Goal: Information Seeking & Learning: Compare options

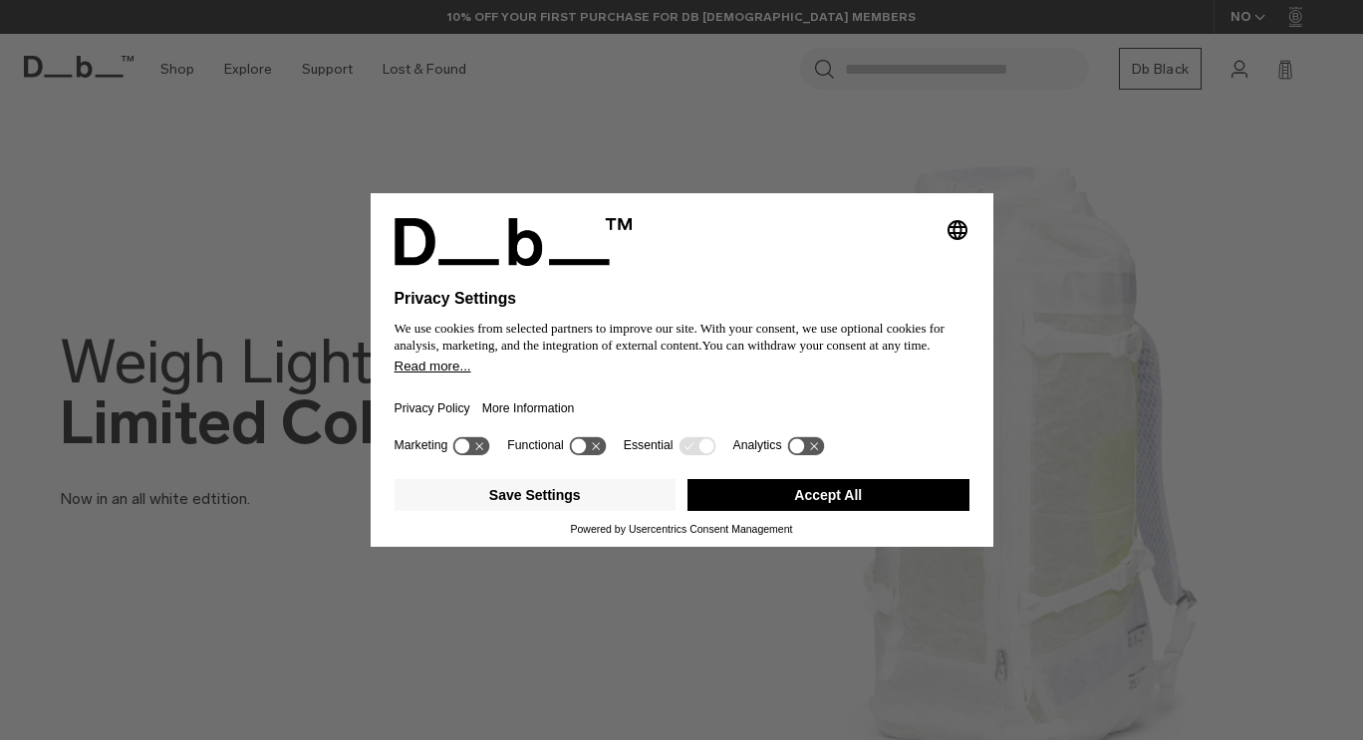
click at [809, 495] on button "Accept All" at bounding box center [828, 495] width 282 height 32
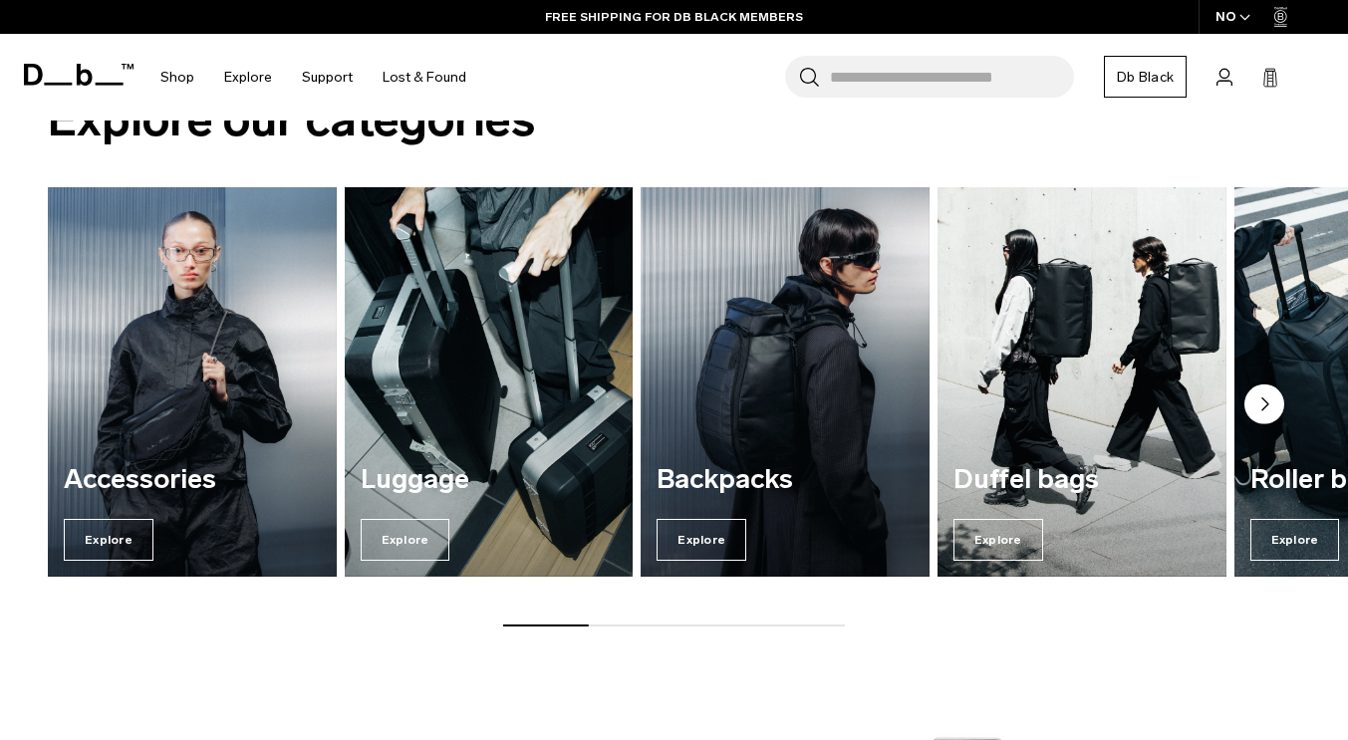
scroll to position [1335, 0]
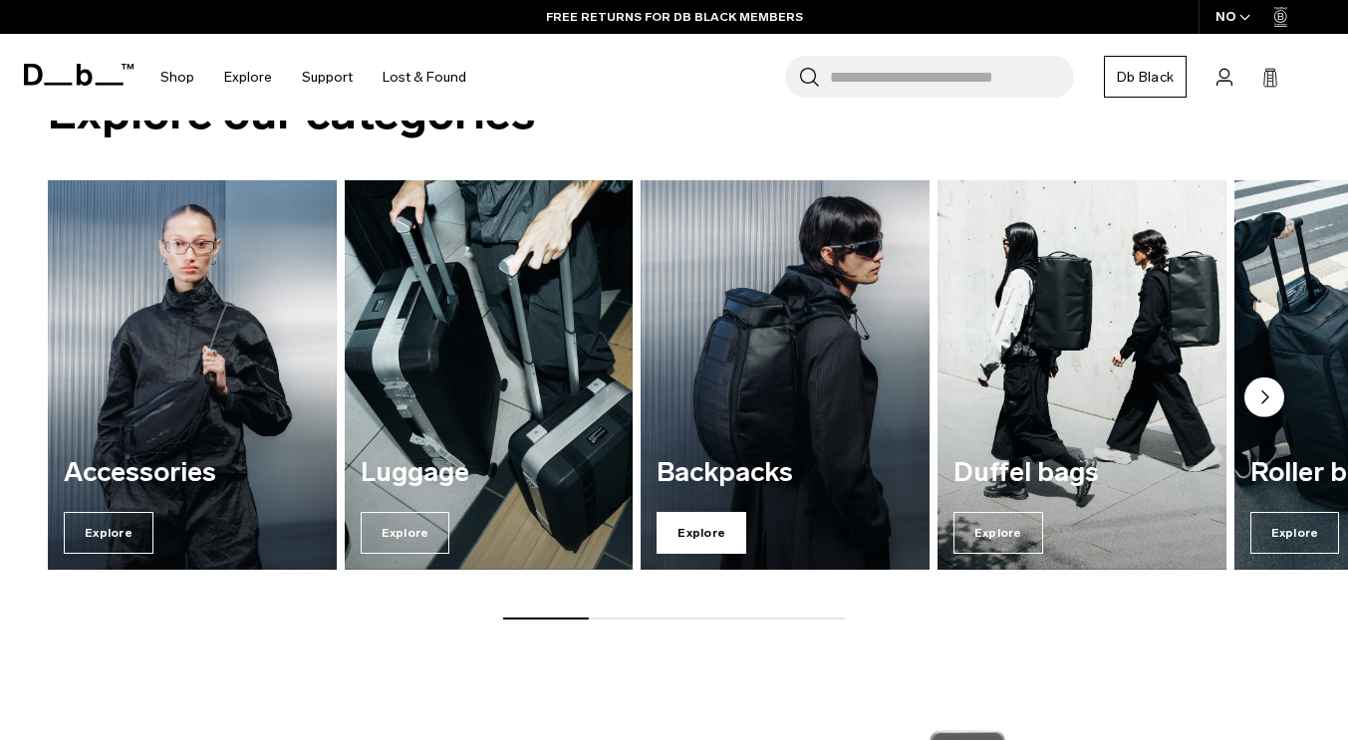
click at [720, 533] on span "Explore" at bounding box center [702, 533] width 90 height 42
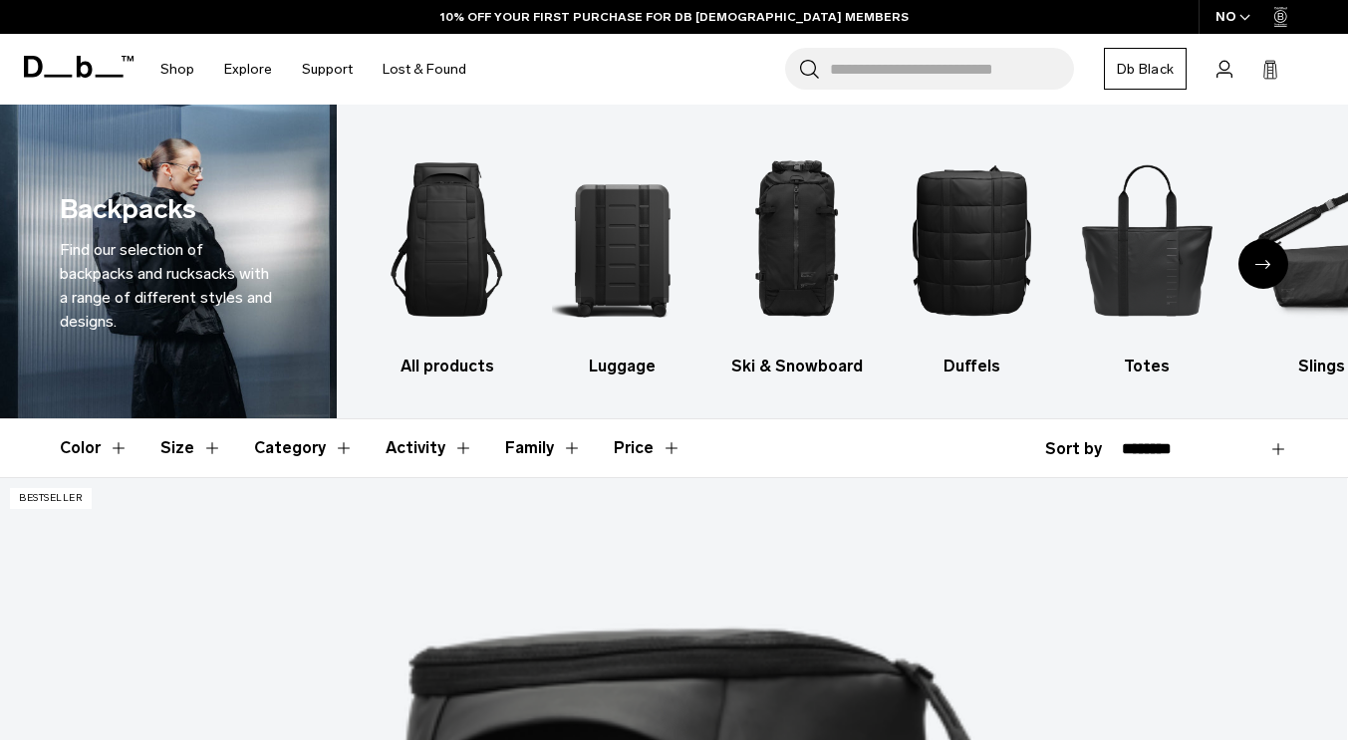
click at [1271, 265] on div "Next slide" at bounding box center [1263, 264] width 50 height 50
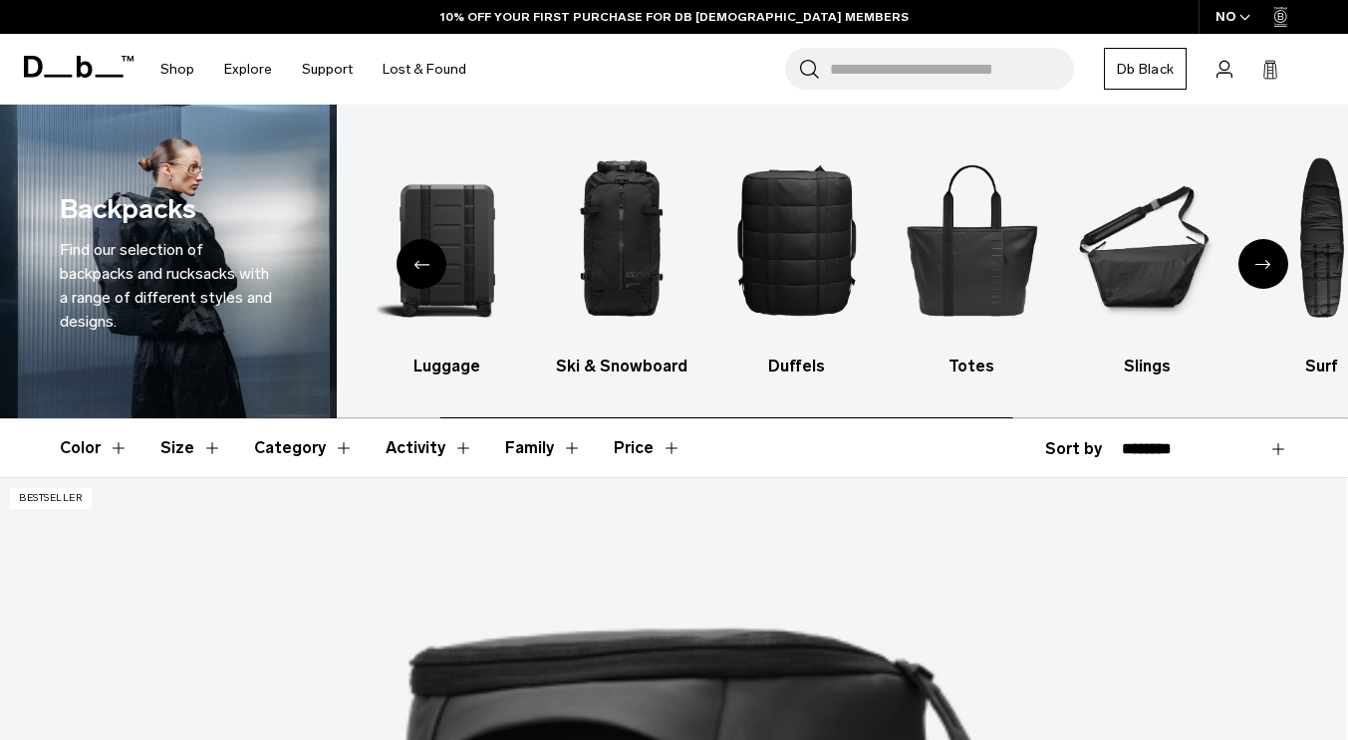
click at [1271, 265] on div "Next slide" at bounding box center [1263, 264] width 50 height 50
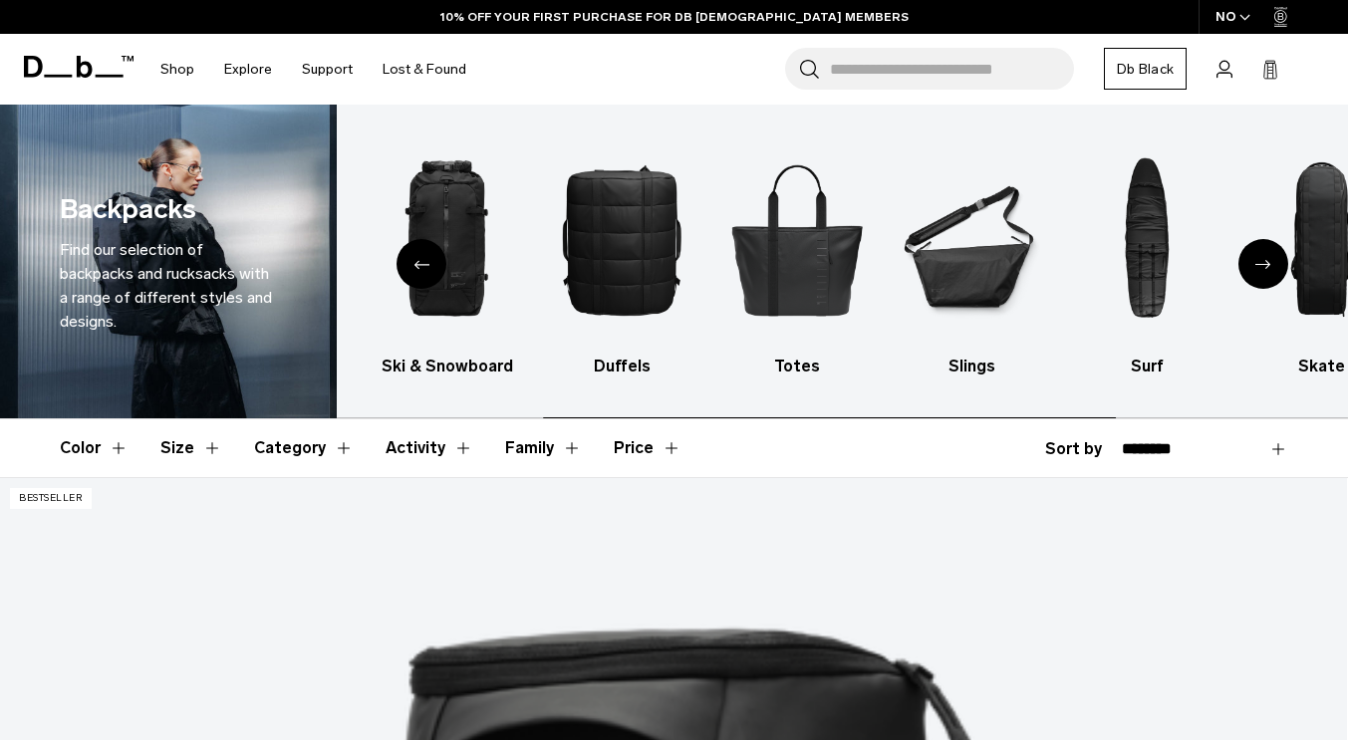
click at [1271, 265] on div "Next slide" at bounding box center [1263, 264] width 50 height 50
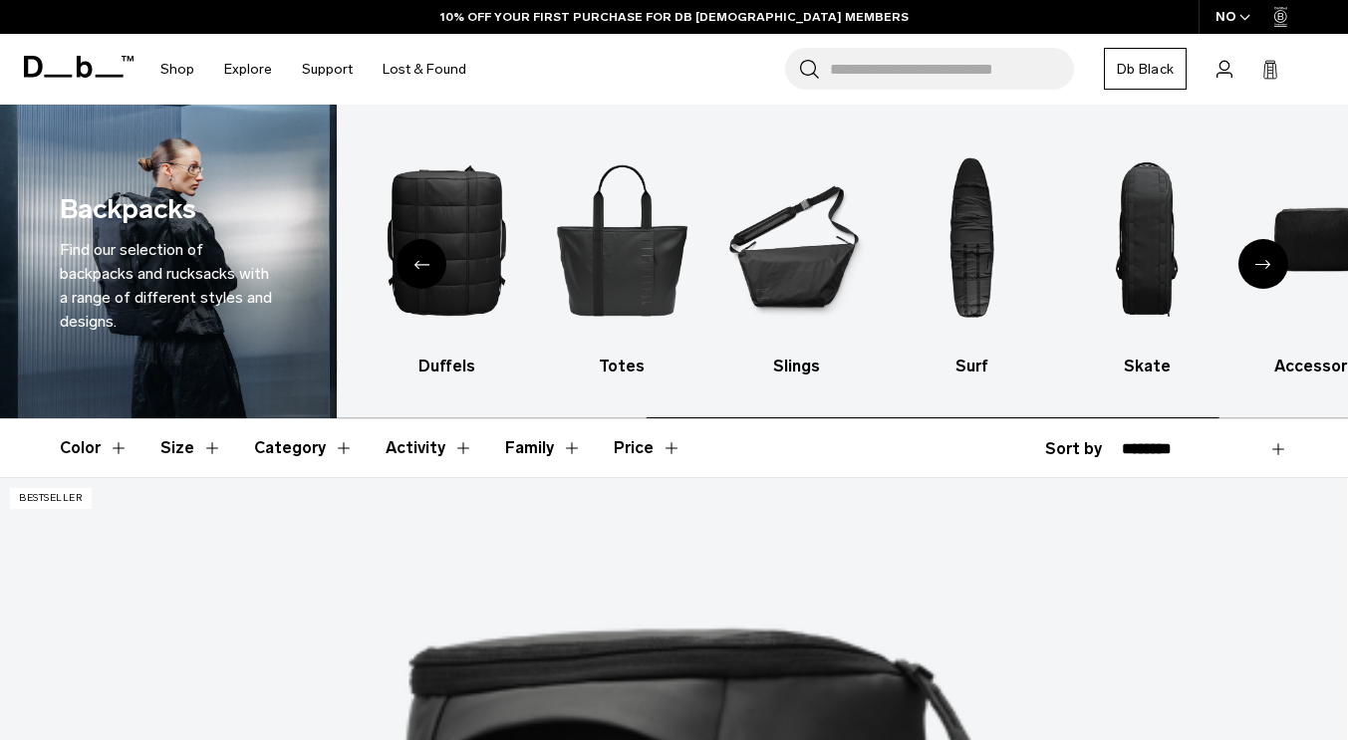
click at [1271, 265] on div "Next slide" at bounding box center [1263, 264] width 50 height 50
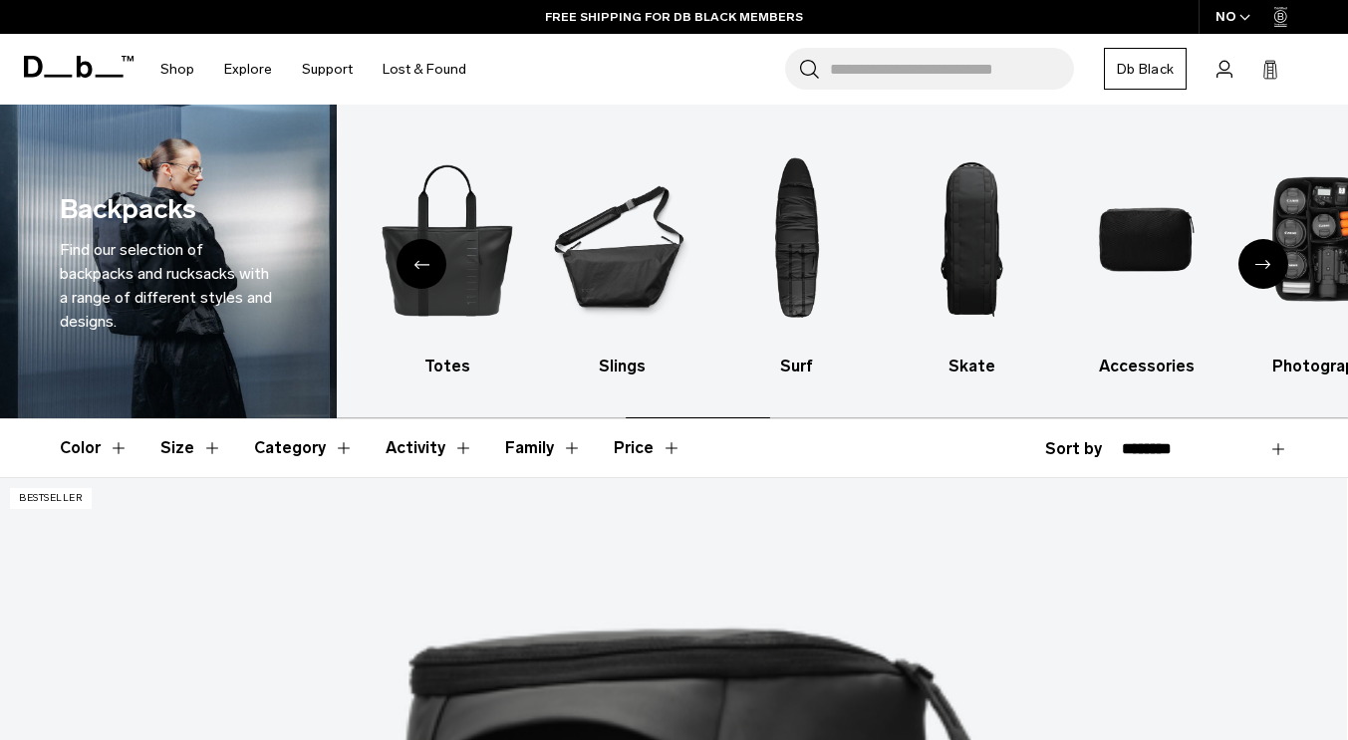
click at [1271, 265] on div "Next slide" at bounding box center [1263, 264] width 50 height 50
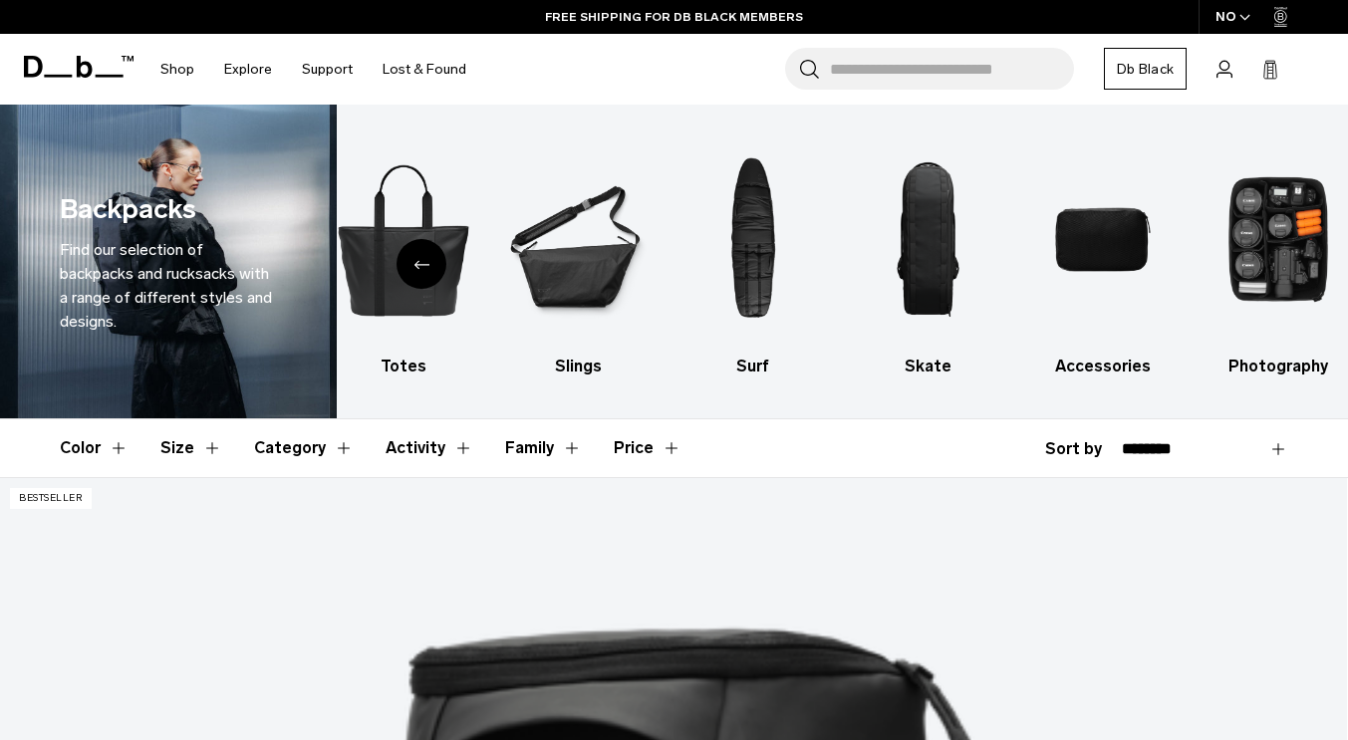
click at [427, 269] on icon "Previous slide" at bounding box center [421, 264] width 16 height 9
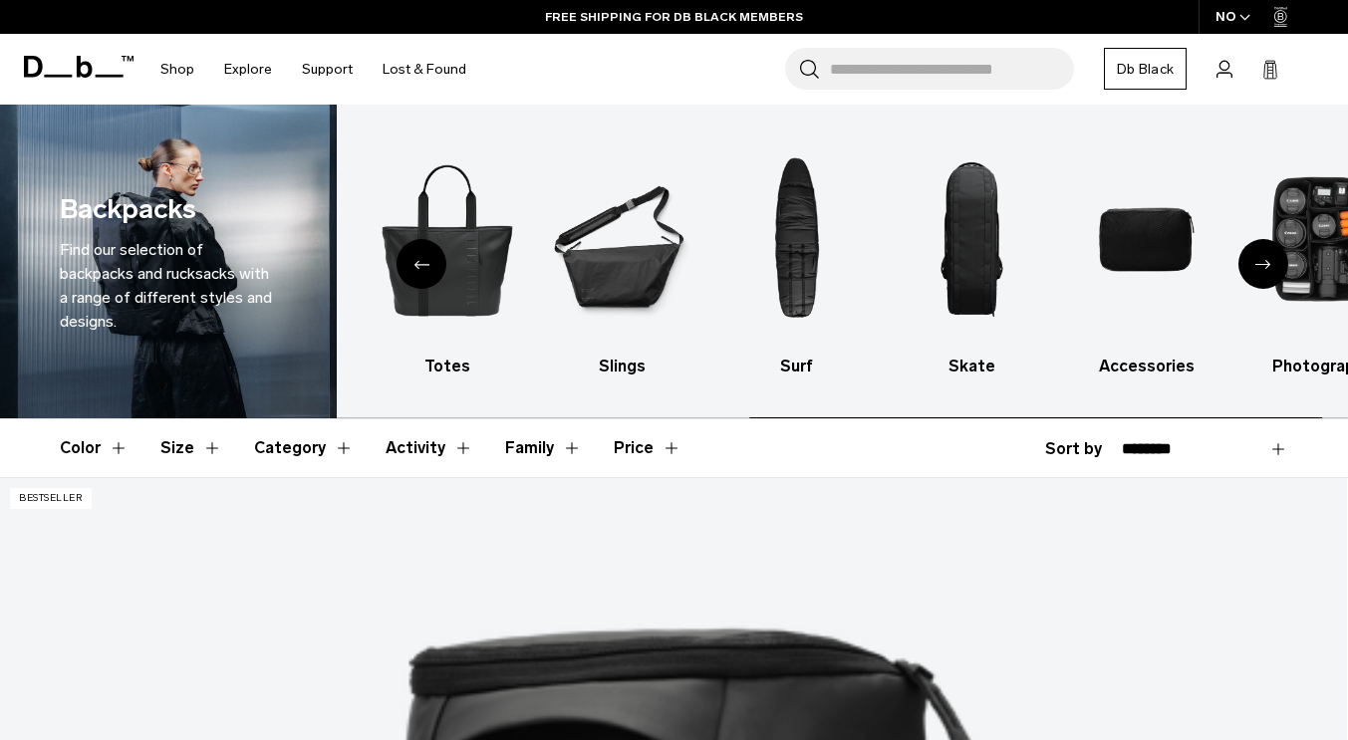
click at [427, 269] on icon "Previous slide" at bounding box center [421, 264] width 16 height 9
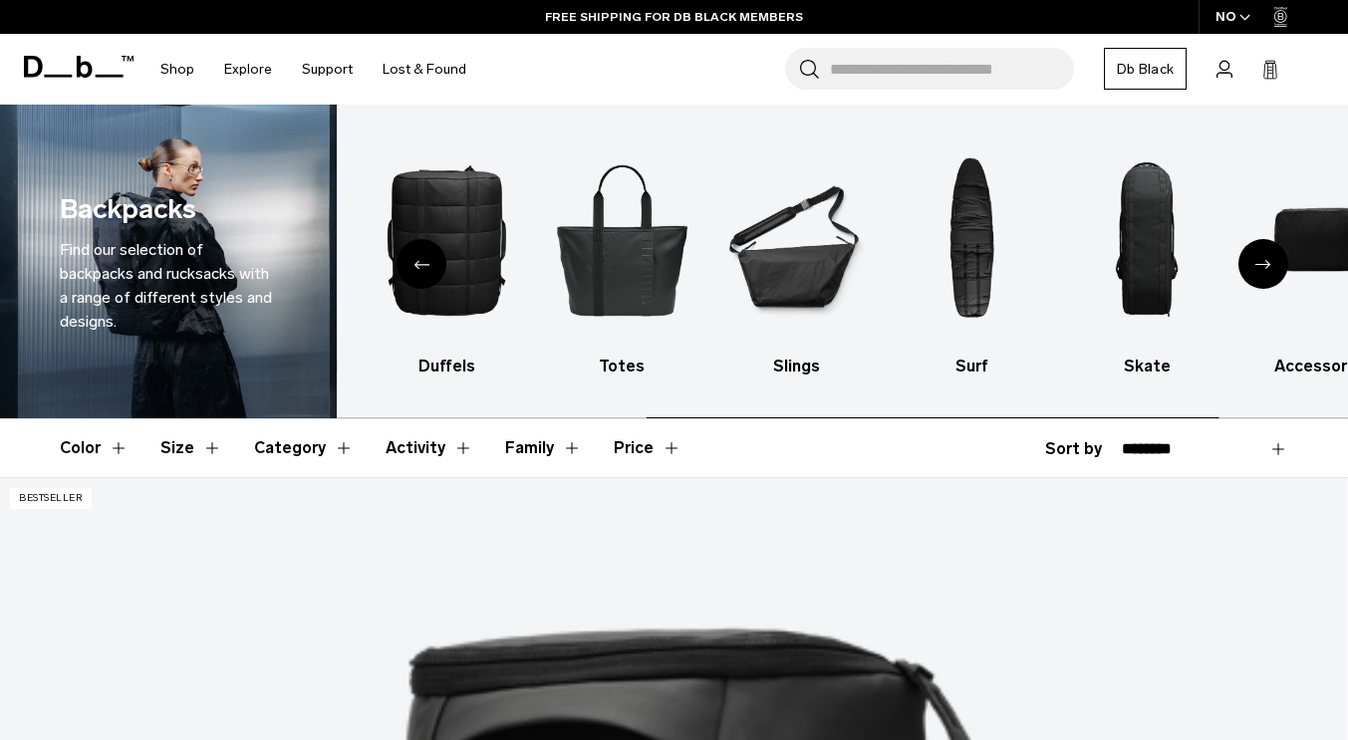
click at [427, 269] on icon "Previous slide" at bounding box center [421, 264] width 16 height 9
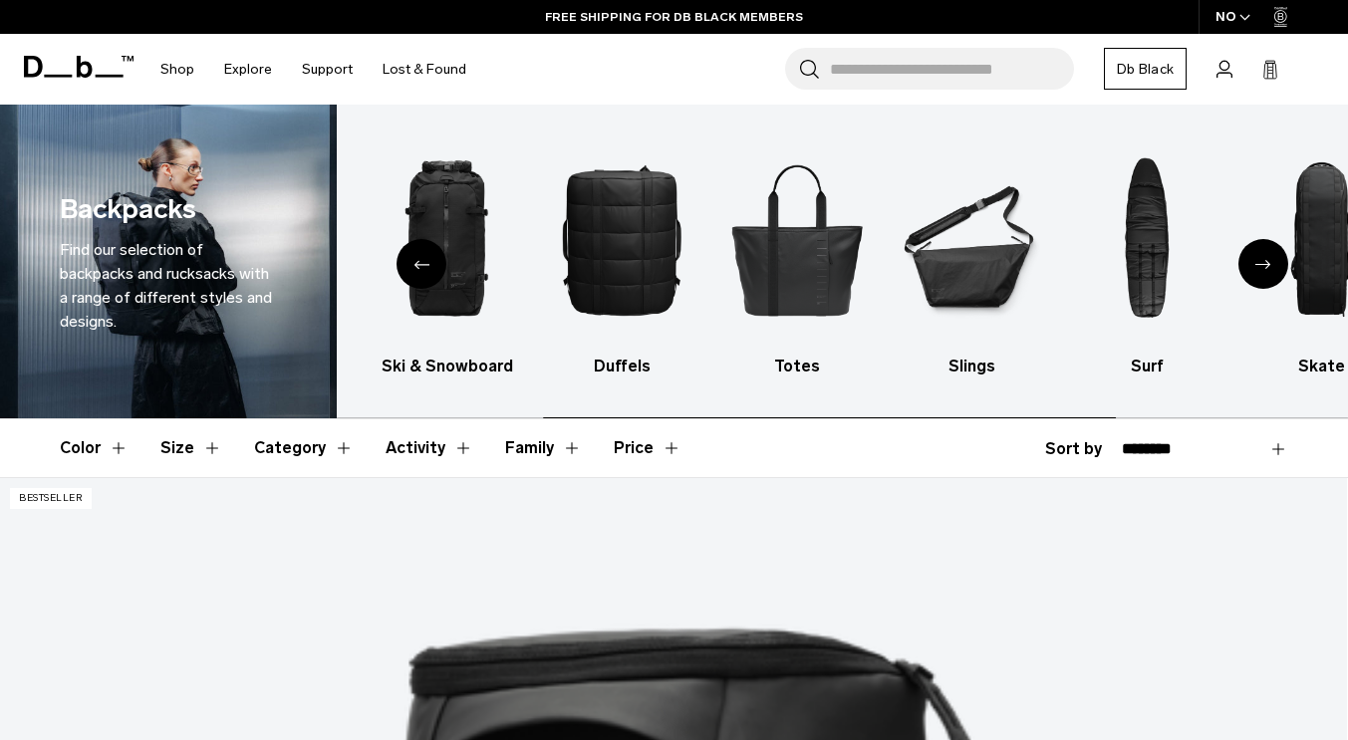
click at [427, 269] on icon "Previous slide" at bounding box center [421, 264] width 16 height 9
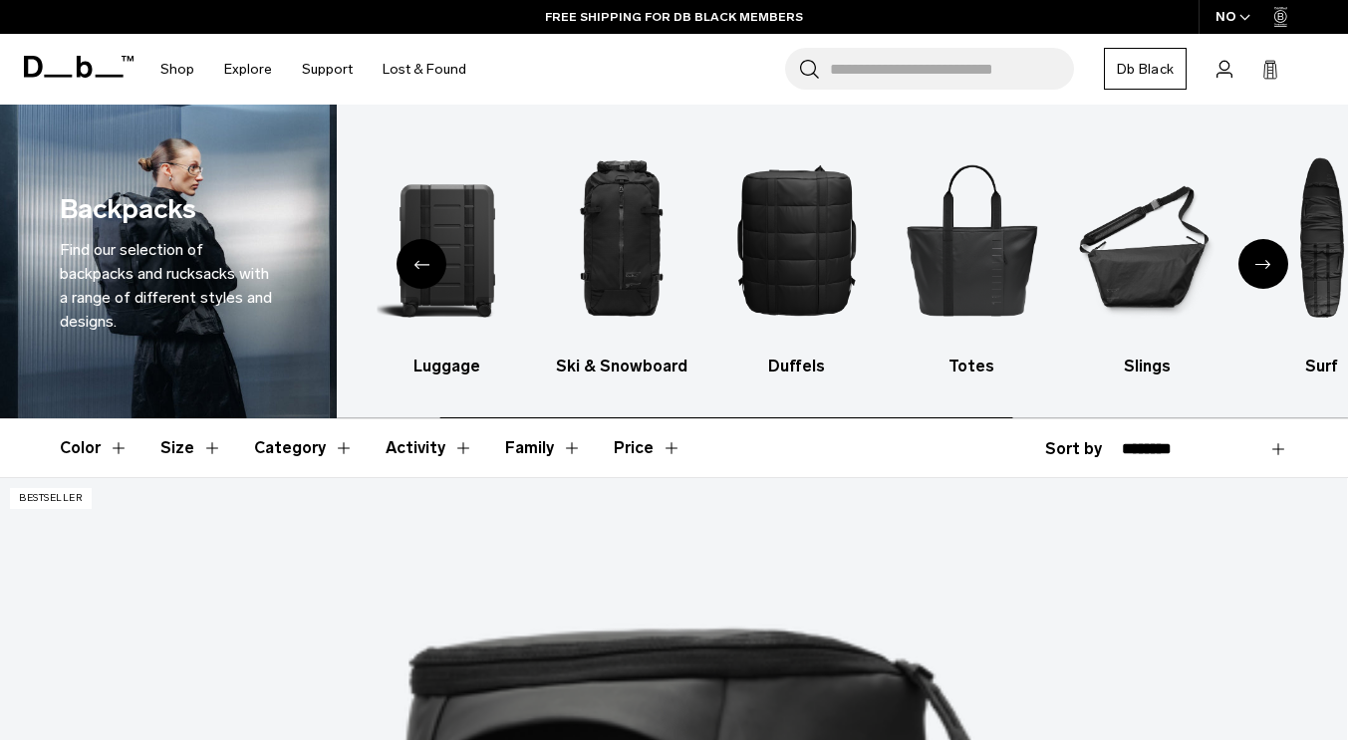
click at [427, 269] on icon "Previous slide" at bounding box center [421, 264] width 16 height 9
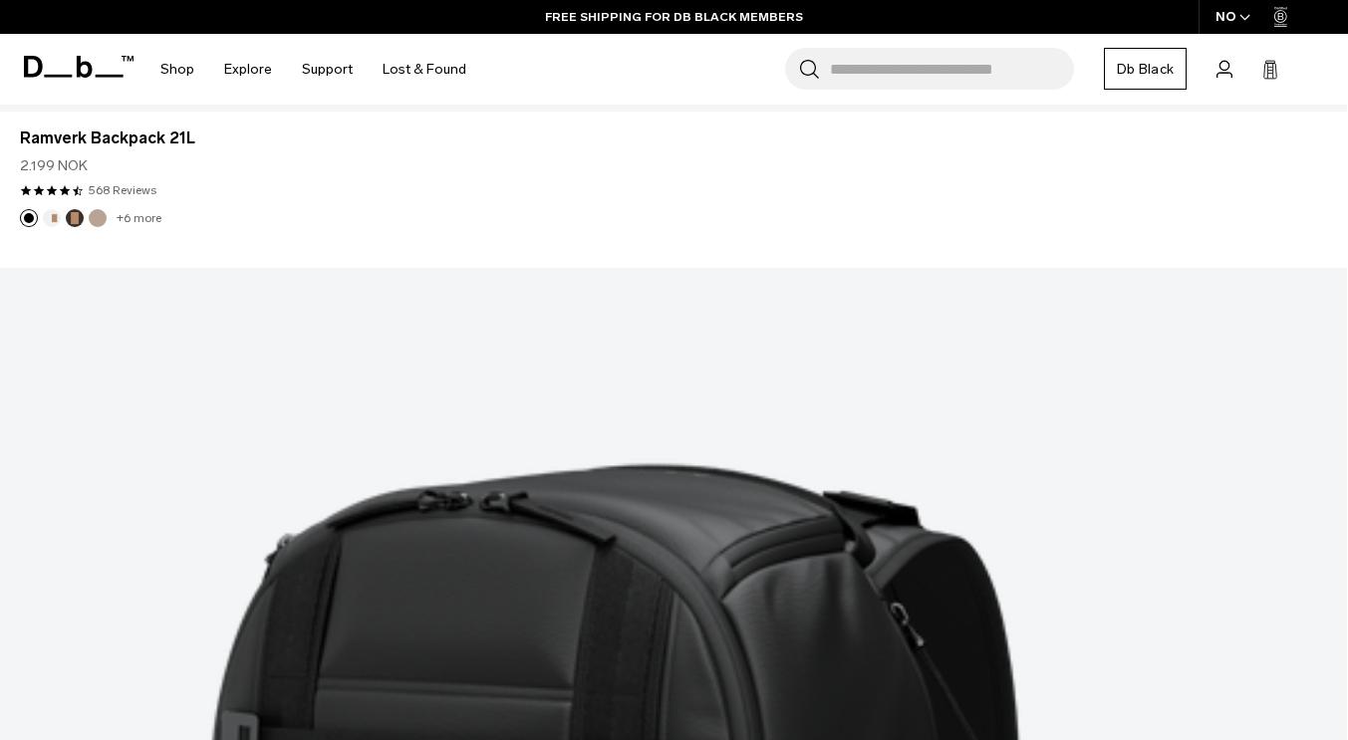
scroll to position [5159, 0]
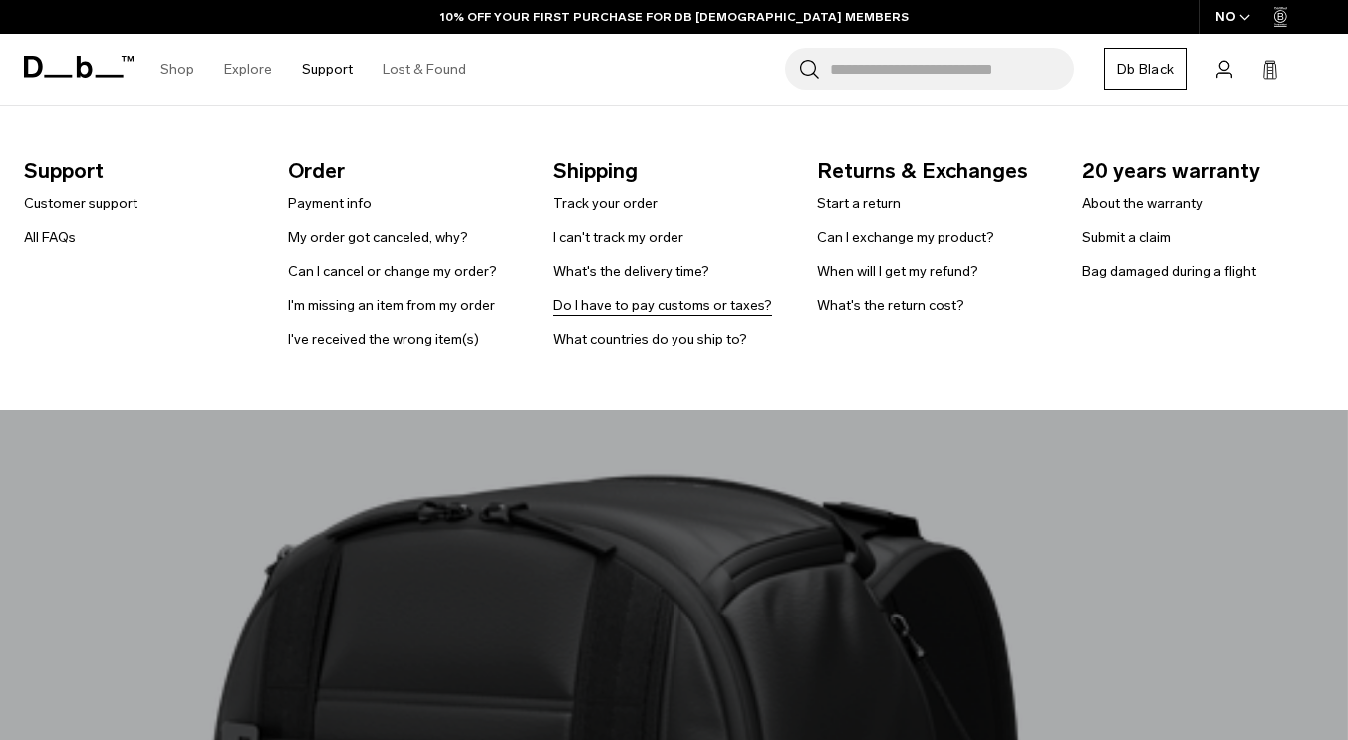
click at [601, 309] on link "Do I have to pay customs or taxes?" at bounding box center [662, 305] width 219 height 21
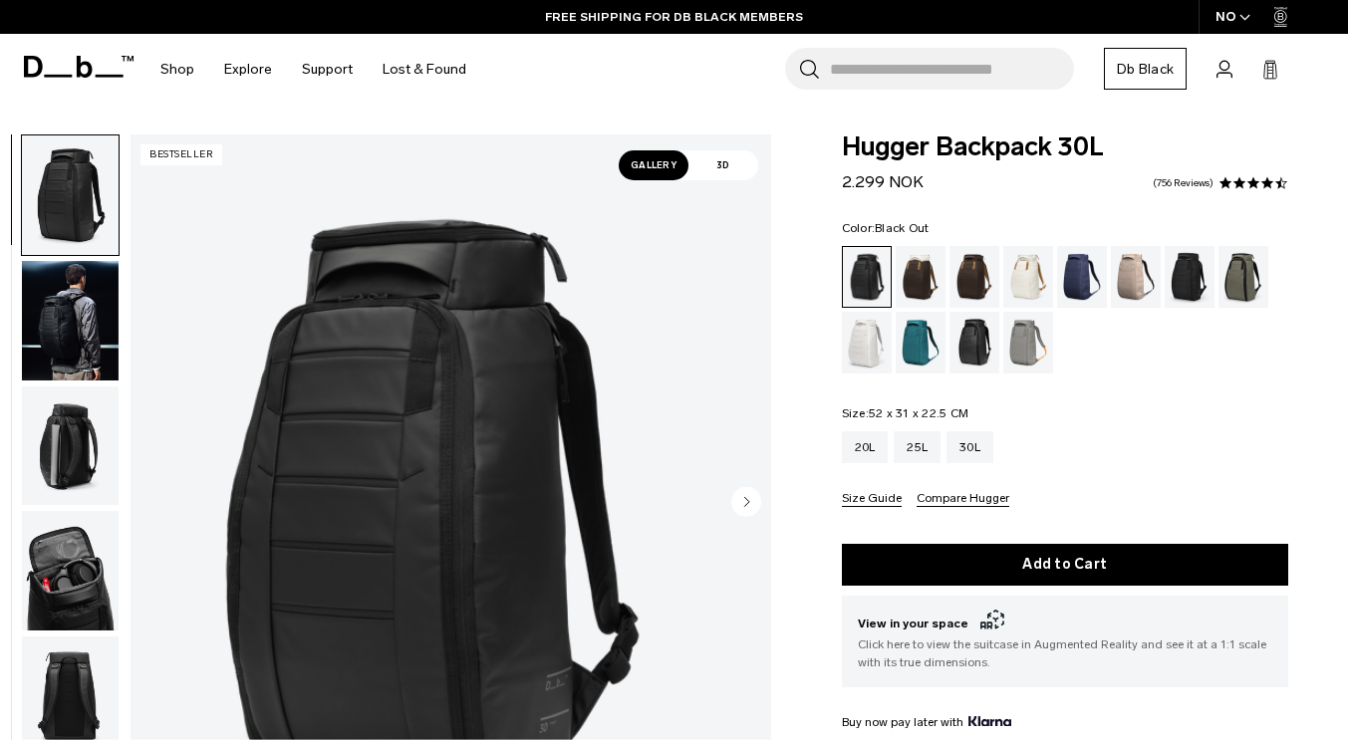
click at [108, 360] on img "button" at bounding box center [70, 321] width 97 height 120
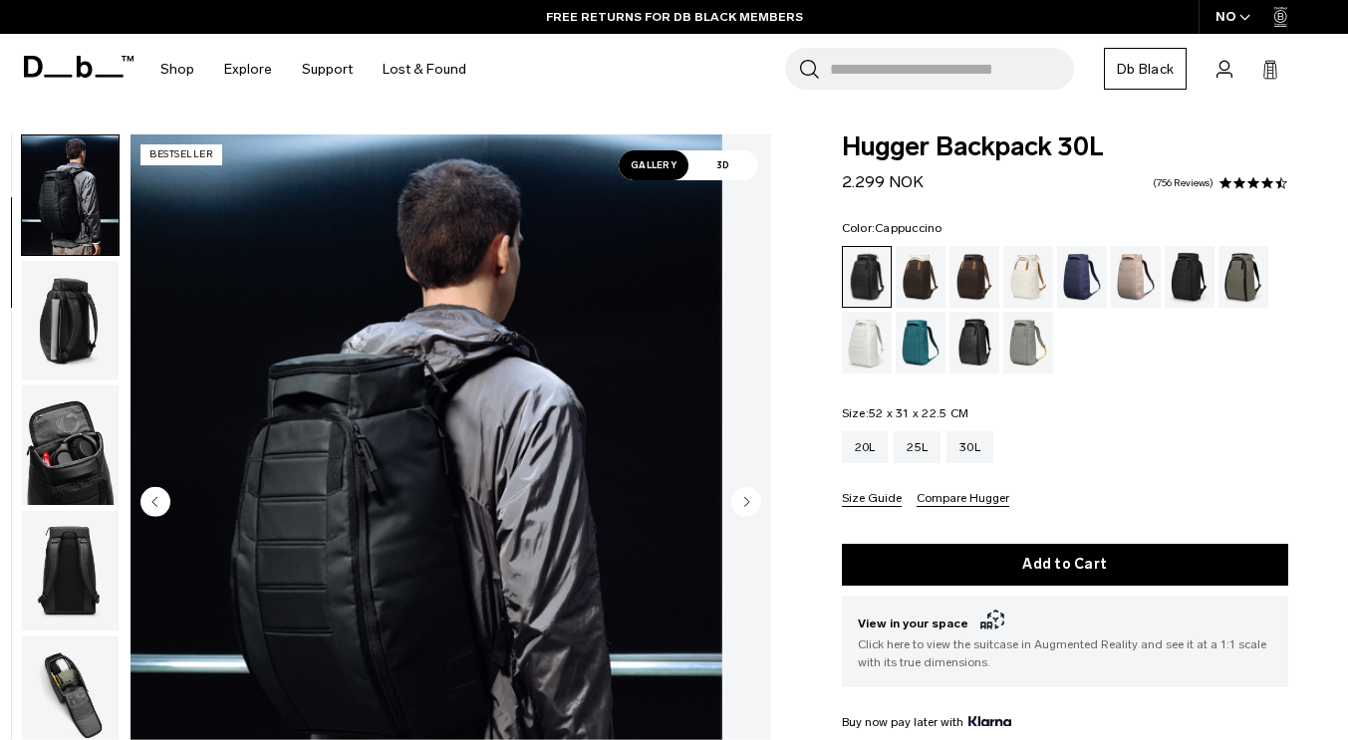
click at [909, 284] on div "Cappuccino" at bounding box center [921, 277] width 51 height 62
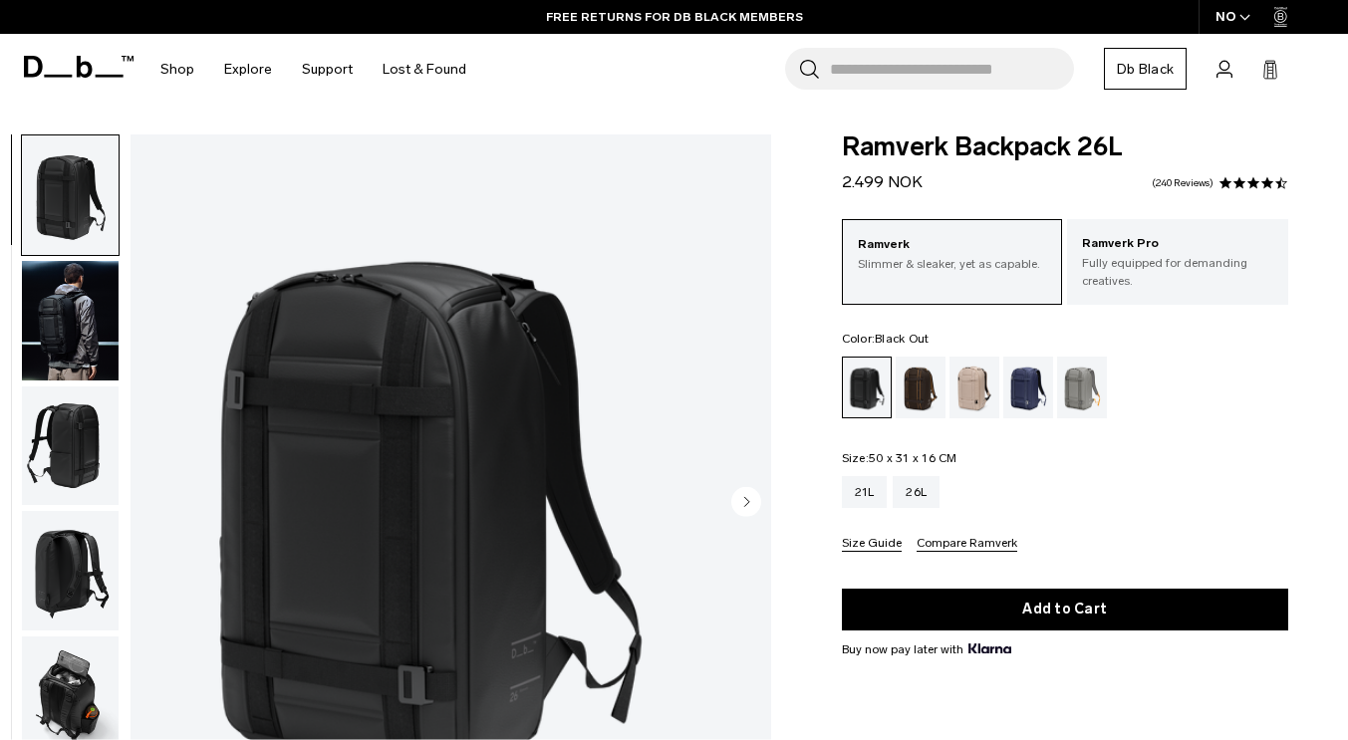
click at [91, 319] on img "button" at bounding box center [70, 321] width 97 height 120
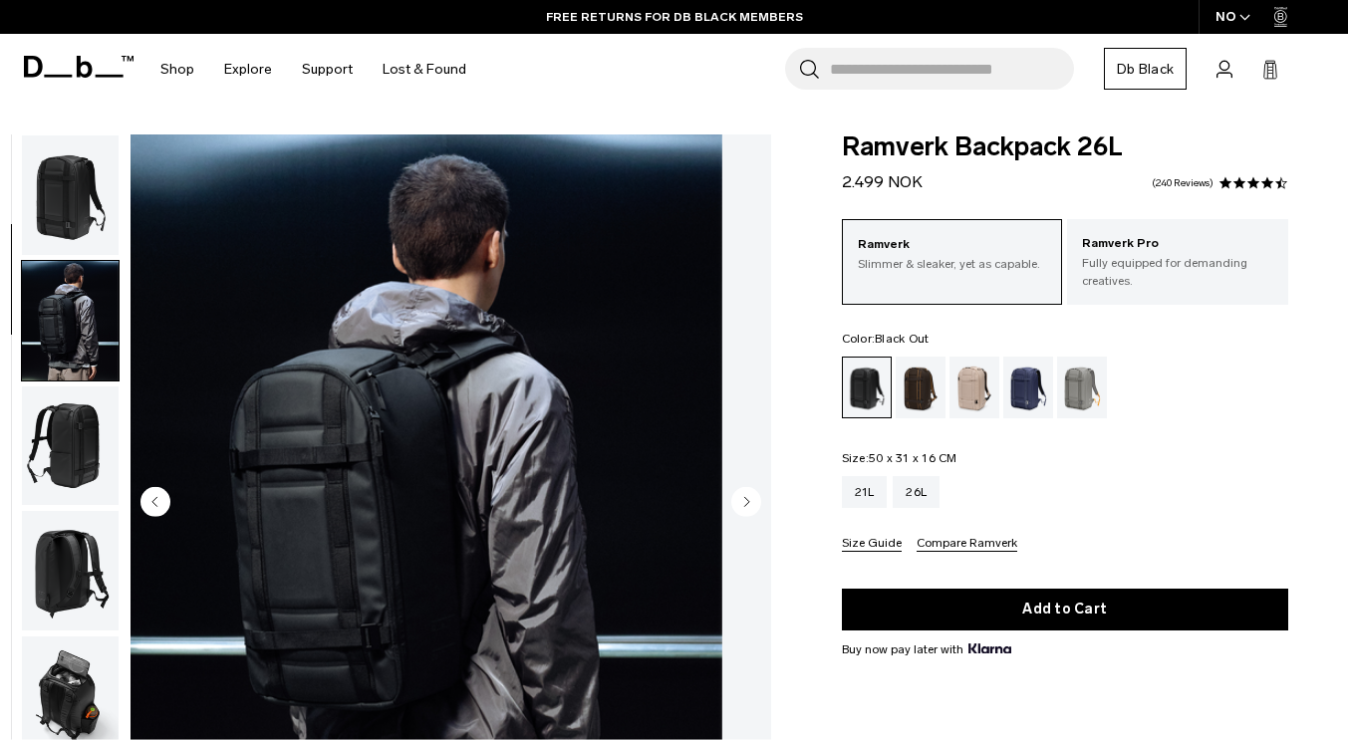
scroll to position [126, 0]
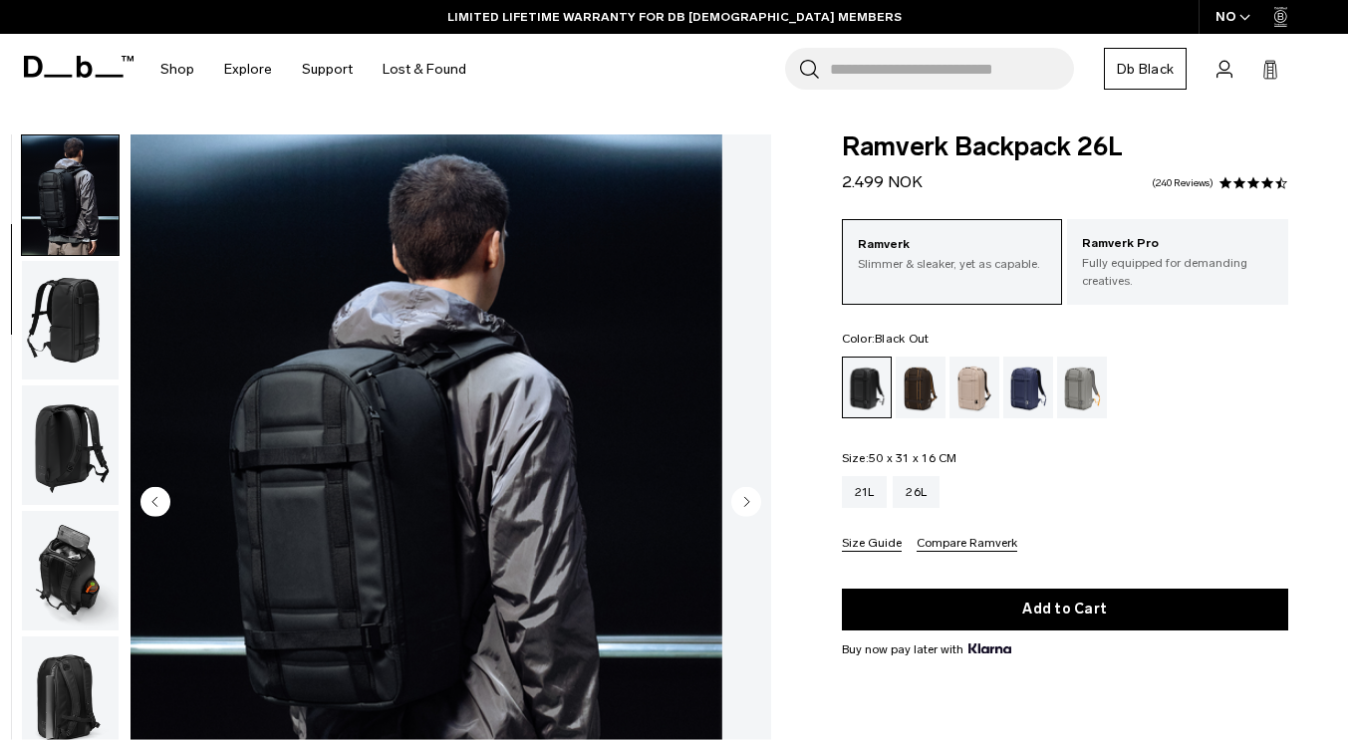
click at [119, 604] on img "button" at bounding box center [70, 571] width 97 height 120
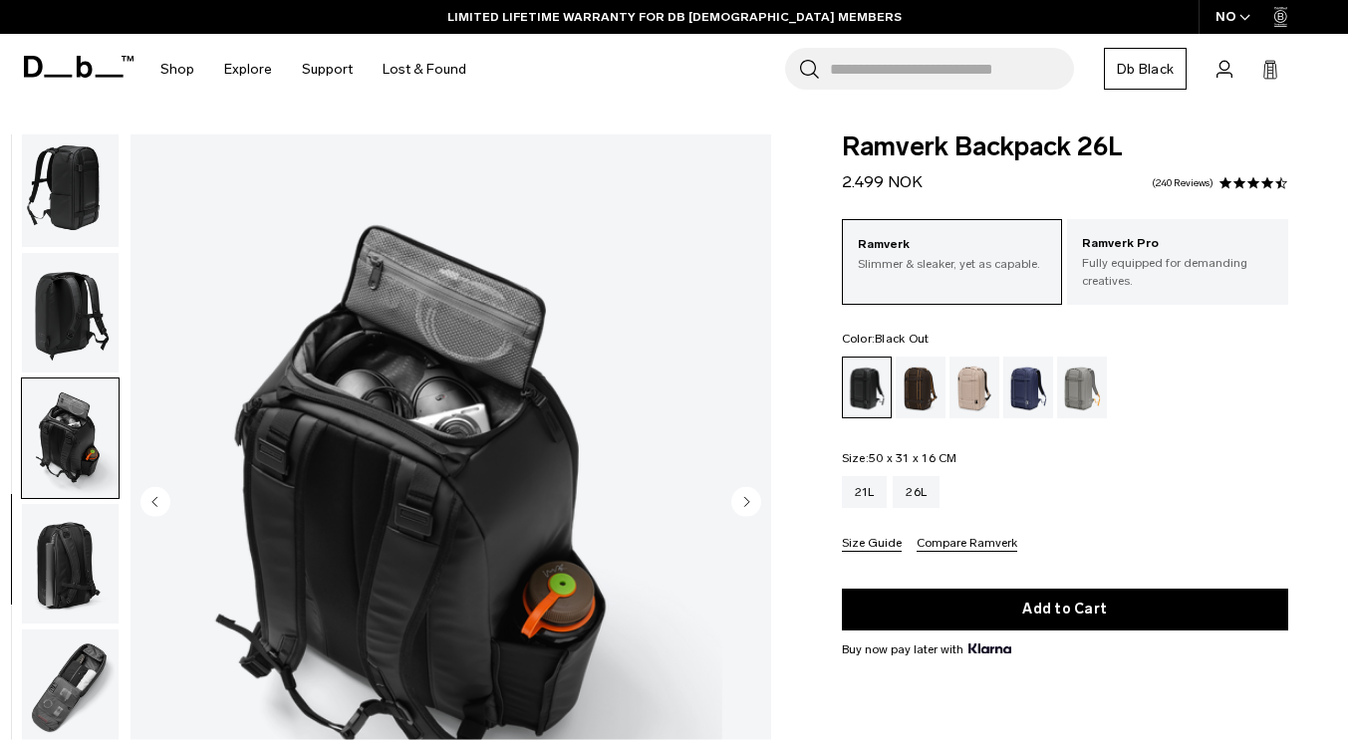
scroll to position [259, 0]
click at [103, 533] on img "button" at bounding box center [70, 563] width 97 height 120
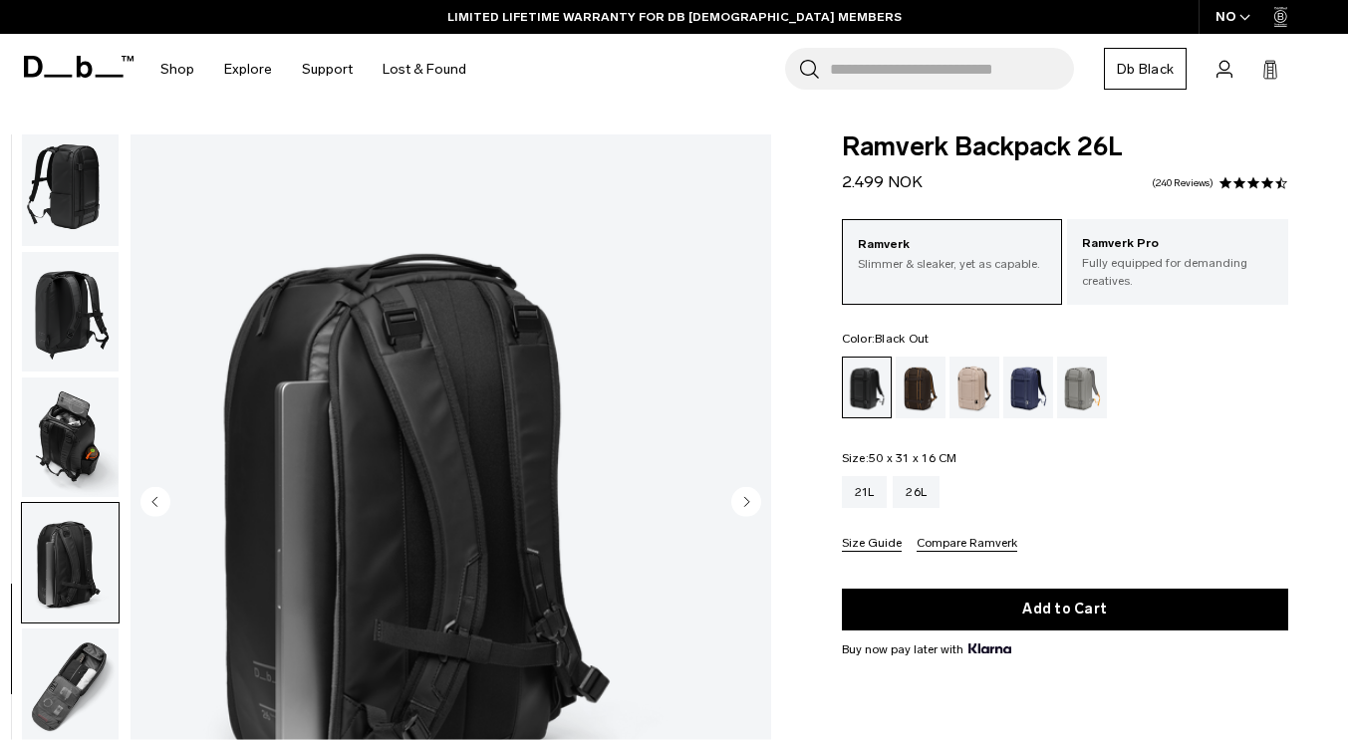
click at [119, 686] on img "button" at bounding box center [70, 689] width 97 height 120
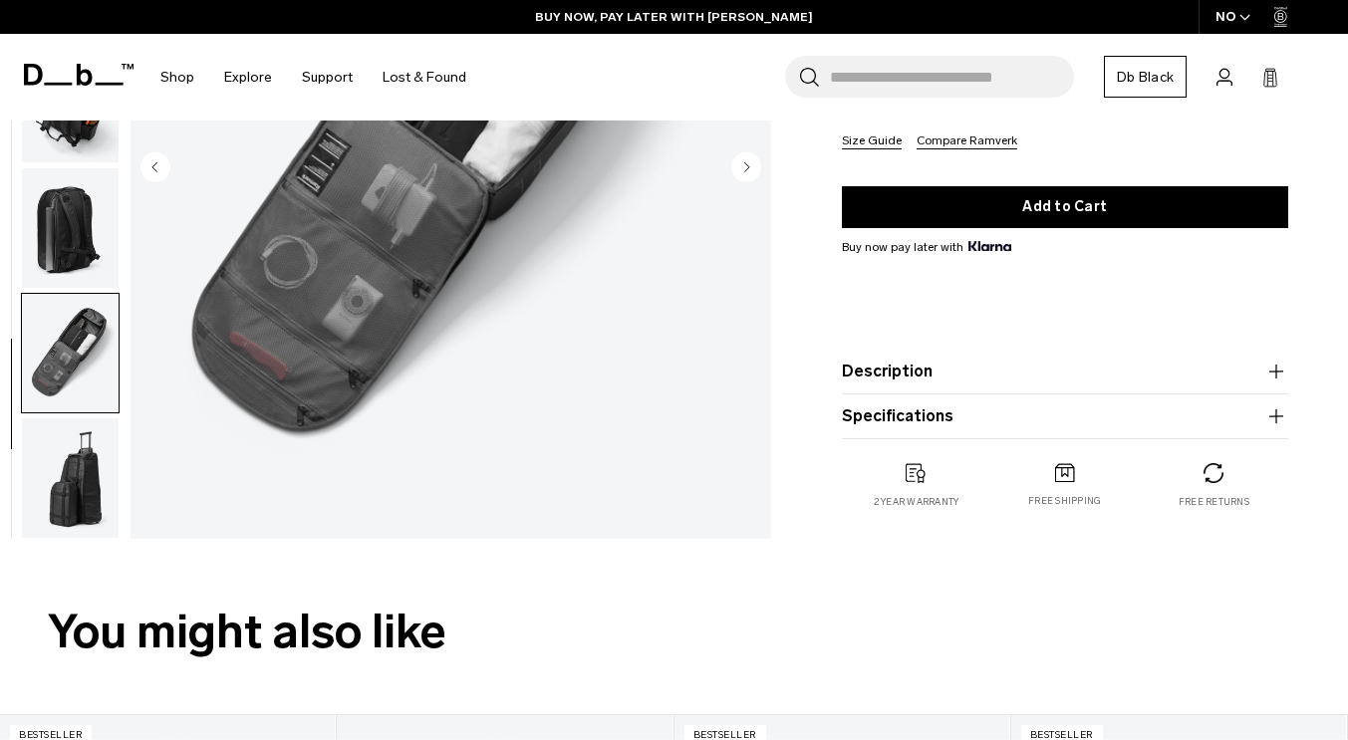
scroll to position [376, 0]
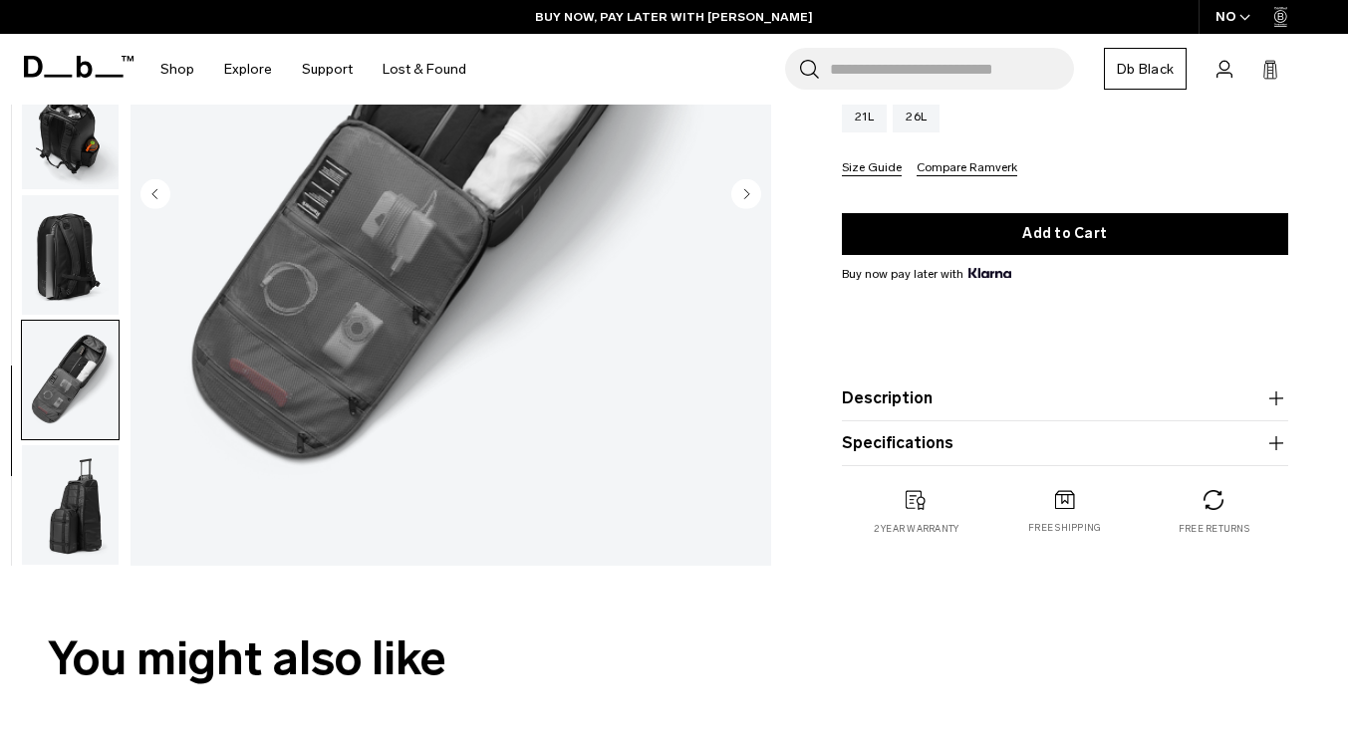
click at [1271, 400] on icon "button" at bounding box center [1276, 399] width 24 height 24
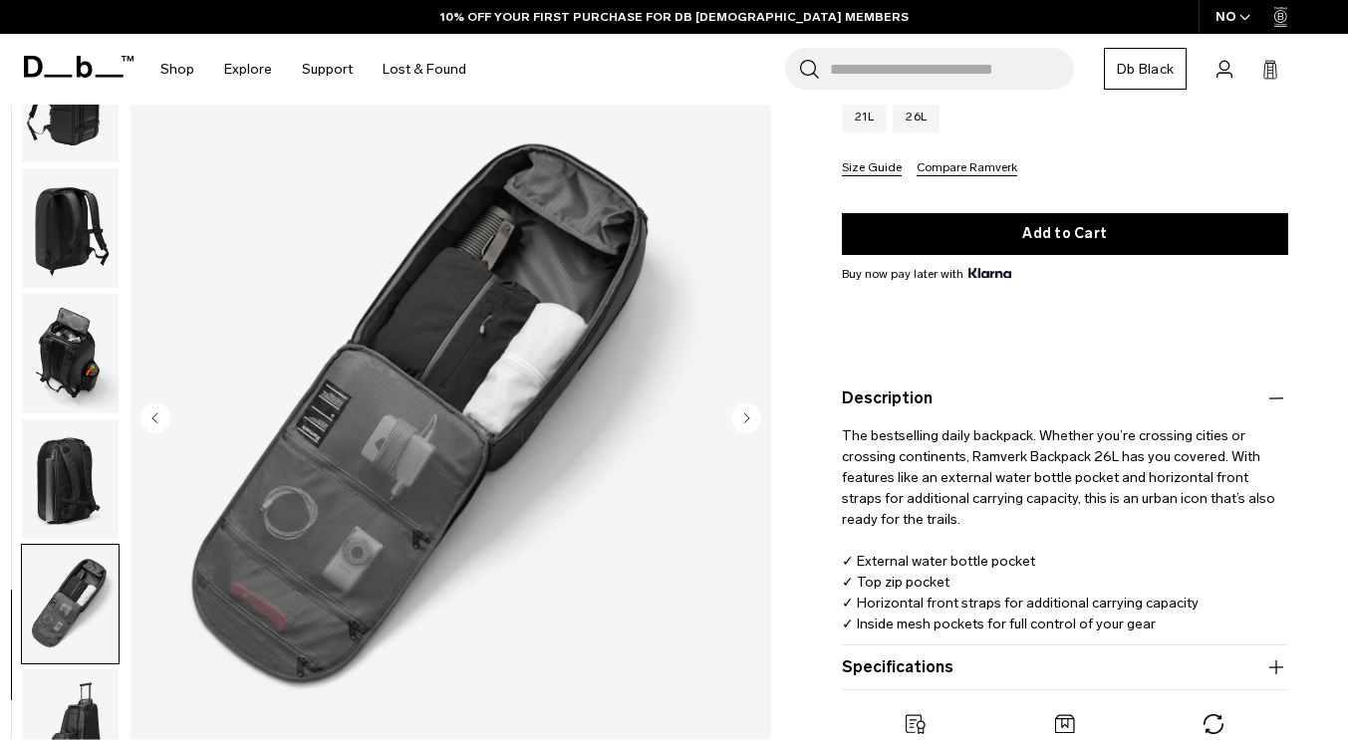
click at [1274, 654] on product-accordion "Specifications Volume 26 Litres Dimensions 50 x 31 x 16 CM (H x W x D) Weight 1…" at bounding box center [1065, 668] width 446 height 45
click at [1282, 670] on icon "button" at bounding box center [1276, 668] width 24 height 24
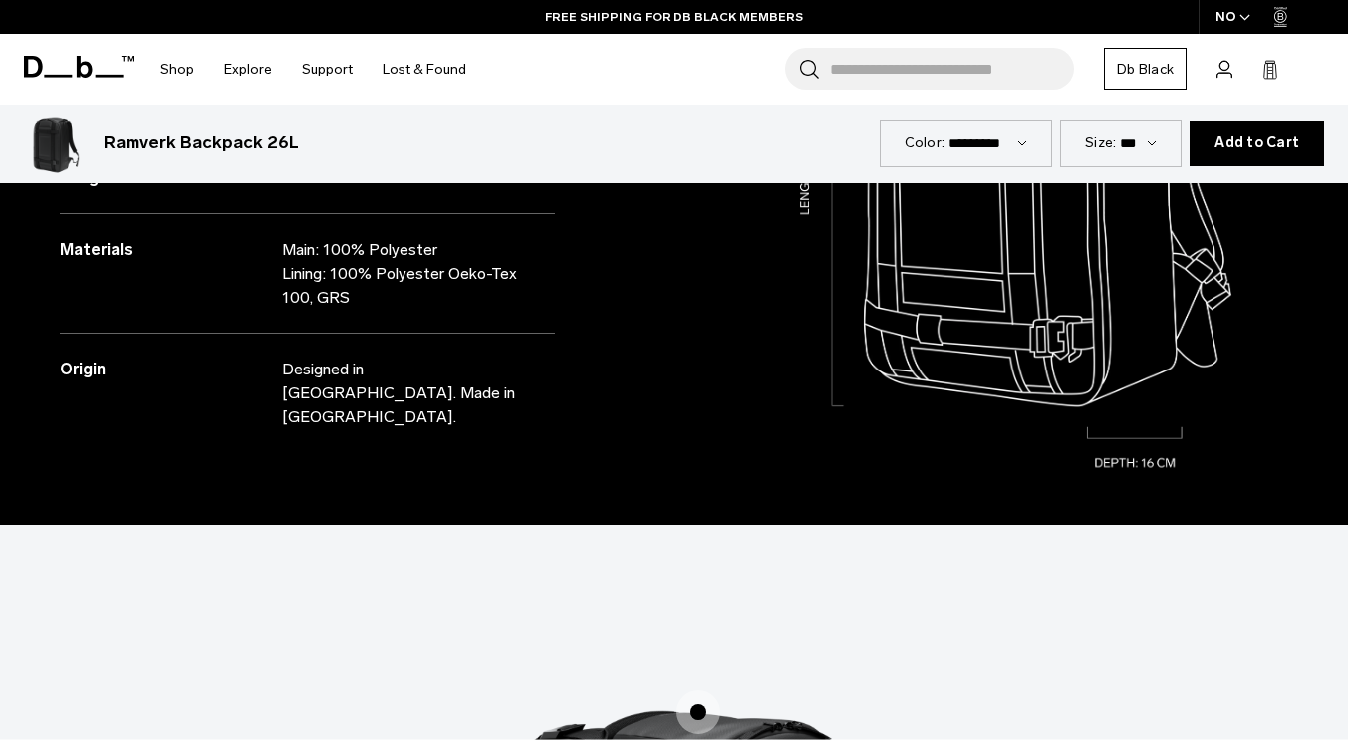
scroll to position [2149, 0]
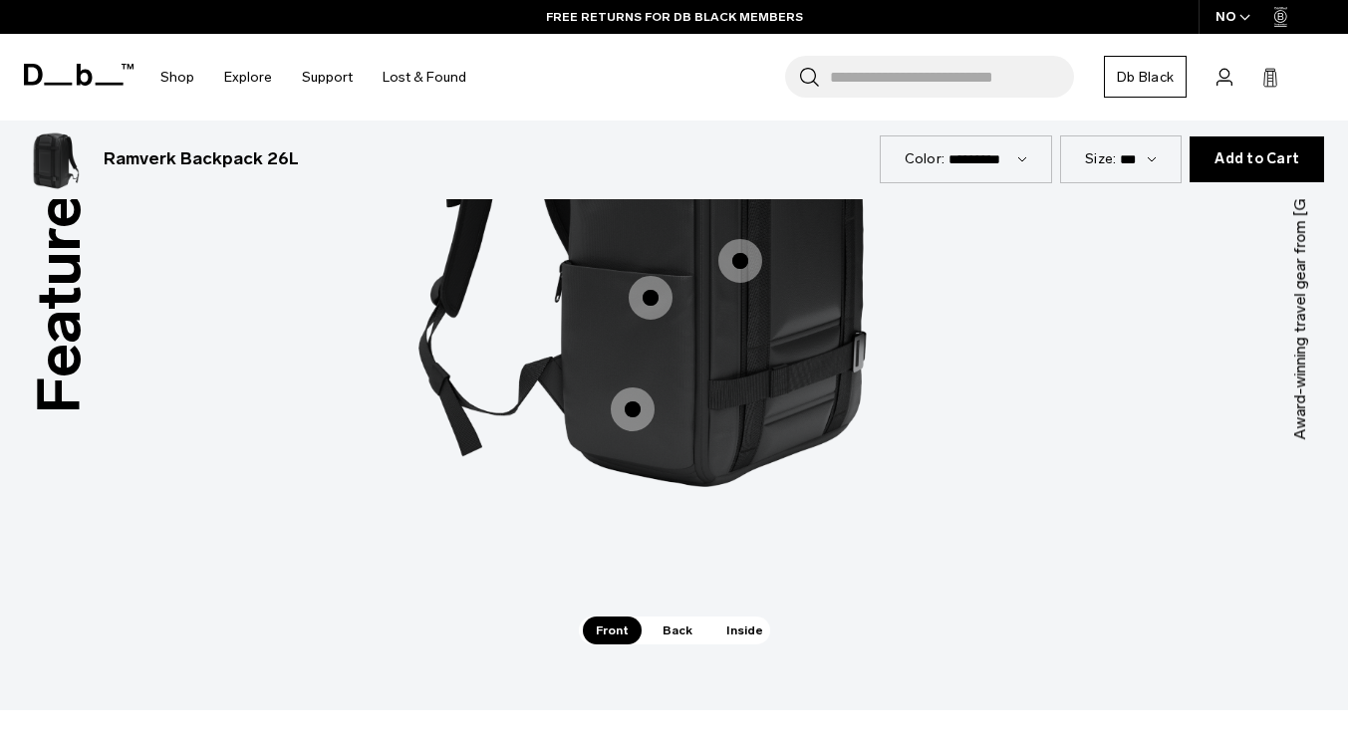
scroll to position [2640, 0]
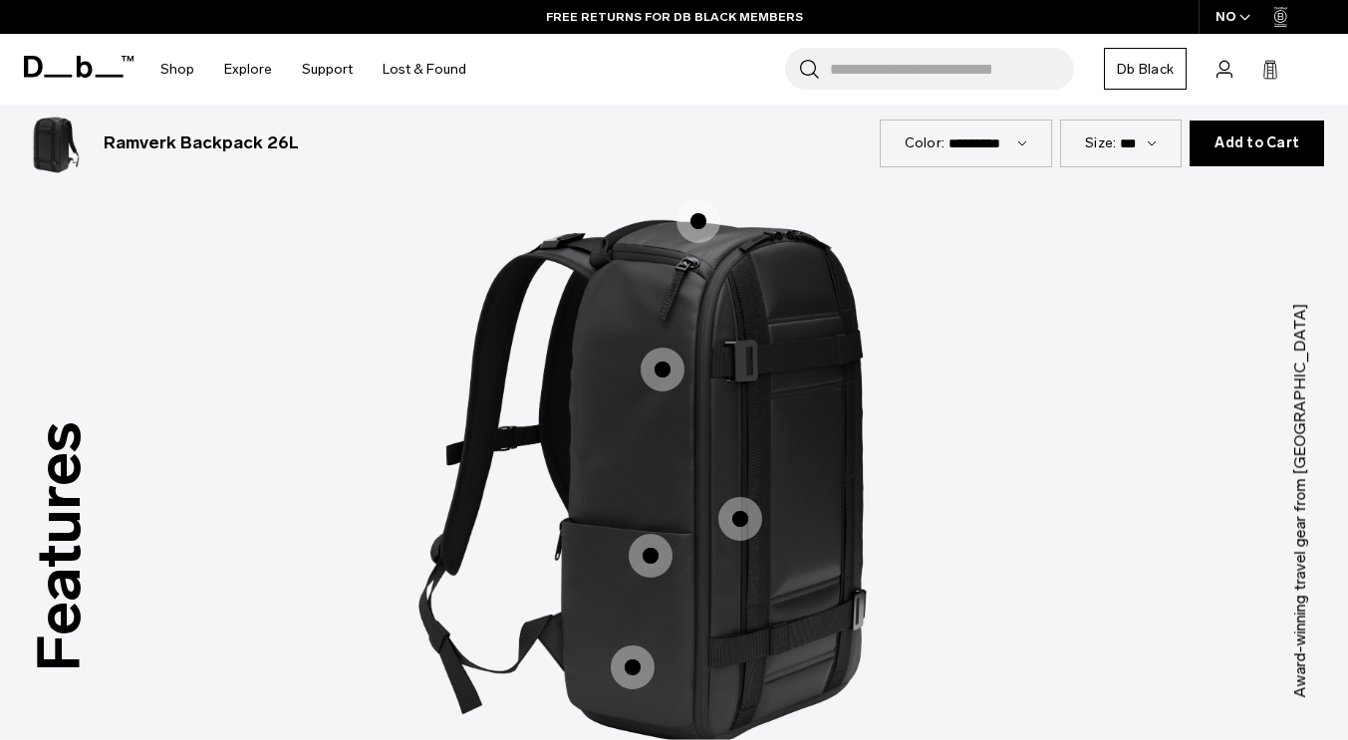
click at [729, 497] on span "1 / 3" at bounding box center [740, 519] width 44 height 44
click at [735, 497] on span "1 / 3" at bounding box center [740, 519] width 44 height 44
click at [720, 513] on label "Front Straps" at bounding box center [740, 519] width 48 height 48
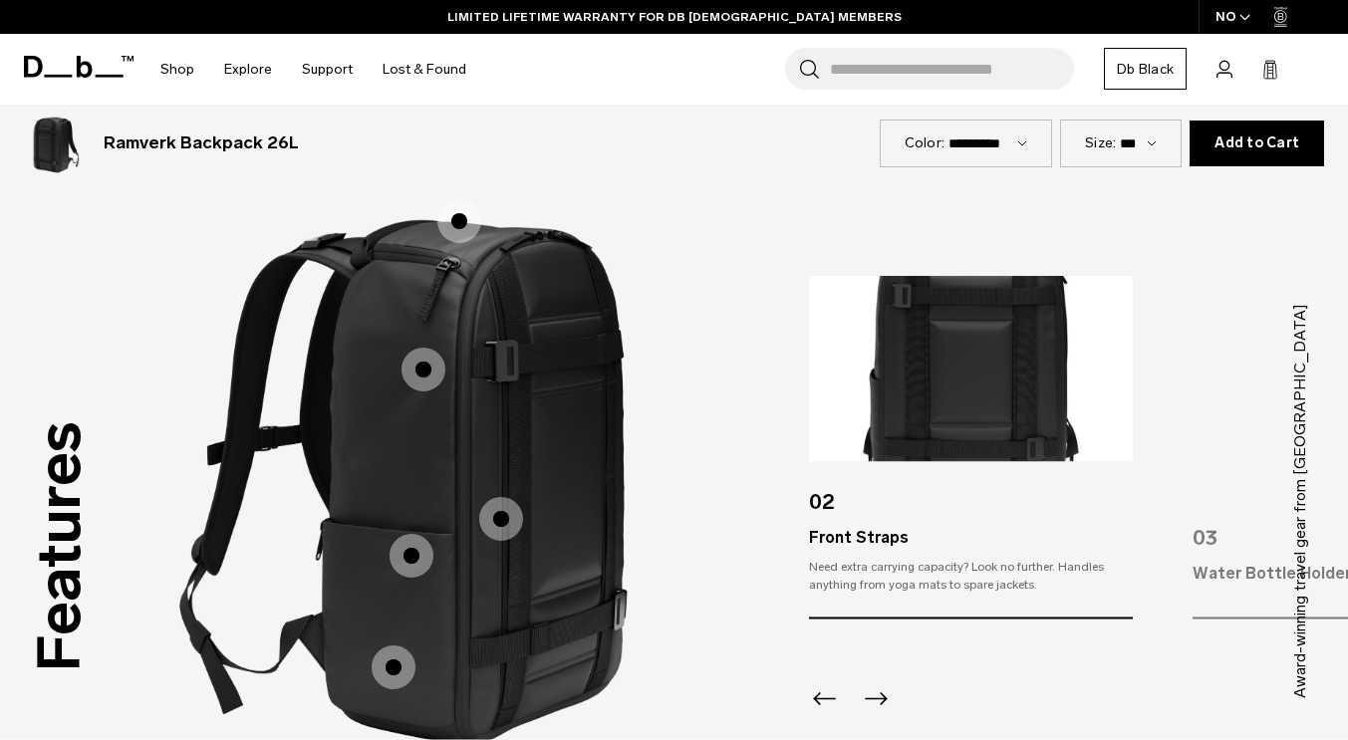
click at [886, 683] on icon "Next slide" at bounding box center [876, 699] width 32 height 32
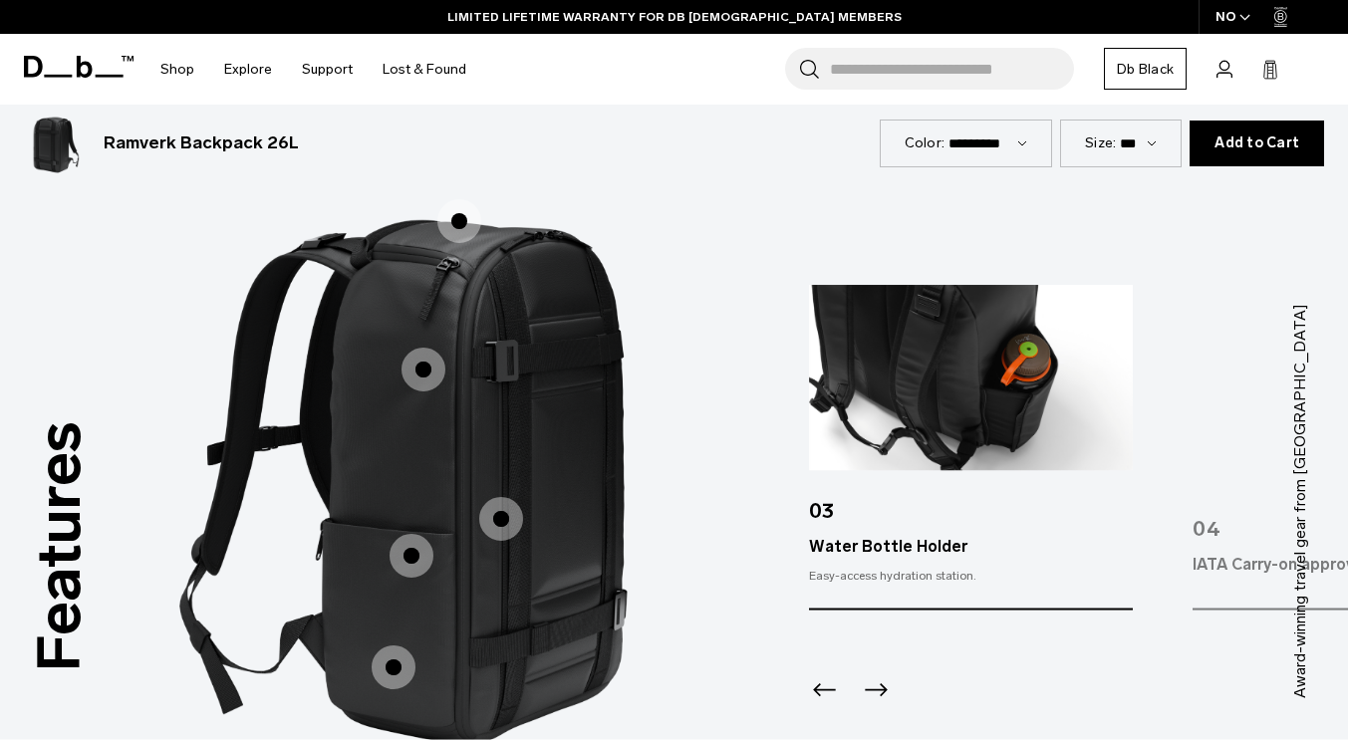
click at [886, 679] on icon "Next slide" at bounding box center [876, 690] width 32 height 32
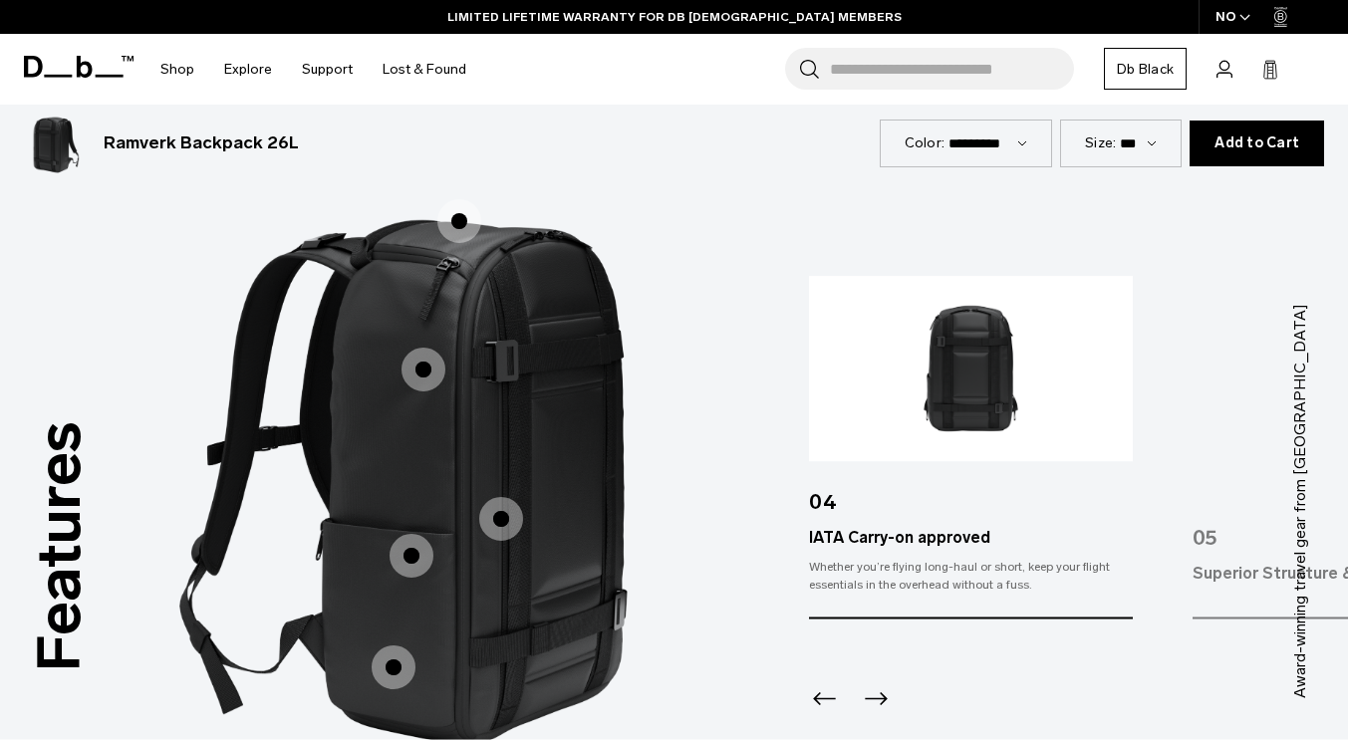
click at [886, 683] on icon "Next slide" at bounding box center [876, 699] width 32 height 32
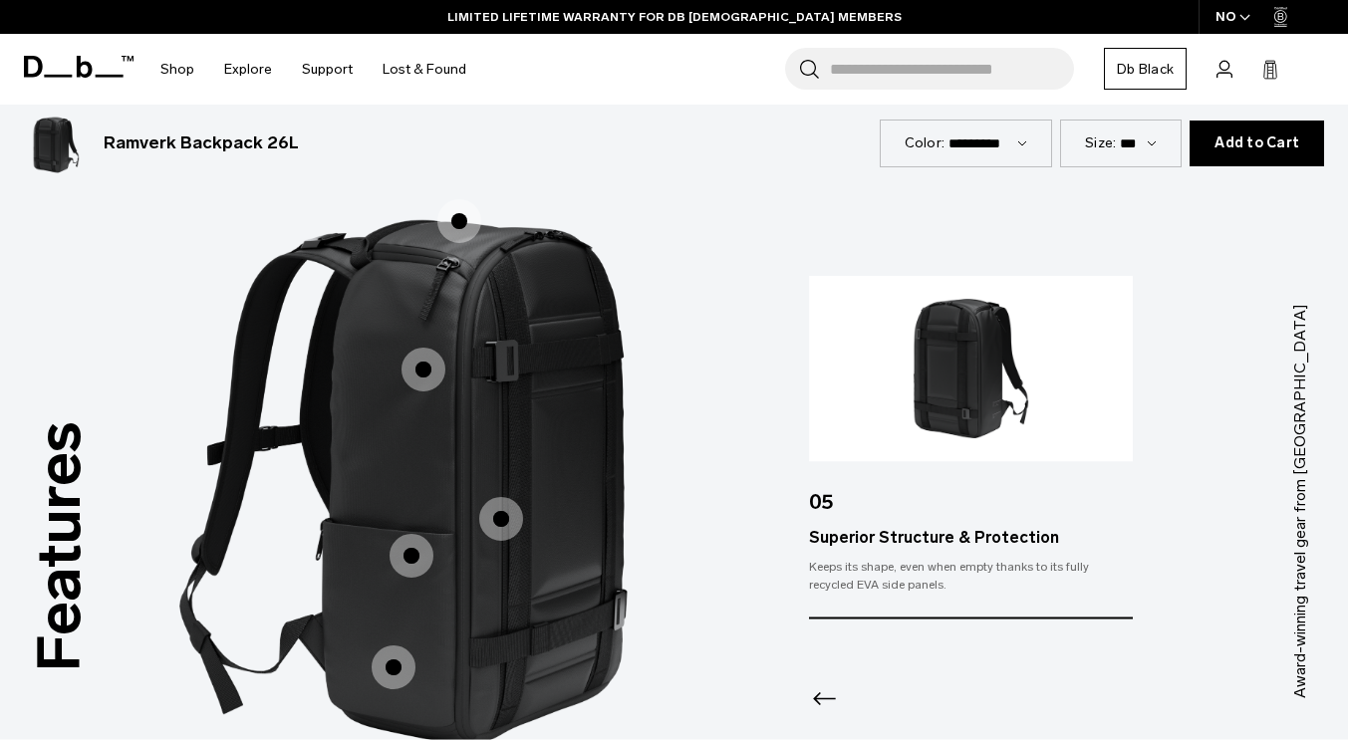
click at [823, 683] on icon "Previous slide" at bounding box center [825, 699] width 32 height 32
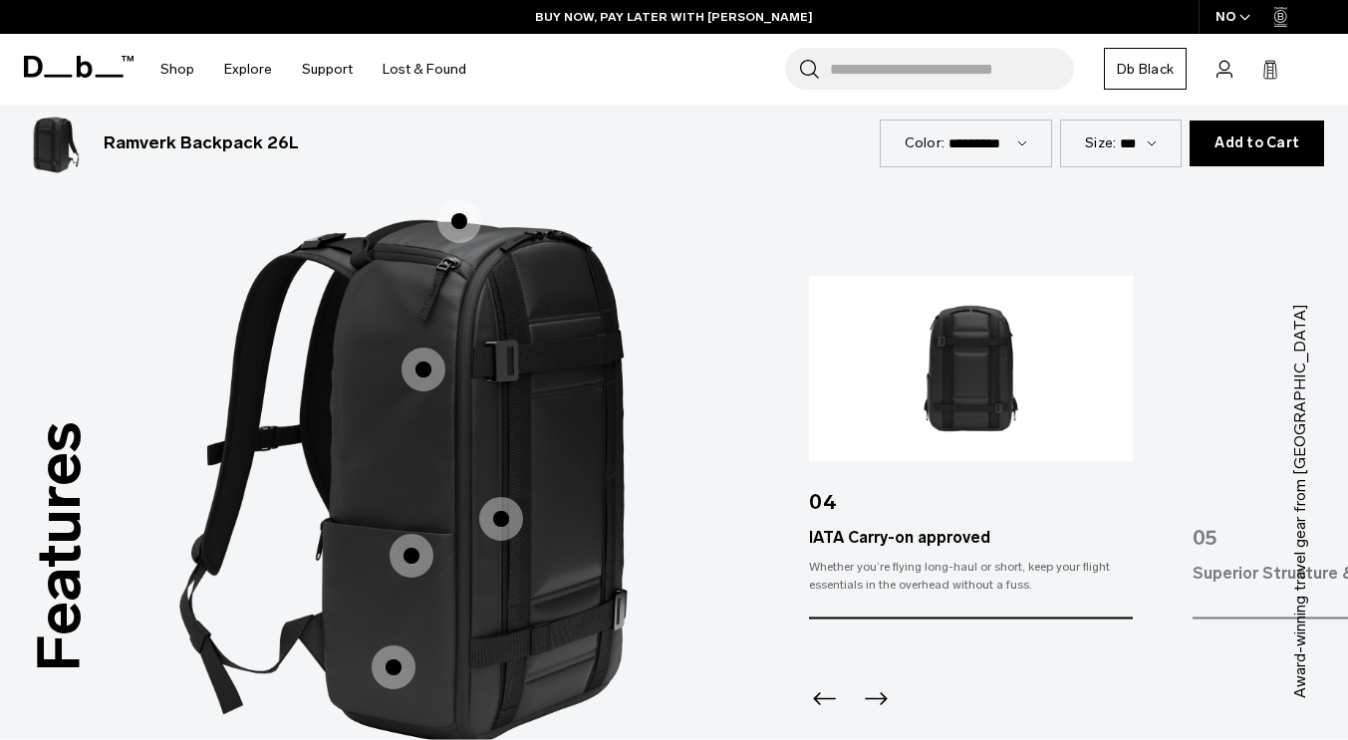
click at [875, 683] on icon "Next slide" at bounding box center [876, 699] width 32 height 32
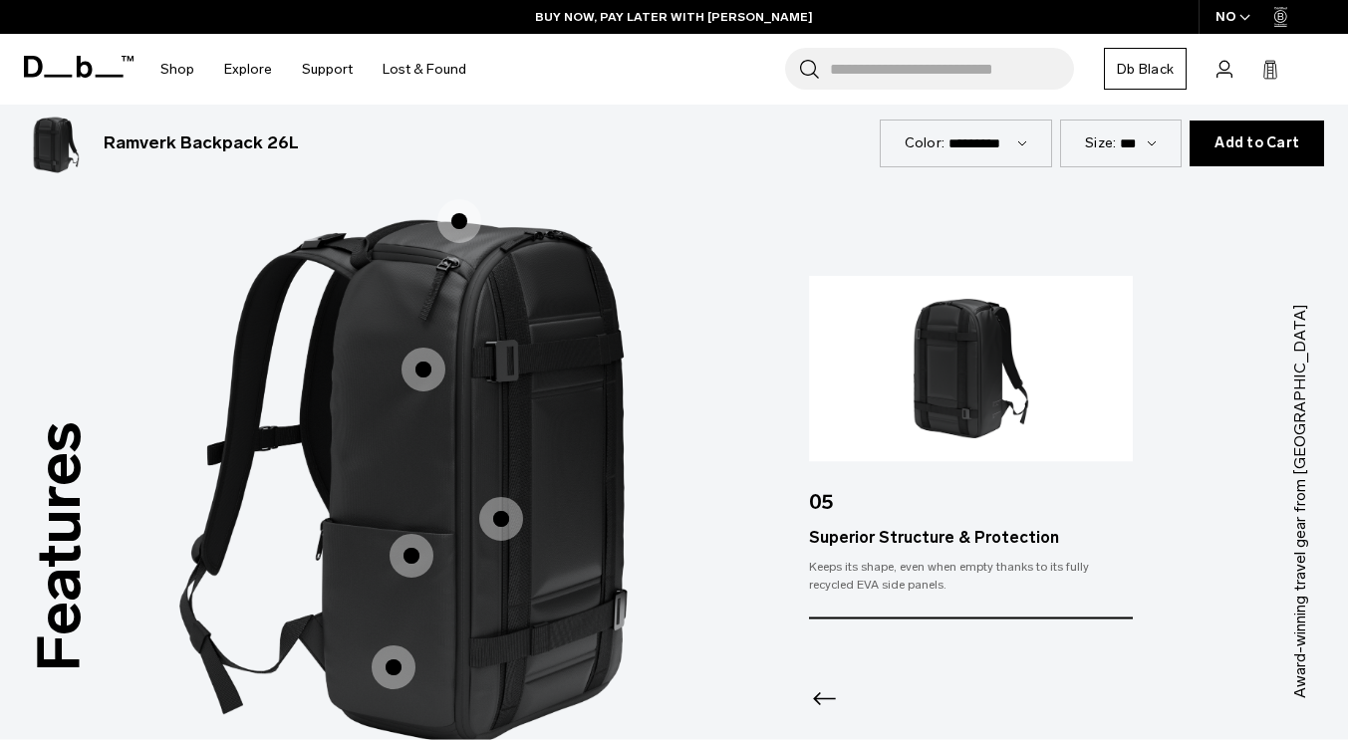
click at [875, 675] on div at bounding box center [971, 673] width 324 height 108
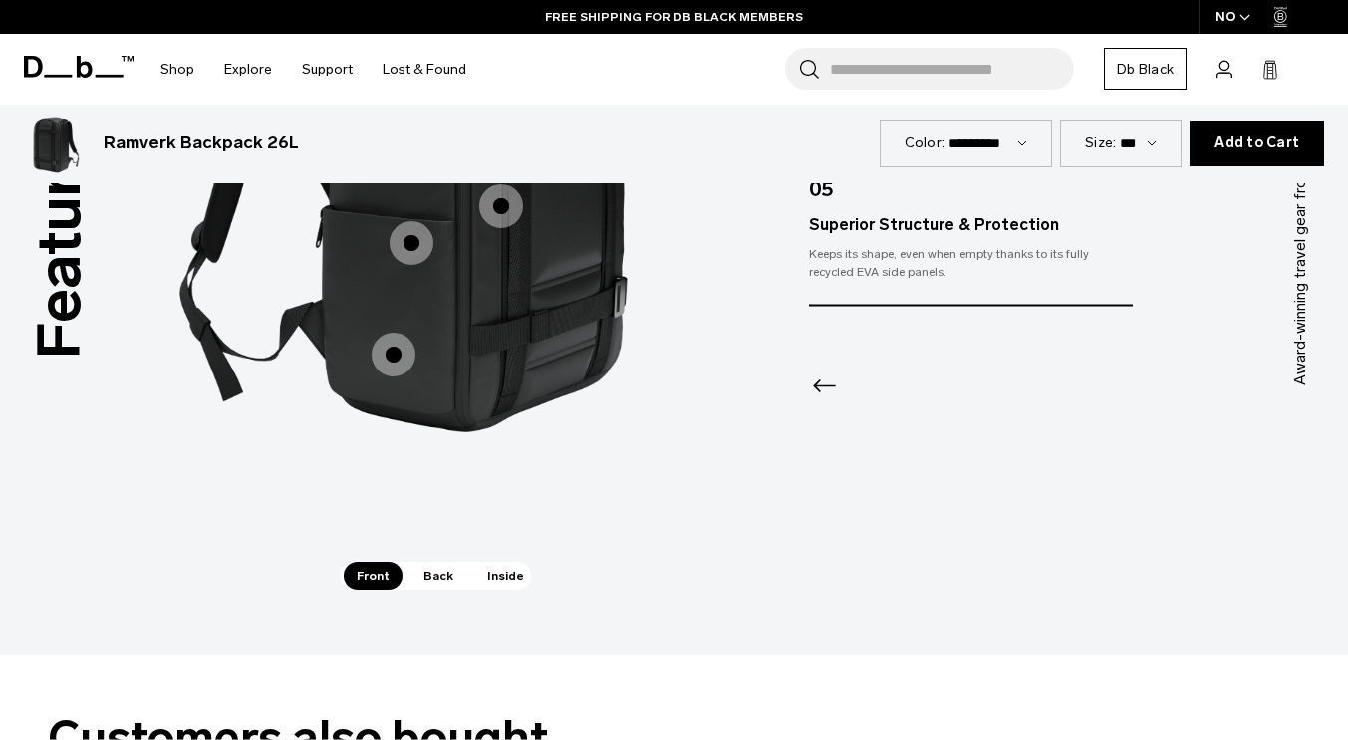
scroll to position [2941, 0]
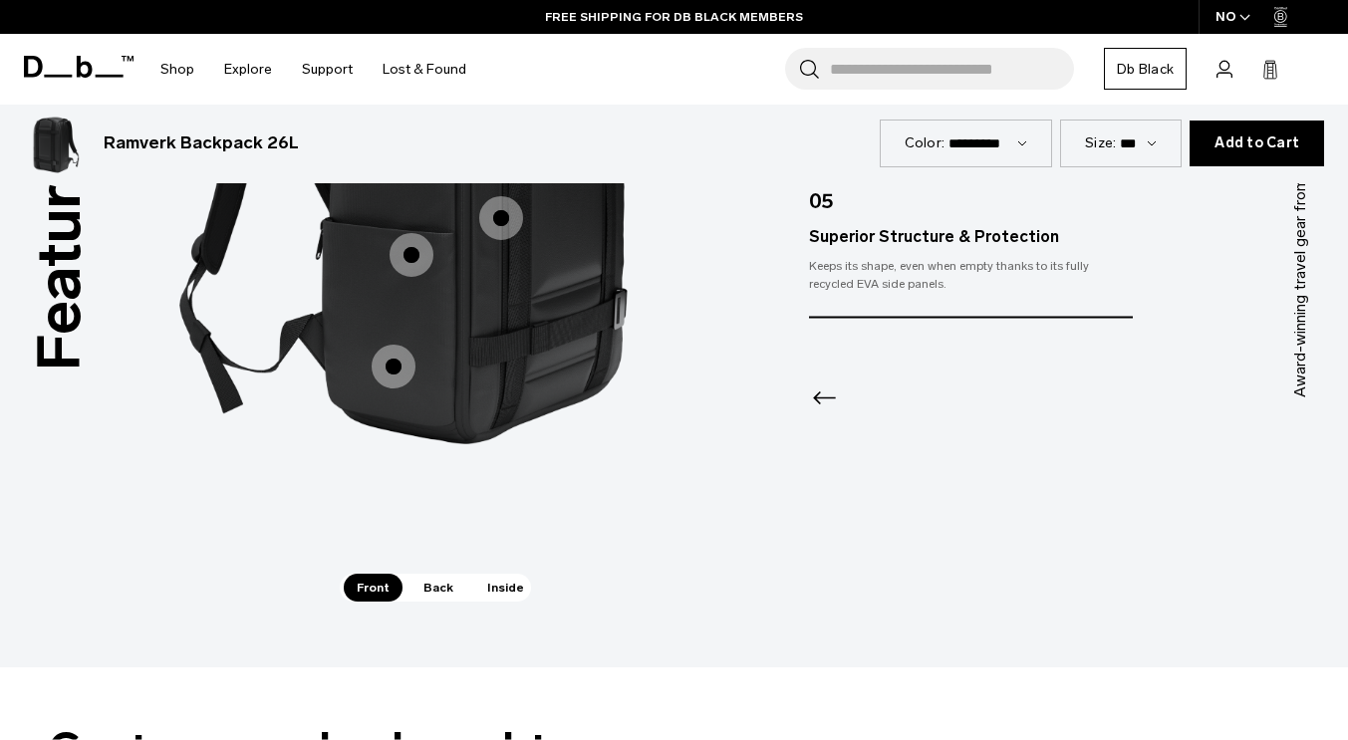
click at [438, 574] on span "Back" at bounding box center [439, 588] width 56 height 28
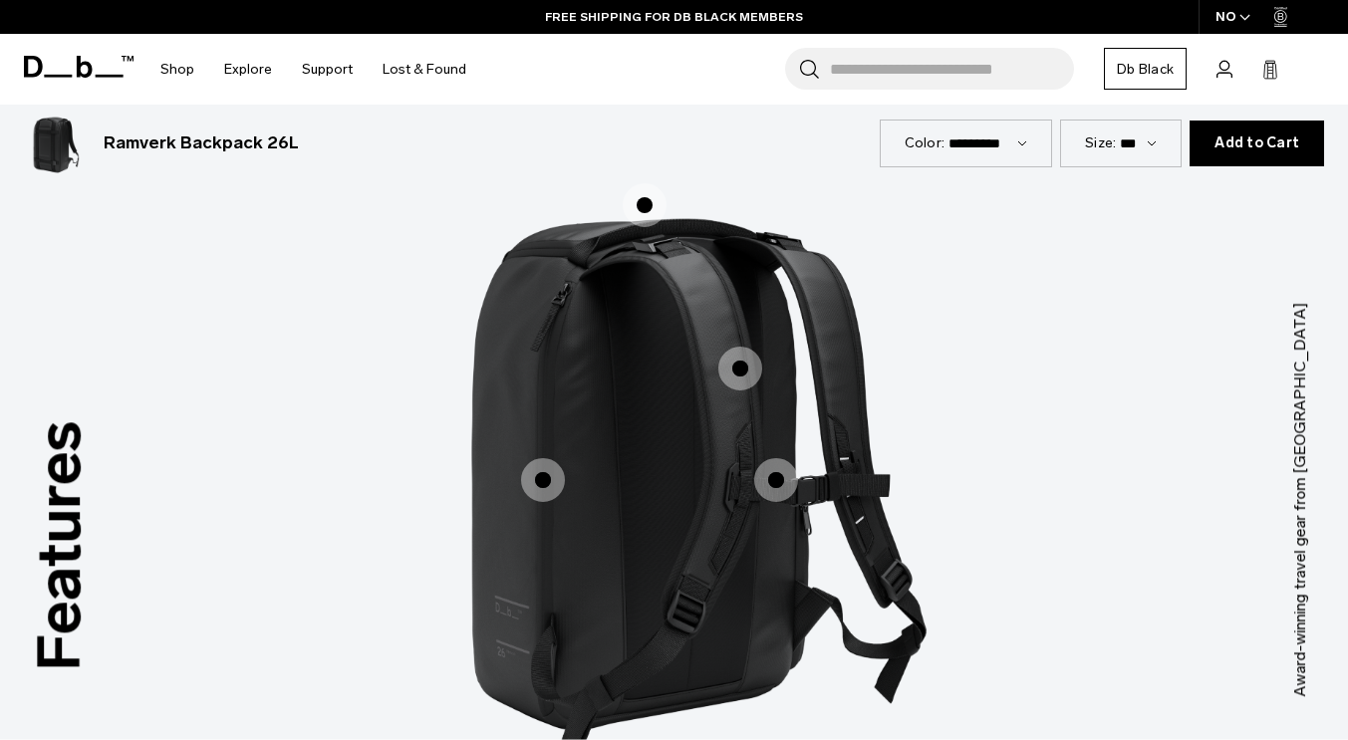
scroll to position [2637, 0]
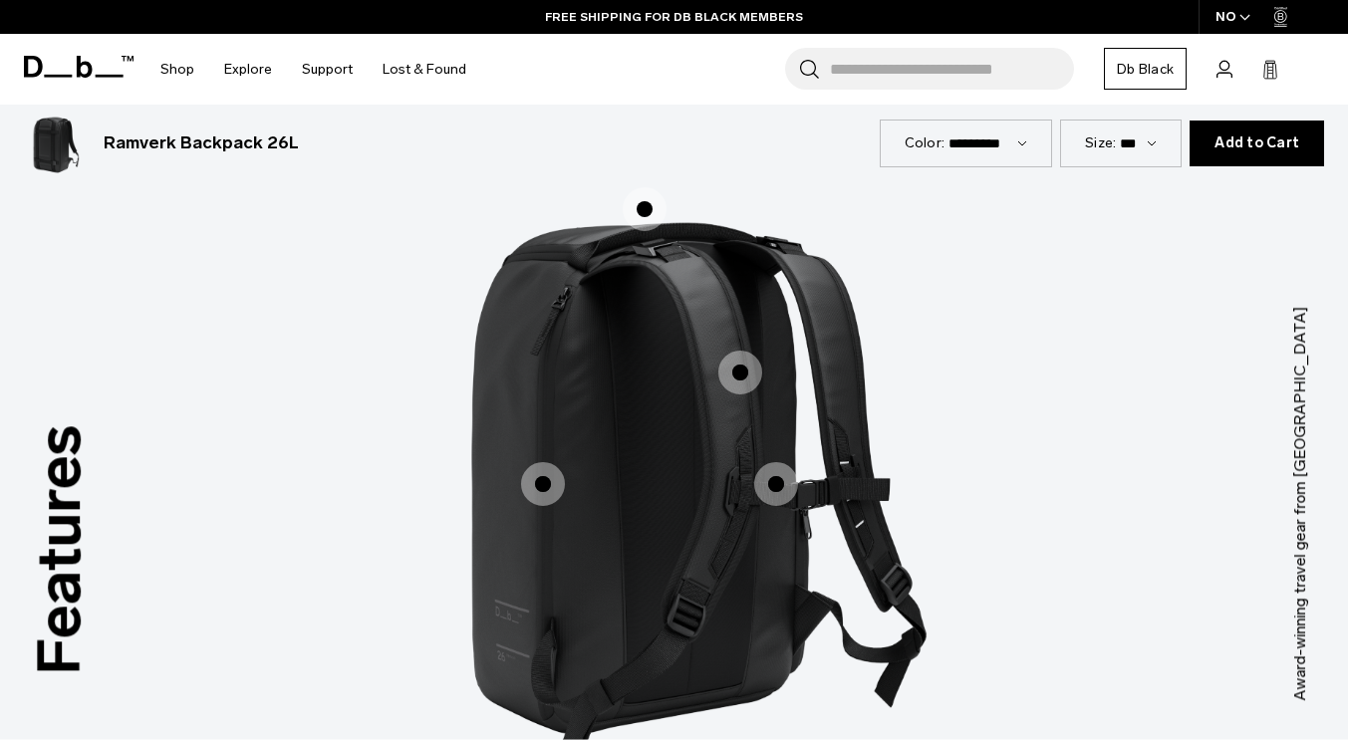
click at [749, 352] on span "2 / 3" at bounding box center [740, 373] width 44 height 44
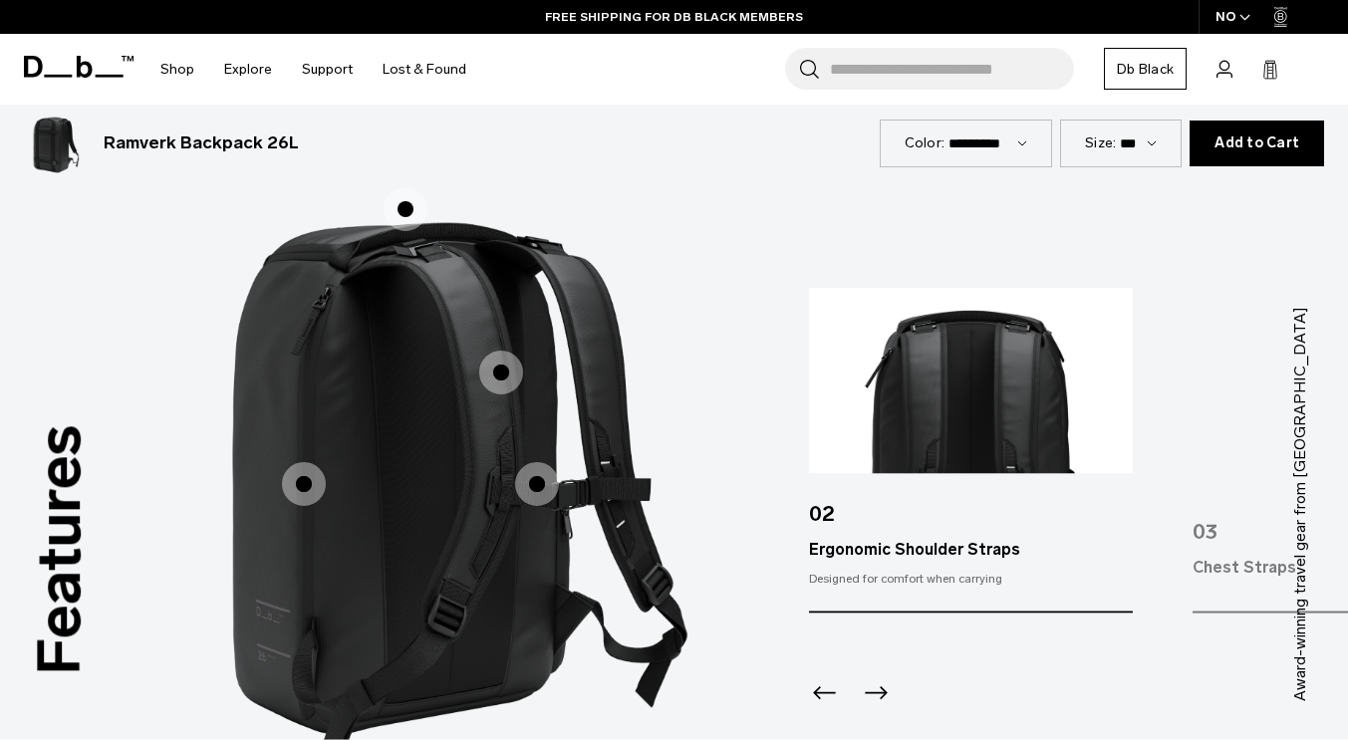
click at [882, 678] on icon "Next slide" at bounding box center [876, 693] width 32 height 32
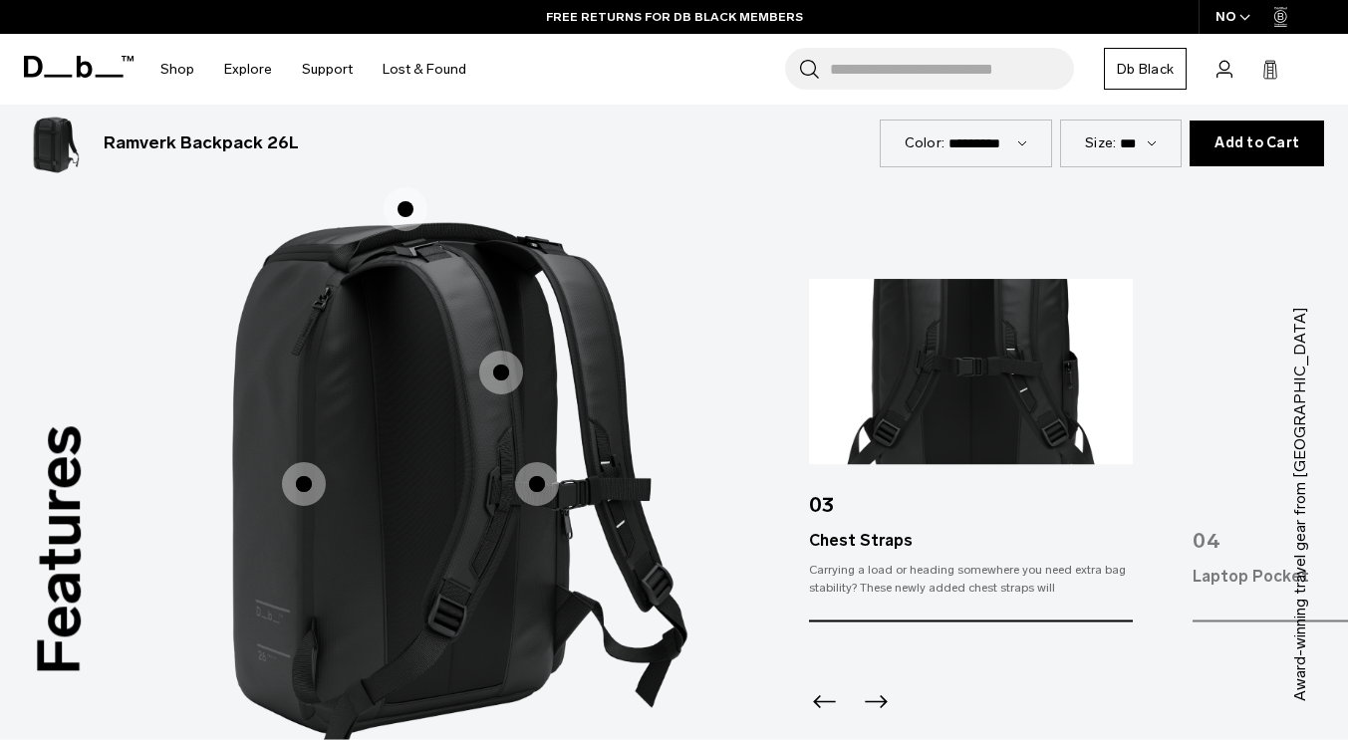
click at [882, 695] on icon "Next slide" at bounding box center [876, 701] width 23 height 13
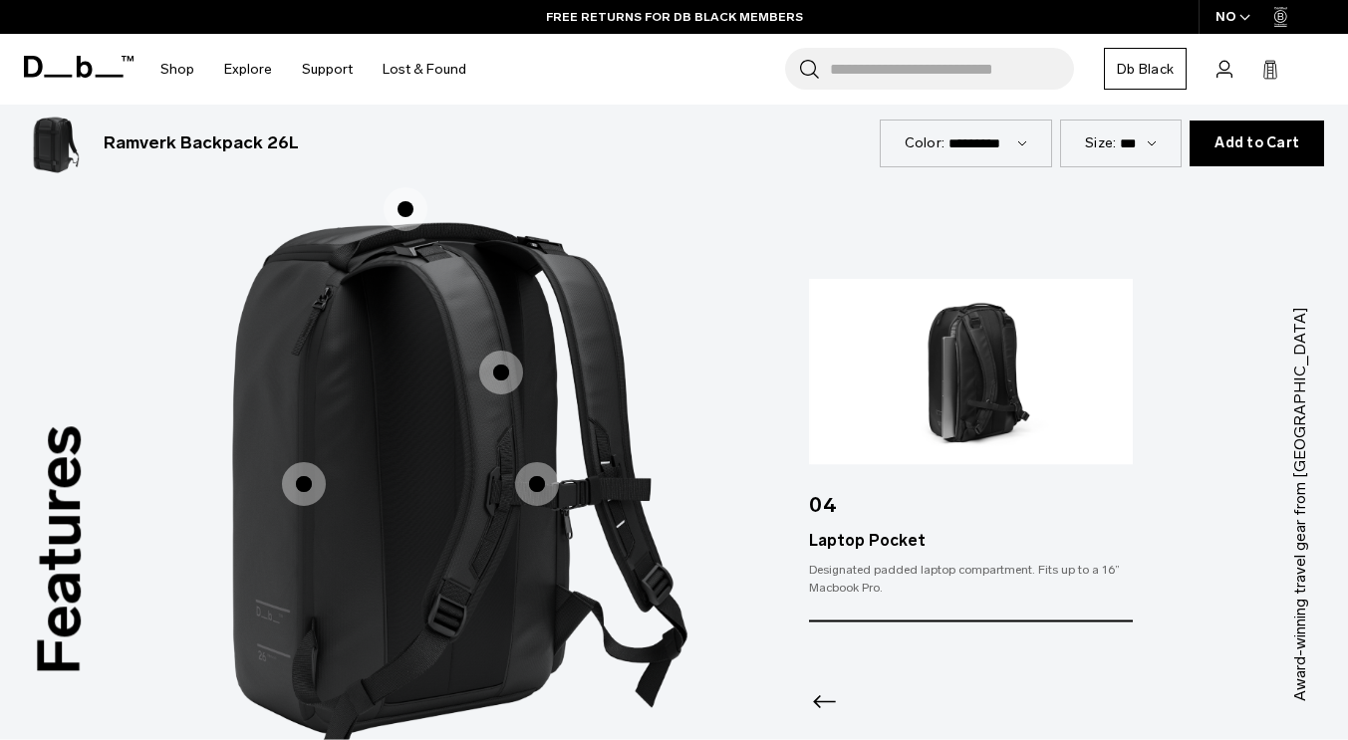
click at [882, 678] on div at bounding box center [971, 676] width 324 height 108
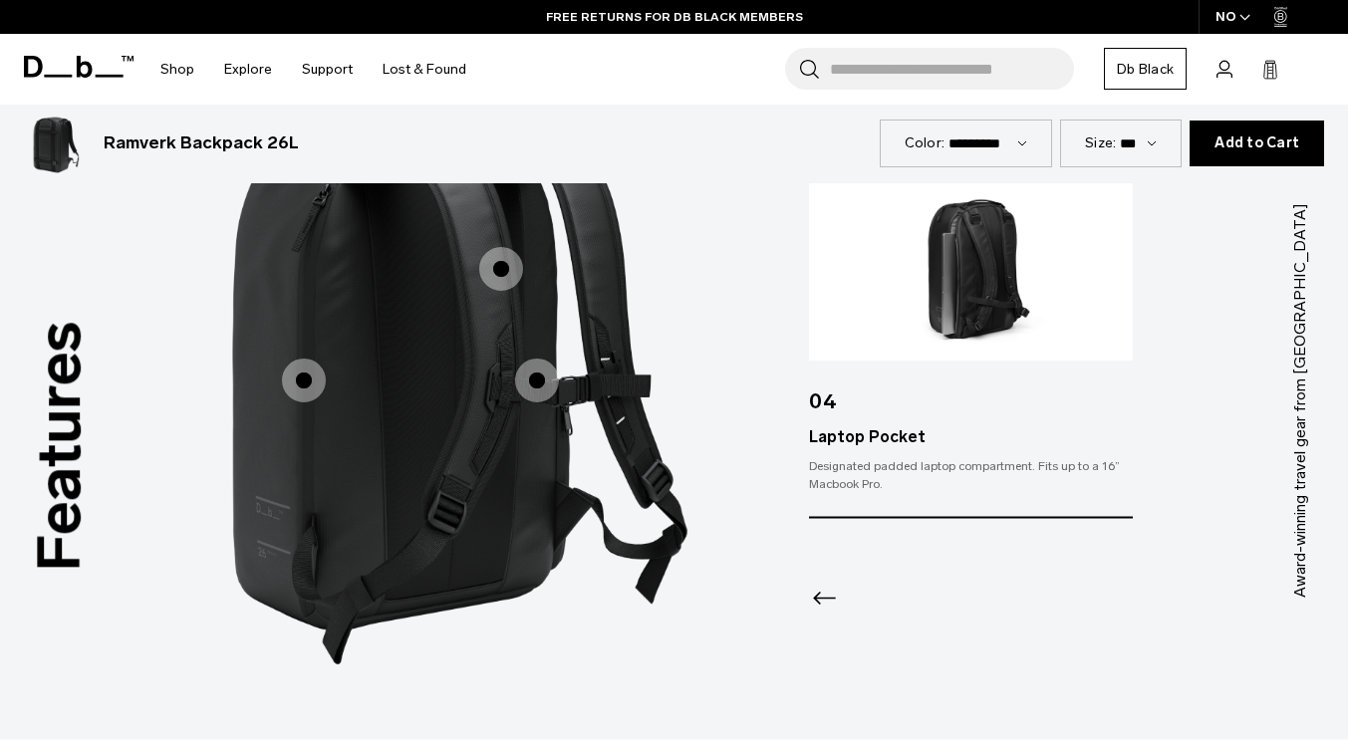
scroll to position [2796, 0]
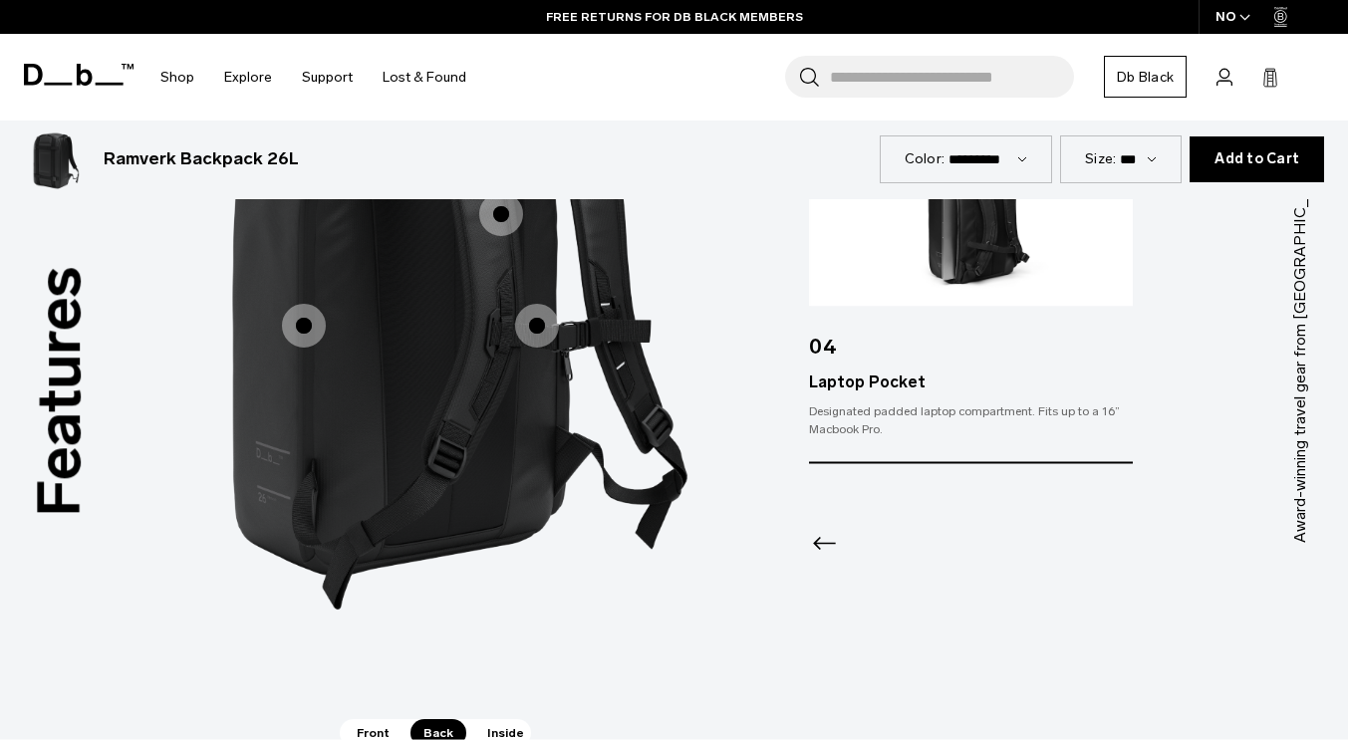
click at [506, 719] on span "Inside" at bounding box center [505, 733] width 63 height 28
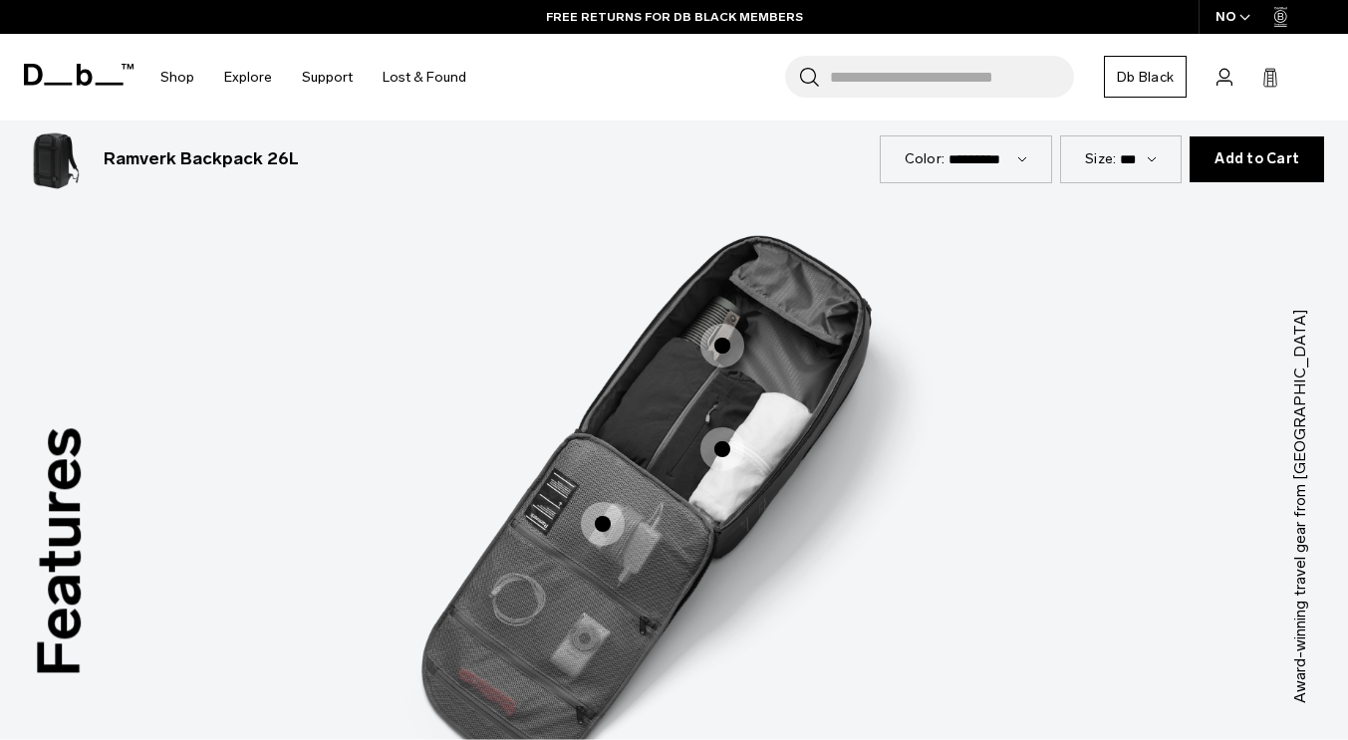
scroll to position [2627, 0]
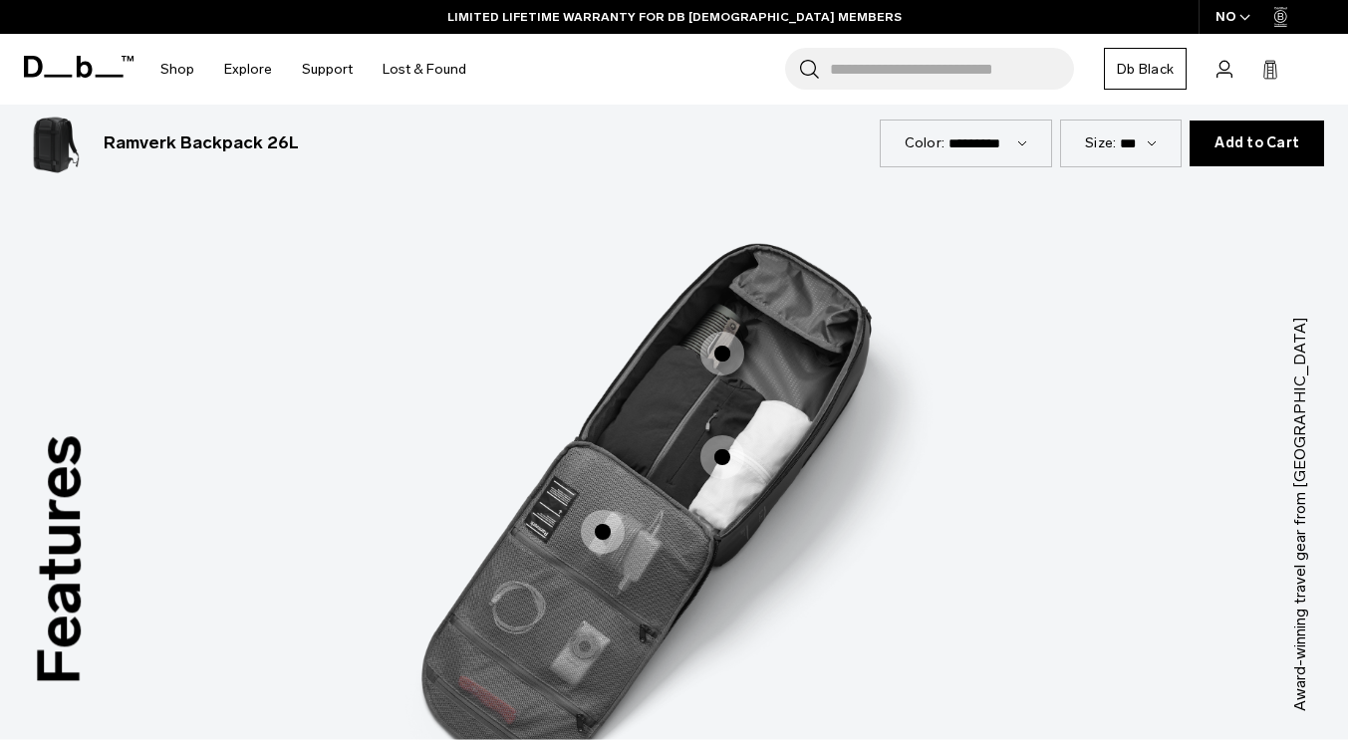
click at [721, 445] on span "3 / 3" at bounding box center [722, 457] width 44 height 44
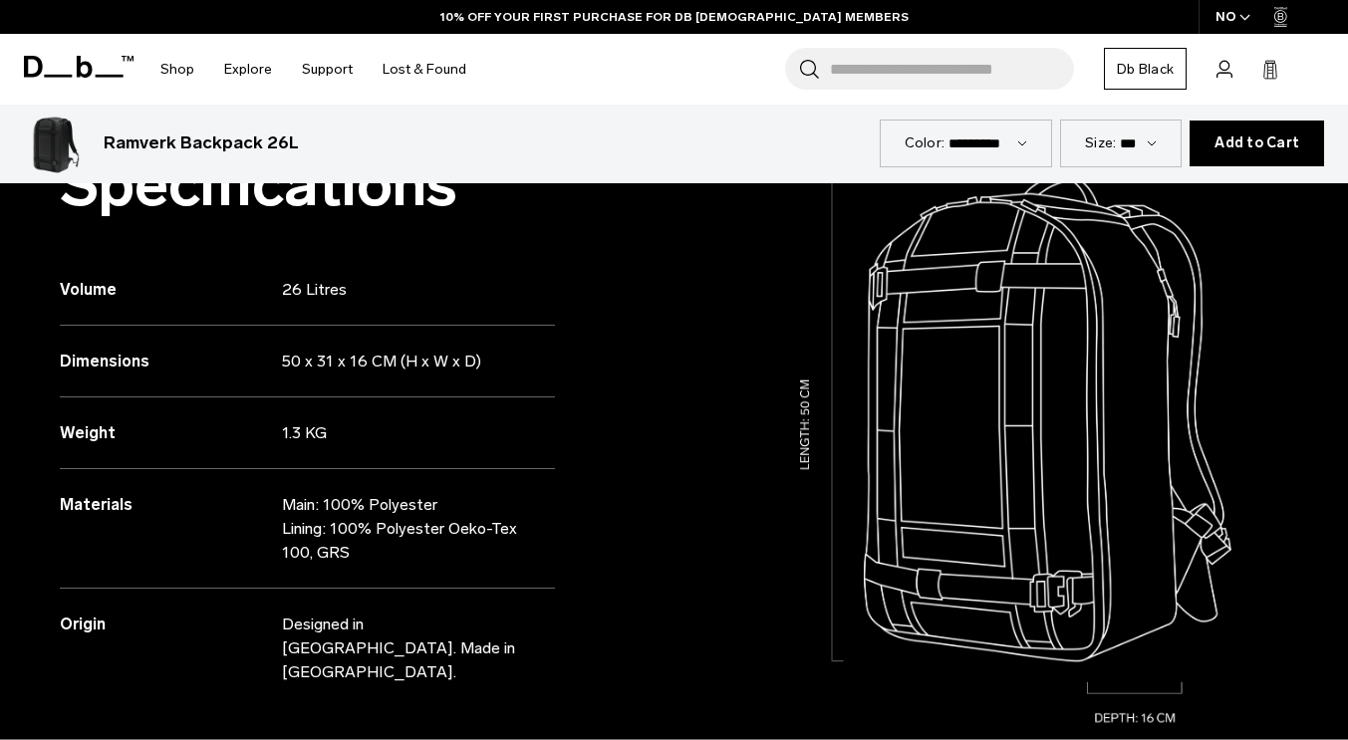
scroll to position [0, 0]
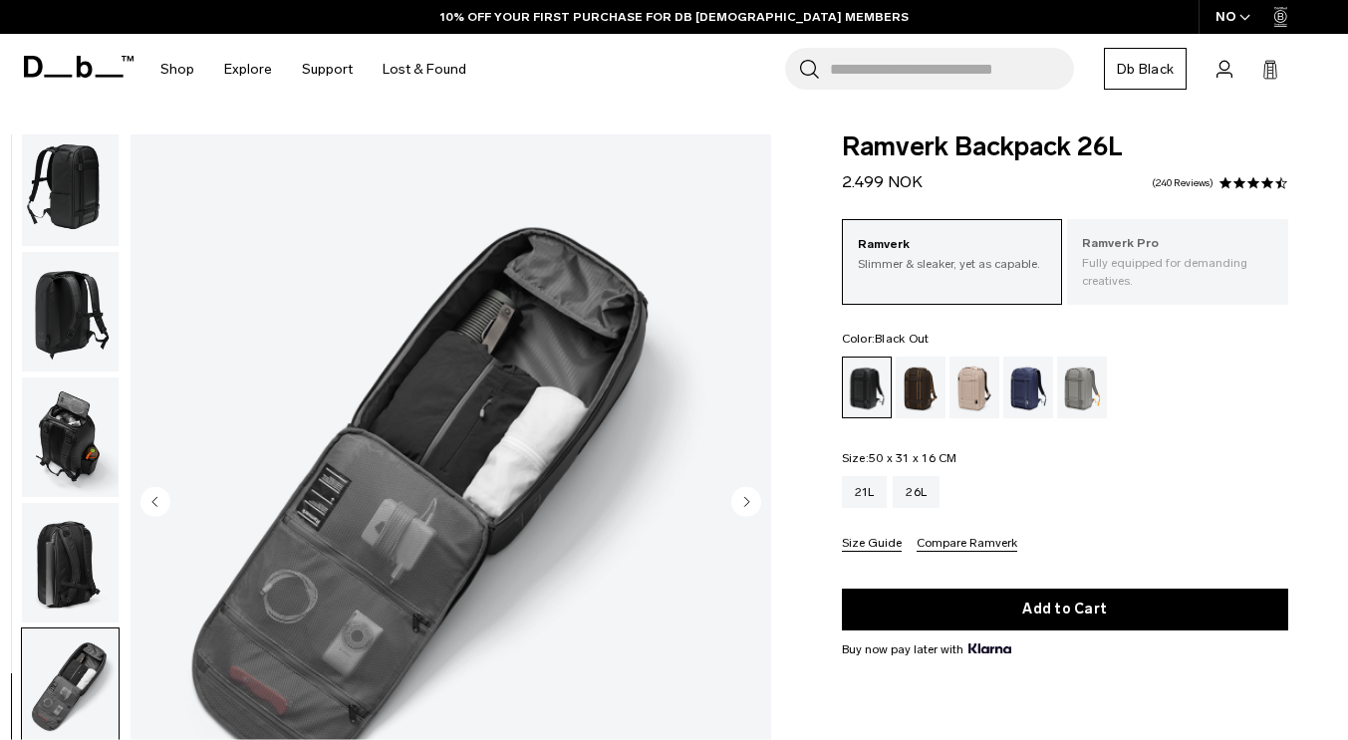
click at [1155, 275] on p "Fully equipped for demanding creatives." at bounding box center [1177, 272] width 191 height 36
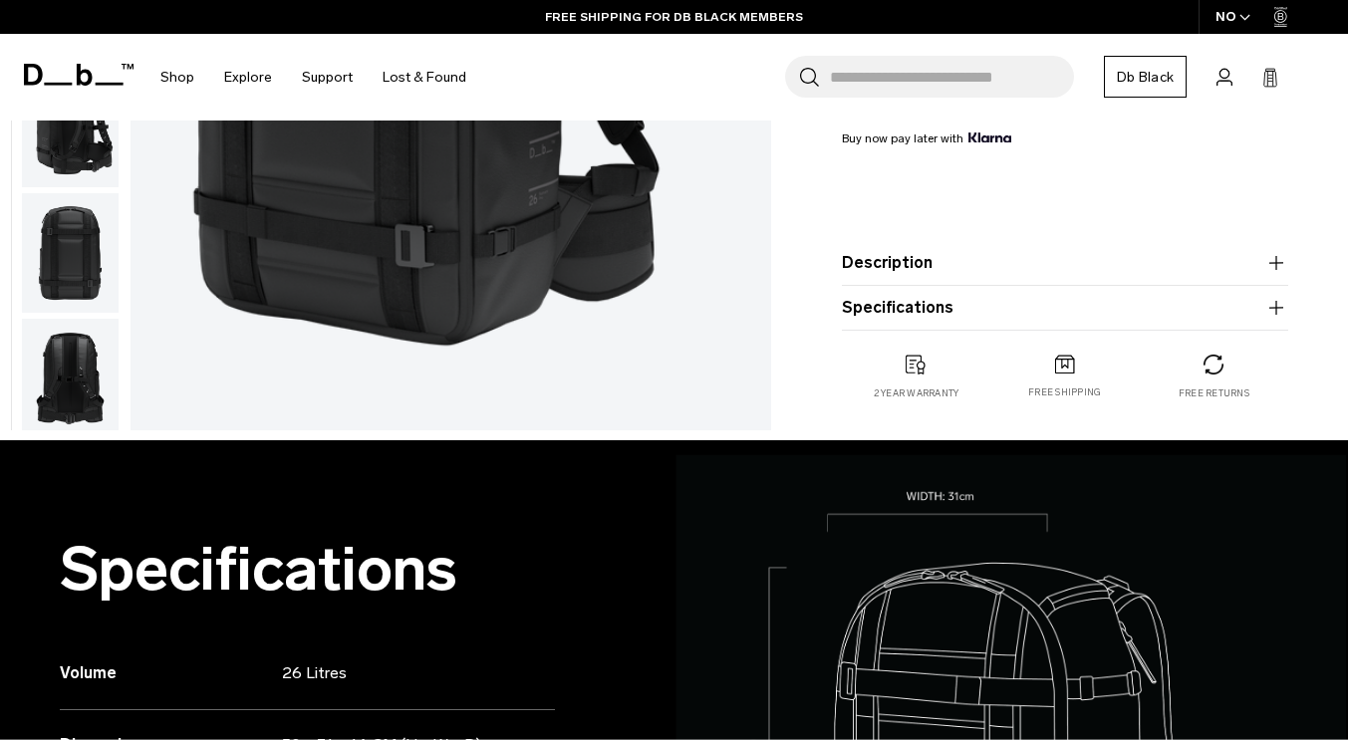
scroll to position [537, 0]
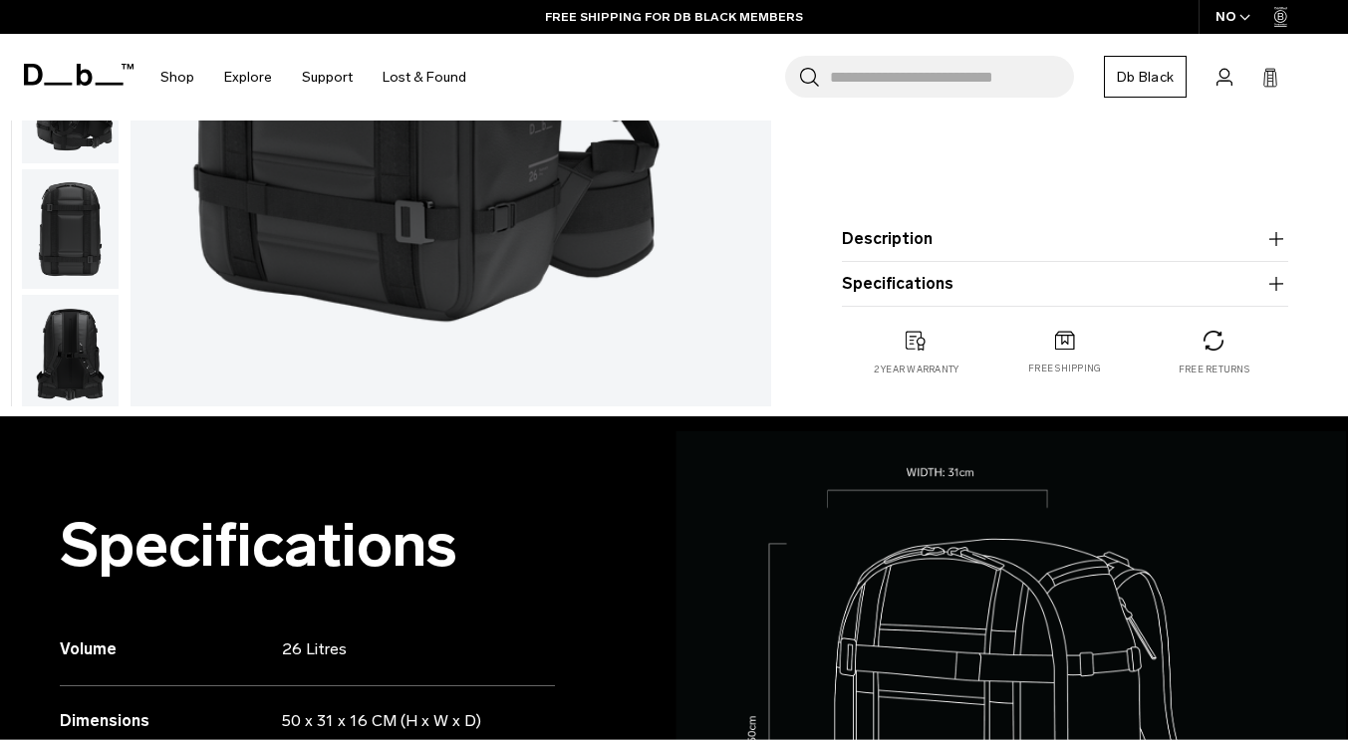
click at [1275, 237] on icon "button" at bounding box center [1276, 239] width 24 height 24
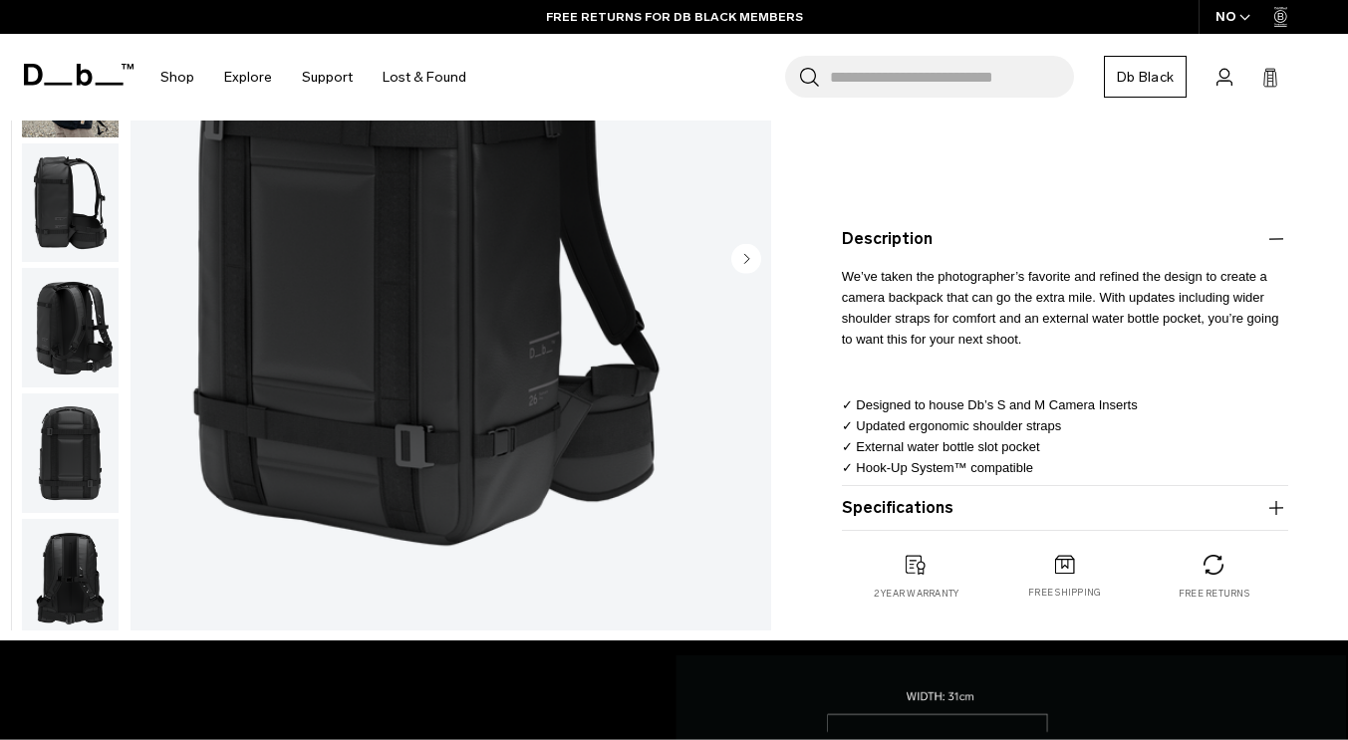
click at [1272, 504] on icon "button" at bounding box center [1276, 508] width 24 height 24
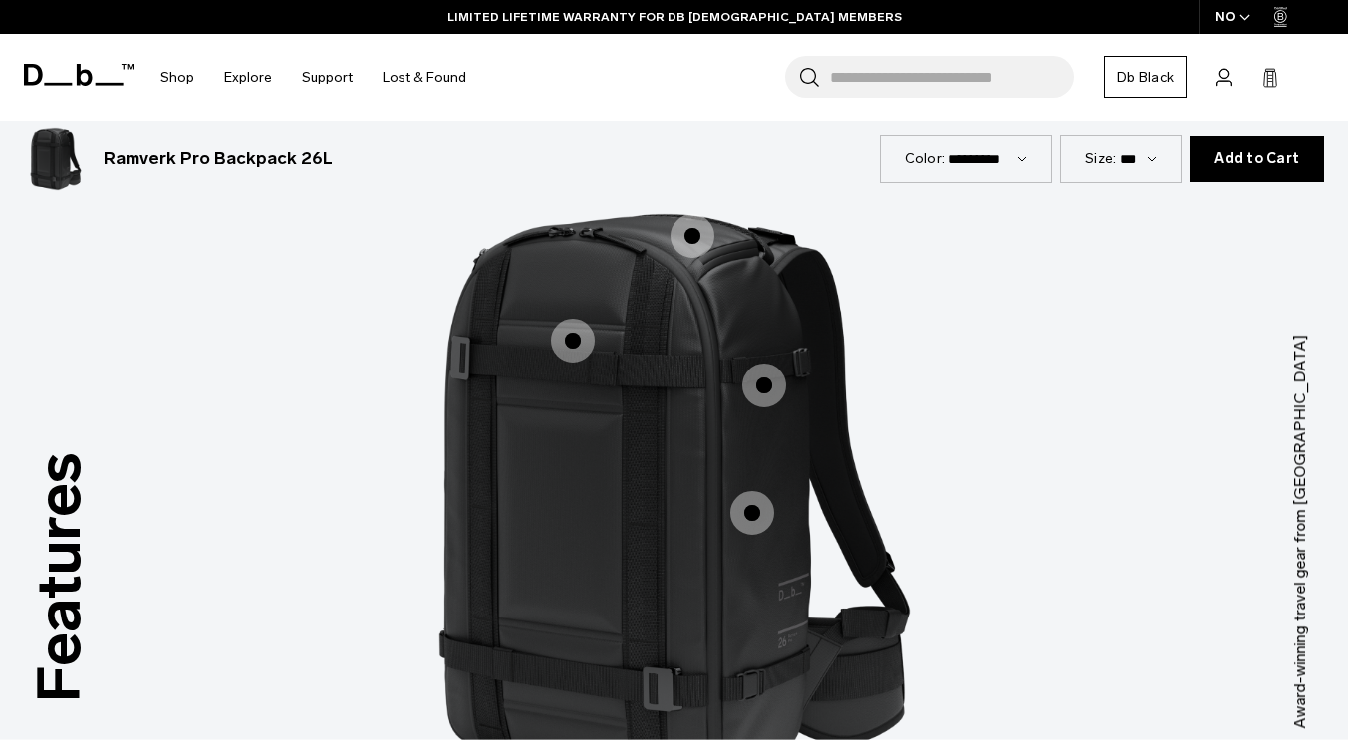
scroll to position [1912, 0]
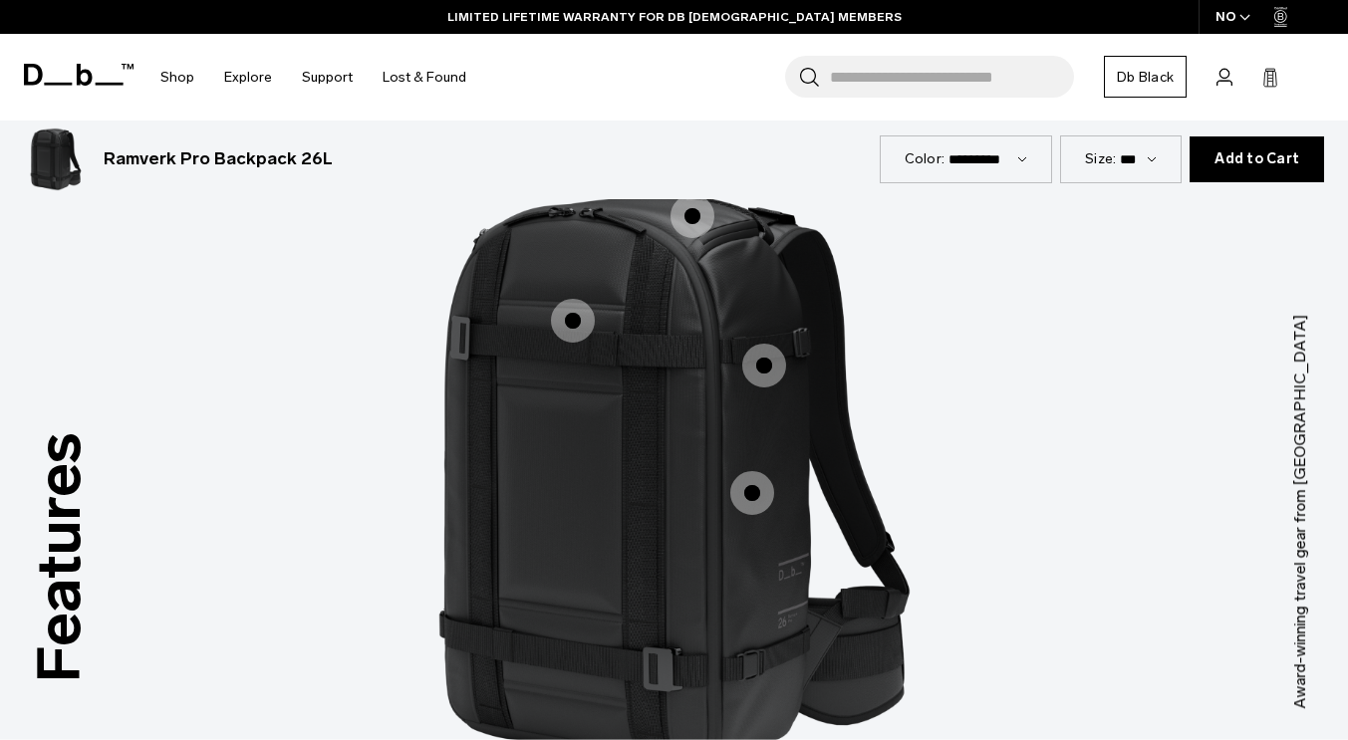
click at [551, 299] on span "1 / 3" at bounding box center [573, 321] width 44 height 44
click at [560, 299] on span "1 / 3" at bounding box center [573, 321] width 44 height 44
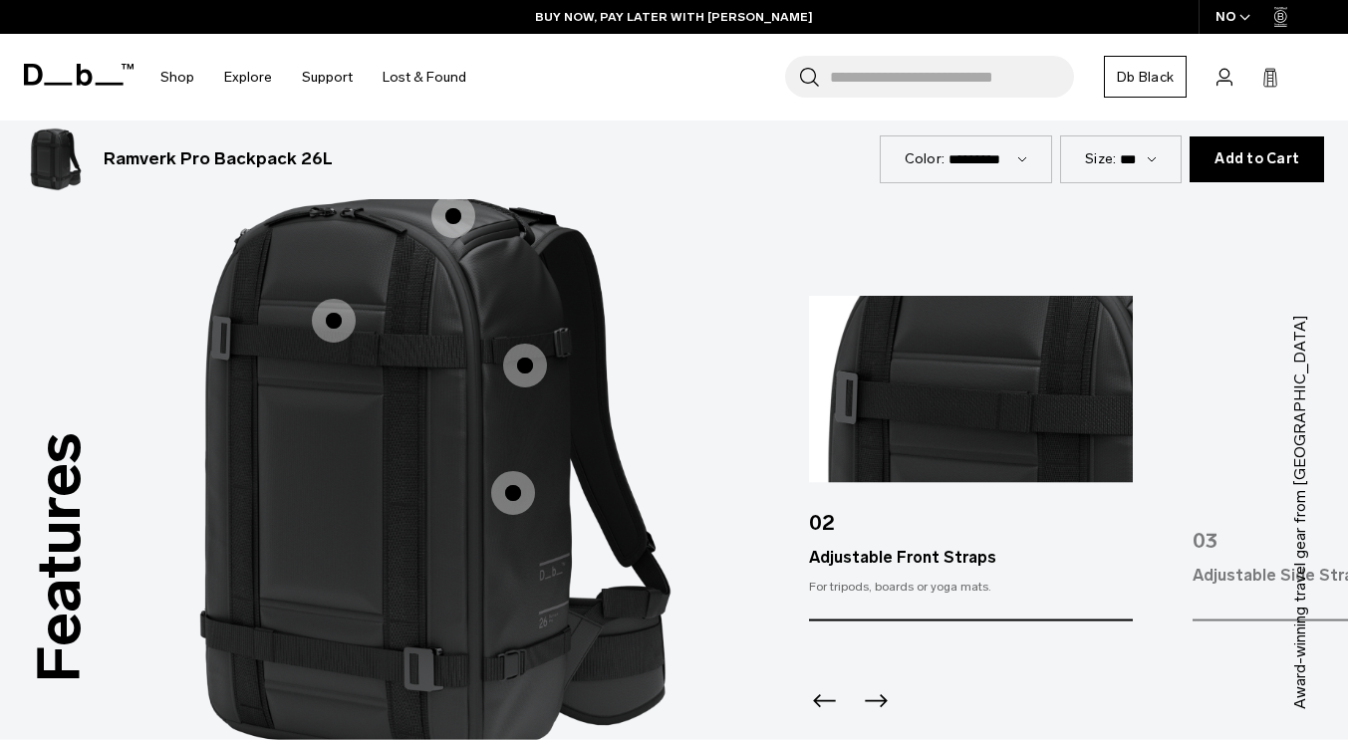
click at [874, 686] on icon "Next slide" at bounding box center [876, 702] width 32 height 32
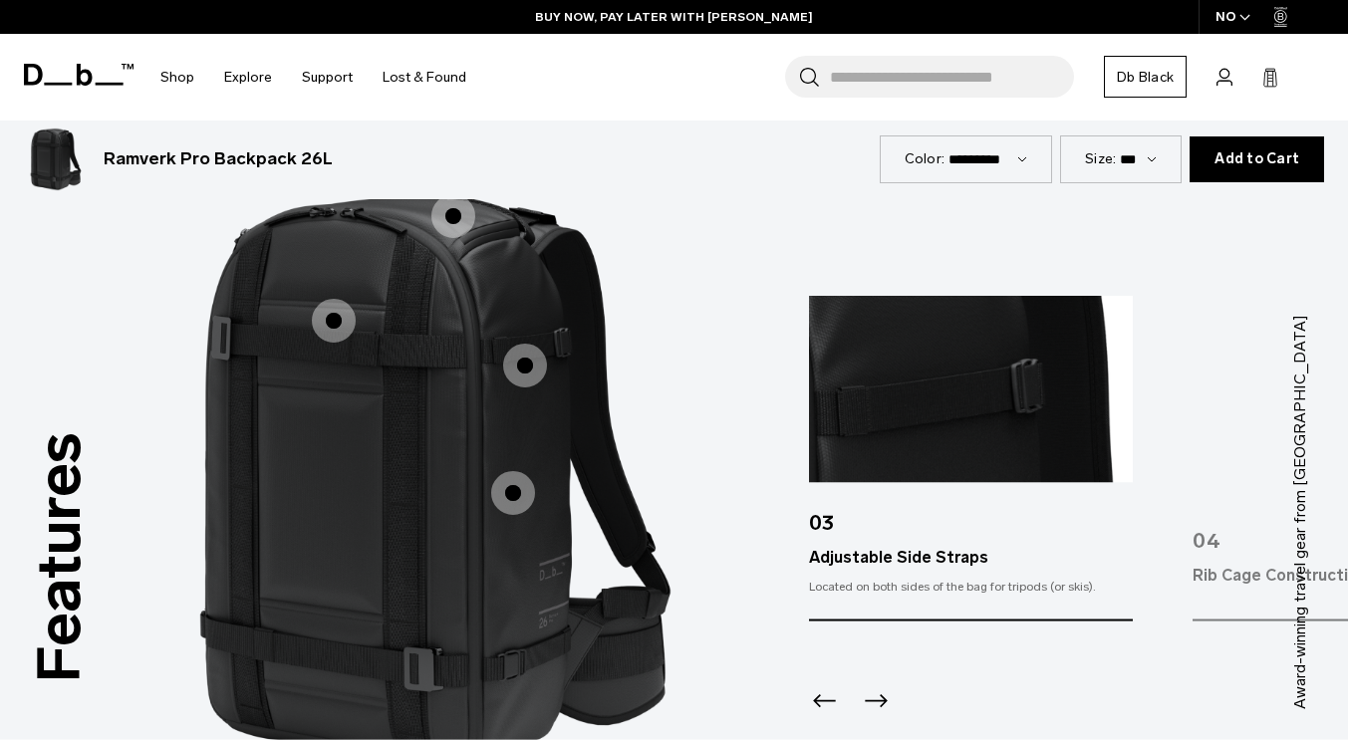
click at [874, 686] on icon "Next slide" at bounding box center [876, 702] width 32 height 32
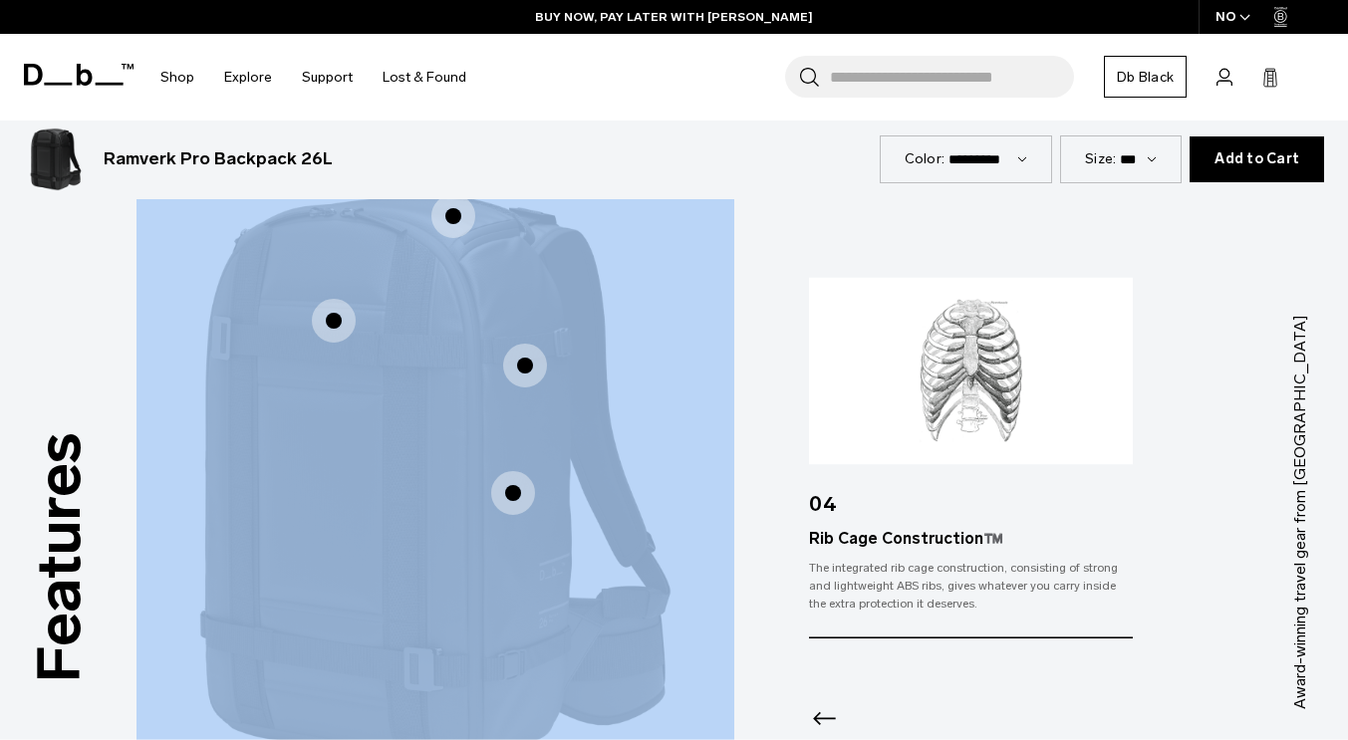
click at [874, 668] on div at bounding box center [971, 694] width 324 height 108
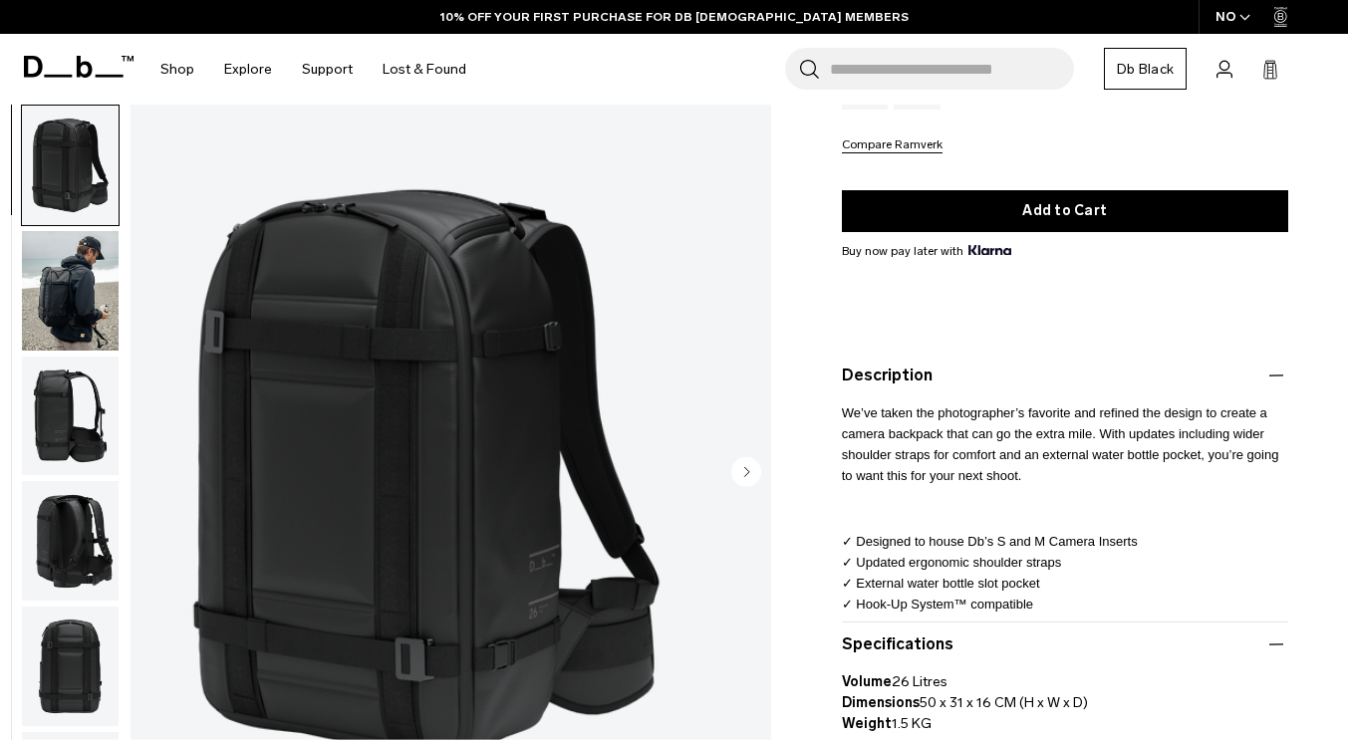
scroll to position [0, 0]
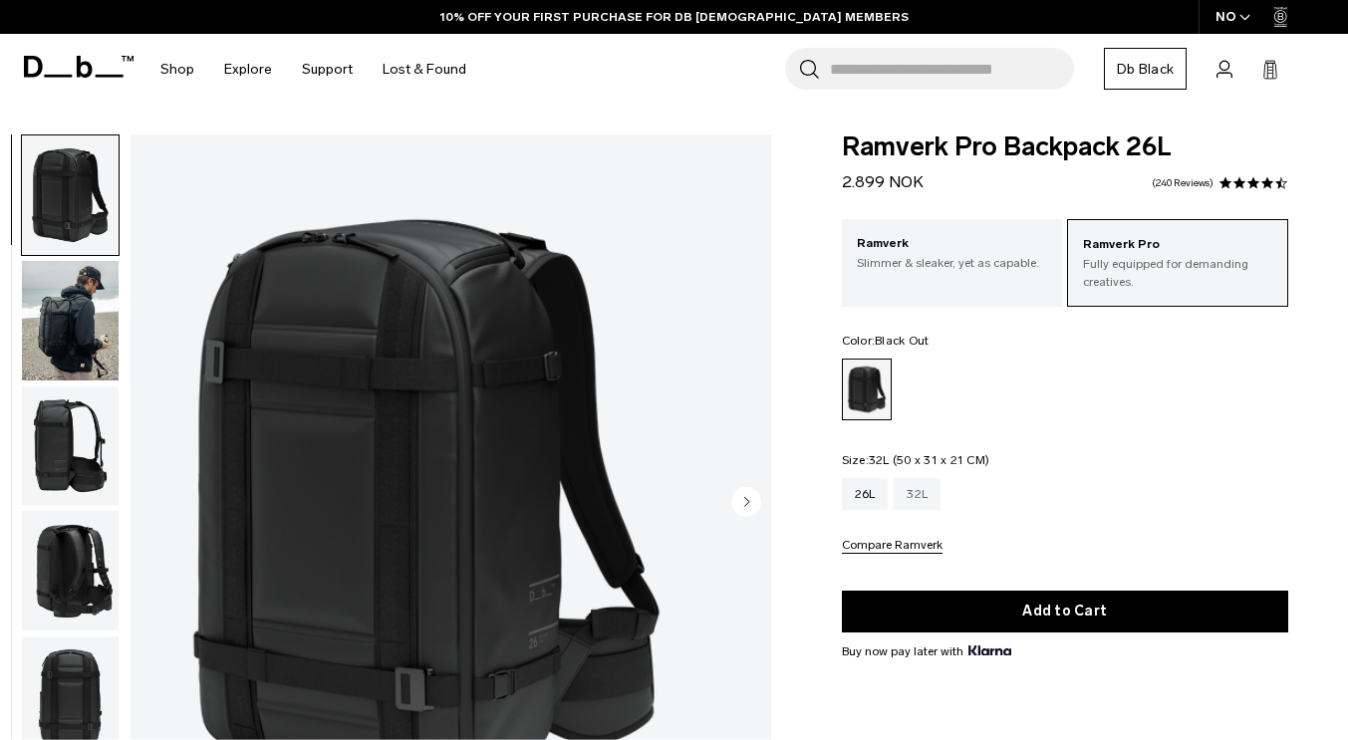
click at [920, 483] on div "32L" at bounding box center [917, 494] width 47 height 32
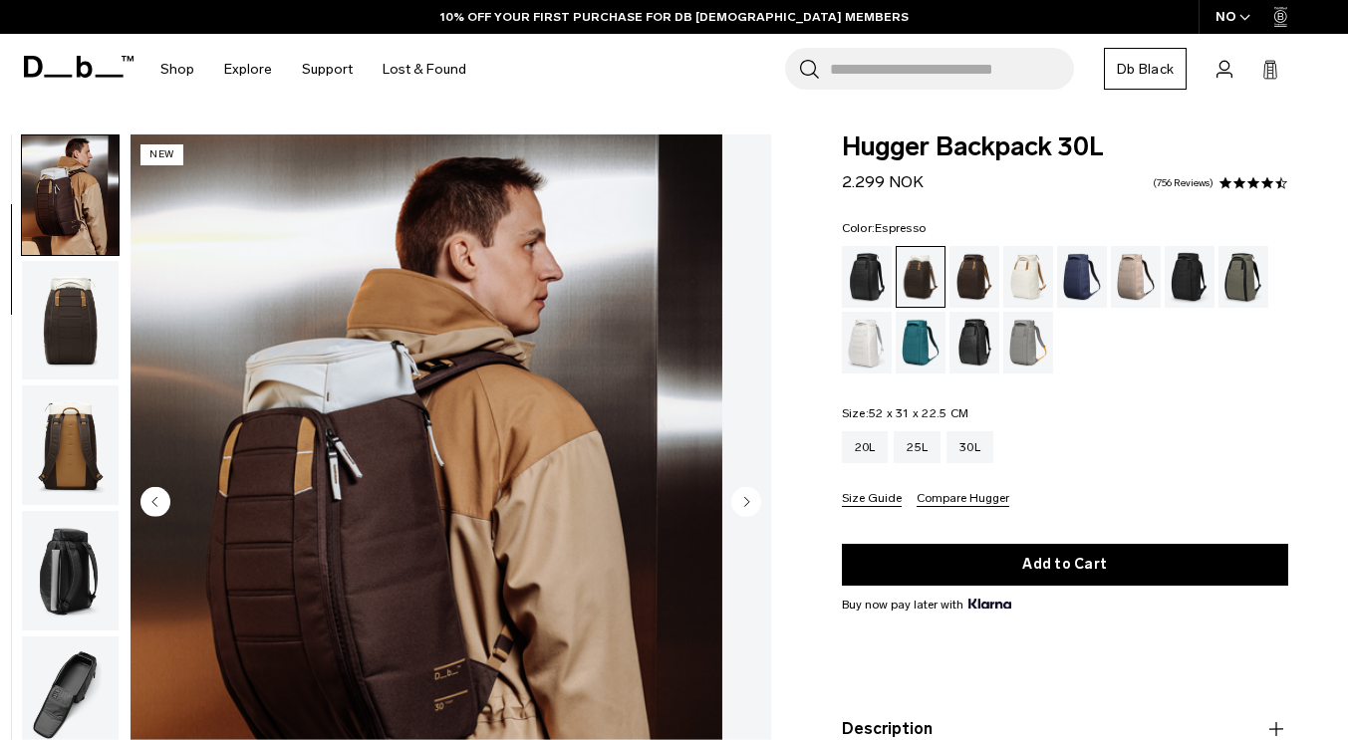
click at [977, 279] on div "Espresso" at bounding box center [975, 277] width 51 height 62
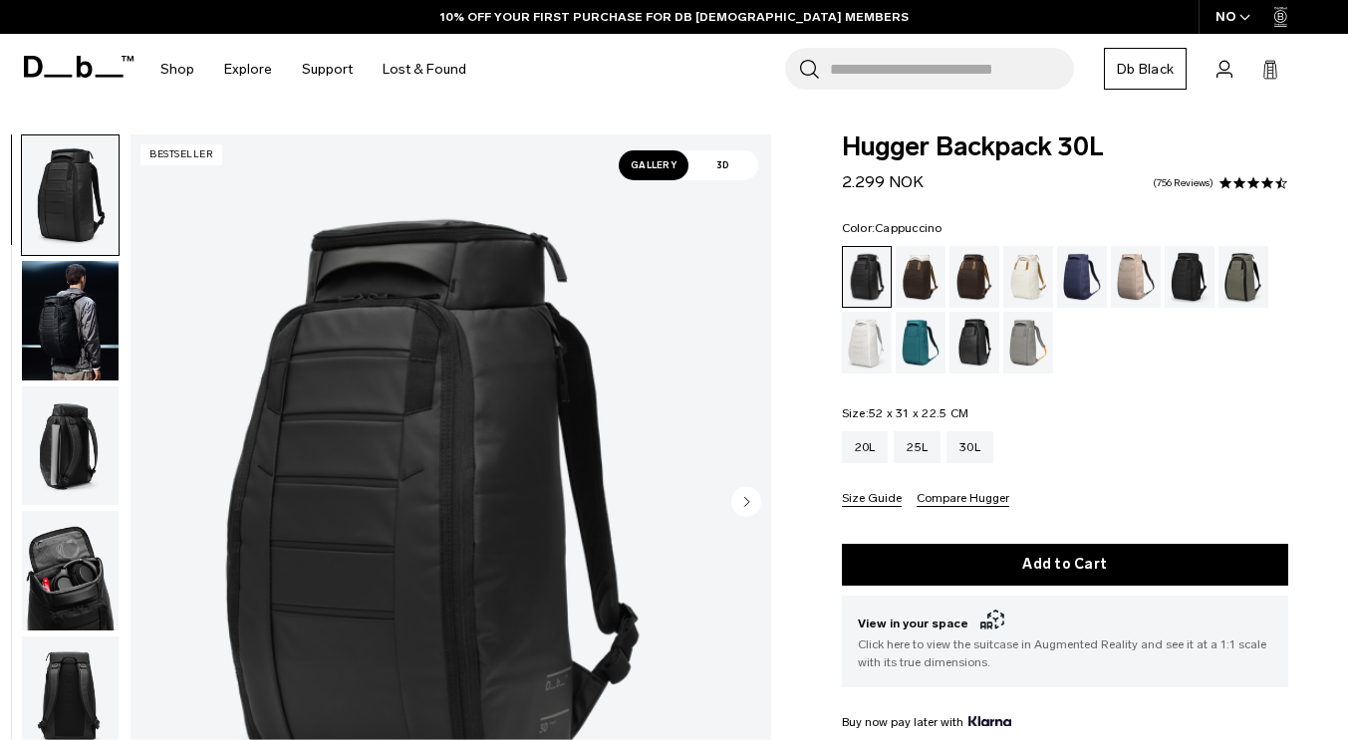
click at [920, 281] on div "Cappuccino" at bounding box center [921, 277] width 51 height 62
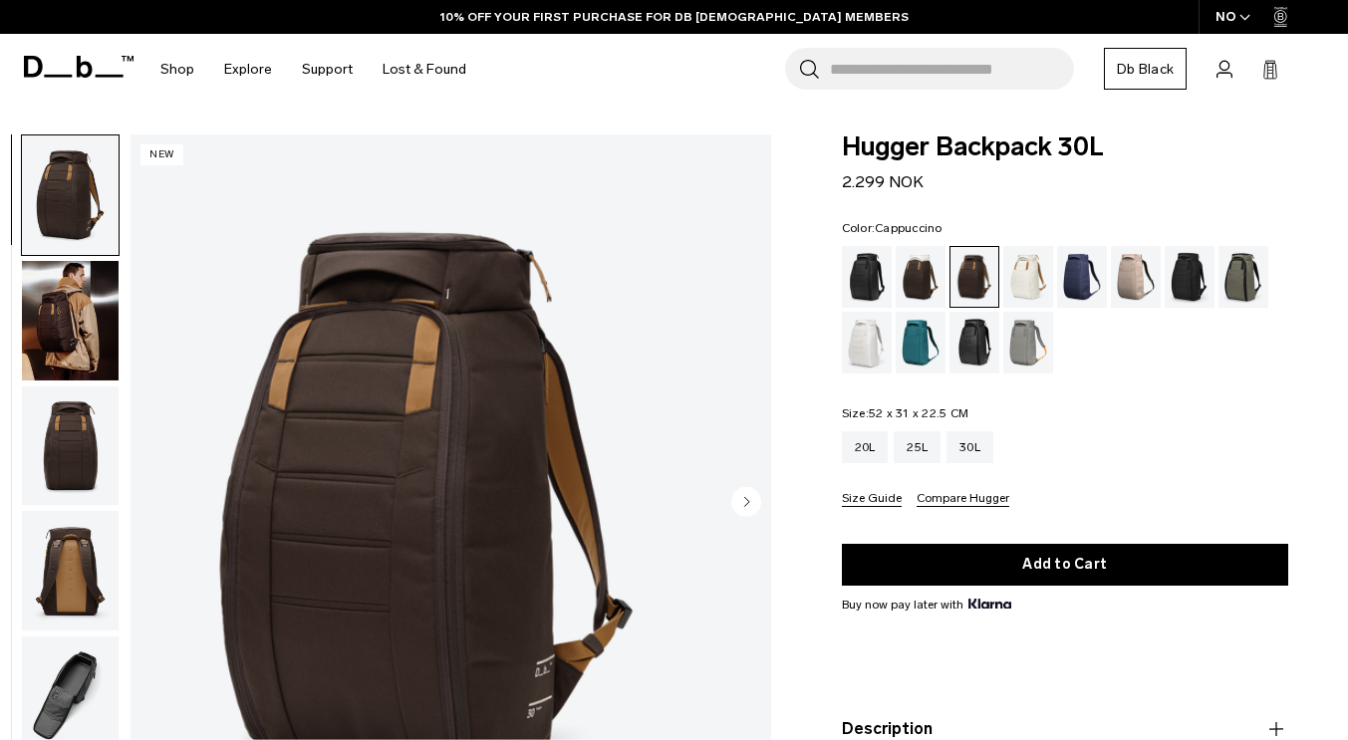
click at [899, 291] on div "Cappuccino" at bounding box center [921, 277] width 51 height 62
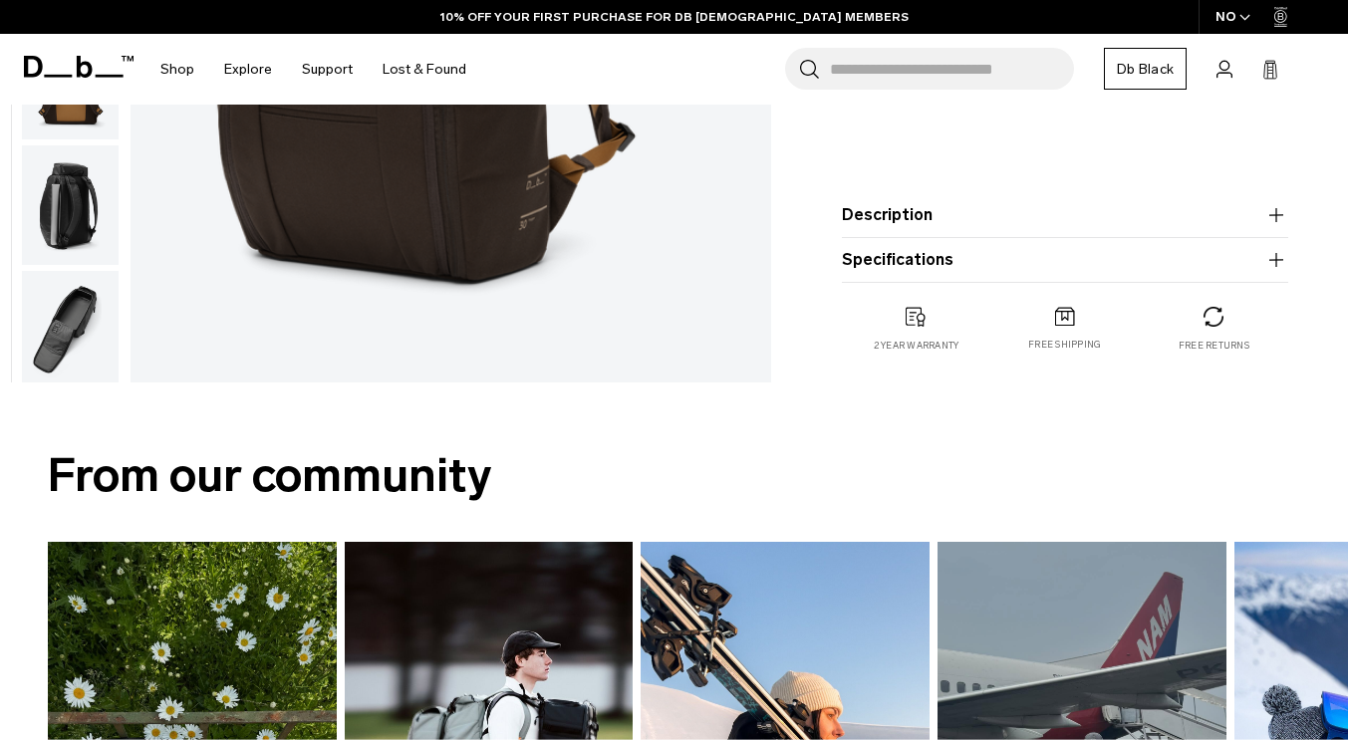
scroll to position [208, 0]
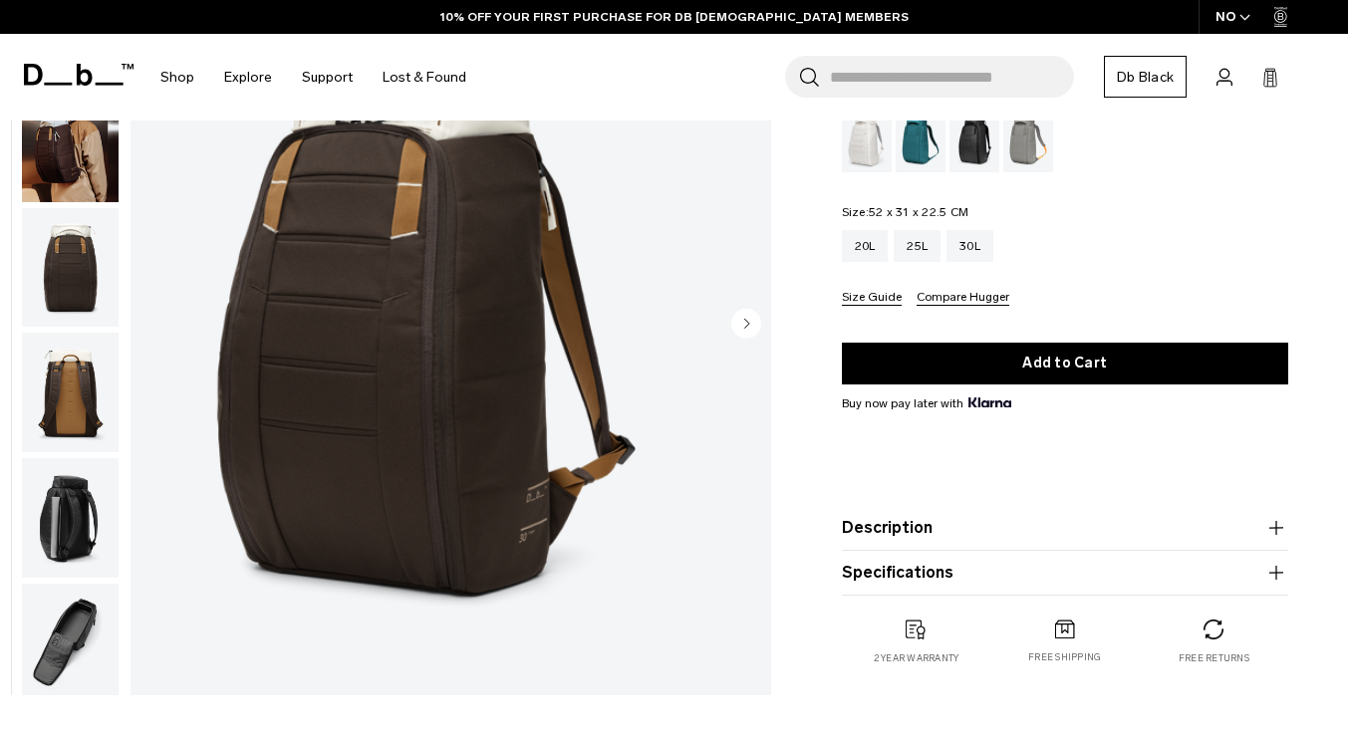
click at [1347, 74] on html "Skip to content BUY NOW, PAY LATER WITH [PERSON_NAME] 10% OFF YOUR FIRST PURCHA…" at bounding box center [674, 169] width 1348 height 740
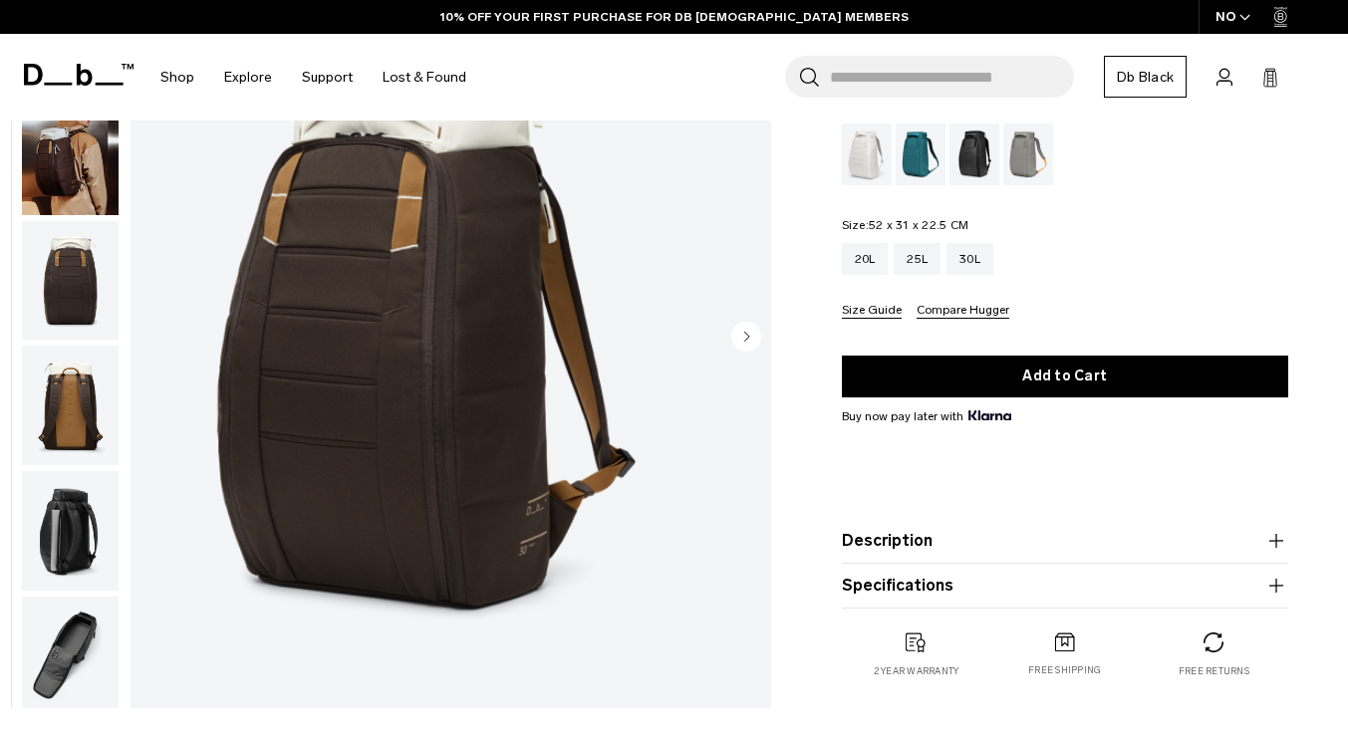
click at [897, 553] on product-accordion "Description Even the best-selling Hugger backpack isn’t immune to reimagination…" at bounding box center [1065, 541] width 446 height 45
click at [1275, 541] on icon "button" at bounding box center [1276, 540] width 14 height 1
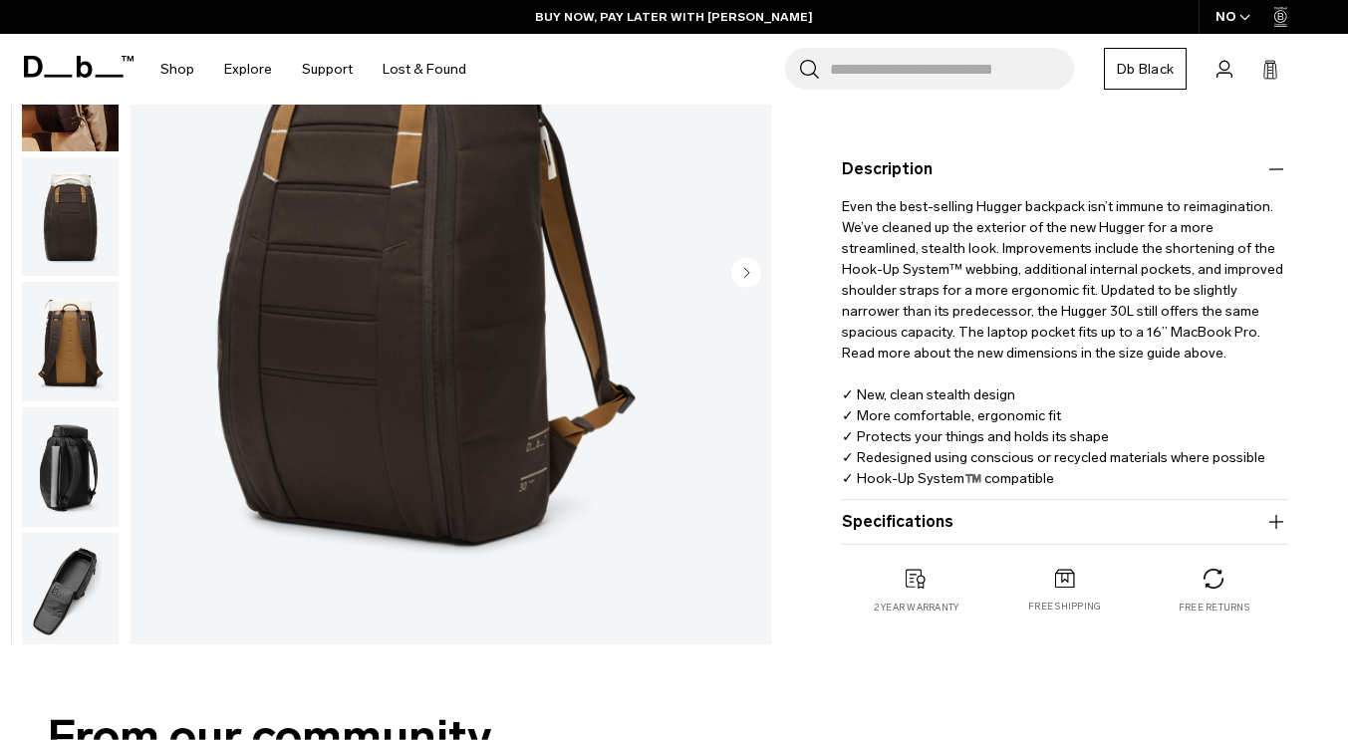
scroll to position [594, 0]
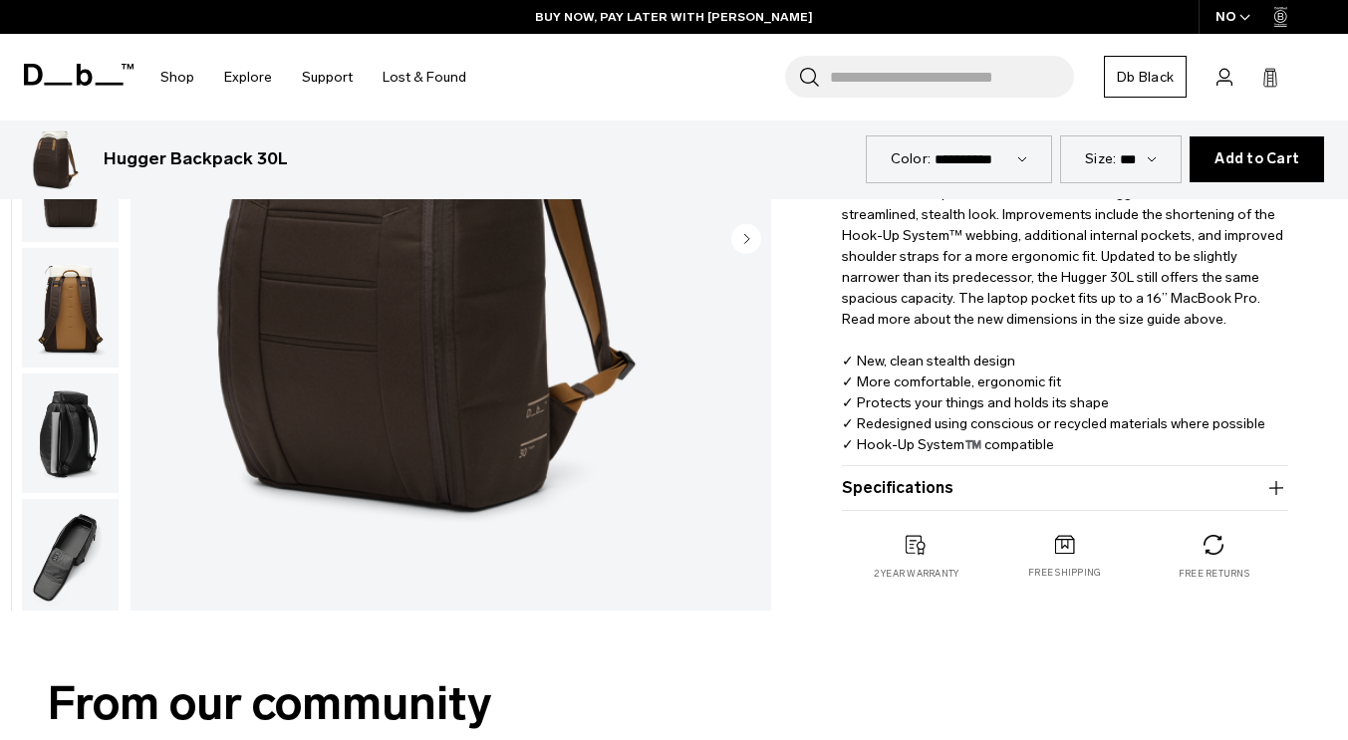
click at [1275, 488] on icon "button" at bounding box center [1276, 487] width 14 height 1
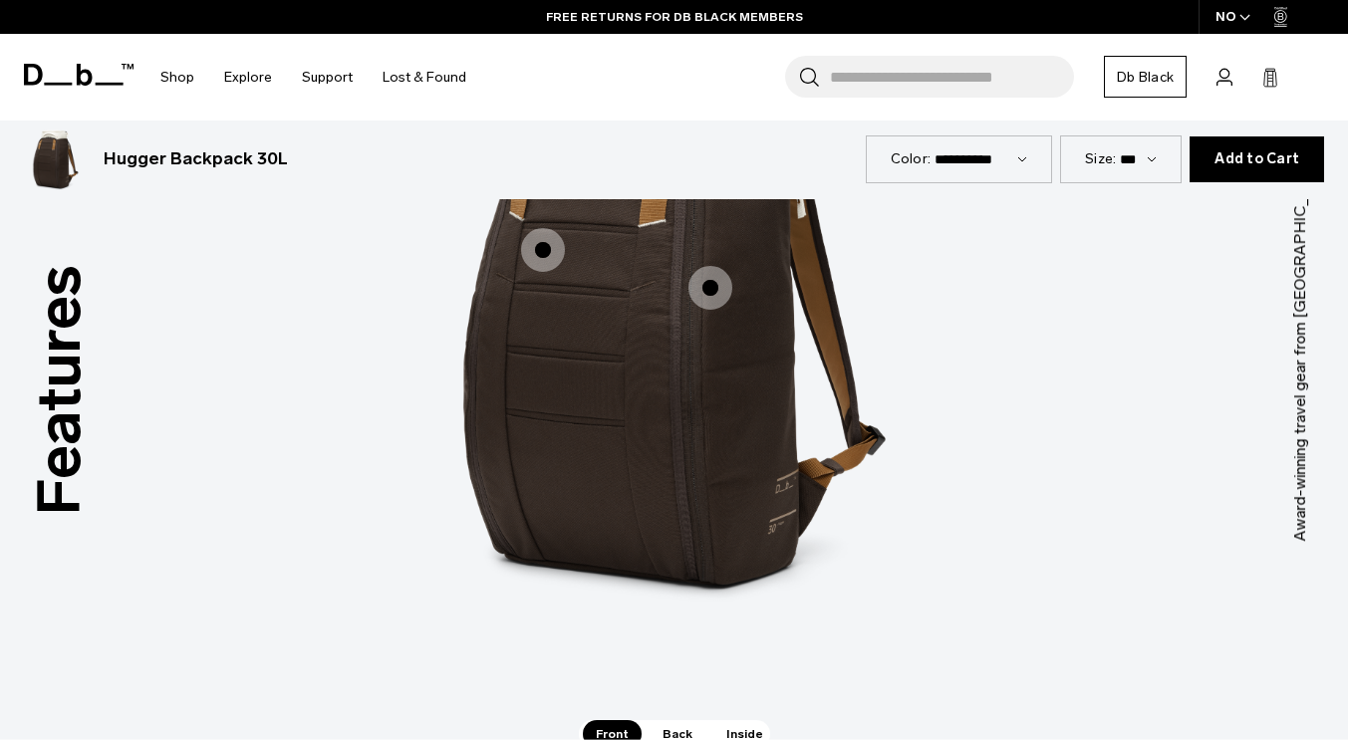
scroll to position [2742, 0]
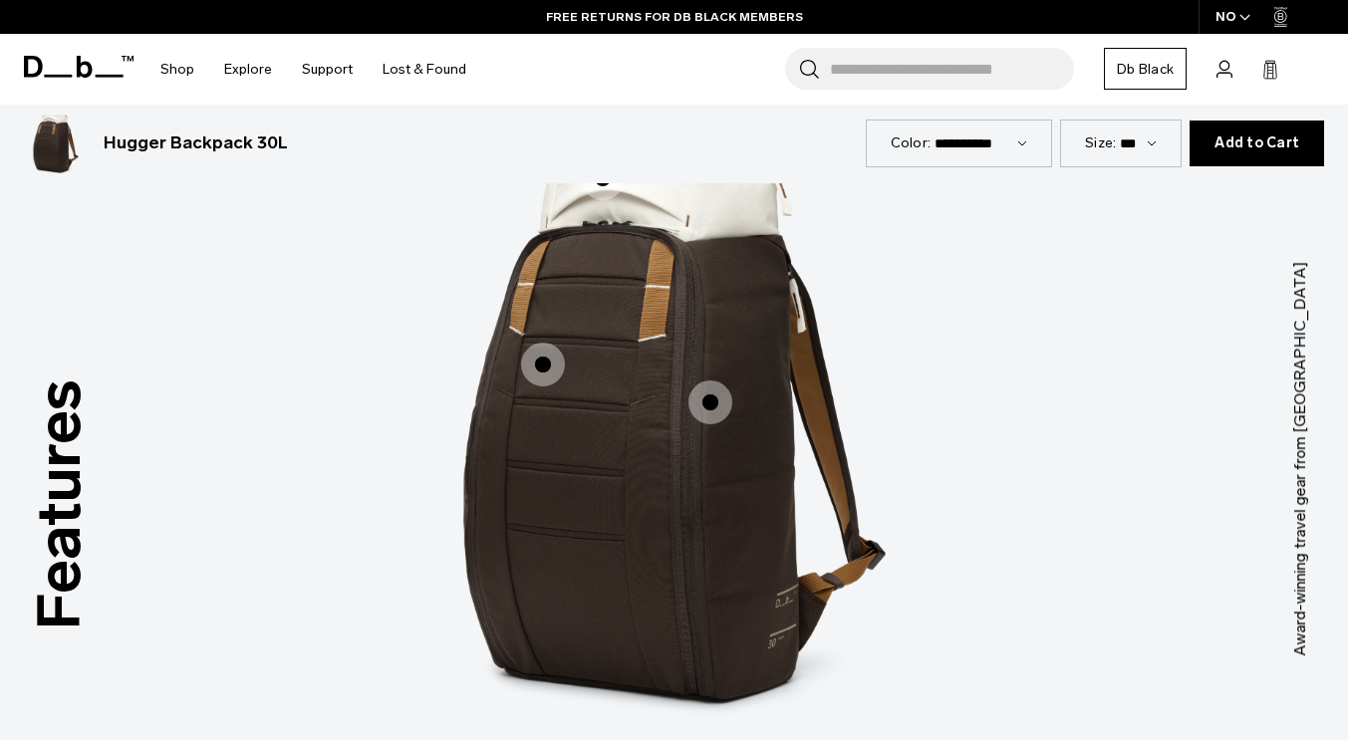
click at [554, 348] on span "1 / 3" at bounding box center [543, 365] width 44 height 44
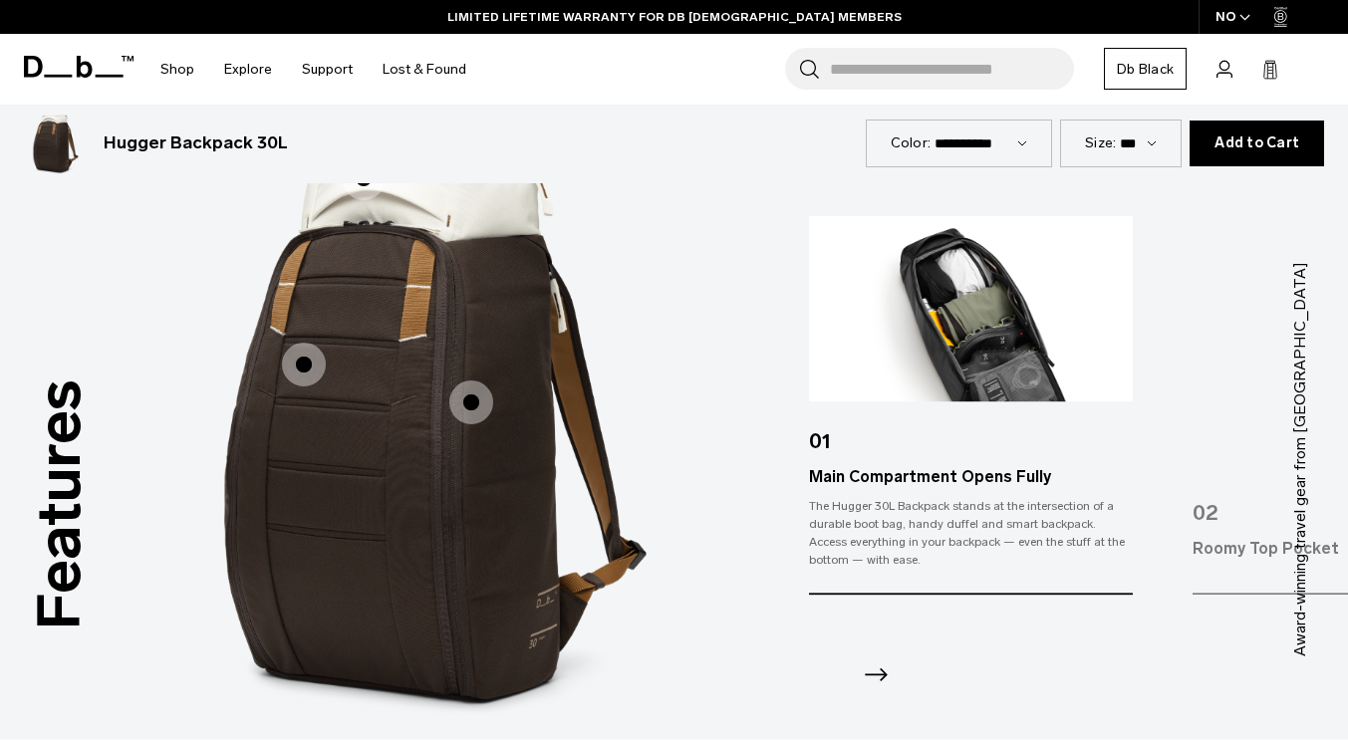
click at [875, 669] on icon "Next slide" at bounding box center [876, 675] width 23 height 13
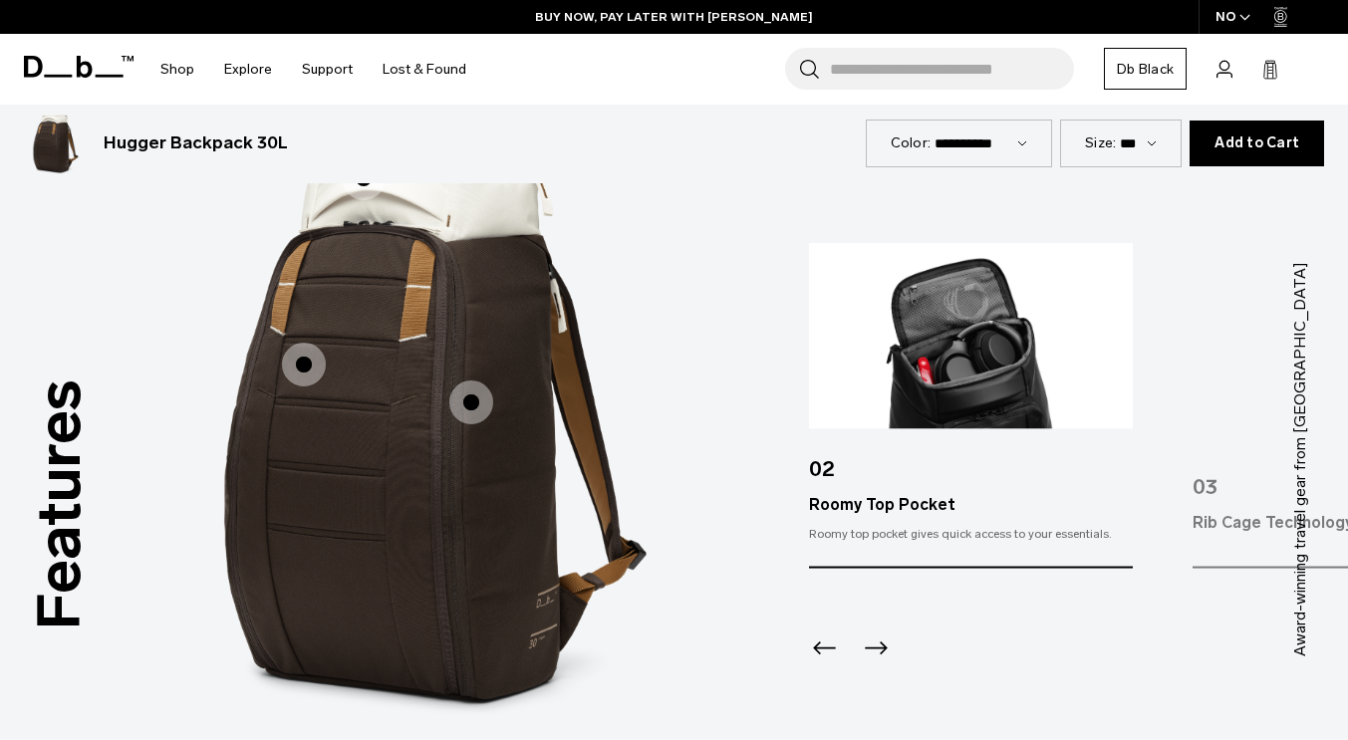
click at [871, 632] on icon "Next slide" at bounding box center [876, 648] width 32 height 32
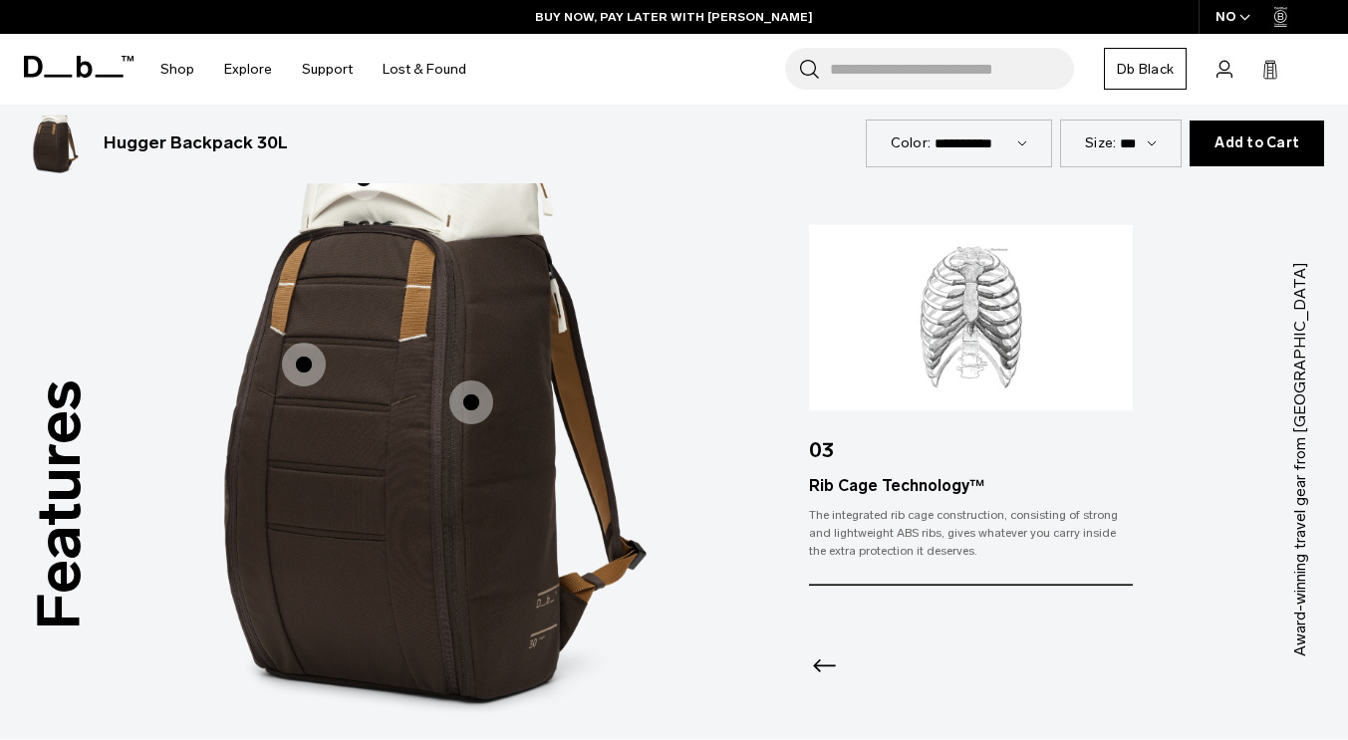
click at [471, 381] on span "1 / 3" at bounding box center [471, 403] width 44 height 44
click at [311, 344] on span "1 / 3" at bounding box center [304, 365] width 44 height 44
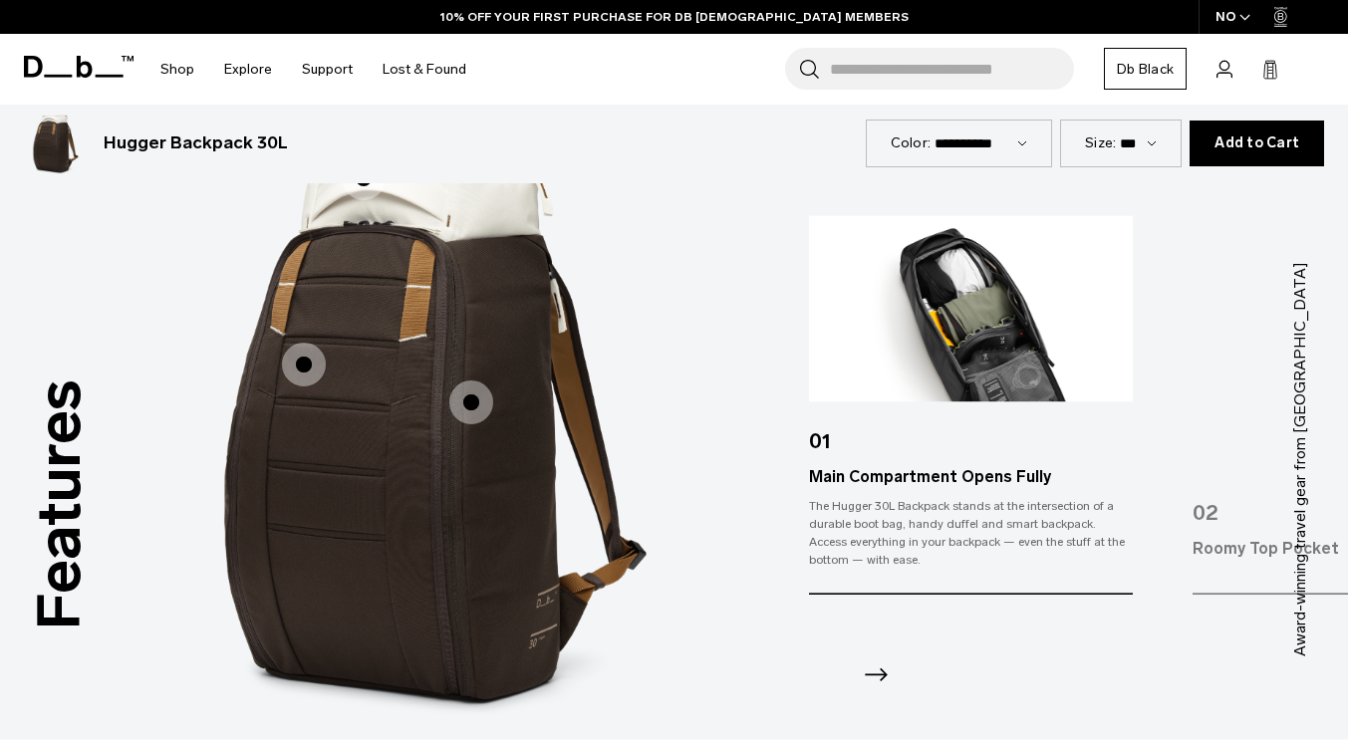
click at [466, 381] on span "1 / 3" at bounding box center [471, 403] width 44 height 44
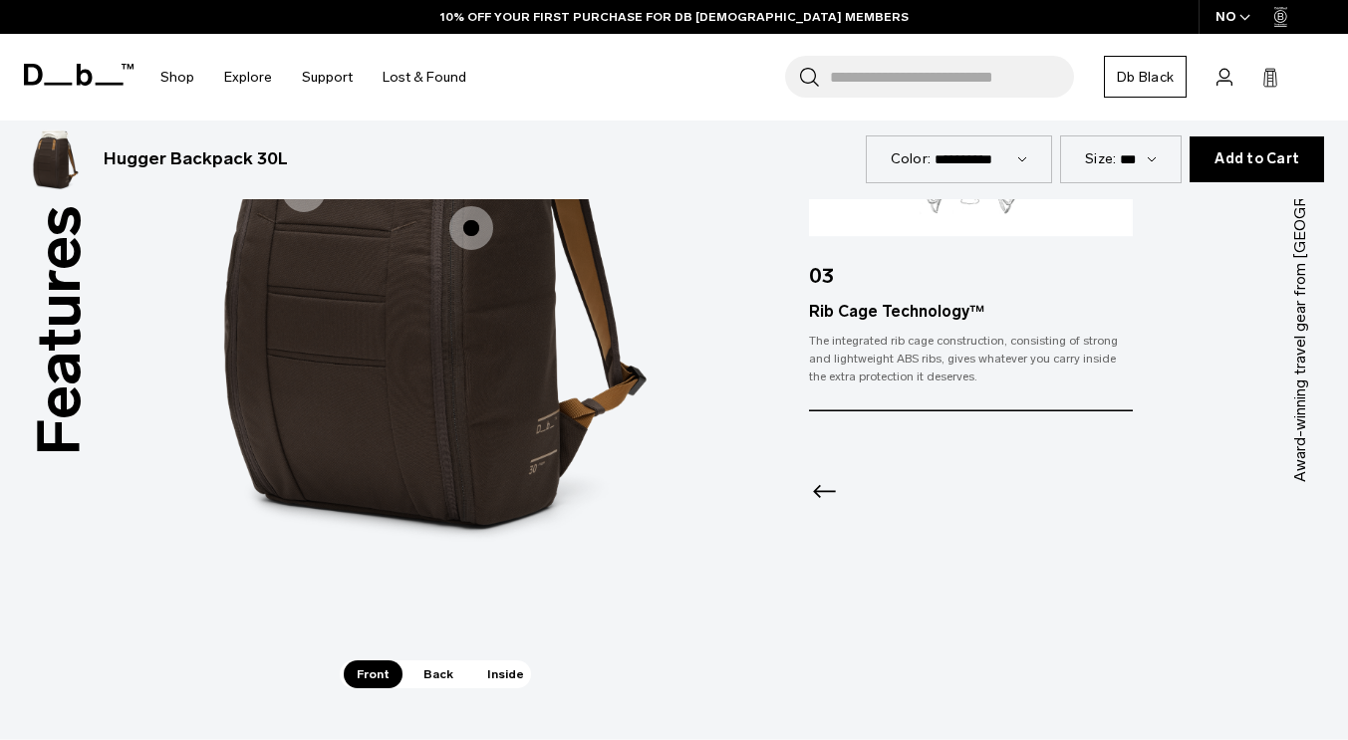
scroll to position [2907, 0]
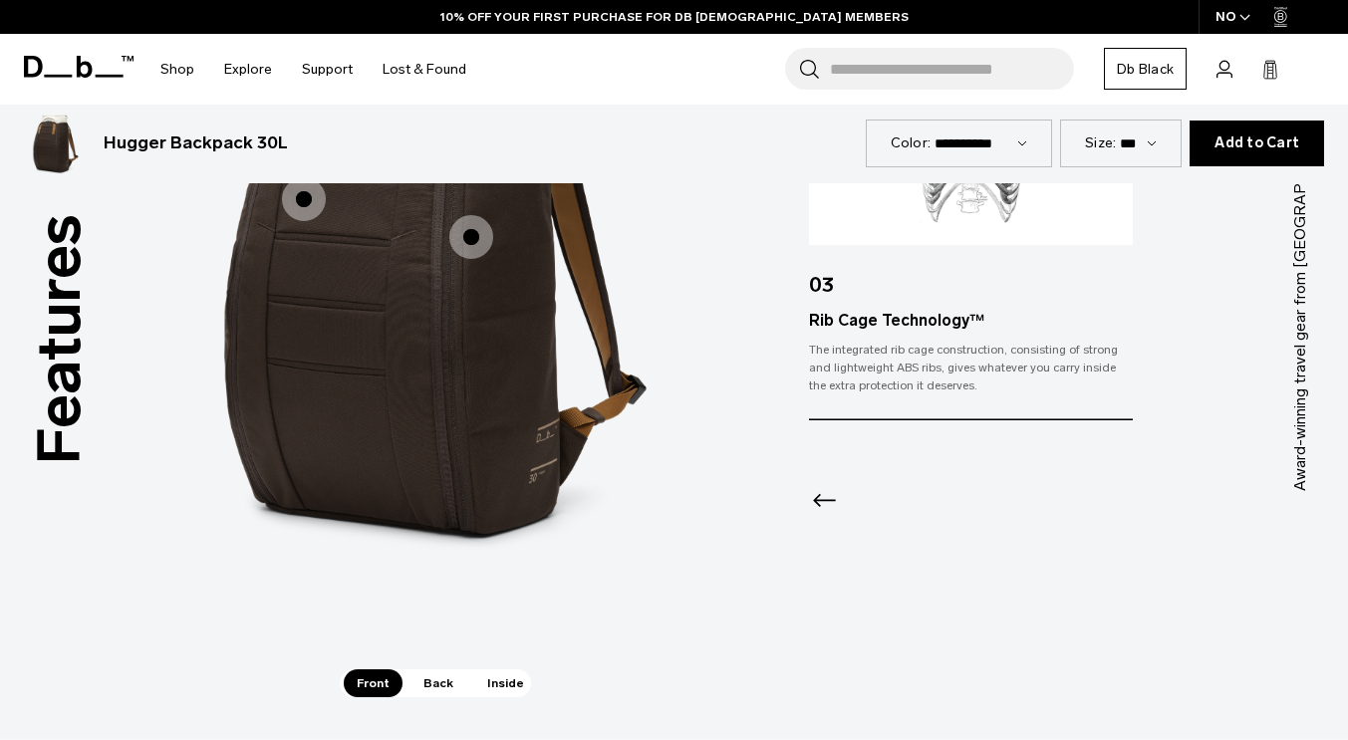
click at [434, 670] on span "Back" at bounding box center [439, 684] width 56 height 28
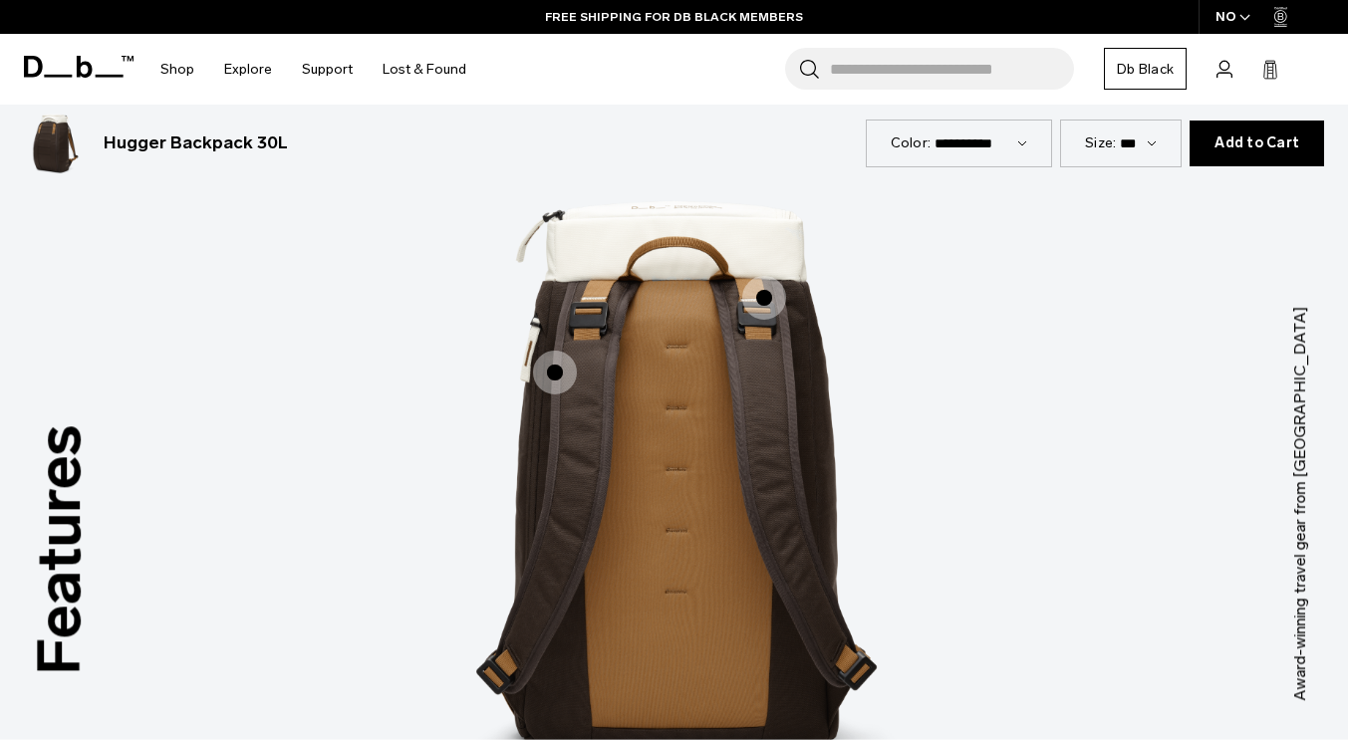
scroll to position [2676, 0]
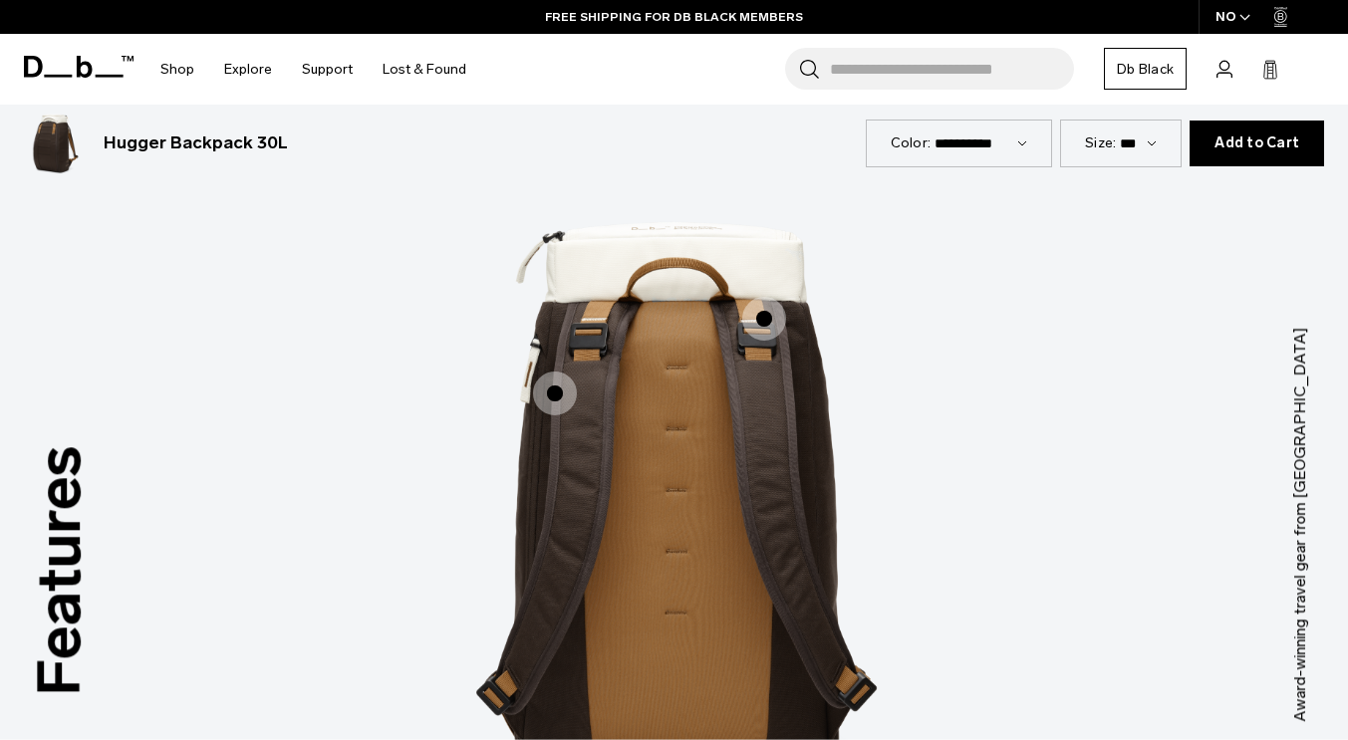
click at [771, 312] on span "2 / 3" at bounding box center [764, 319] width 44 height 44
click at [769, 309] on span "2 / 3" at bounding box center [764, 319] width 44 height 44
click at [762, 308] on span "2 / 3" at bounding box center [764, 319] width 44 height 44
click at [762, 297] on span "2 / 3" at bounding box center [764, 319] width 44 height 44
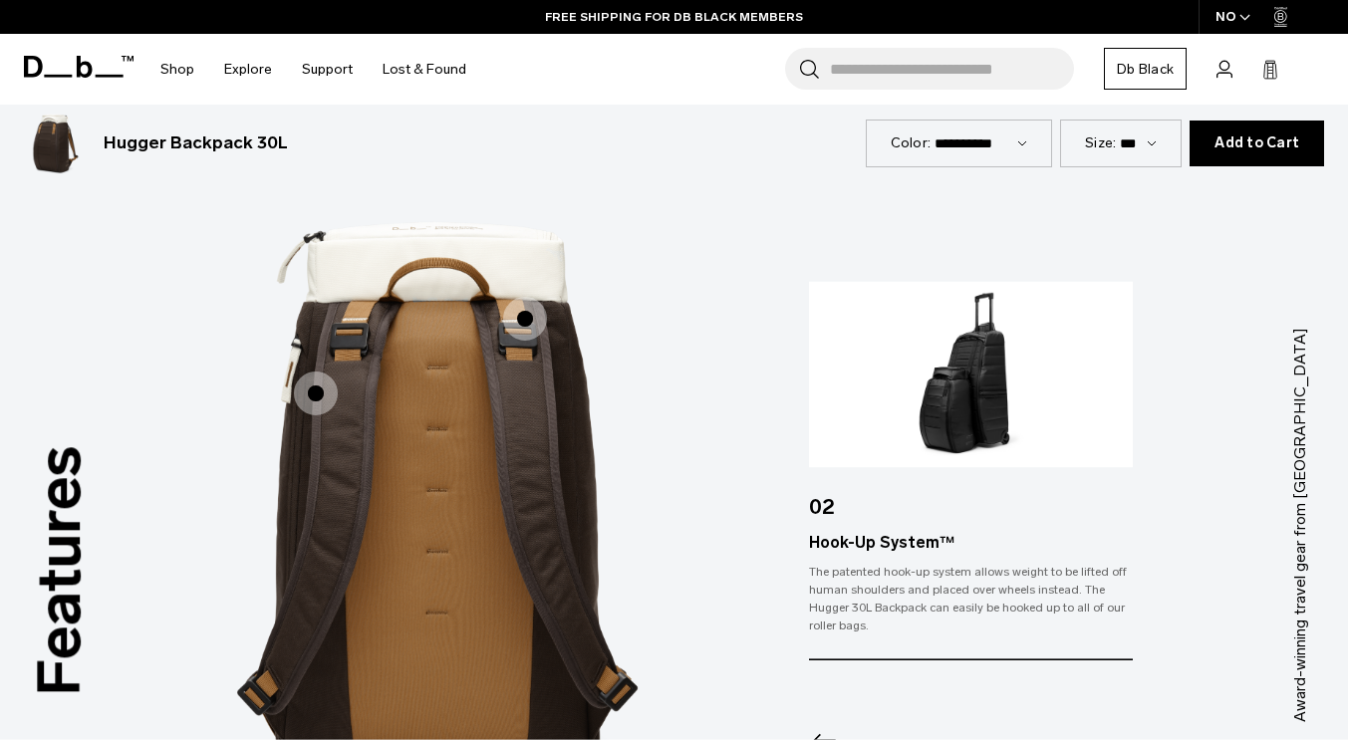
click at [328, 372] on span "2 / 3" at bounding box center [316, 394] width 44 height 44
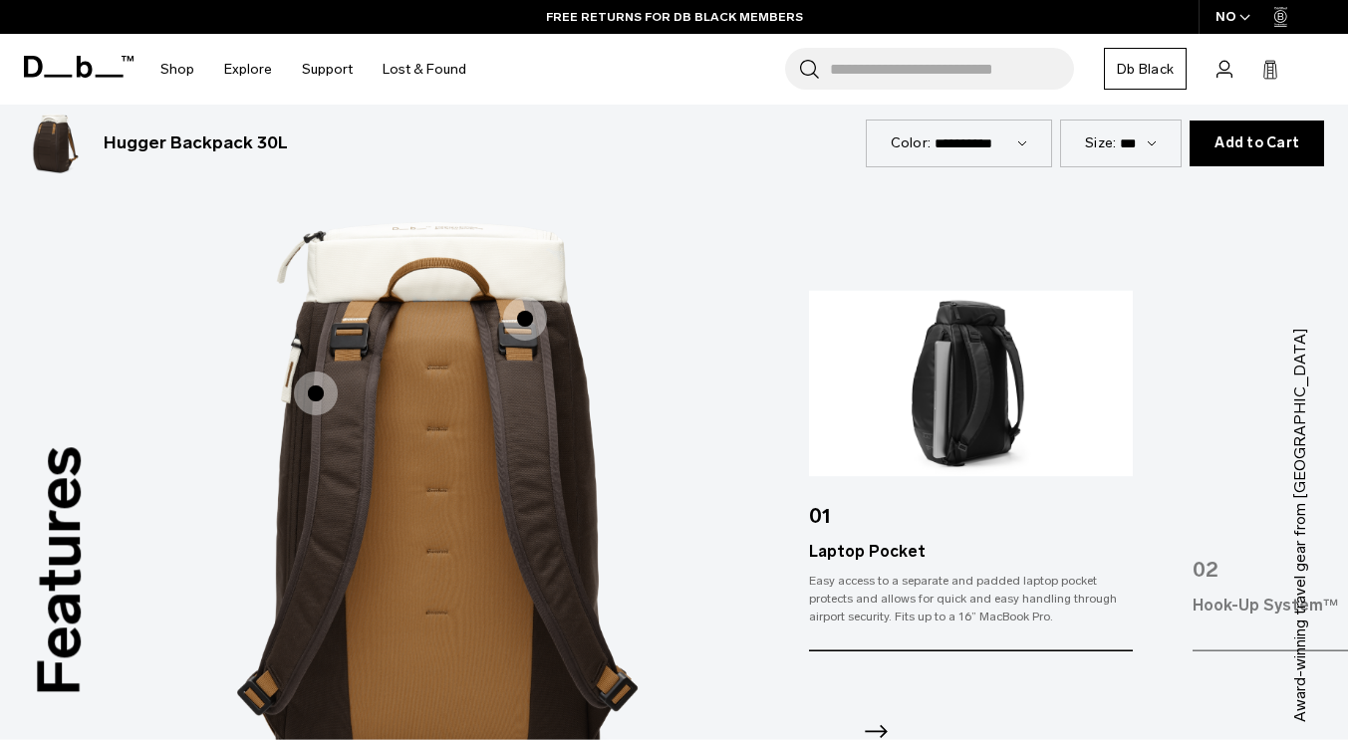
click at [868, 715] on icon "Next slide" at bounding box center [876, 731] width 32 height 32
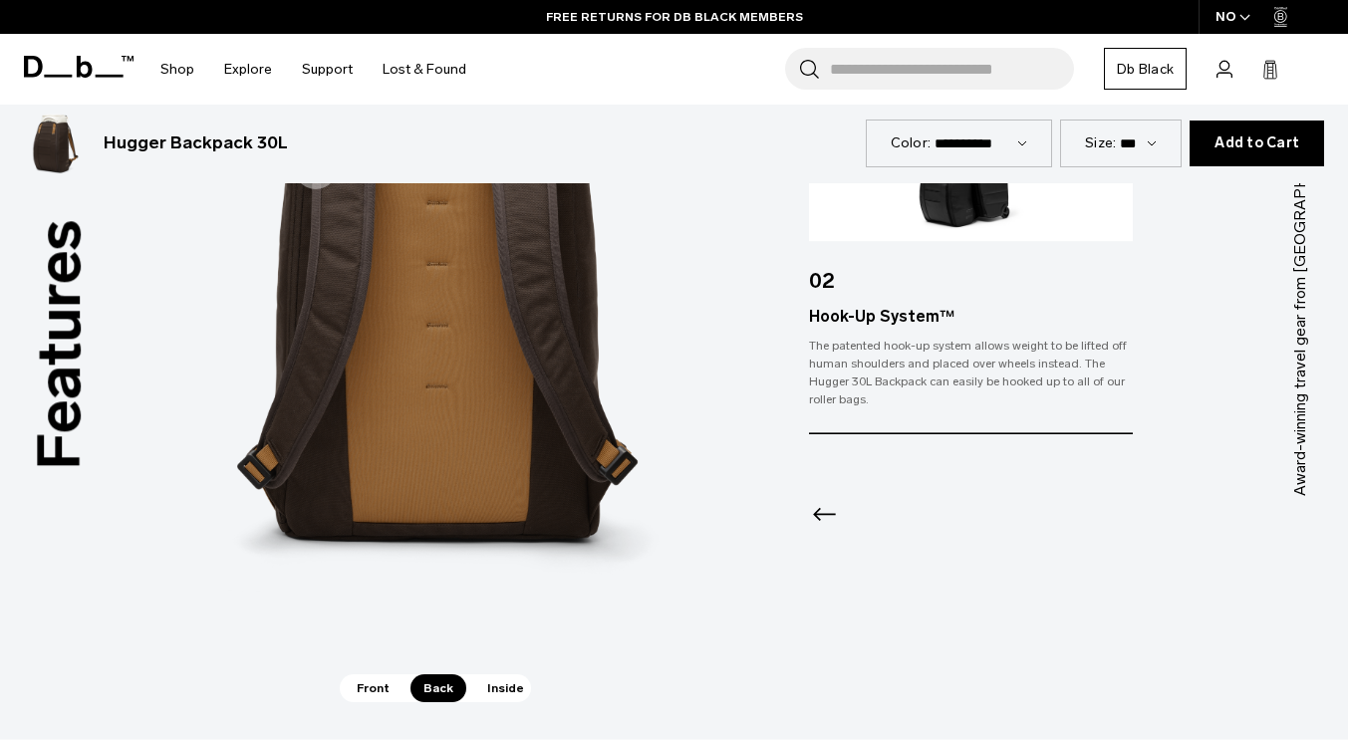
scroll to position [2919, 0]
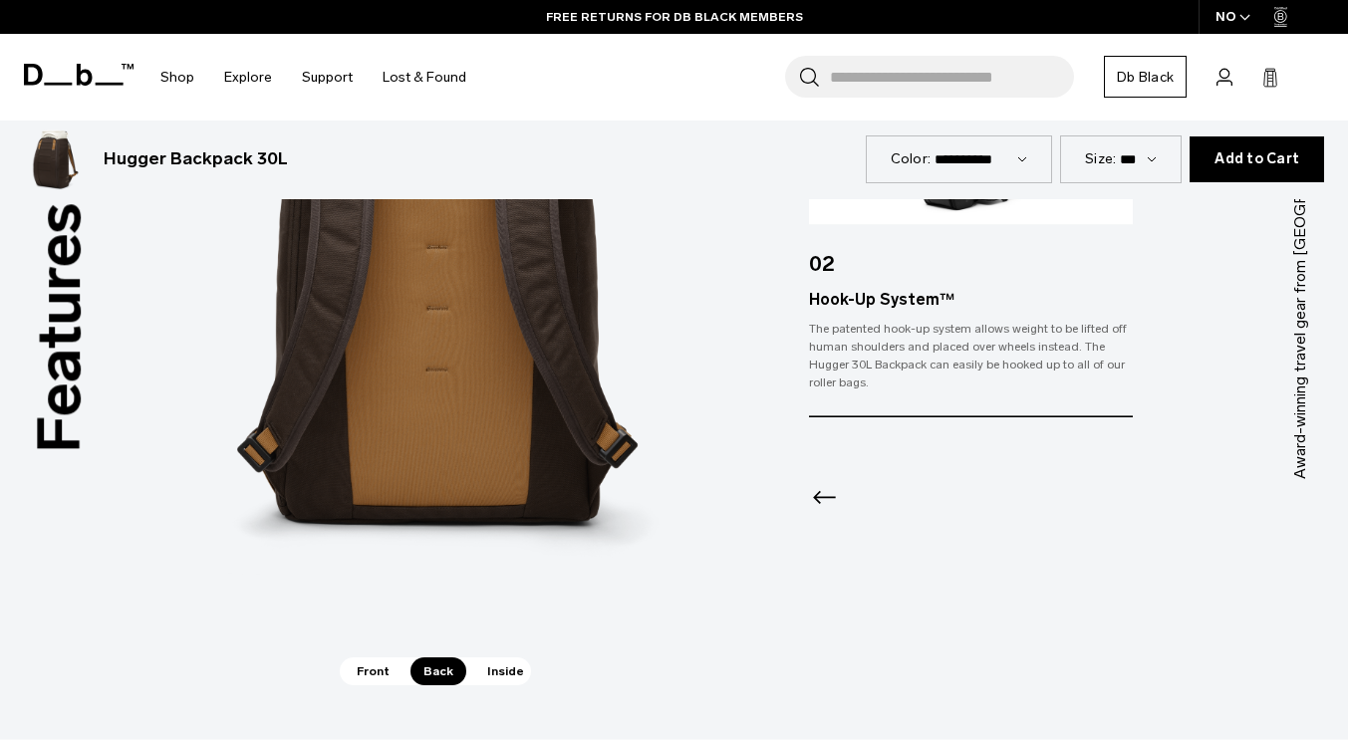
click at [510, 658] on span "Inside" at bounding box center [505, 672] width 63 height 28
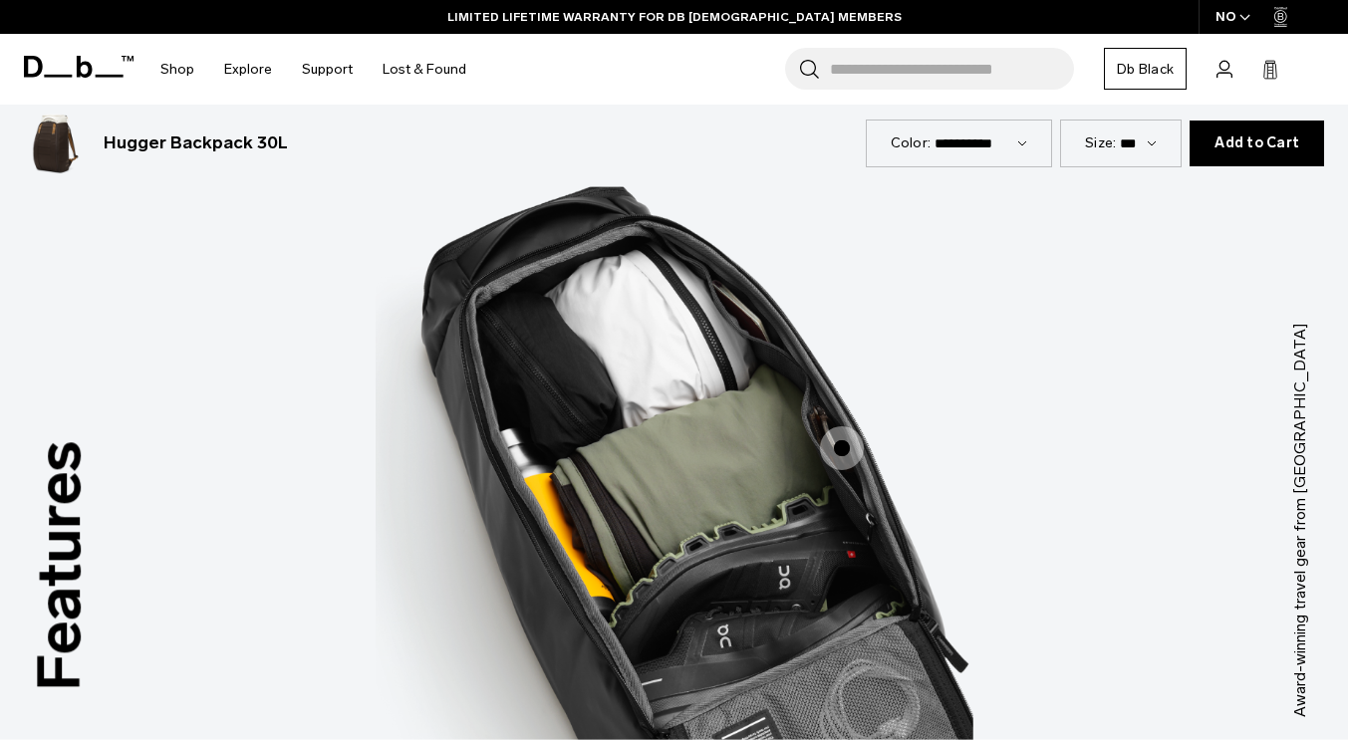
scroll to position [2654, 0]
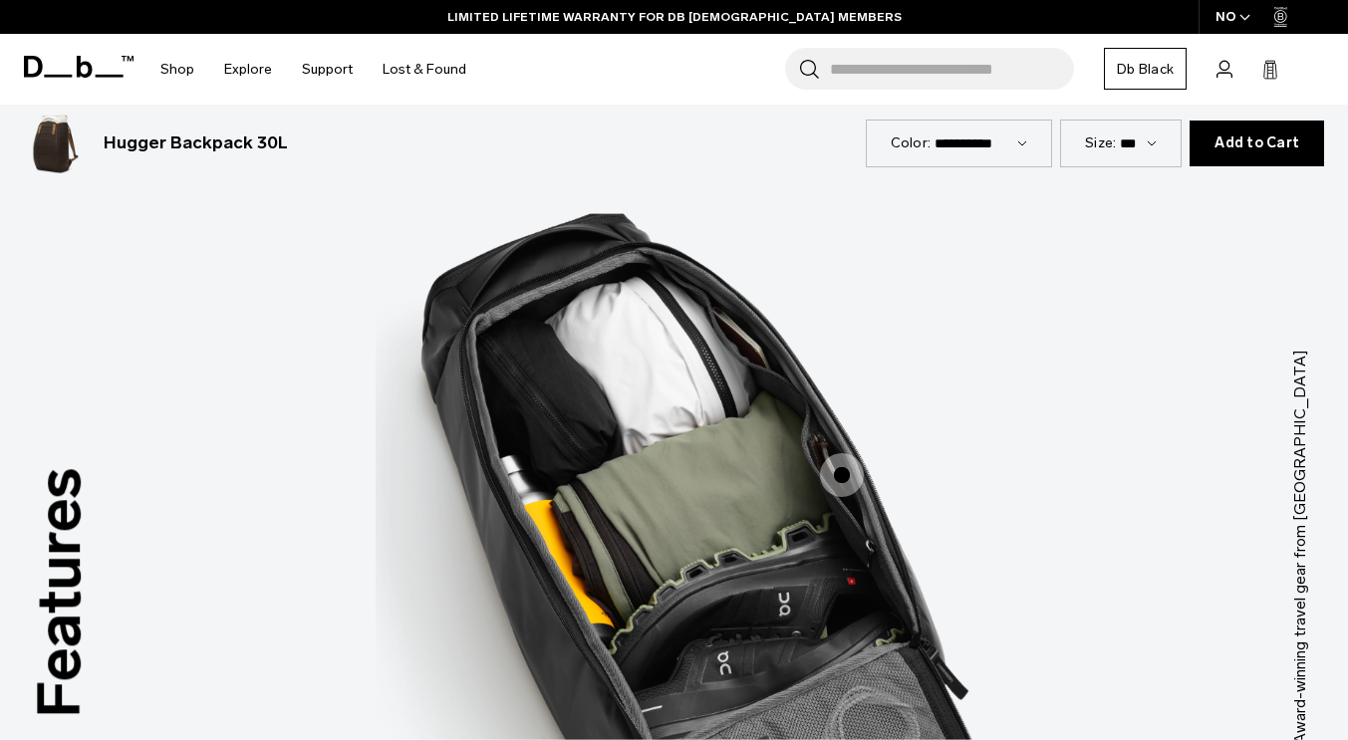
click at [858, 454] on span "3 / 3" at bounding box center [842, 475] width 44 height 44
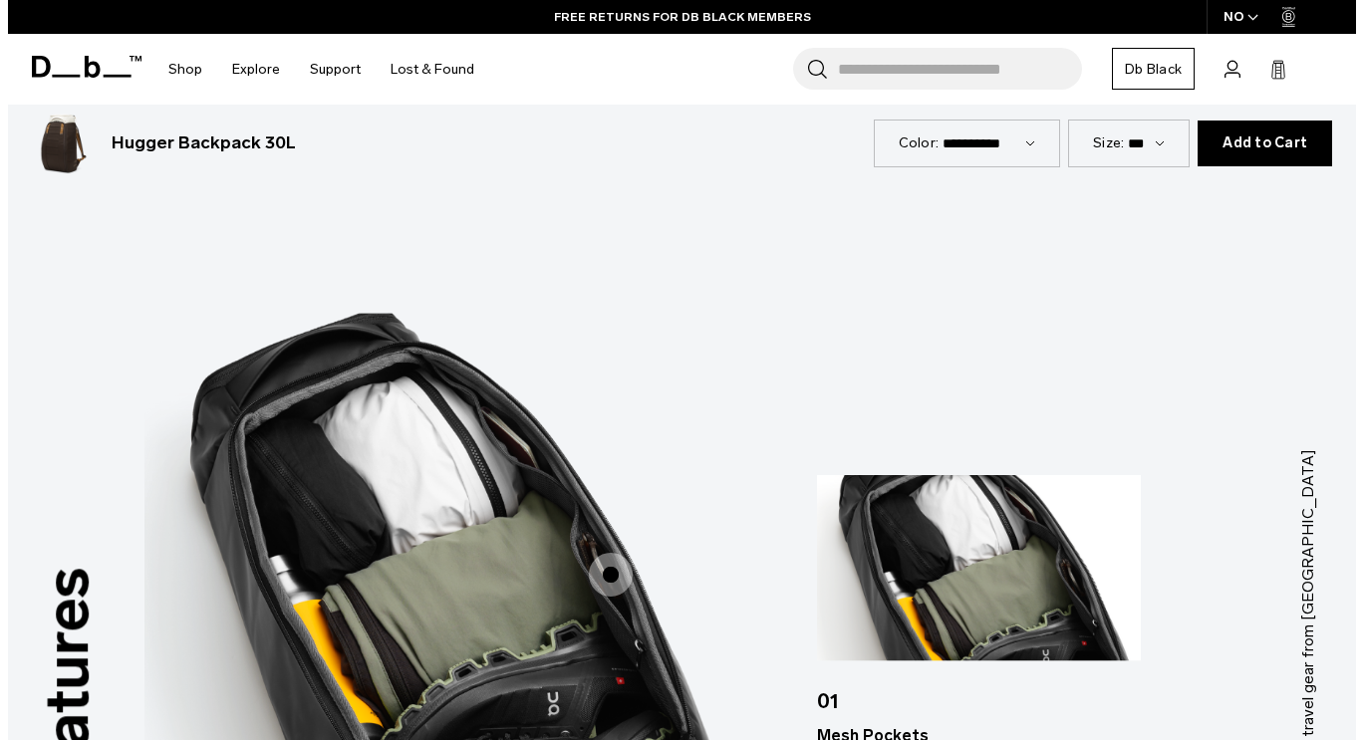
scroll to position [0, 0]
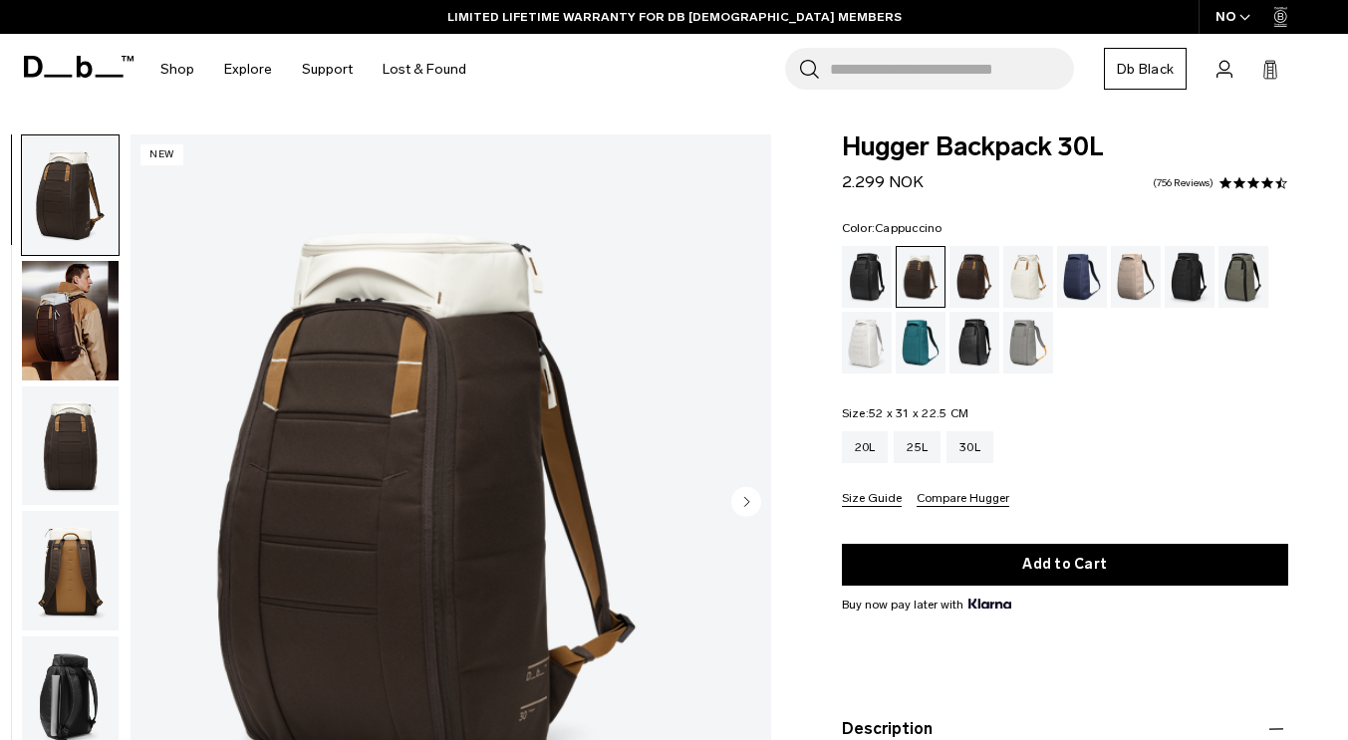
click at [963, 492] on div "20L 25L 30L Size Guide Compare Hugger" at bounding box center [1065, 469] width 446 height 76
click at [956, 502] on button "Compare Hugger" at bounding box center [963, 499] width 93 height 15
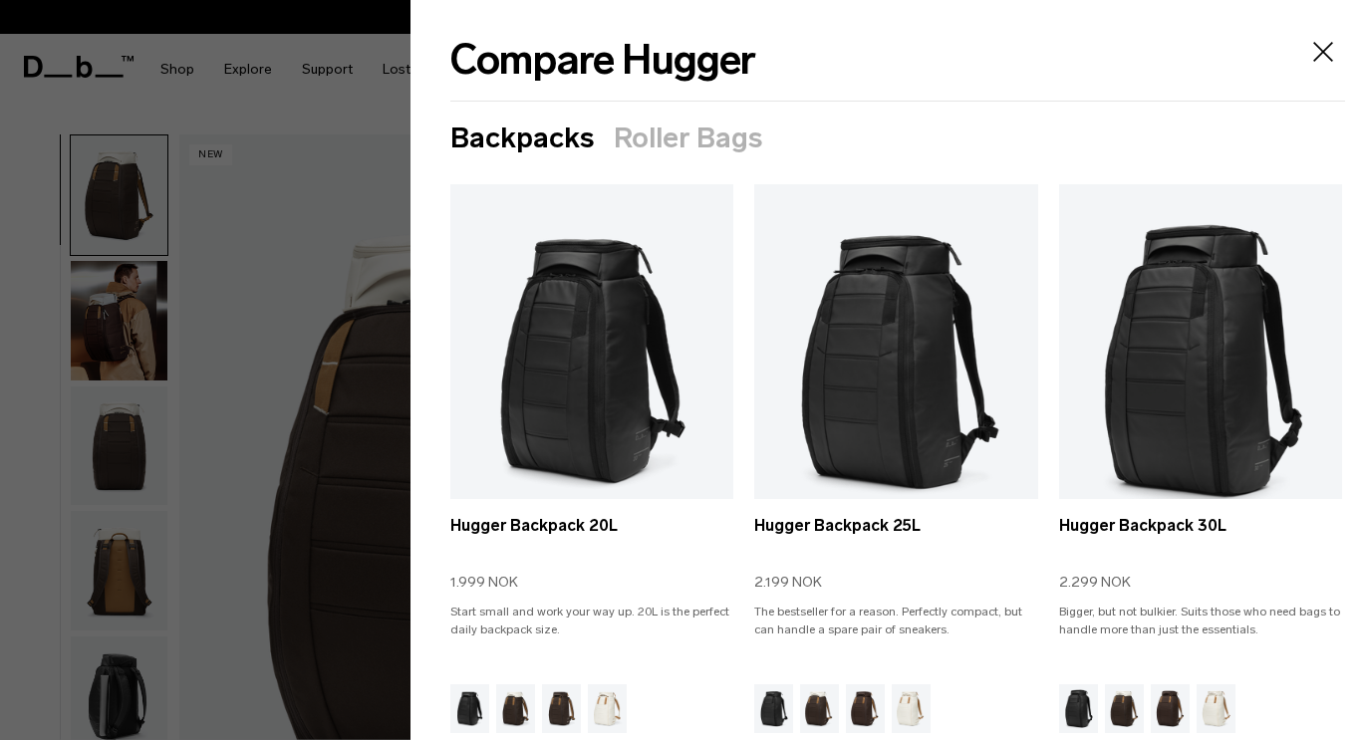
click at [1307, 57] on icon "Close" at bounding box center [1323, 52] width 32 height 32
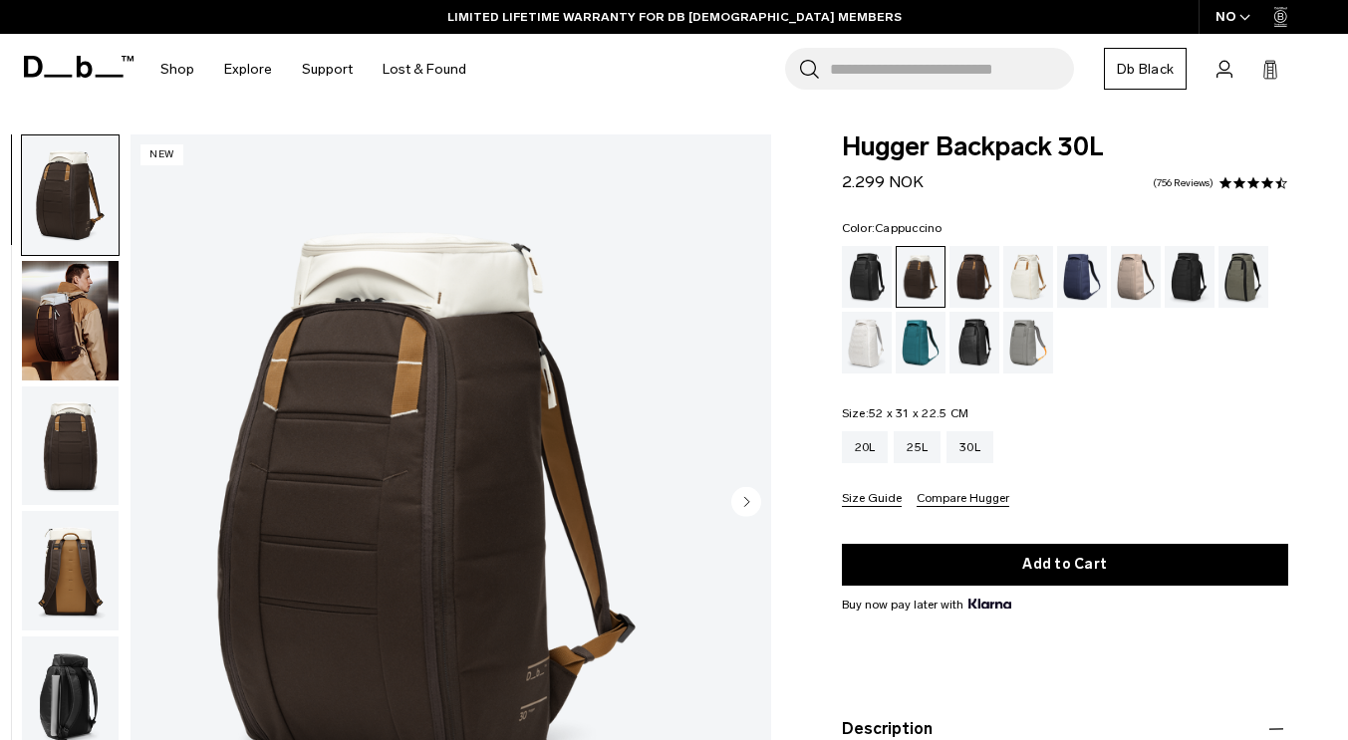
click at [119, 311] on img "button" at bounding box center [70, 321] width 97 height 120
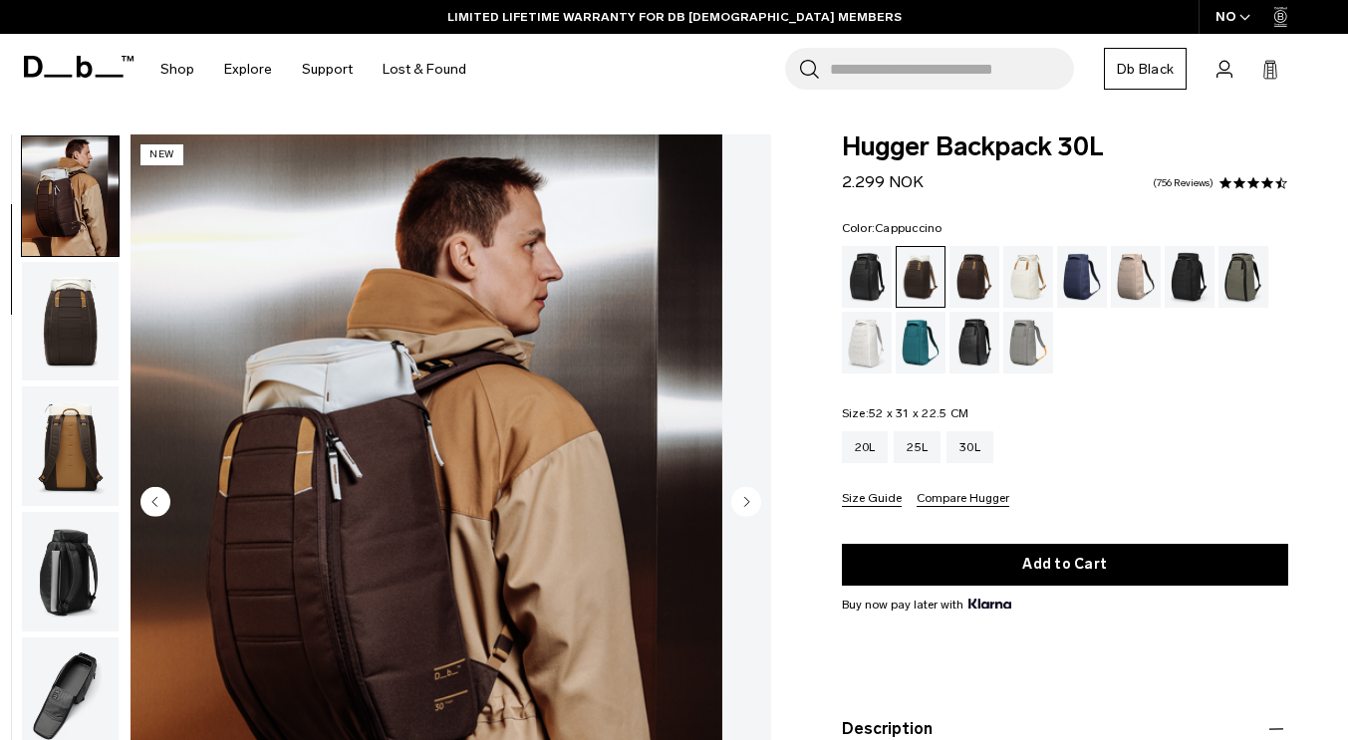
scroll to position [126, 0]
click at [108, 453] on img "button" at bounding box center [70, 446] width 97 height 120
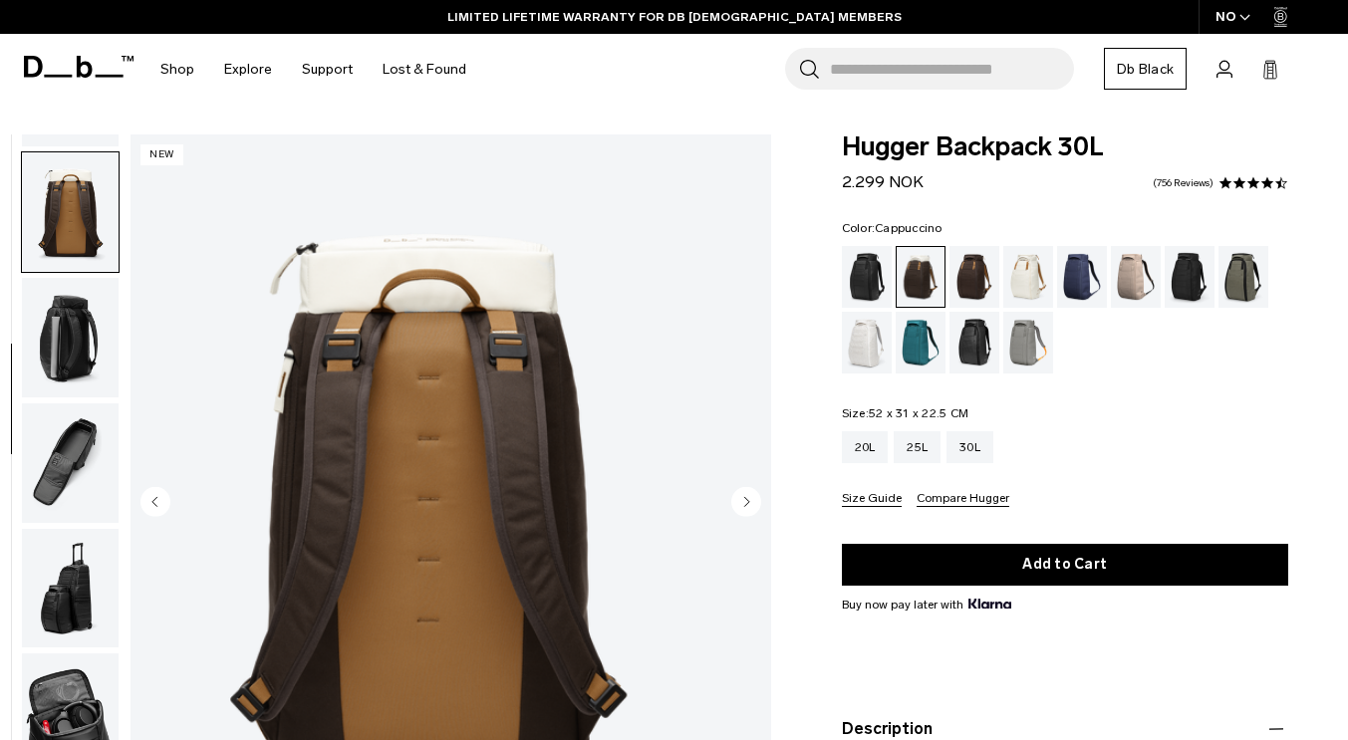
scroll to position [376, 0]
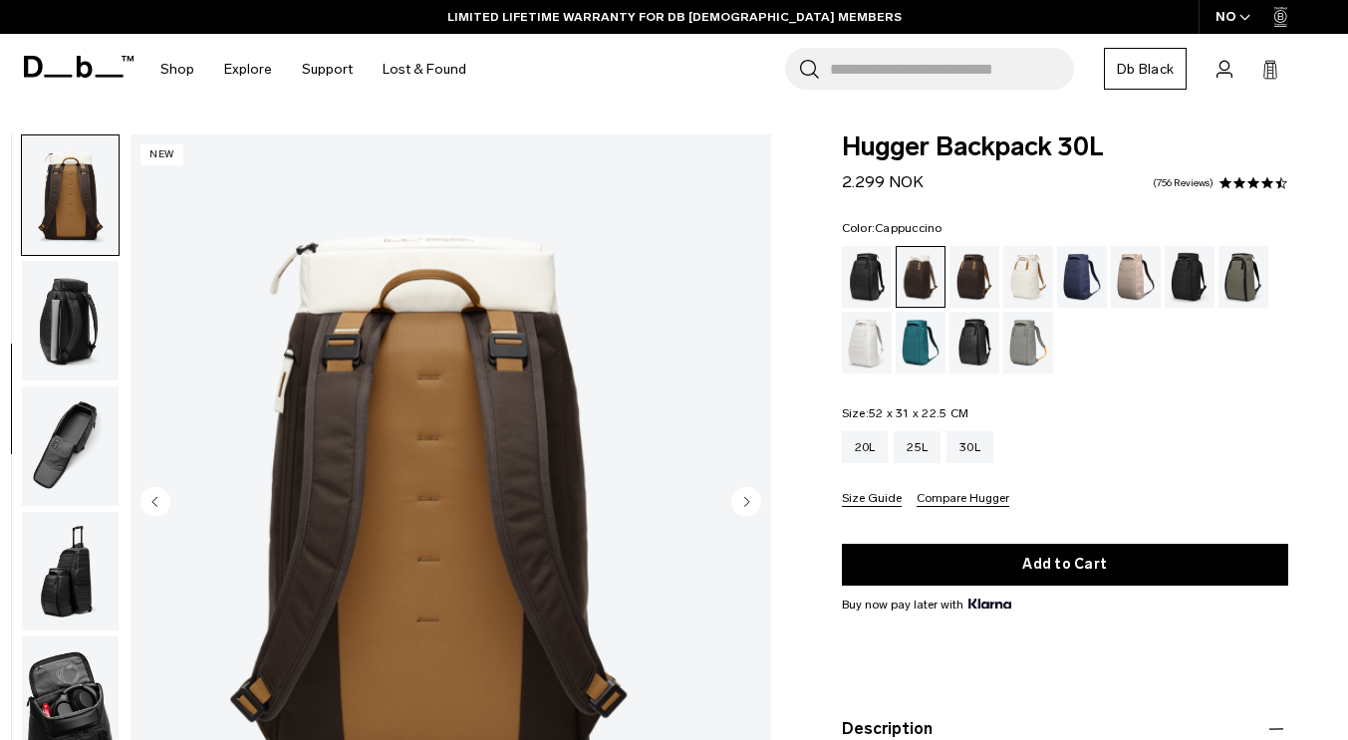
click at [119, 358] on img "button" at bounding box center [70, 321] width 97 height 120
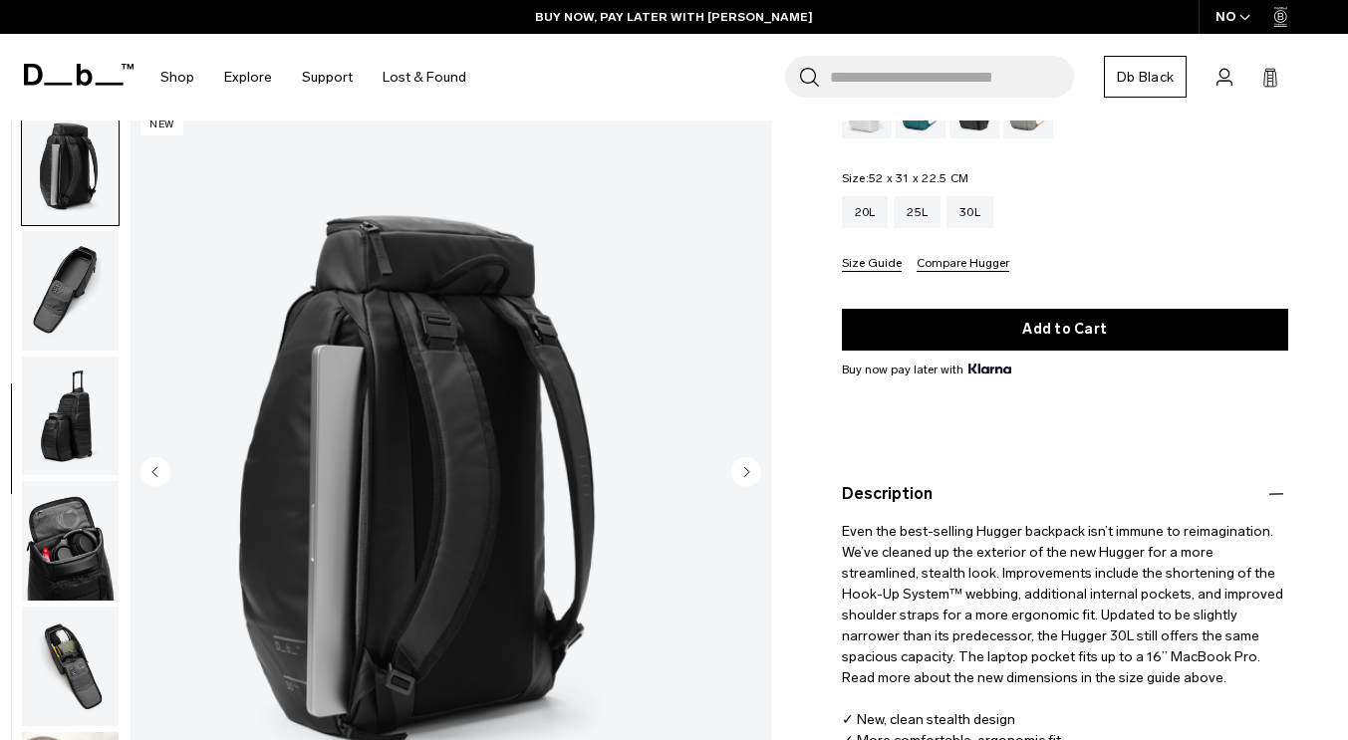
scroll to position [268, 0]
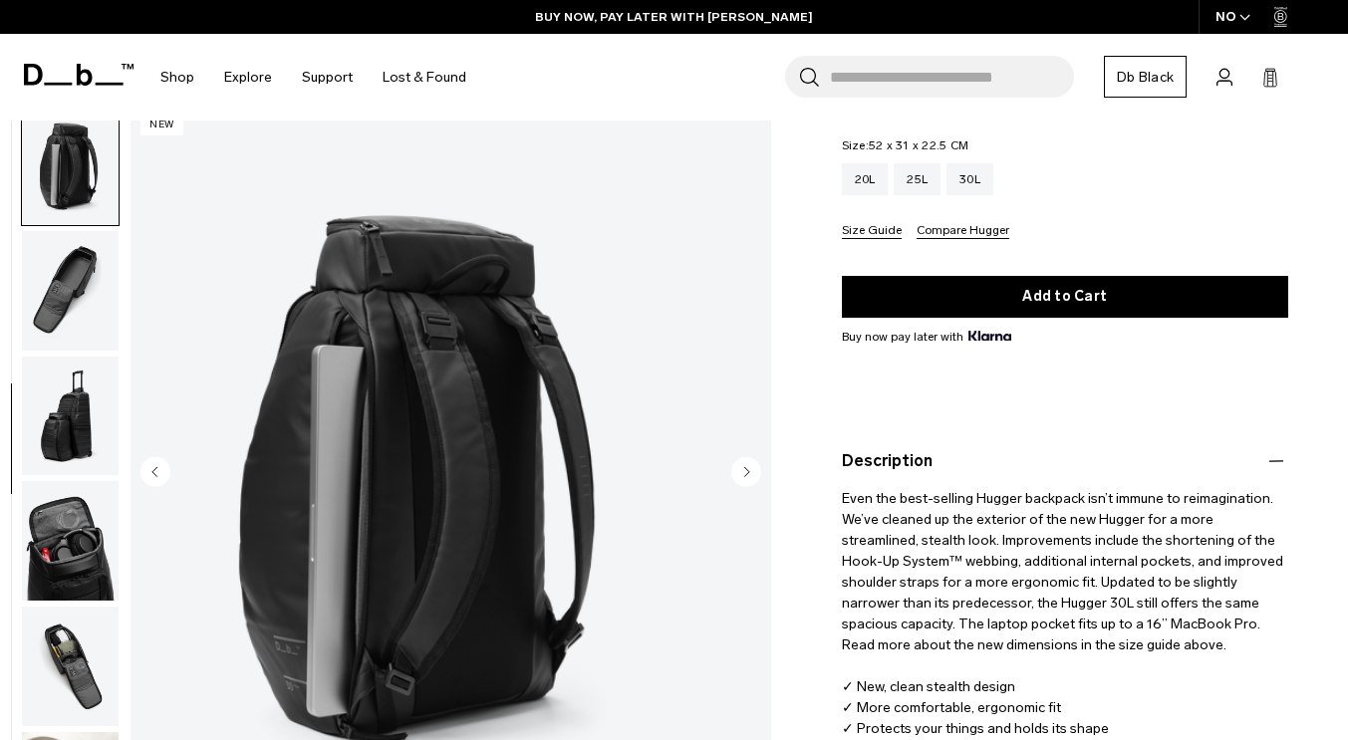
click at [744, 470] on circle "Next slide" at bounding box center [746, 472] width 30 height 30
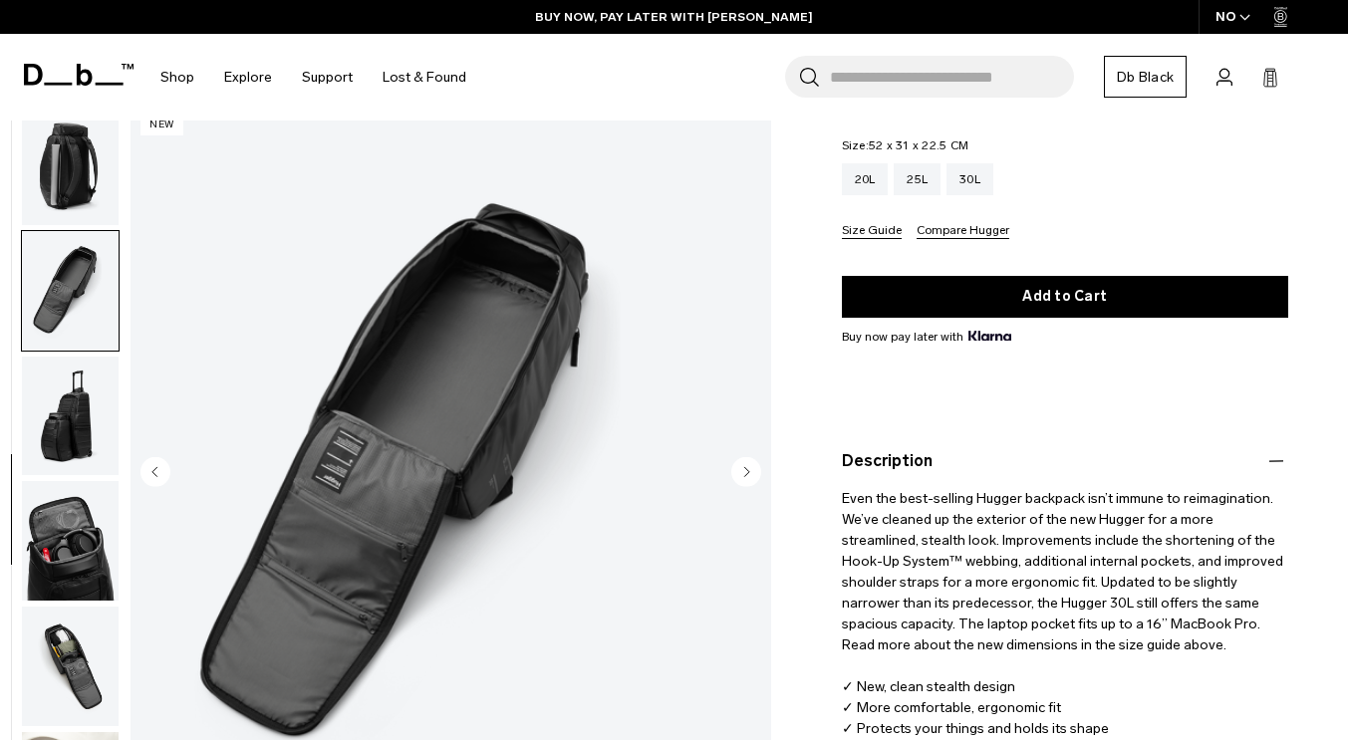
scroll to position [510, 0]
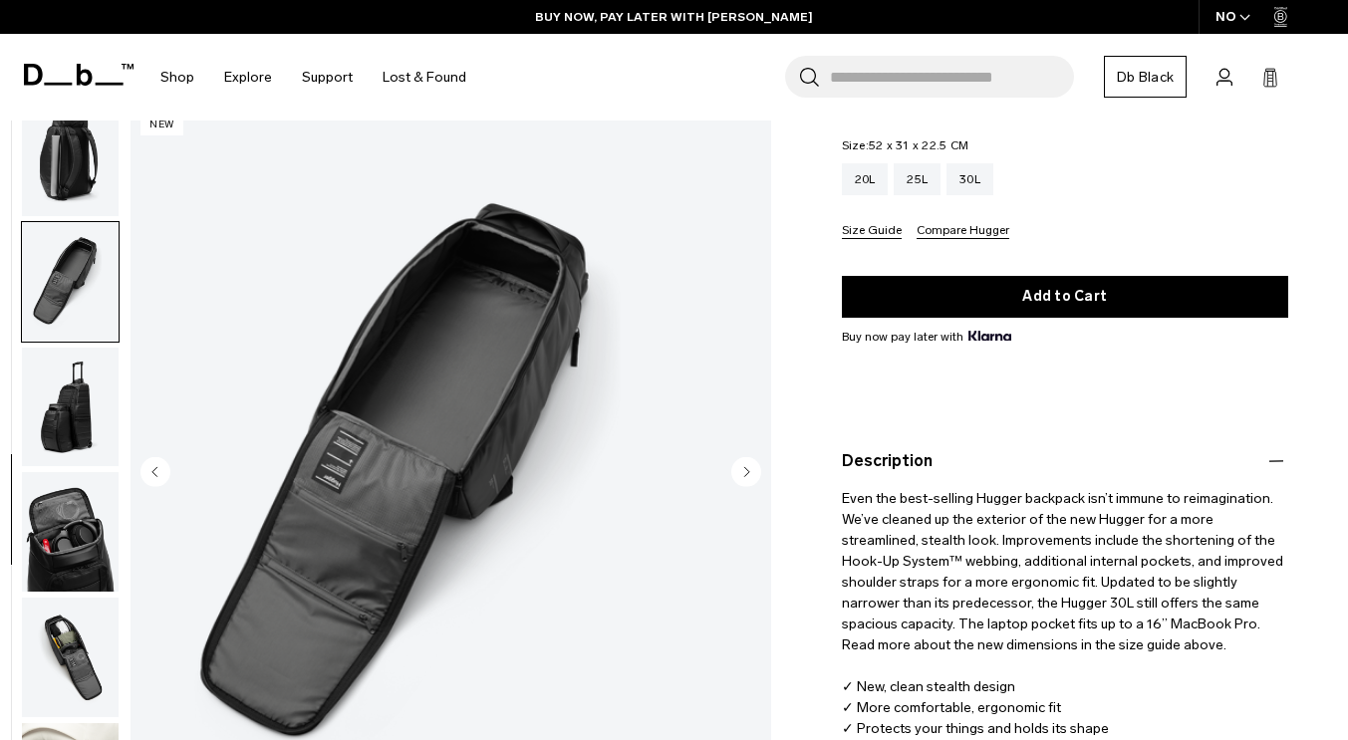
click at [744, 470] on circle "Next slide" at bounding box center [746, 472] width 30 height 30
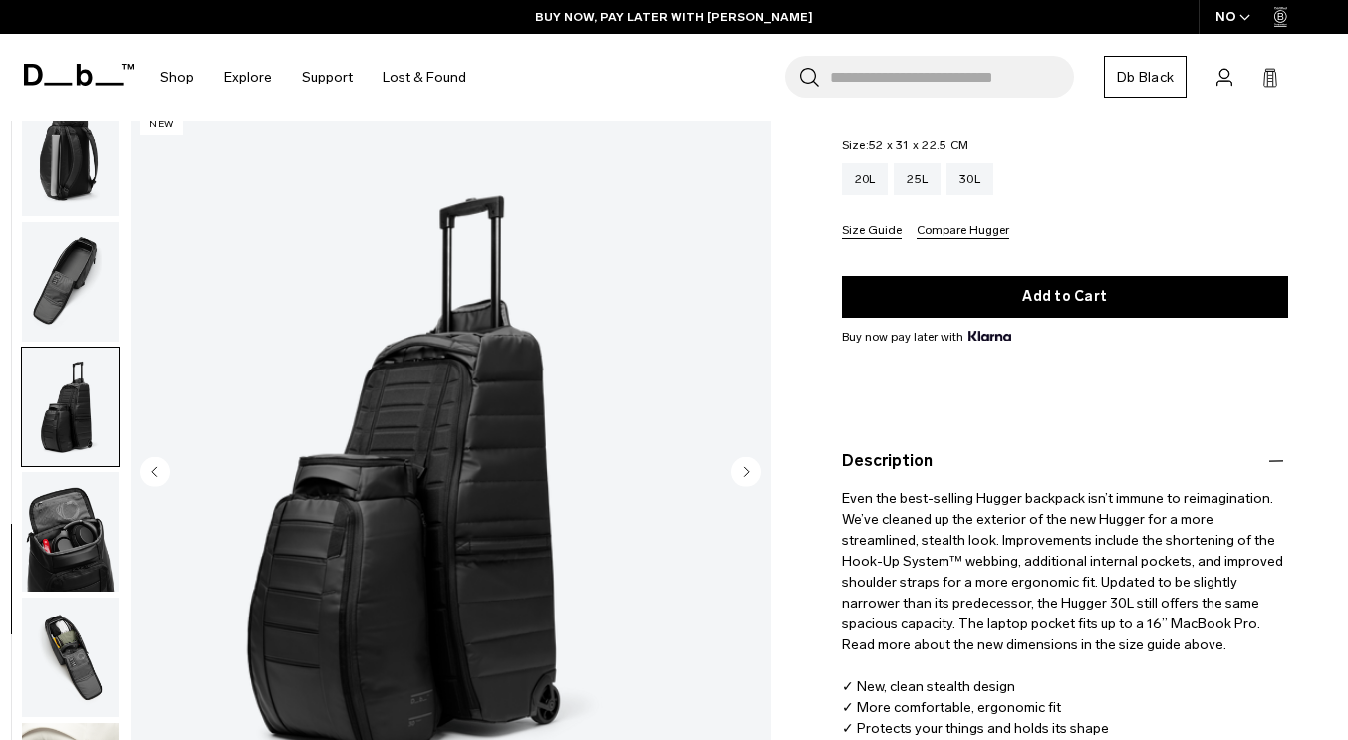
click at [744, 470] on circle "Next slide" at bounding box center [746, 472] width 30 height 30
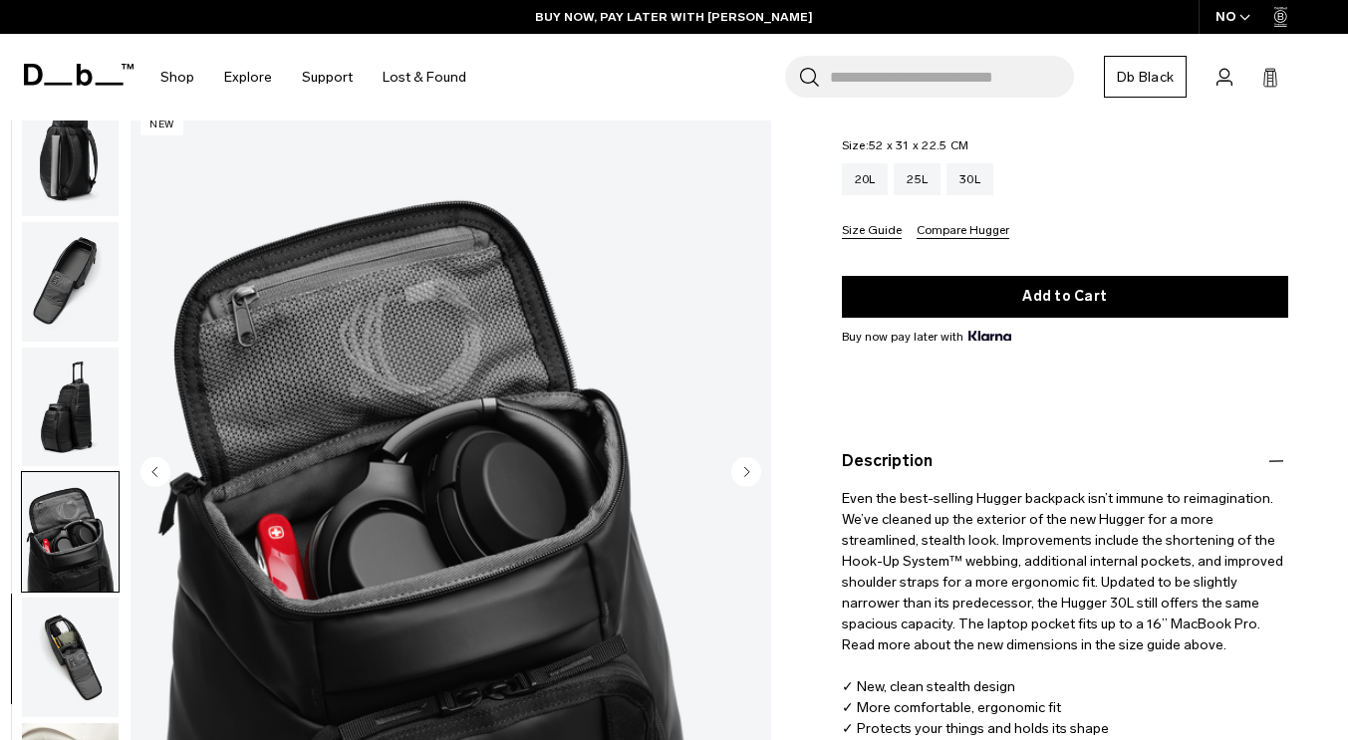
click at [744, 470] on circle "Next slide" at bounding box center [746, 472] width 30 height 30
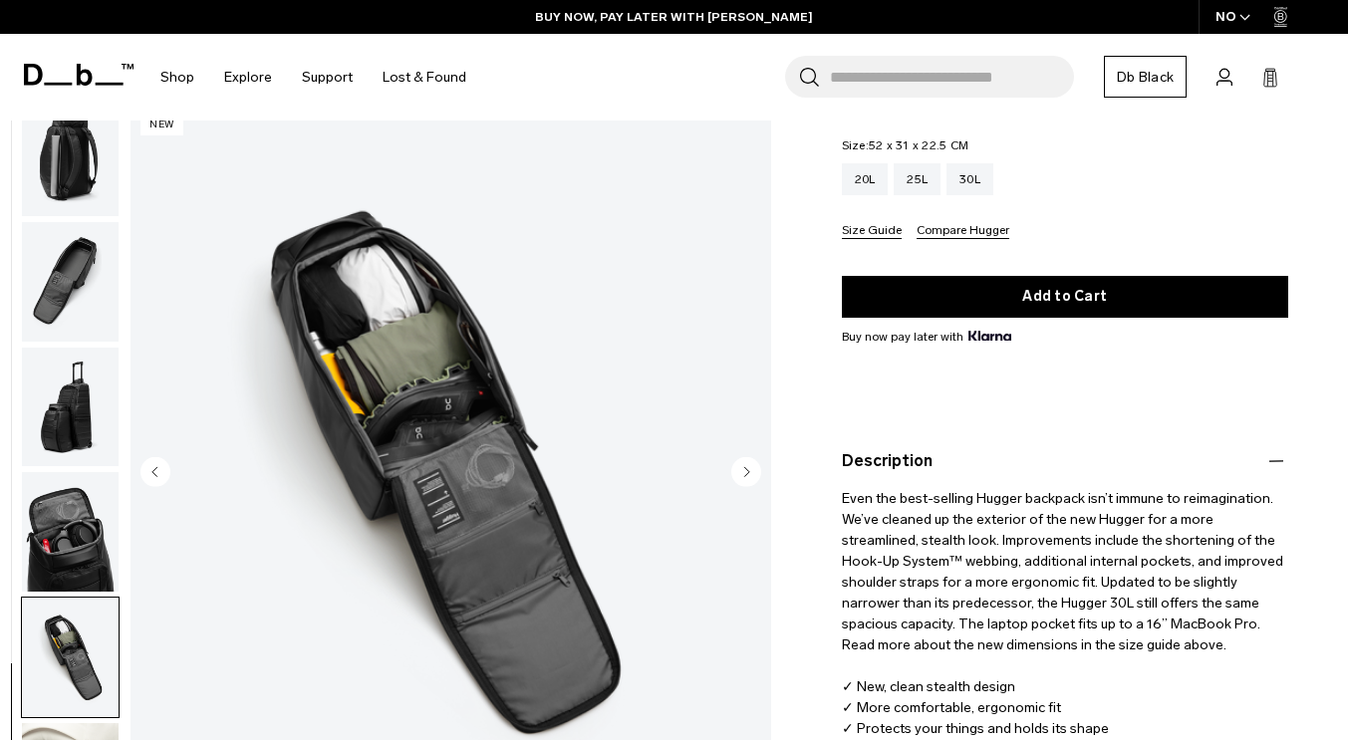
click at [744, 470] on circle "Next slide" at bounding box center [746, 472] width 30 height 30
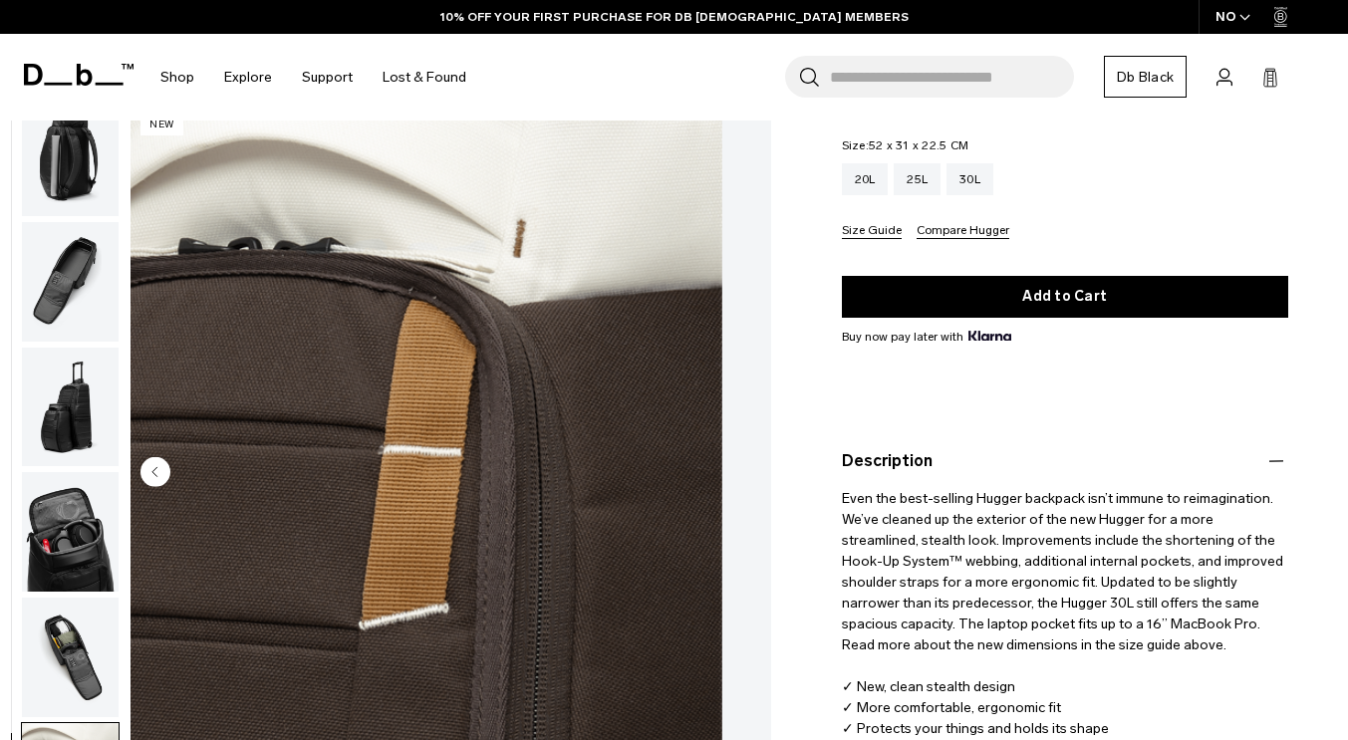
click at [170, 467] on circle "Previous slide" at bounding box center [155, 472] width 30 height 30
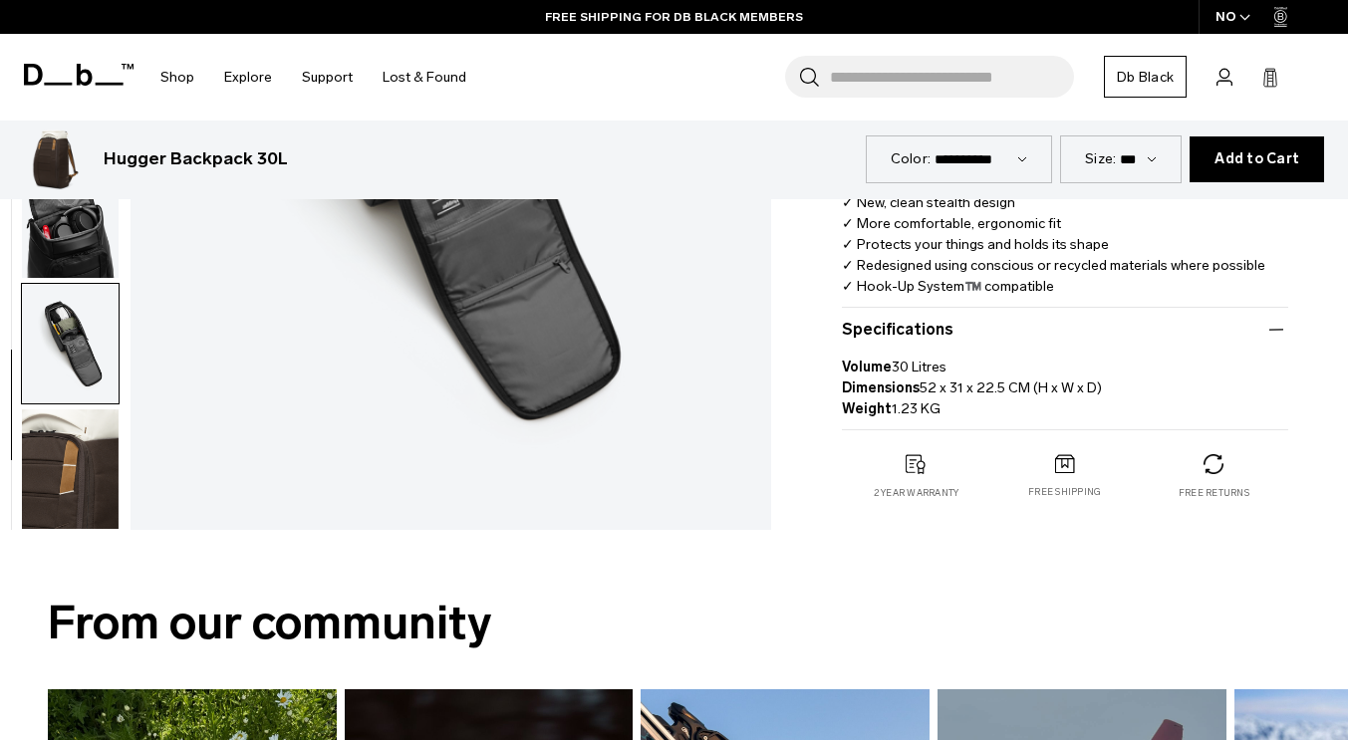
click at [111, 461] on img "button" at bounding box center [70, 470] width 97 height 120
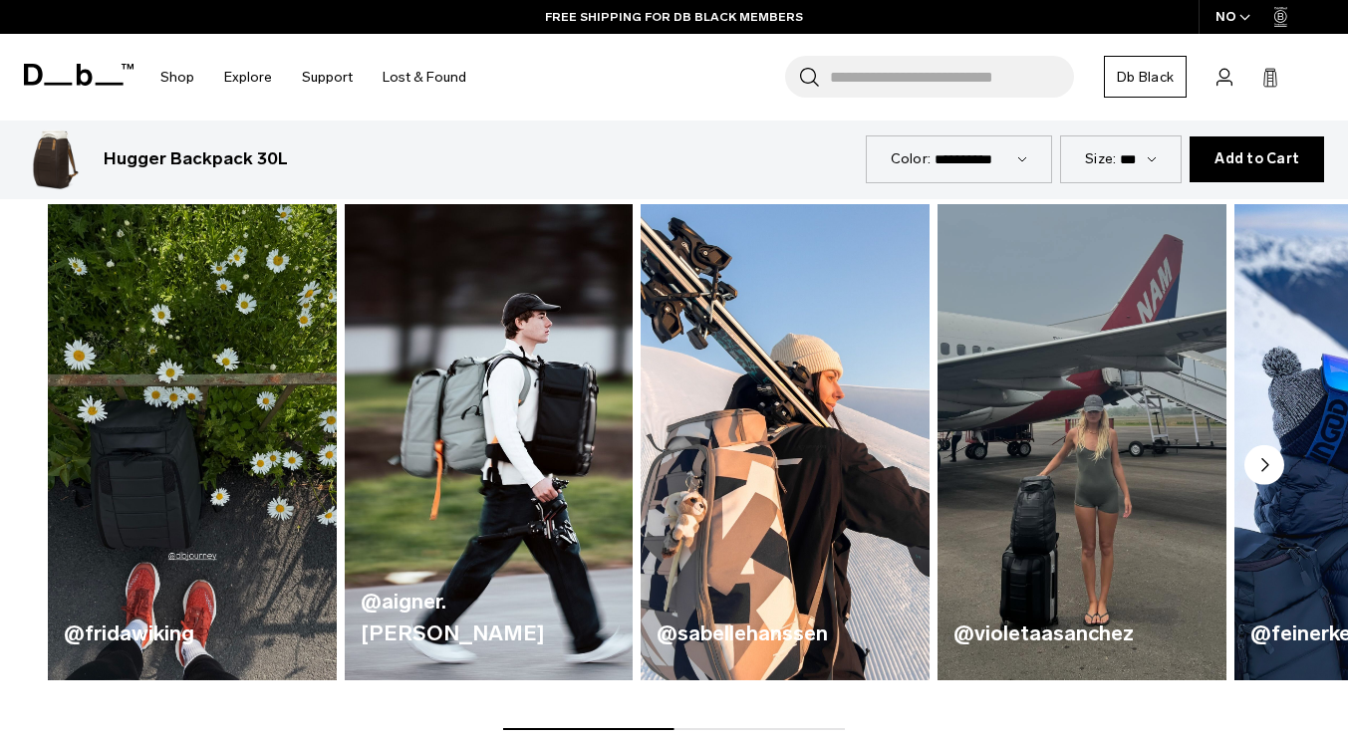
scroll to position [1239, 0]
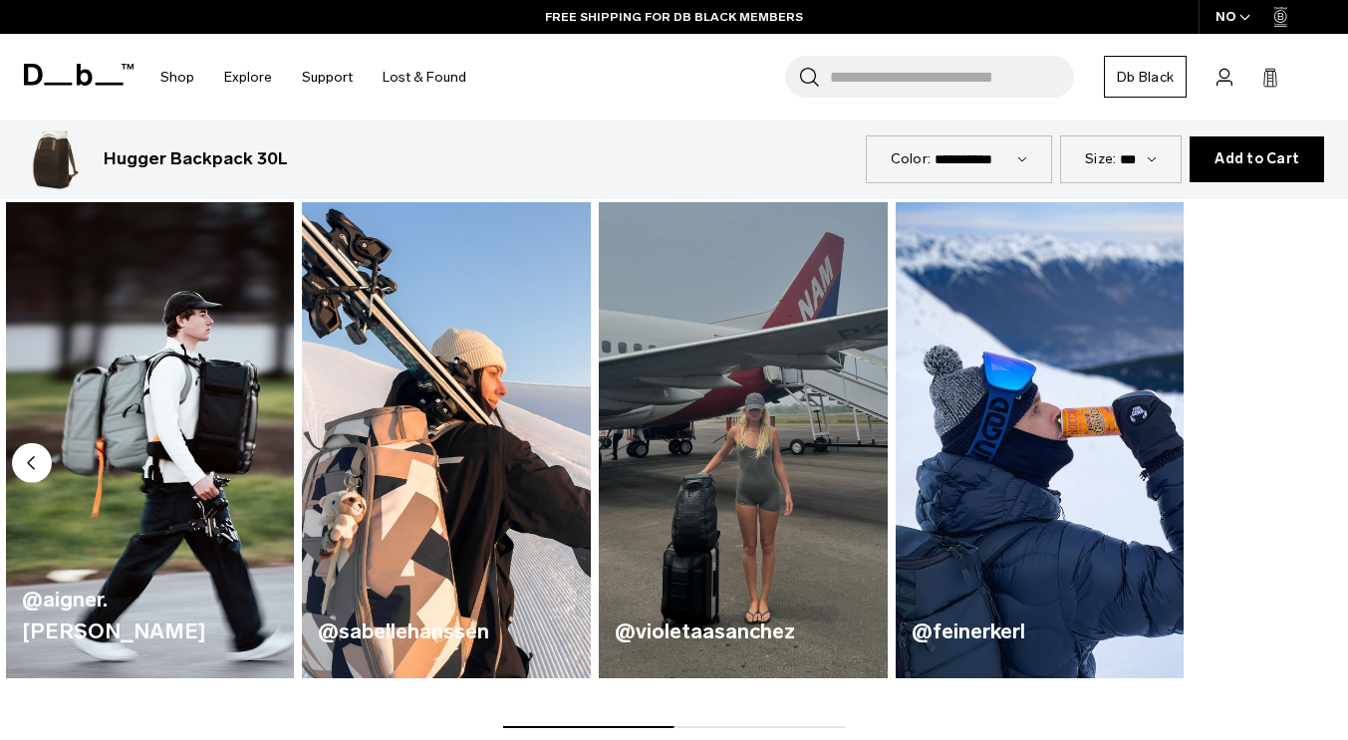
click at [339, 581] on div "@sabellehanssen" at bounding box center [446, 440] width 289 height 476
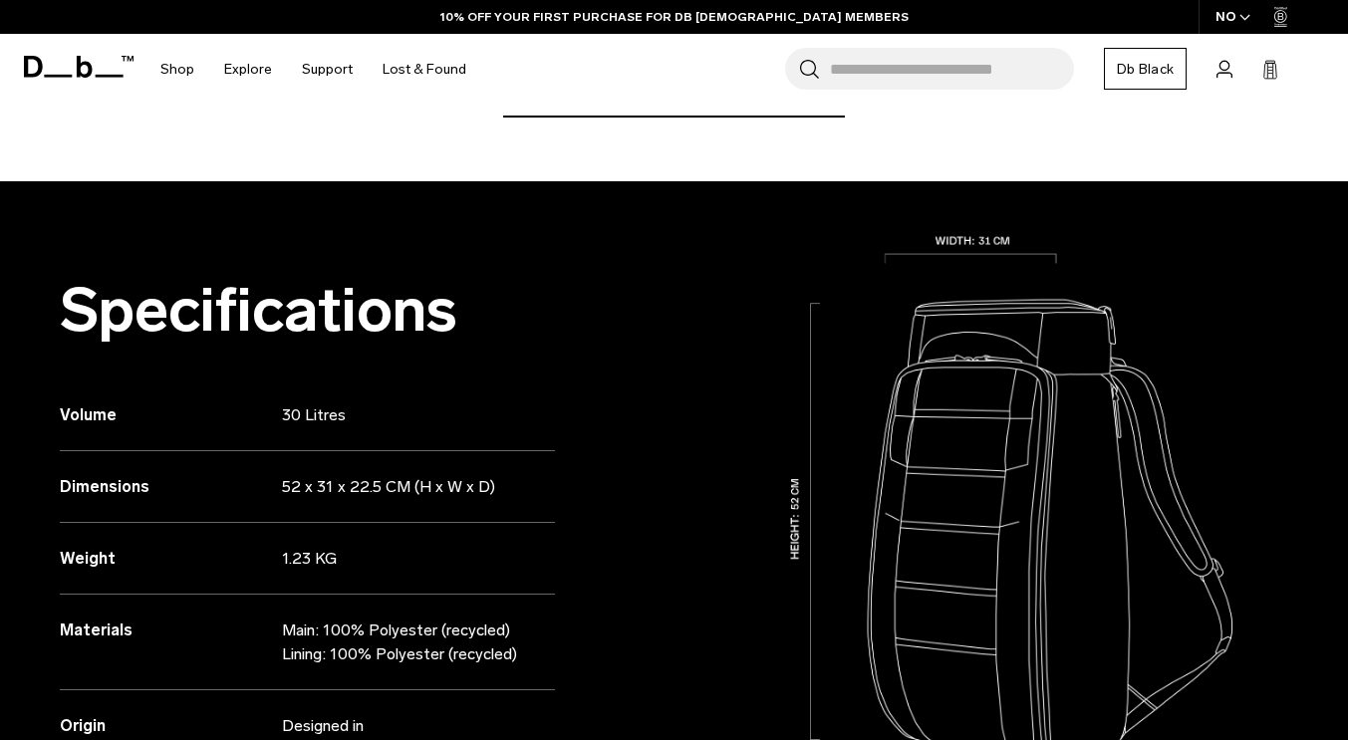
scroll to position [0, 0]
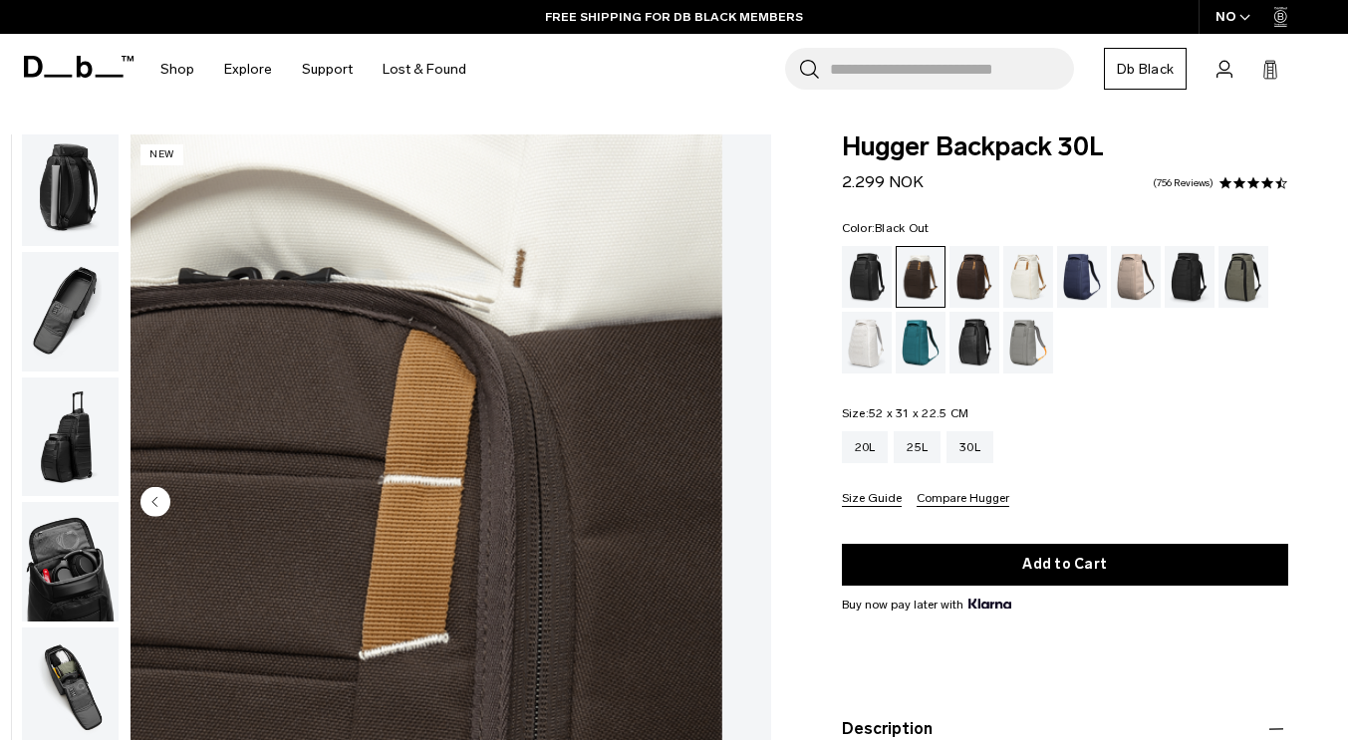
click at [866, 276] on div "Black Out" at bounding box center [867, 277] width 51 height 62
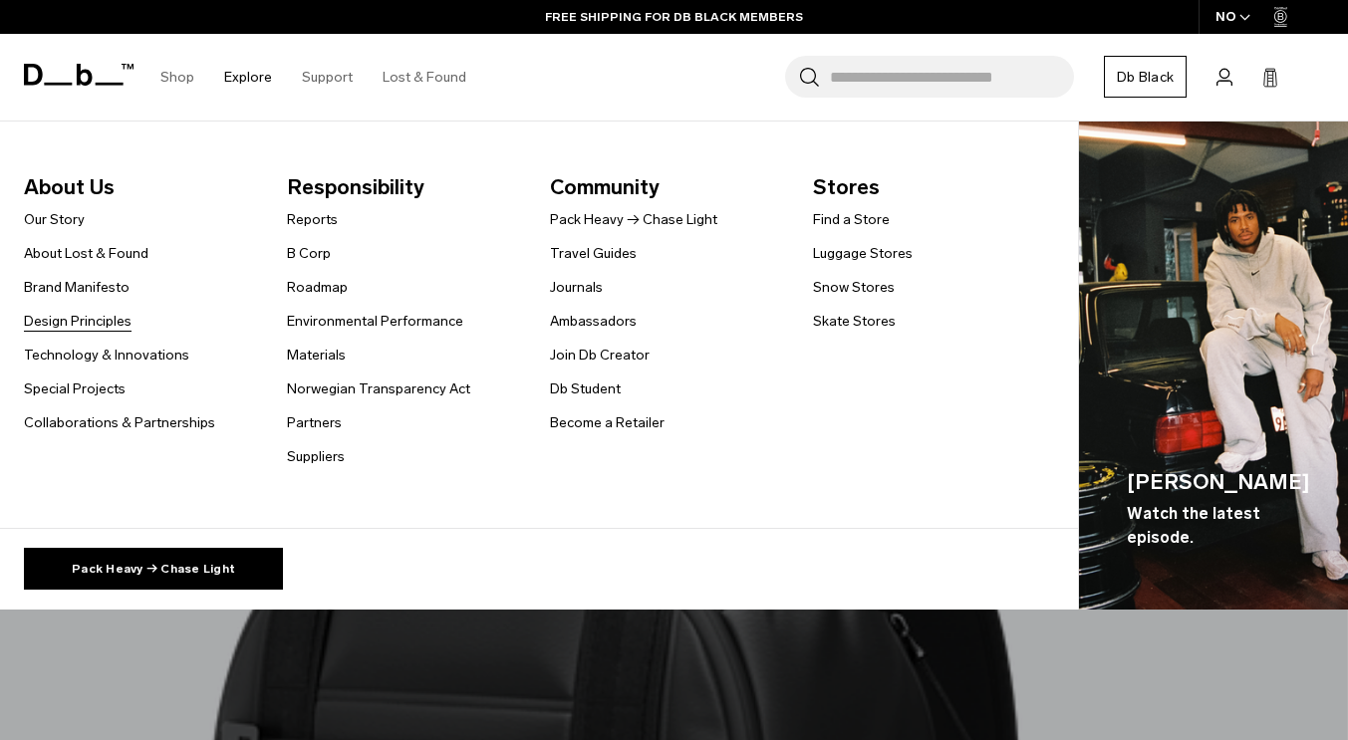
click at [110, 316] on link "Design Principles" at bounding box center [78, 321] width 108 height 21
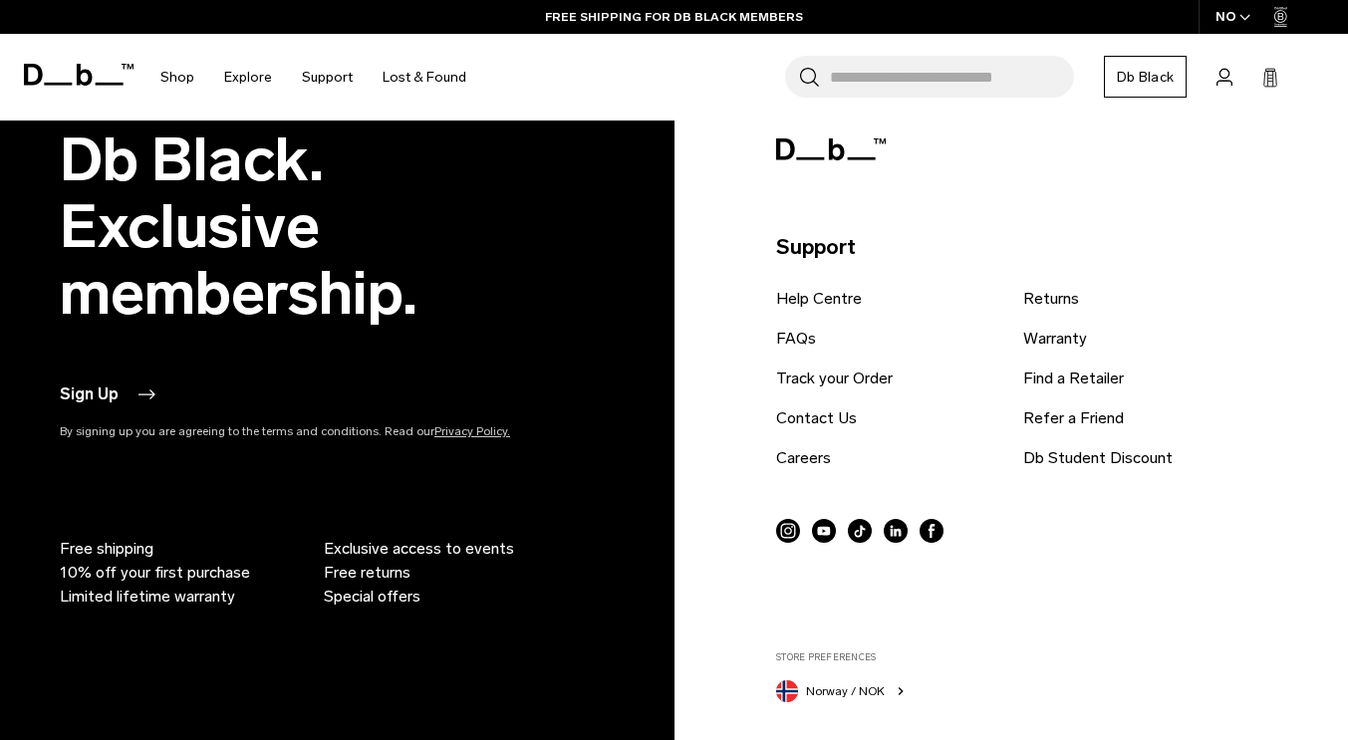
scroll to position [9367, 0]
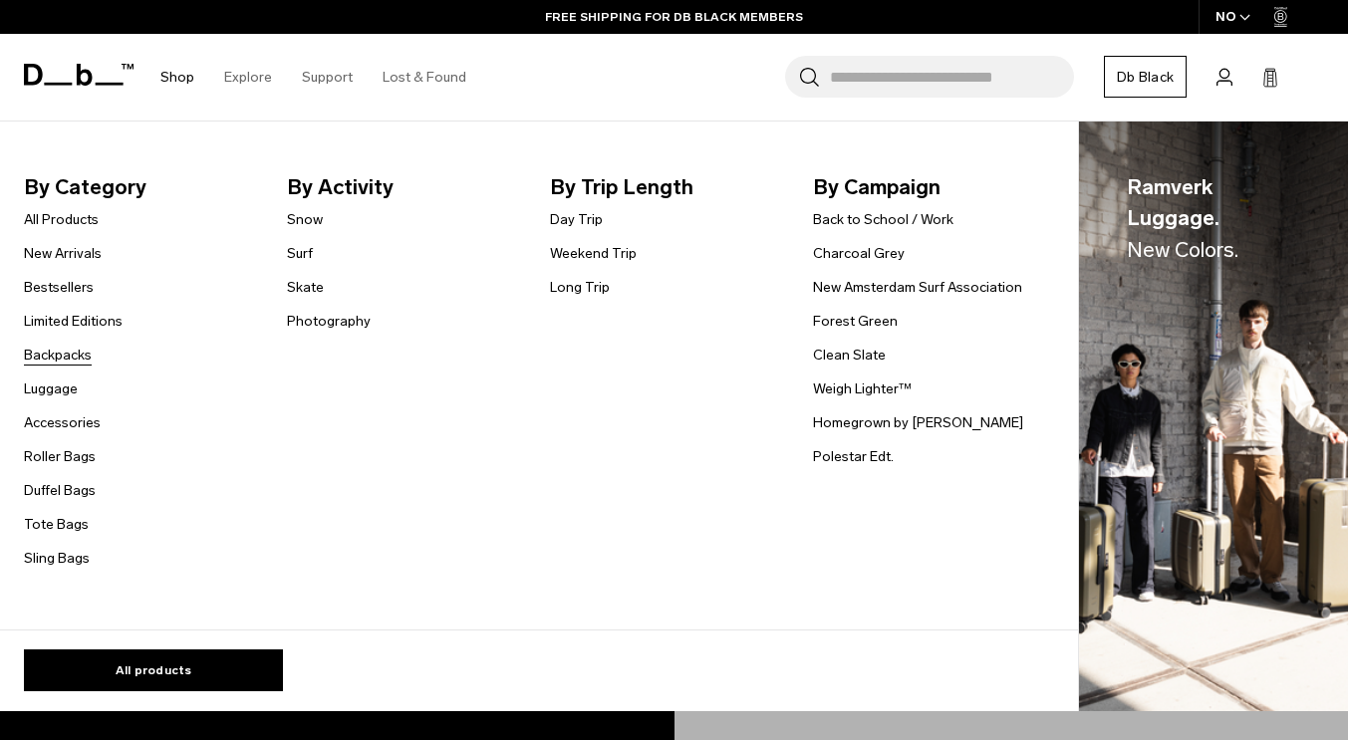
click at [80, 356] on link "Backpacks" at bounding box center [58, 355] width 68 height 21
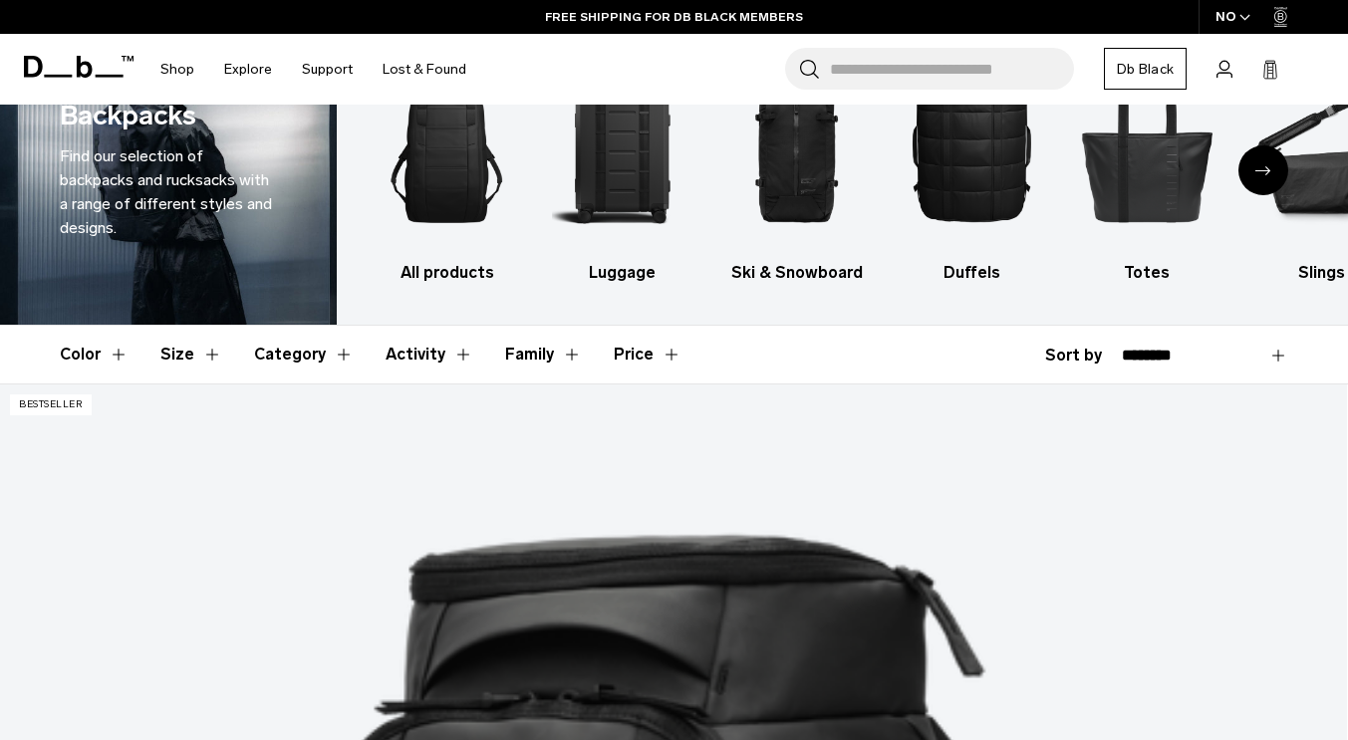
scroll to position [104, 0]
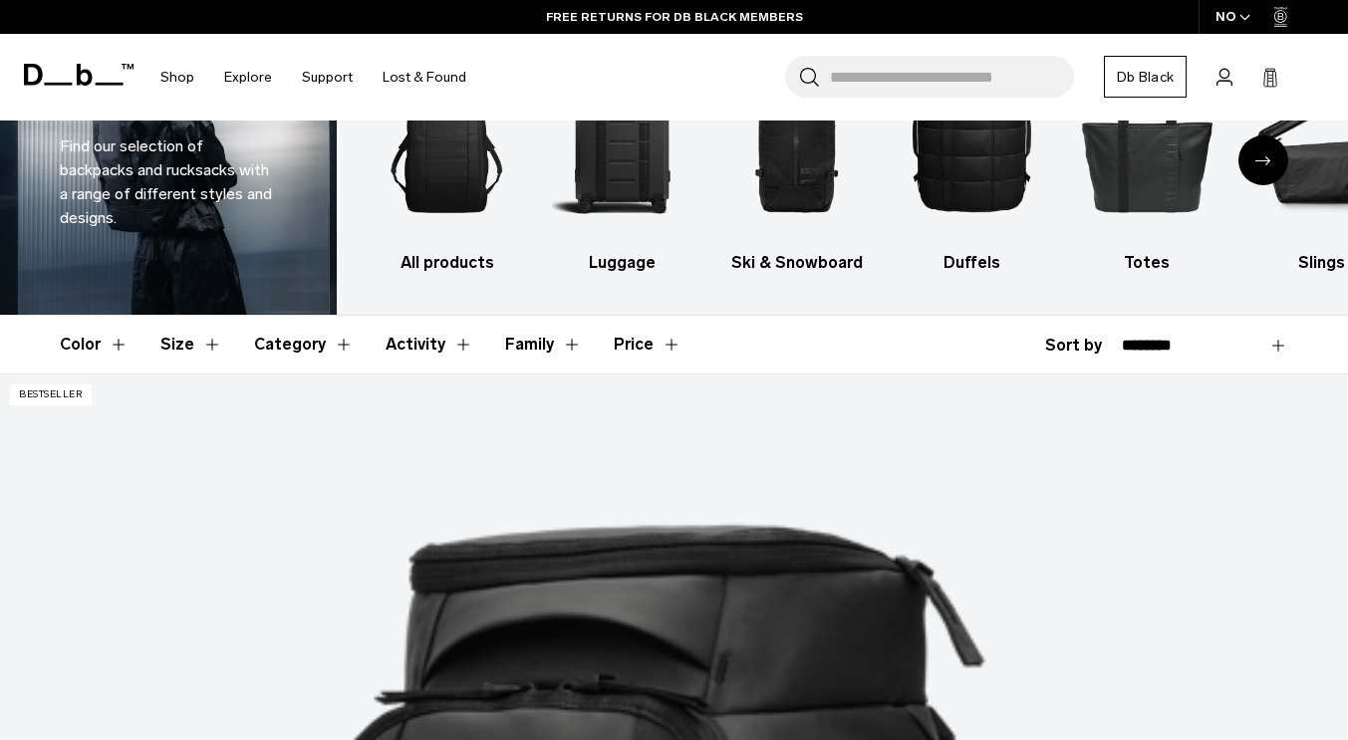
click at [404, 341] on button "Activity" at bounding box center [430, 345] width 88 height 58
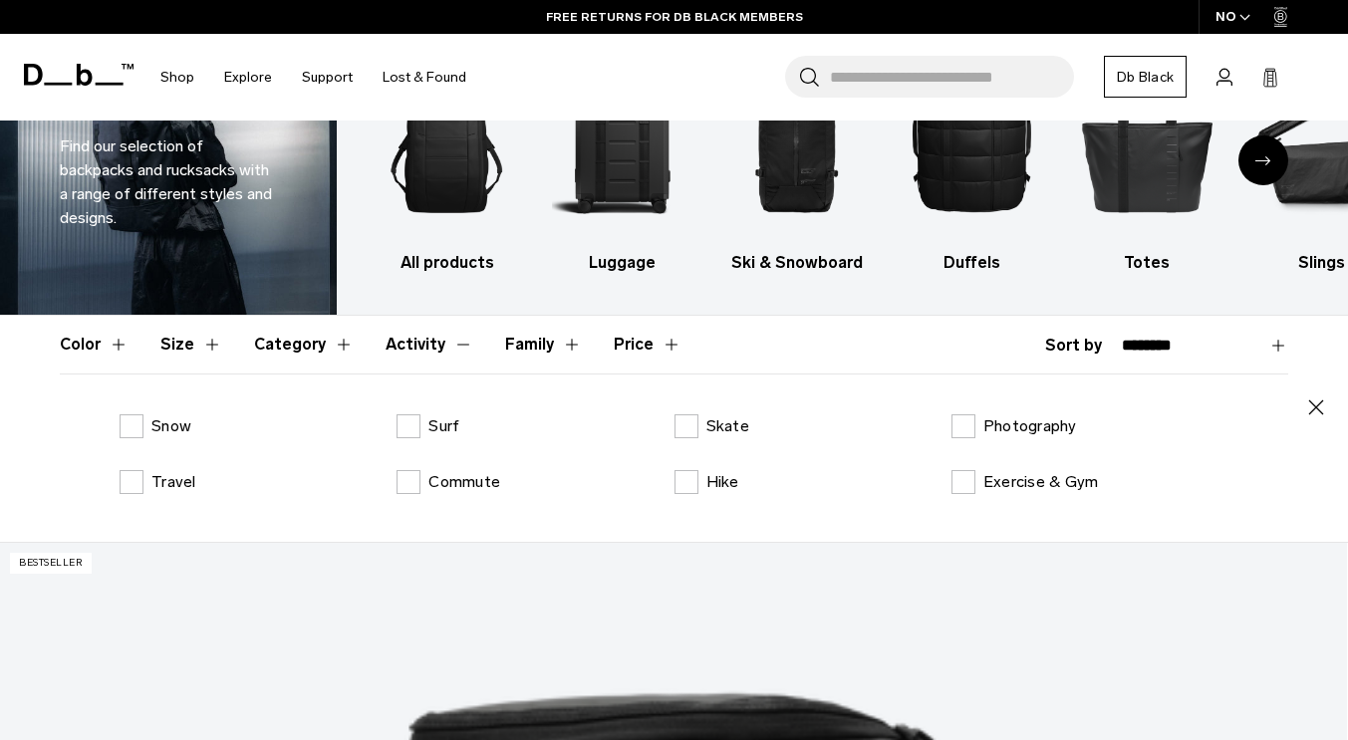
click at [404, 341] on button "Activity" at bounding box center [430, 345] width 88 height 58
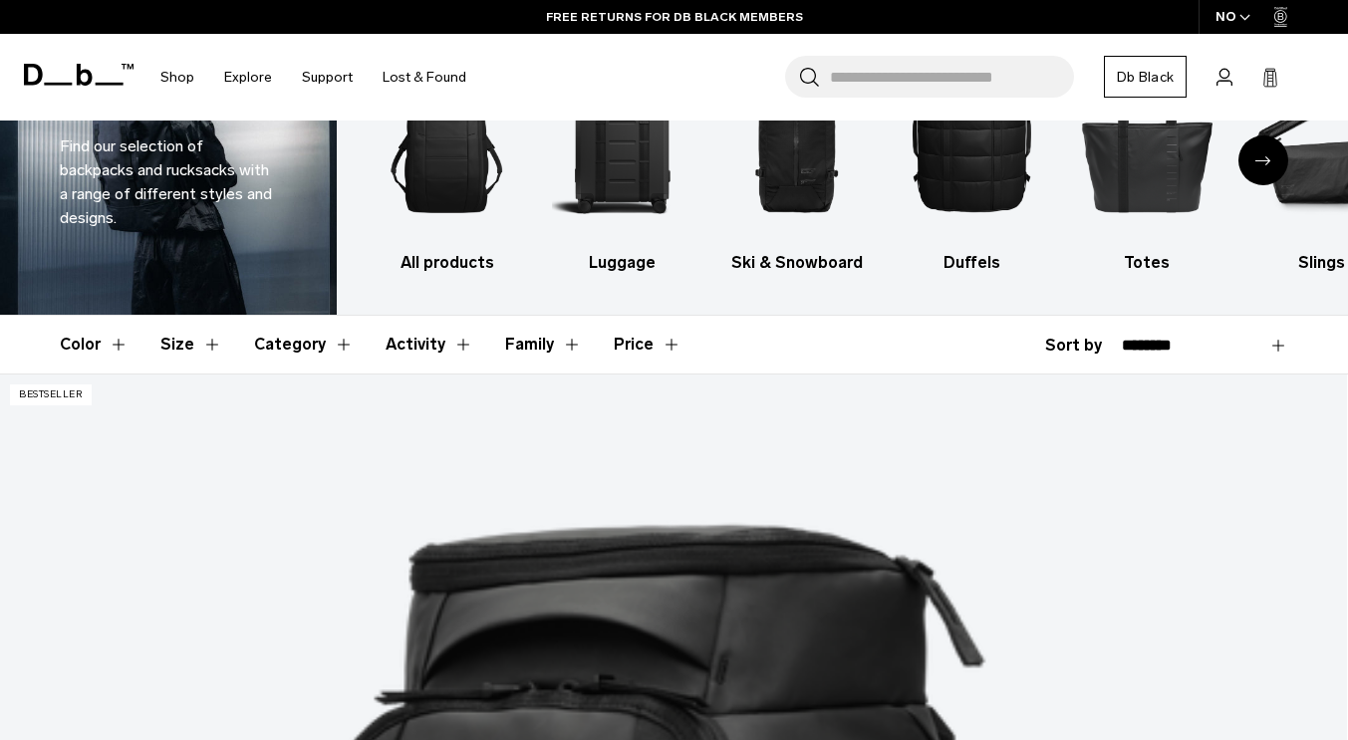
click at [286, 341] on button "Category" at bounding box center [304, 345] width 100 height 58
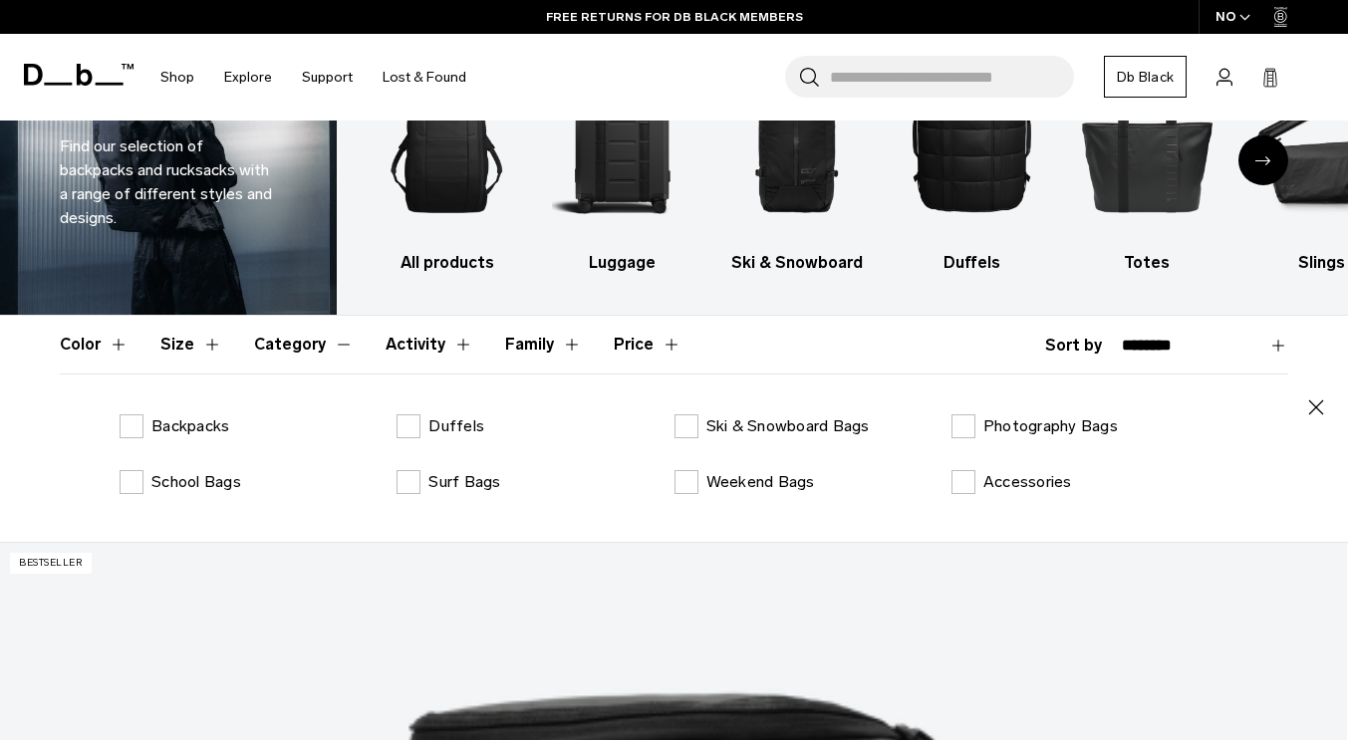
click at [286, 341] on button "Category" at bounding box center [304, 345] width 100 height 58
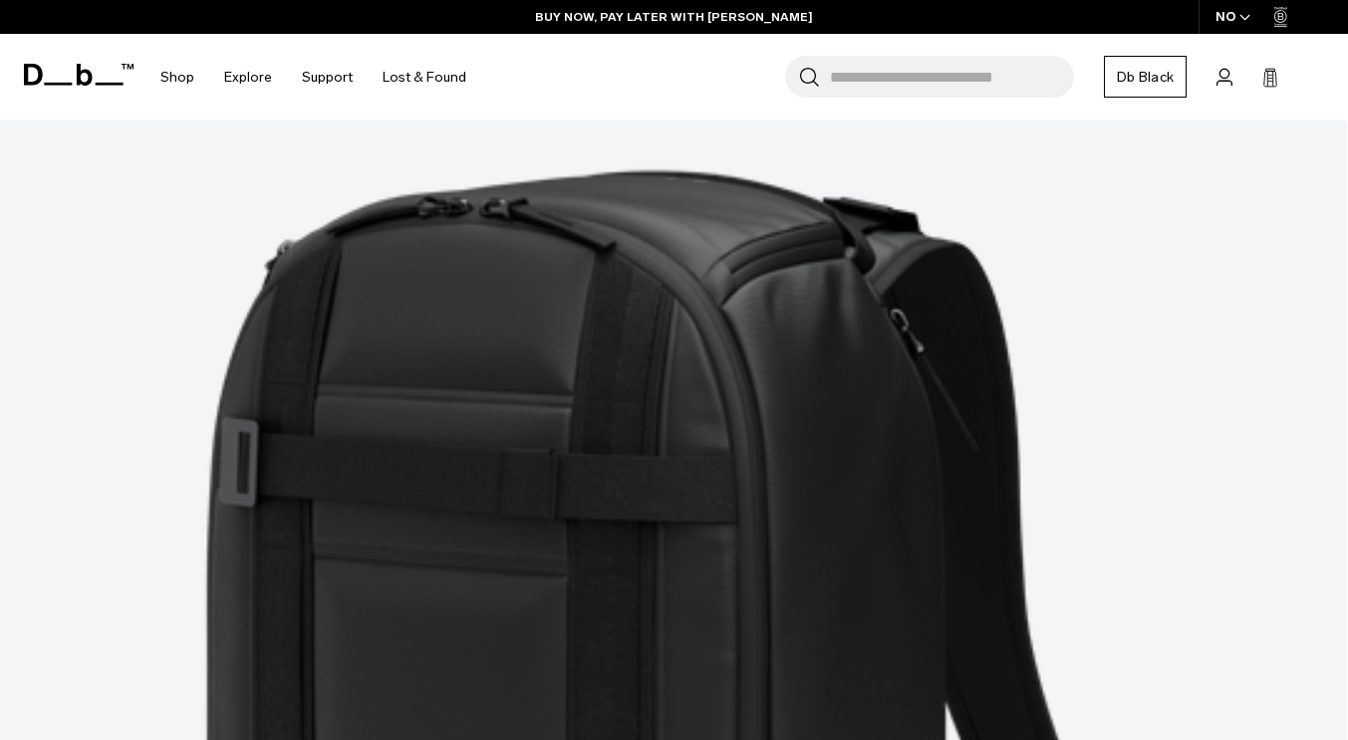
scroll to position [5479, 0]
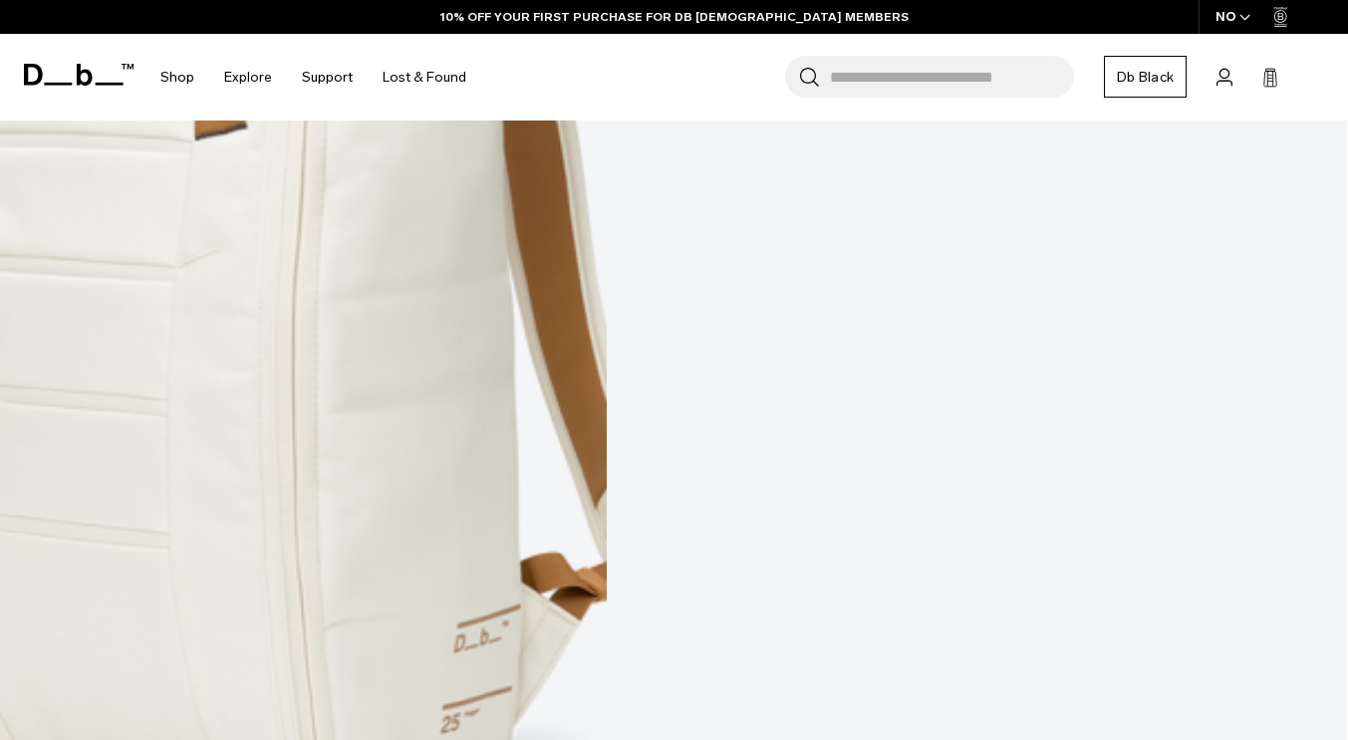
scroll to position [10684, 0]
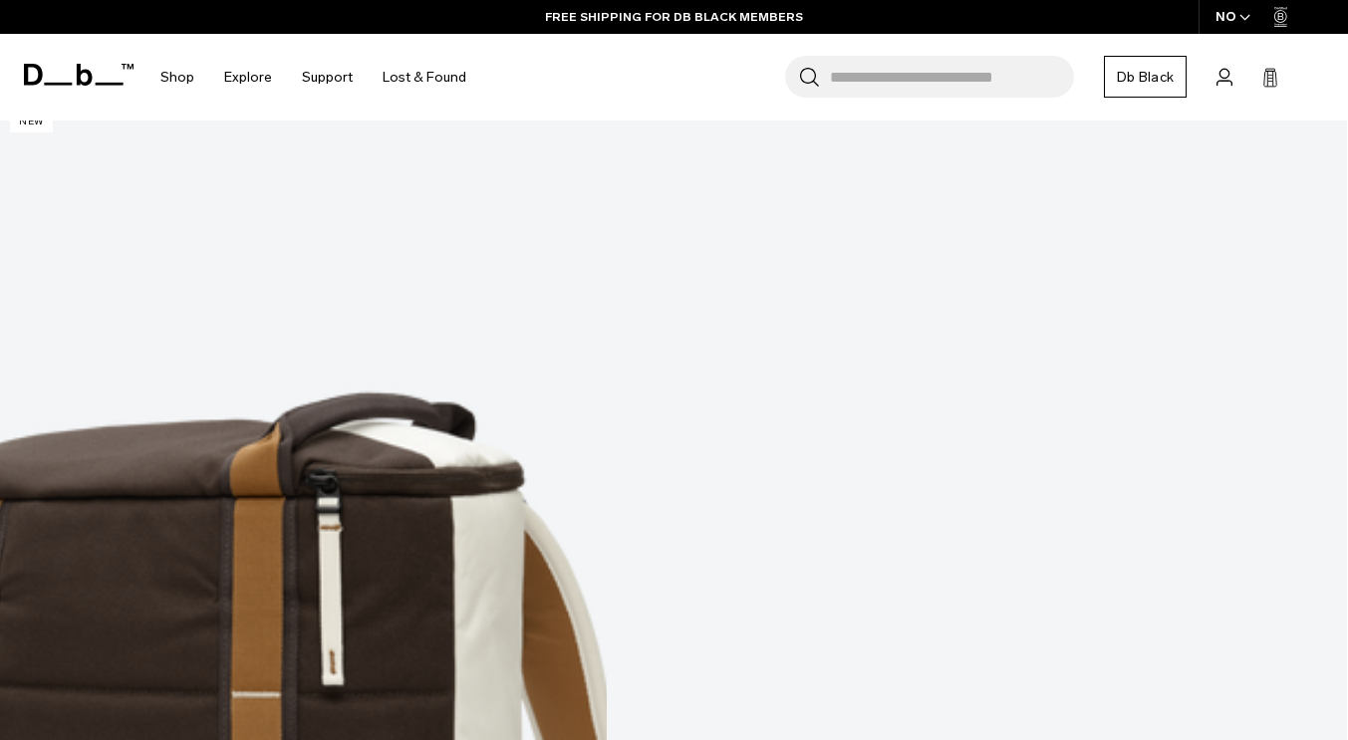
scroll to position [15806, 0]
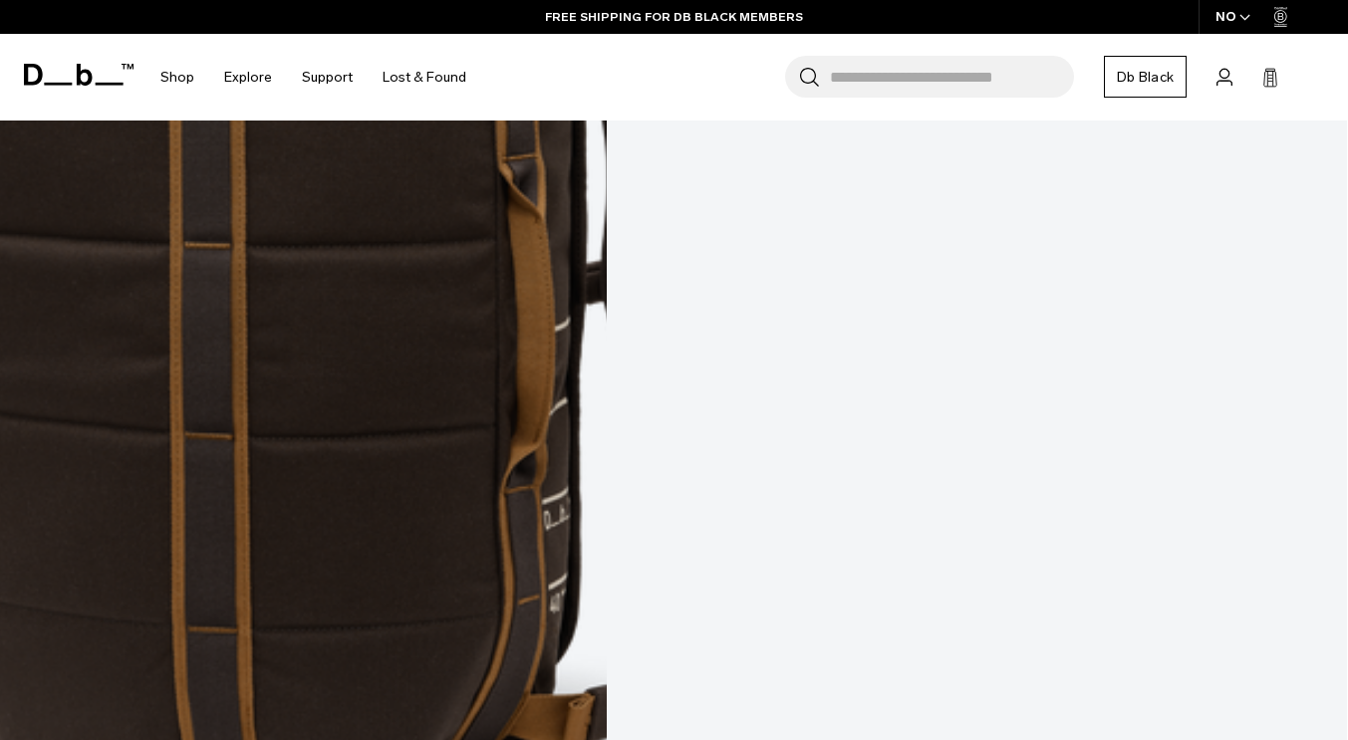
click at [895, 75] on input "Search for Bags, Luggage..." at bounding box center [952, 77] width 244 height 42
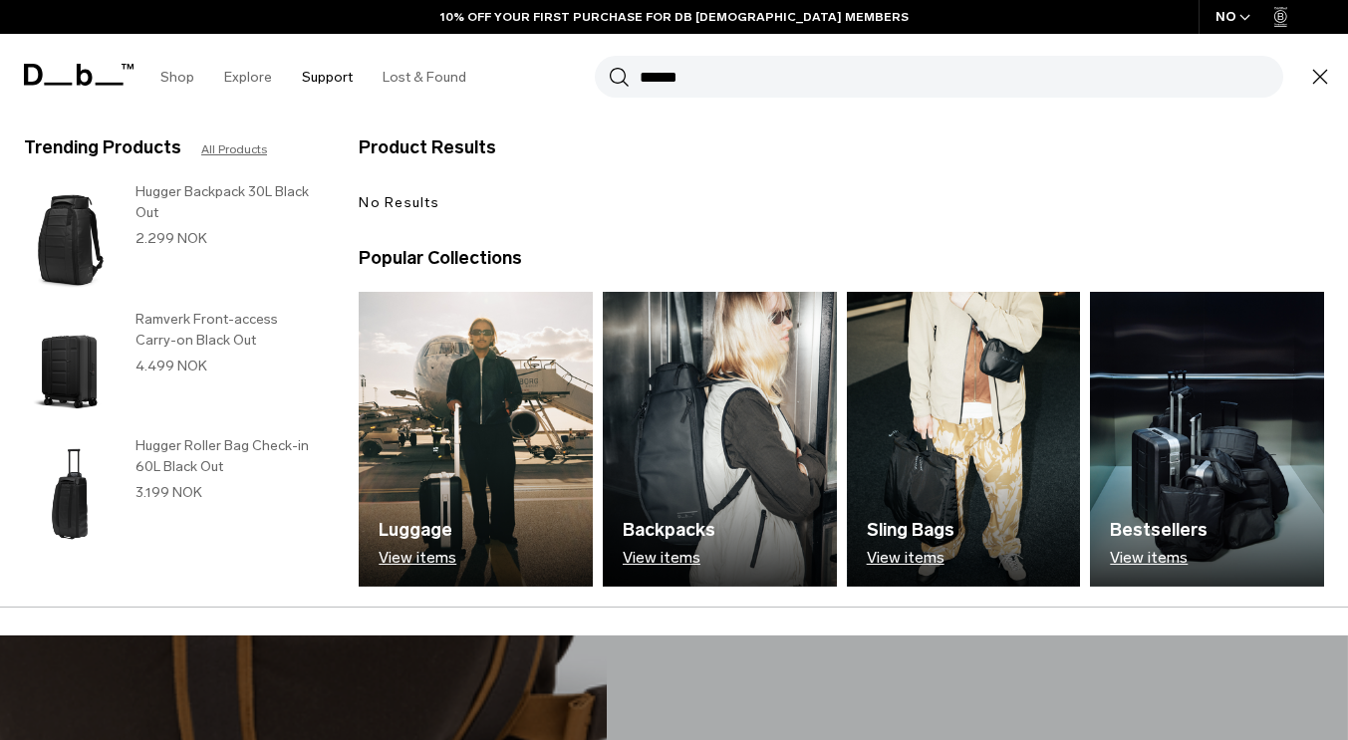
type input "******"
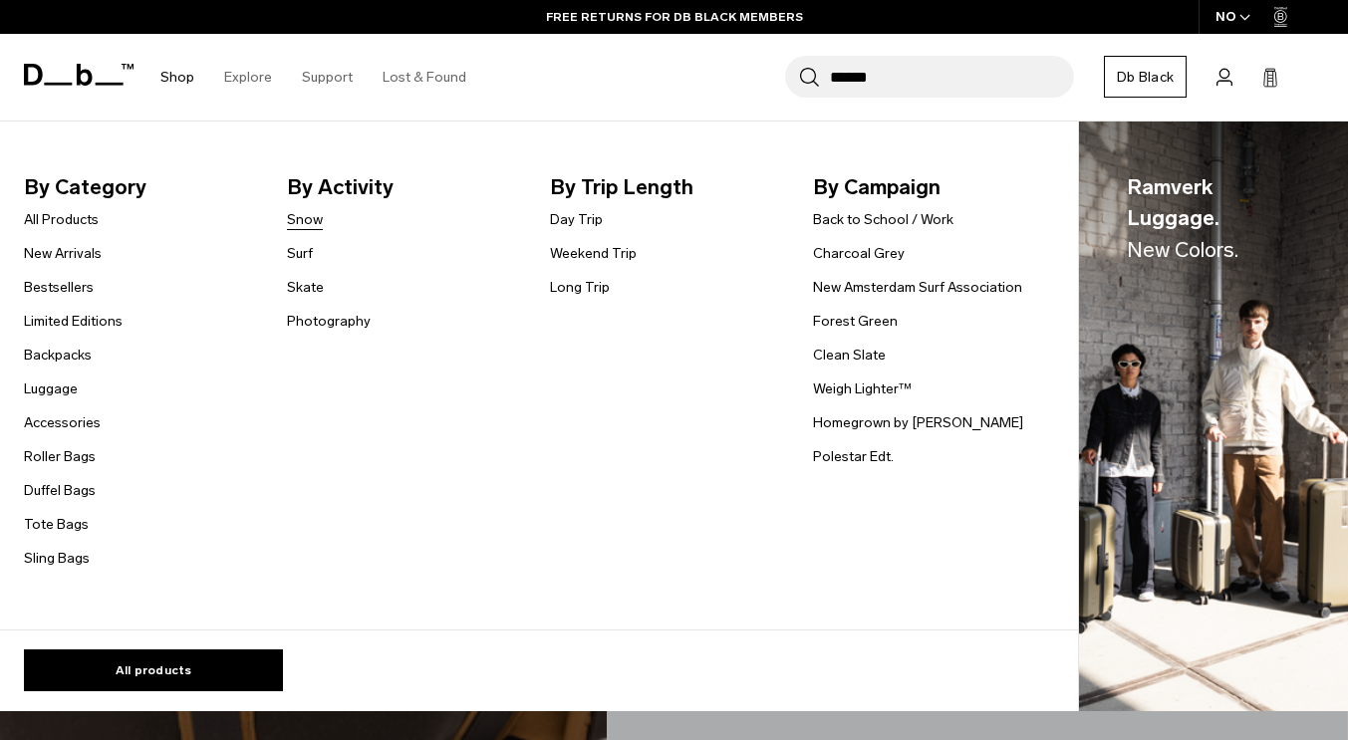
click at [304, 225] on link "Snow" at bounding box center [305, 219] width 36 height 21
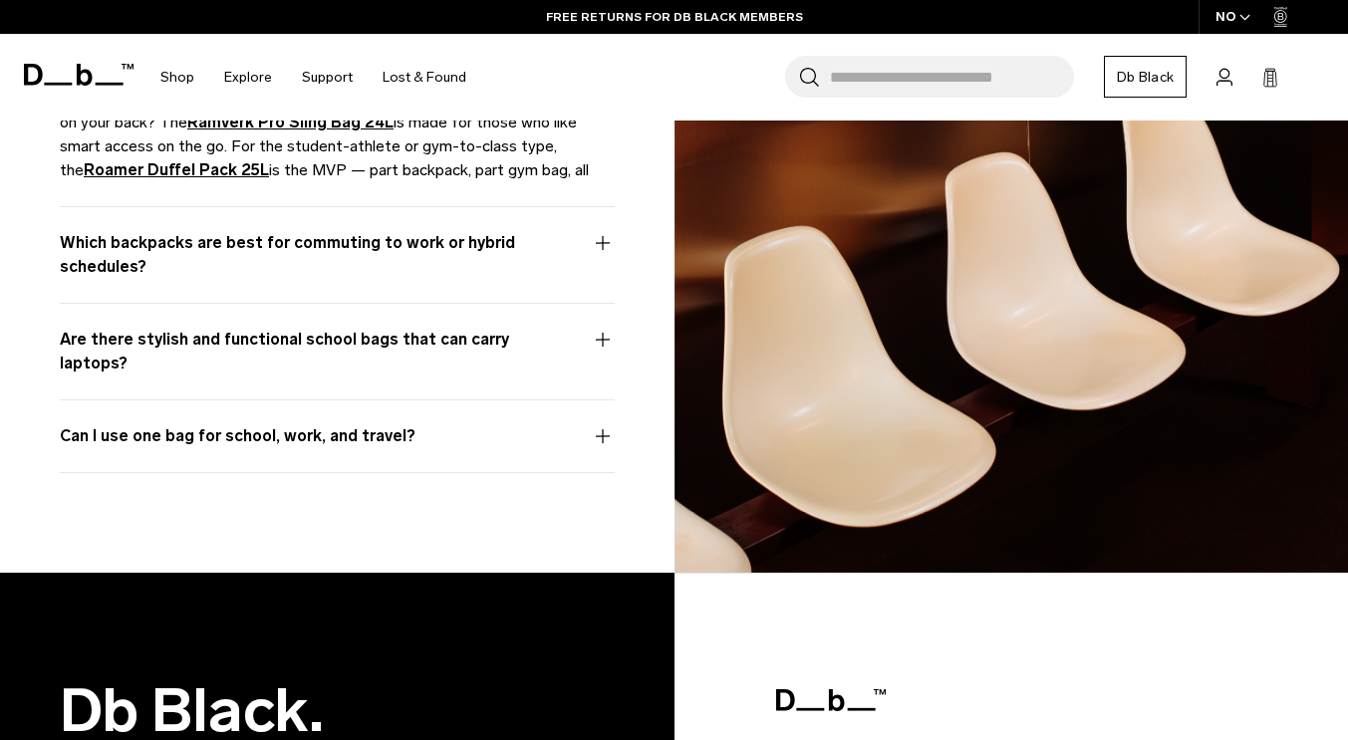
scroll to position [8793, 0]
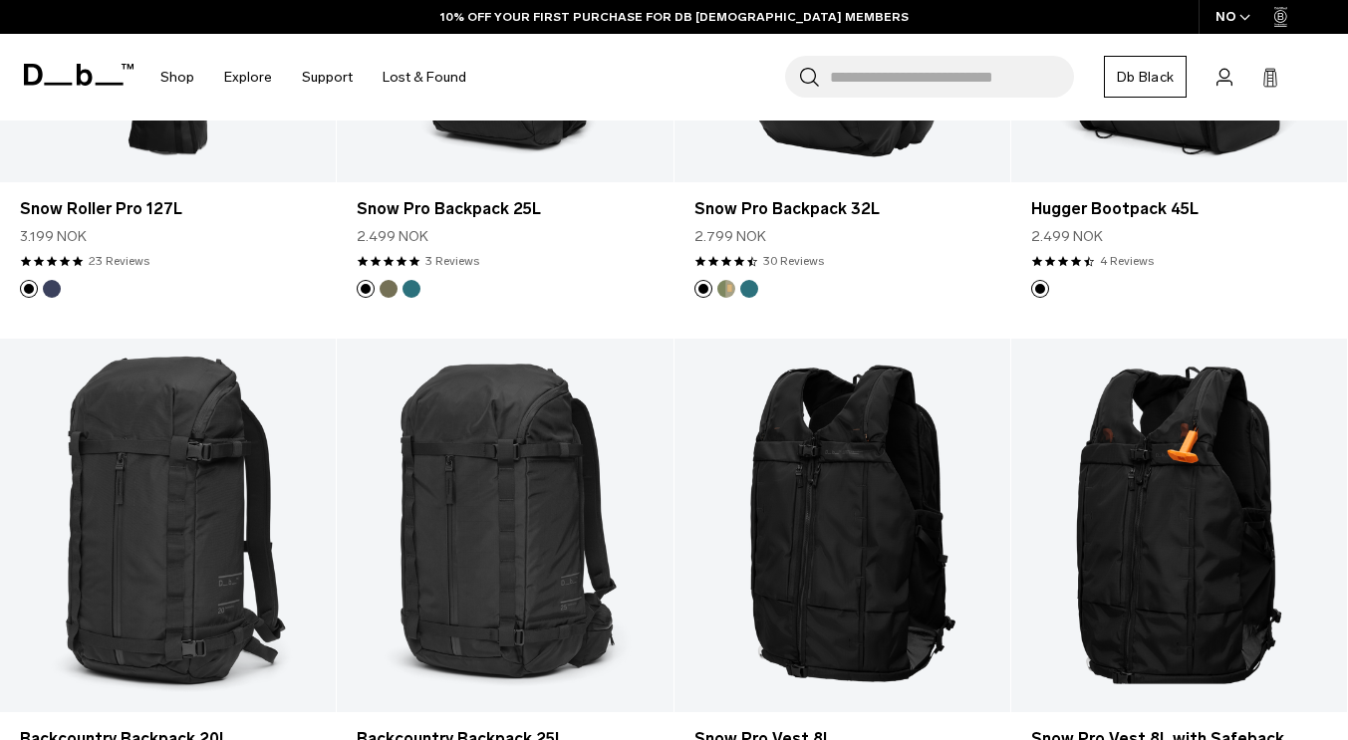
scroll to position [343, 0]
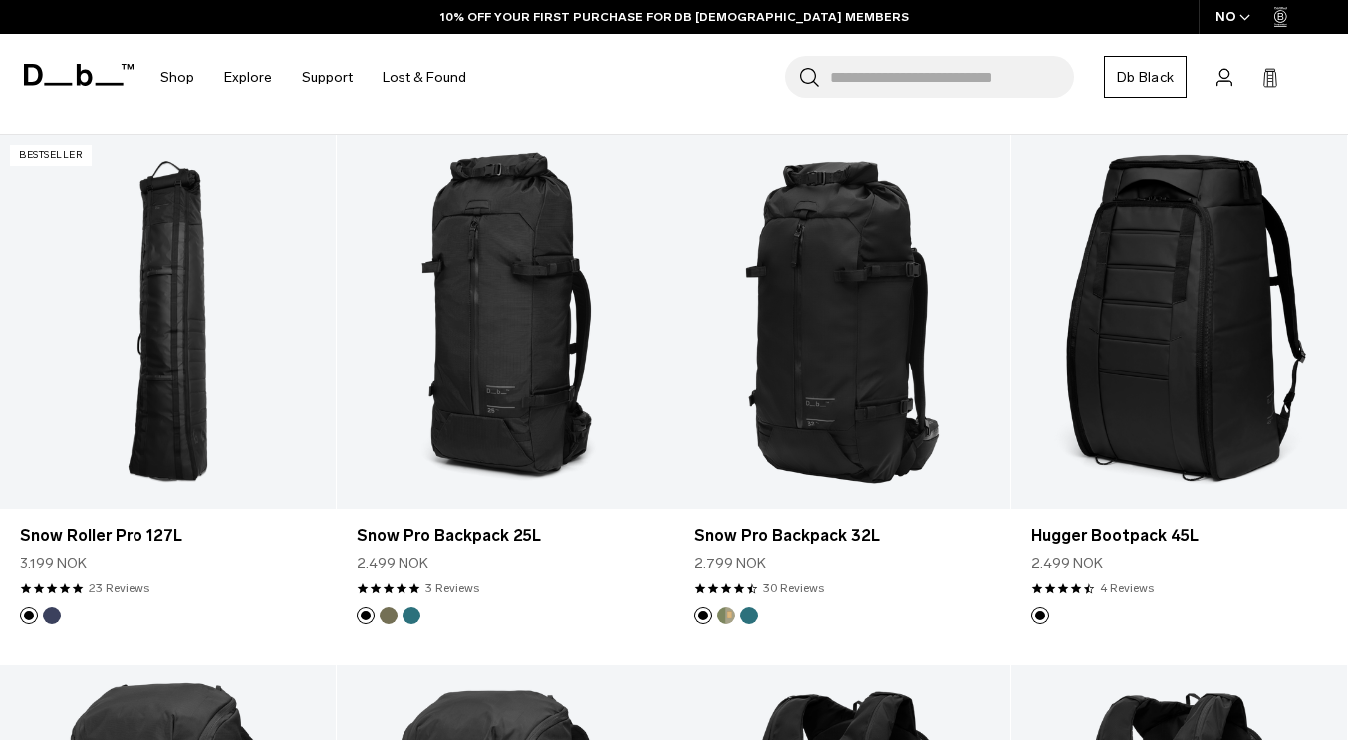
click at [1347, 82] on html "Skip to content BUY NOW, PAY LATER WITH [PERSON_NAME] 10% OFF YOUR FIRST PURCHA…" at bounding box center [674, 27] width 1348 height 740
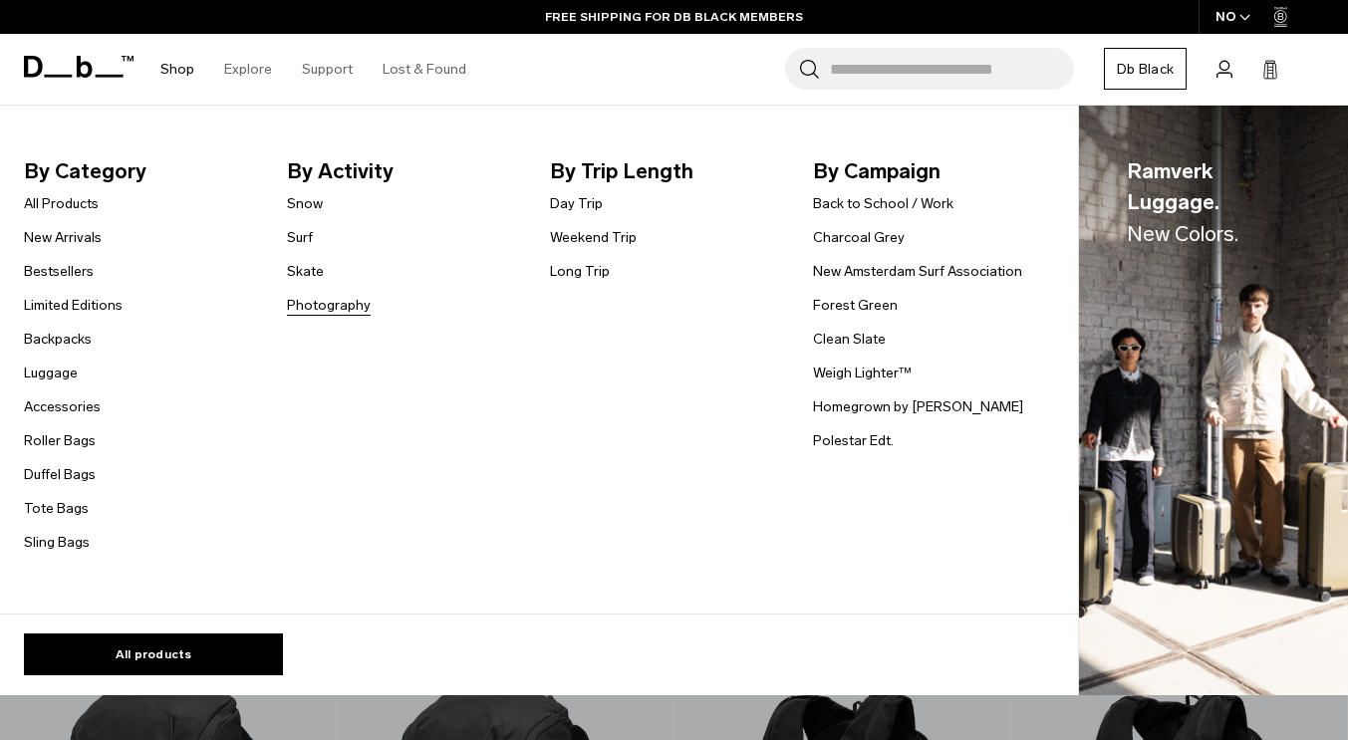
click at [322, 311] on link "Photography" at bounding box center [329, 305] width 84 height 21
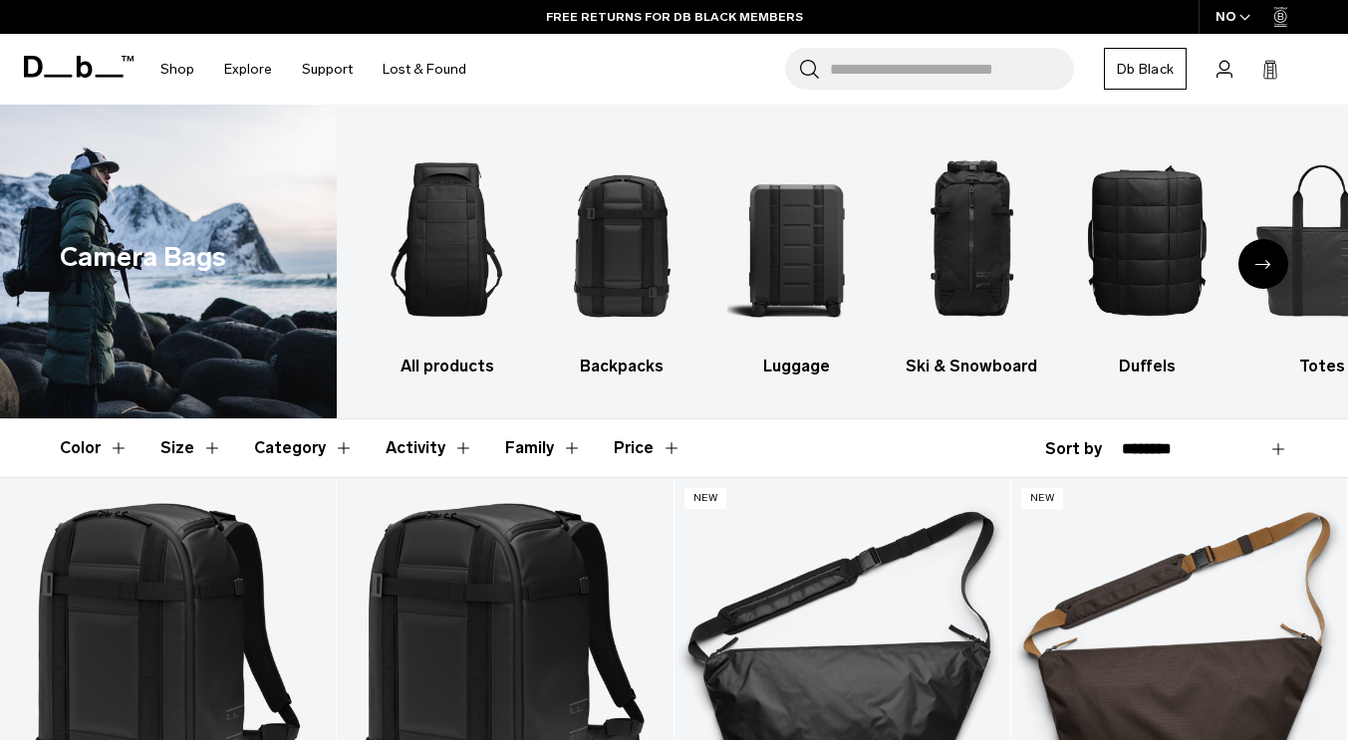
click at [1318, 0] on html "Skip to content BUY NOW, PAY LATER WITH [PERSON_NAME] 10% OFF YOUR FIRST PURCHA…" at bounding box center [674, 370] width 1348 height 740
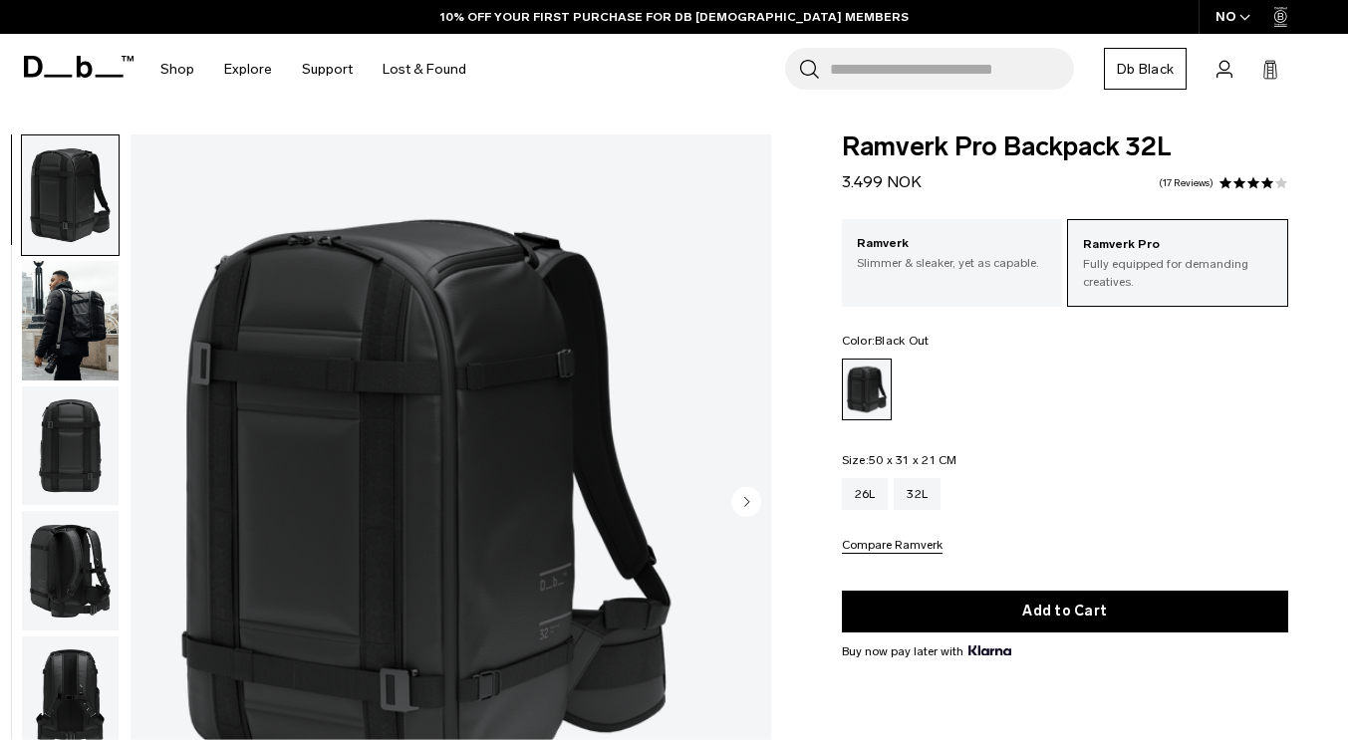
click at [864, 69] on input "Search for Bags, Luggage..." at bounding box center [952, 69] width 244 height 42
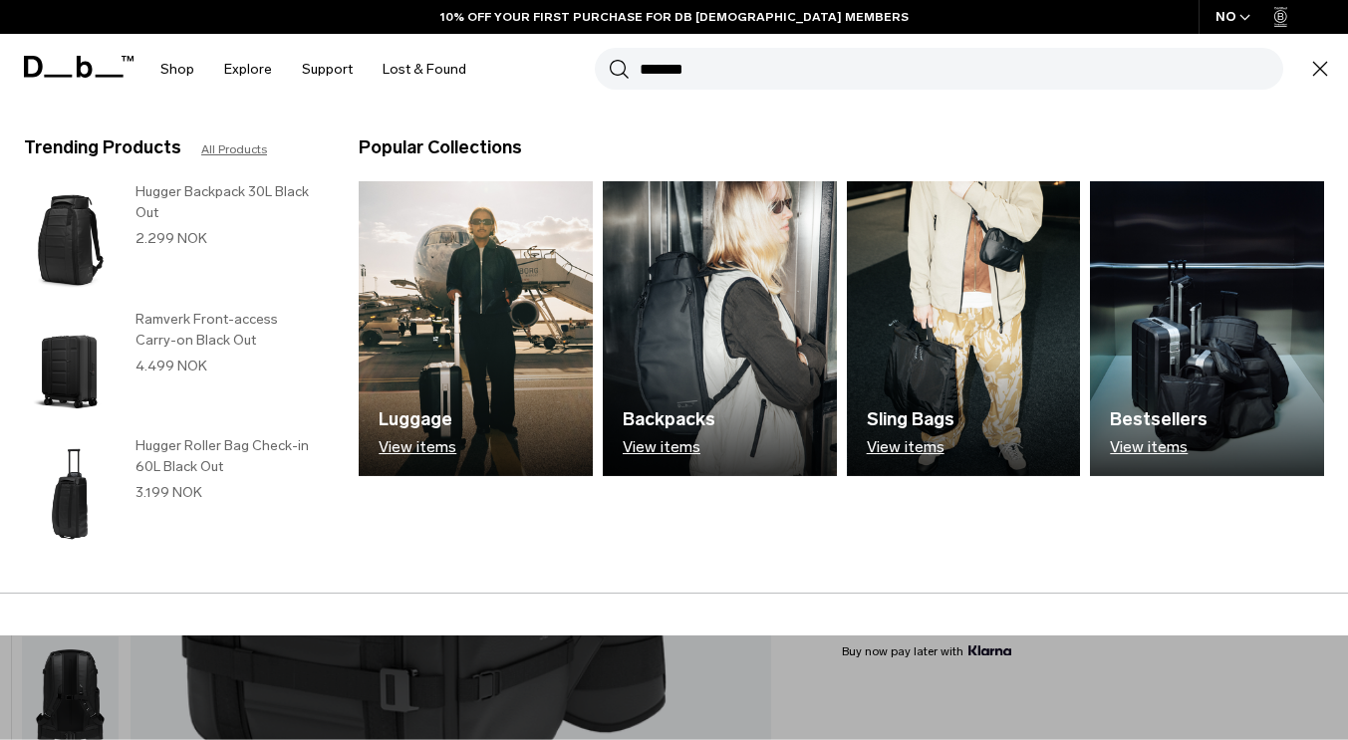
type input "*******"
click at [609, 58] on button "Search" at bounding box center [619, 69] width 21 height 22
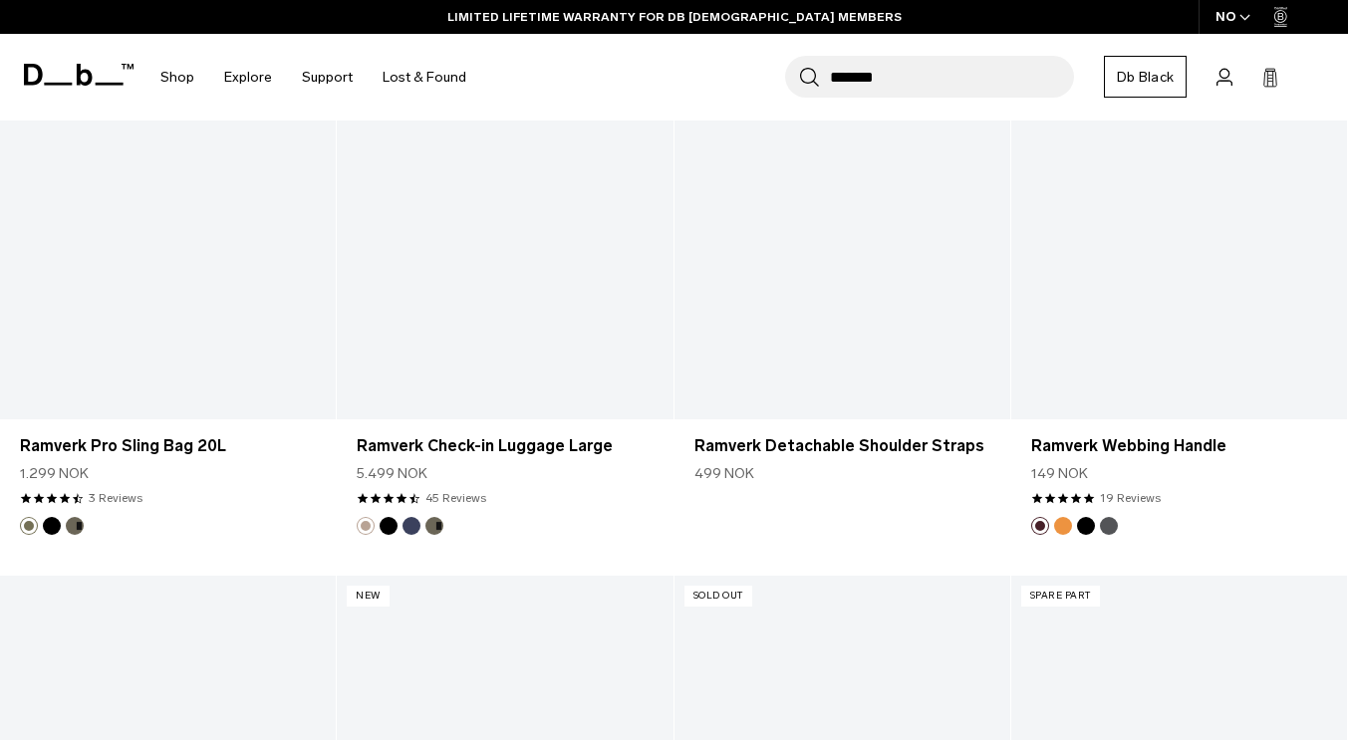
scroll to position [7703, 0]
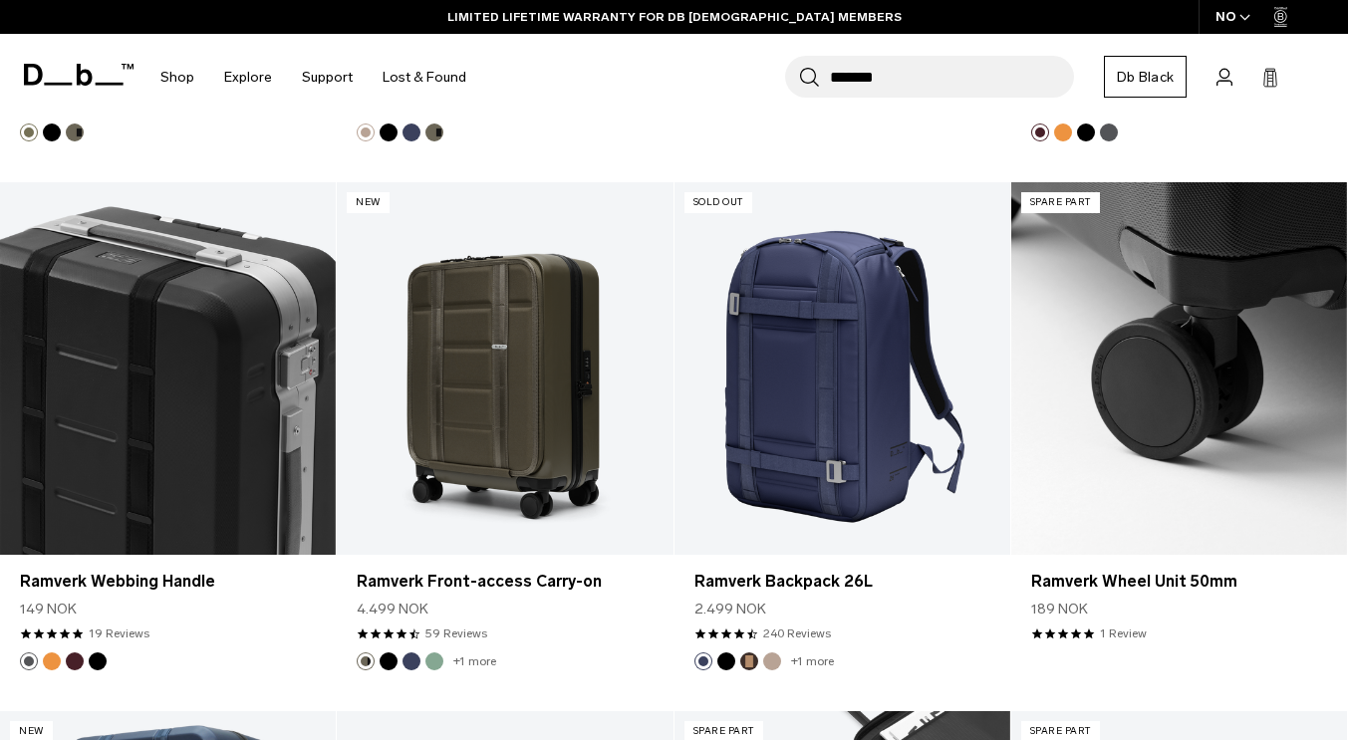
click at [939, 85] on input "*******" at bounding box center [952, 77] width 244 height 42
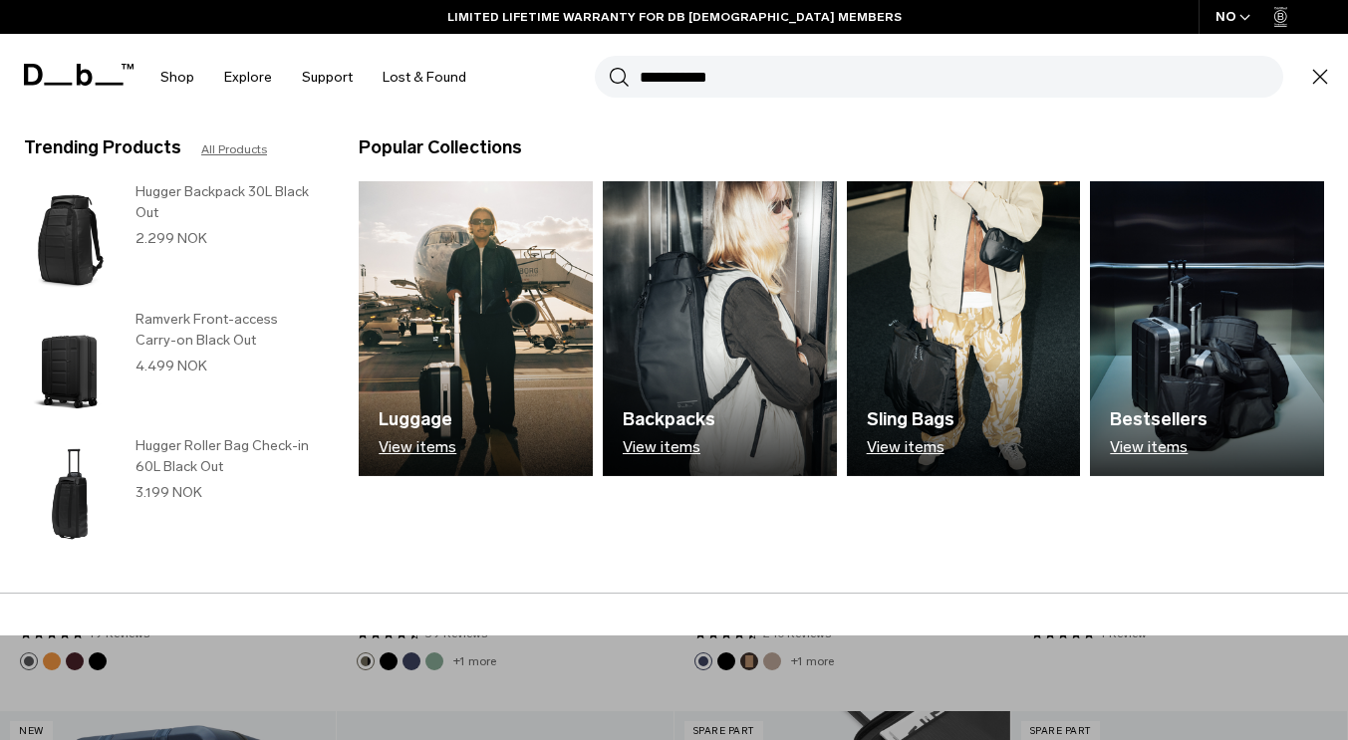
type input "**********"
click at [609, 66] on button "Search" at bounding box center [619, 77] width 21 height 22
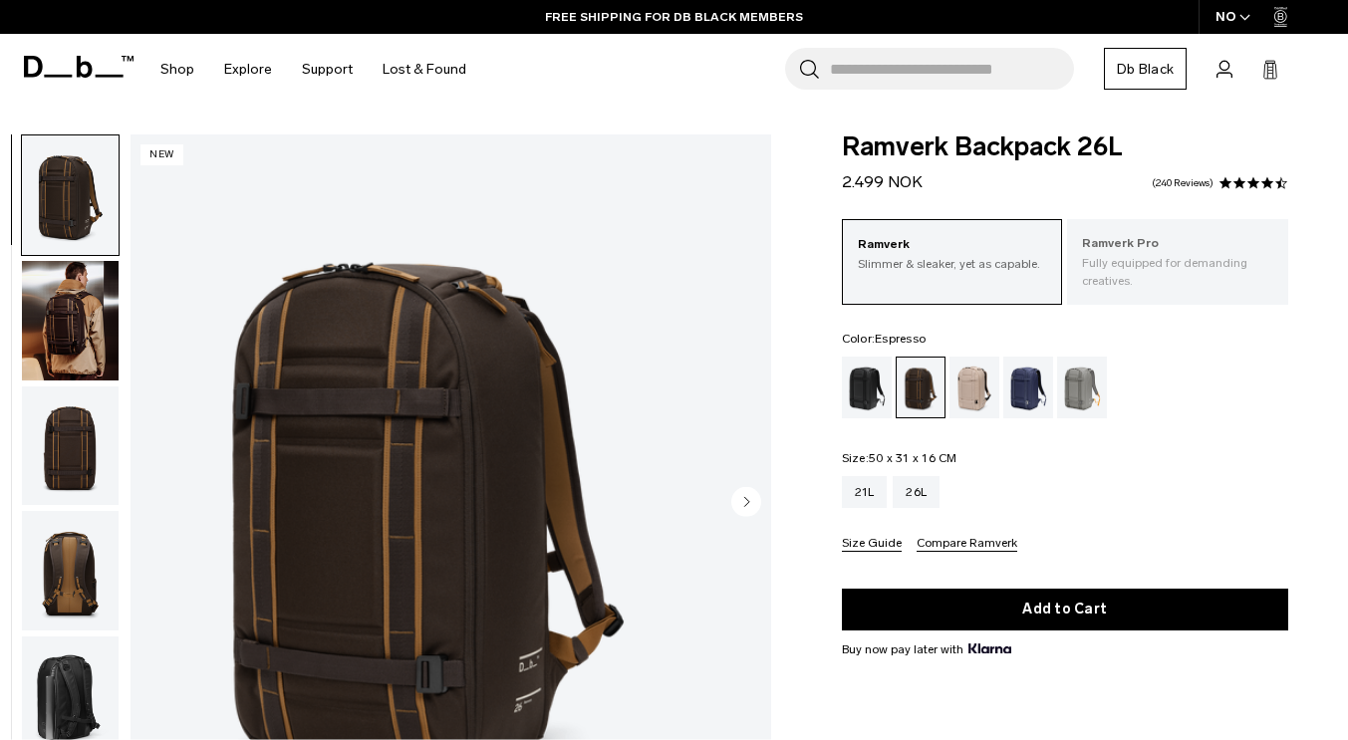
click at [1156, 251] on p "Ramverk Pro" at bounding box center [1177, 244] width 191 height 20
click at [106, 332] on img "button" at bounding box center [70, 321] width 97 height 120
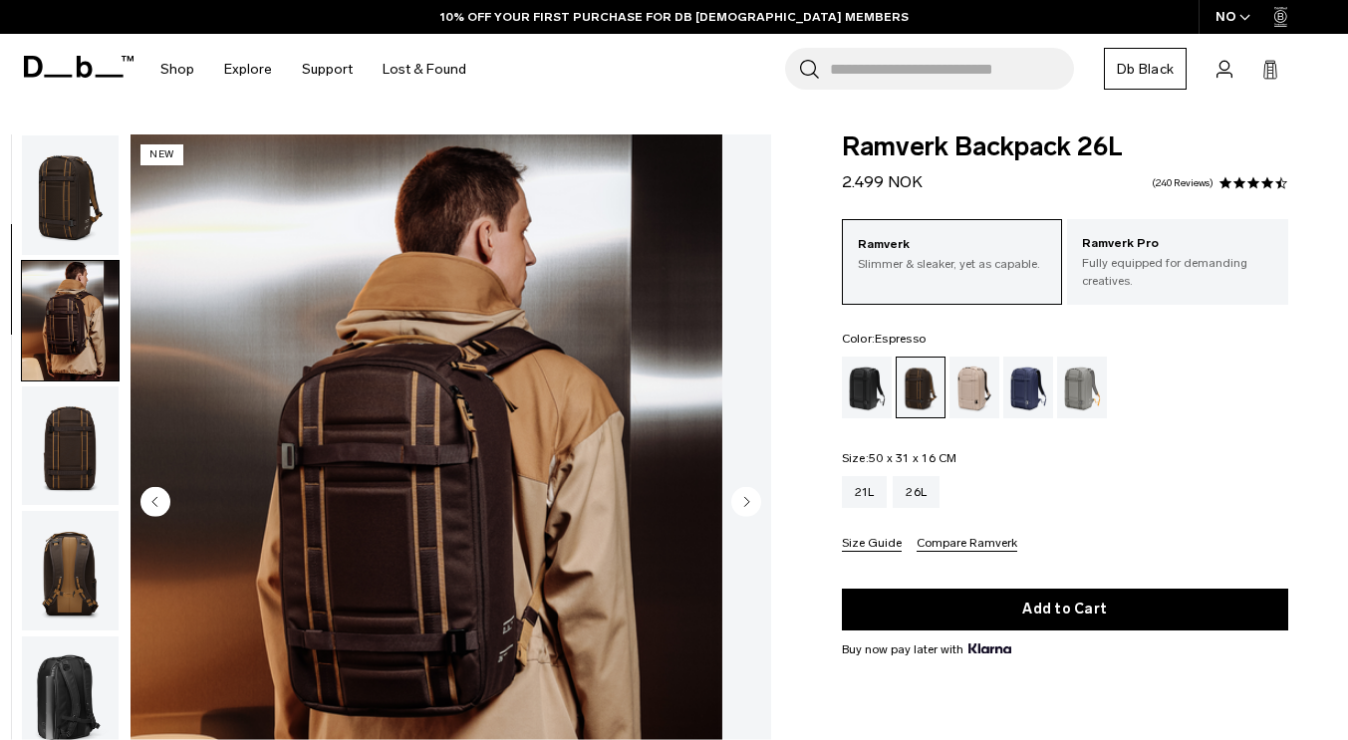
scroll to position [126, 0]
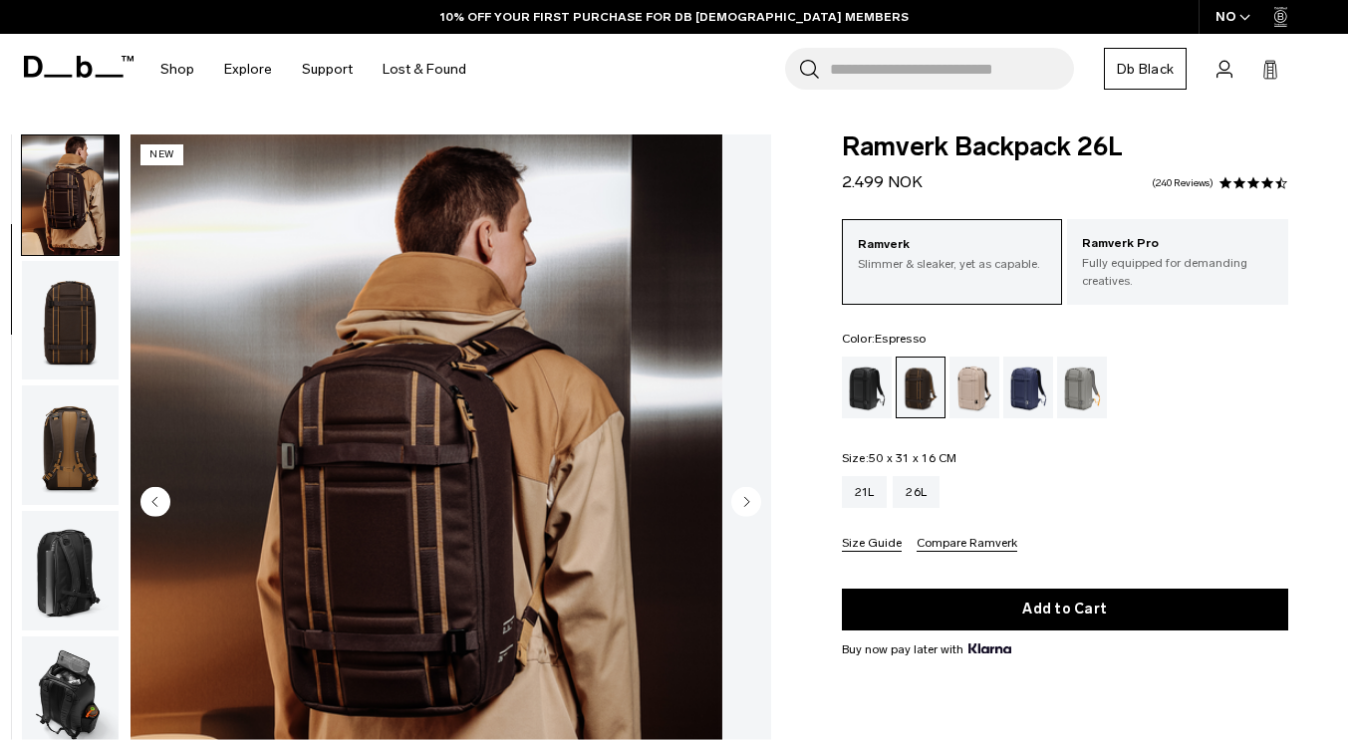
click at [119, 492] on img "button" at bounding box center [70, 446] width 97 height 120
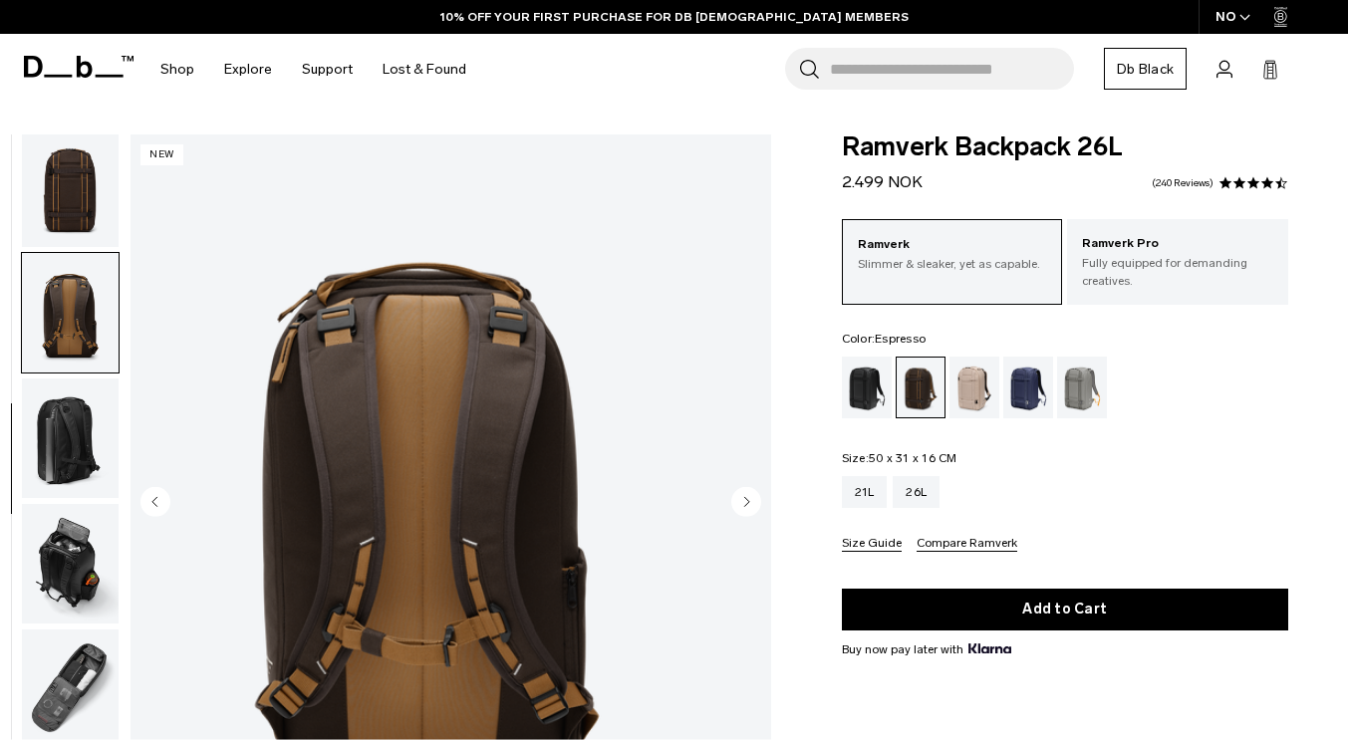
scroll to position [259, 0]
click at [119, 530] on img "button" at bounding box center [70, 563] width 97 height 120
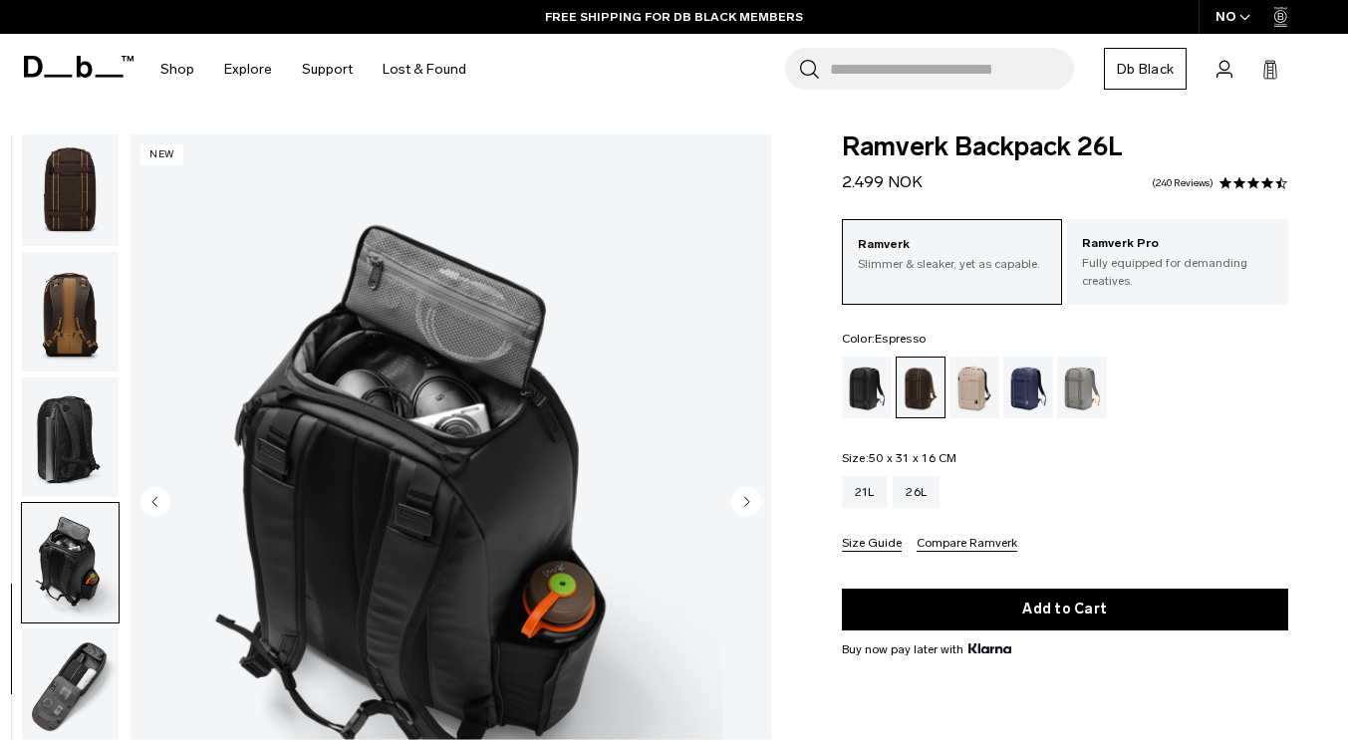
click at [119, 688] on img "button" at bounding box center [70, 689] width 97 height 120
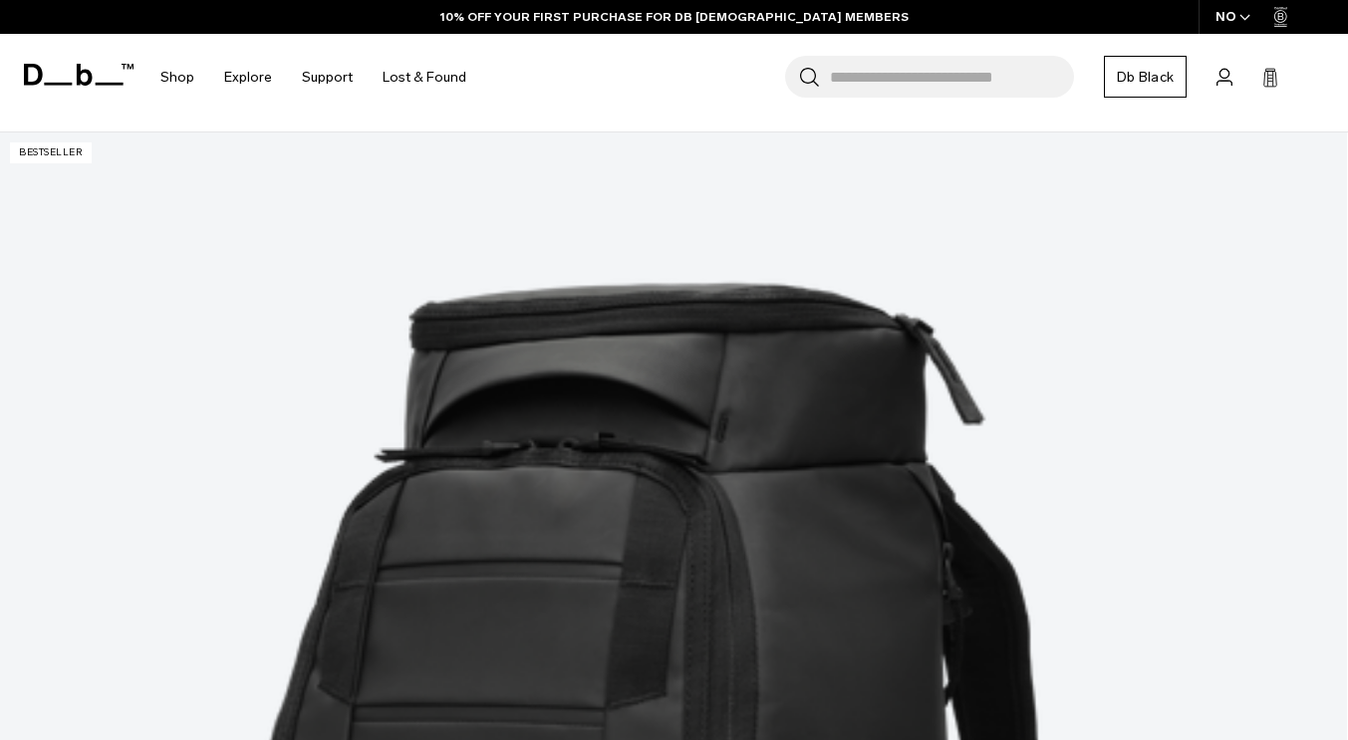
scroll to position [406, 0]
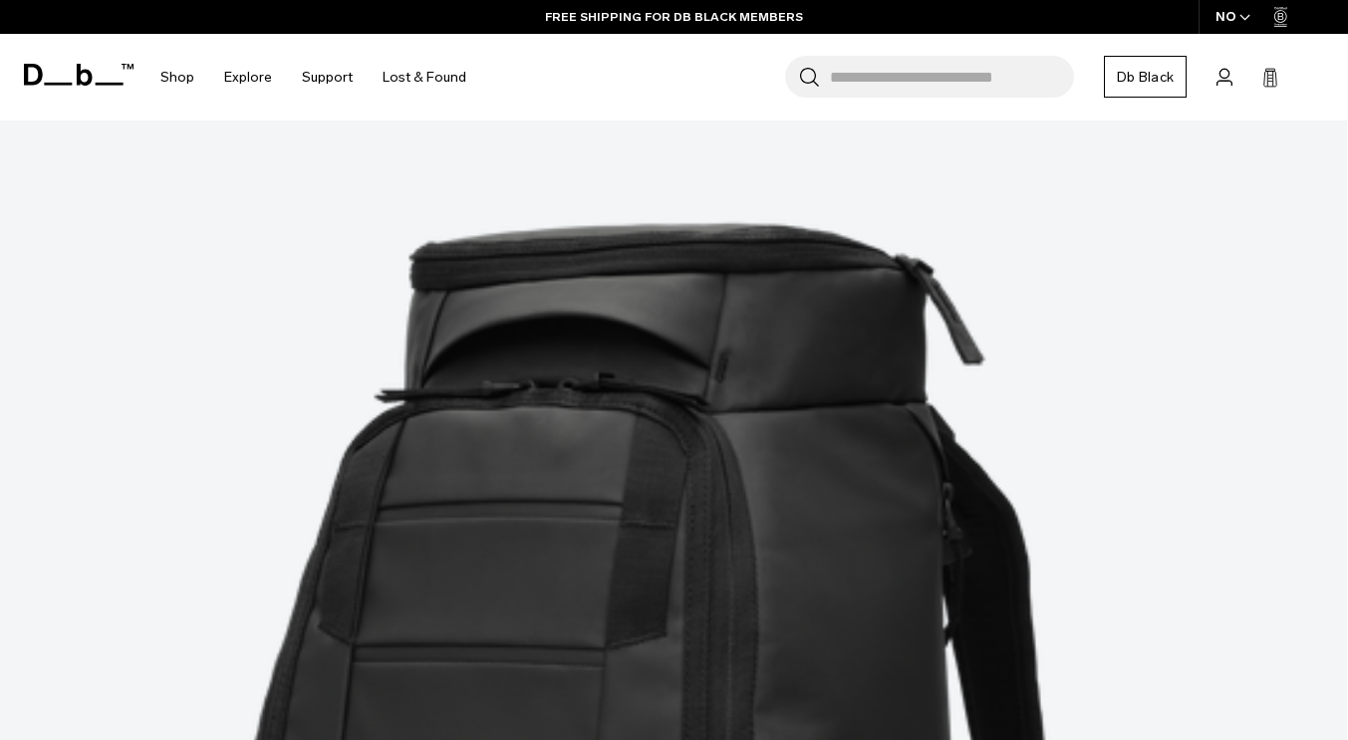
drag, startPoint x: 0, startPoint y: 0, endPoint x: 1362, endPoint y: 102, distance: 1365.8
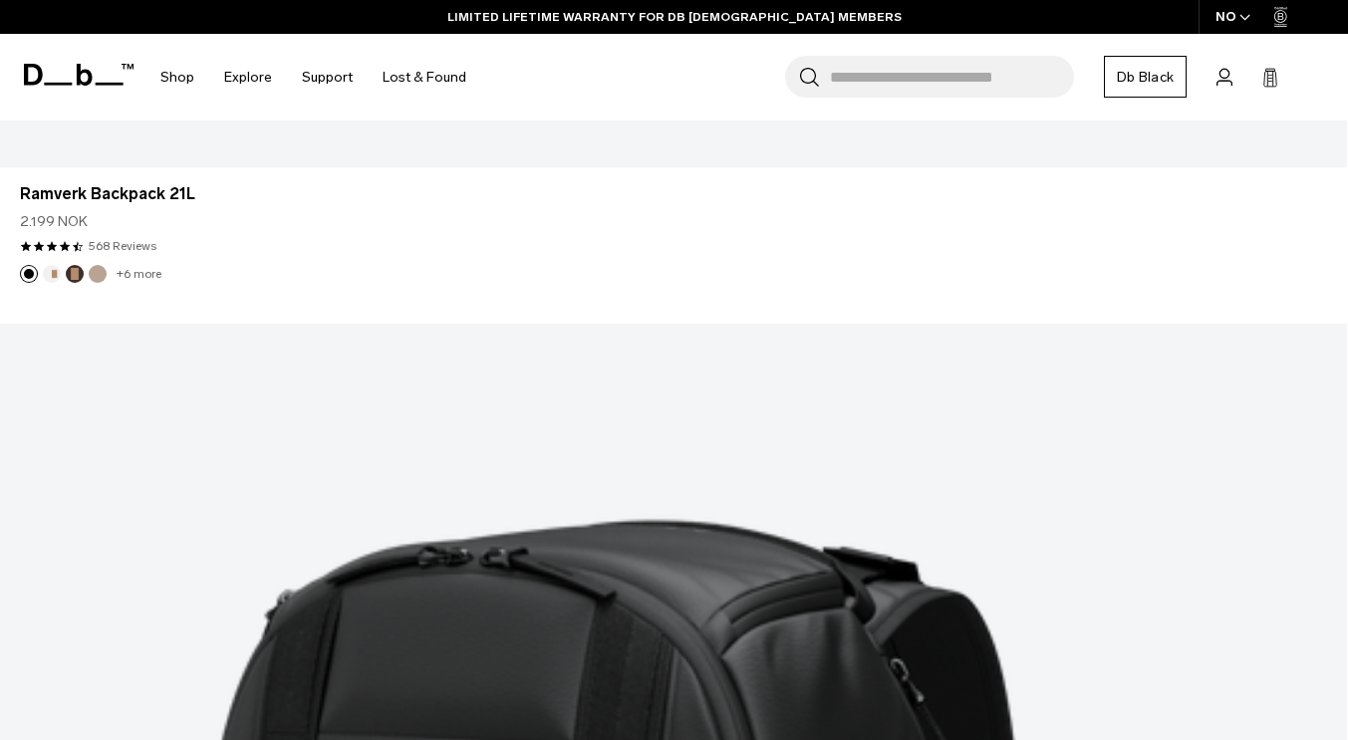
scroll to position [5195, 0]
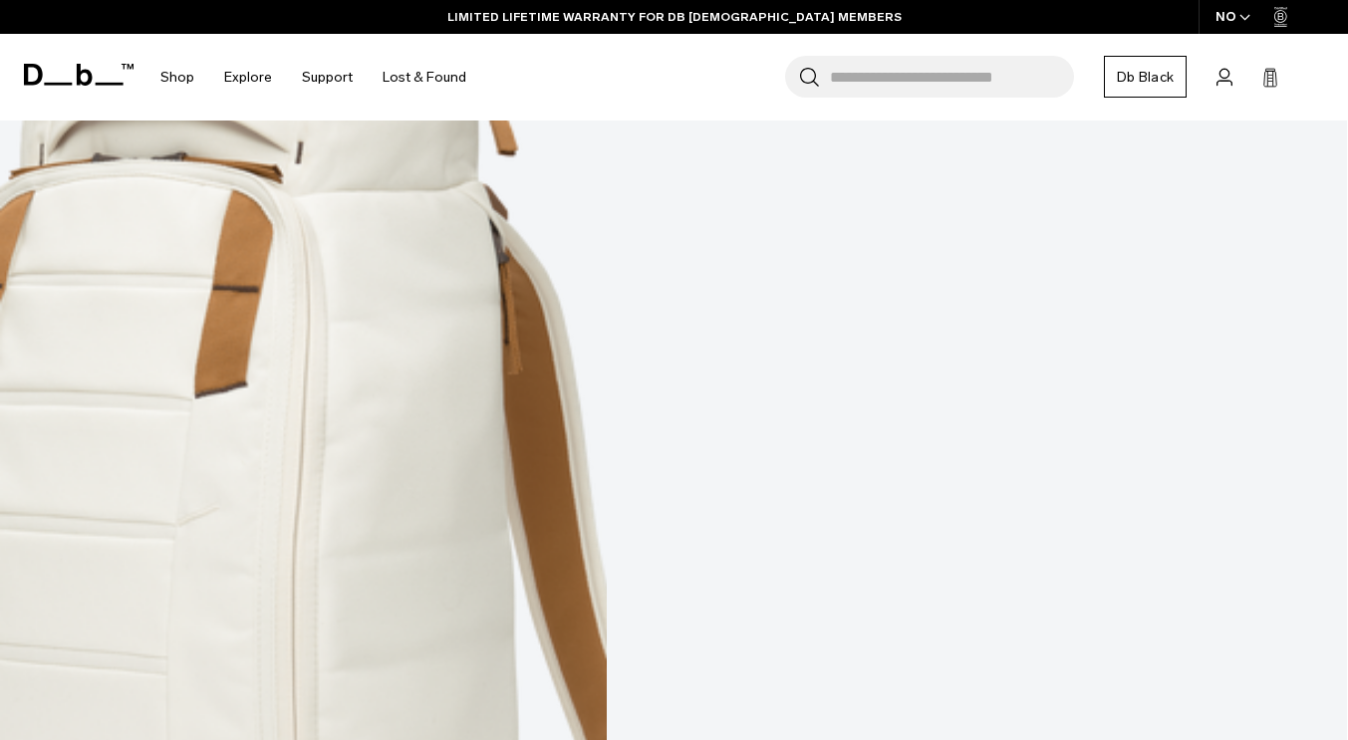
scroll to position [10654, 0]
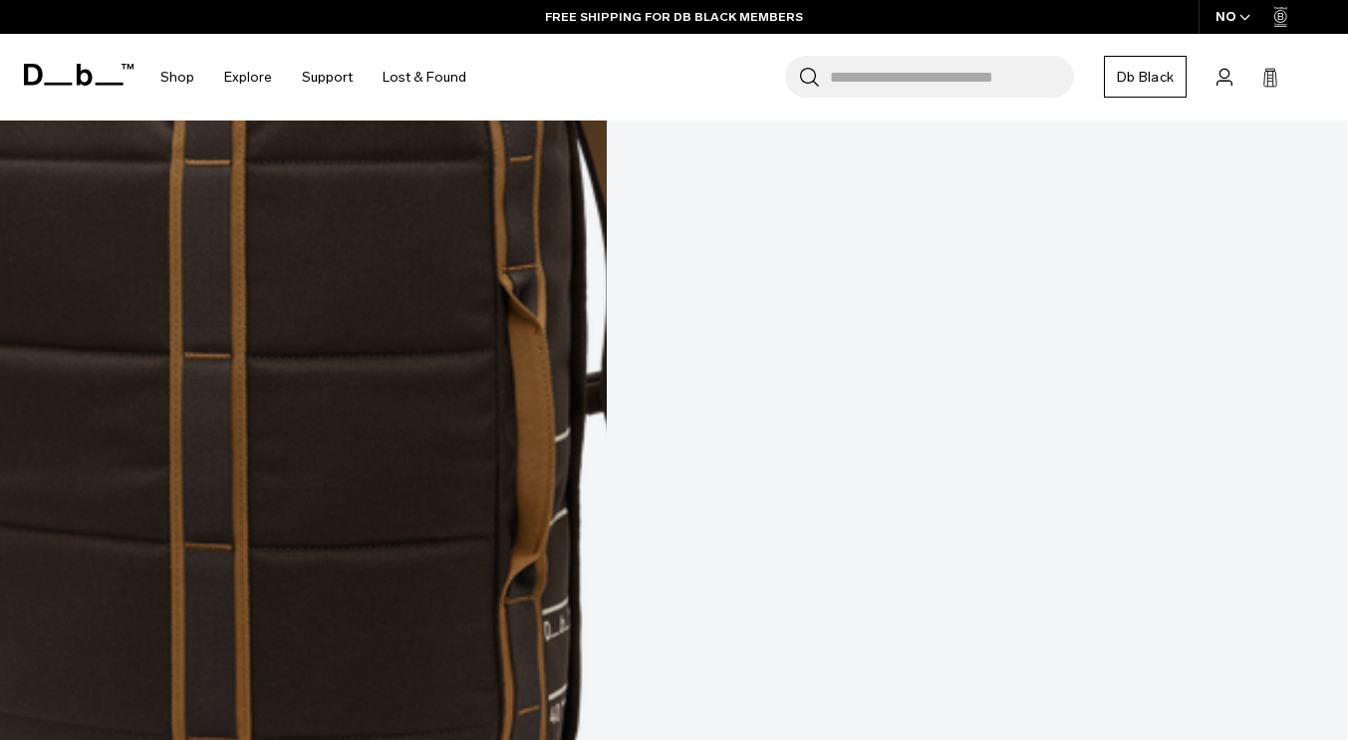
scroll to position [15858, 0]
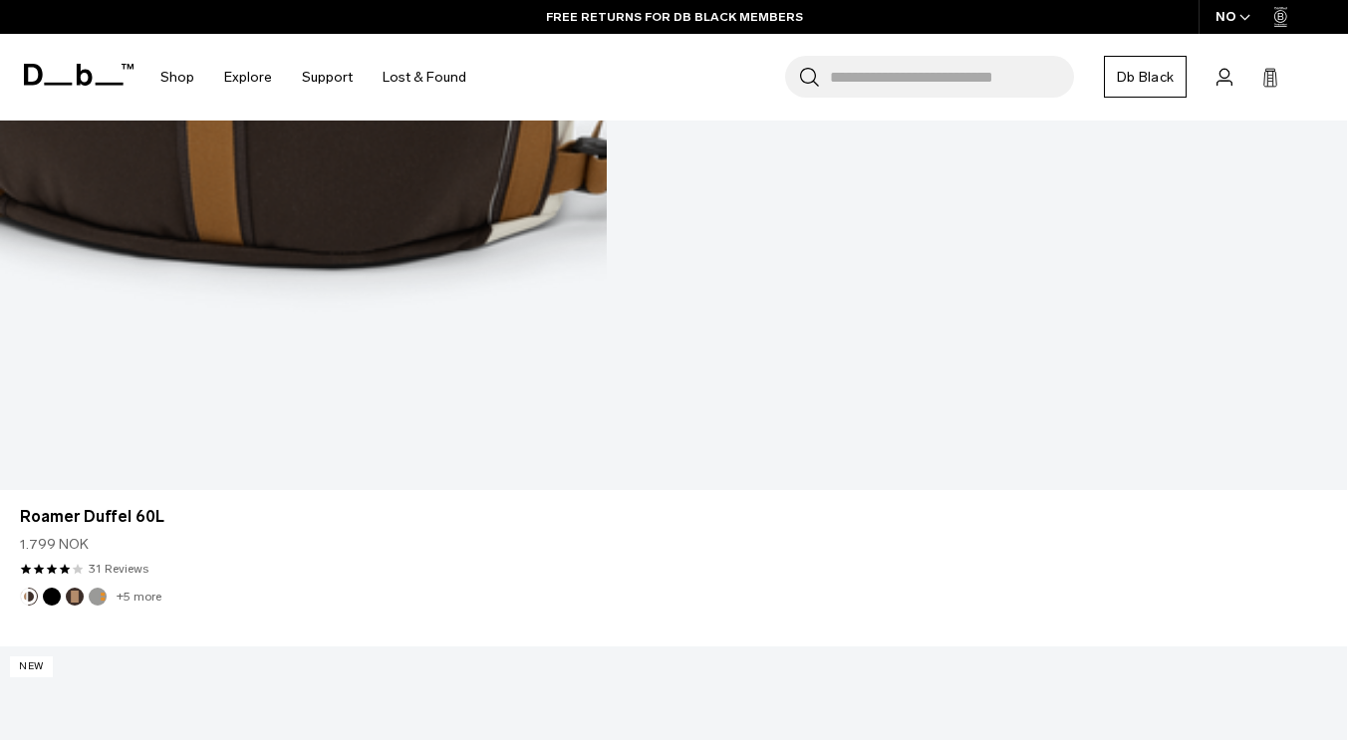
scroll to position [17990, 0]
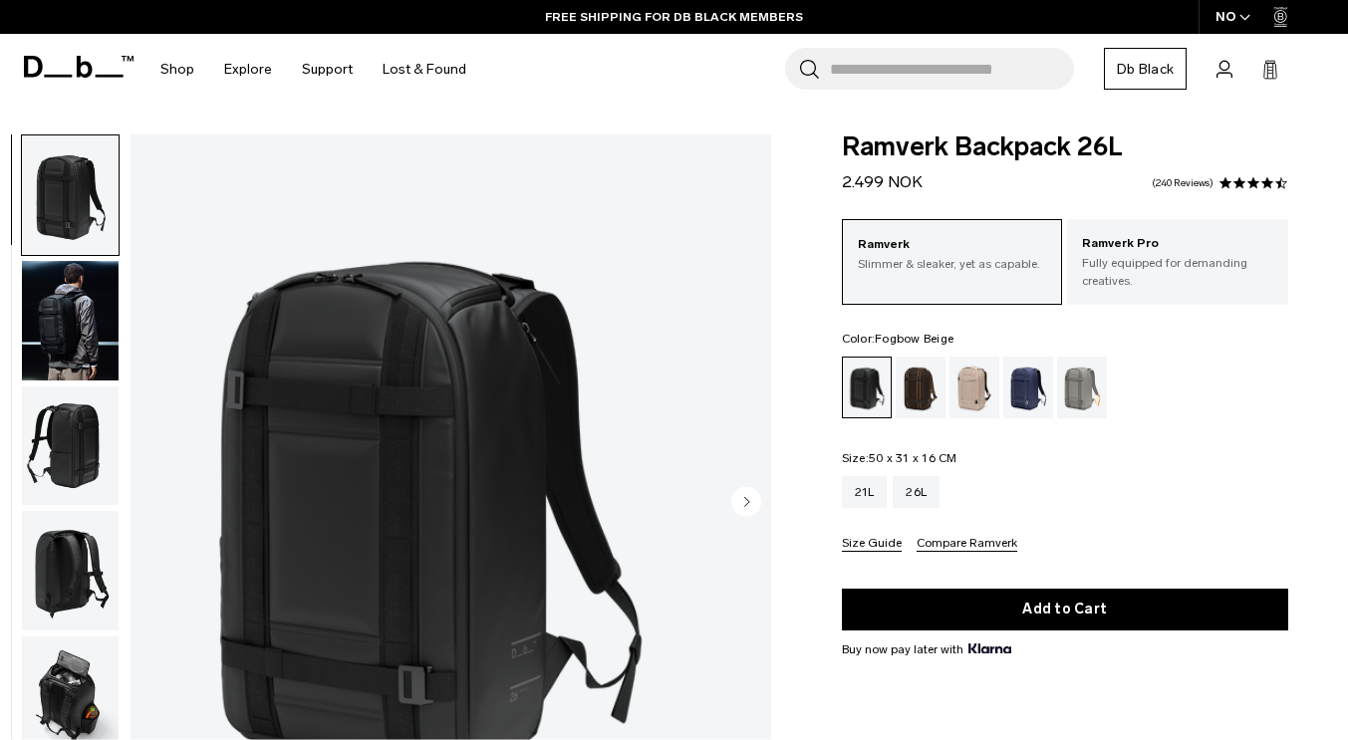
click at [962, 378] on div "Fogbow Beige" at bounding box center [975, 388] width 51 height 62
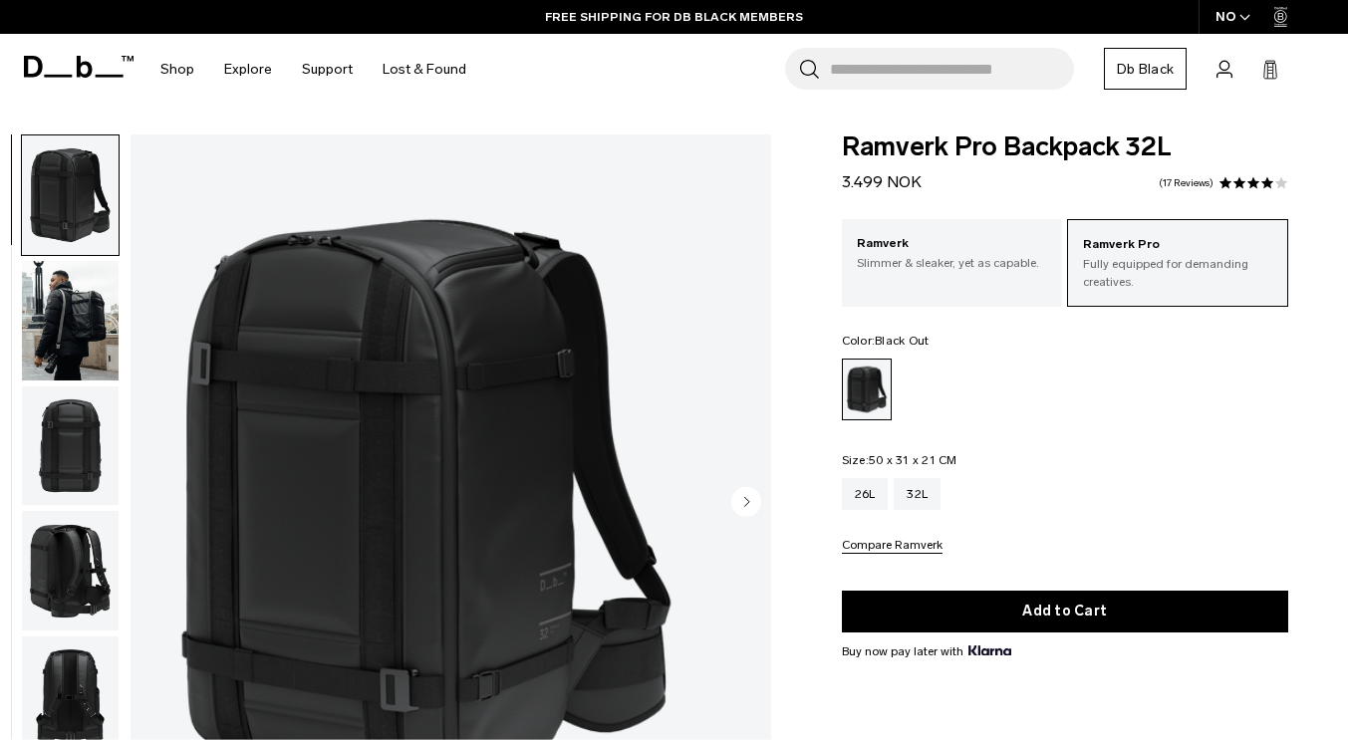
click at [104, 302] on img "button" at bounding box center [70, 321] width 97 height 120
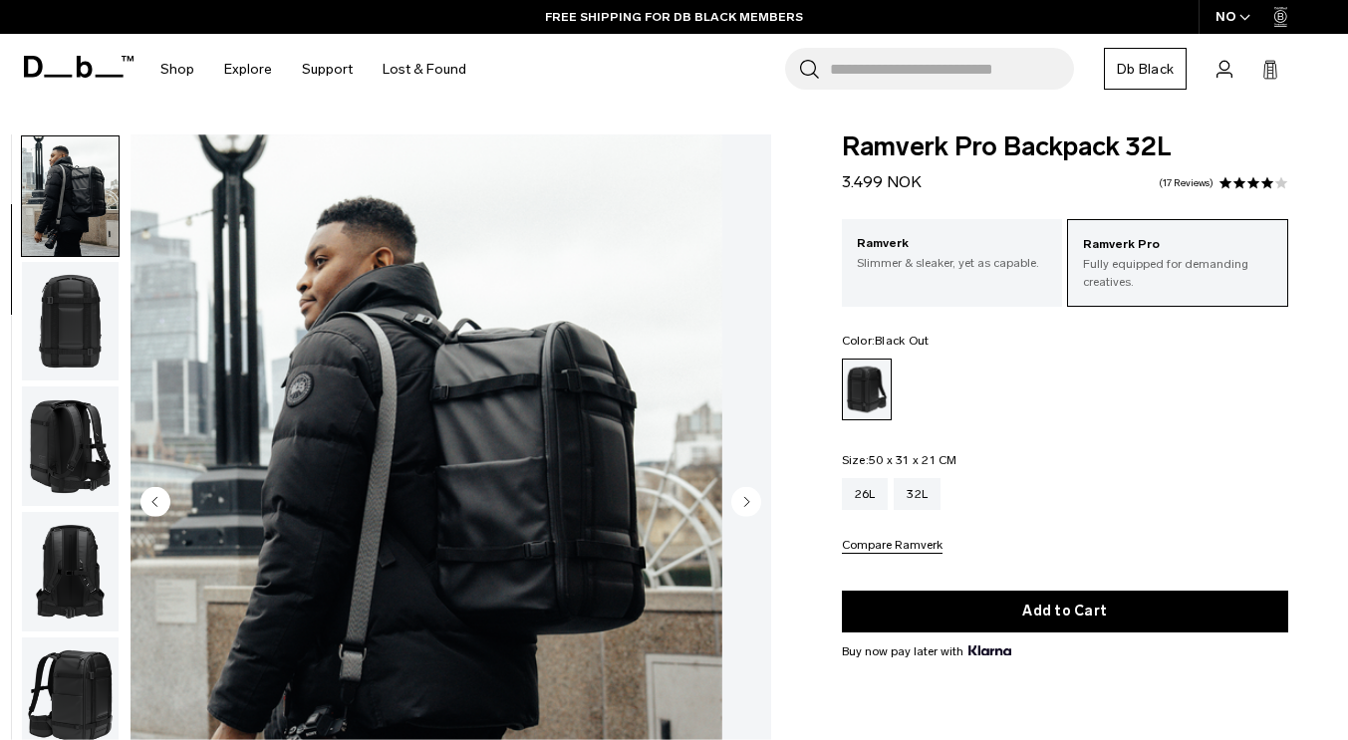
scroll to position [126, 0]
click at [119, 337] on img "button" at bounding box center [70, 321] width 97 height 120
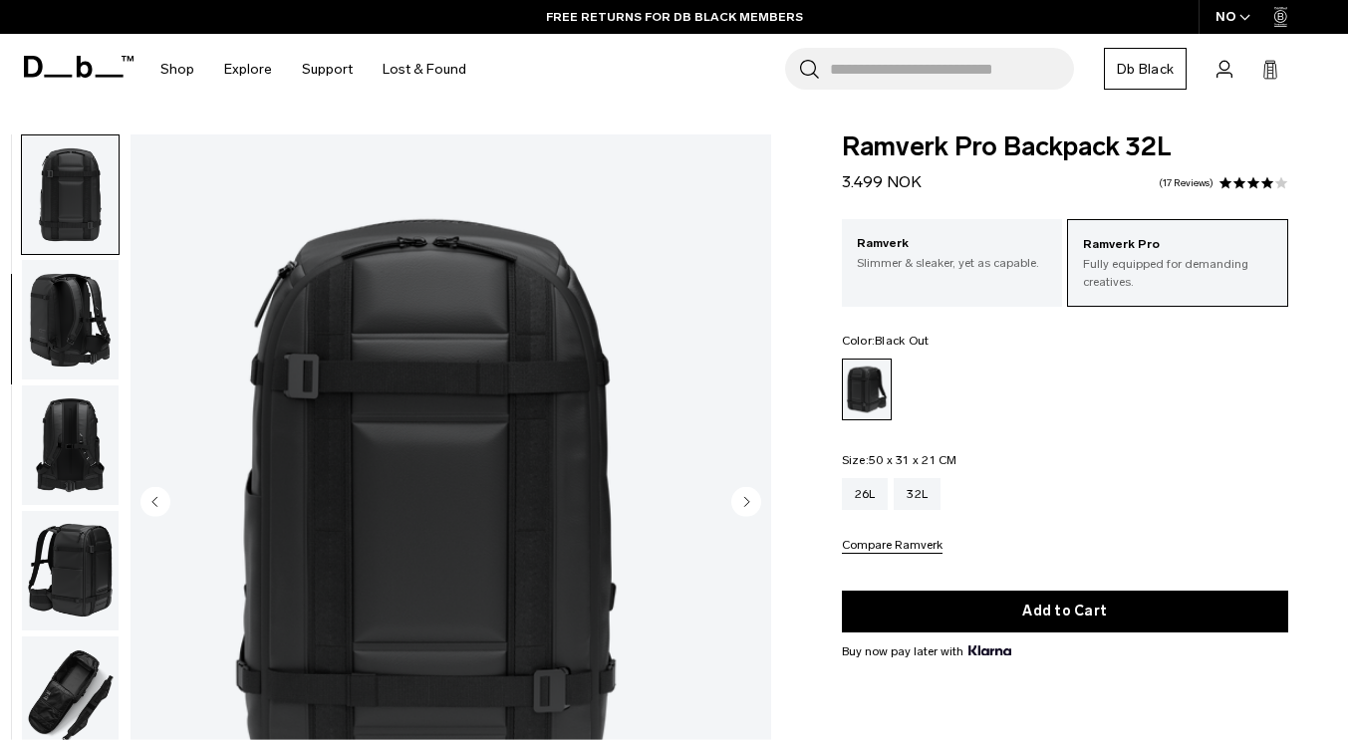
click at [119, 363] on img "button" at bounding box center [70, 320] width 97 height 120
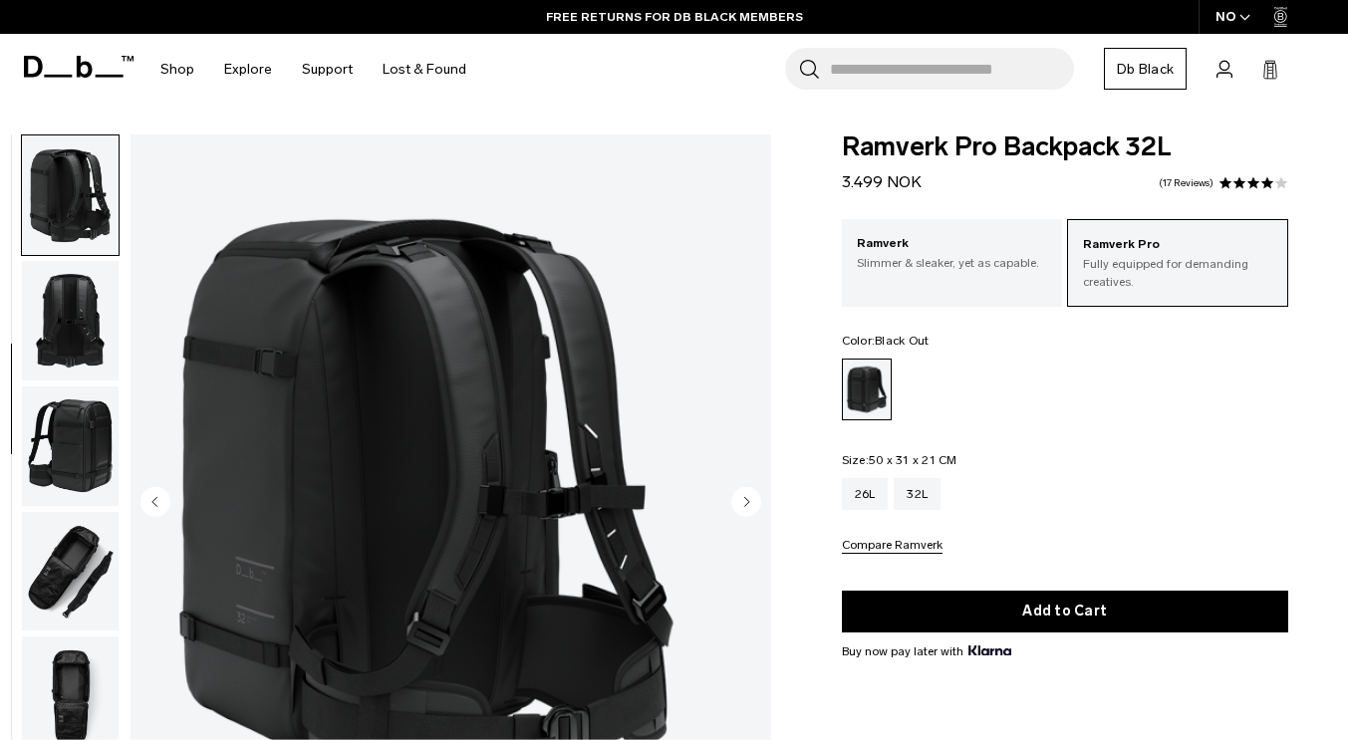
click at [119, 371] on img "button" at bounding box center [70, 321] width 97 height 120
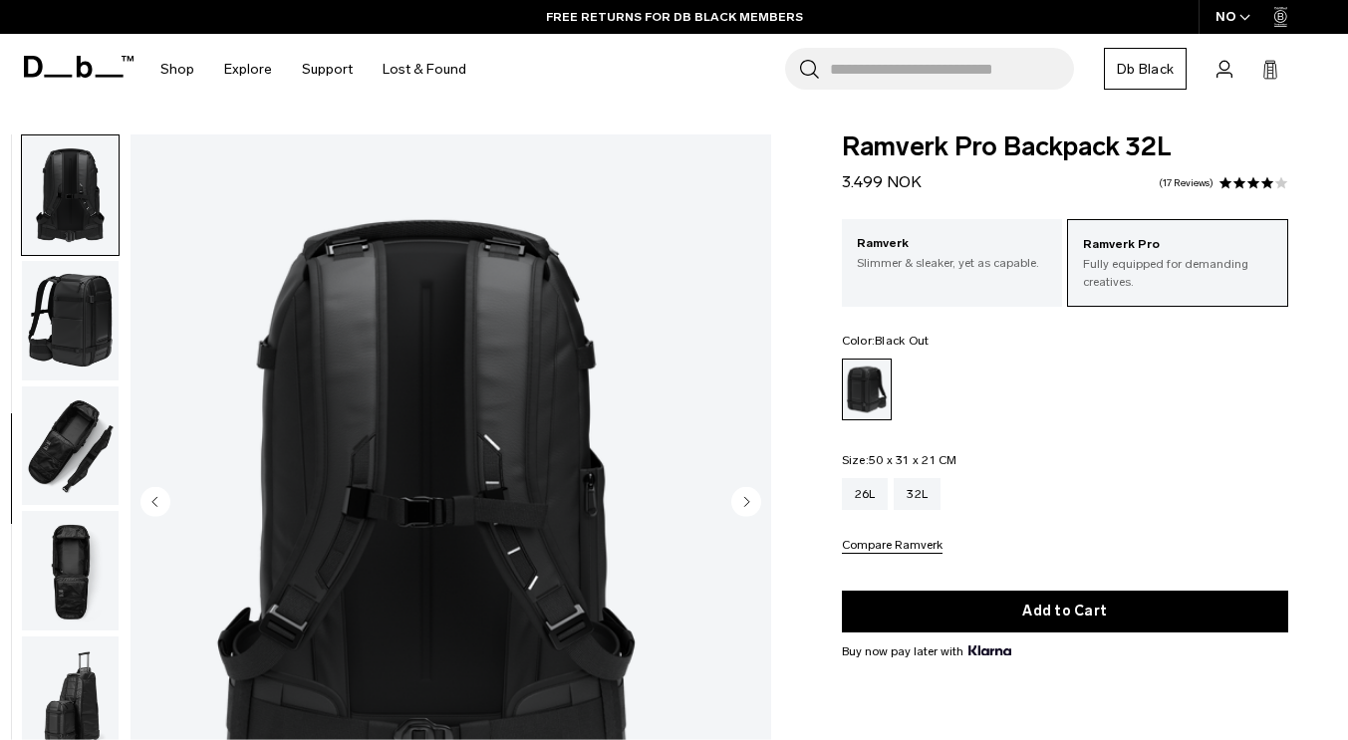
click at [119, 423] on img "button" at bounding box center [70, 447] width 97 height 120
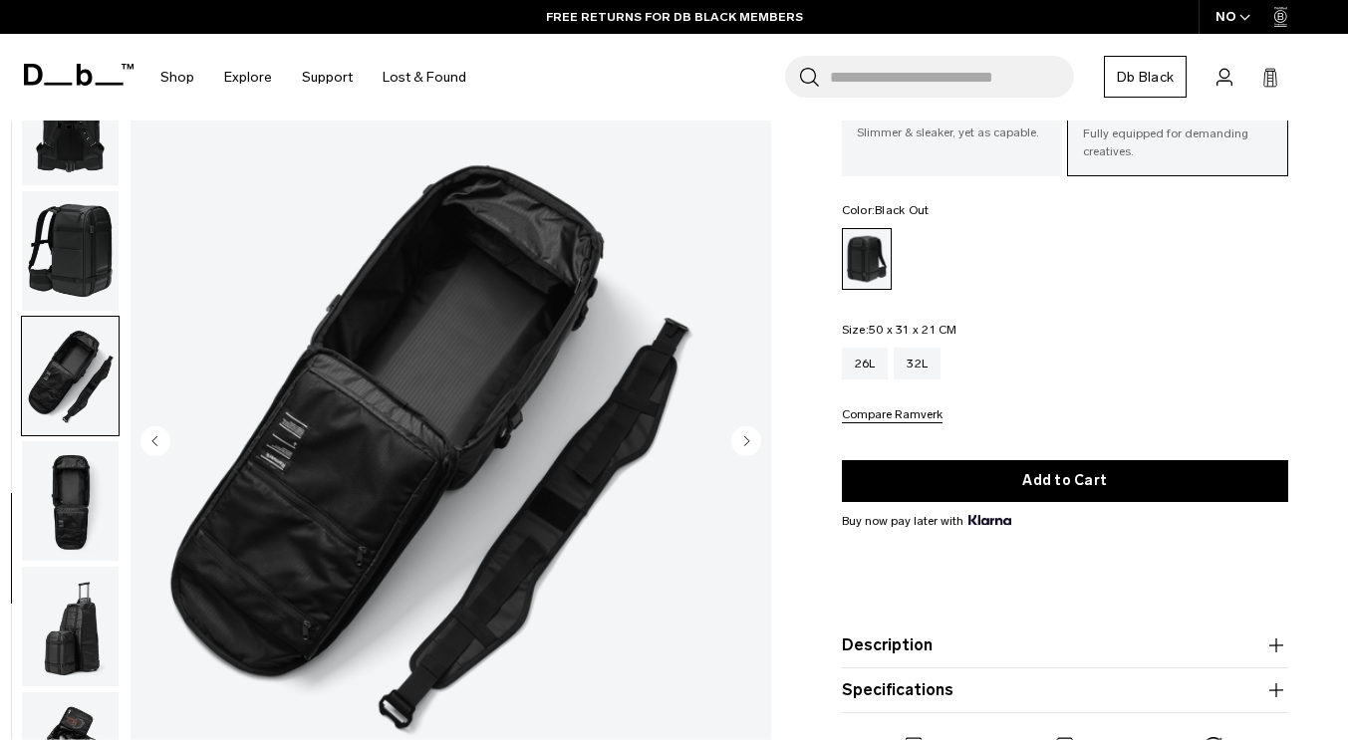
scroll to position [145, 0]
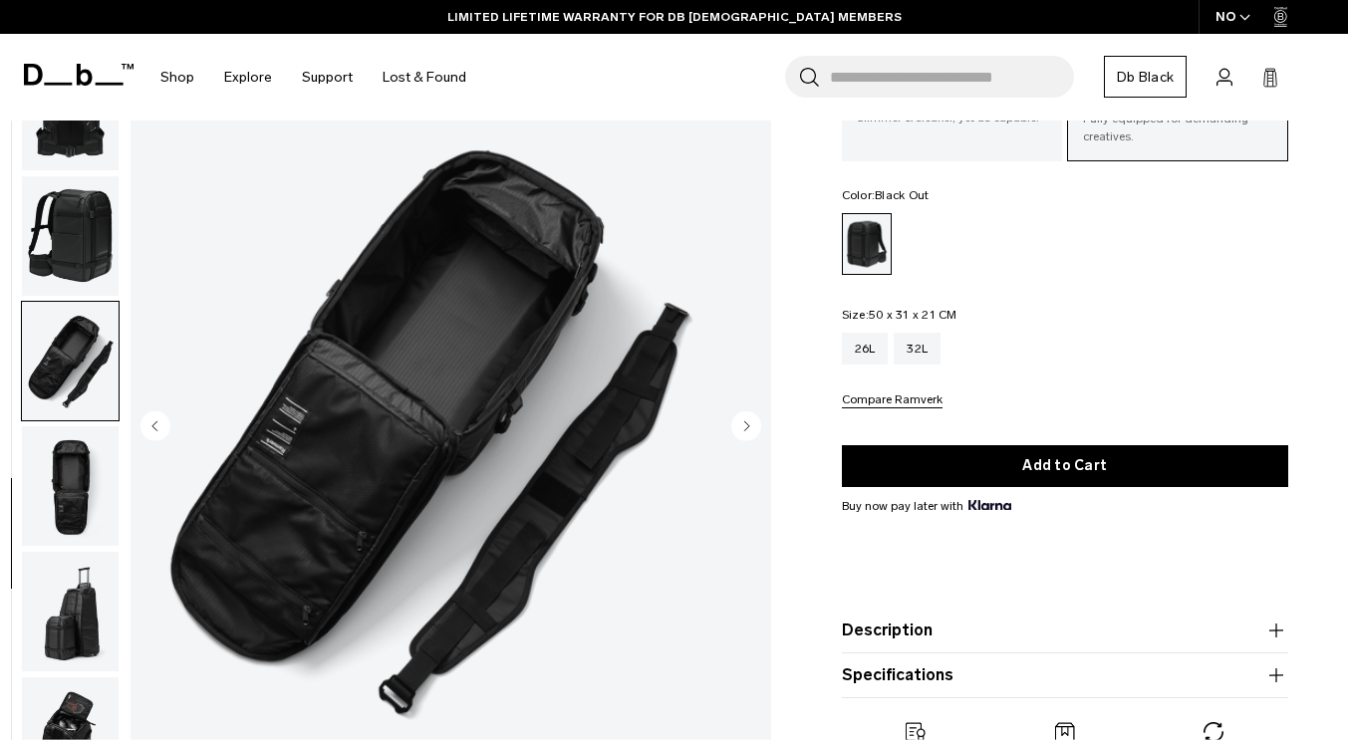
click at [119, 446] on img "button" at bounding box center [70, 486] width 97 height 120
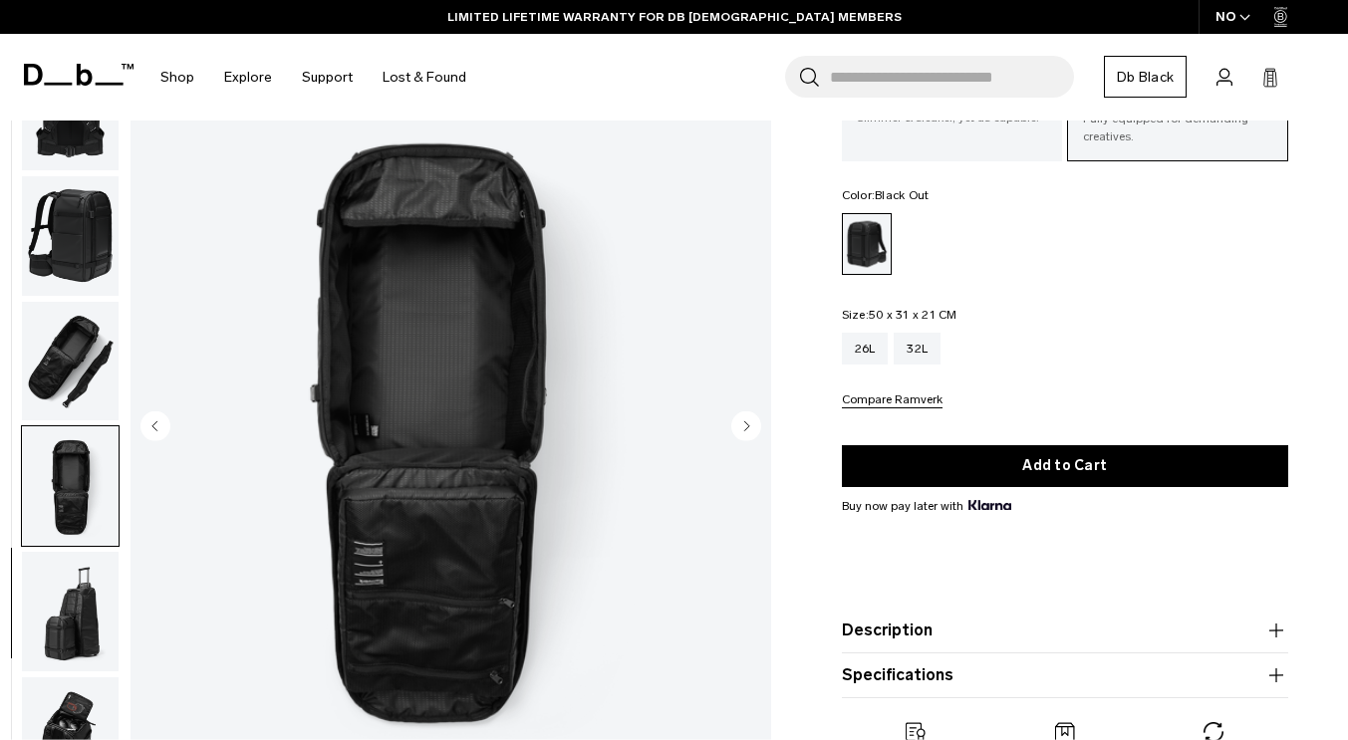
click at [112, 592] on img "button" at bounding box center [70, 612] width 97 height 120
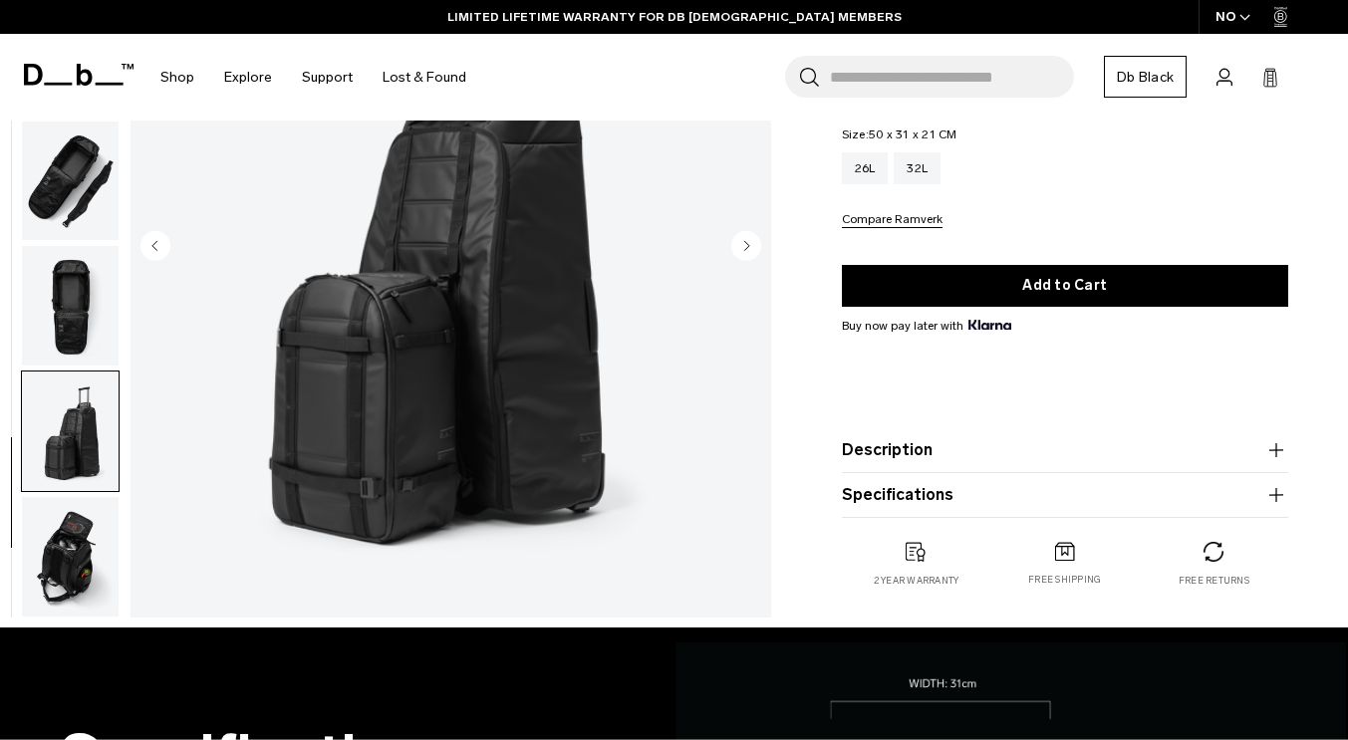
scroll to position [420, 0]
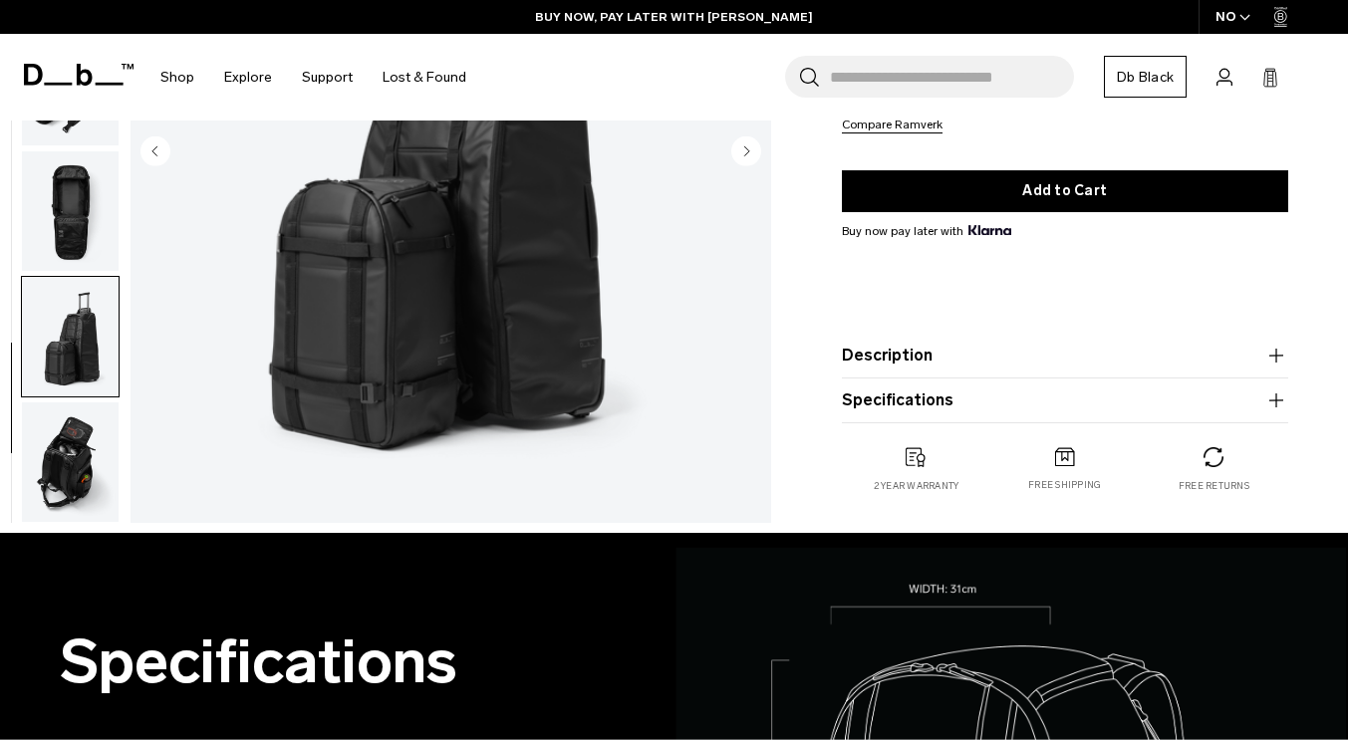
click at [119, 460] on img "button" at bounding box center [70, 463] width 97 height 120
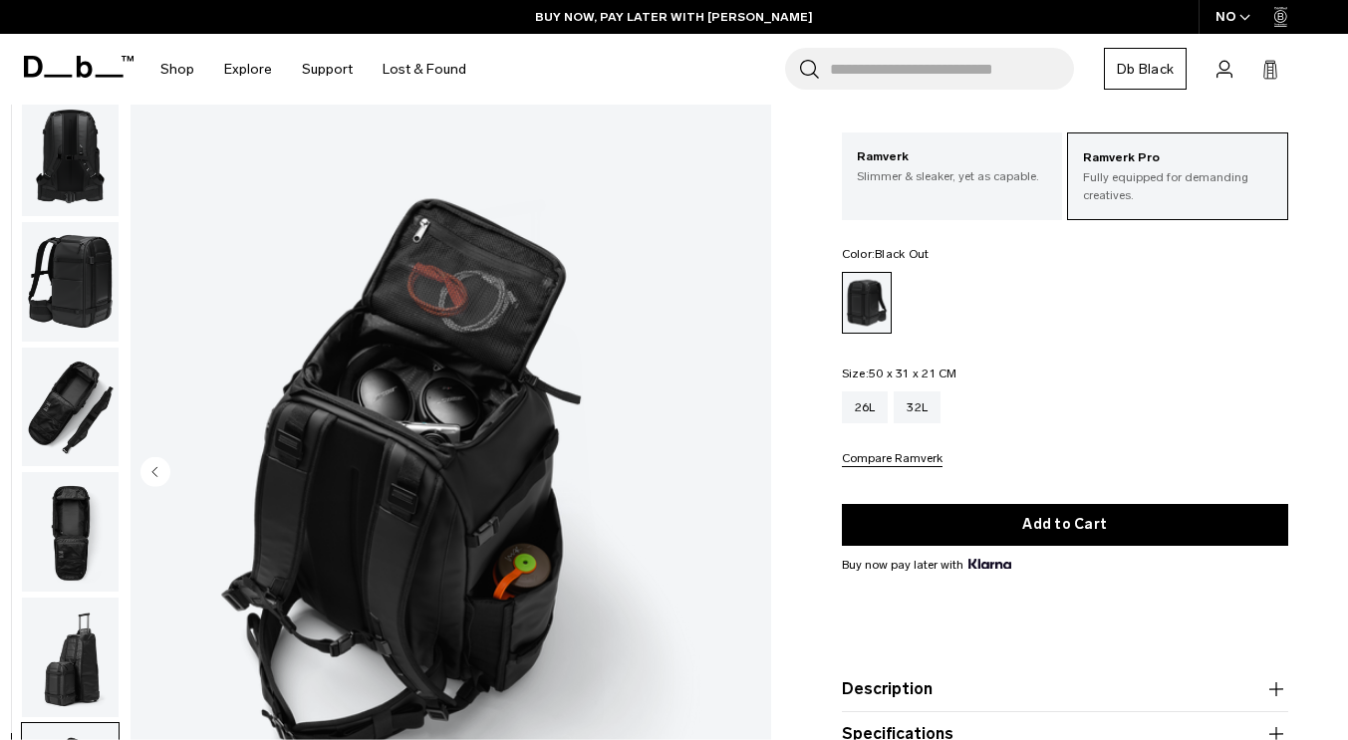
scroll to position [0, 0]
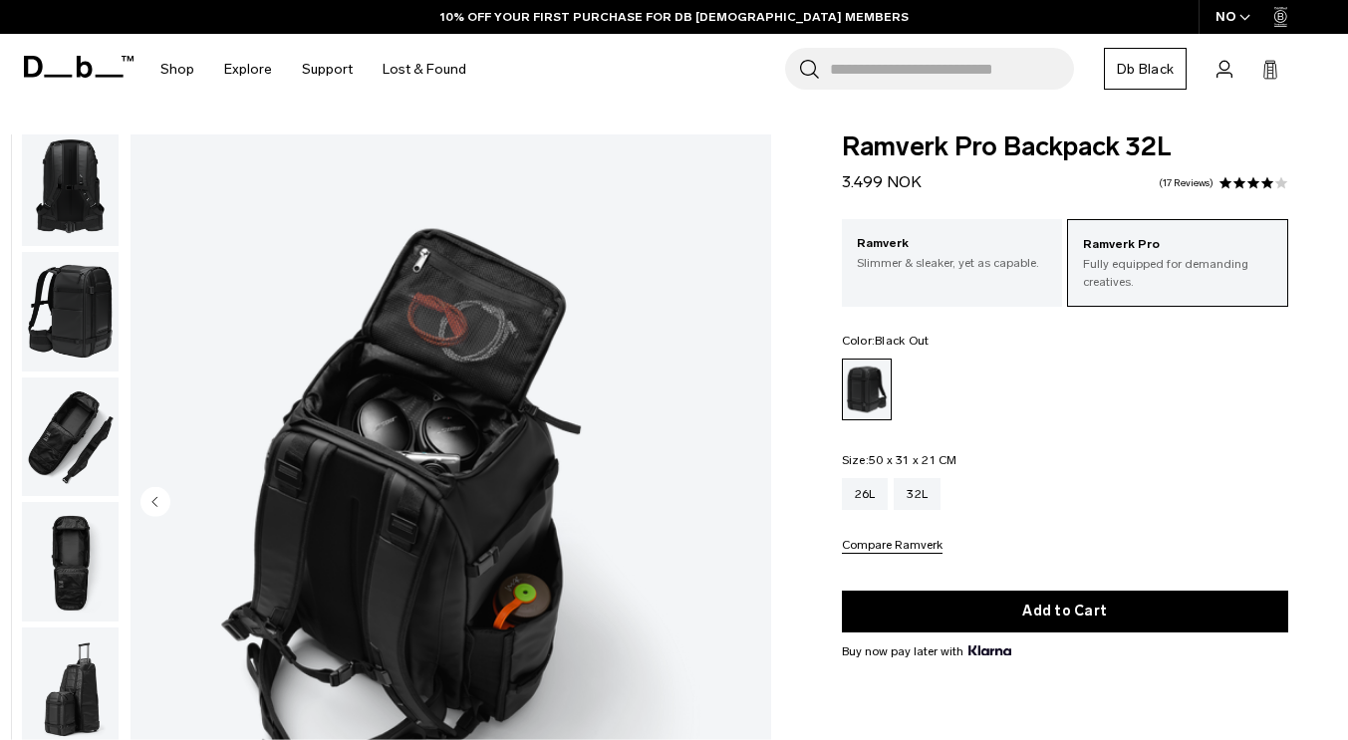
click at [116, 179] on img "button" at bounding box center [70, 187] width 97 height 120
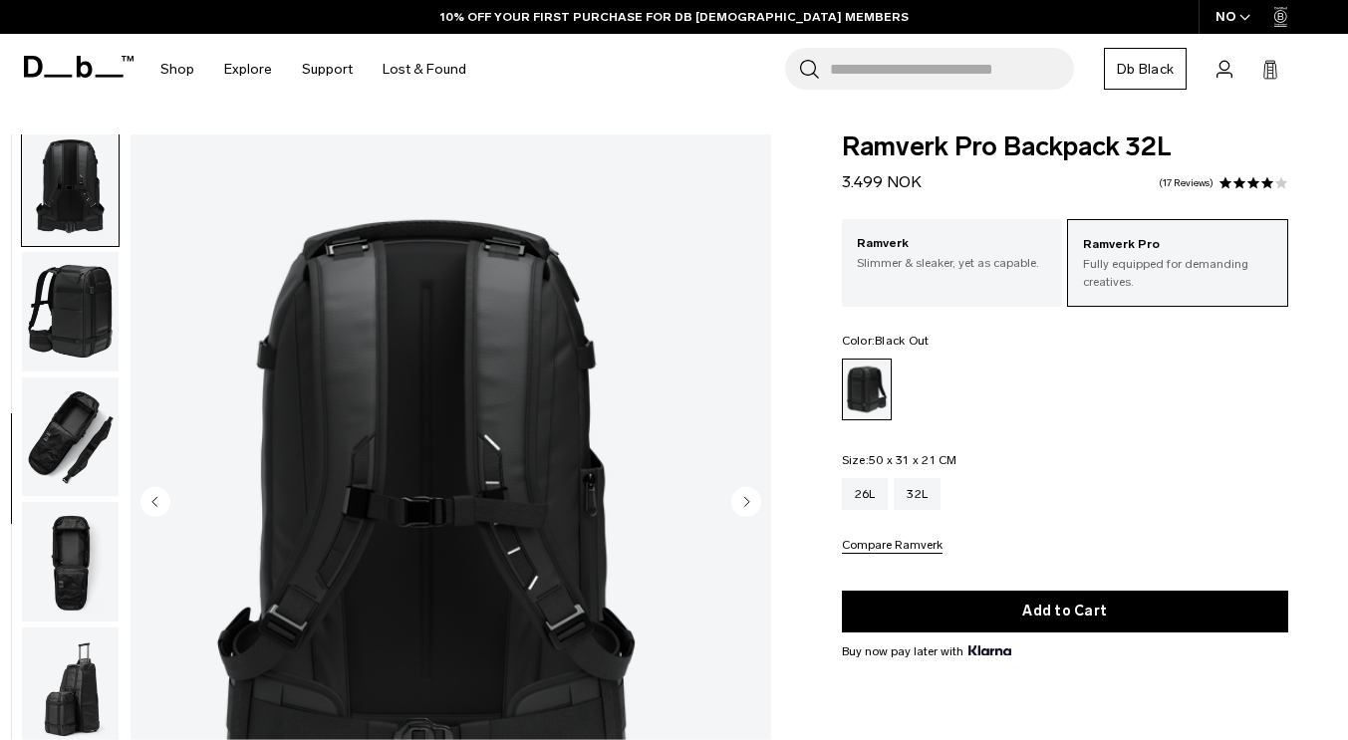
scroll to position [501, 0]
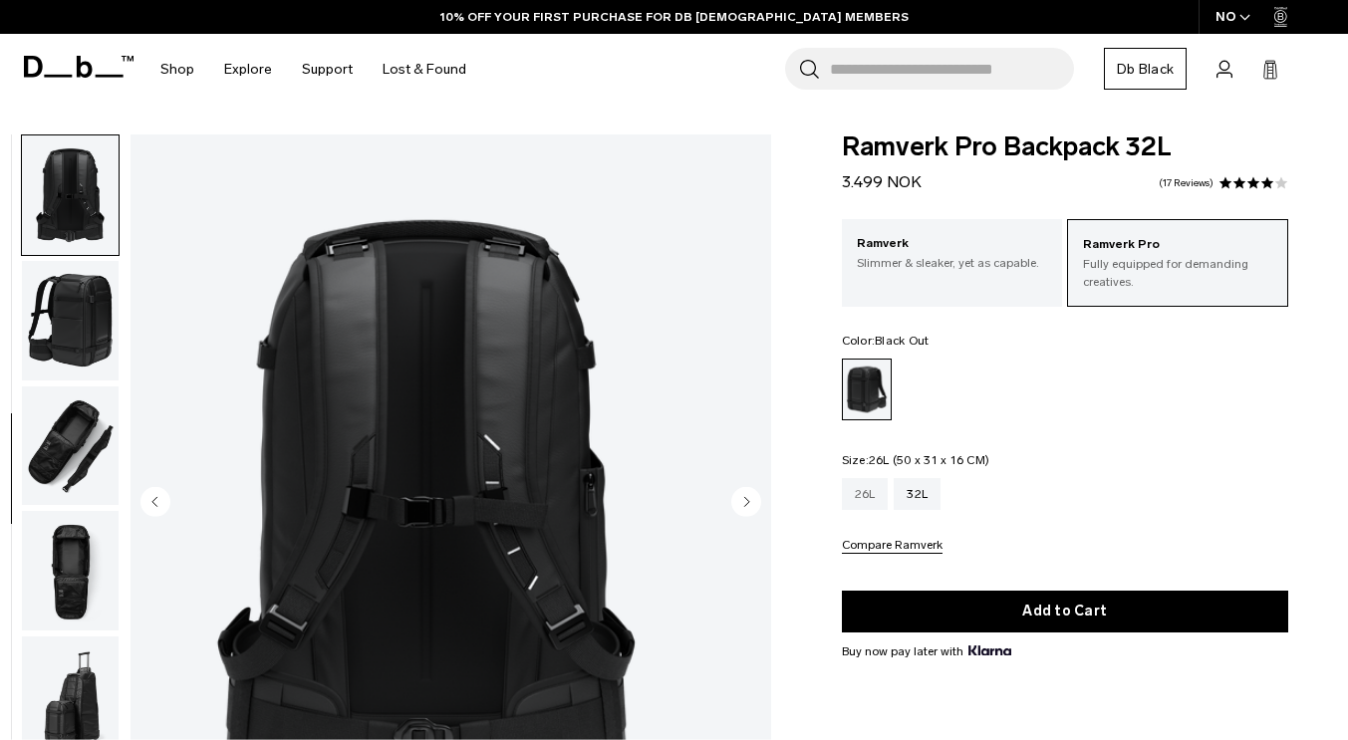
click at [860, 490] on div "26L" at bounding box center [865, 494] width 47 height 32
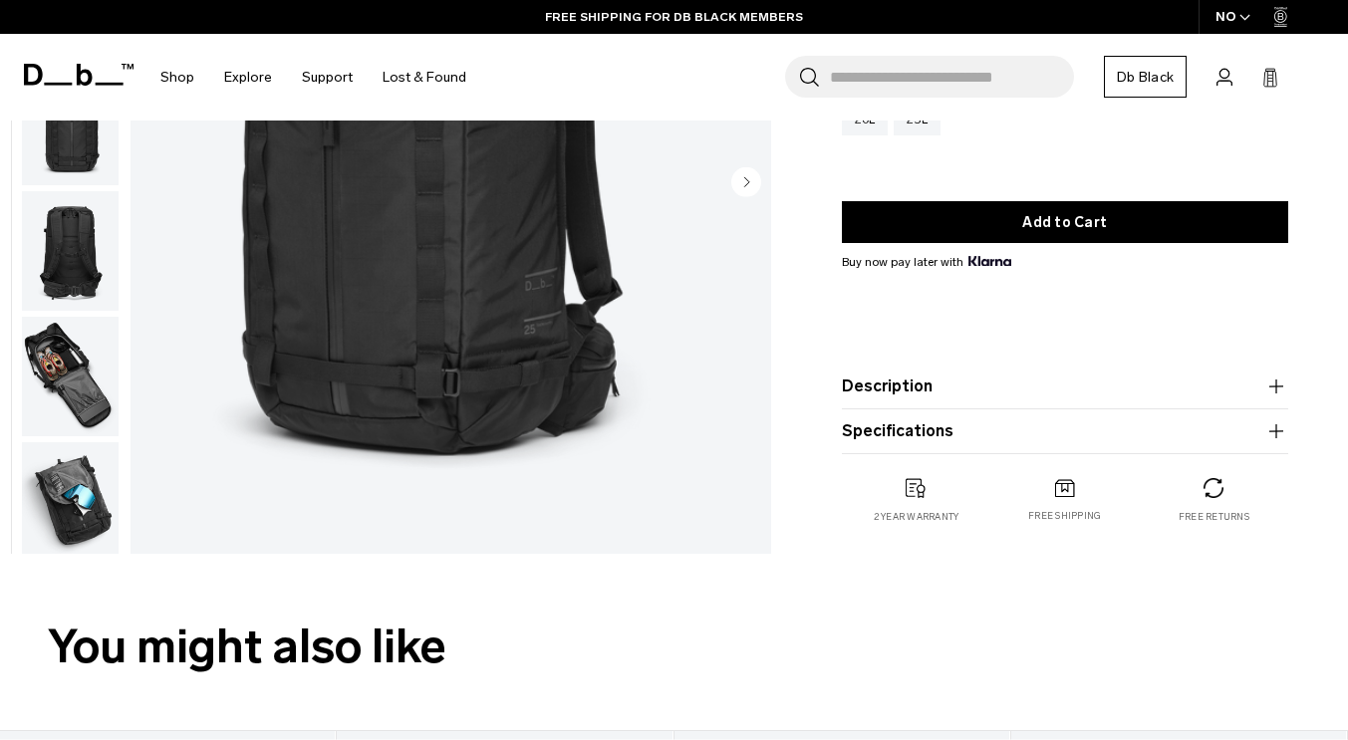
scroll to position [336, 0]
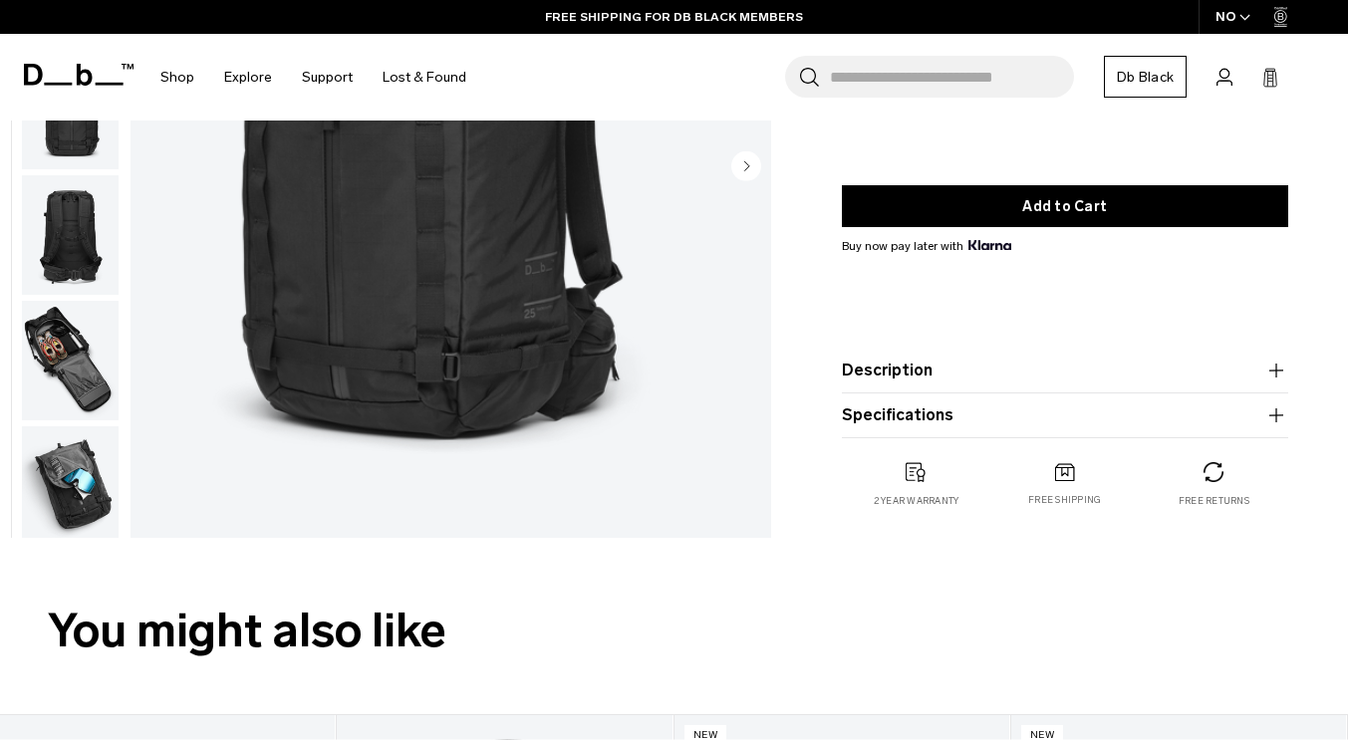
click at [1272, 363] on icon "button" at bounding box center [1276, 371] width 24 height 24
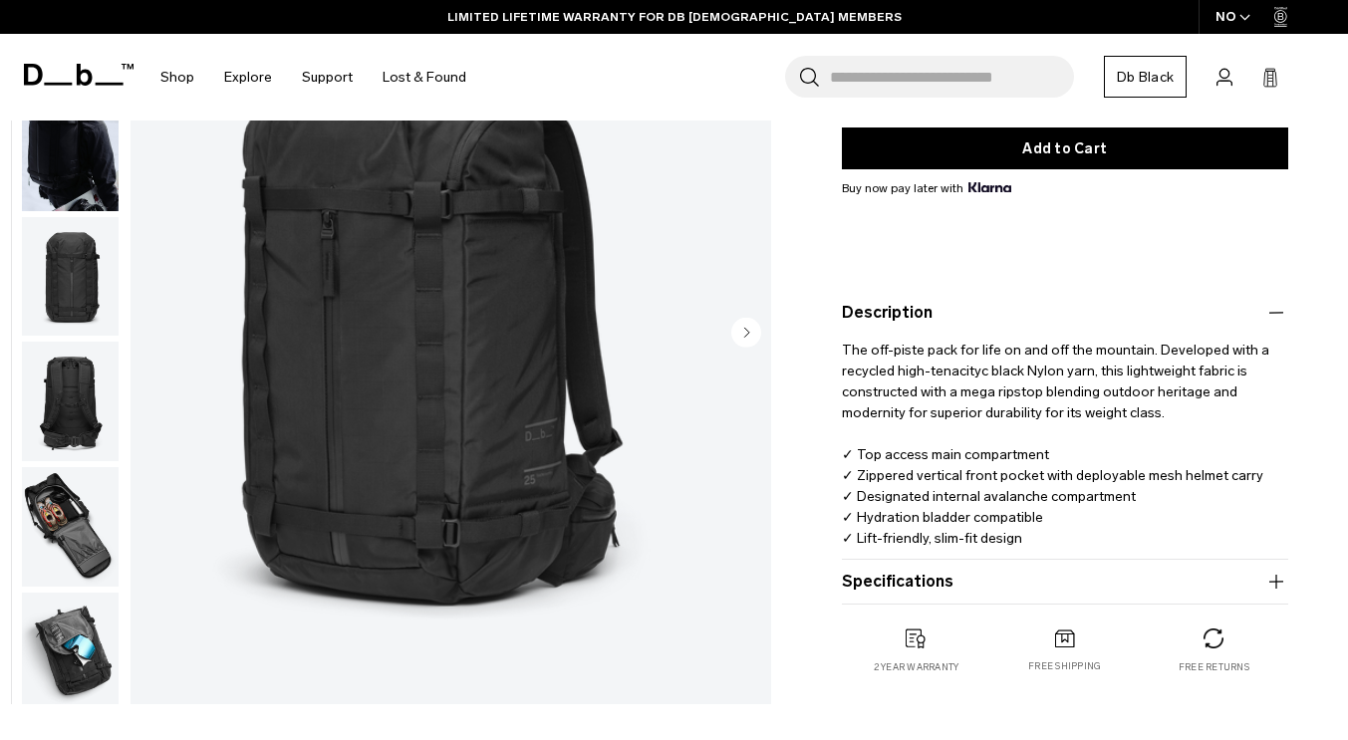
click at [1264, 592] on icon "button" at bounding box center [1276, 582] width 24 height 24
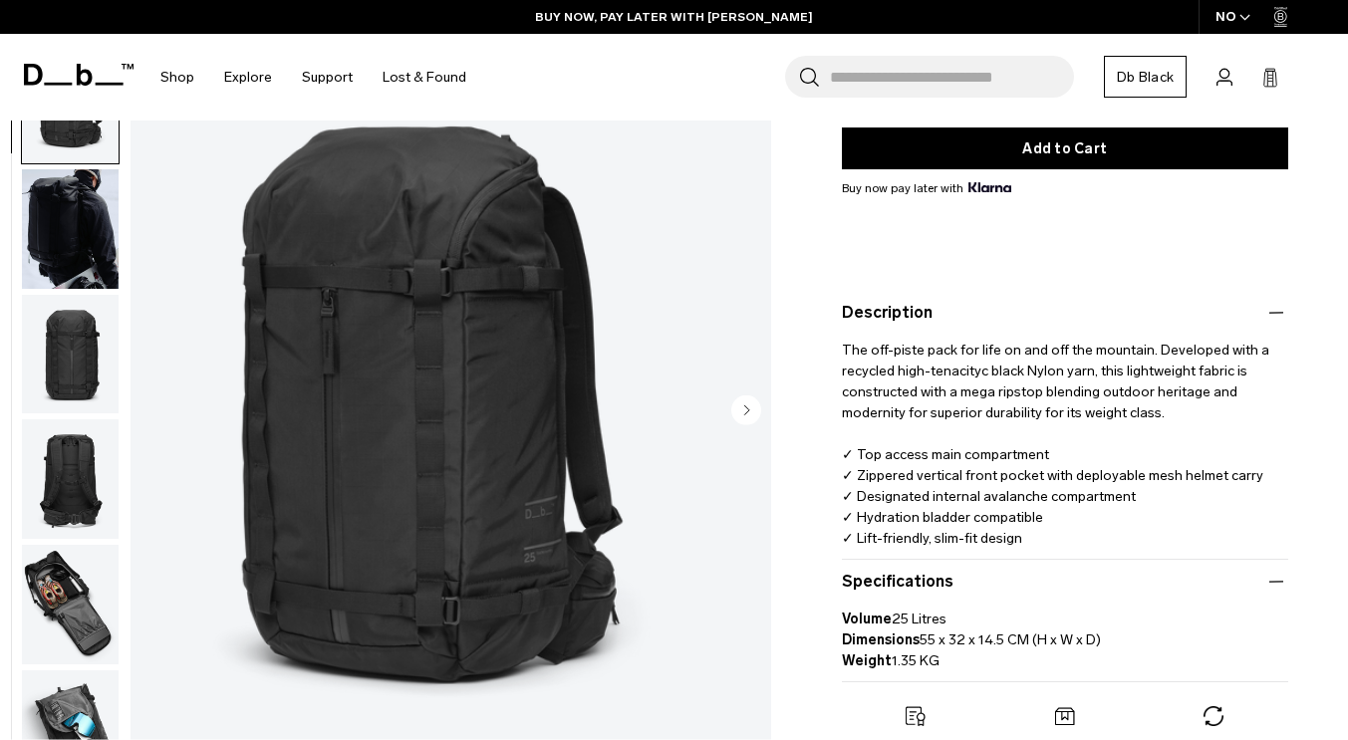
click at [102, 267] on img "button" at bounding box center [70, 229] width 97 height 120
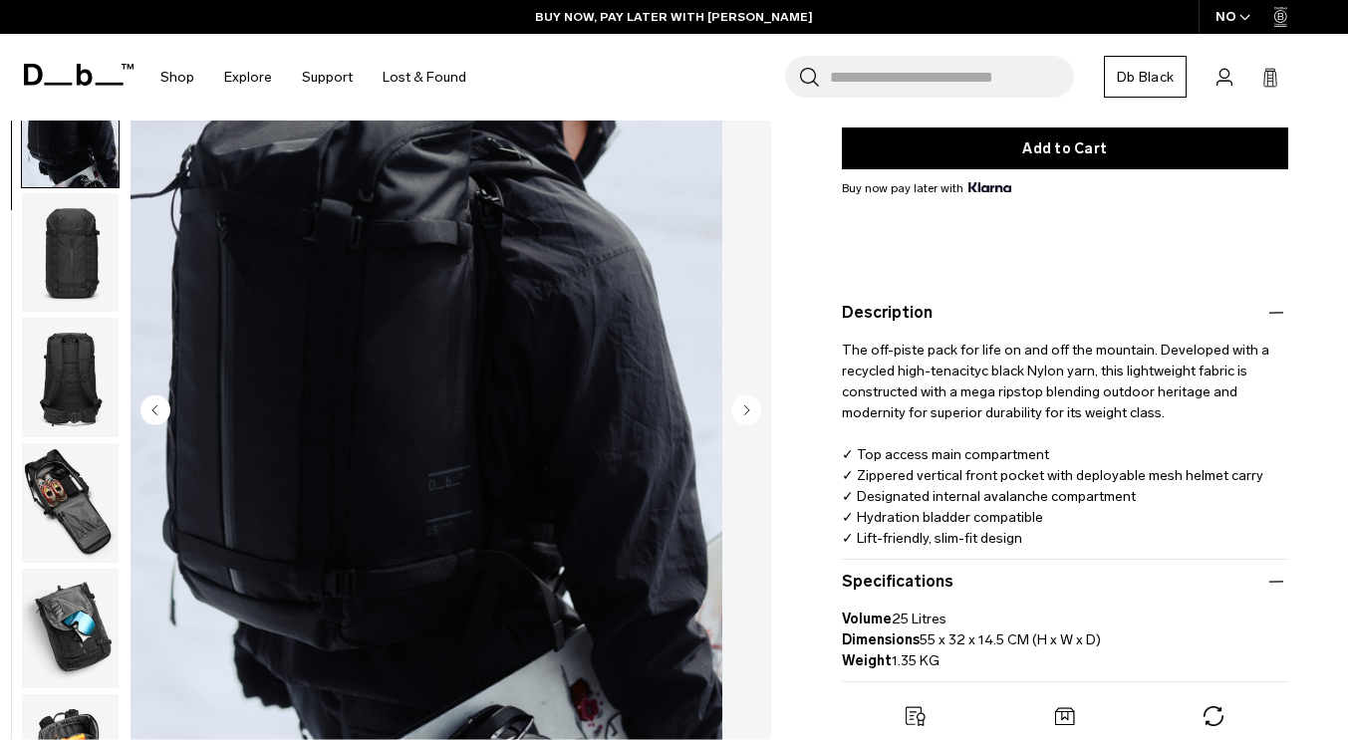
scroll to position [126, 0]
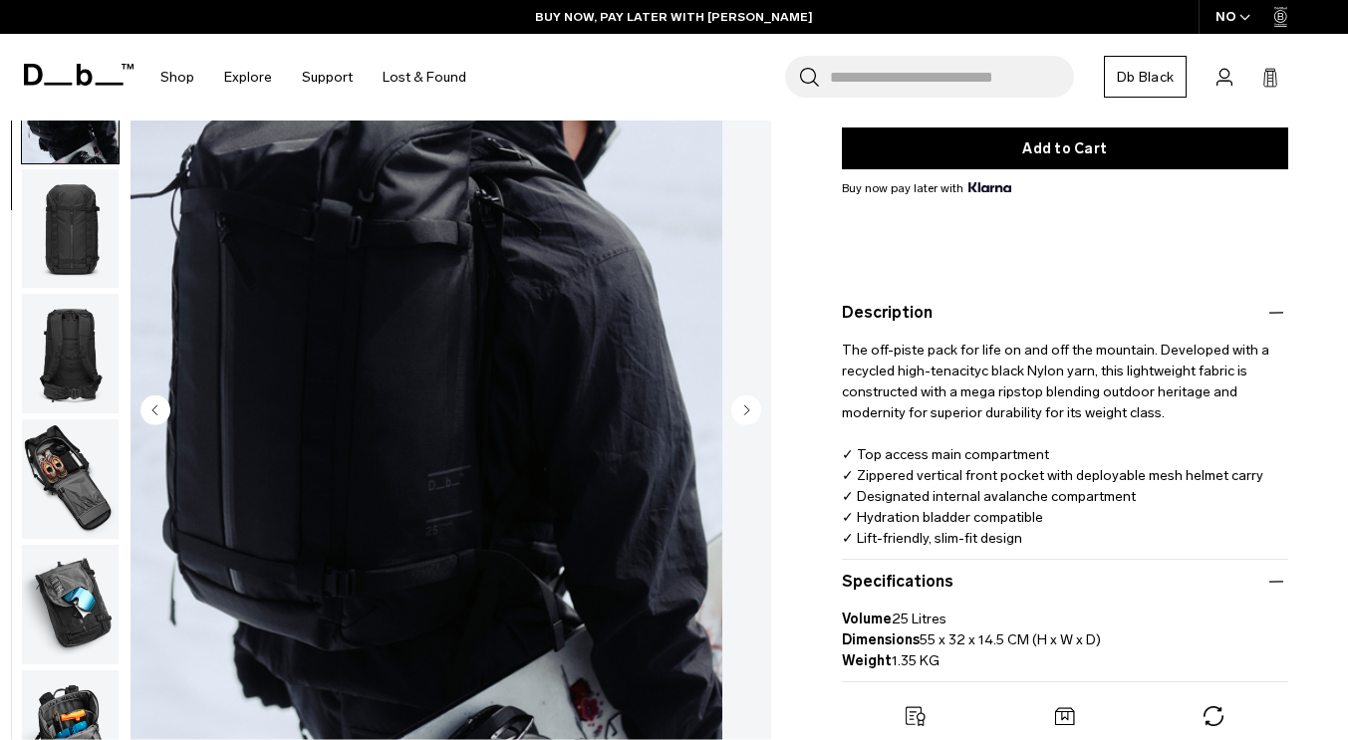
click at [119, 248] on img "button" at bounding box center [70, 228] width 97 height 120
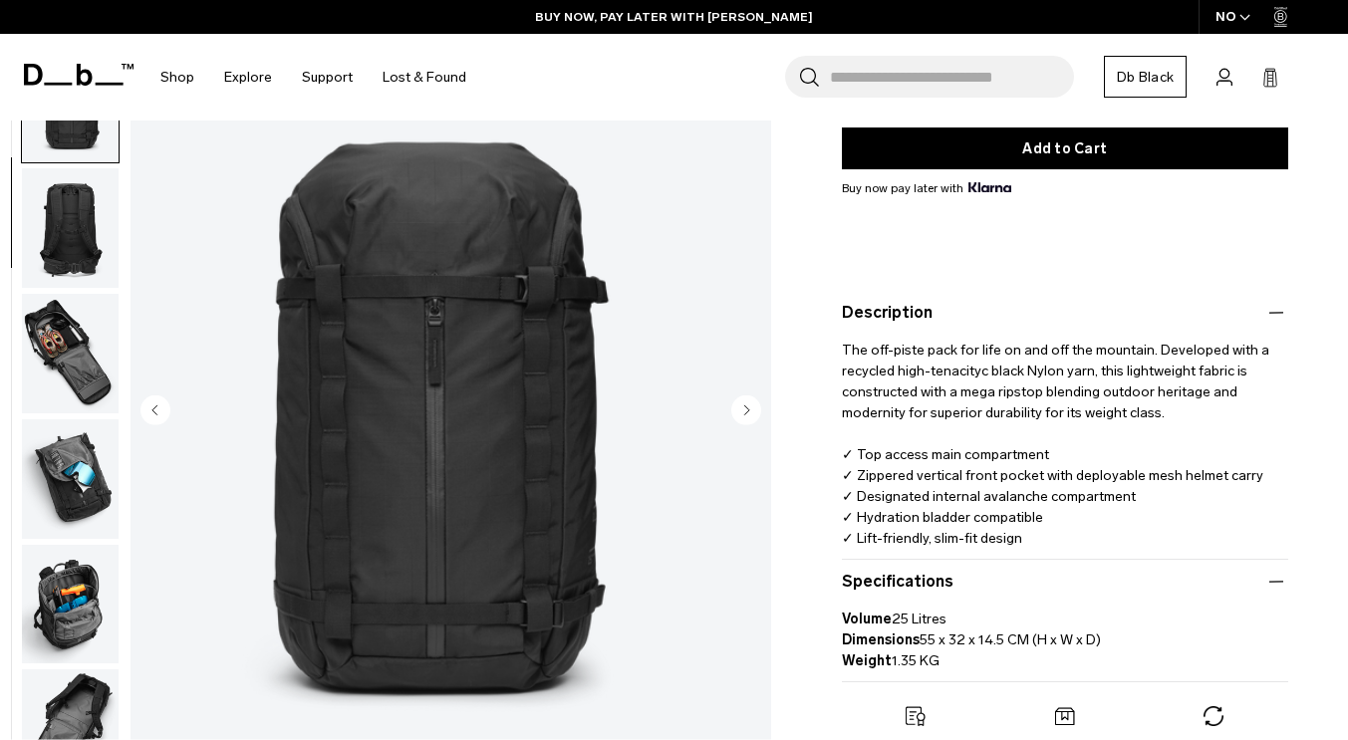
click at [119, 248] on img "button" at bounding box center [70, 228] width 97 height 120
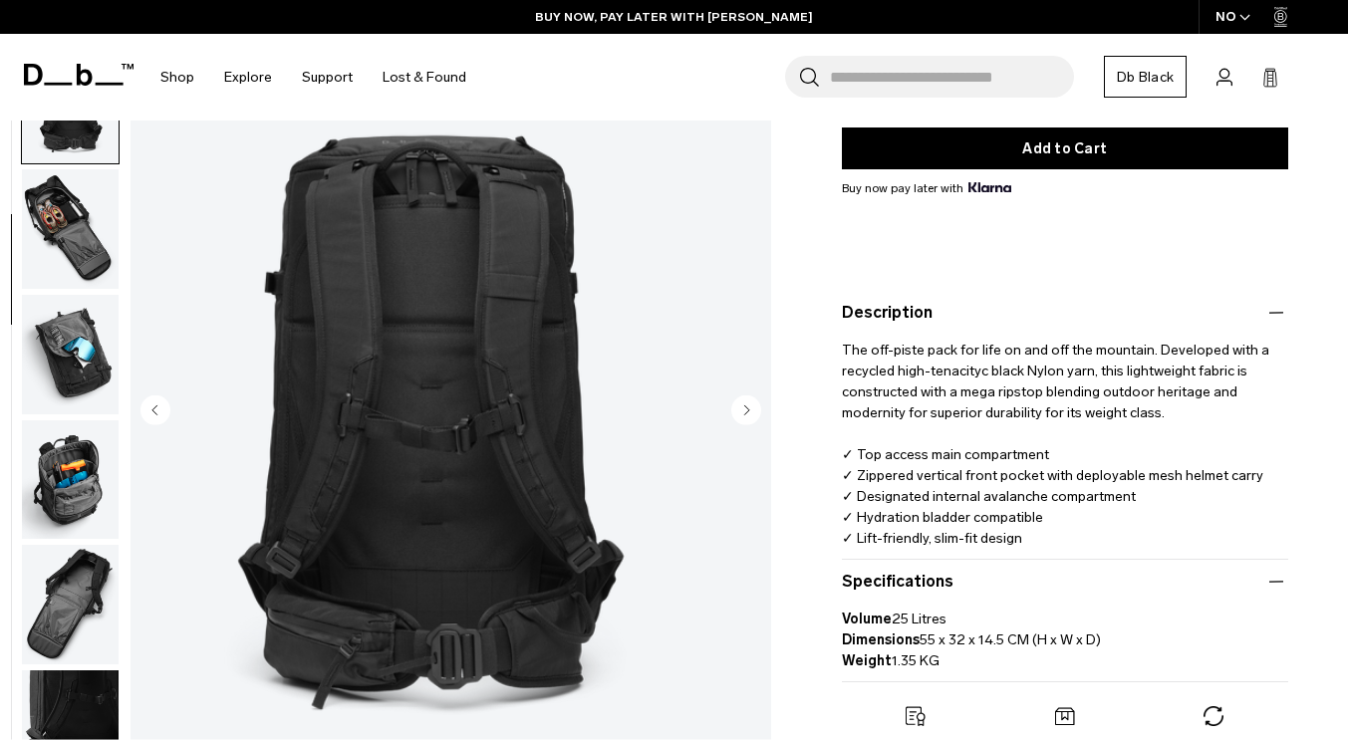
click at [119, 262] on img "button" at bounding box center [70, 229] width 97 height 120
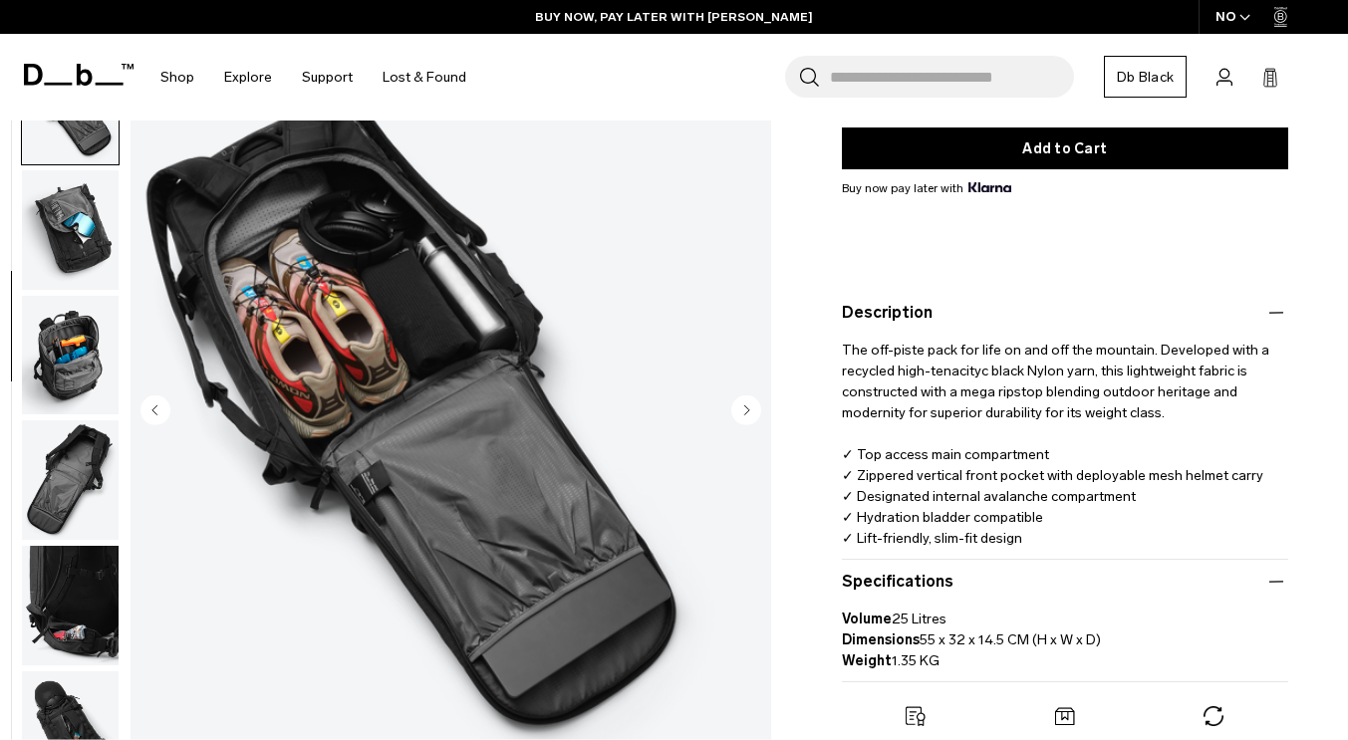
scroll to position [501, 0]
click at [119, 347] on img "button" at bounding box center [70, 355] width 97 height 120
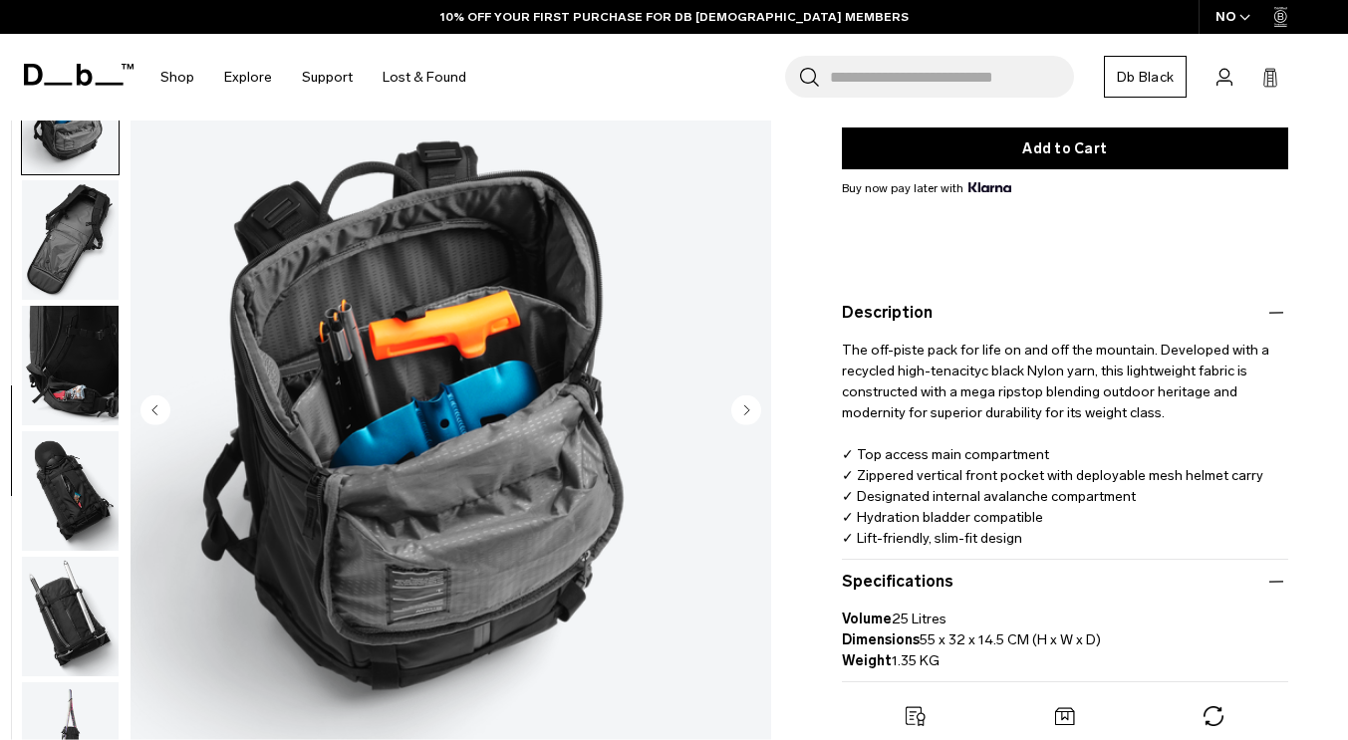
scroll to position [752, 0]
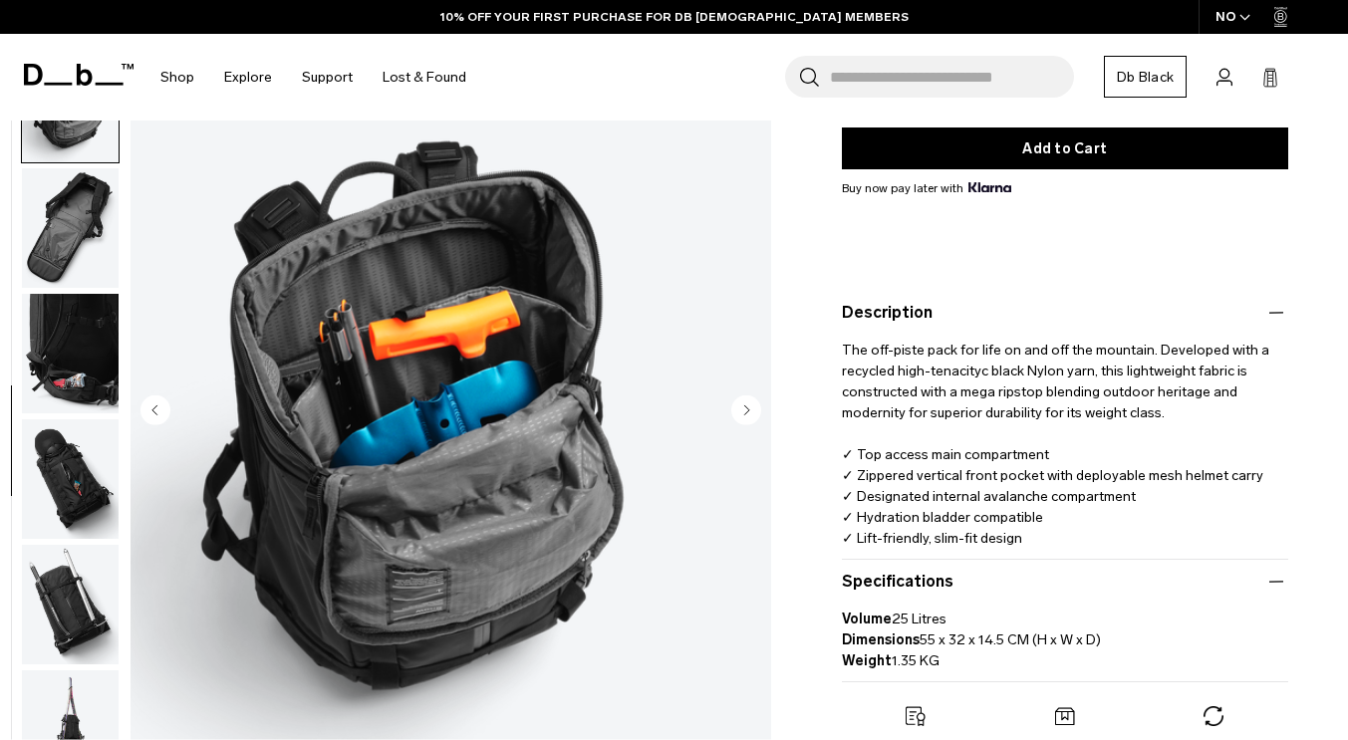
click at [119, 211] on img "button" at bounding box center [70, 228] width 97 height 120
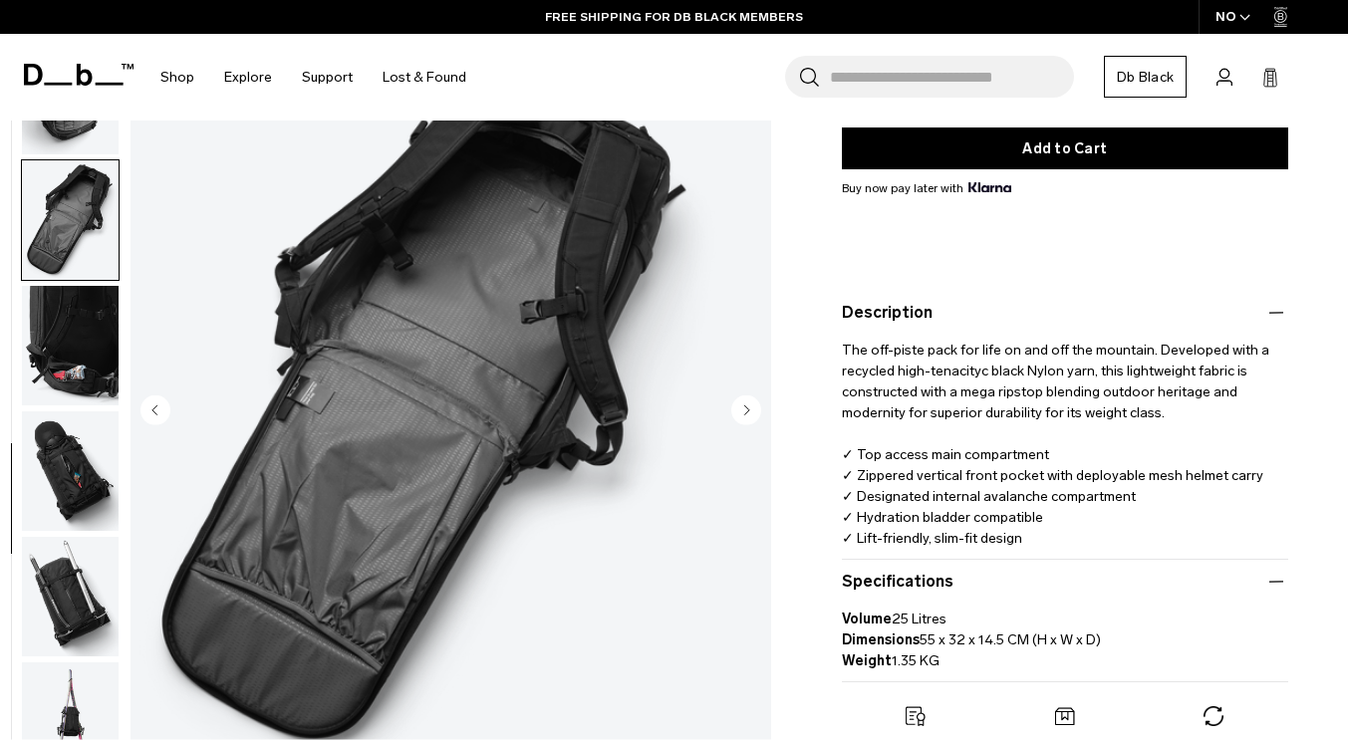
click at [119, 136] on img "button" at bounding box center [70, 96] width 97 height 120
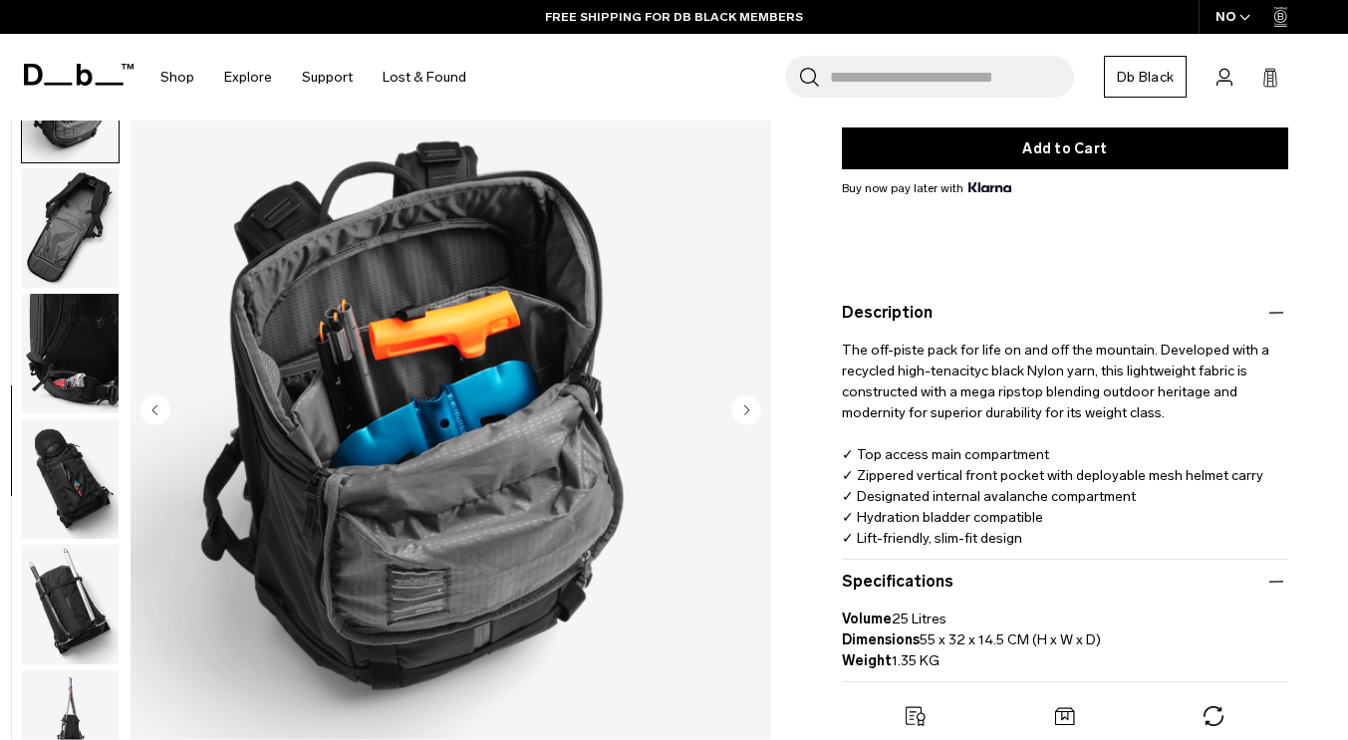
click at [119, 233] on img "button" at bounding box center [70, 228] width 97 height 120
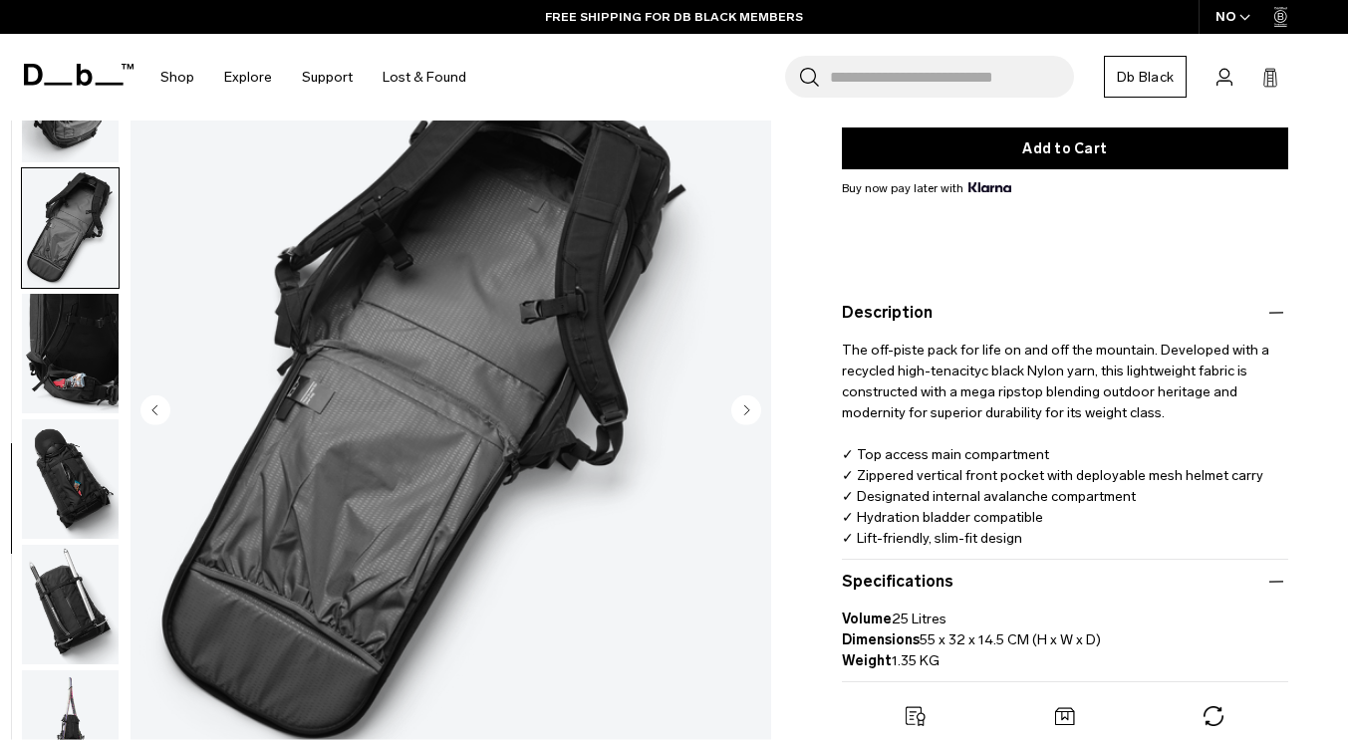
scroll to position [760, 0]
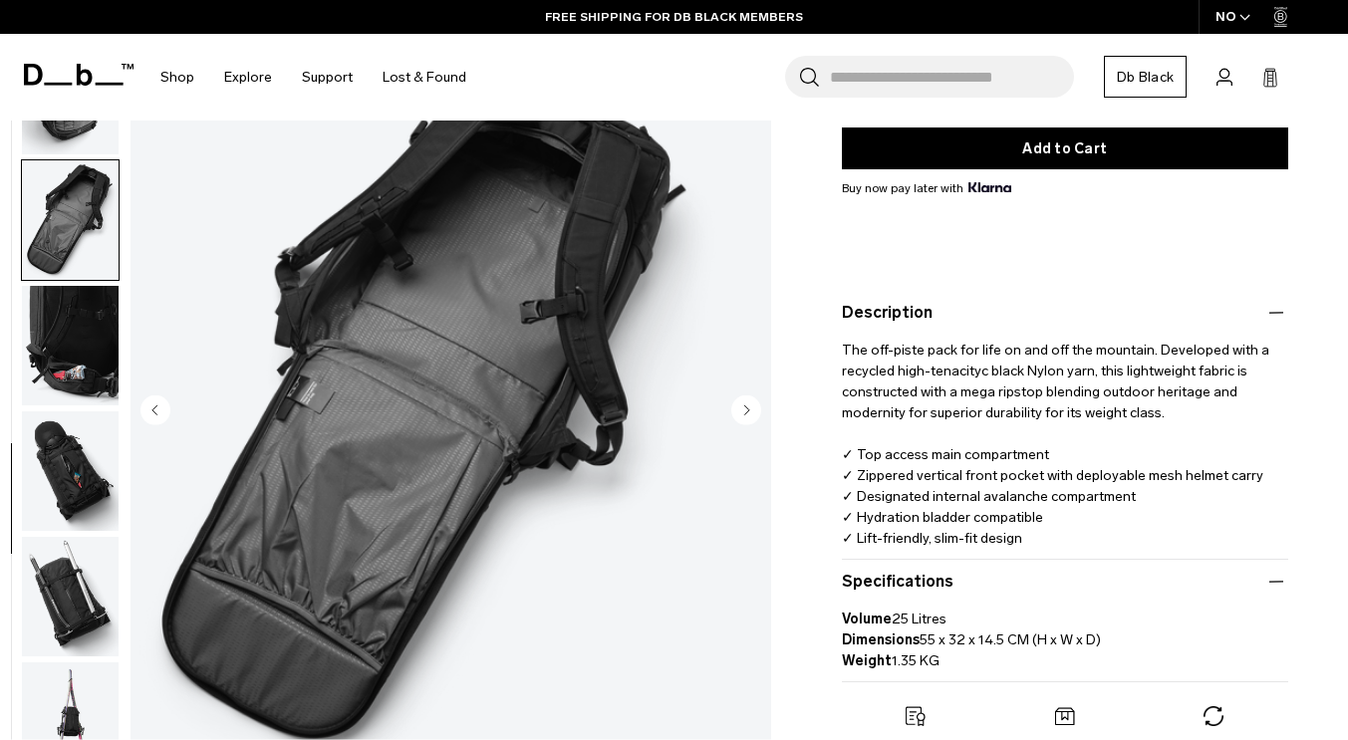
click at [119, 295] on img "button" at bounding box center [70, 346] width 97 height 120
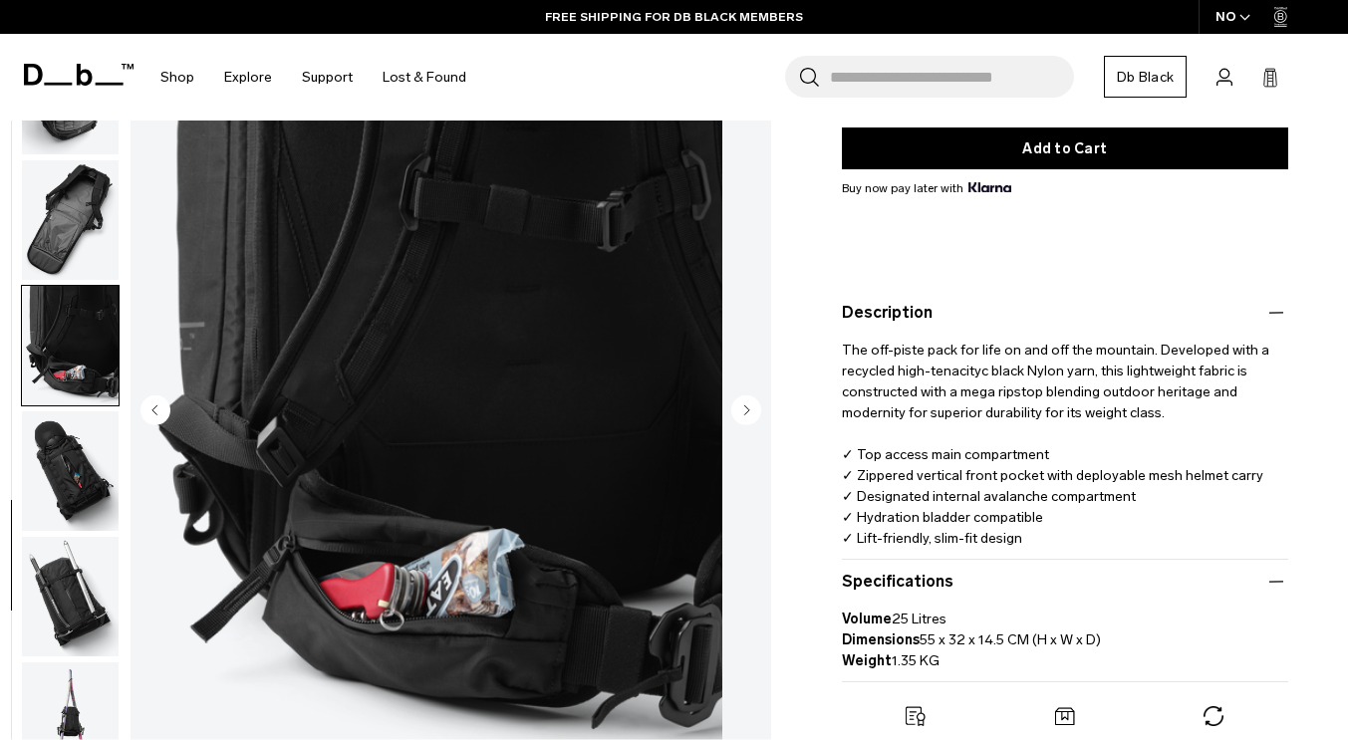
click at [119, 444] on img "button" at bounding box center [70, 472] width 97 height 120
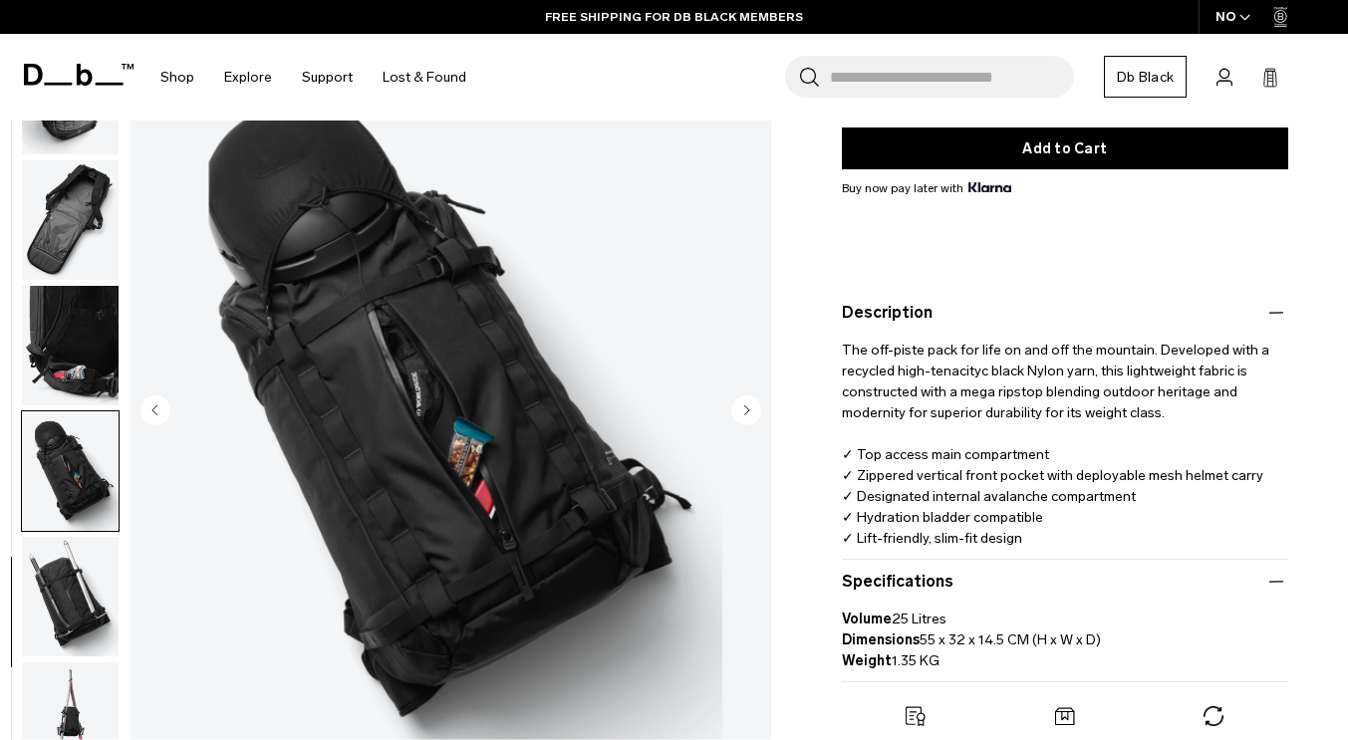
click at [119, 568] on img "button" at bounding box center [70, 597] width 97 height 120
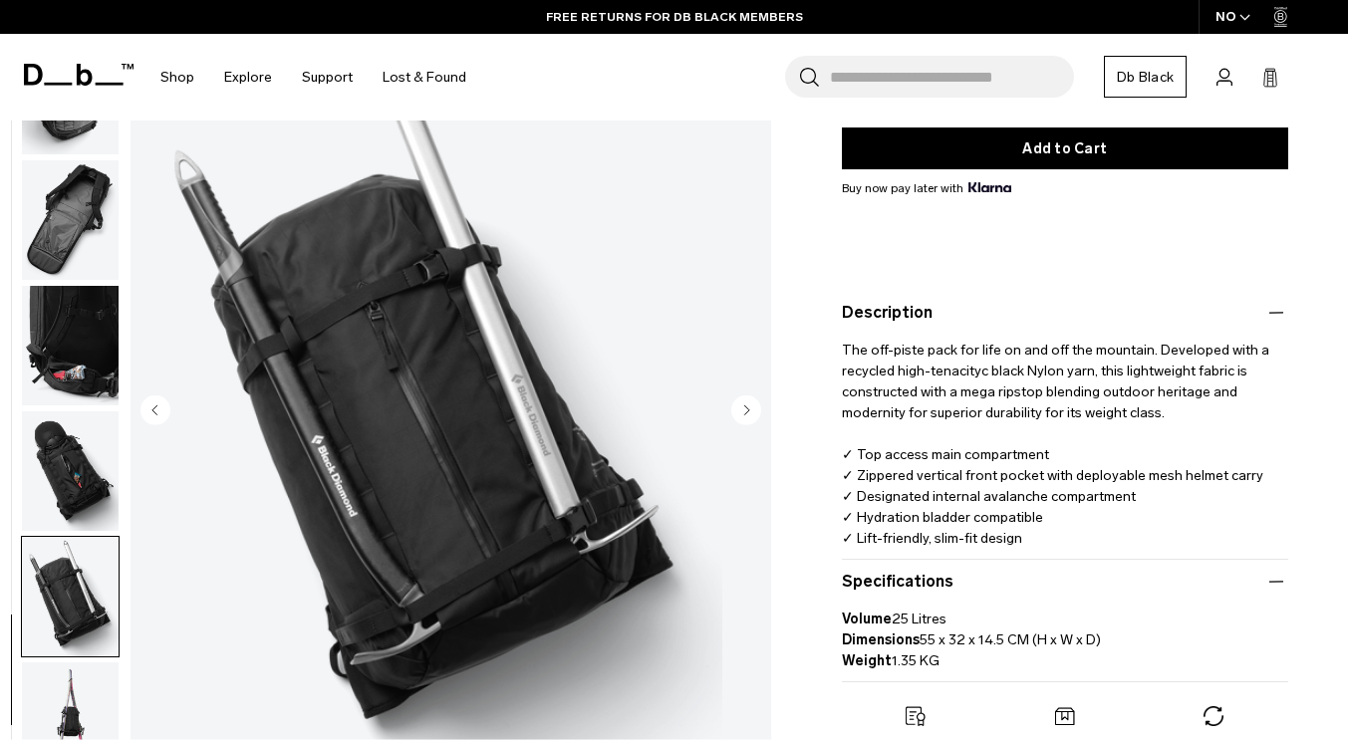
click at [119, 727] on img "button" at bounding box center [70, 722] width 97 height 120
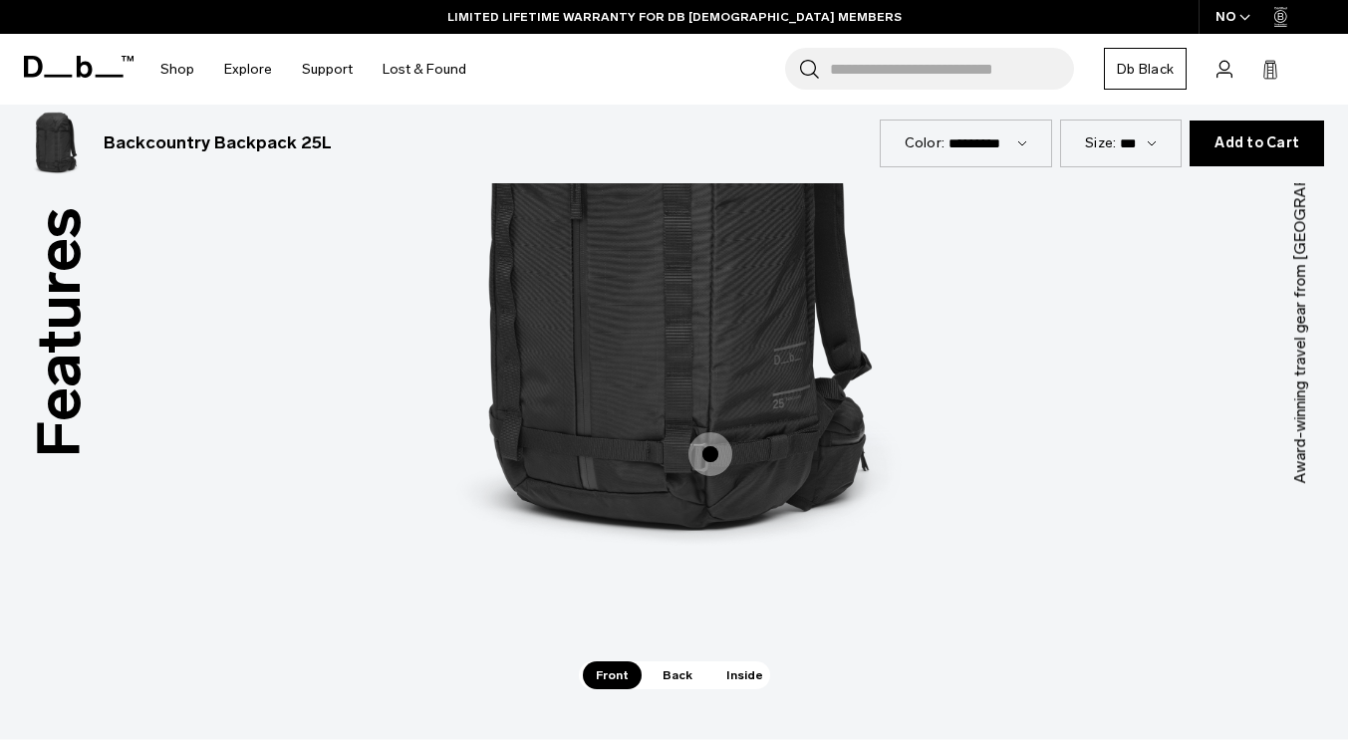
scroll to position [2672, 0]
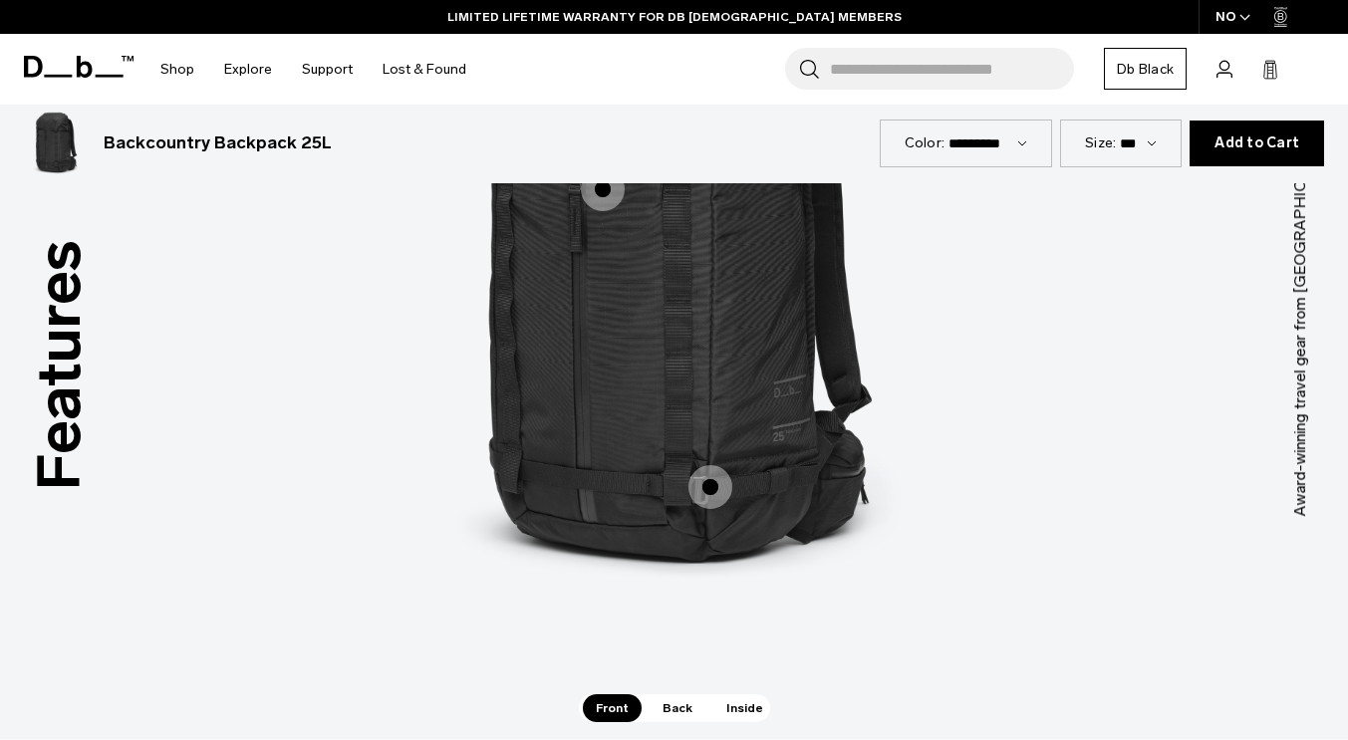
click at [740, 694] on span "Inside" at bounding box center [744, 708] width 63 height 28
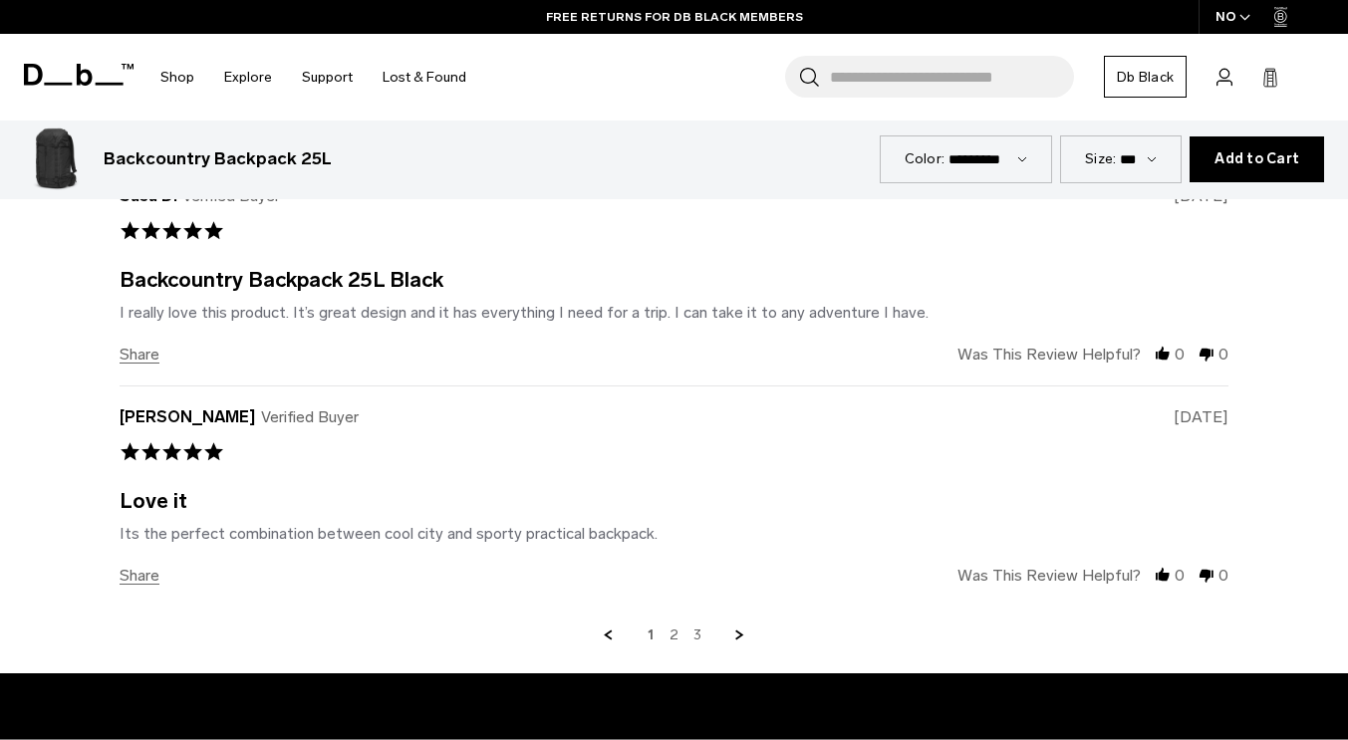
scroll to position [5694, 0]
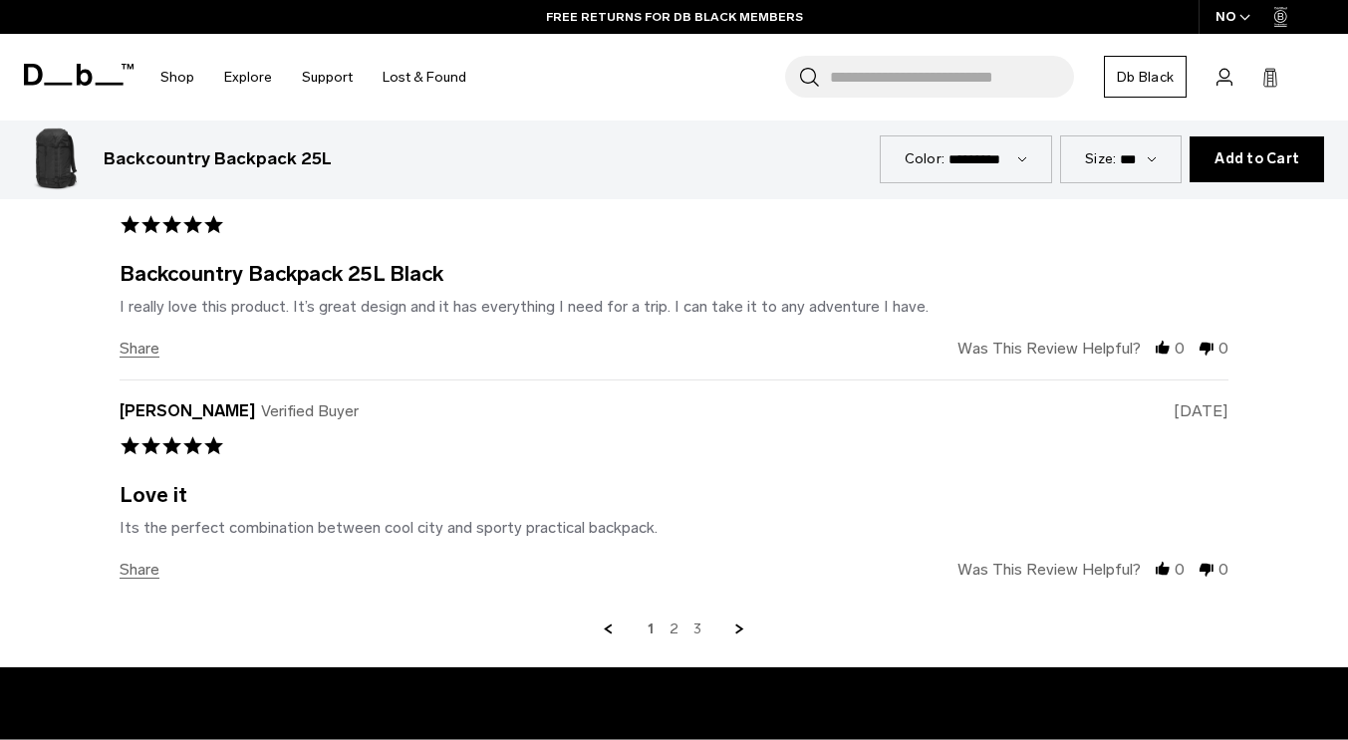
click at [740, 621] on link "Next Page" at bounding box center [740, 630] width 18 height 18
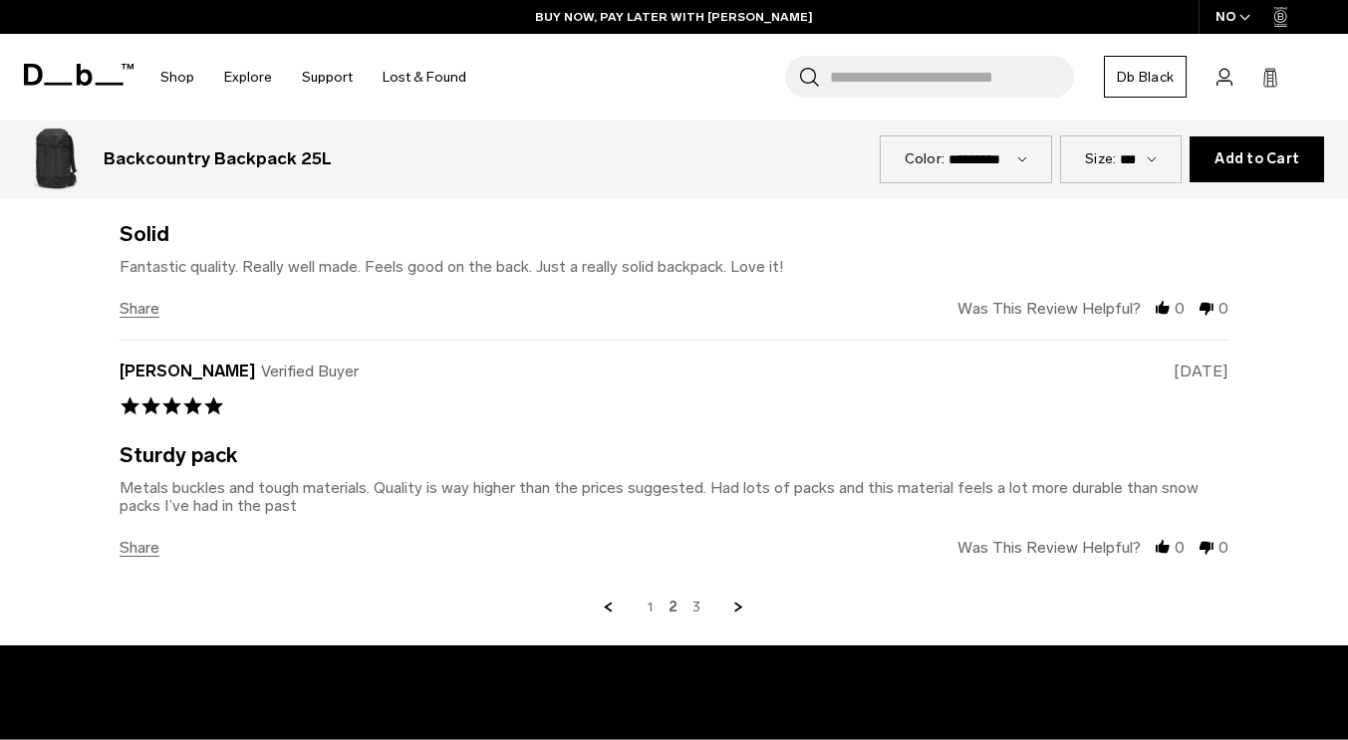
scroll to position [5735, 0]
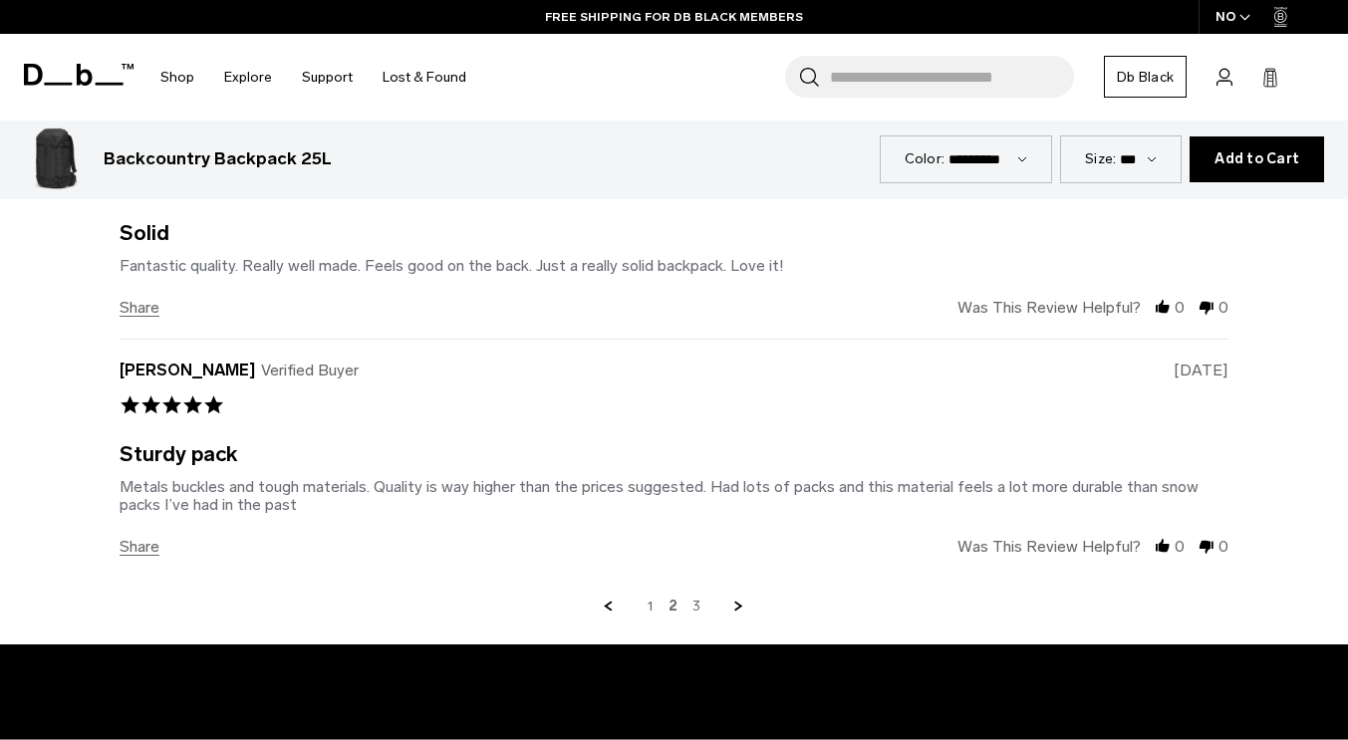
click at [742, 598] on link "Next Page" at bounding box center [739, 607] width 18 height 18
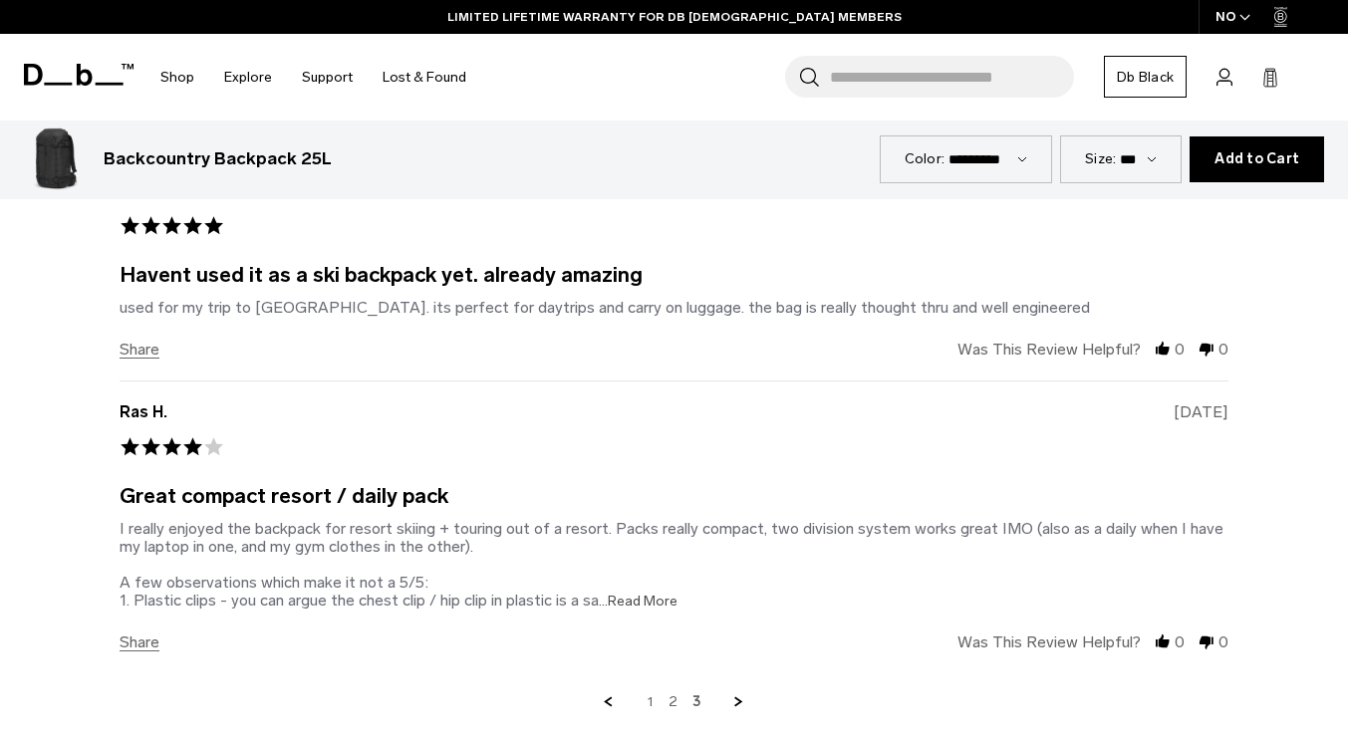
scroll to position [5520, 0]
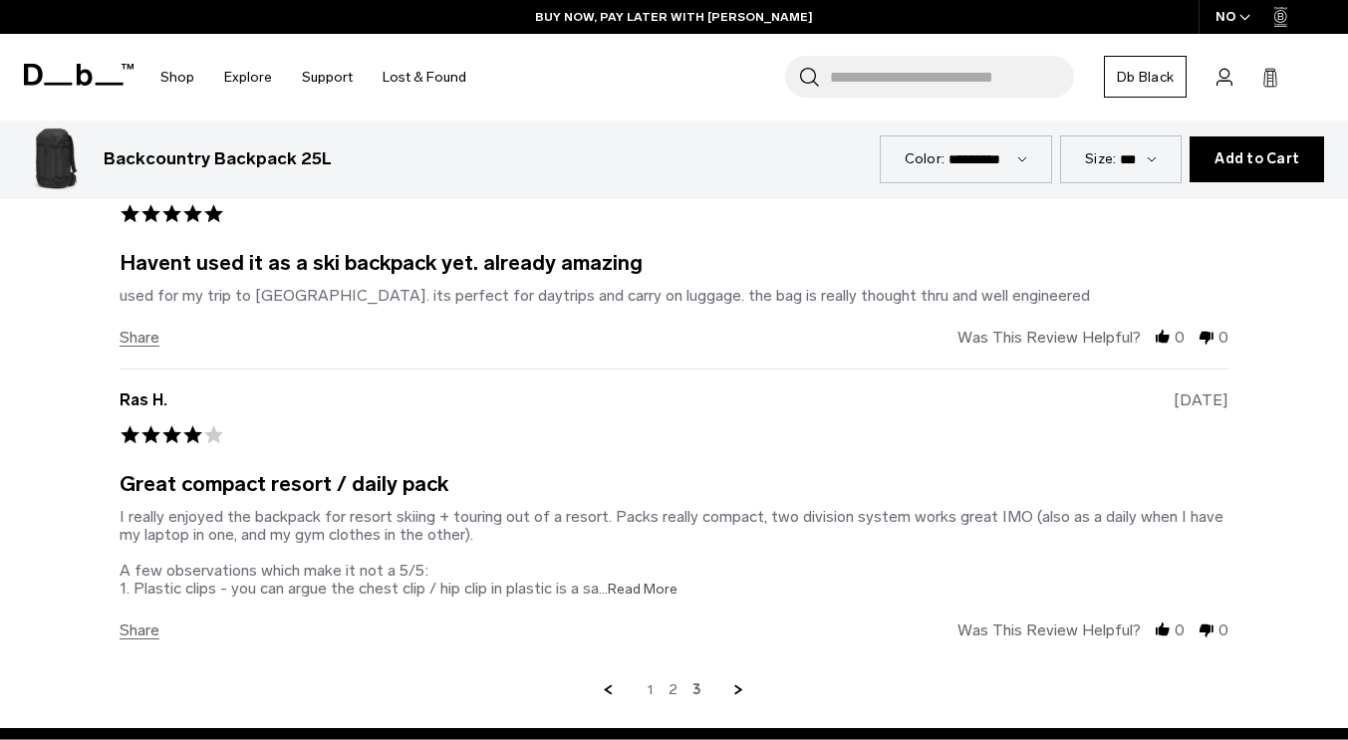
click at [652, 581] on span "...Read More" at bounding box center [638, 589] width 79 height 17
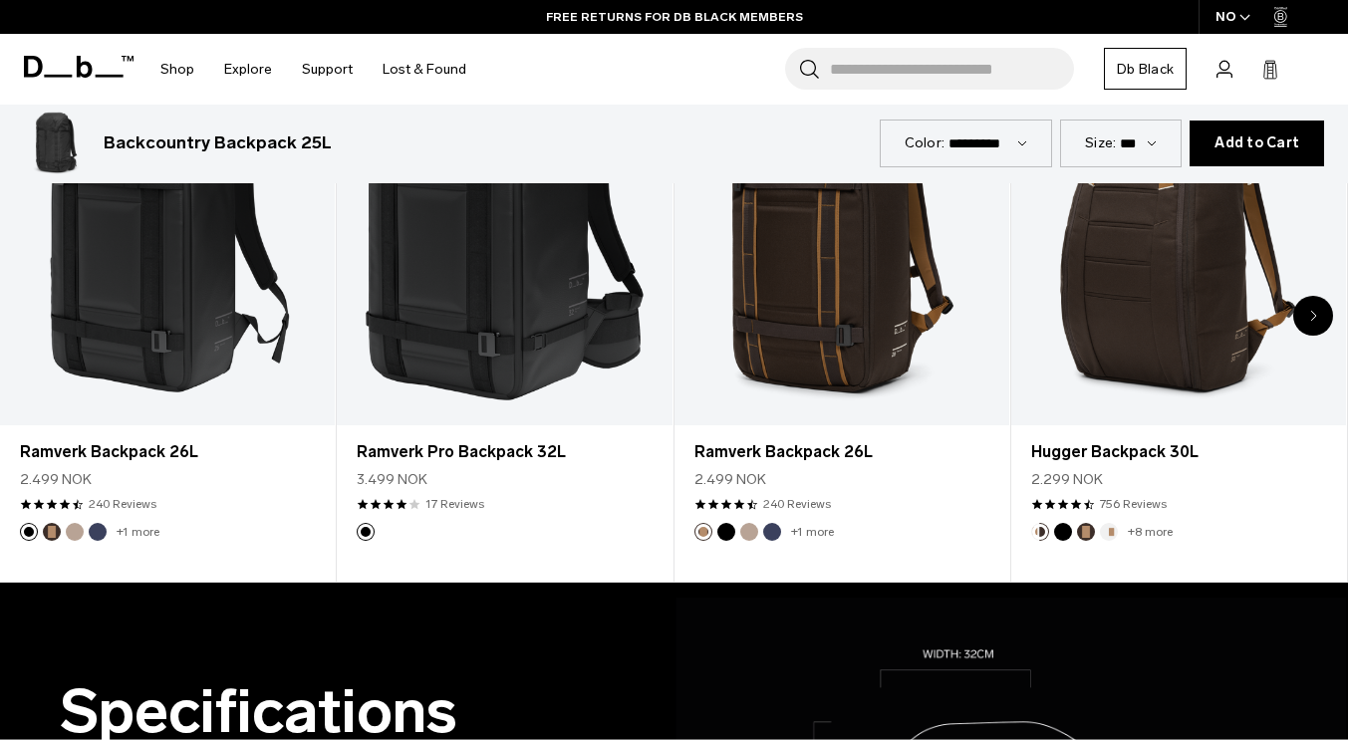
scroll to position [0, 0]
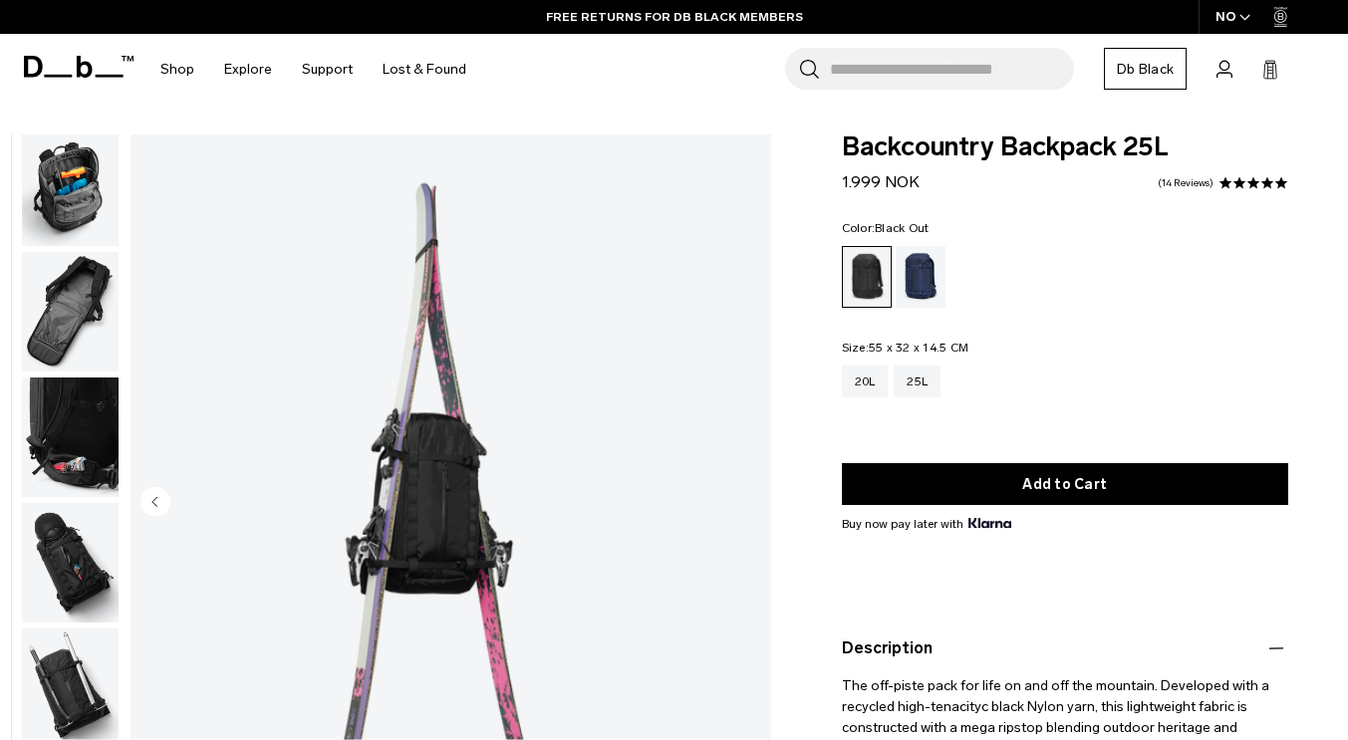
click at [119, 307] on img "button" at bounding box center [70, 312] width 97 height 120
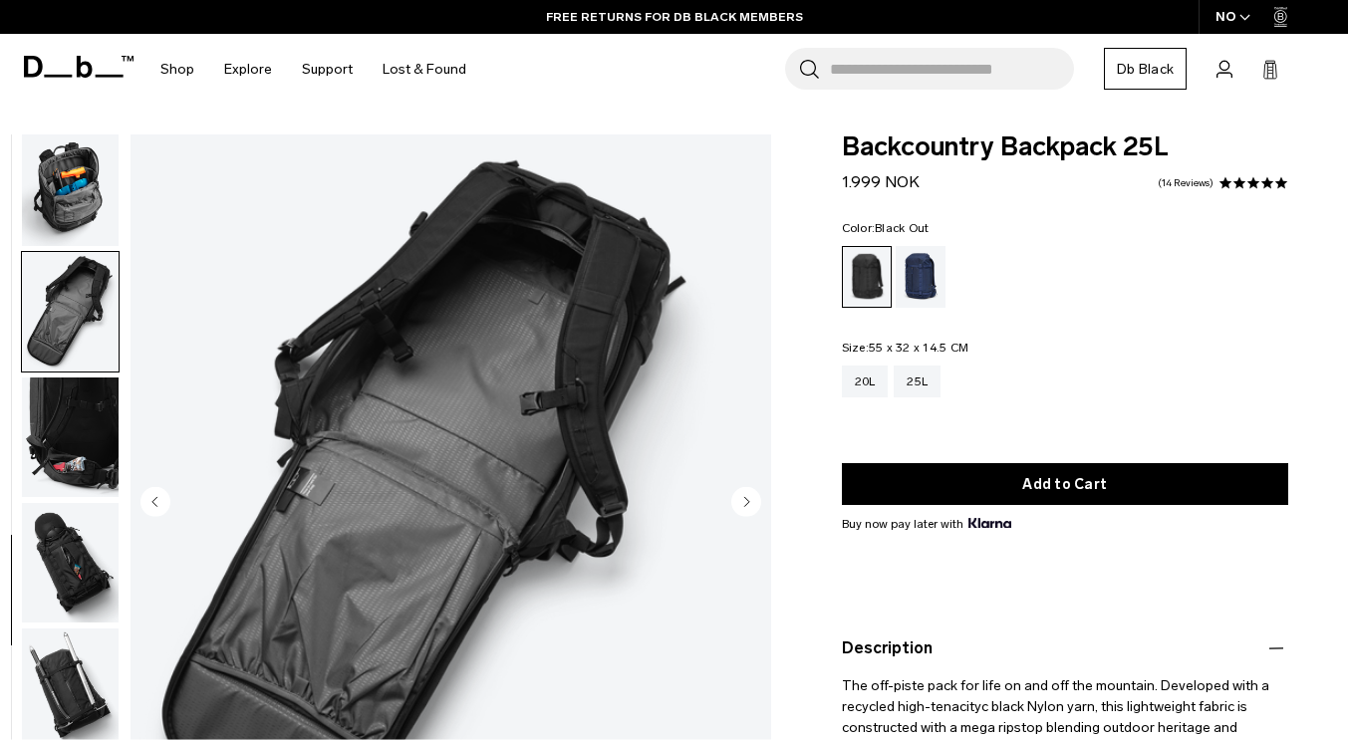
click at [119, 185] on img "button" at bounding box center [70, 188] width 97 height 120
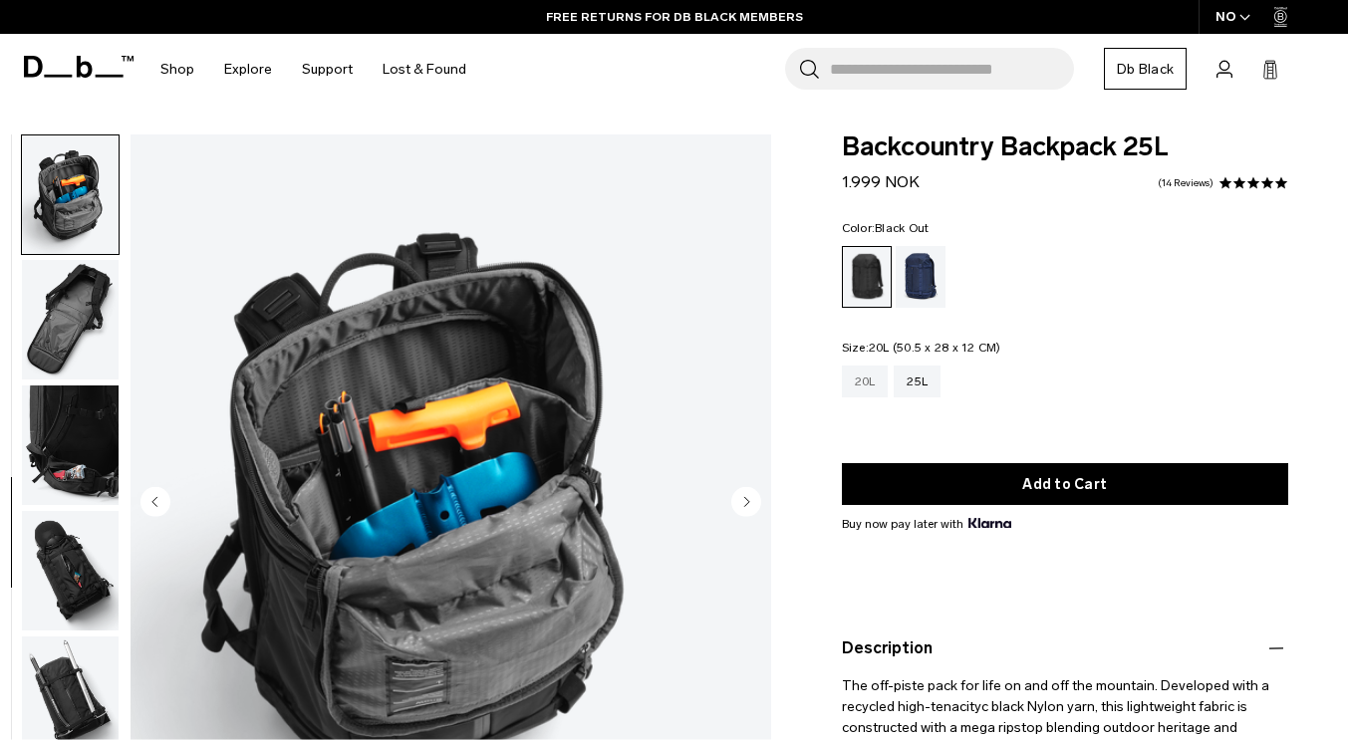
click at [876, 380] on div "20L" at bounding box center [865, 382] width 47 height 32
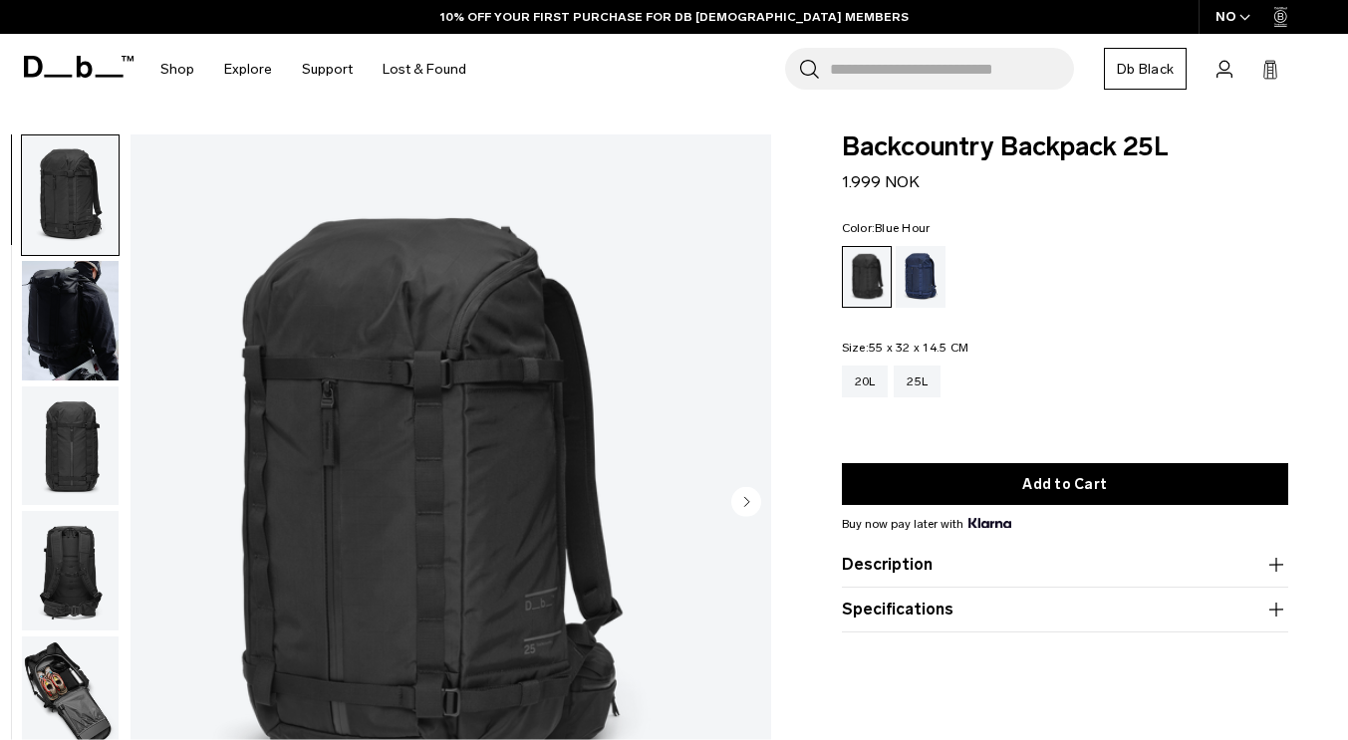
click at [919, 304] on div "Blue Hour" at bounding box center [921, 277] width 51 height 62
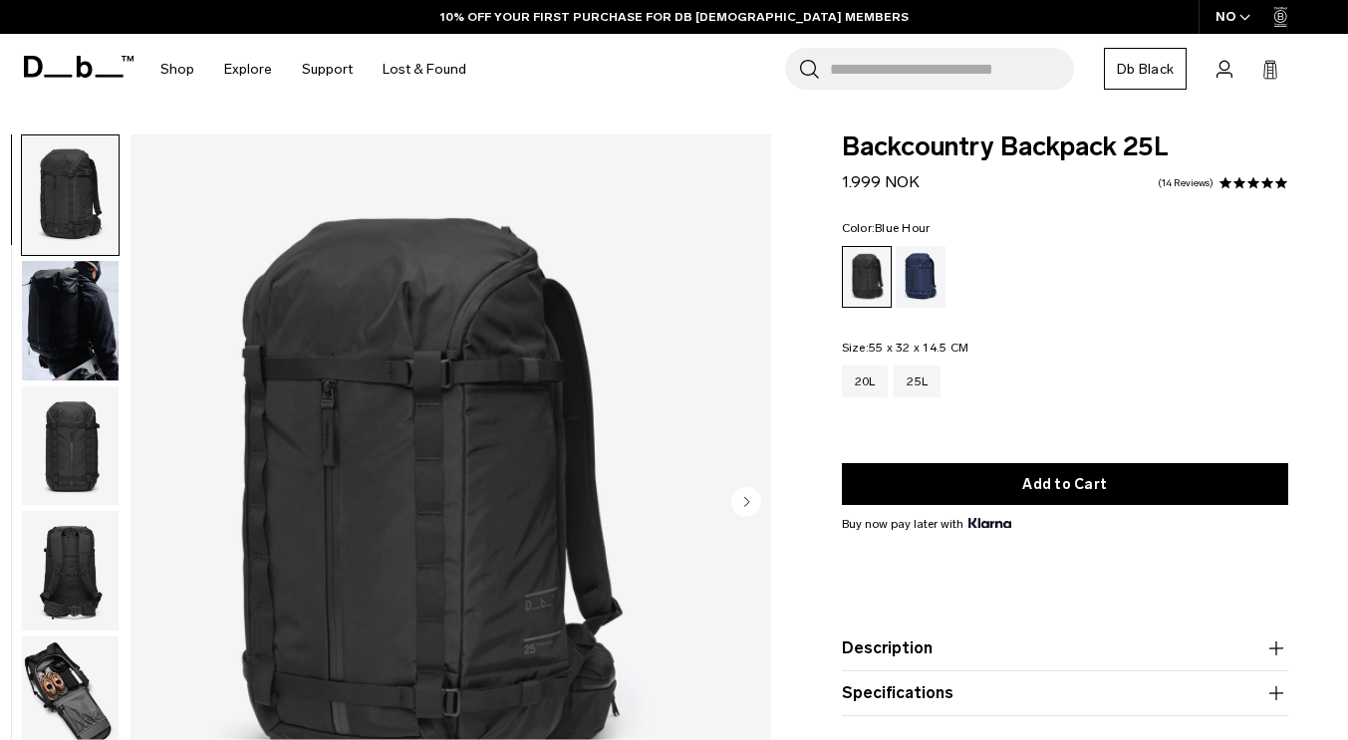
click at [935, 279] on div "Blue Hour" at bounding box center [921, 277] width 51 height 62
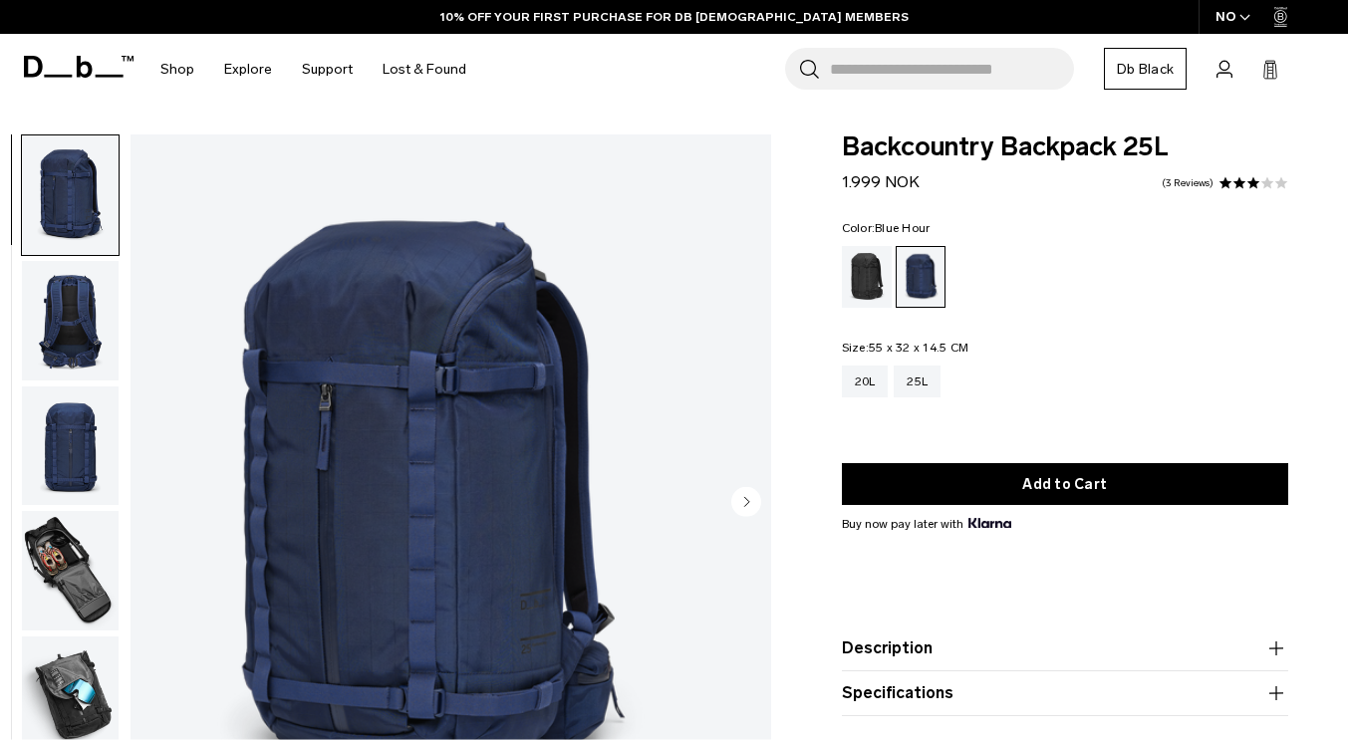
click at [1193, 182] on link "3 Reviews" at bounding box center [1188, 183] width 52 height 10
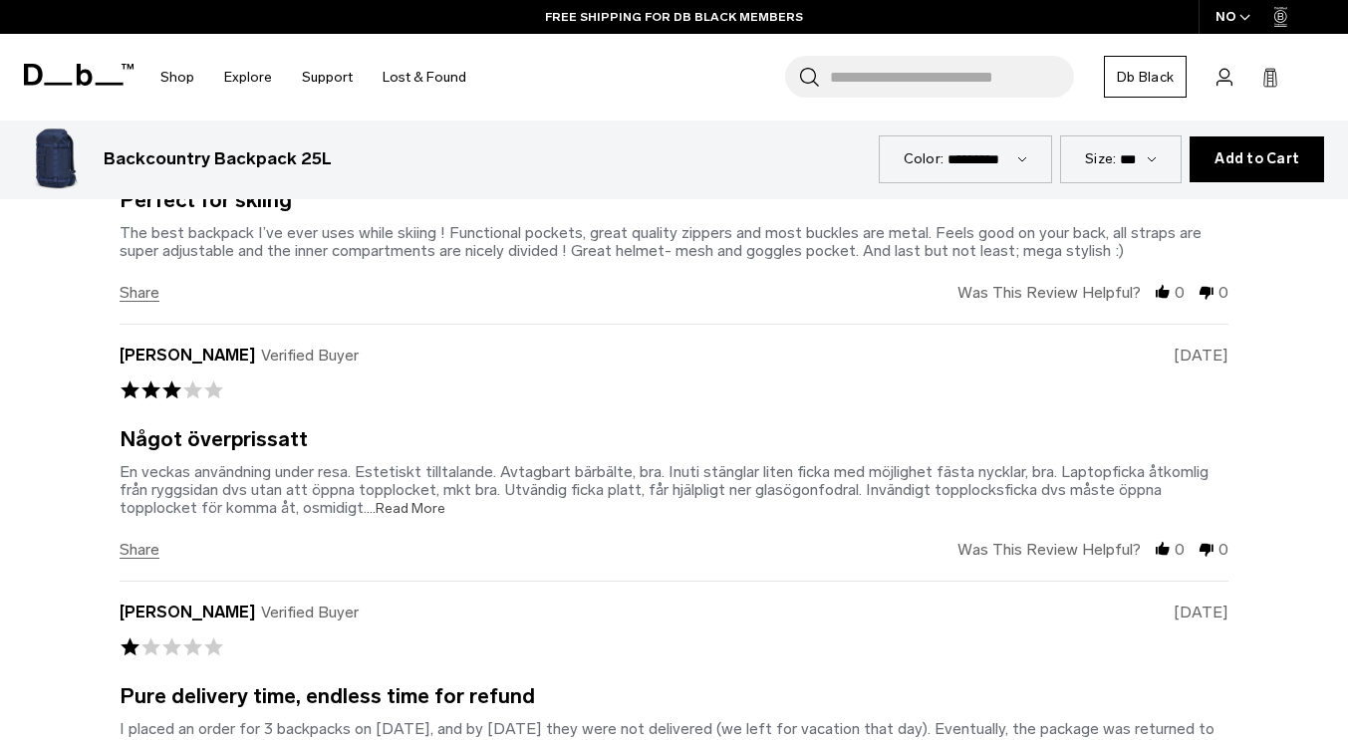
scroll to position [5003, 0]
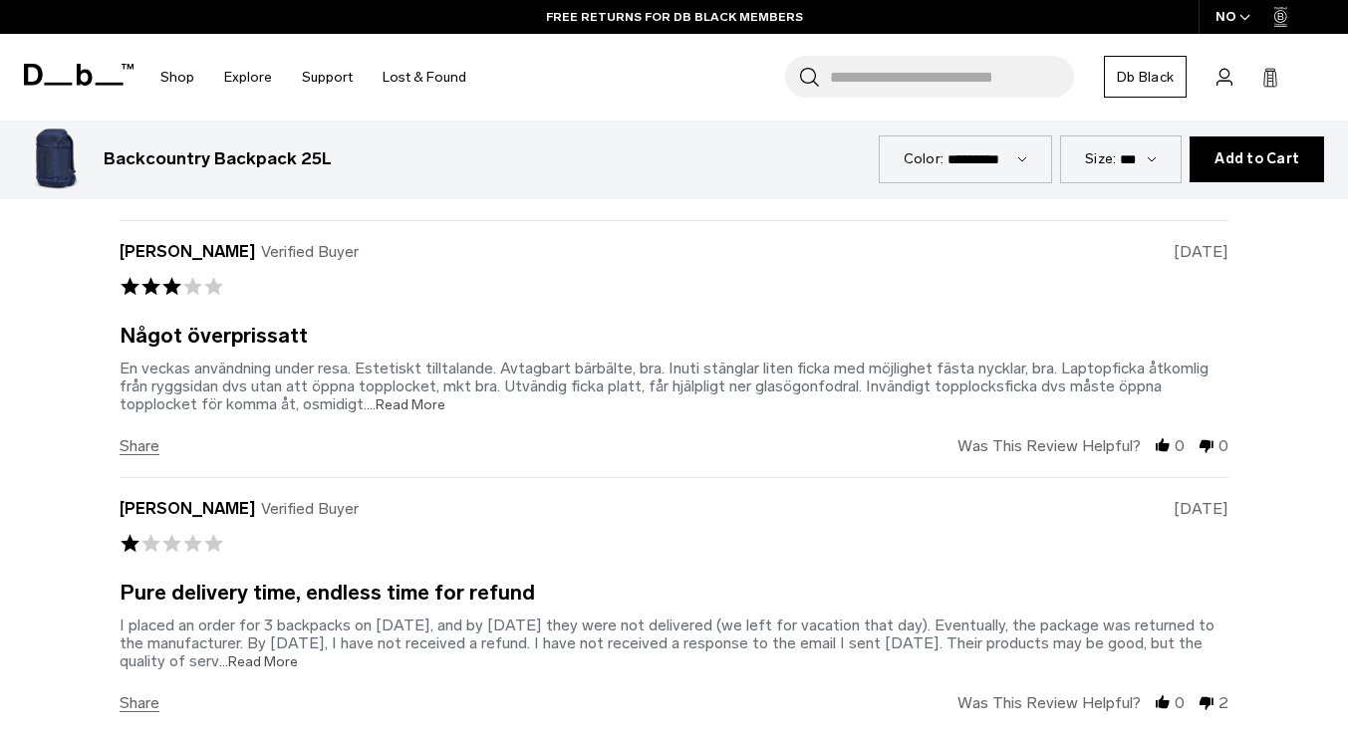
click at [412, 397] on span "...Read More" at bounding box center [406, 405] width 79 height 17
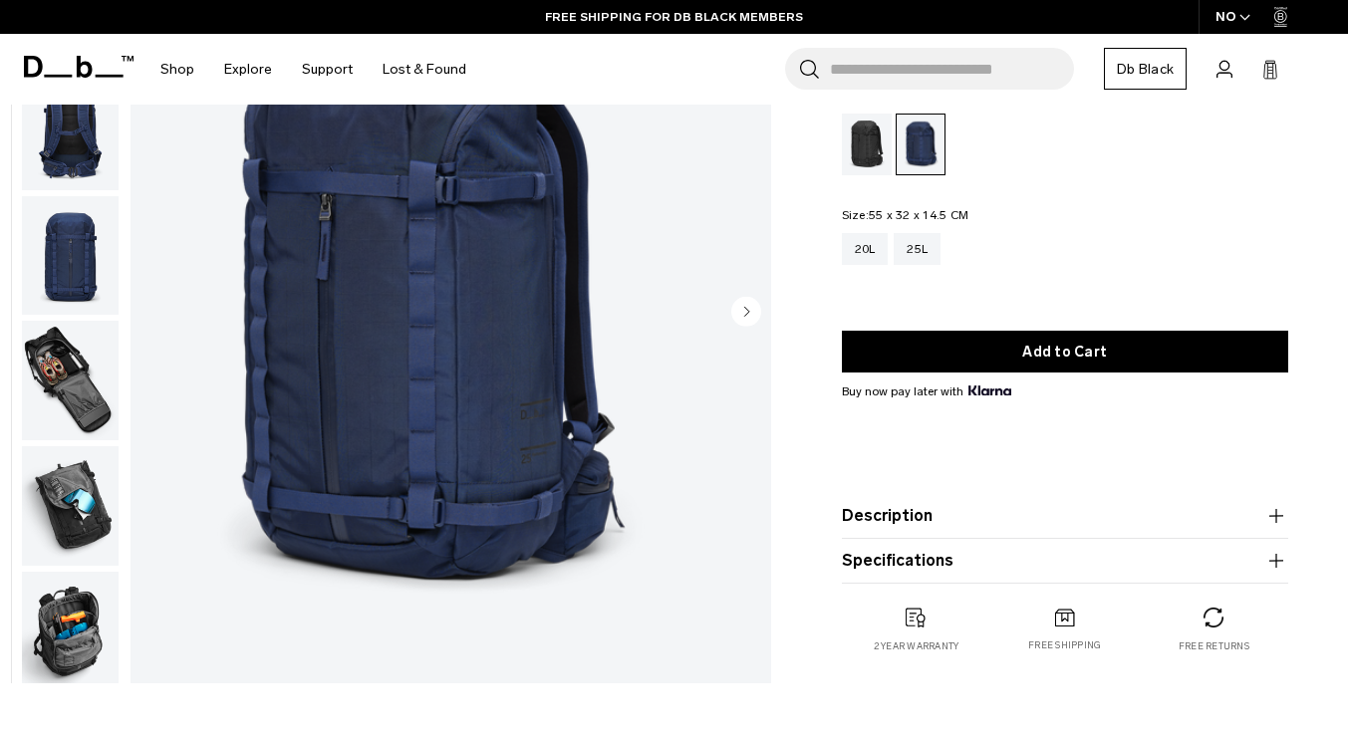
scroll to position [178, 0]
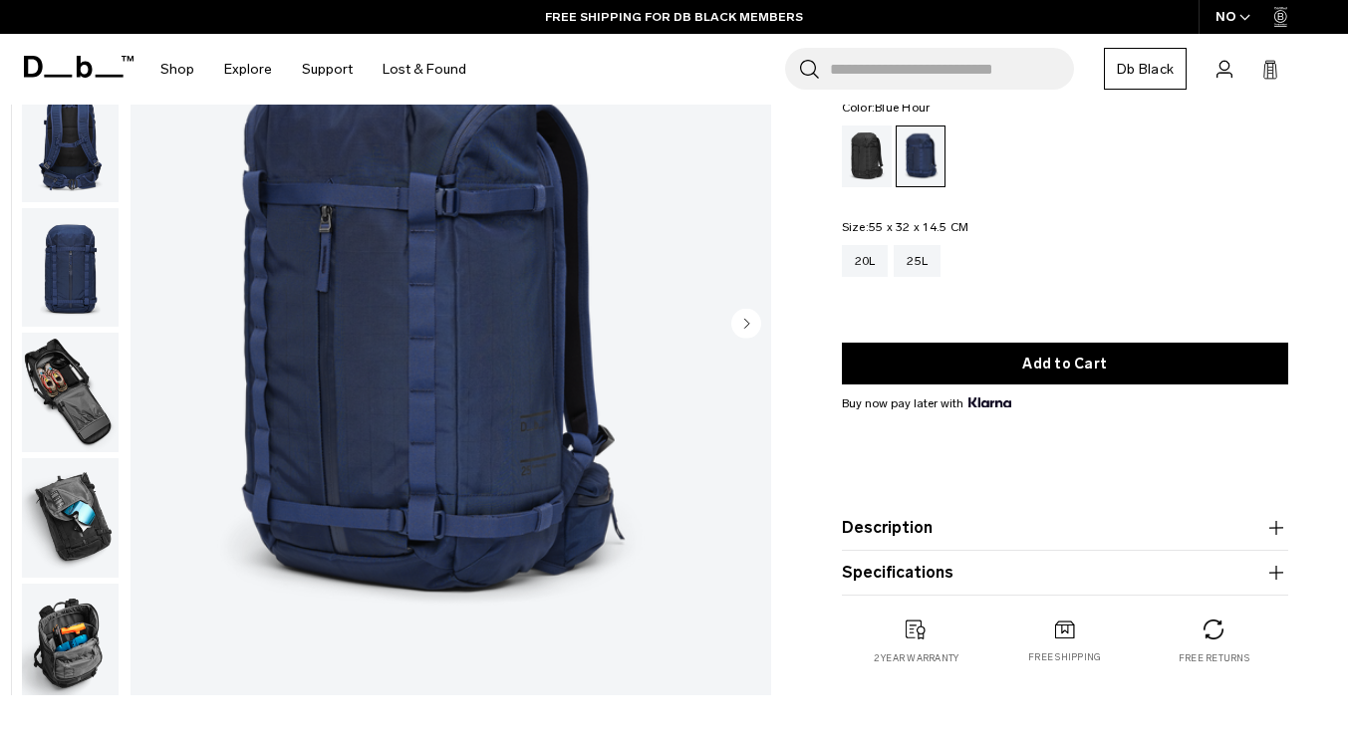
click at [119, 630] on img "button" at bounding box center [70, 644] width 97 height 120
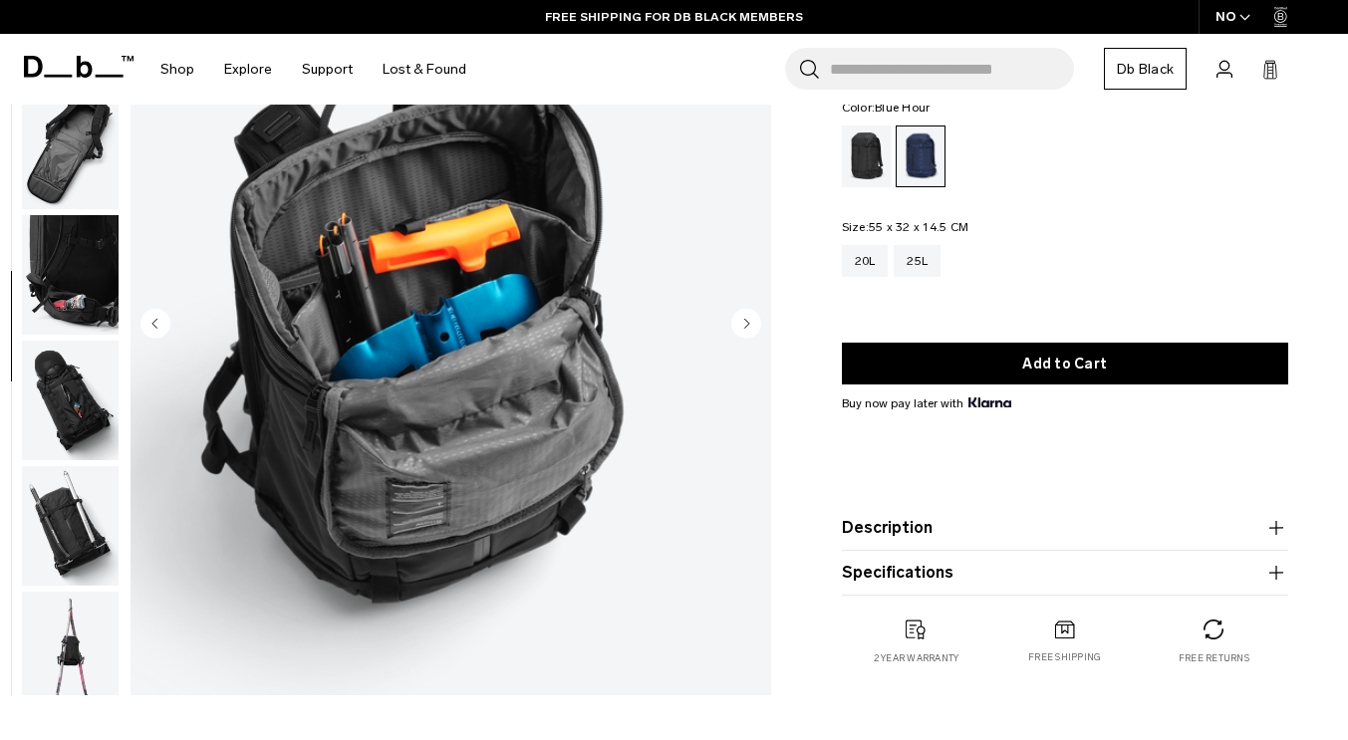
scroll to position [627, 0]
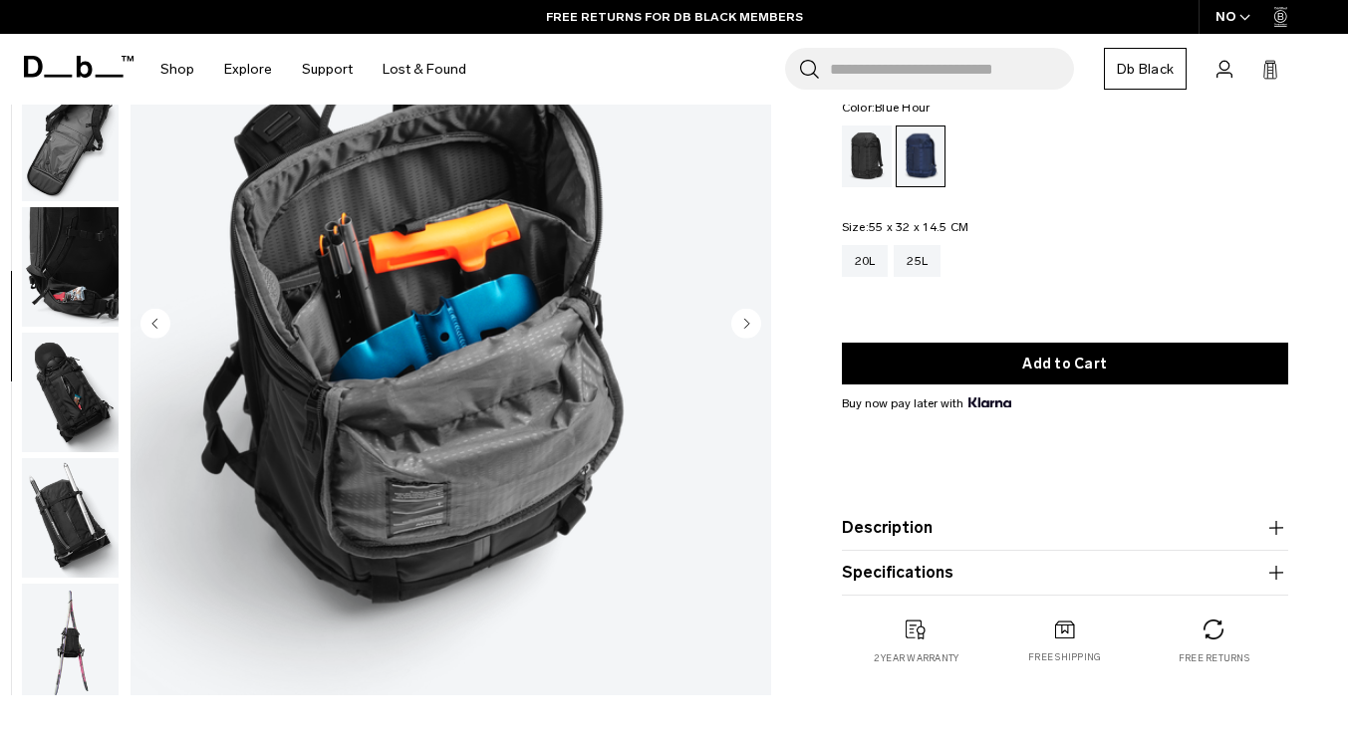
click at [119, 397] on img "button" at bounding box center [70, 393] width 97 height 120
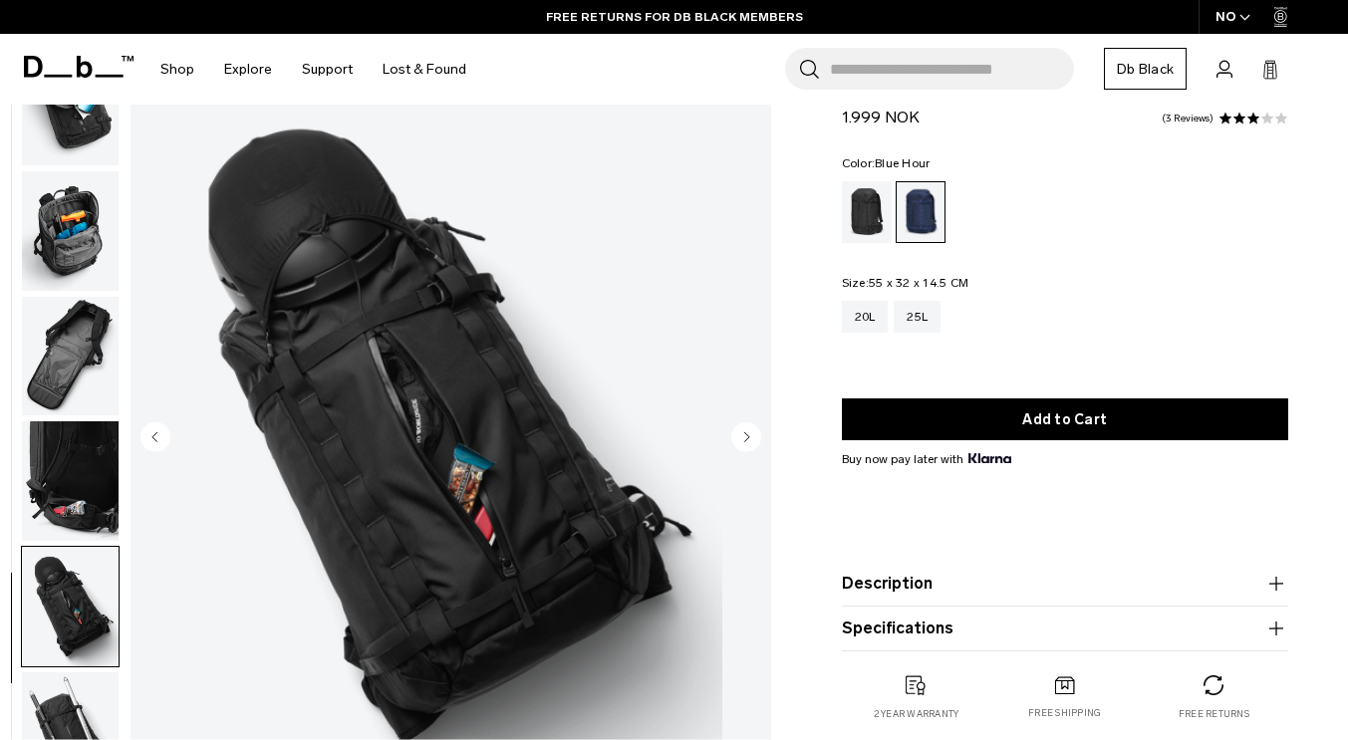
scroll to position [61, 0]
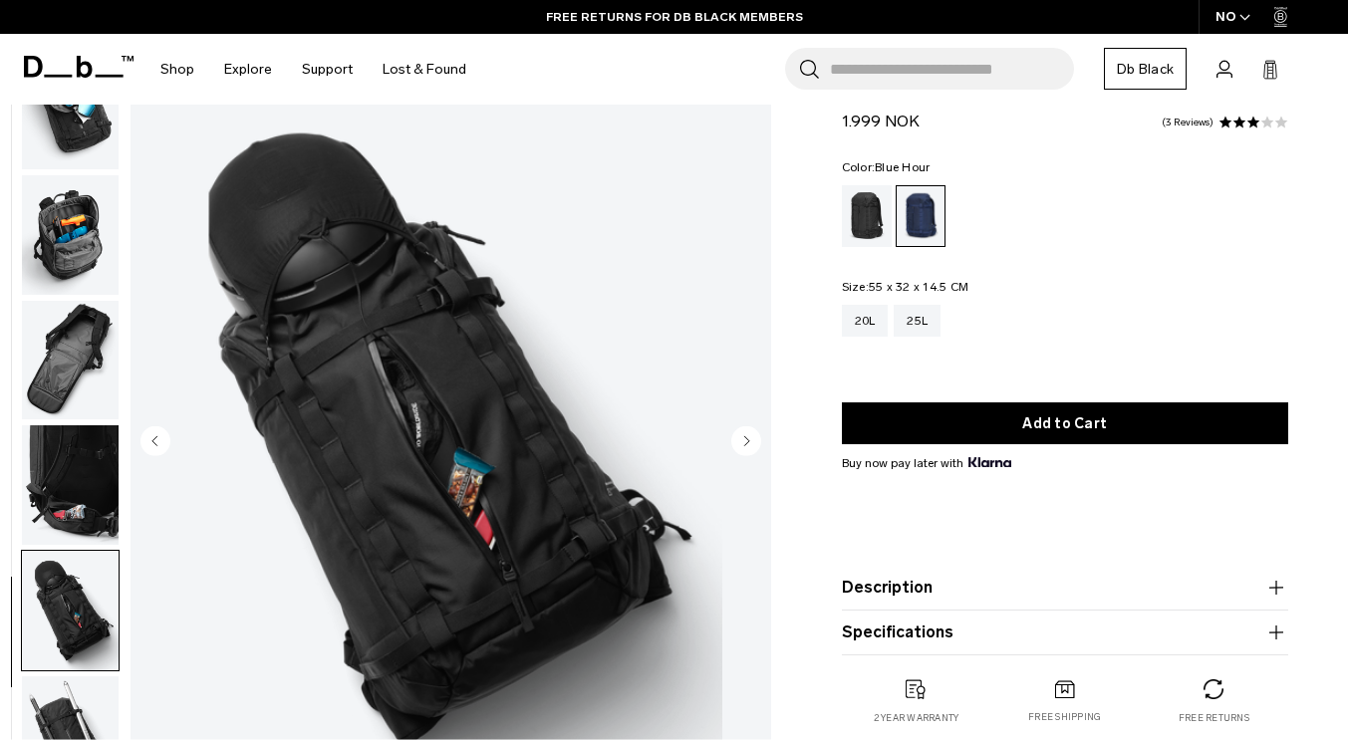
click at [119, 378] on img "button" at bounding box center [70, 361] width 97 height 120
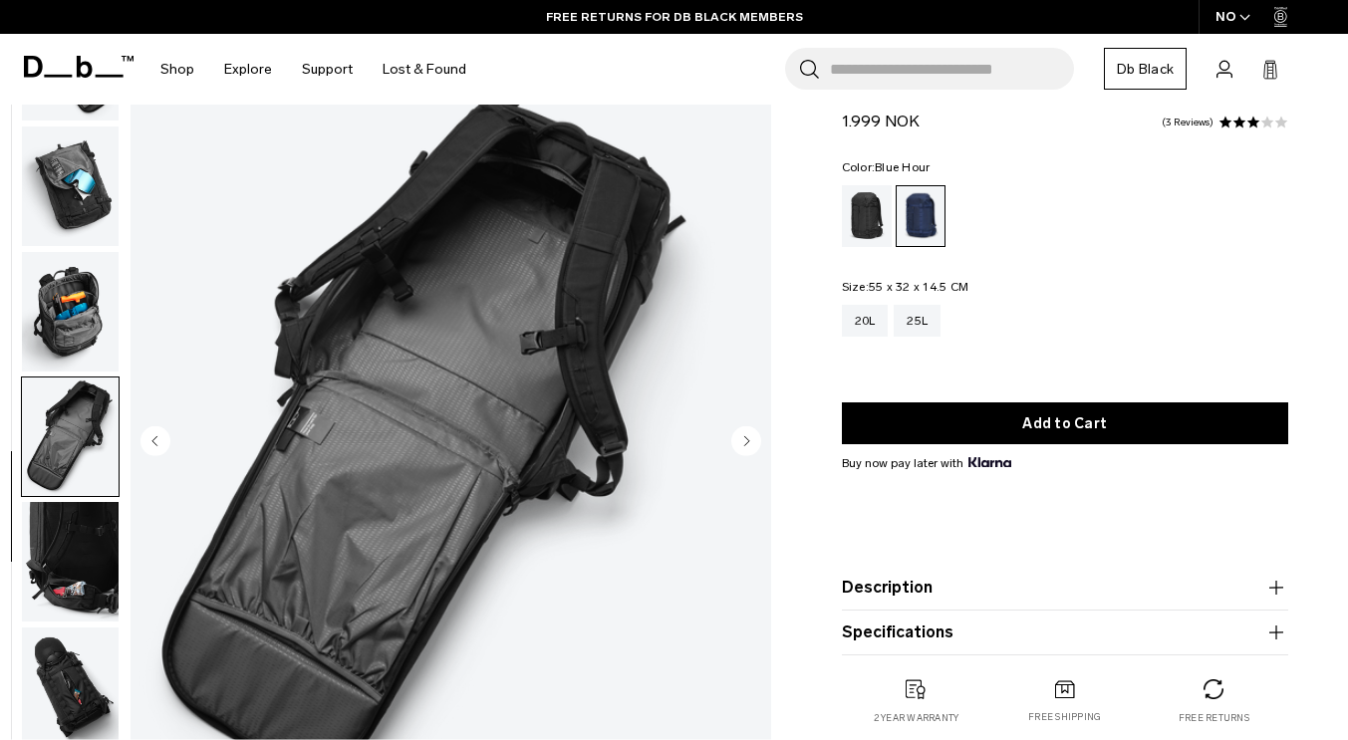
click at [115, 315] on img "button" at bounding box center [70, 312] width 97 height 120
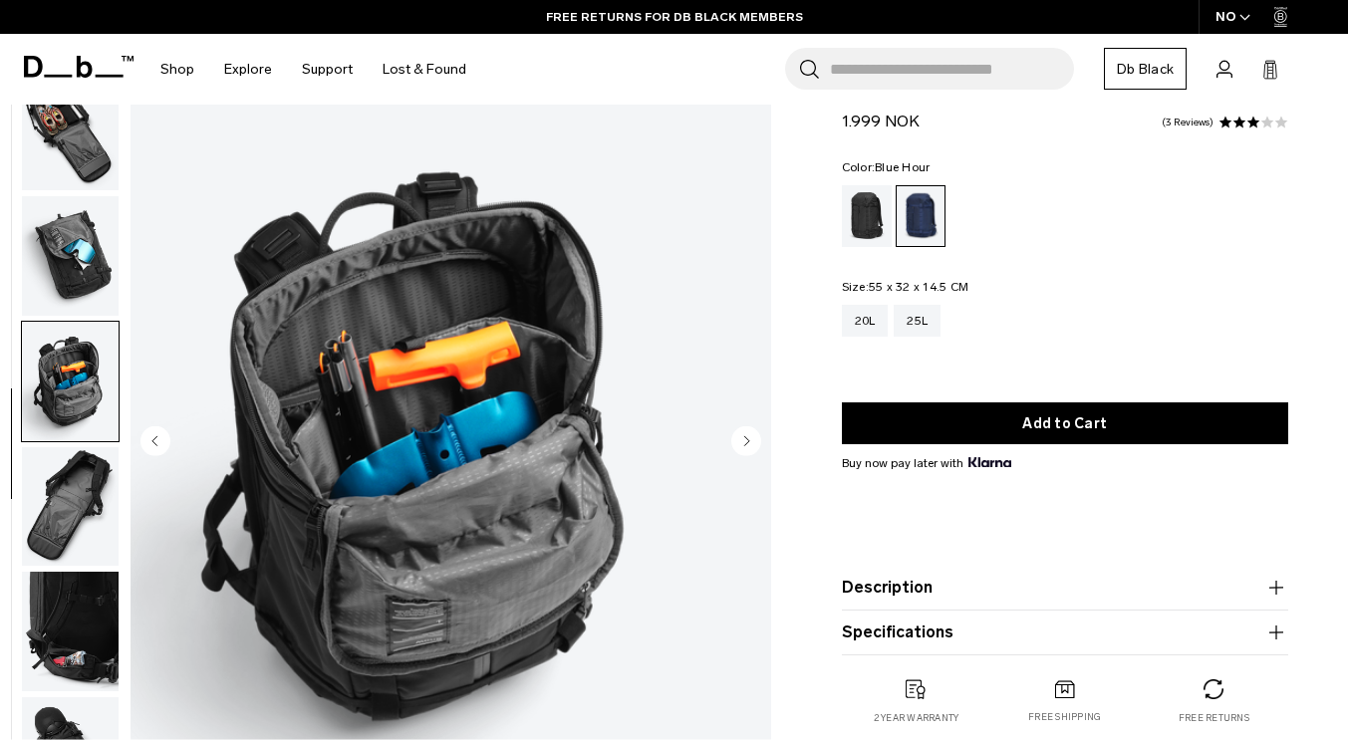
click at [119, 251] on img "button" at bounding box center [70, 256] width 97 height 120
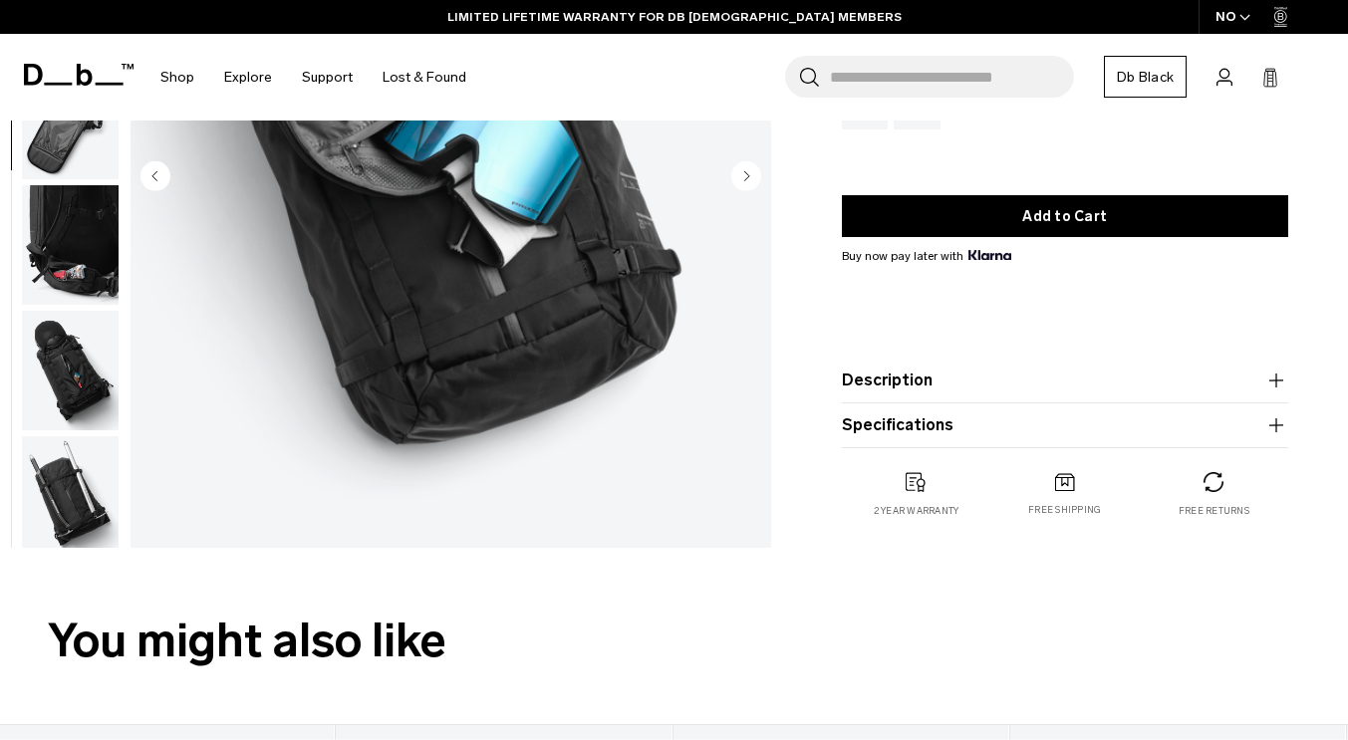
scroll to position [326, 0]
click at [119, 510] on img "button" at bounding box center [70, 496] width 97 height 120
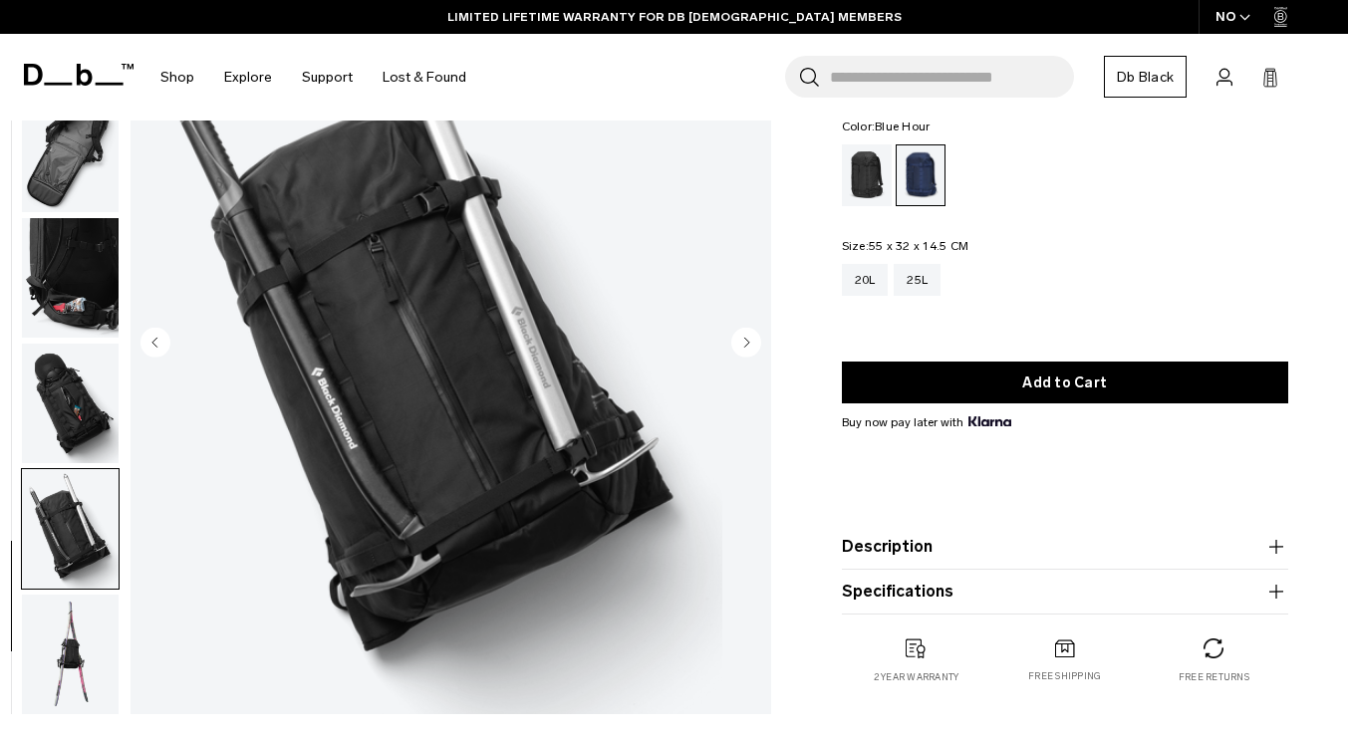
scroll to position [0, 0]
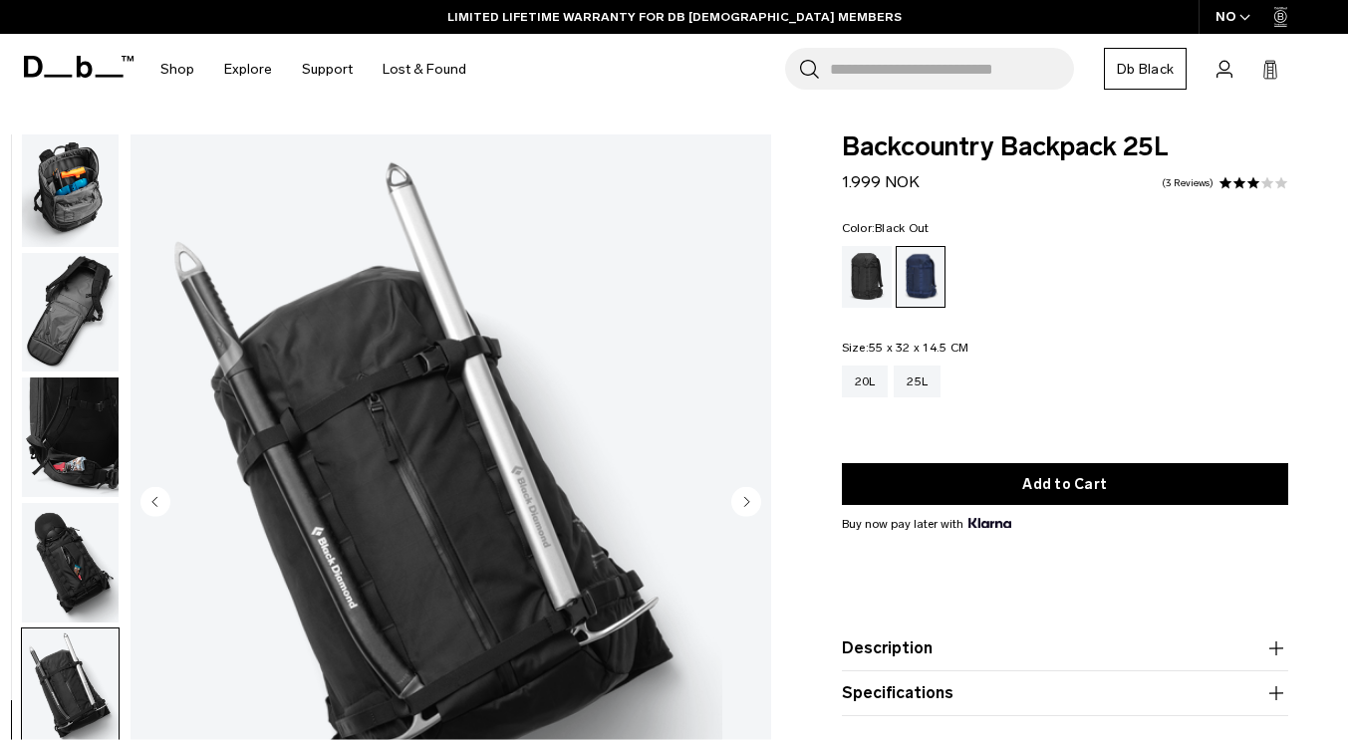
click at [861, 262] on div "Black Out" at bounding box center [867, 277] width 51 height 62
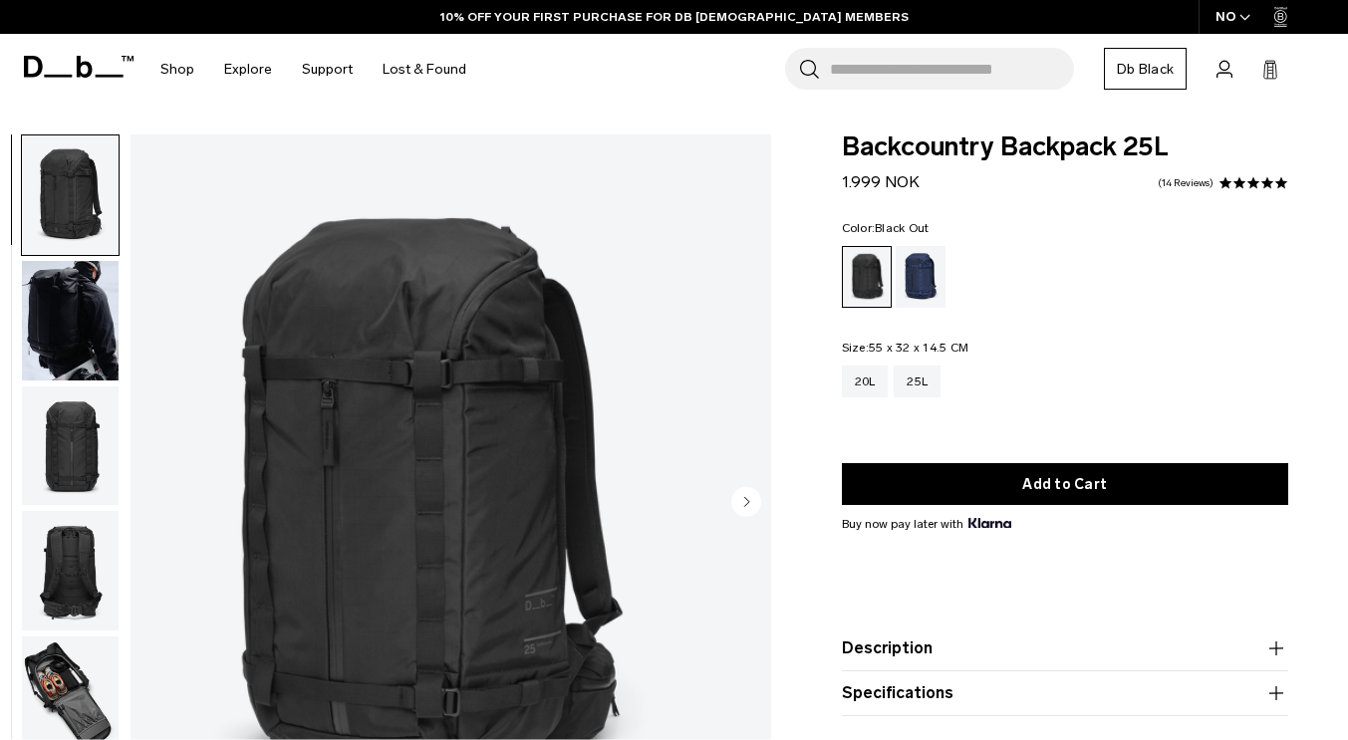
click at [119, 292] on img "button" at bounding box center [70, 321] width 97 height 120
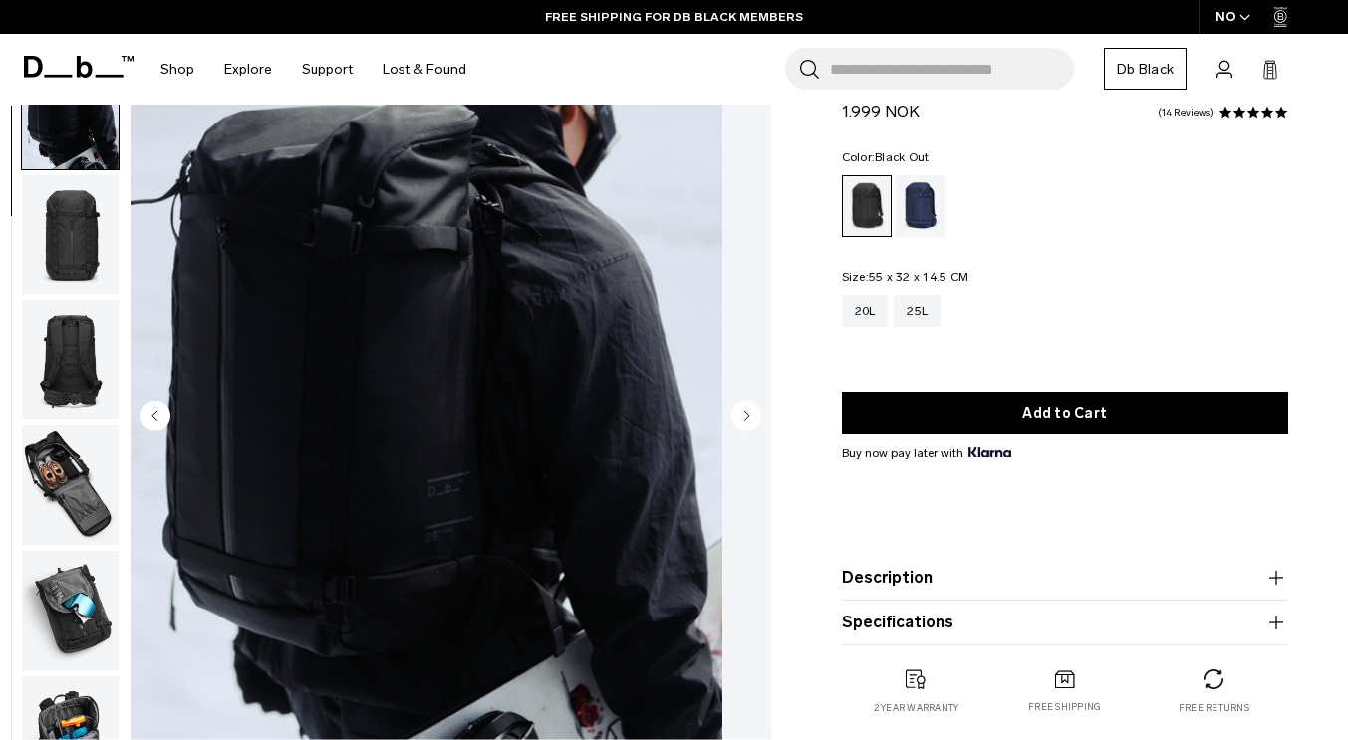
scroll to position [79, 0]
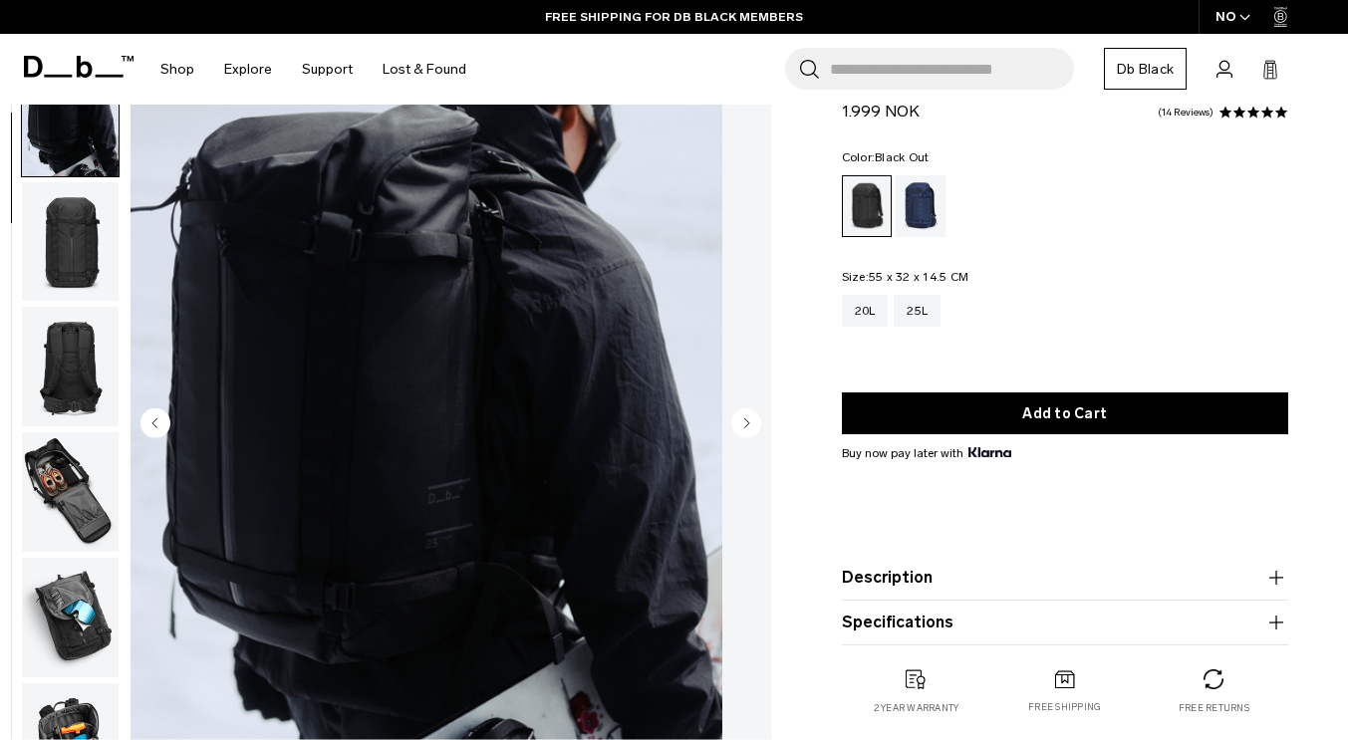
click at [742, 426] on circle "Next slide" at bounding box center [746, 424] width 30 height 30
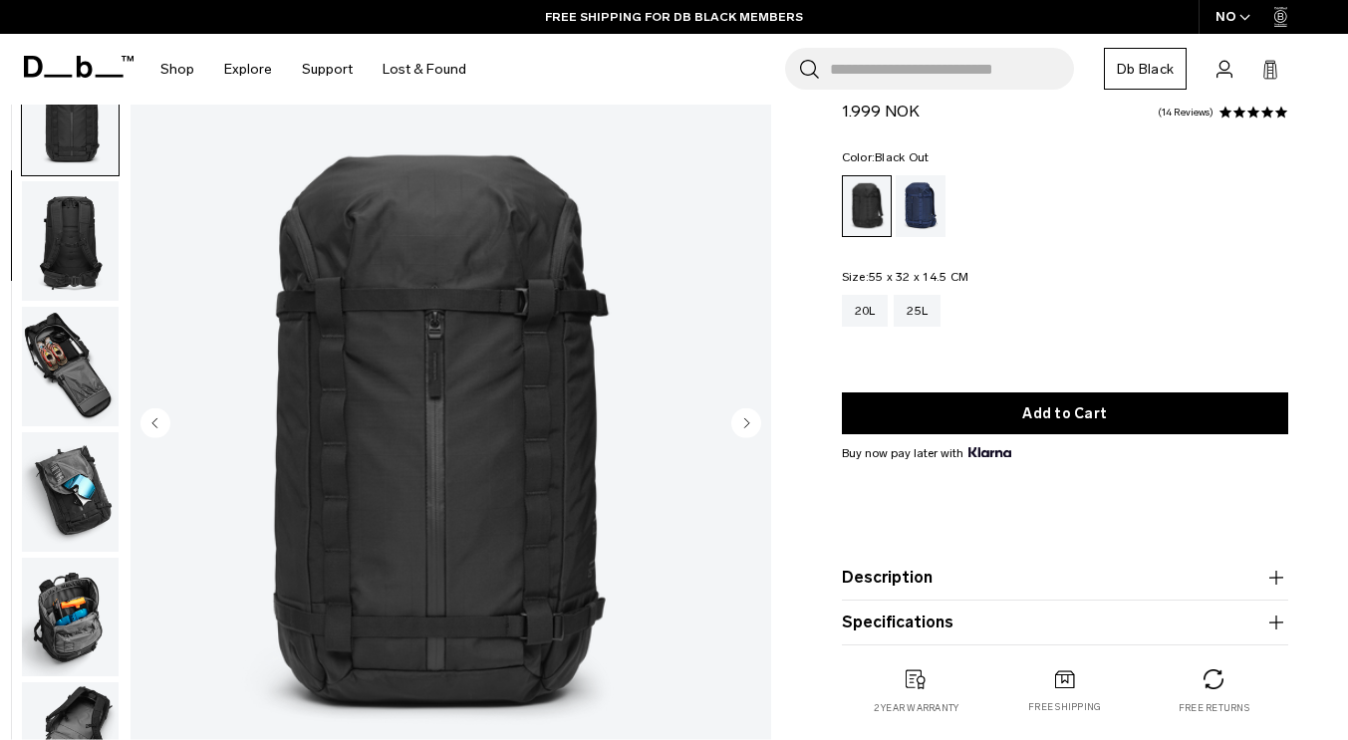
click at [742, 426] on circle "Next slide" at bounding box center [746, 424] width 30 height 30
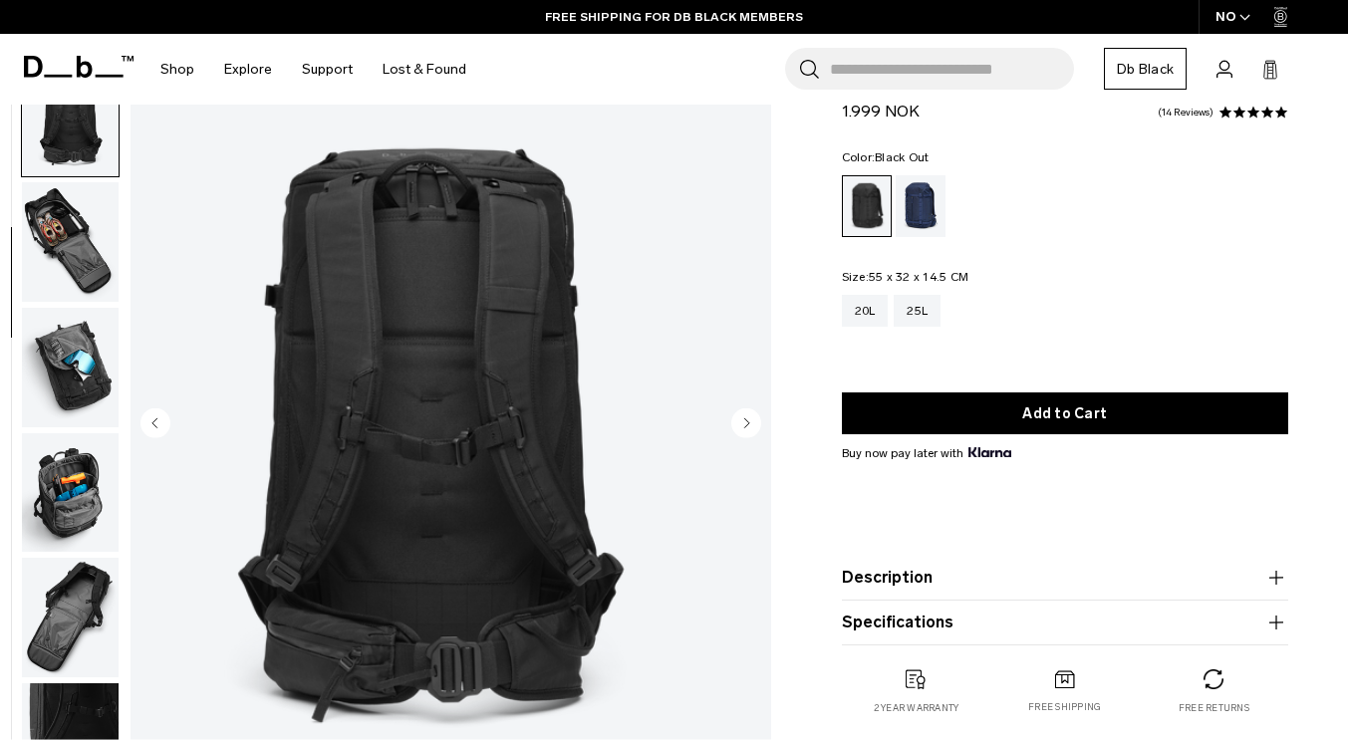
click at [742, 426] on circle "Next slide" at bounding box center [746, 424] width 30 height 30
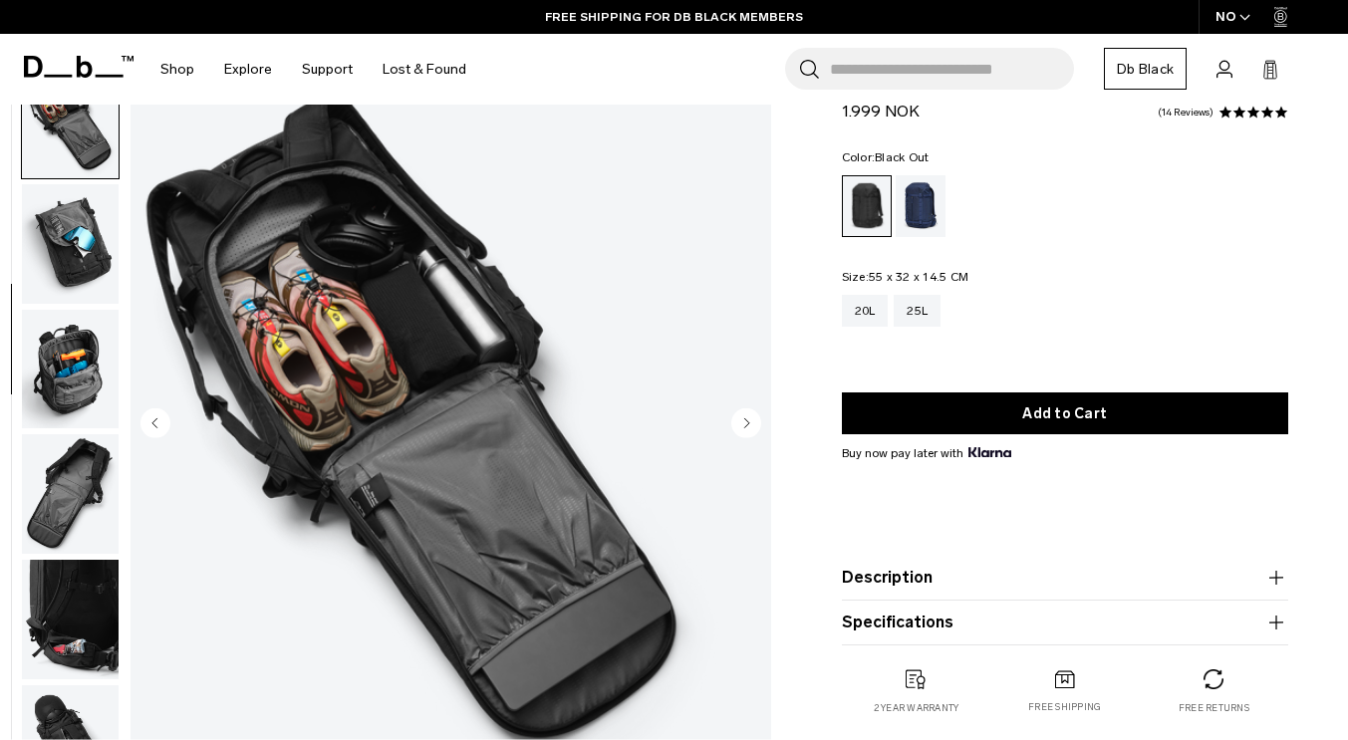
scroll to position [501, 0]
click at [170, 429] on circle "Previous slide" at bounding box center [155, 424] width 30 height 30
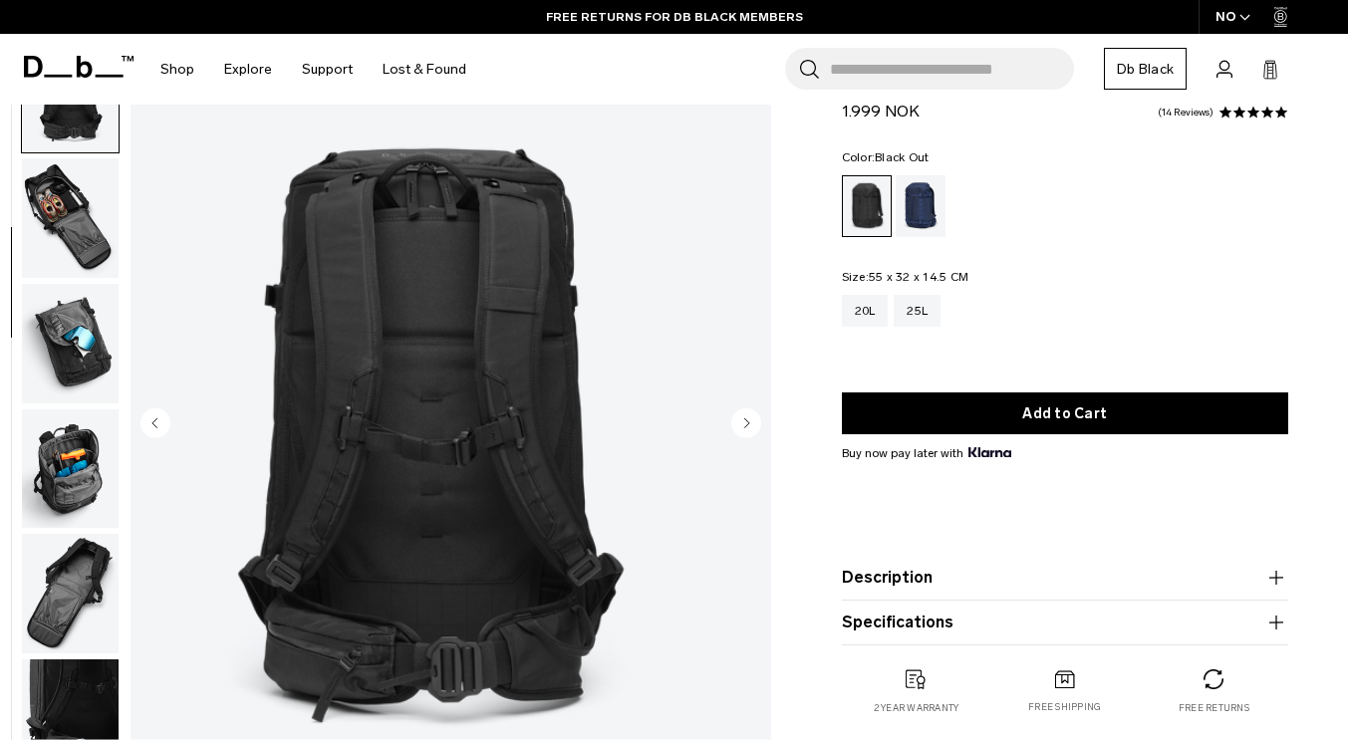
scroll to position [376, 0]
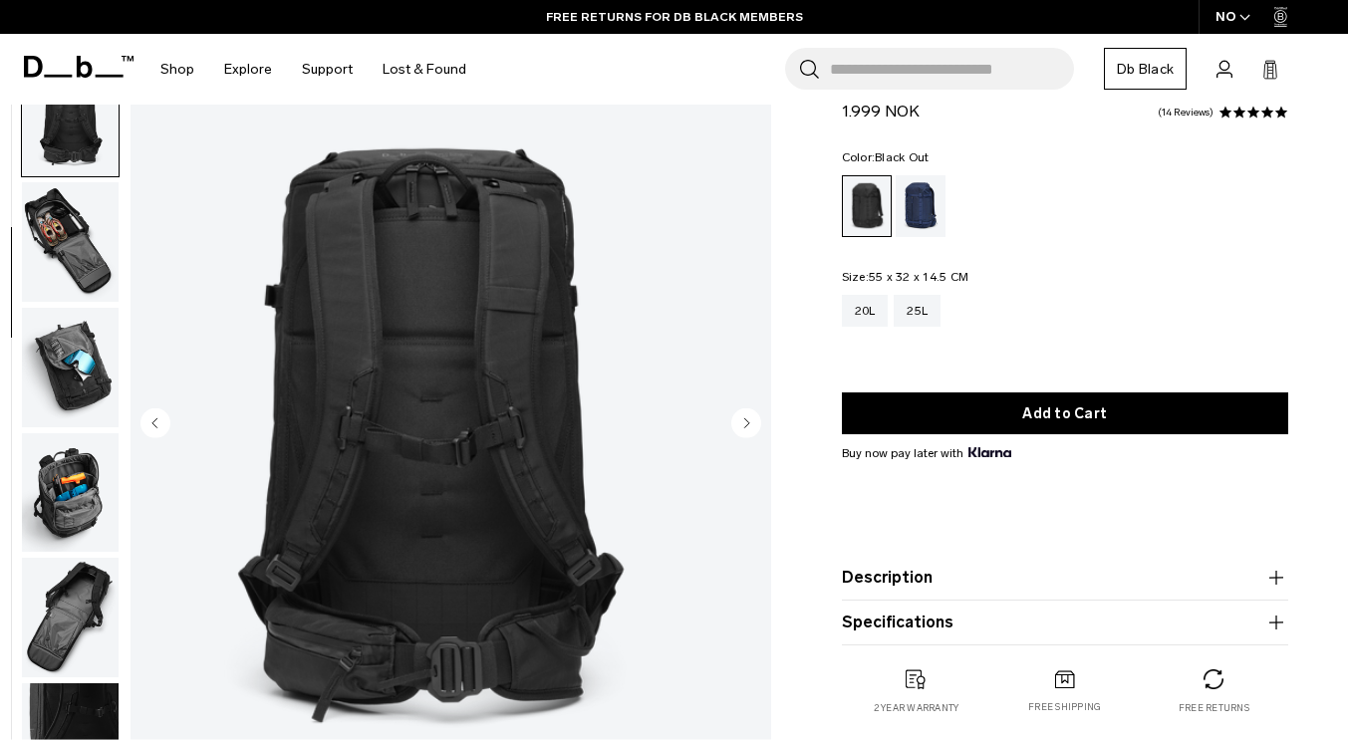
click at [743, 429] on circle "Next slide" at bounding box center [746, 424] width 30 height 30
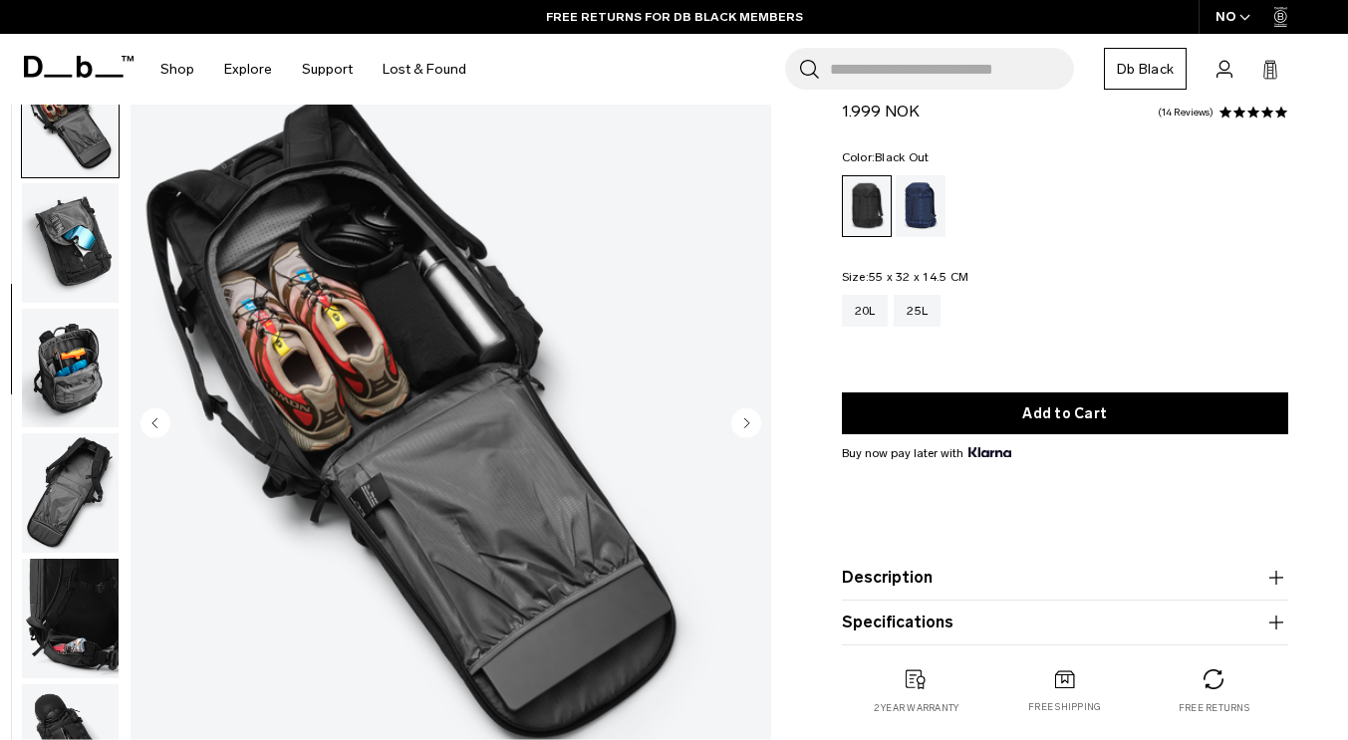
scroll to position [501, 0]
click at [743, 429] on circle "Next slide" at bounding box center [746, 424] width 30 height 30
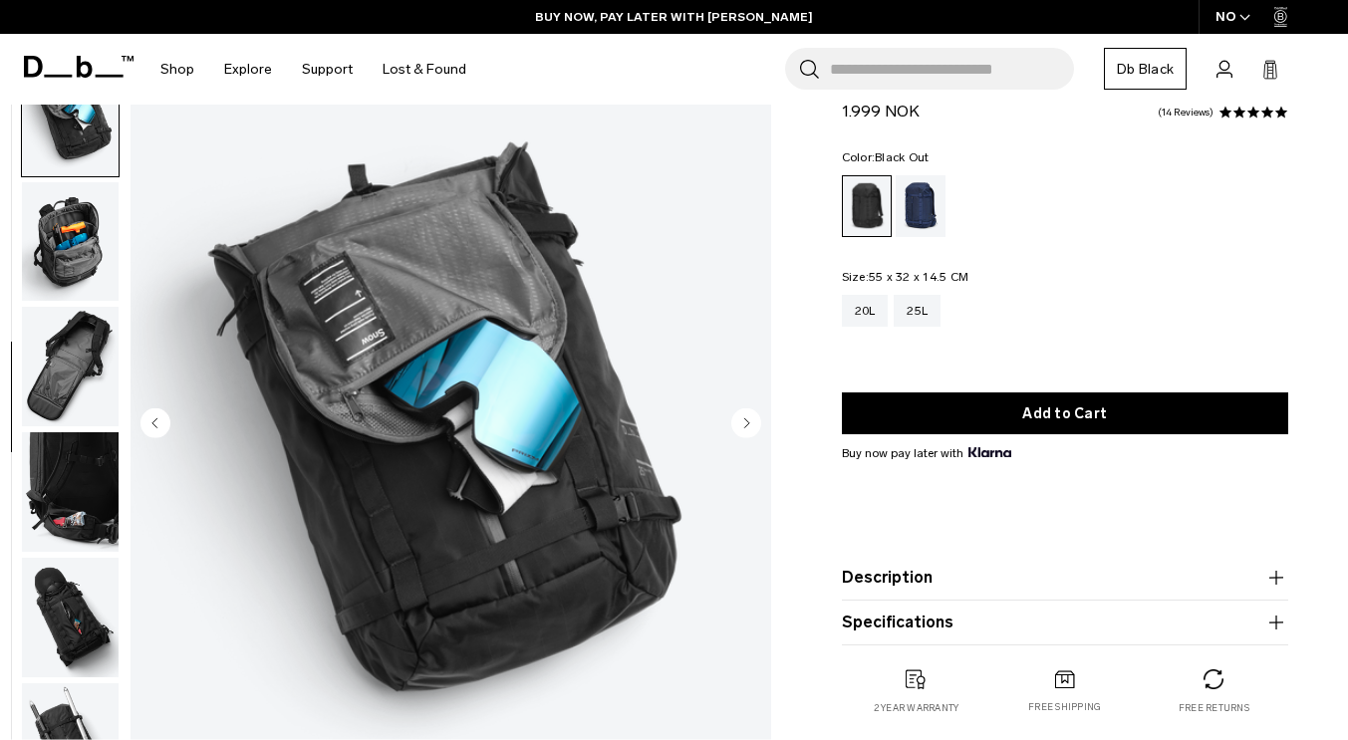
click at [743, 429] on circle "Next slide" at bounding box center [746, 424] width 30 height 30
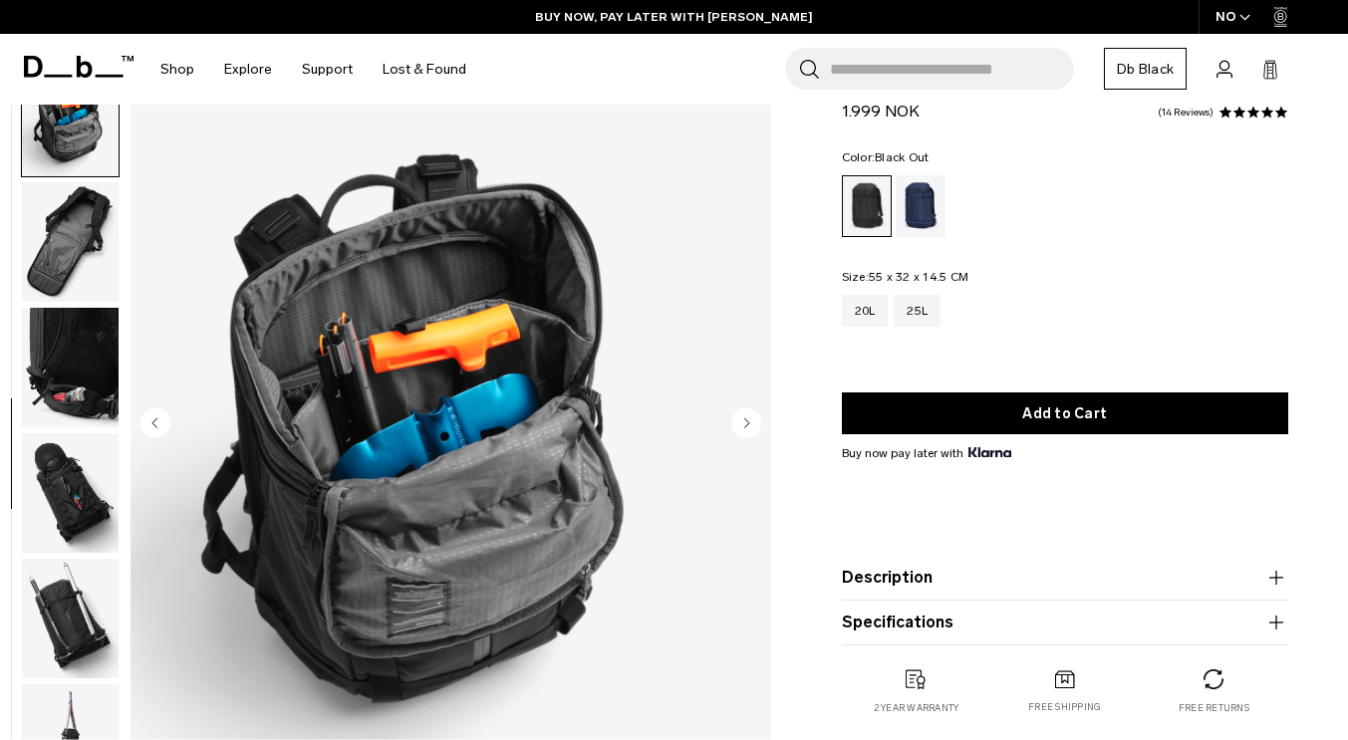
scroll to position [752, 0]
click at [743, 429] on circle "Next slide" at bounding box center [746, 424] width 30 height 30
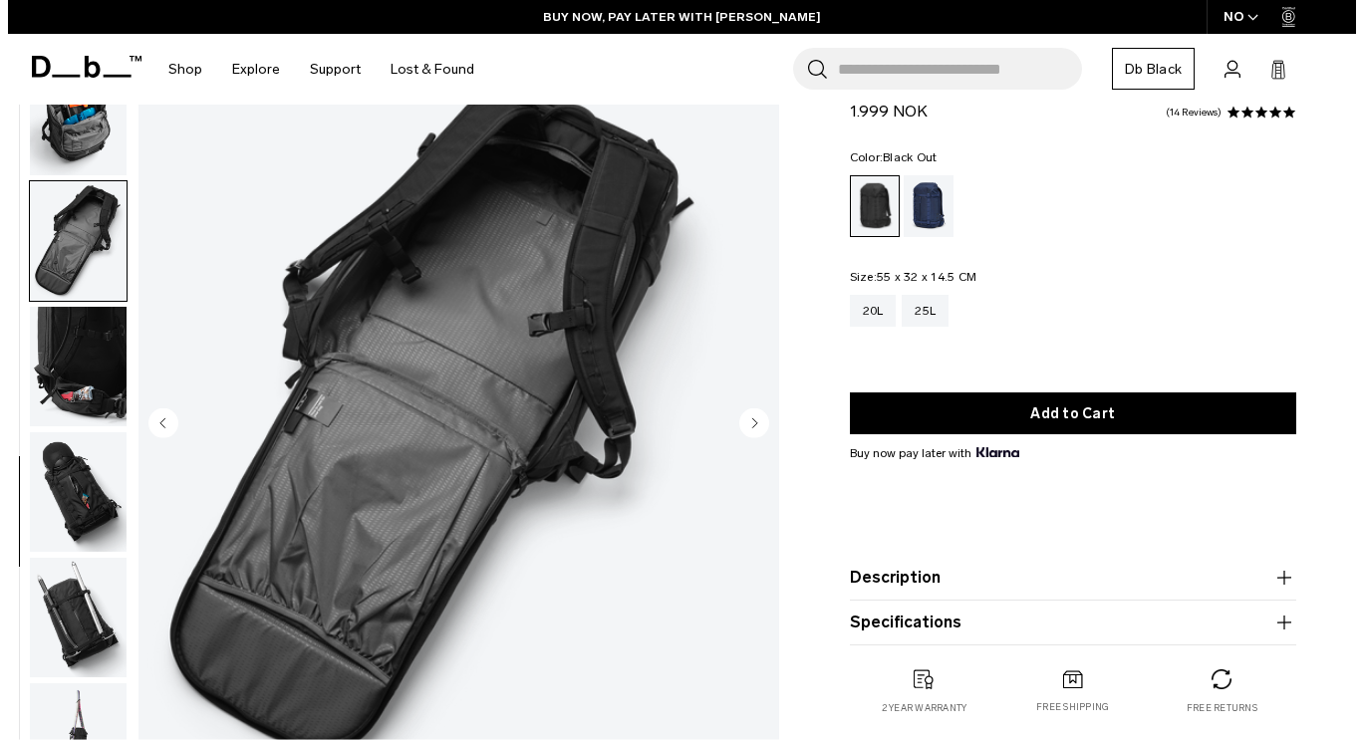
scroll to position [760, 0]
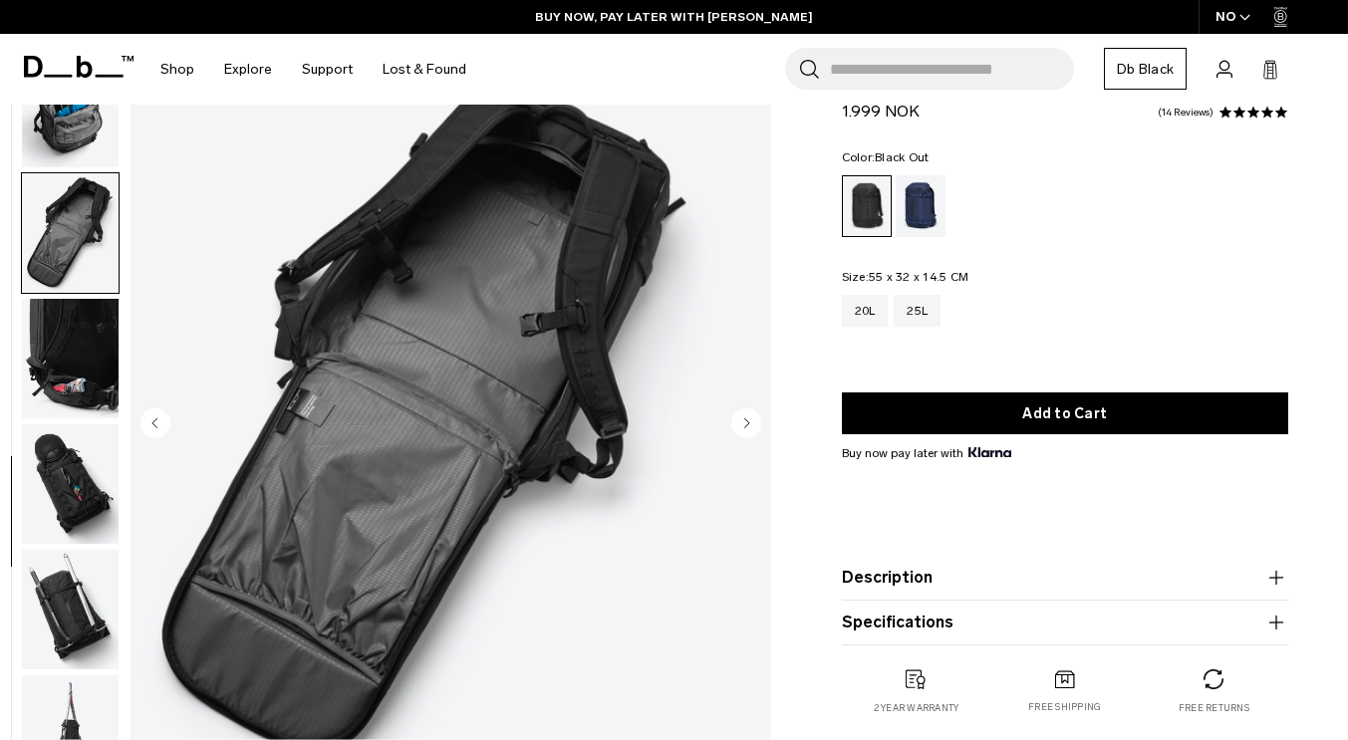
click at [743, 429] on circle "Next slide" at bounding box center [746, 424] width 30 height 30
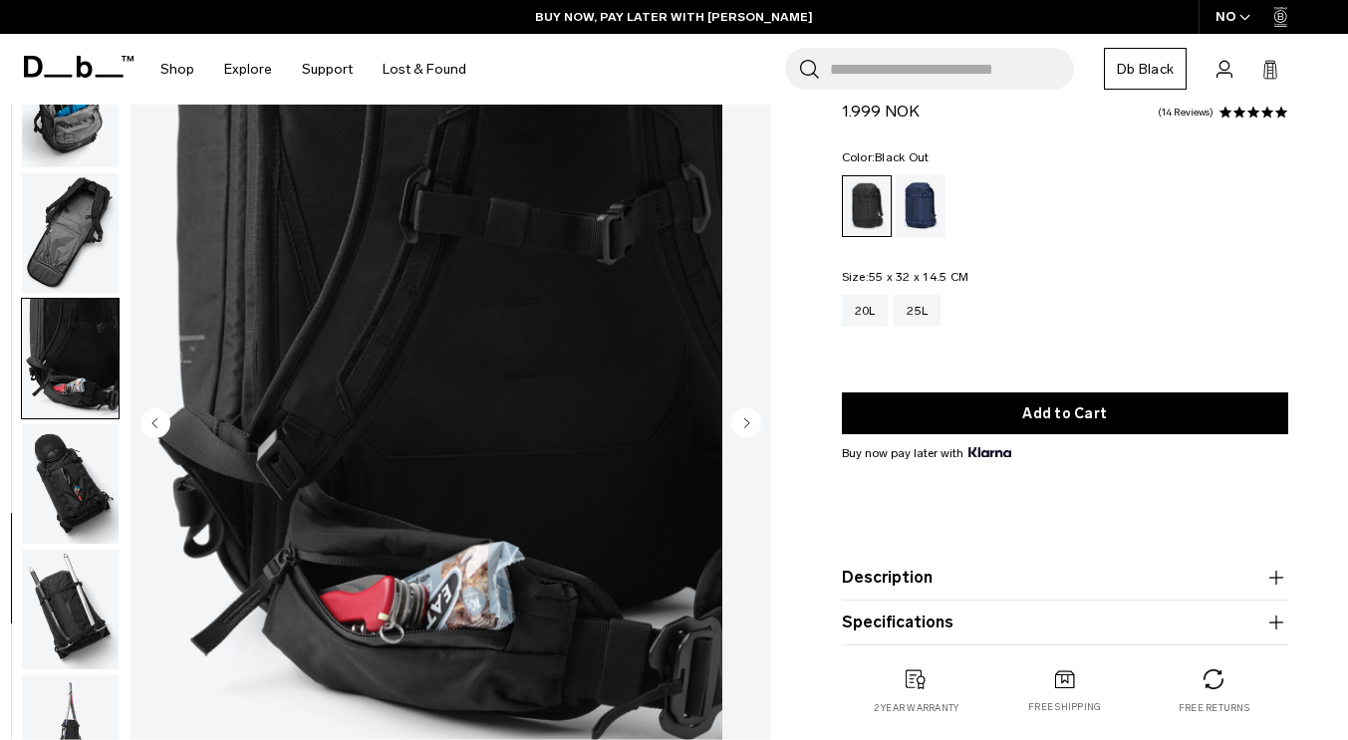
click at [743, 429] on circle "Next slide" at bounding box center [746, 424] width 30 height 30
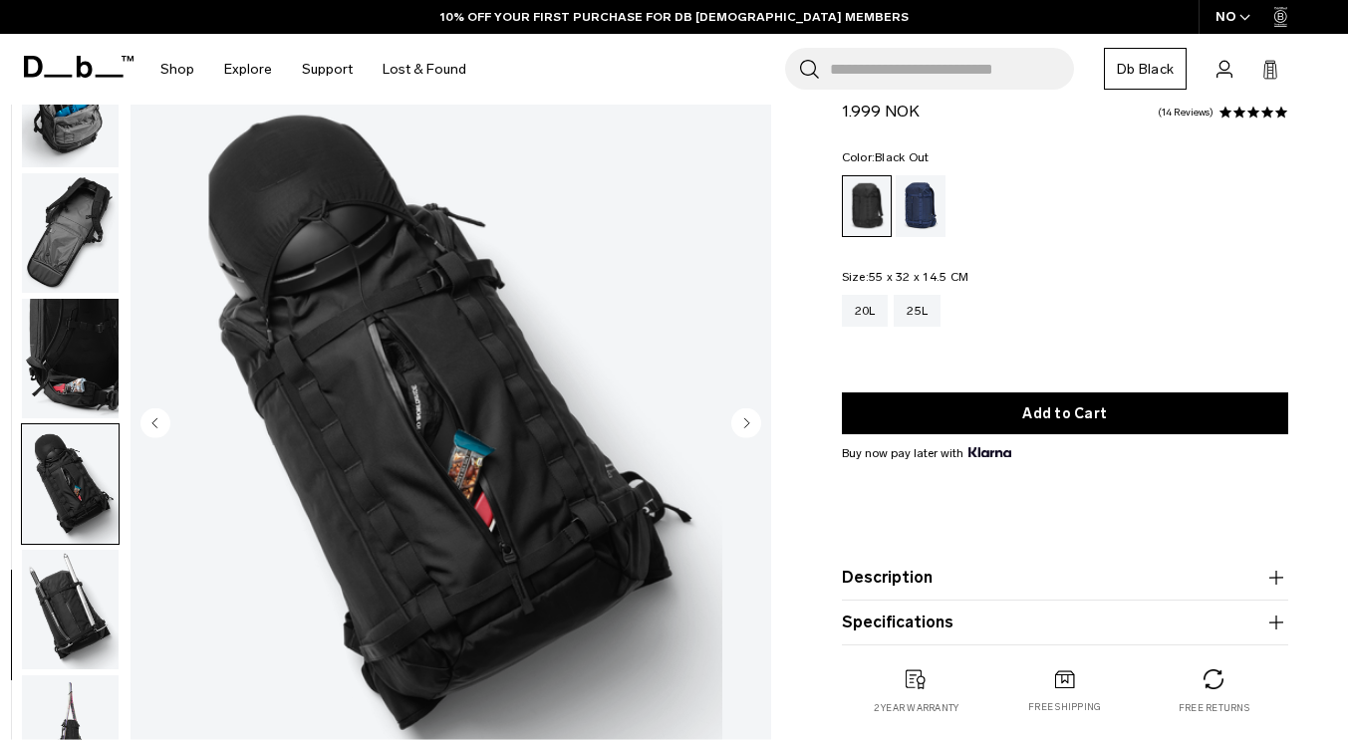
click at [743, 429] on circle "Next slide" at bounding box center [746, 424] width 30 height 30
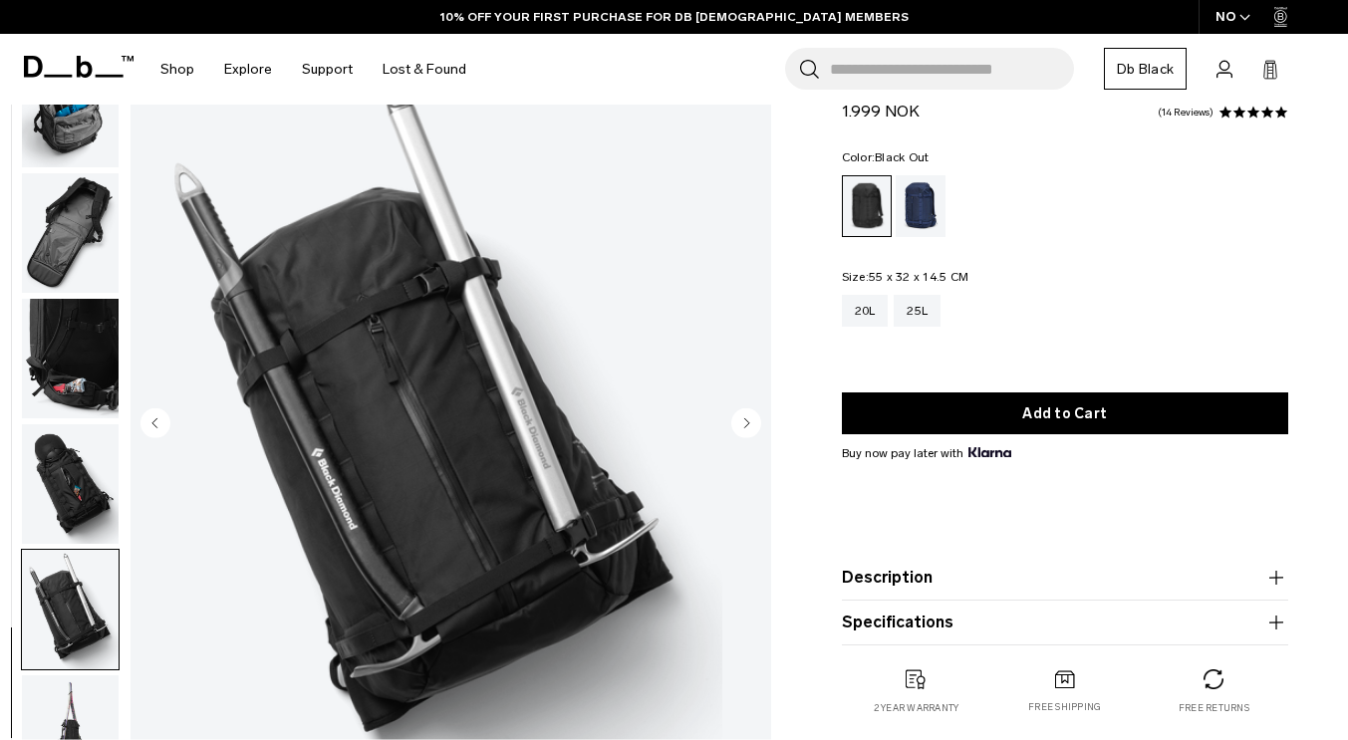
click at [743, 429] on circle "Next slide" at bounding box center [746, 424] width 30 height 30
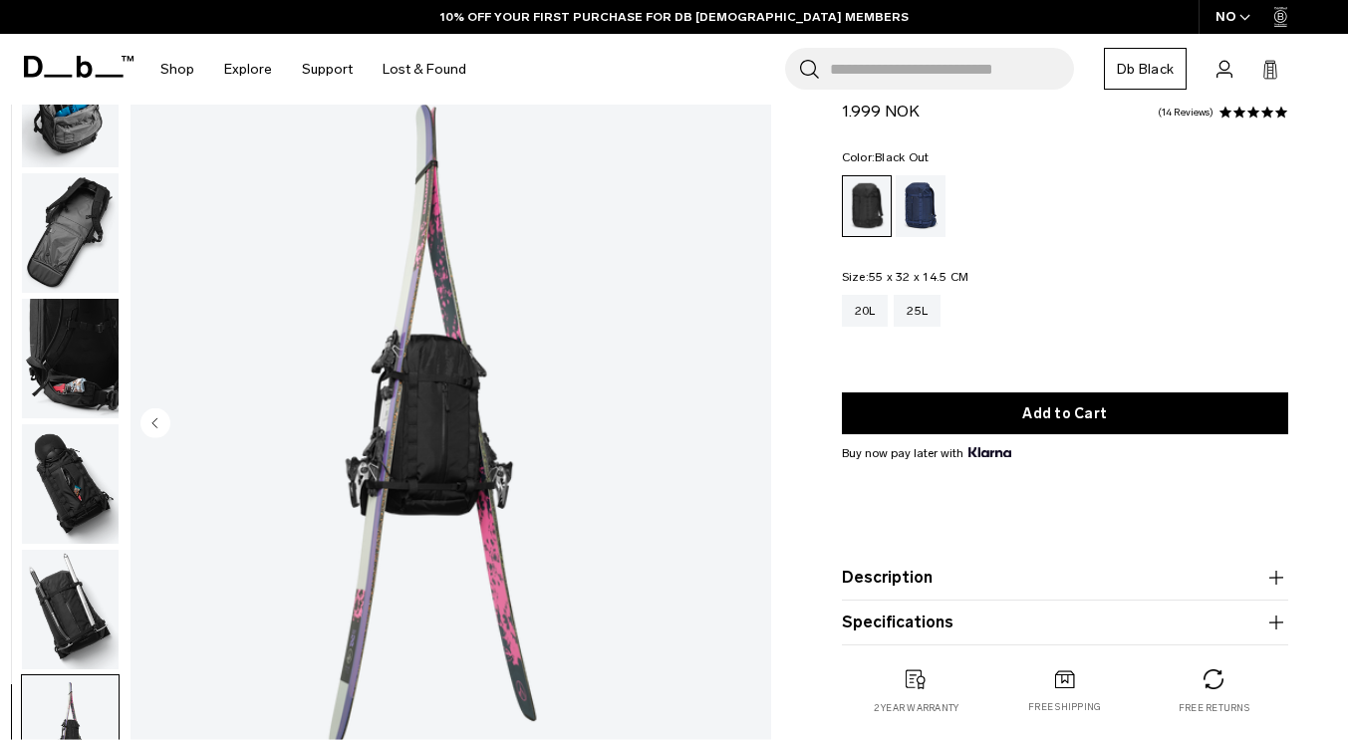
click at [722, 429] on img "12 / 12" at bounding box center [427, 425] width 592 height 739
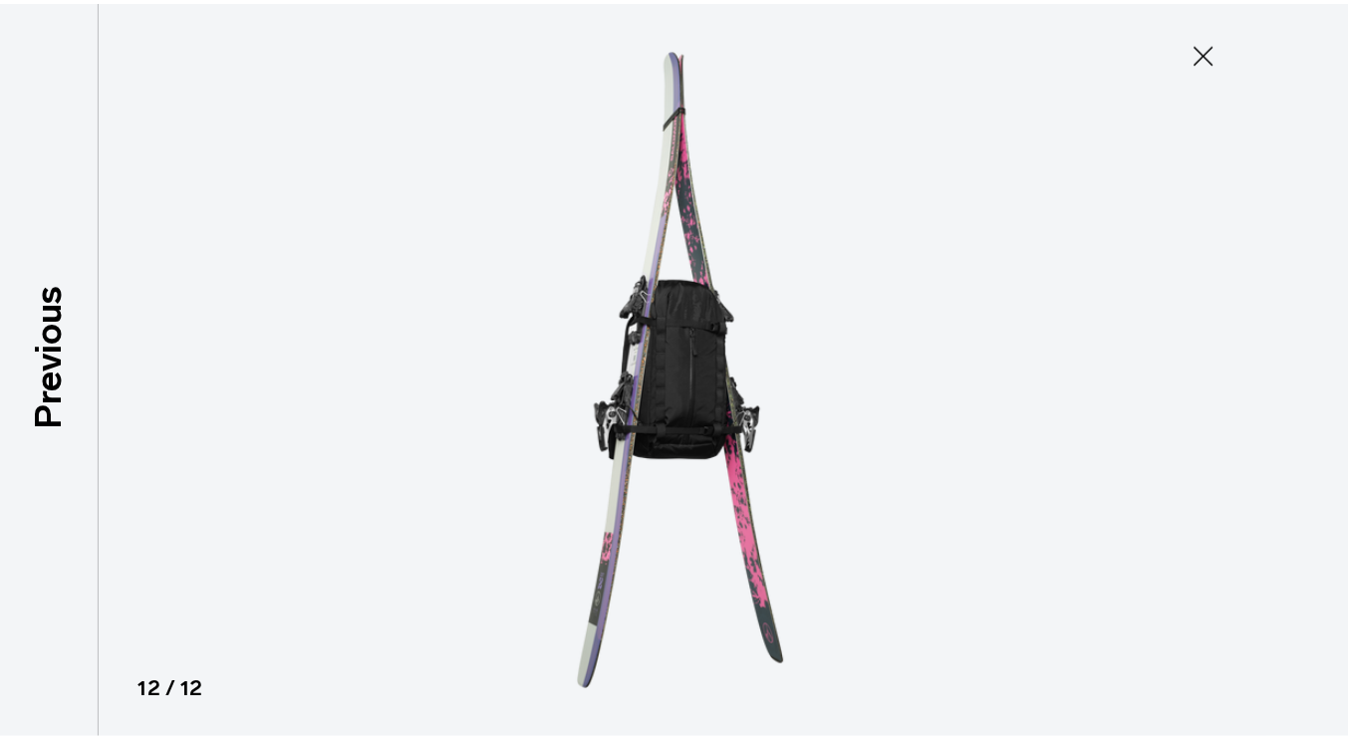
scroll to position [750, 0]
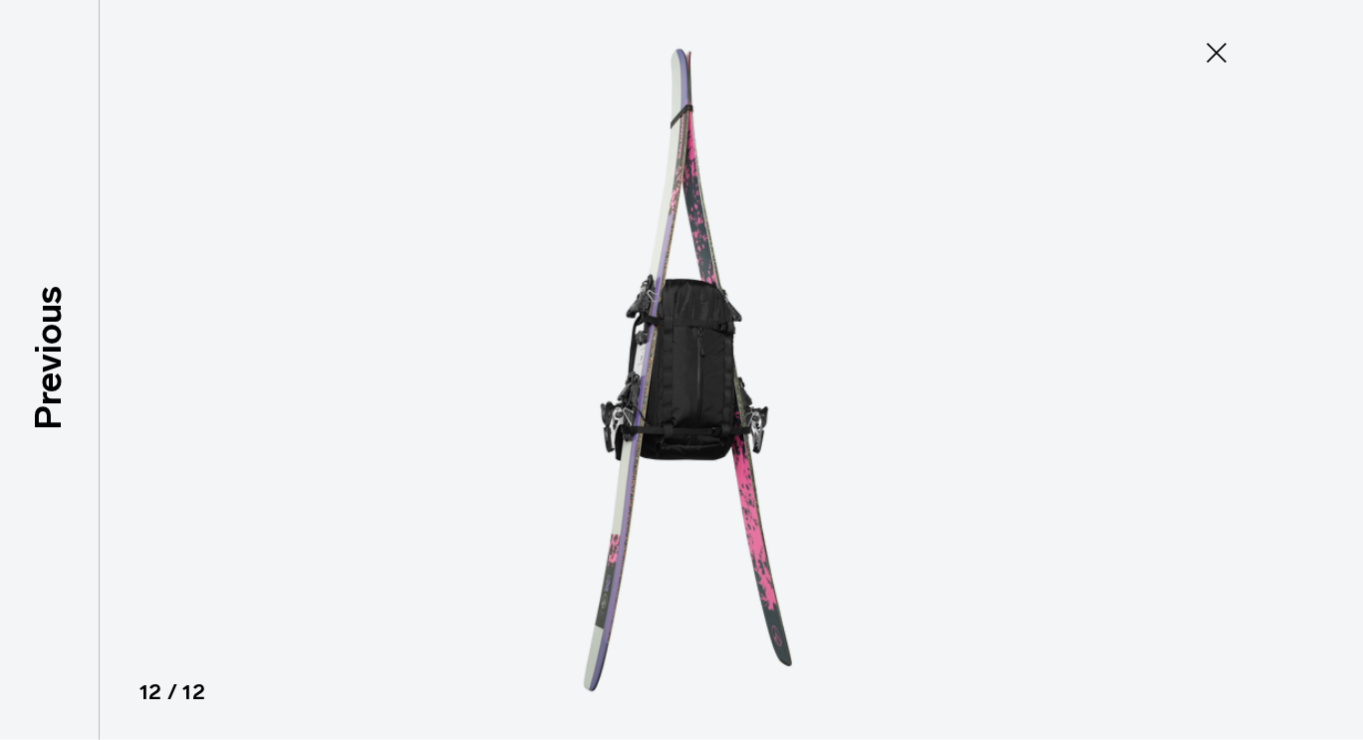
click at [1222, 58] on icon at bounding box center [1217, 53] width 20 height 20
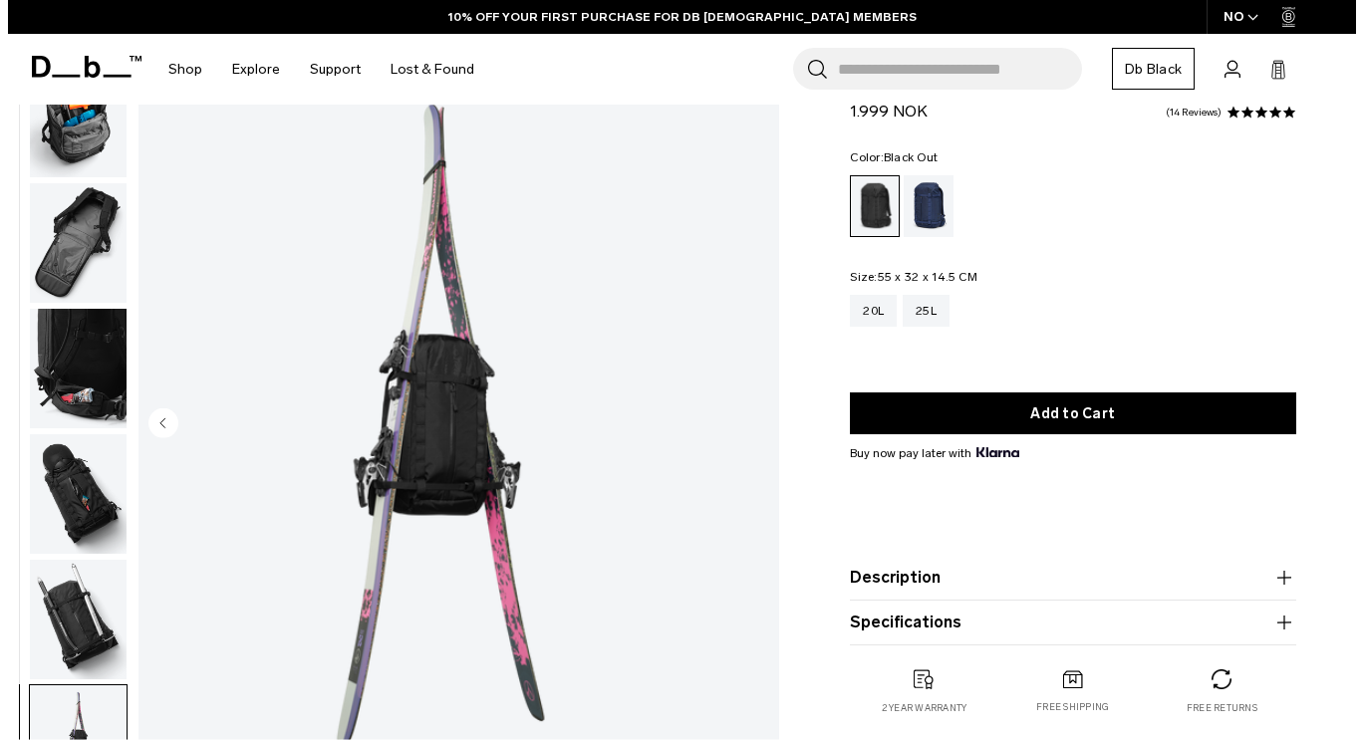
scroll to position [760, 0]
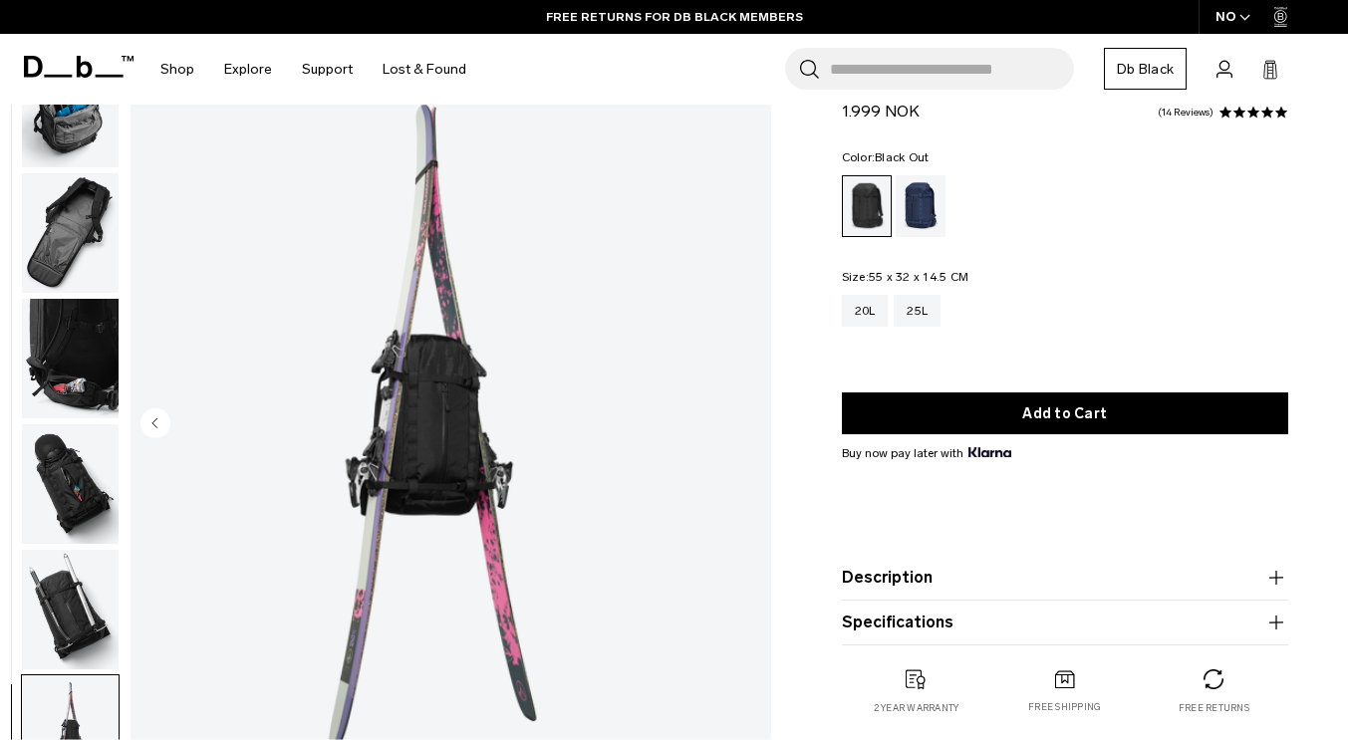
click at [449, 485] on img "12 / 12" at bounding box center [427, 425] width 592 height 739
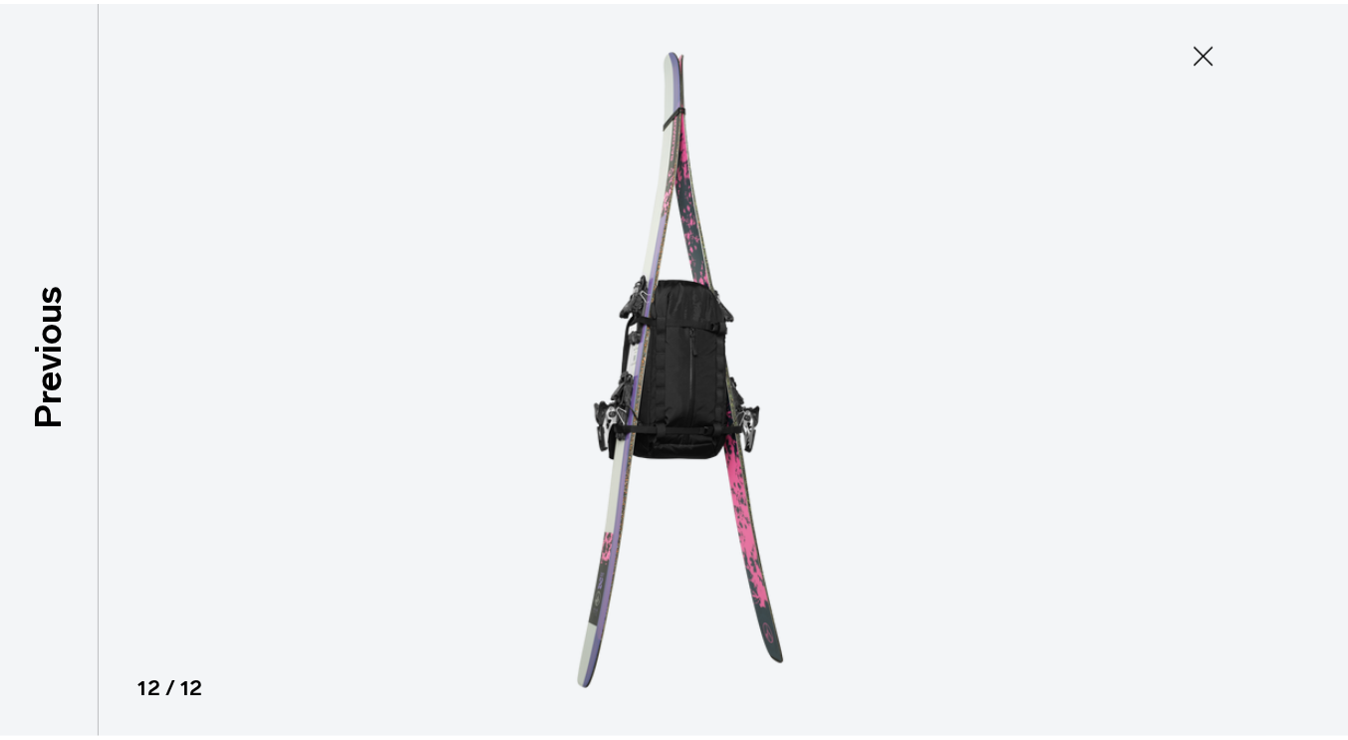
scroll to position [750, 0]
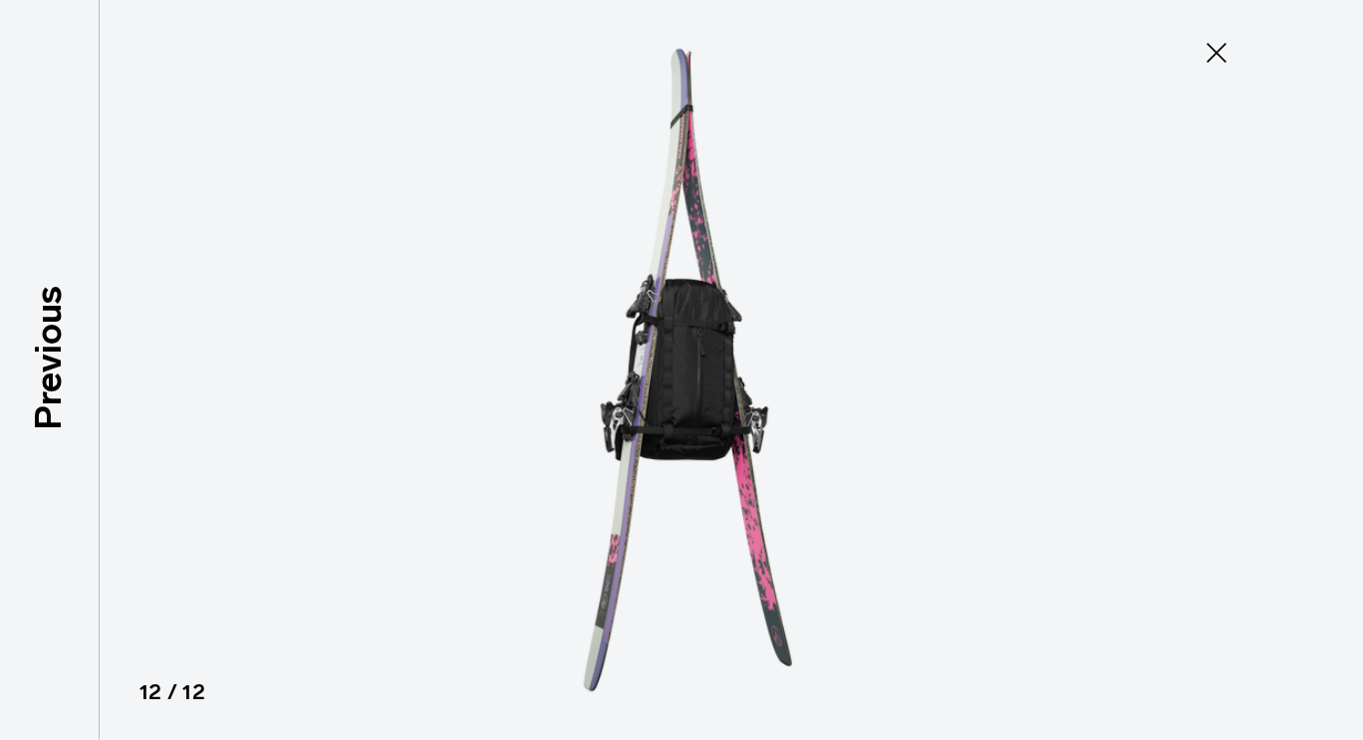
click at [1220, 62] on icon at bounding box center [1217, 53] width 32 height 32
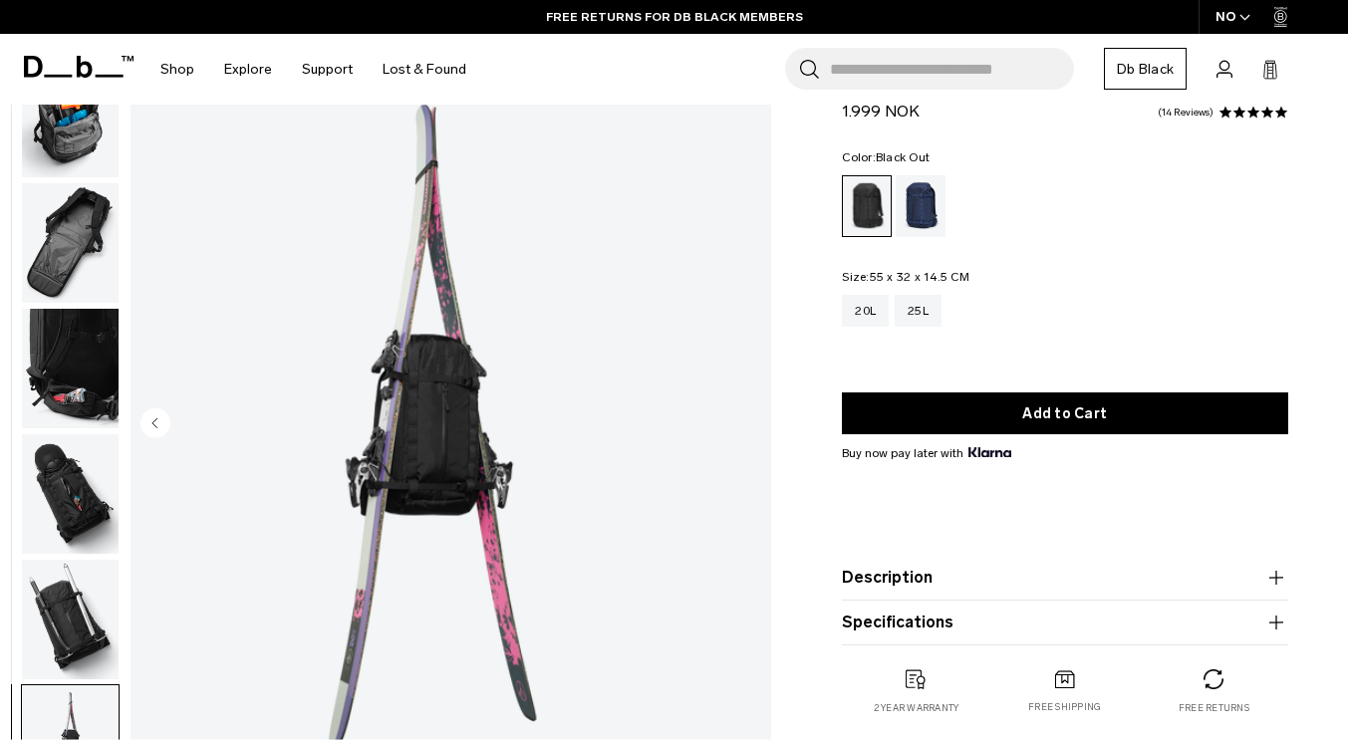
scroll to position [760, 0]
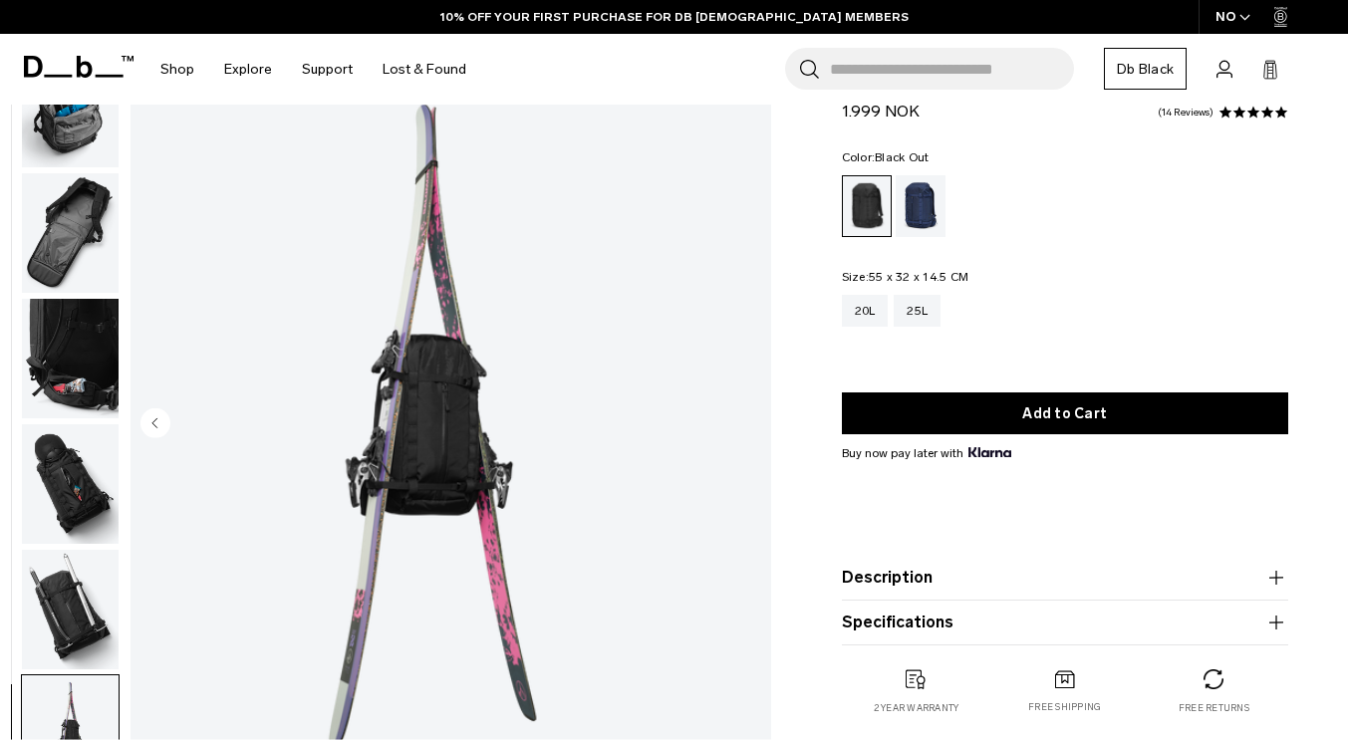
click at [100, 486] on img "button" at bounding box center [70, 484] width 97 height 120
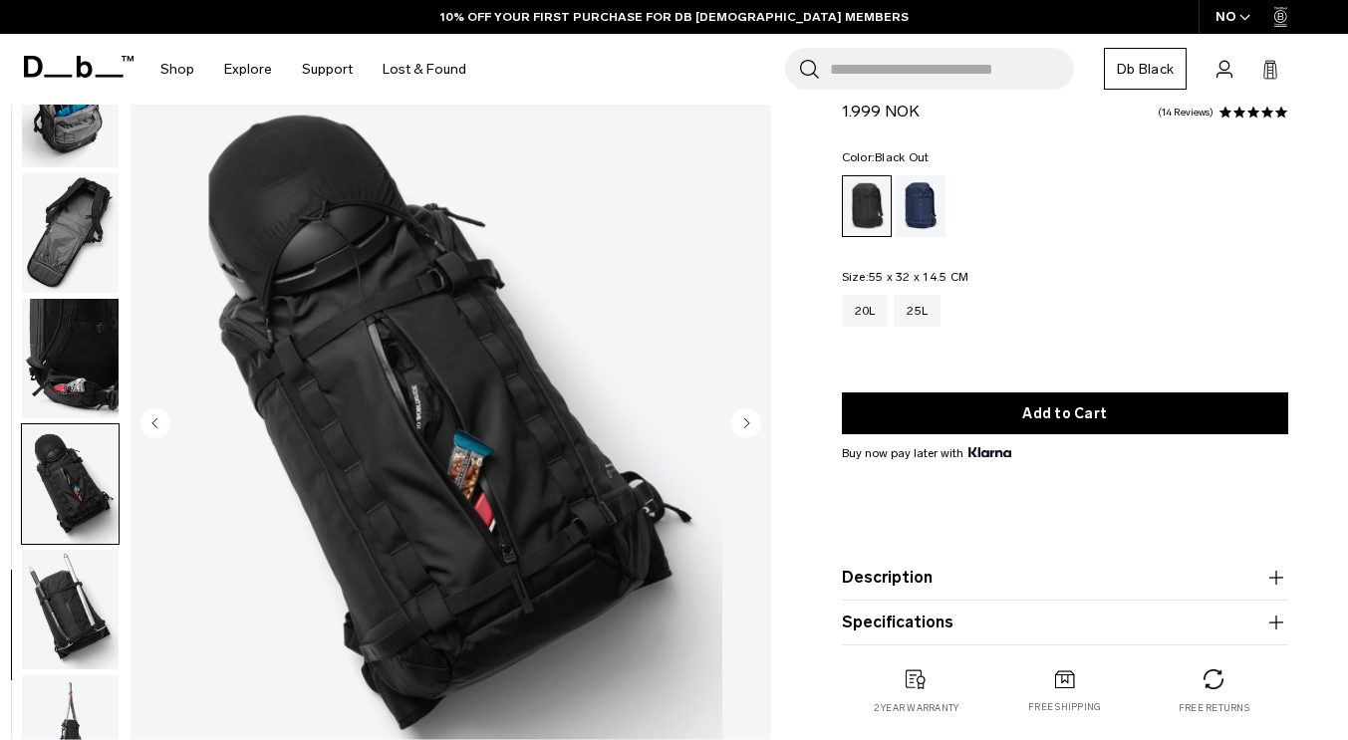
click at [119, 324] on img "button" at bounding box center [70, 359] width 97 height 120
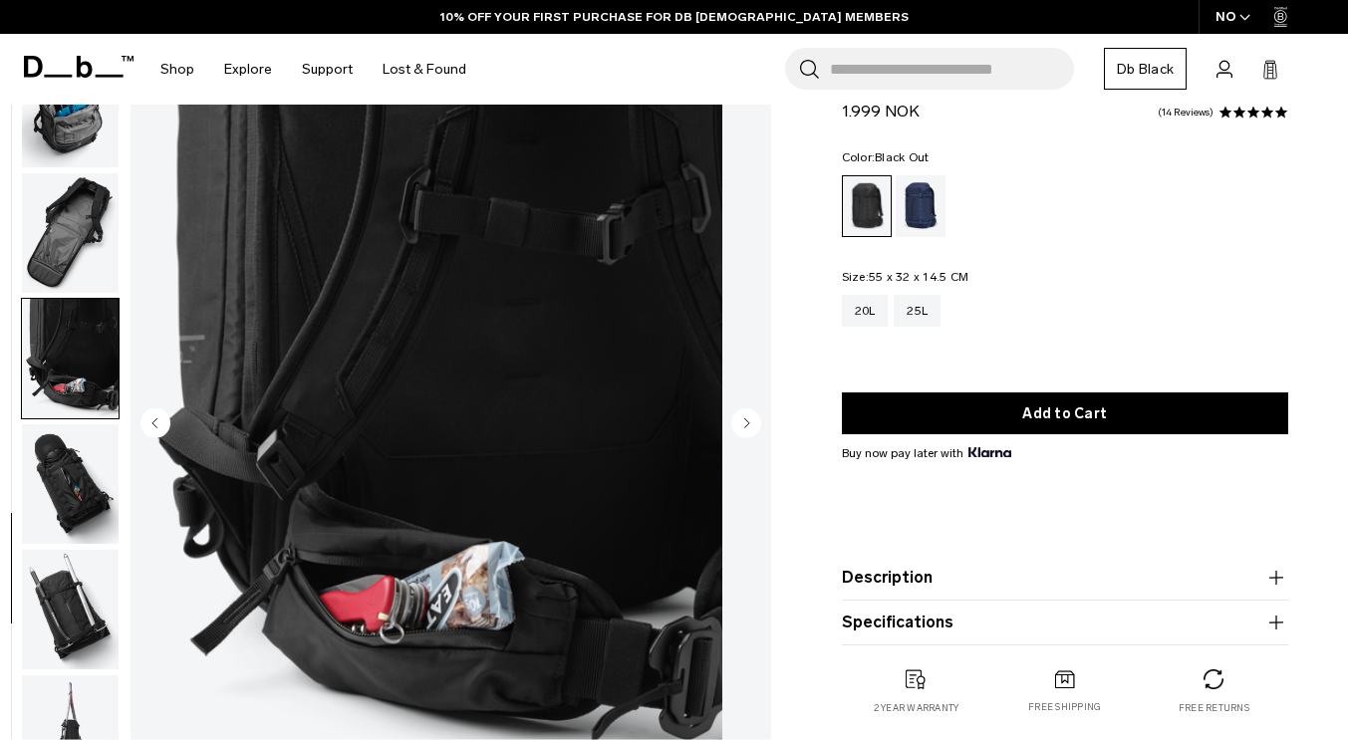
click at [119, 244] on img "button" at bounding box center [70, 233] width 97 height 120
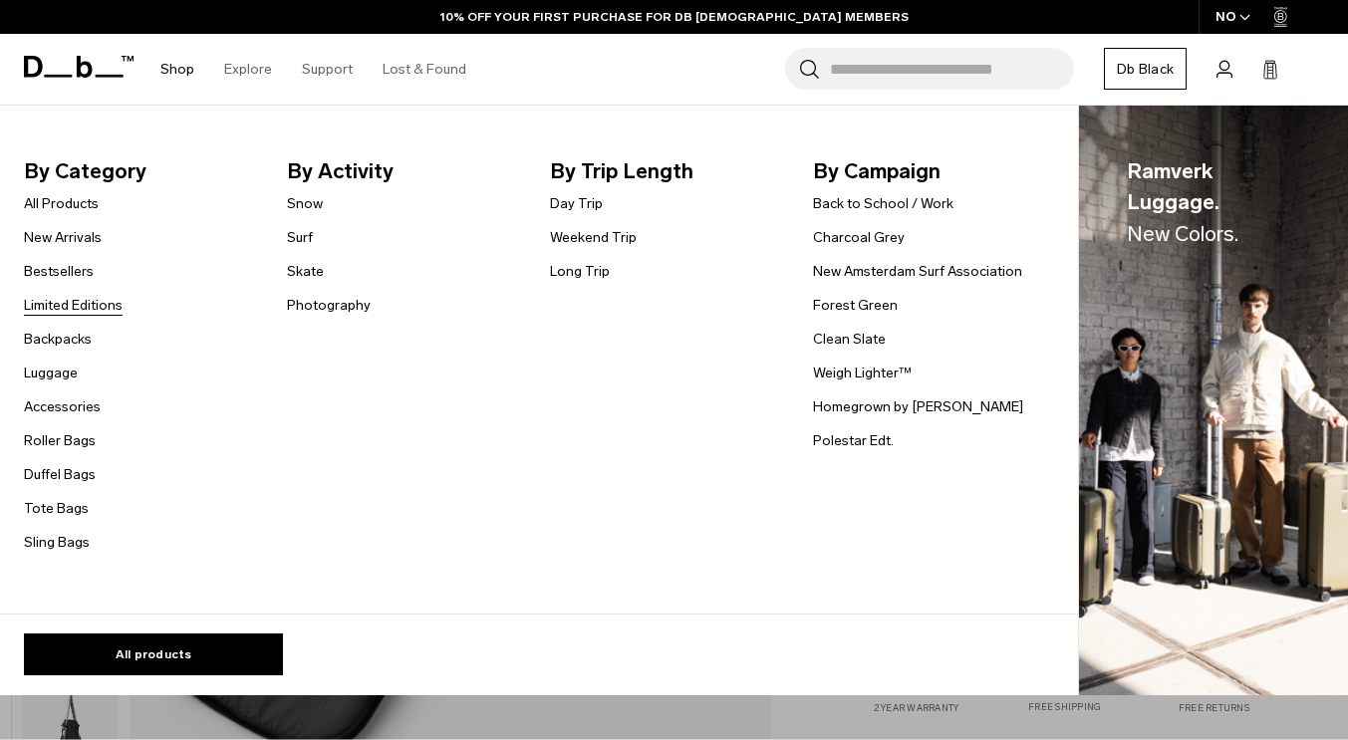
click at [84, 306] on link "Limited Editions" at bounding box center [73, 305] width 99 height 21
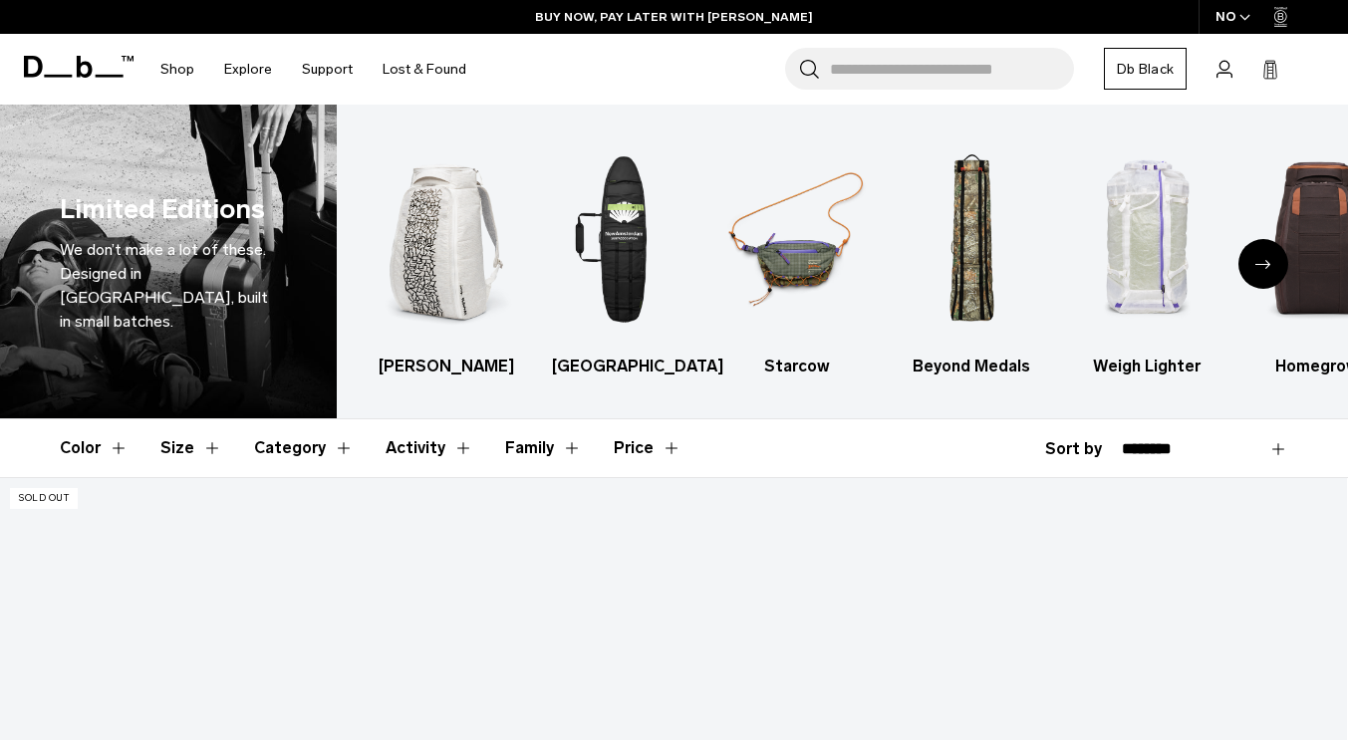
scroll to position [87, 0]
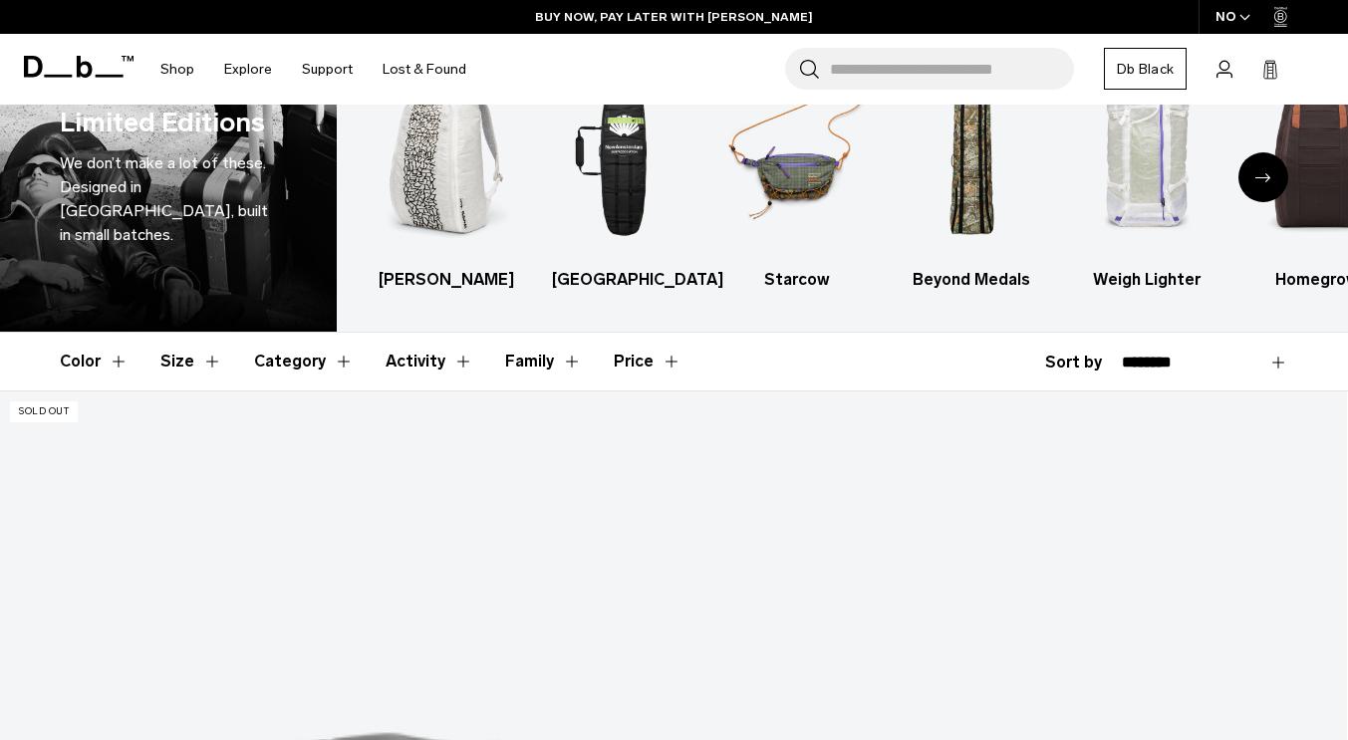
click at [1260, 161] on div "Next slide" at bounding box center [1263, 177] width 50 height 50
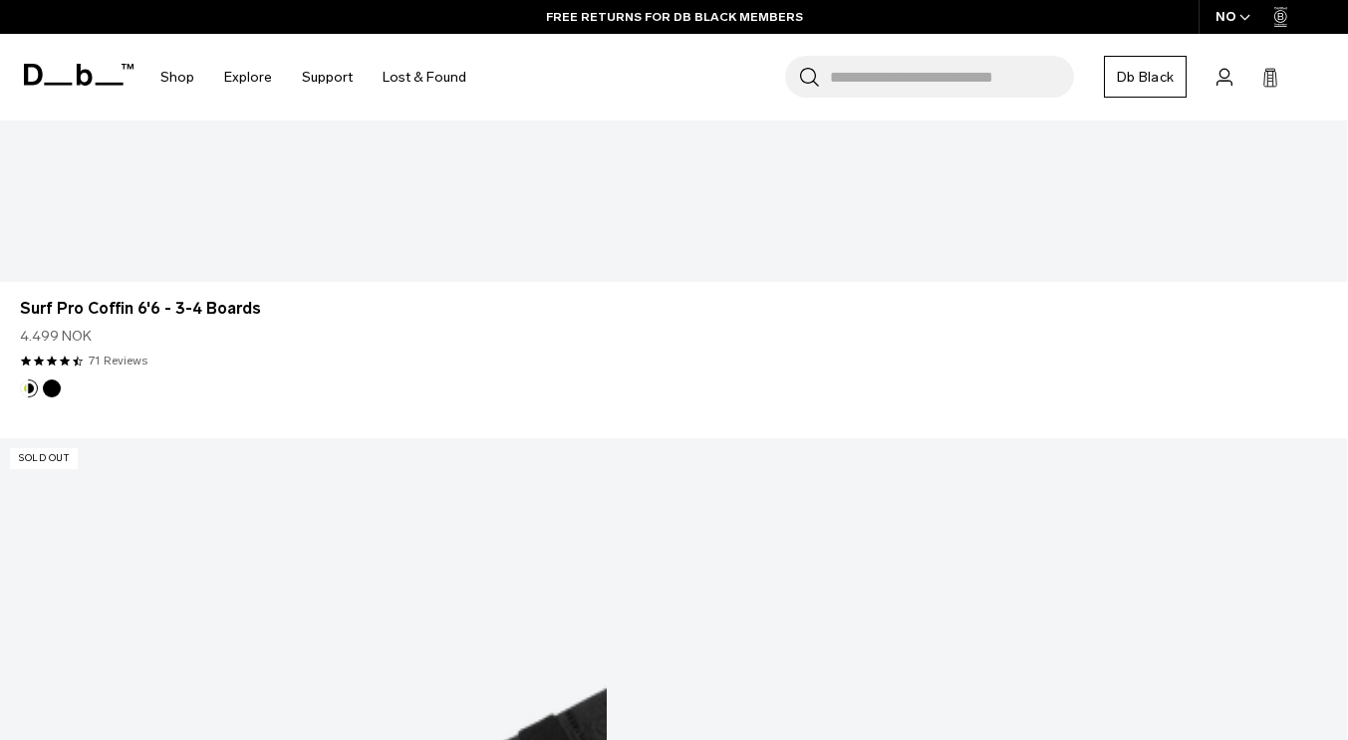
scroll to position [3793, 0]
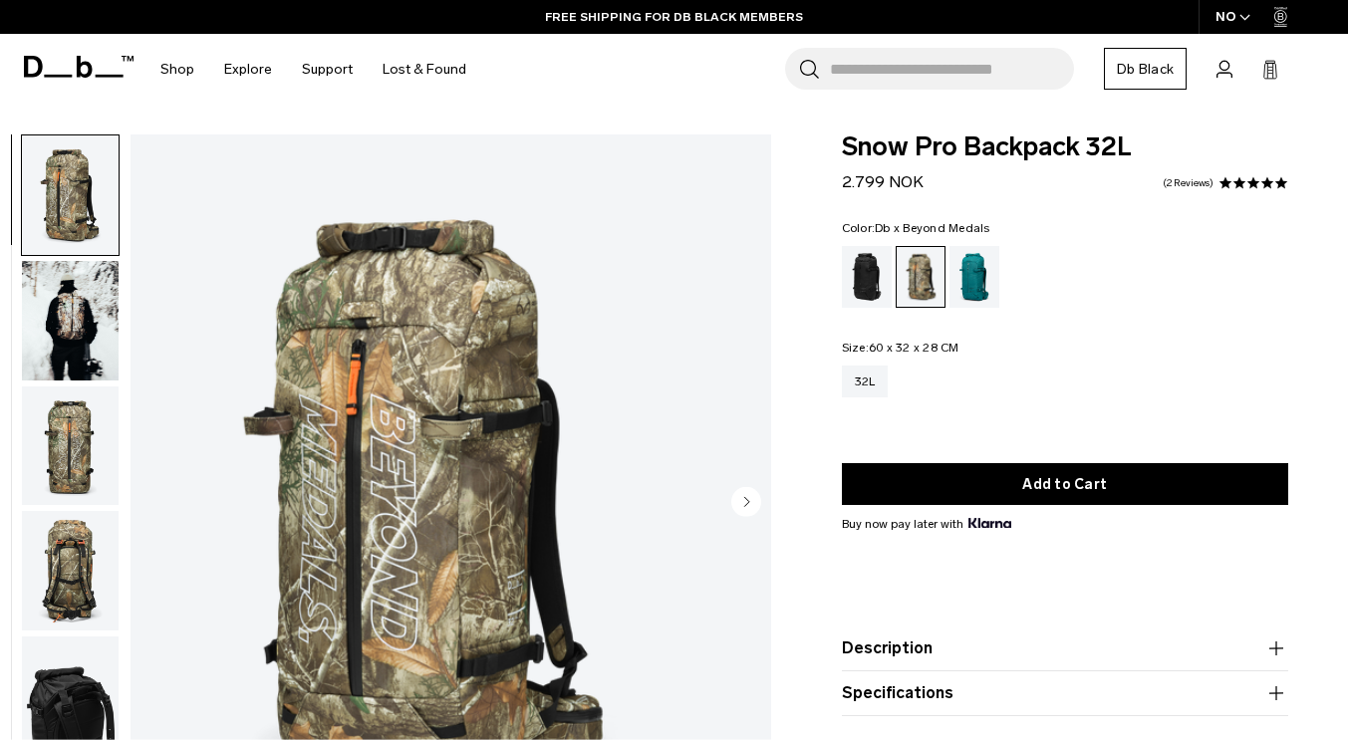
scroll to position [81, 0]
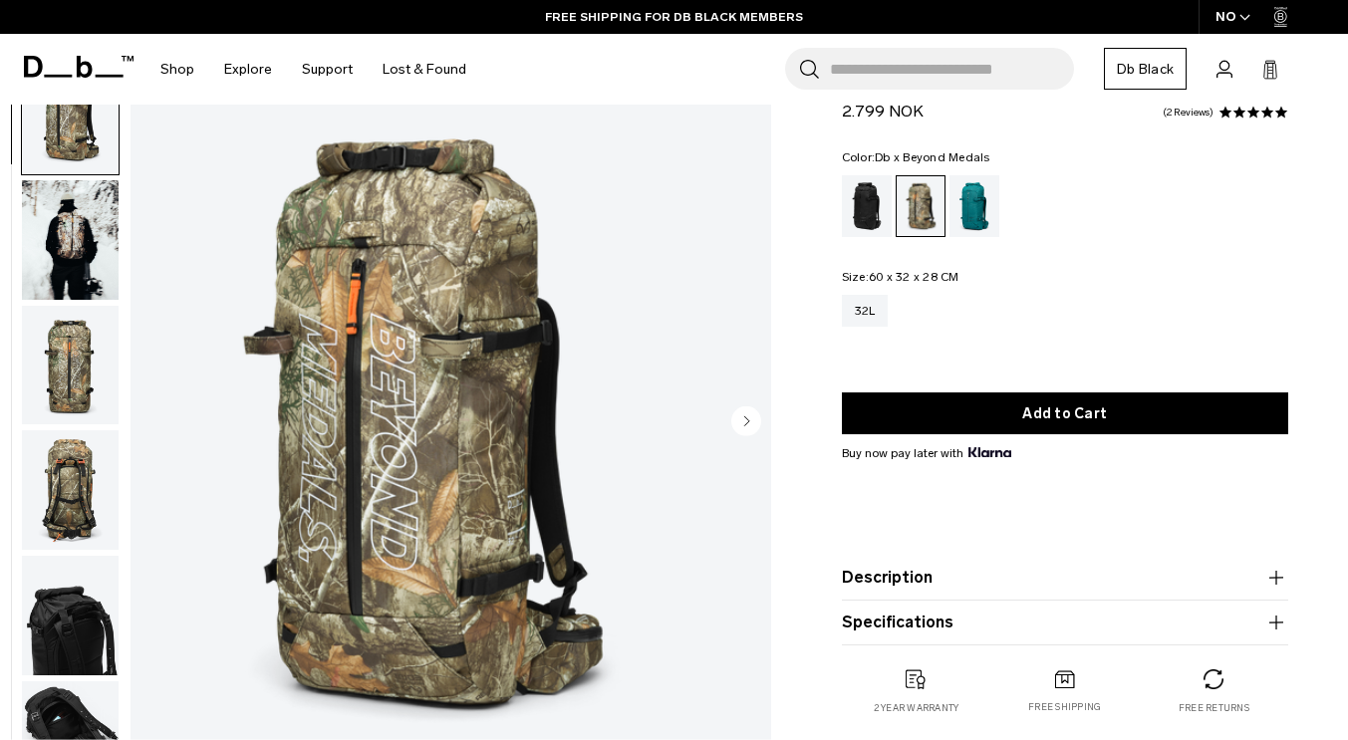
click at [746, 416] on circle "Next slide" at bounding box center [746, 422] width 30 height 30
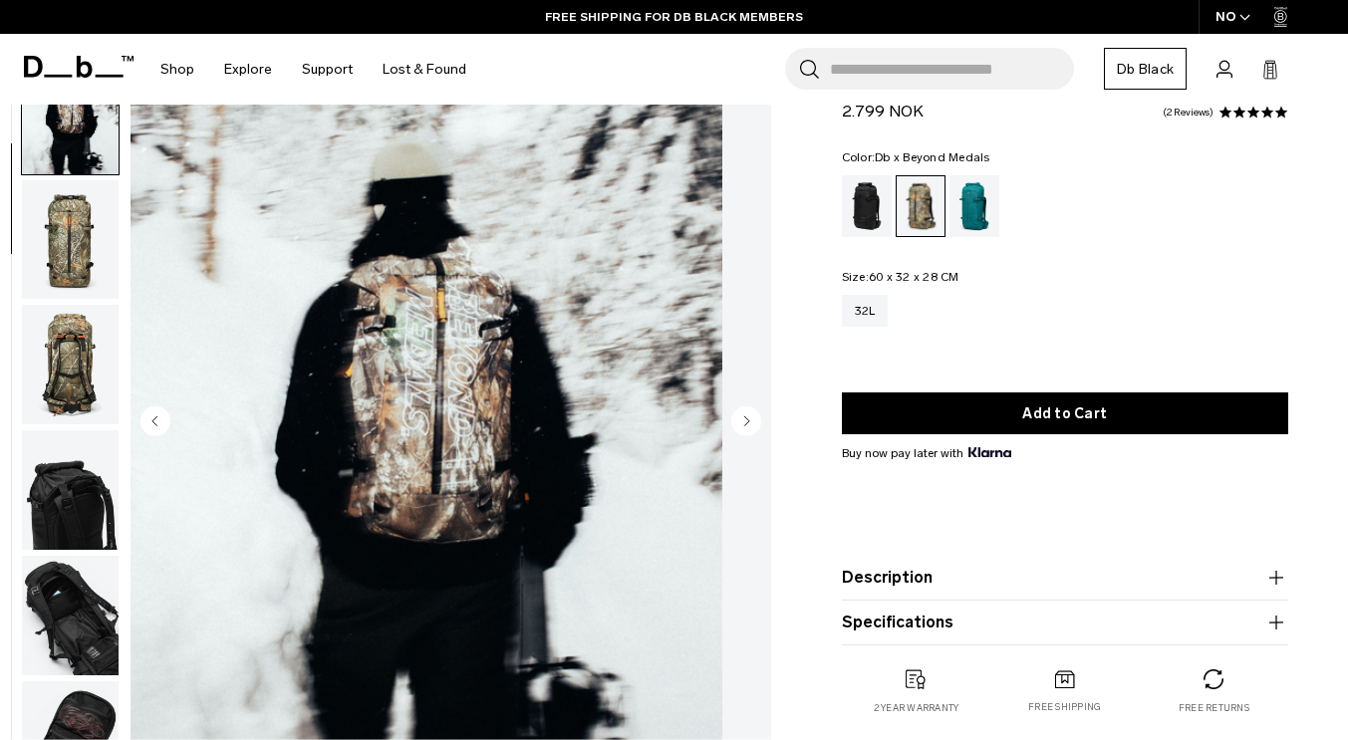
click at [746, 416] on circle "Next slide" at bounding box center [746, 422] width 30 height 30
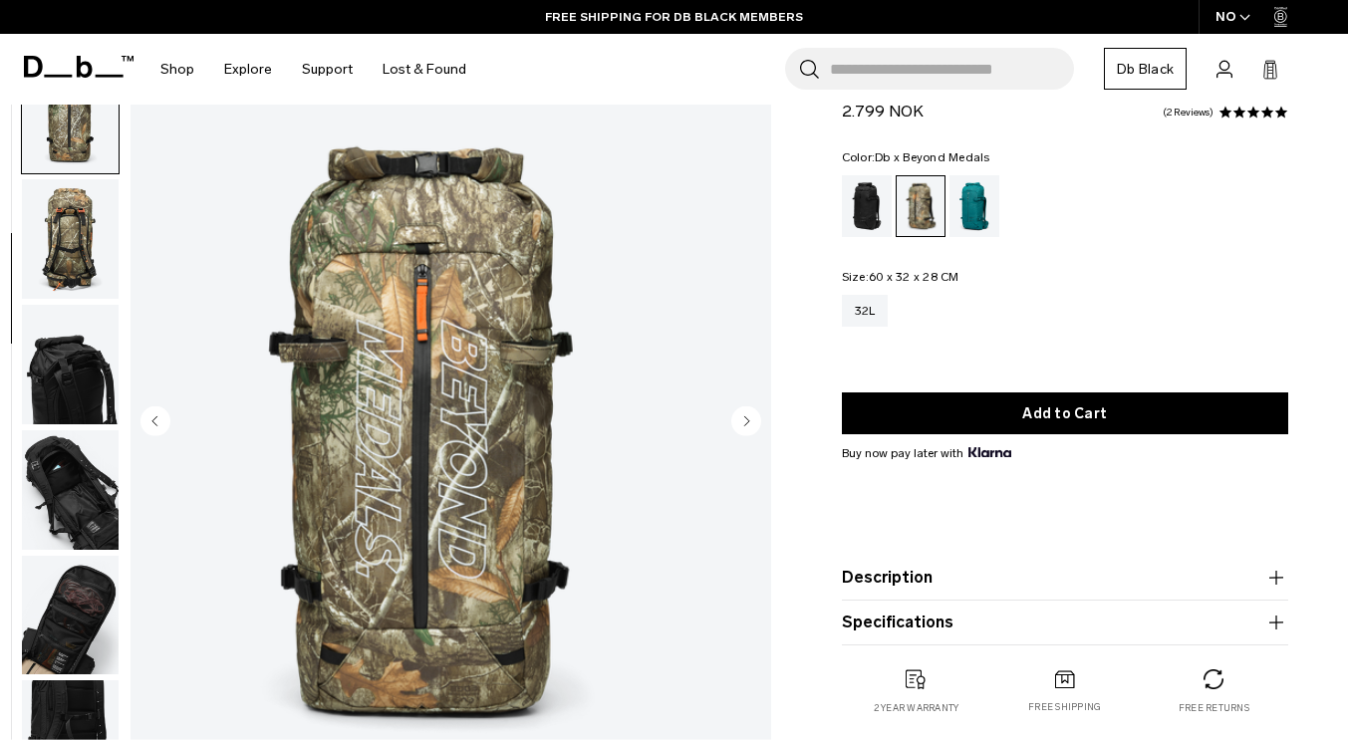
click at [746, 416] on circle "Next slide" at bounding box center [746, 422] width 30 height 30
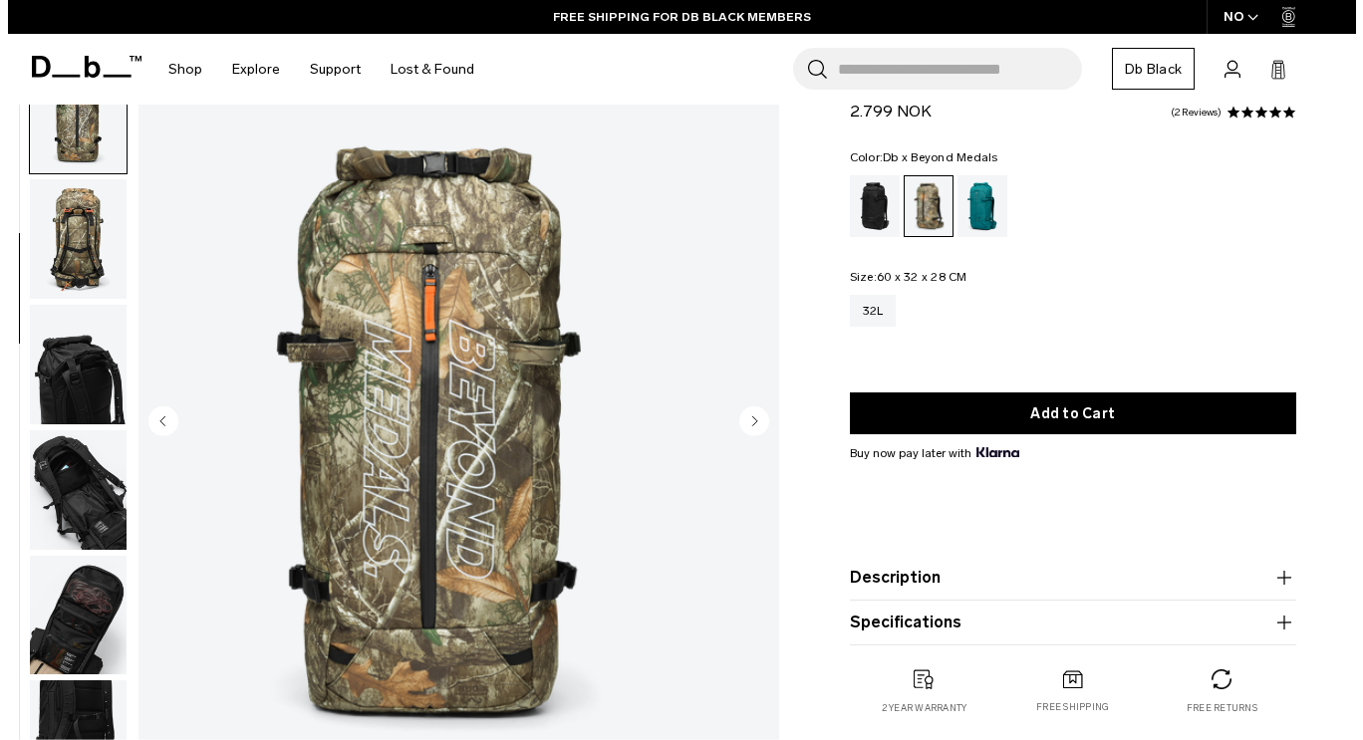
scroll to position [259, 0]
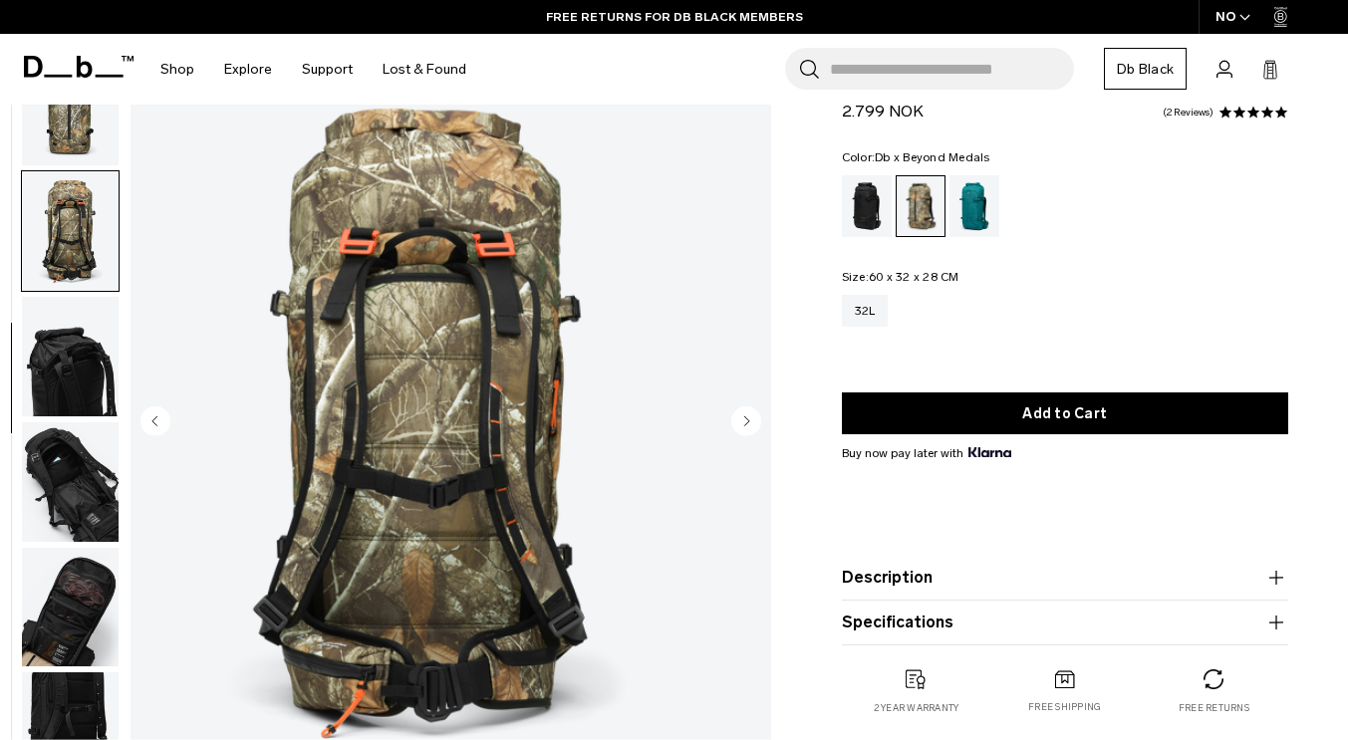
click at [746, 416] on circle "Next slide" at bounding box center [746, 422] width 30 height 30
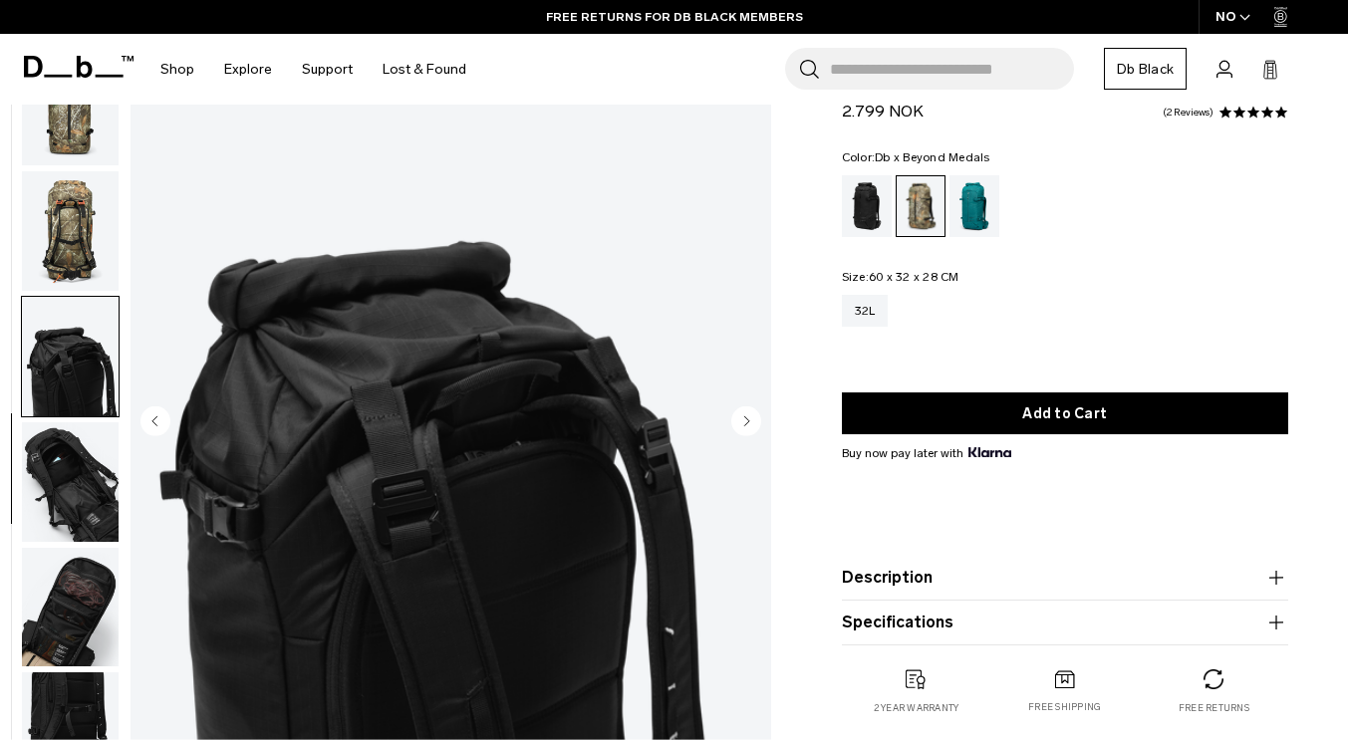
click at [746, 416] on circle "Next slide" at bounding box center [746, 422] width 30 height 30
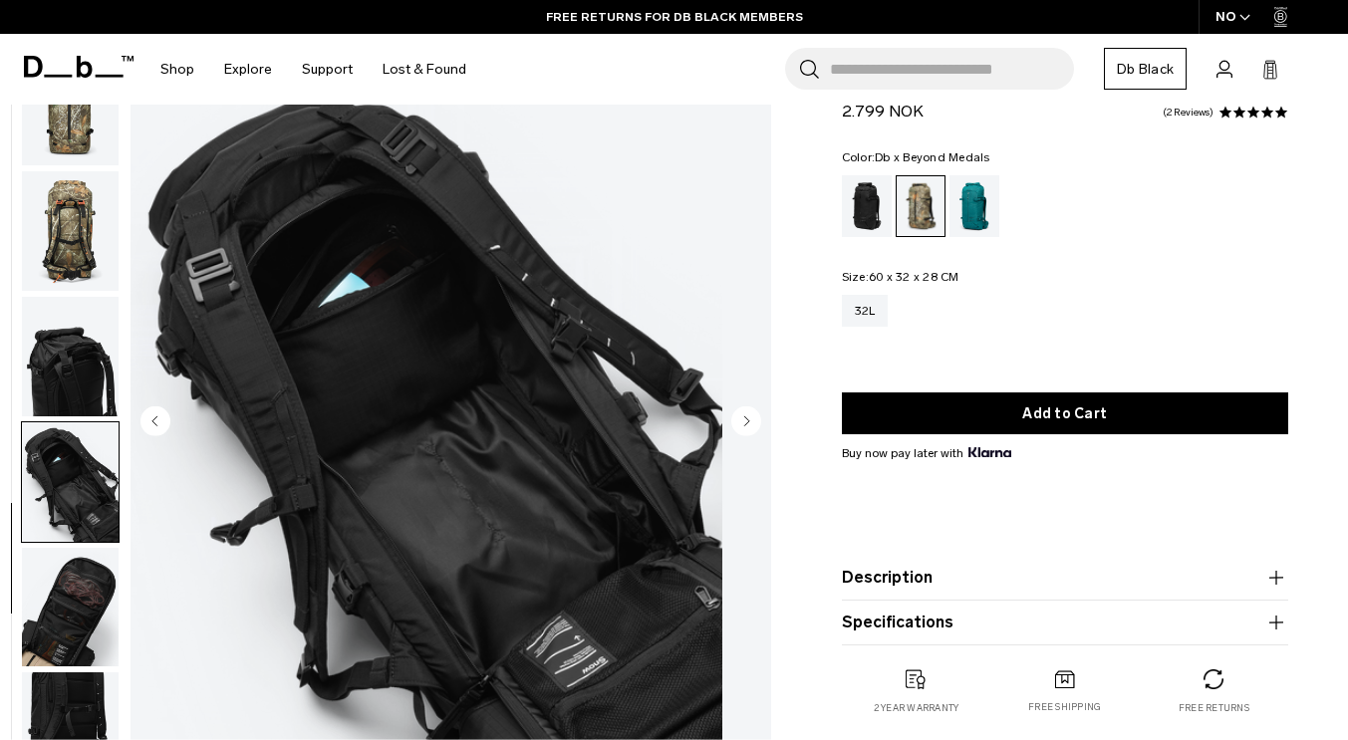
click at [746, 416] on circle "Next slide" at bounding box center [746, 422] width 30 height 30
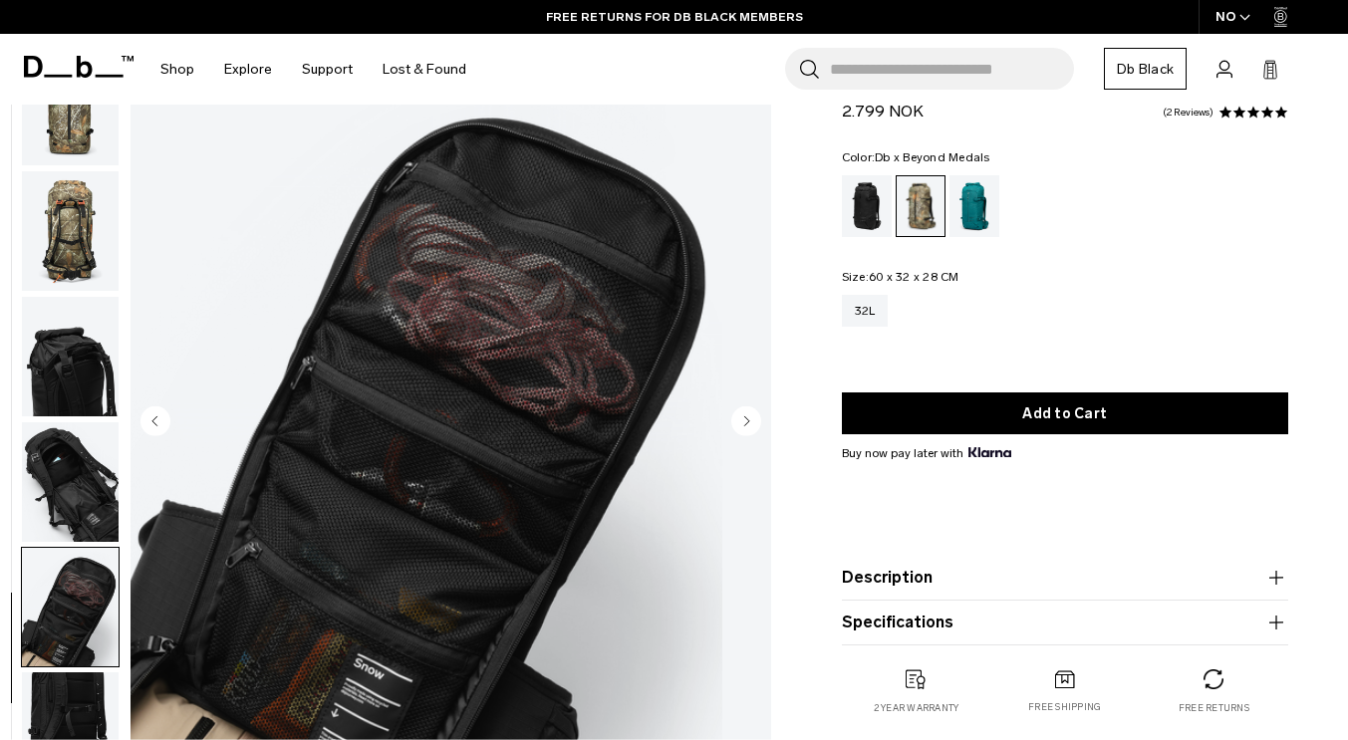
click at [746, 416] on circle "Next slide" at bounding box center [746, 422] width 30 height 30
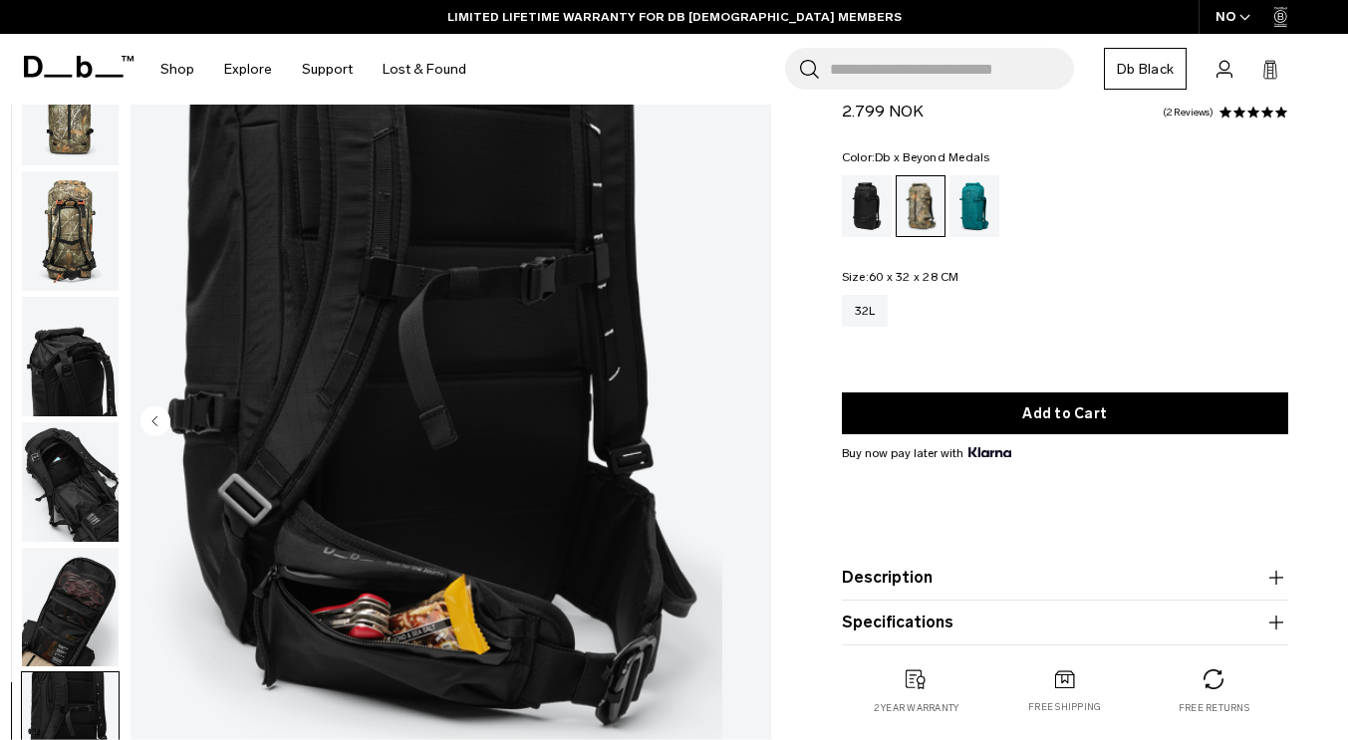
click at [722, 416] on img "8 / 8" at bounding box center [427, 423] width 592 height 739
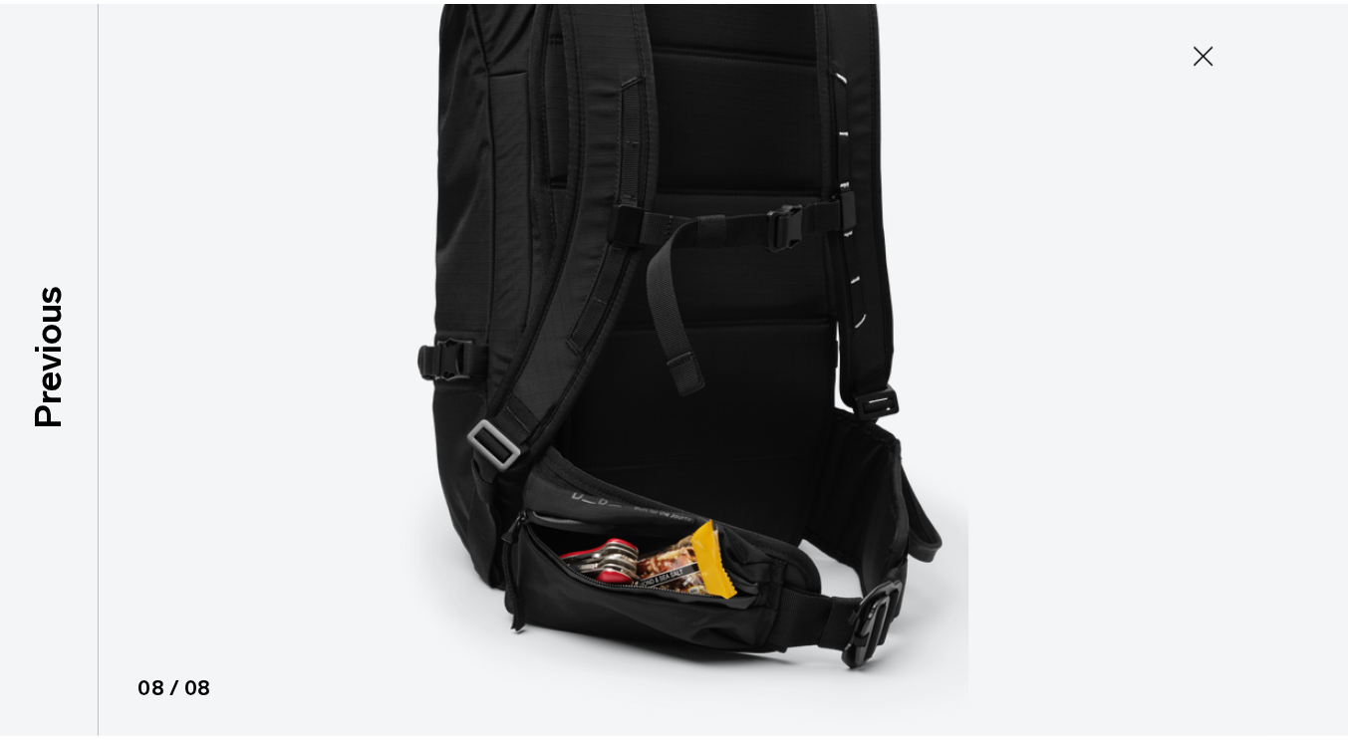
scroll to position [249, 0]
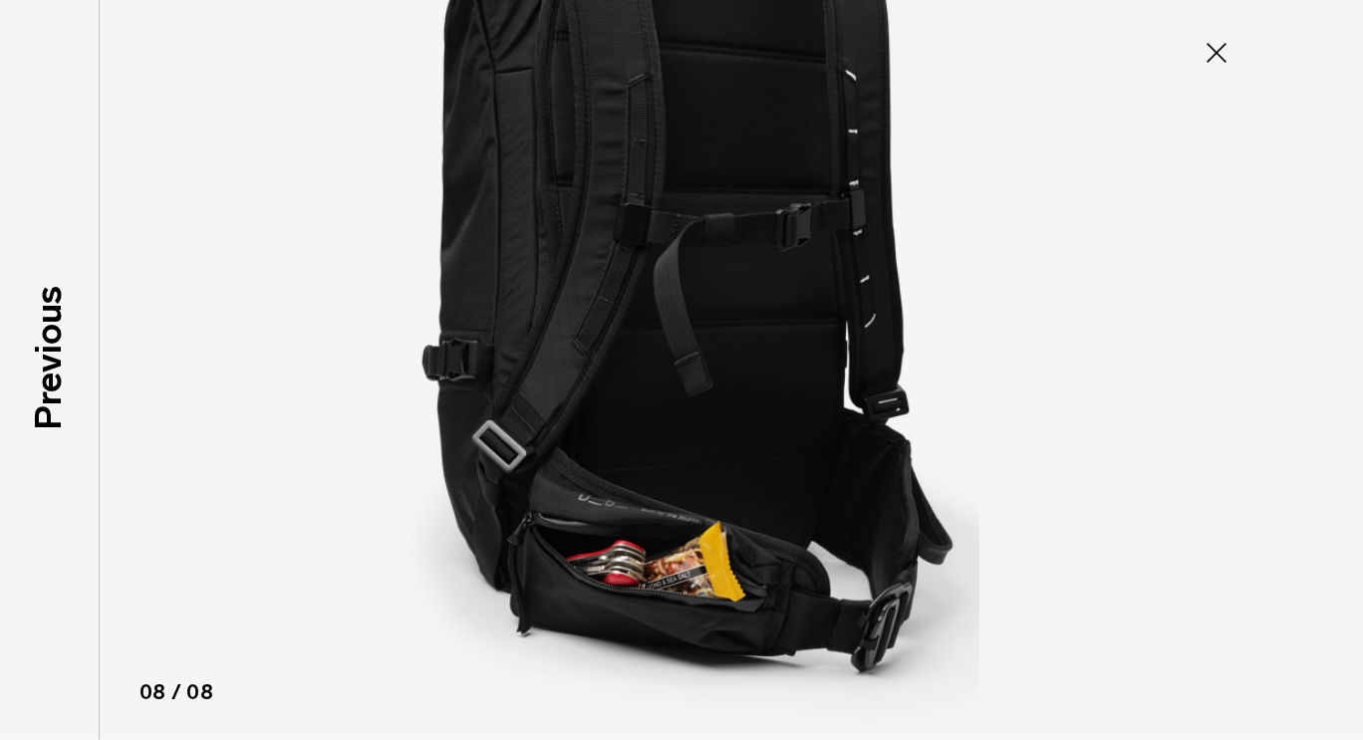
type button "Close"
click at [1213, 42] on icon at bounding box center [1217, 53] width 32 height 32
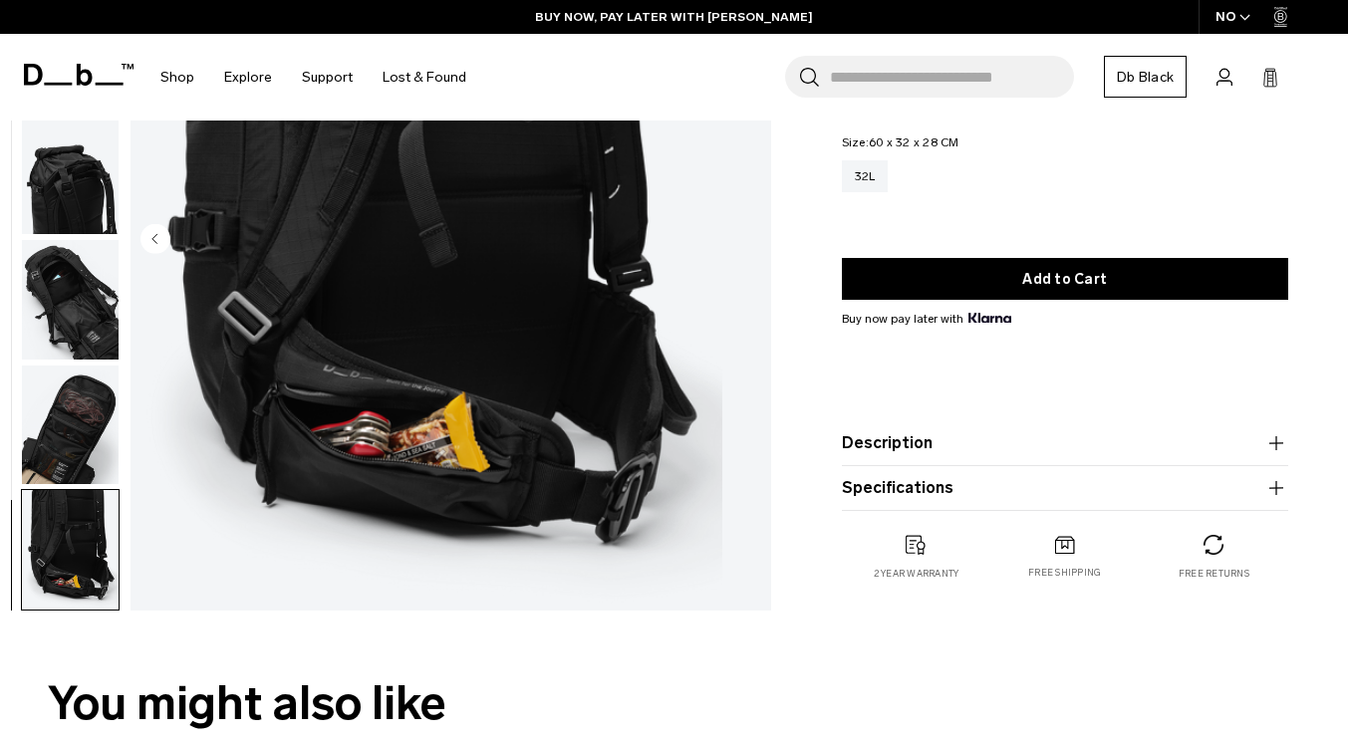
scroll to position [0, 0]
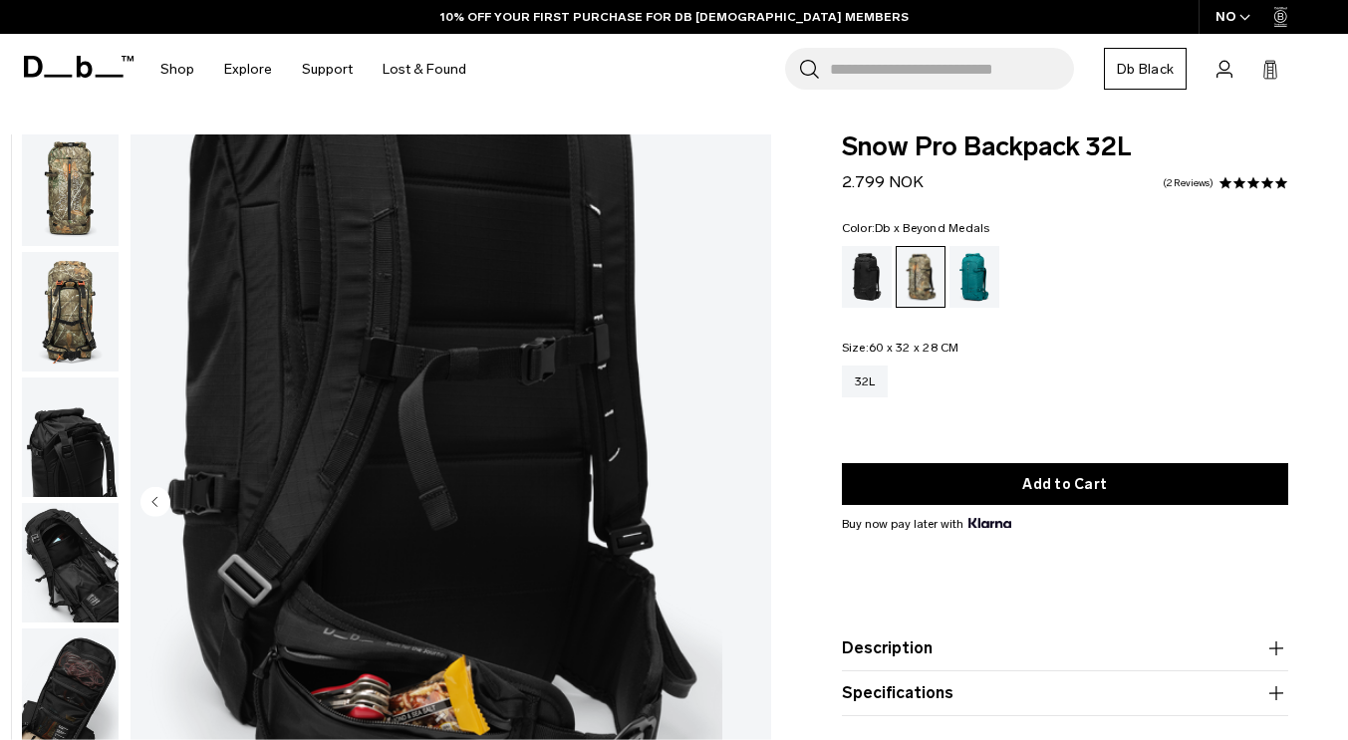
click at [119, 330] on img "button" at bounding box center [70, 312] width 97 height 120
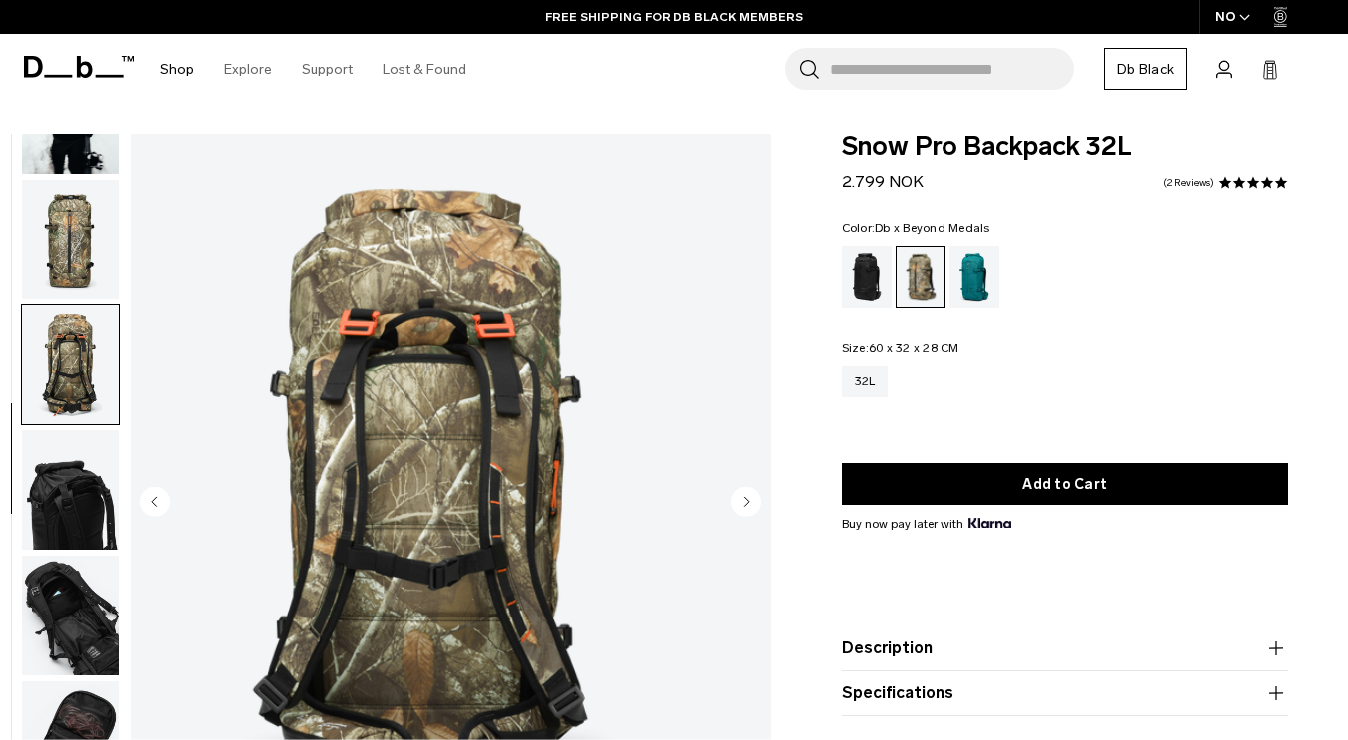
scroll to position [259, 0]
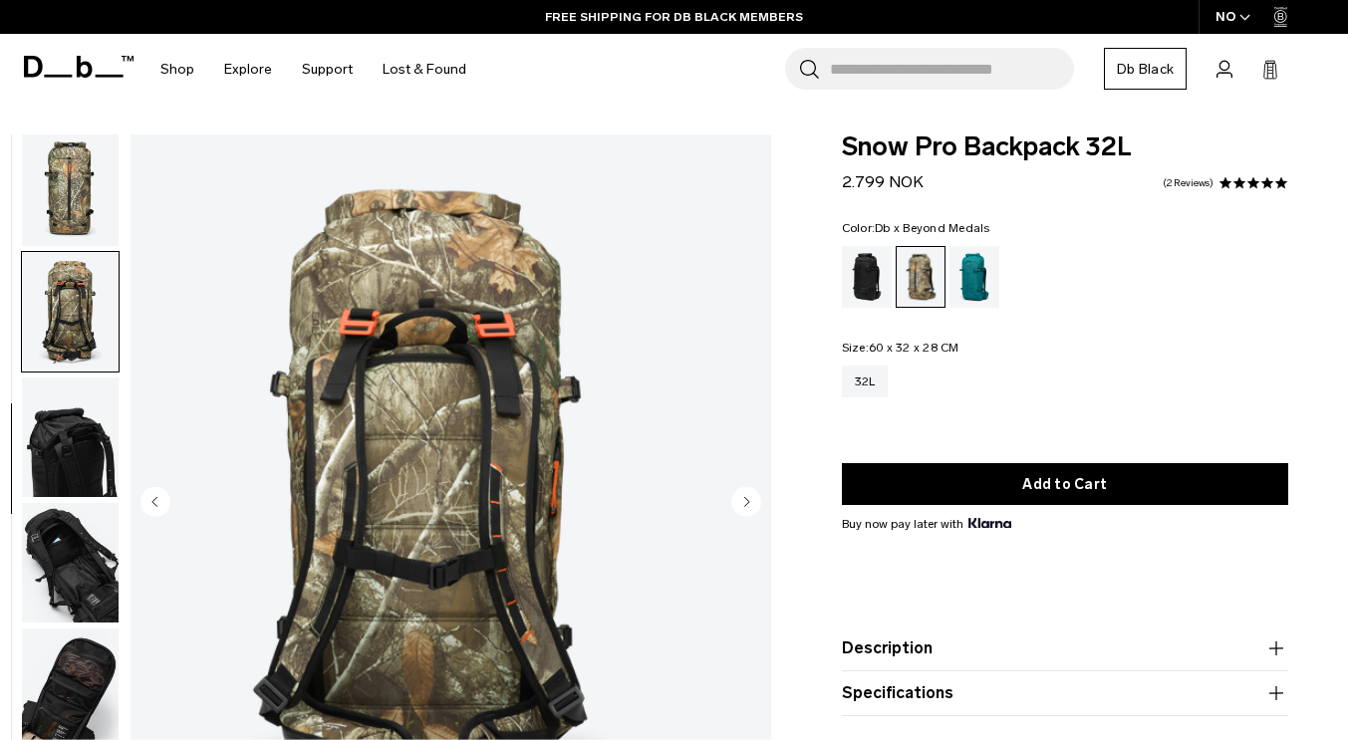
click at [105, 566] on img "button" at bounding box center [70, 563] width 97 height 120
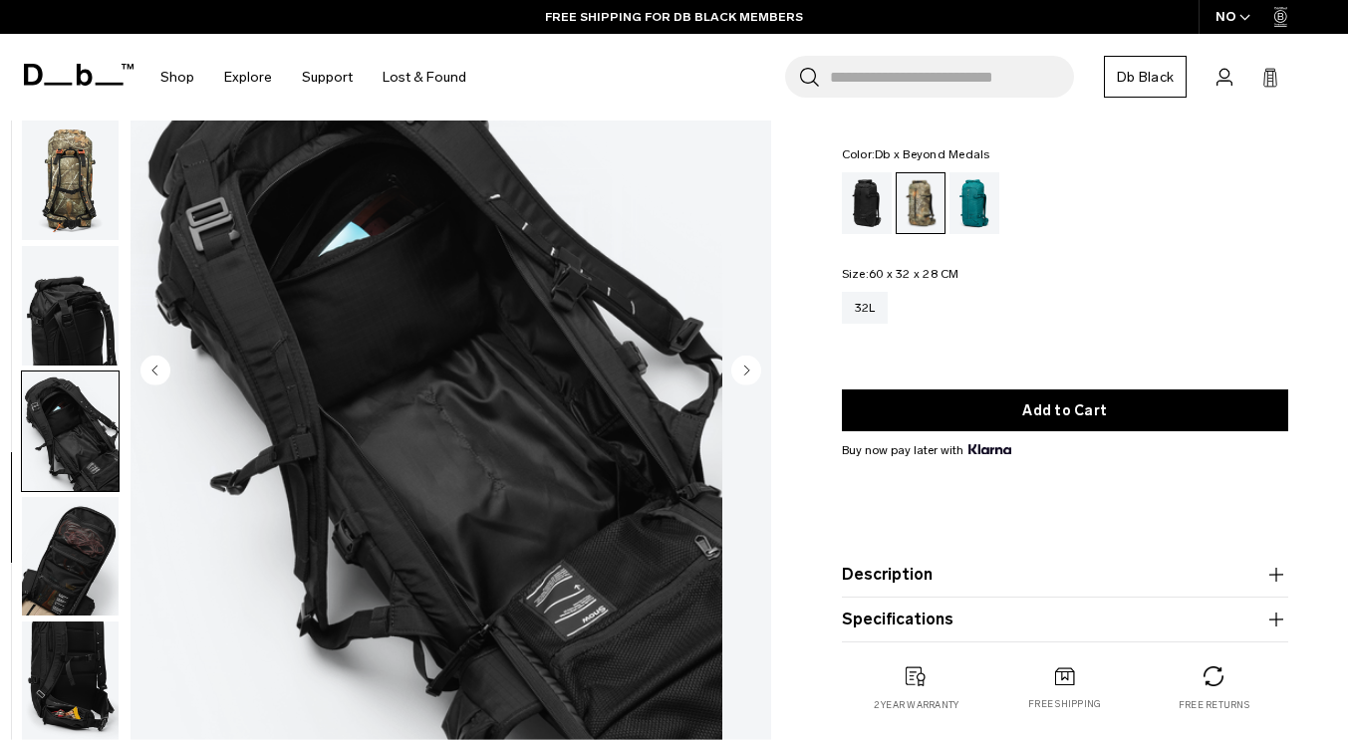
scroll to position [0, 0]
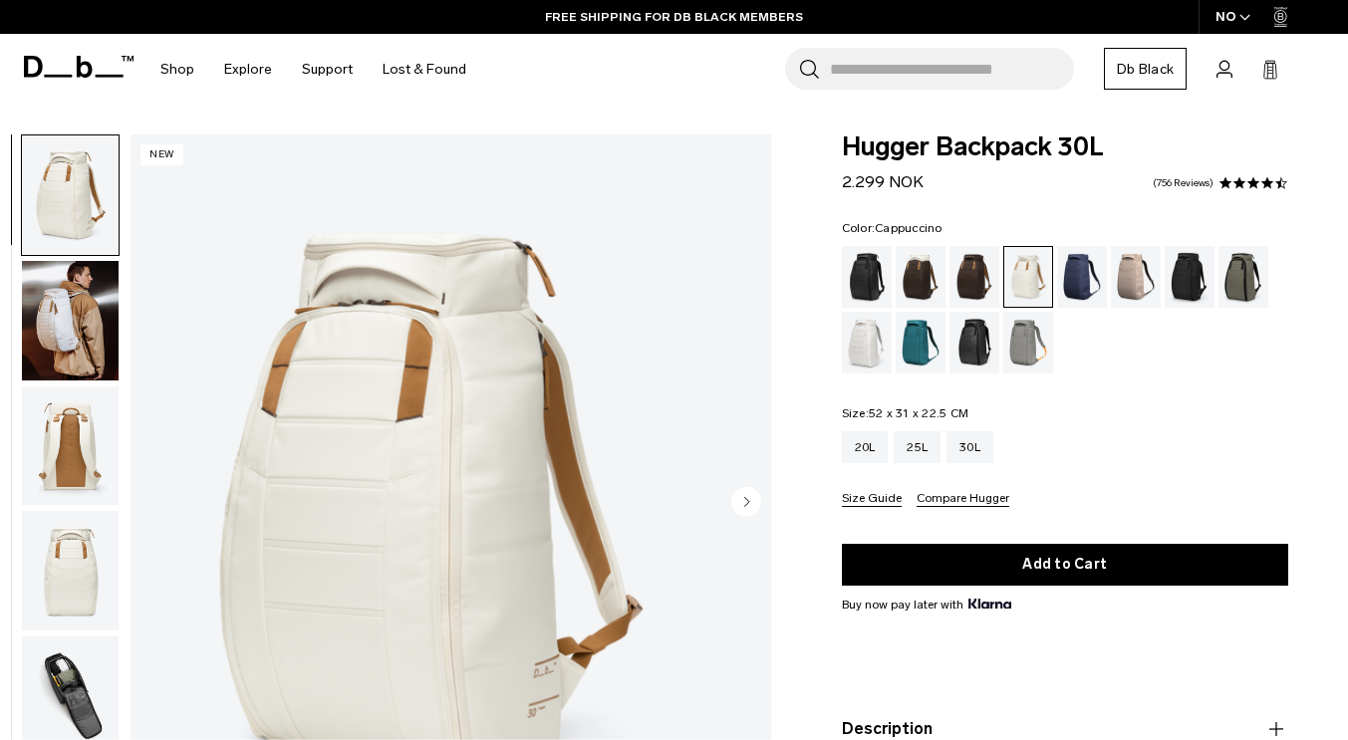
click at [906, 284] on div "Cappuccino" at bounding box center [921, 277] width 51 height 62
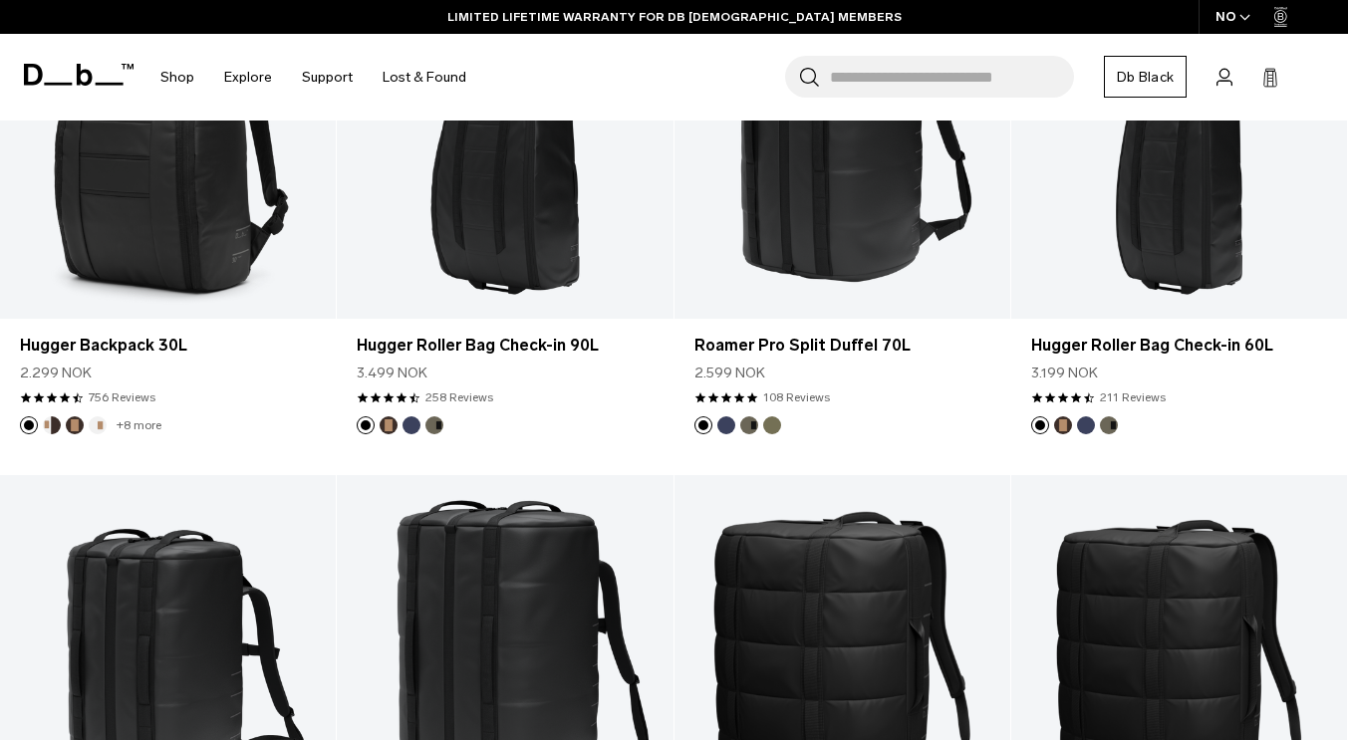
scroll to position [3711, 0]
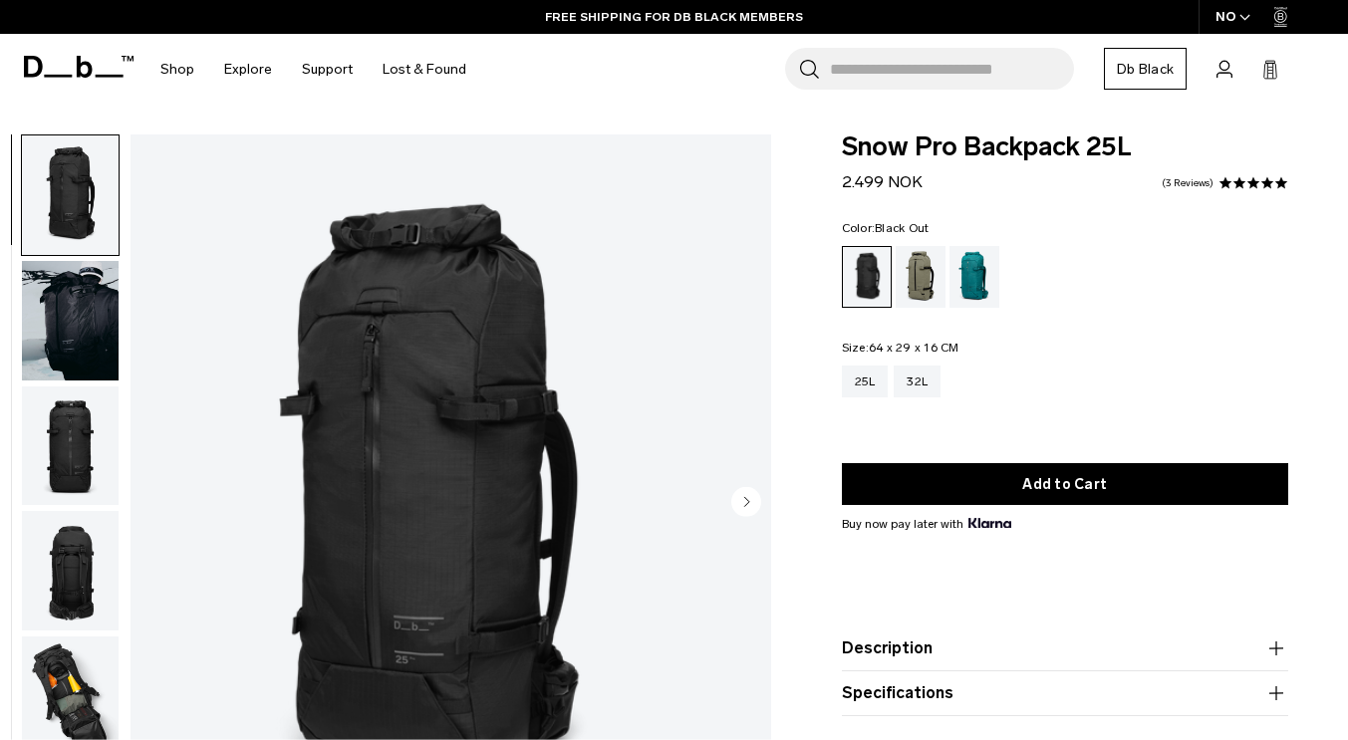
click at [116, 355] on img "button" at bounding box center [70, 321] width 97 height 120
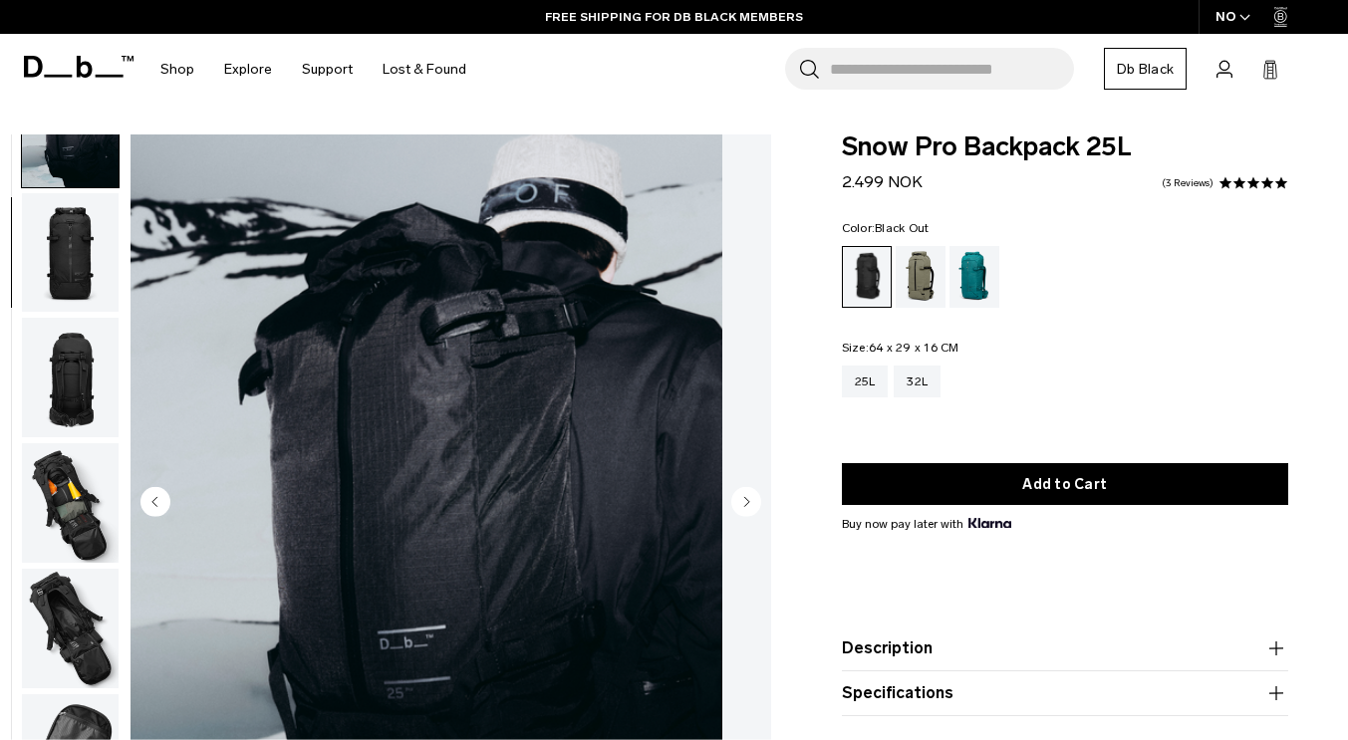
click at [117, 268] on img "button" at bounding box center [70, 253] width 97 height 120
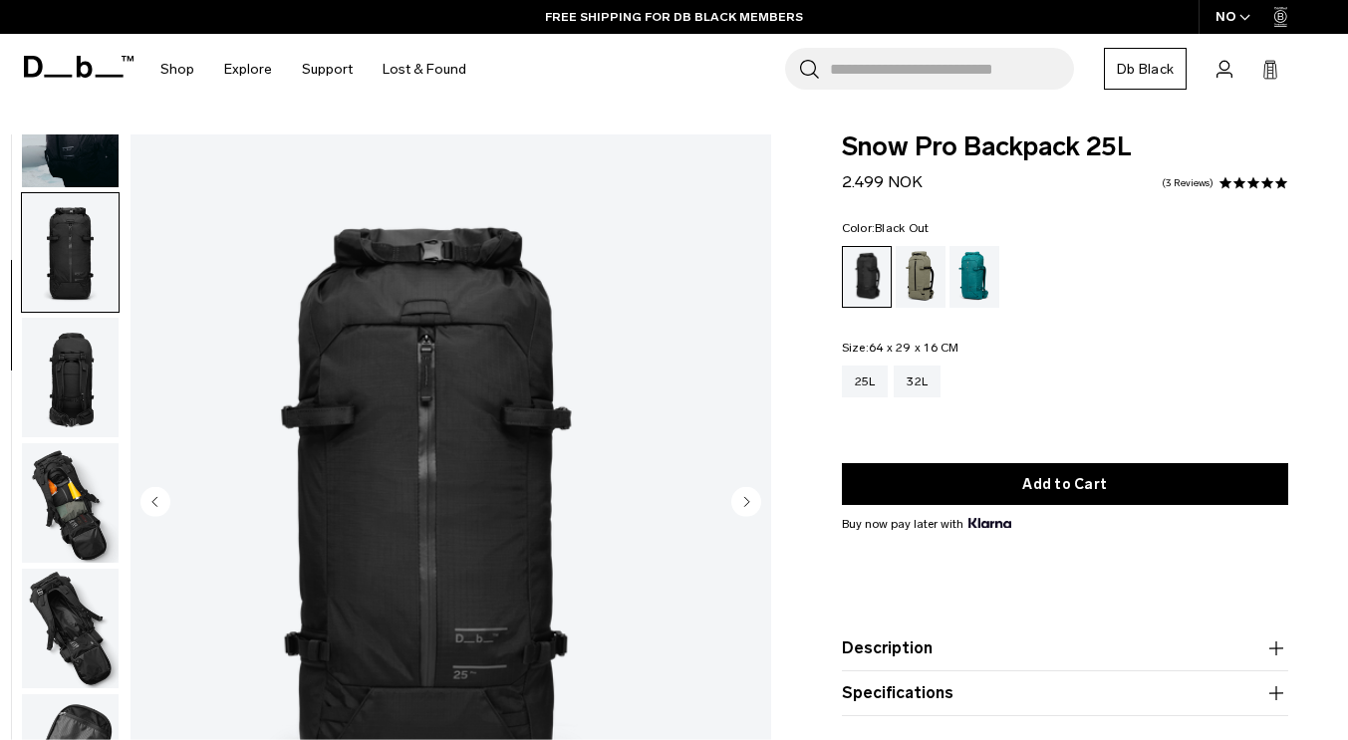
scroll to position [251, 0]
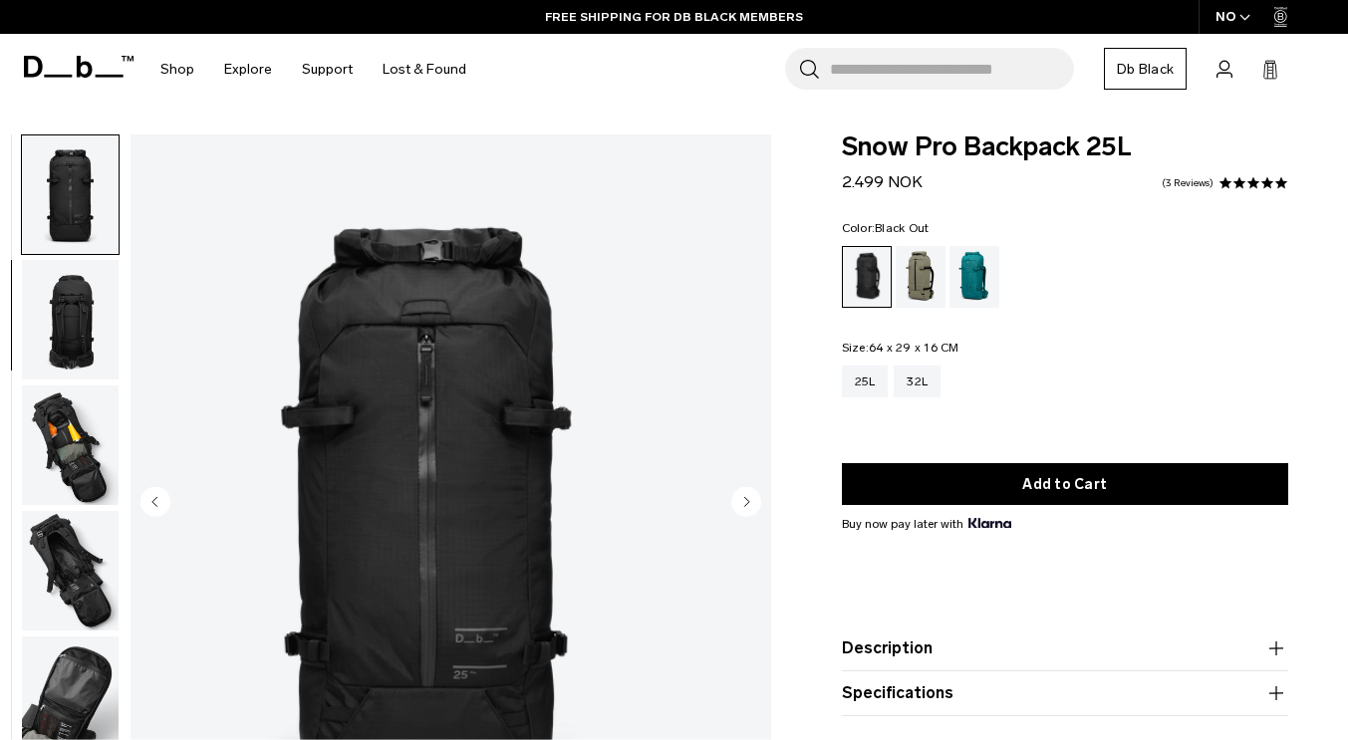
click at [119, 319] on img "button" at bounding box center [70, 320] width 97 height 120
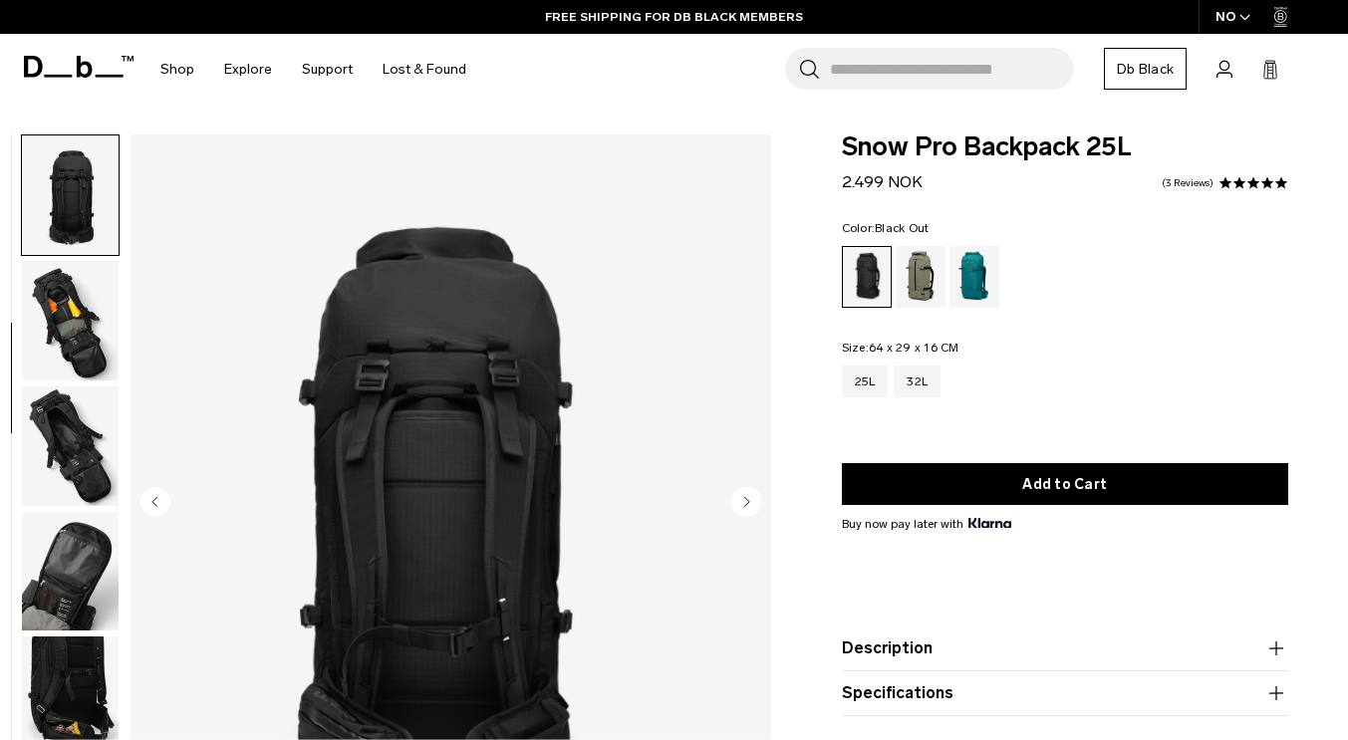
click at [119, 340] on img "button" at bounding box center [70, 321] width 97 height 120
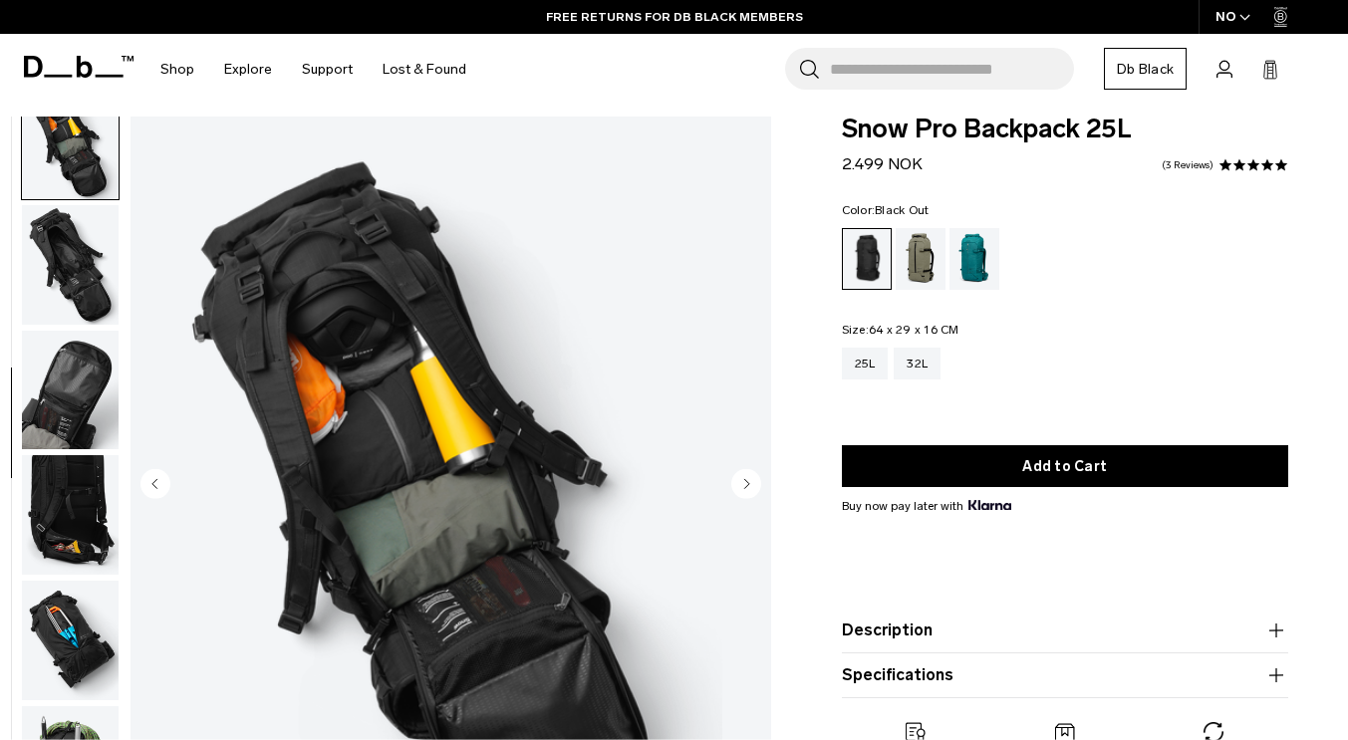
scroll to position [19, 0]
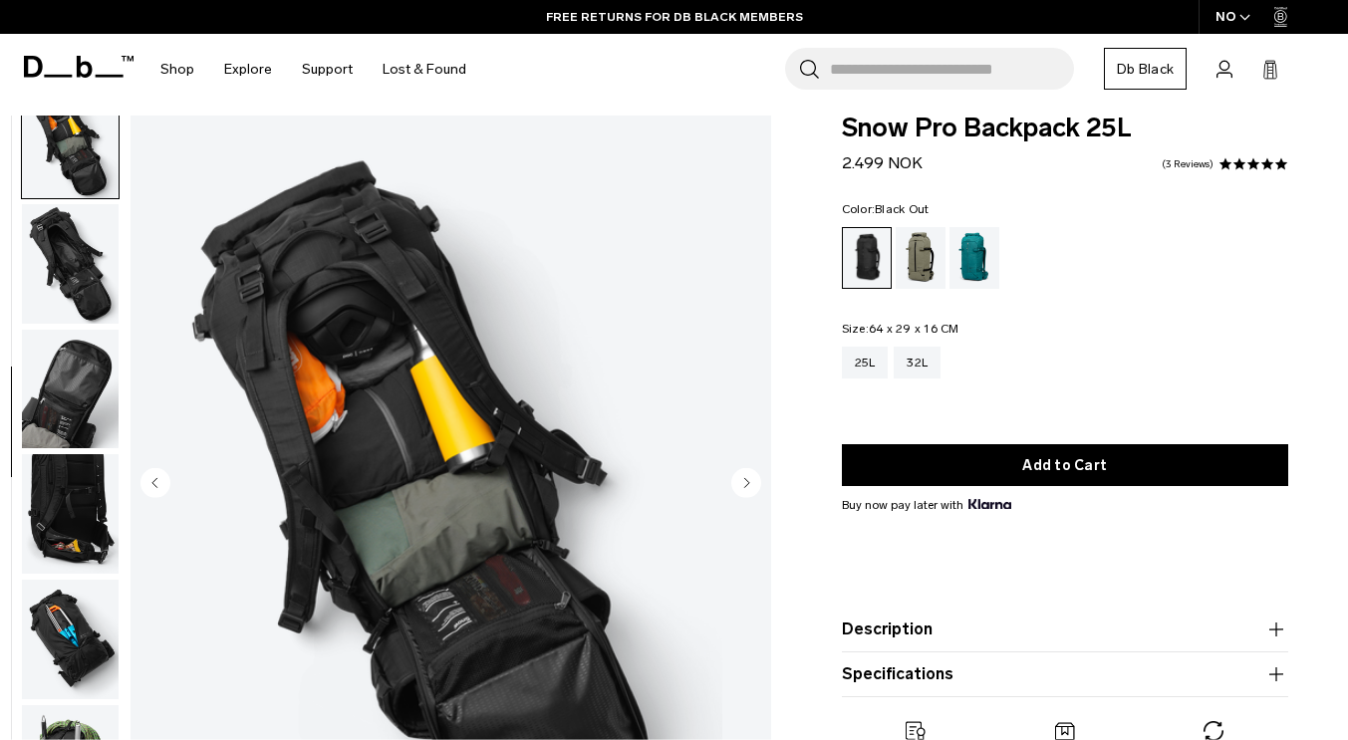
click at [109, 386] on img "button" at bounding box center [70, 390] width 97 height 120
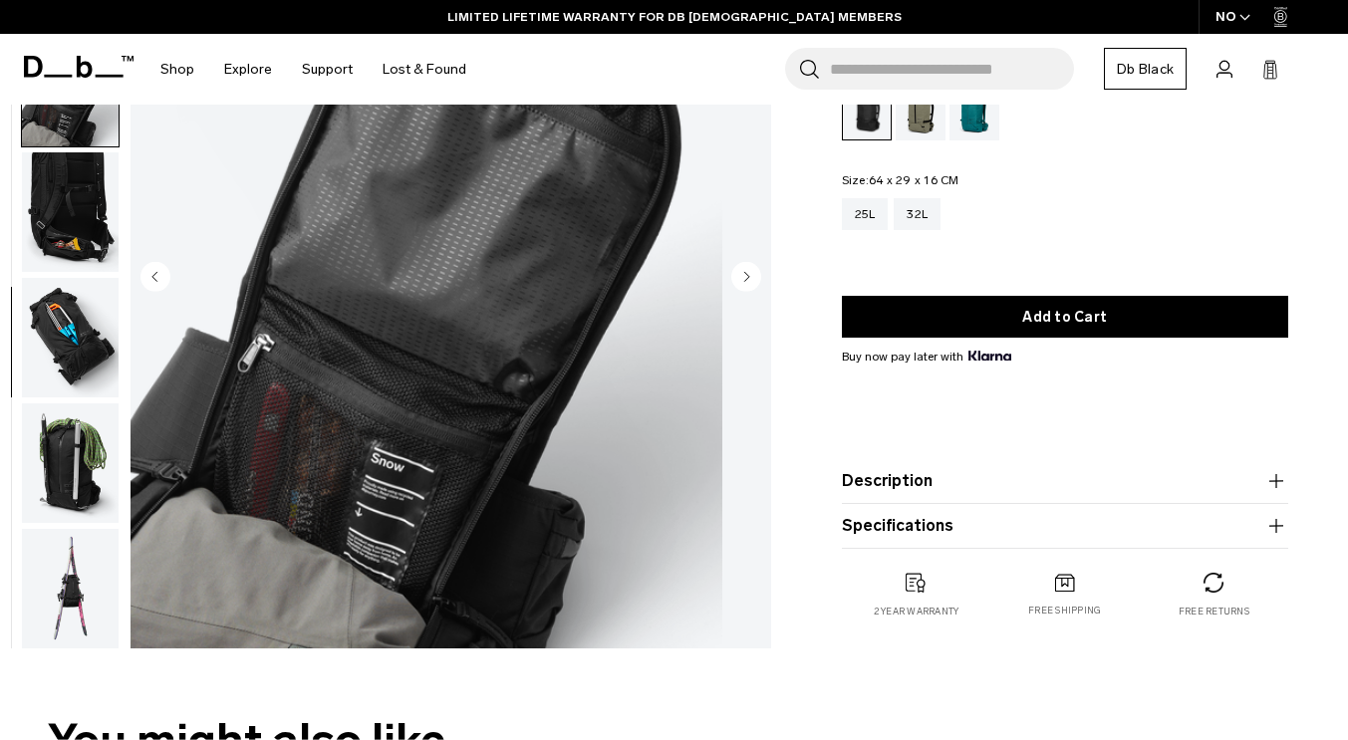
scroll to position [233, 0]
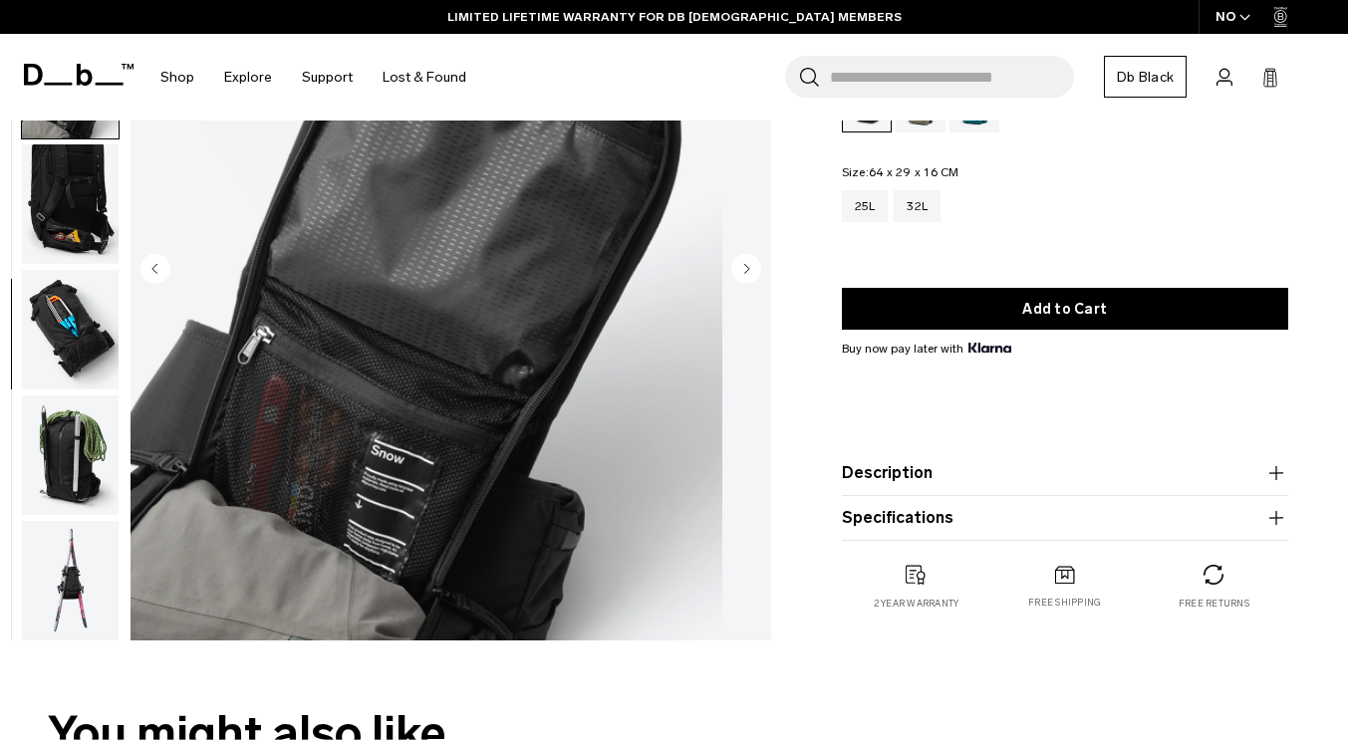
click at [83, 330] on img "button" at bounding box center [70, 330] width 97 height 120
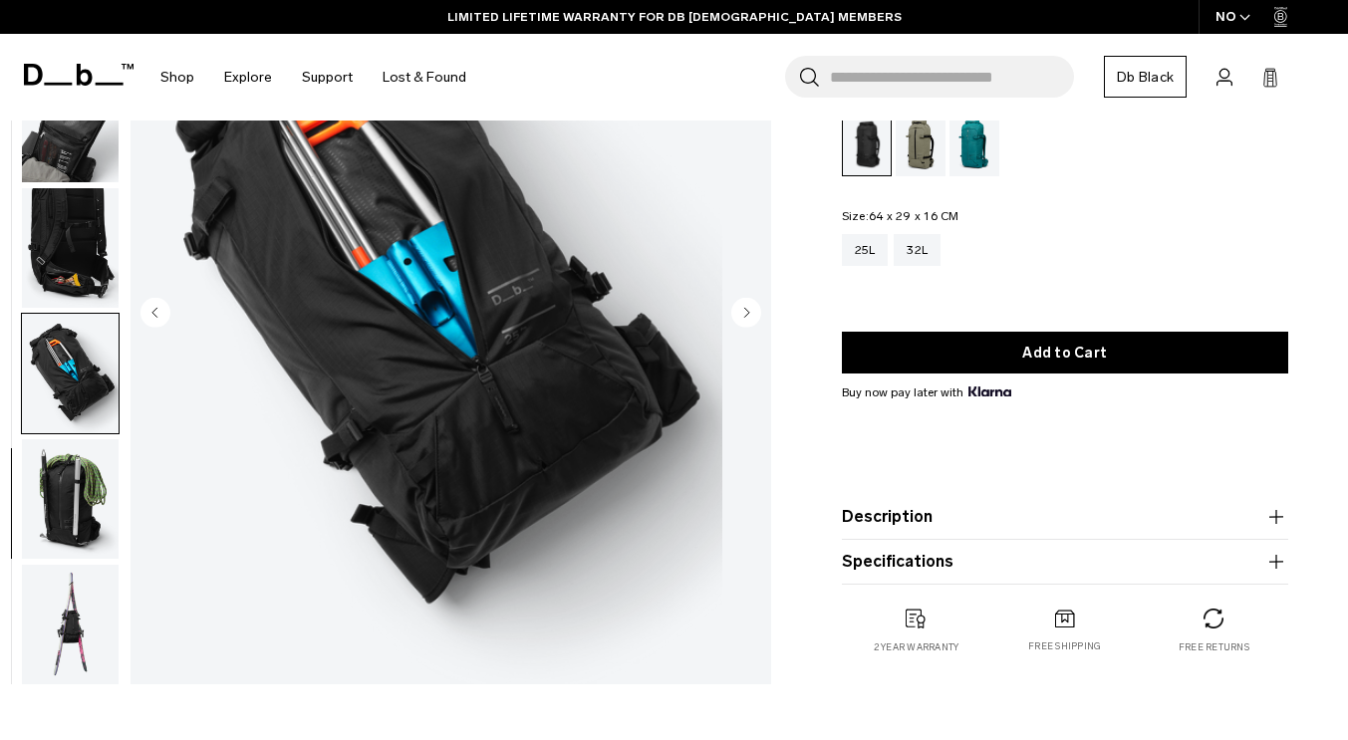
scroll to position [153, 0]
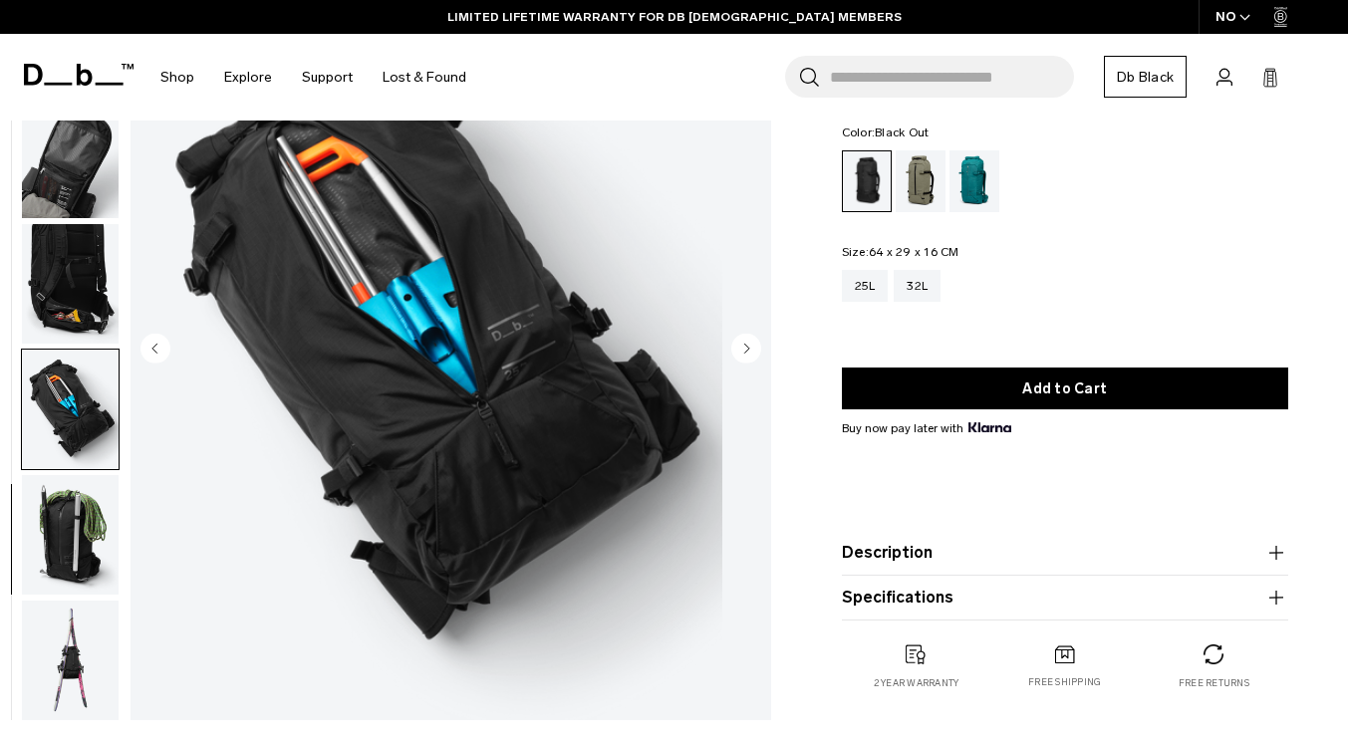
click at [116, 494] on img "button" at bounding box center [70, 535] width 97 height 120
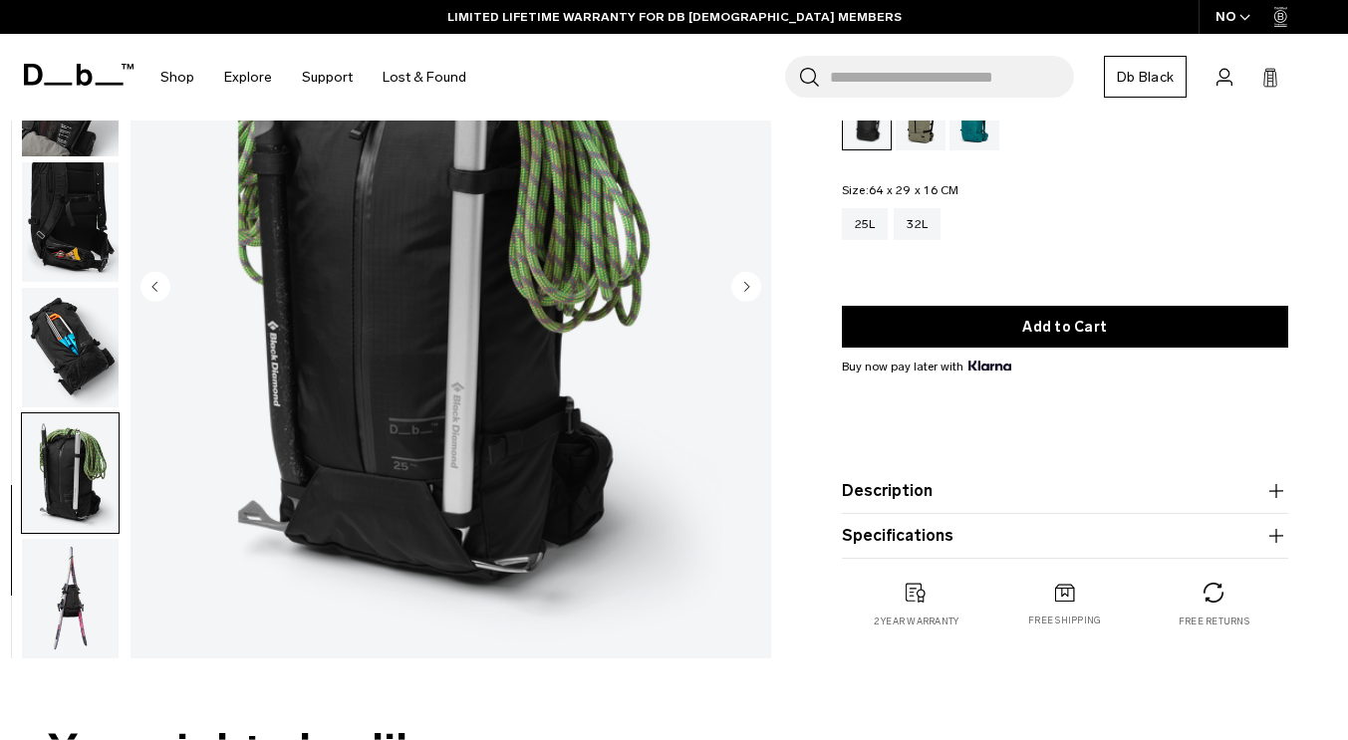
click at [117, 602] on img "button" at bounding box center [70, 599] width 97 height 120
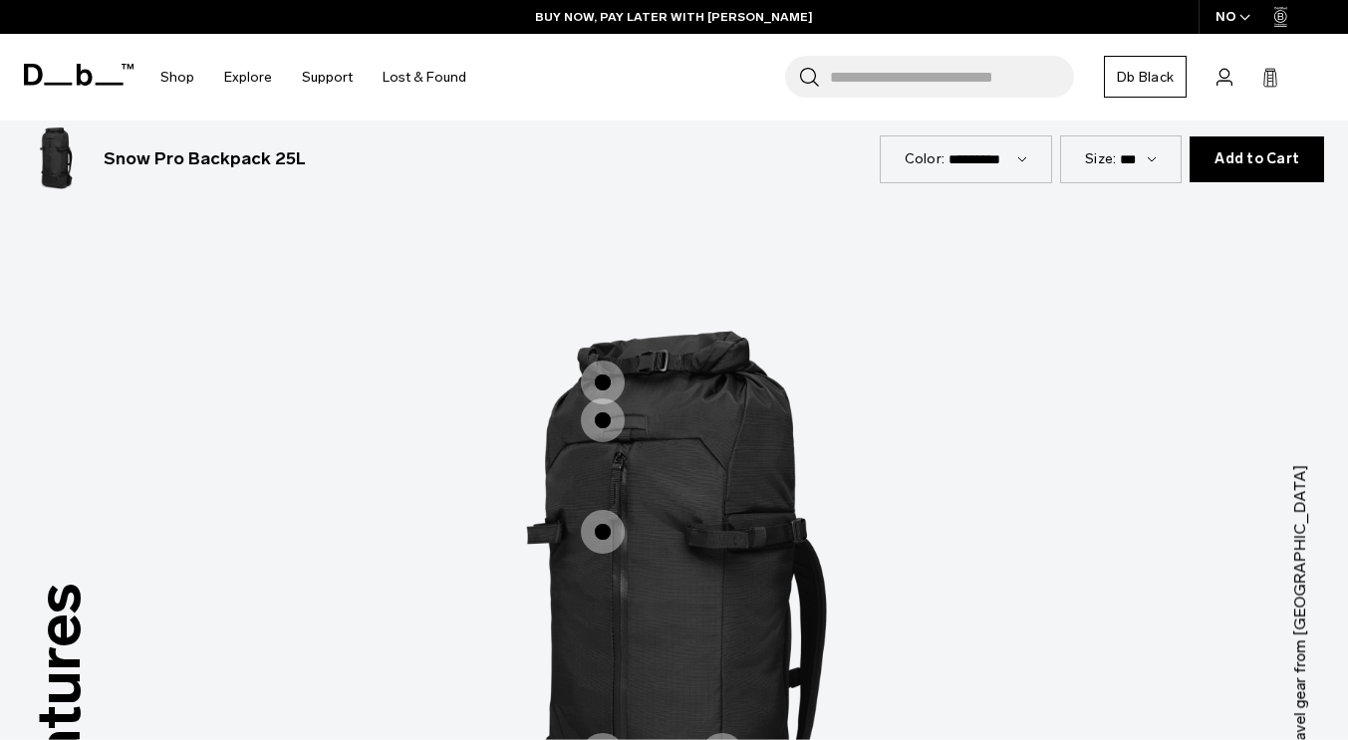
scroll to position [2082, 0]
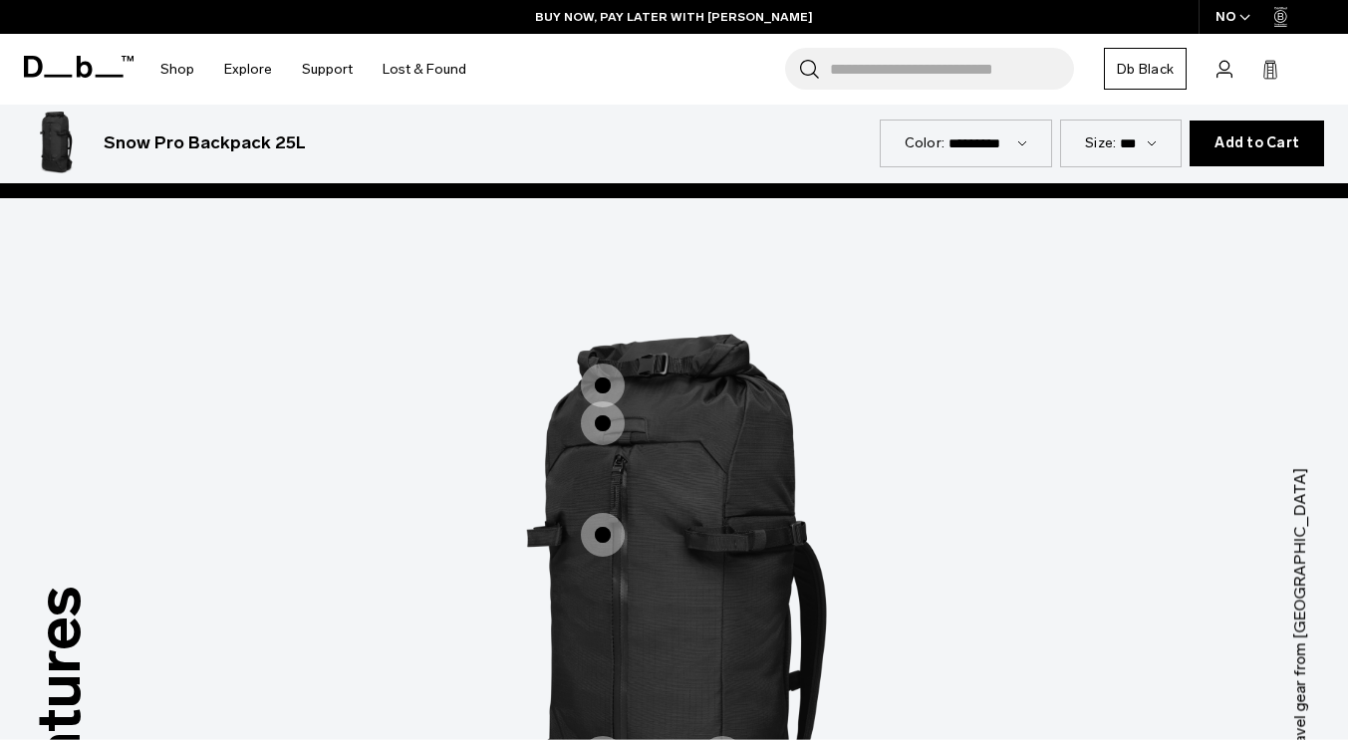
click at [613, 364] on span "1 / 3" at bounding box center [603, 386] width 44 height 44
click at [603, 400] on label "Versatile Rope Carry" at bounding box center [603, 424] width 48 height 48
click at [624, 362] on label "Expandable Literage" at bounding box center [603, 386] width 48 height 48
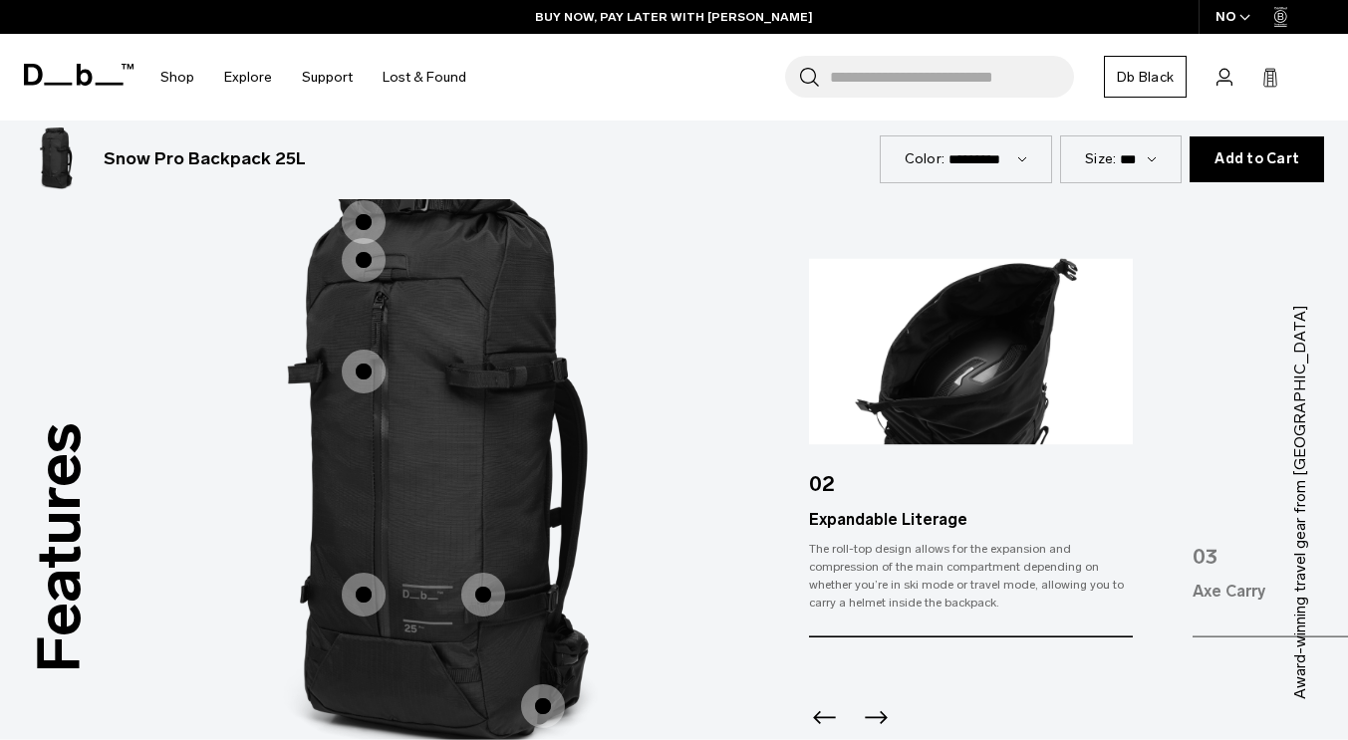
scroll to position [2271, 0]
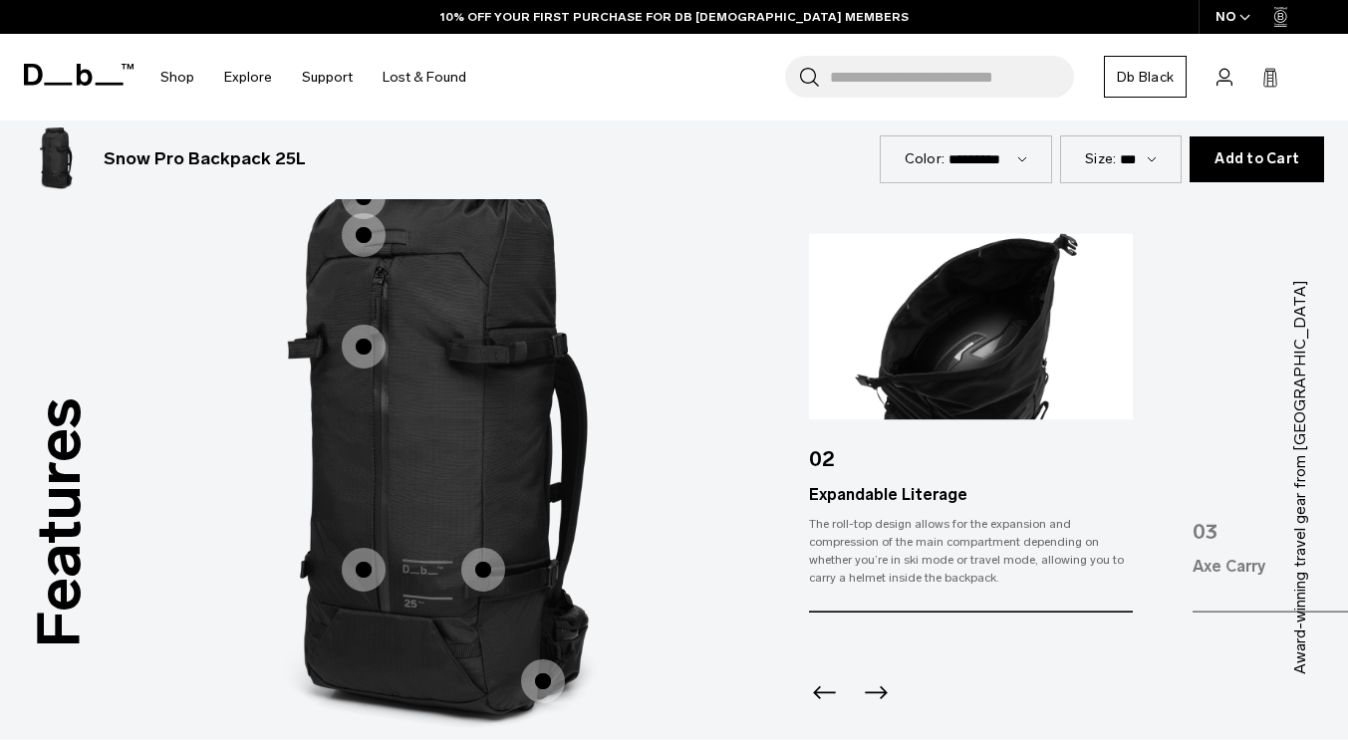
click at [877, 678] on icon "Next slide" at bounding box center [876, 694] width 32 height 32
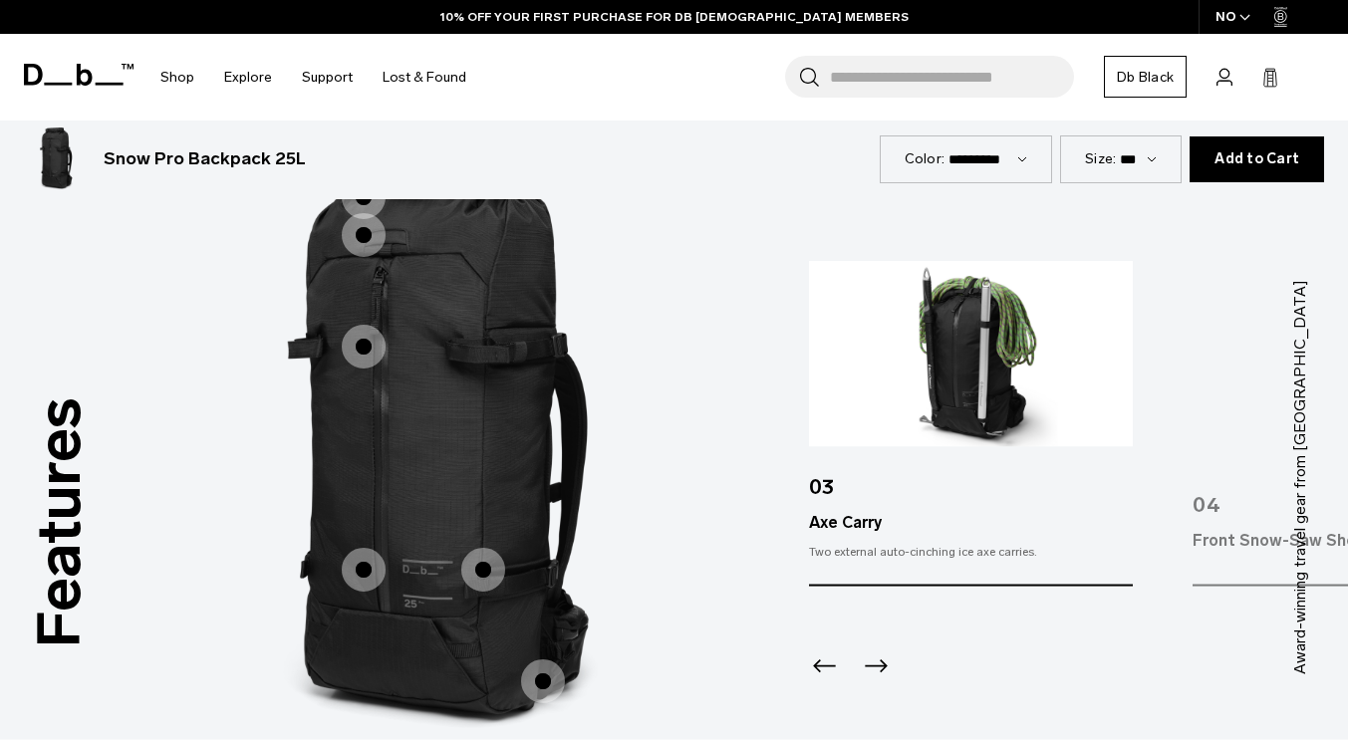
click at [877, 662] on div "Next slide" at bounding box center [873, 673] width 27 height 44
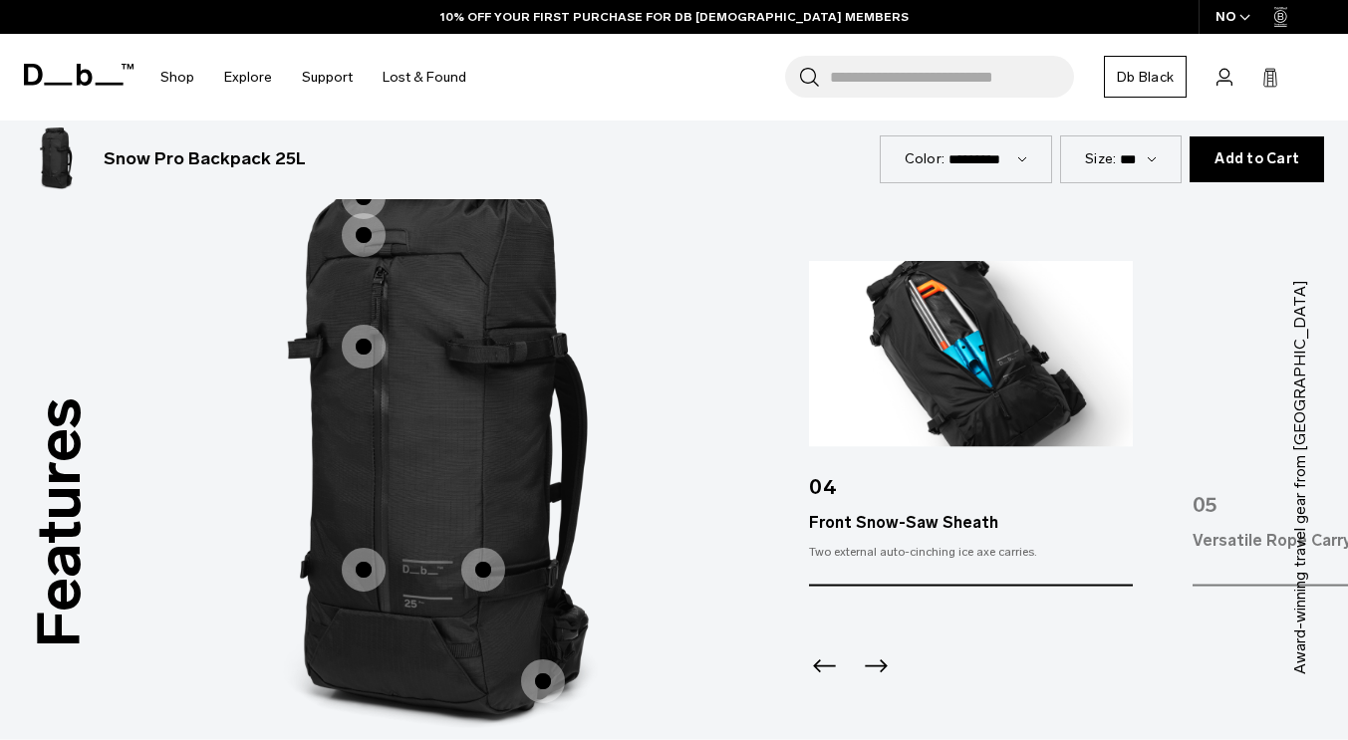
click at [877, 662] on div "Next slide" at bounding box center [873, 673] width 27 height 44
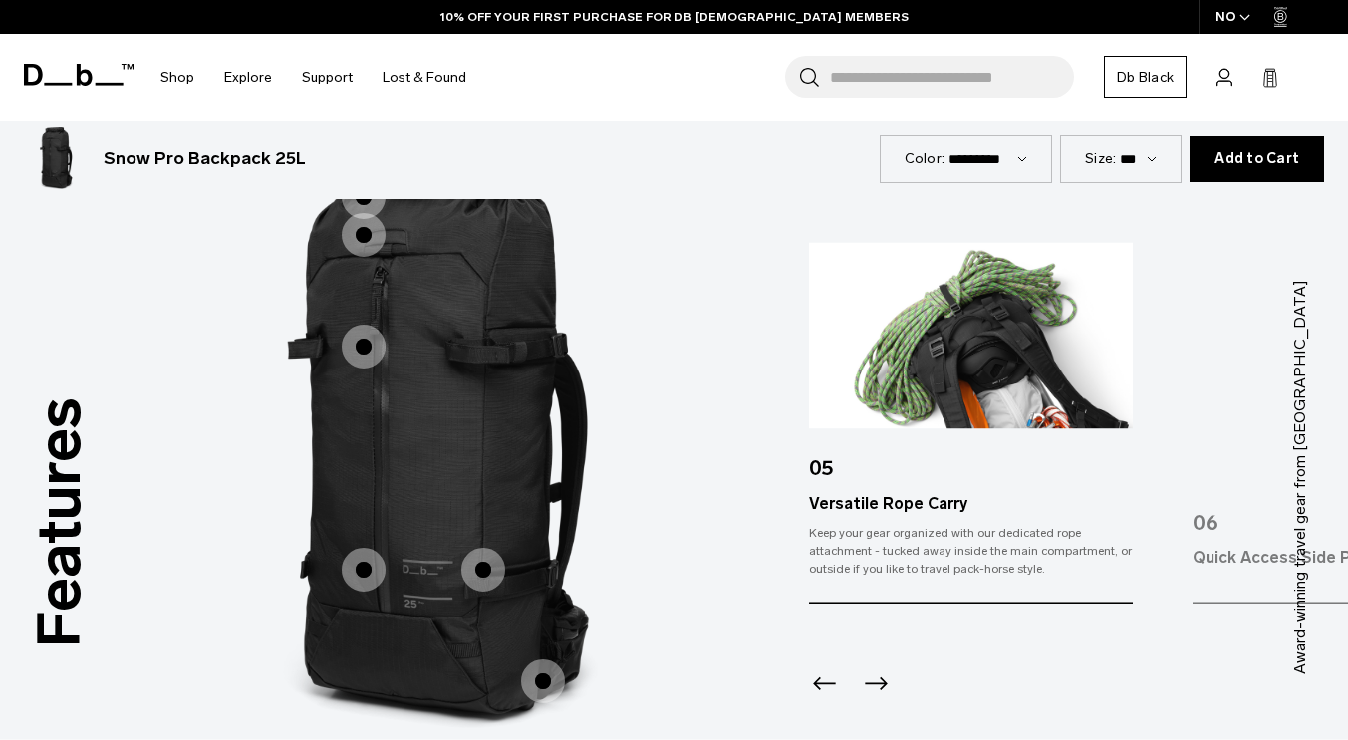
click at [877, 669] on icon "Next slide" at bounding box center [876, 685] width 32 height 32
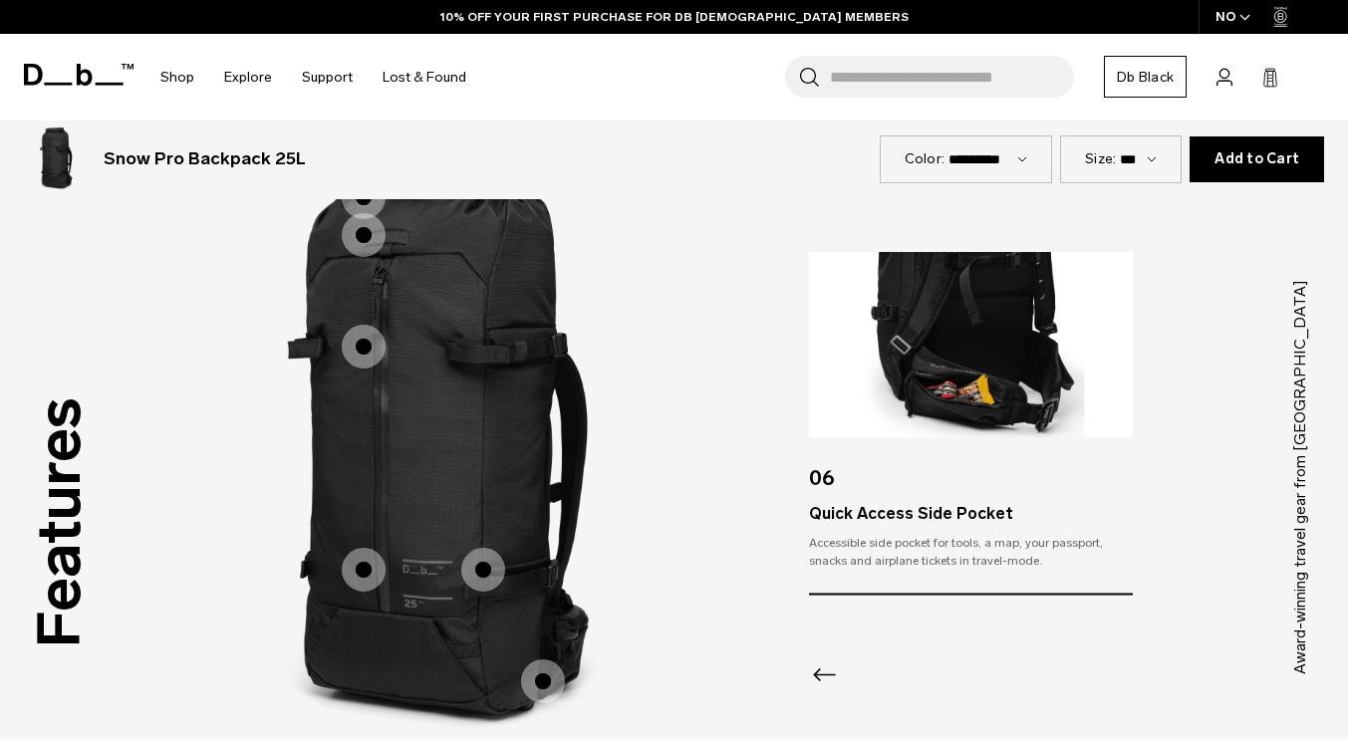
click at [877, 662] on div at bounding box center [971, 650] width 324 height 108
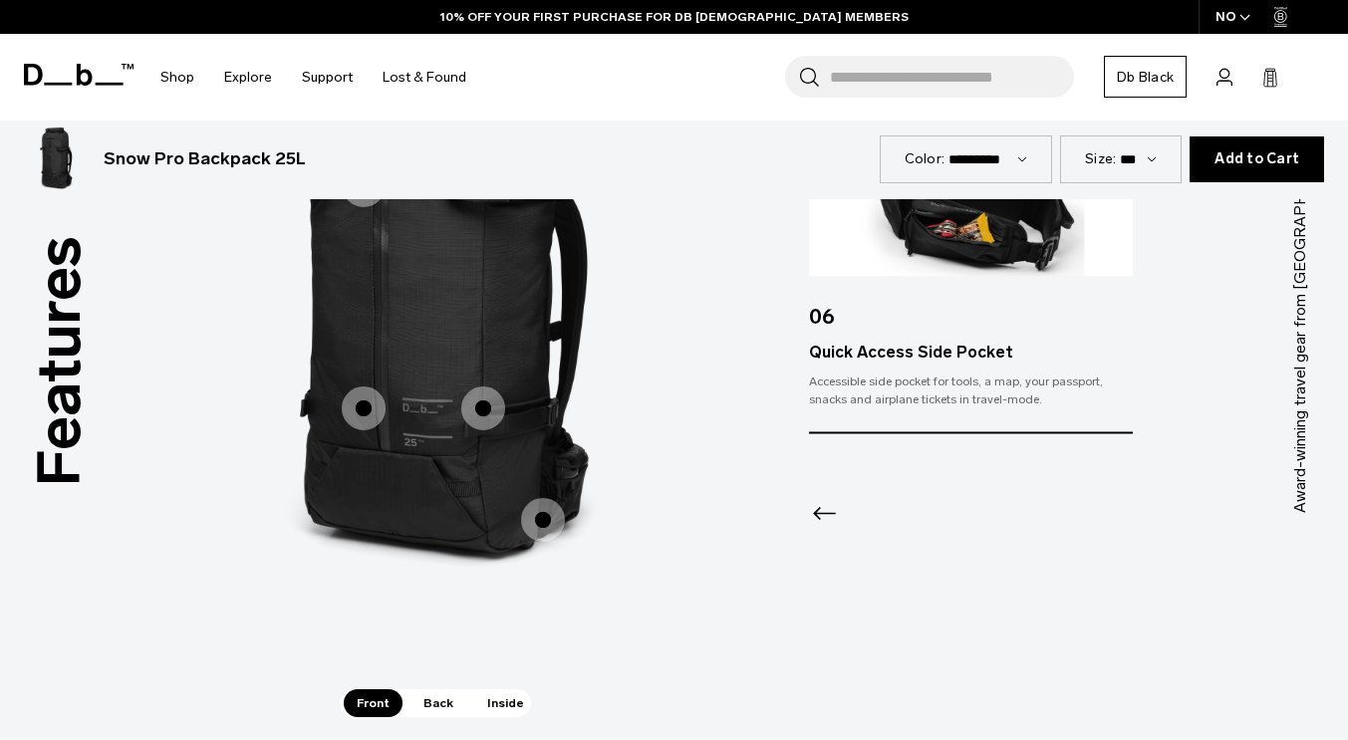
scroll to position [2437, 0]
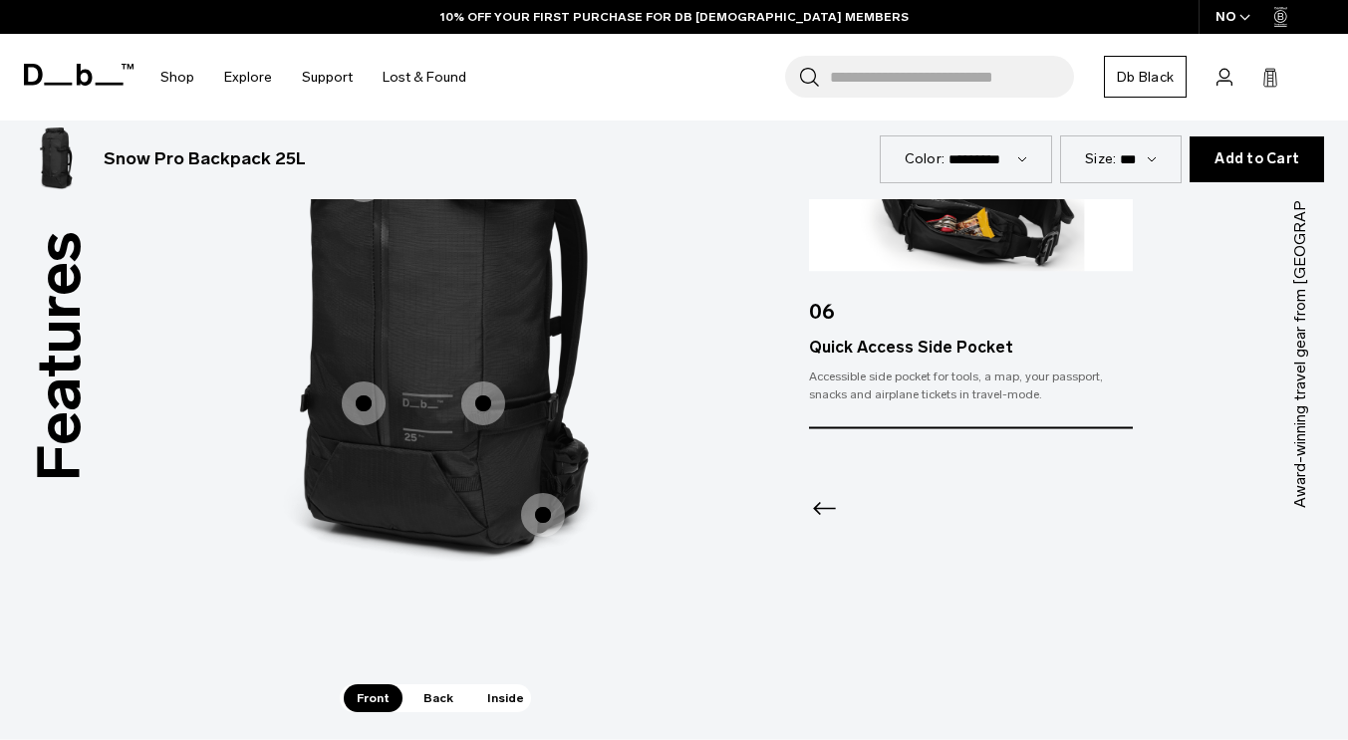
click at [423, 685] on span "Back" at bounding box center [439, 699] width 56 height 28
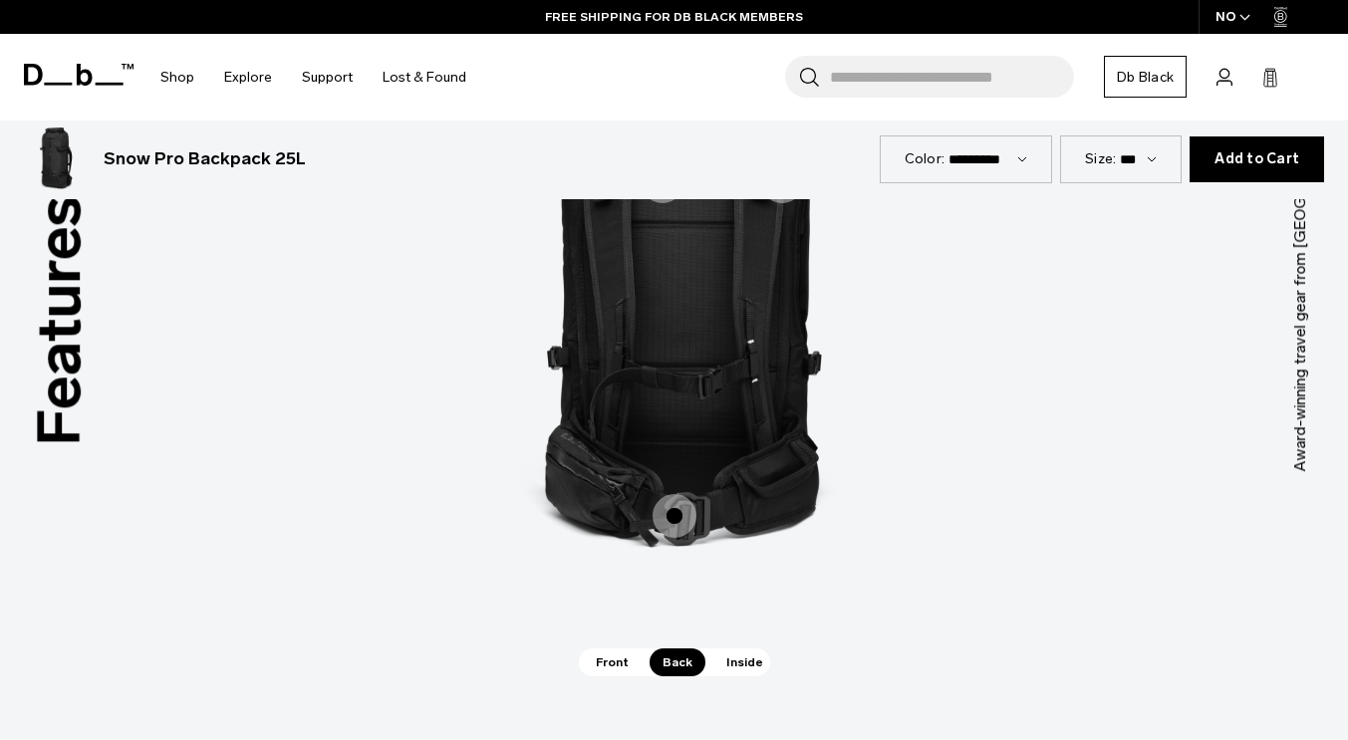
scroll to position [2479, 0]
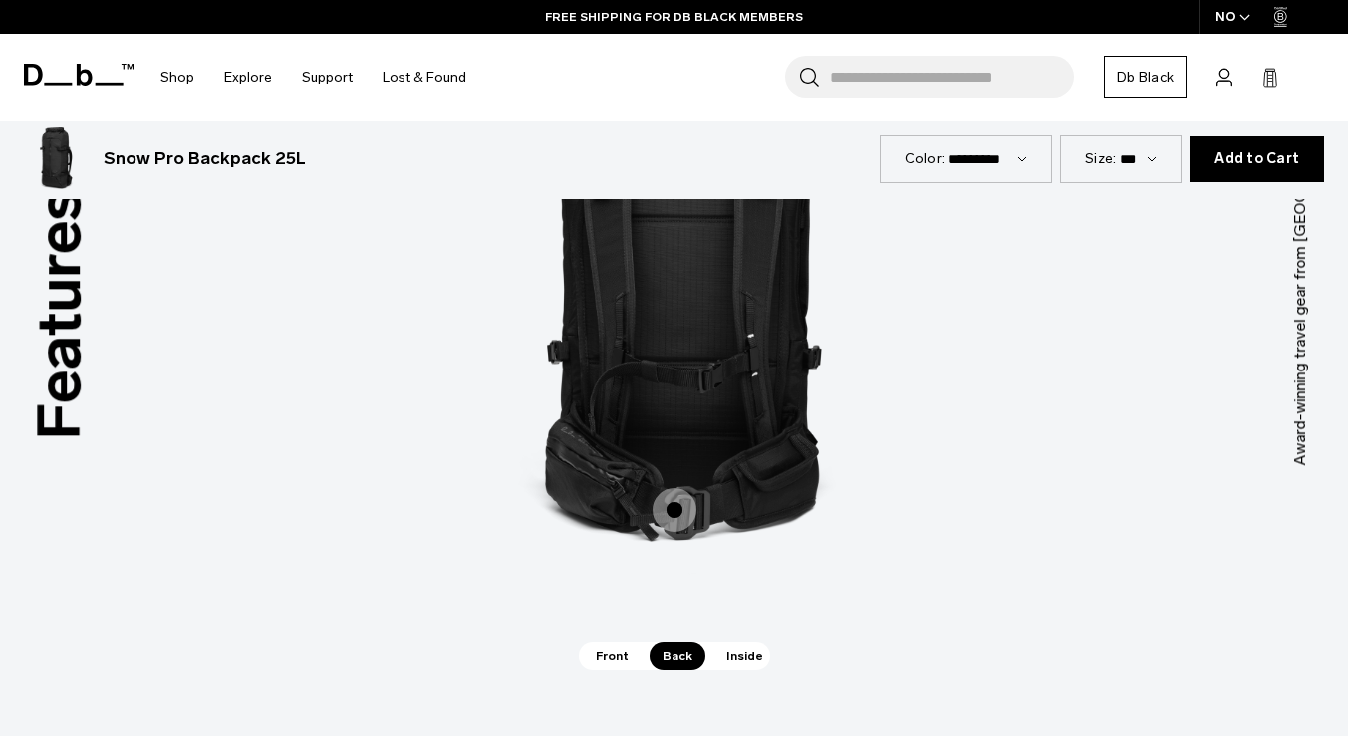
click at [724, 643] on span "Inside" at bounding box center [744, 657] width 63 height 28
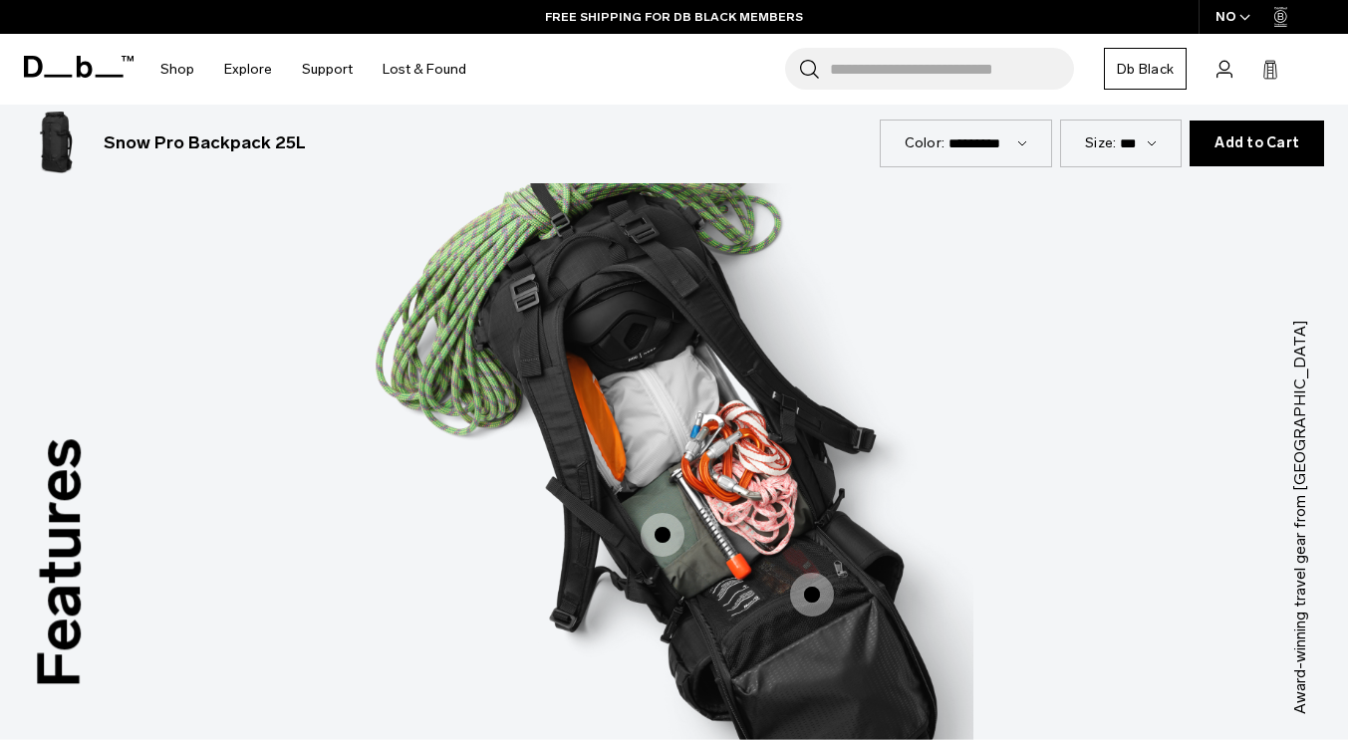
scroll to position [2230, 0]
click at [810, 581] on span "3 / 3" at bounding box center [812, 596] width 44 height 44
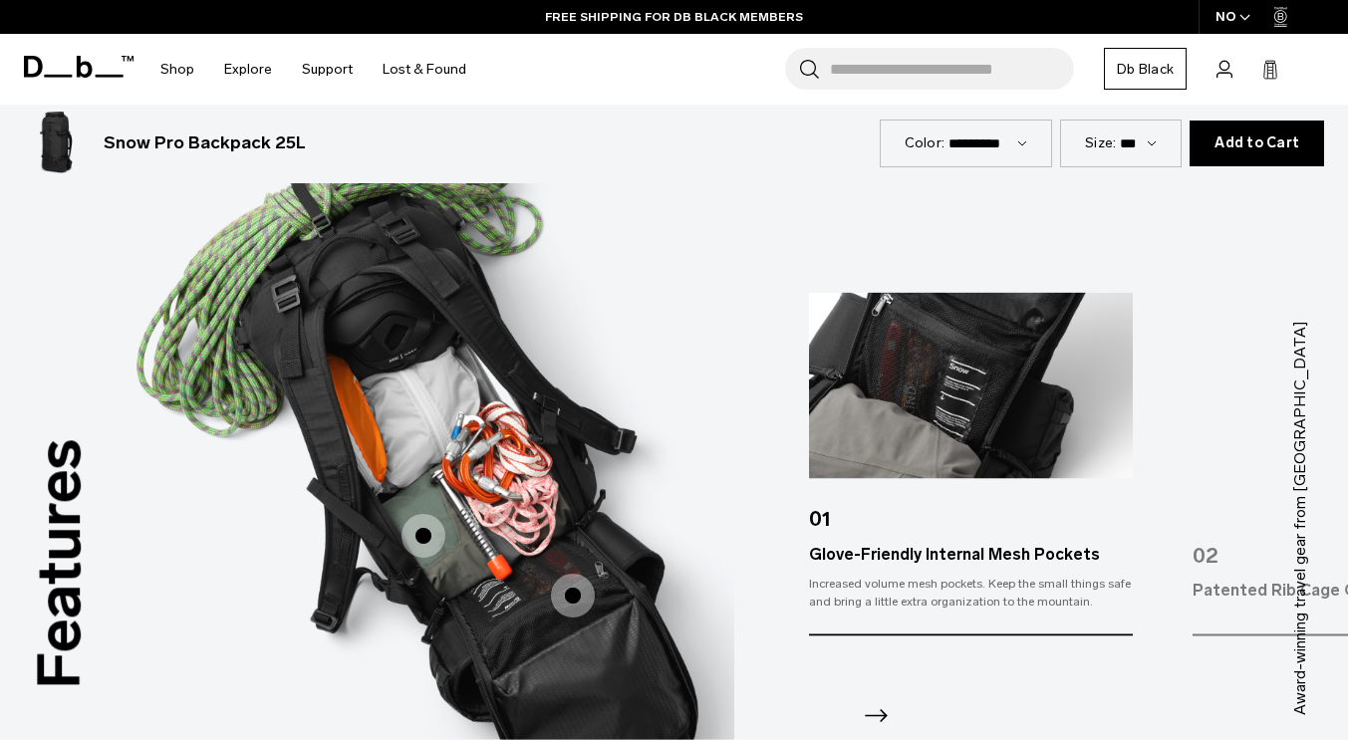
click at [874, 700] on icon "Next slide" at bounding box center [876, 716] width 32 height 32
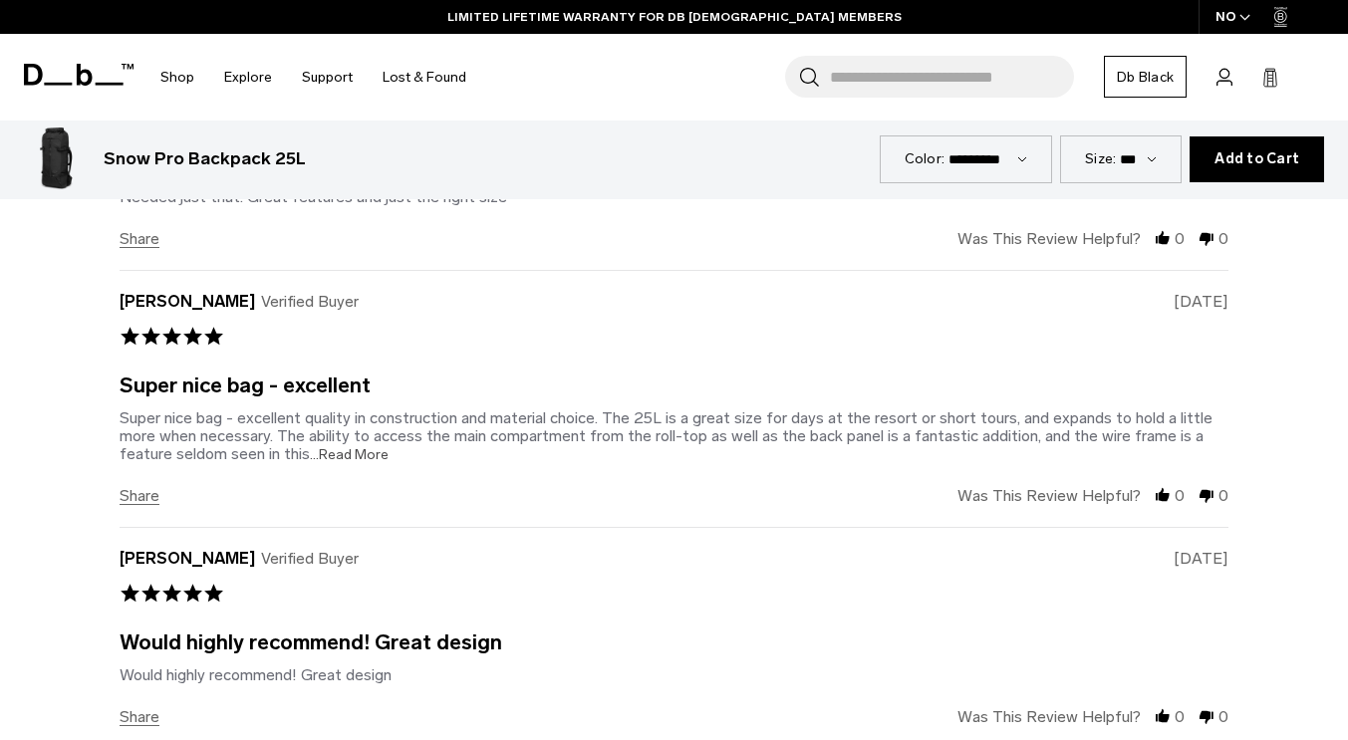
scroll to position [4879, 0]
click at [147, 486] on span "share" at bounding box center [140, 495] width 40 height 18
click at [675, 486] on div "share ' Share Review by Chris C. on 27 Jan 2025 facebook facebook Share Review …" at bounding box center [674, 495] width 1109 height 18
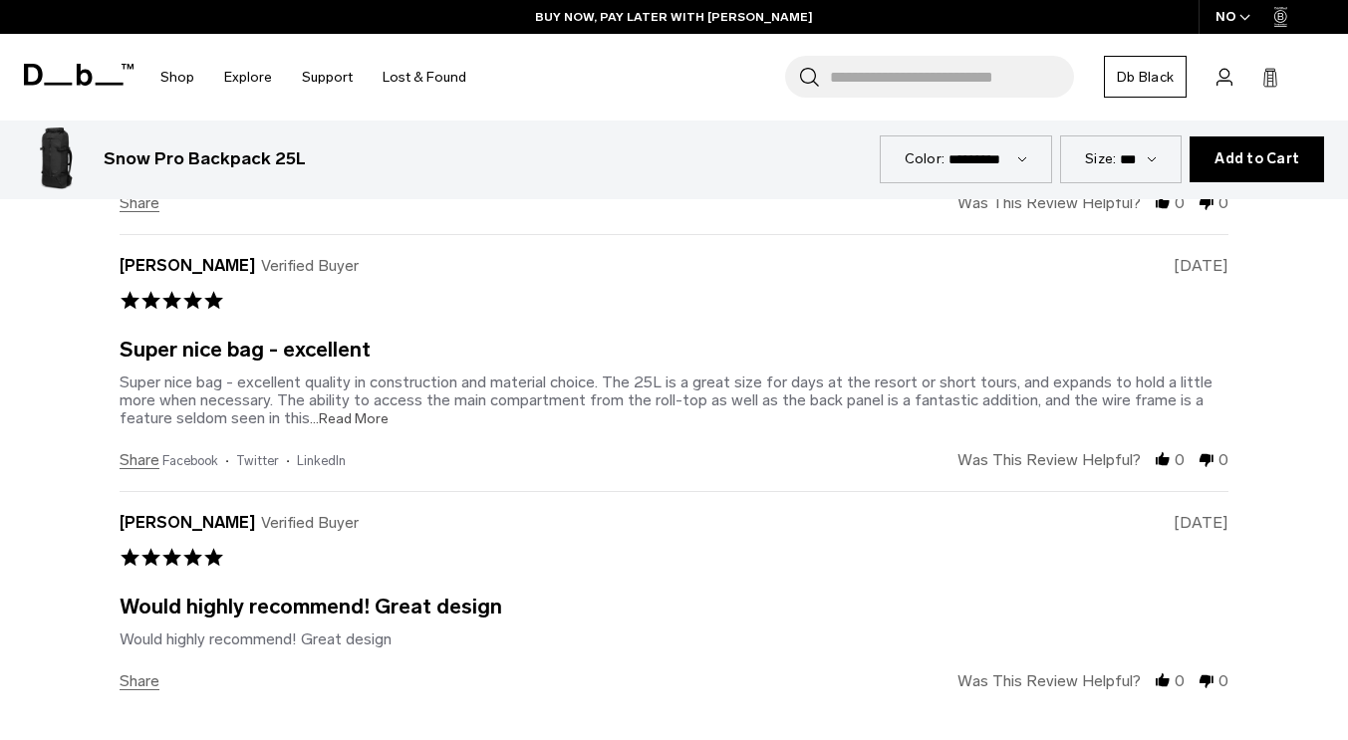
scroll to position [4919, 0]
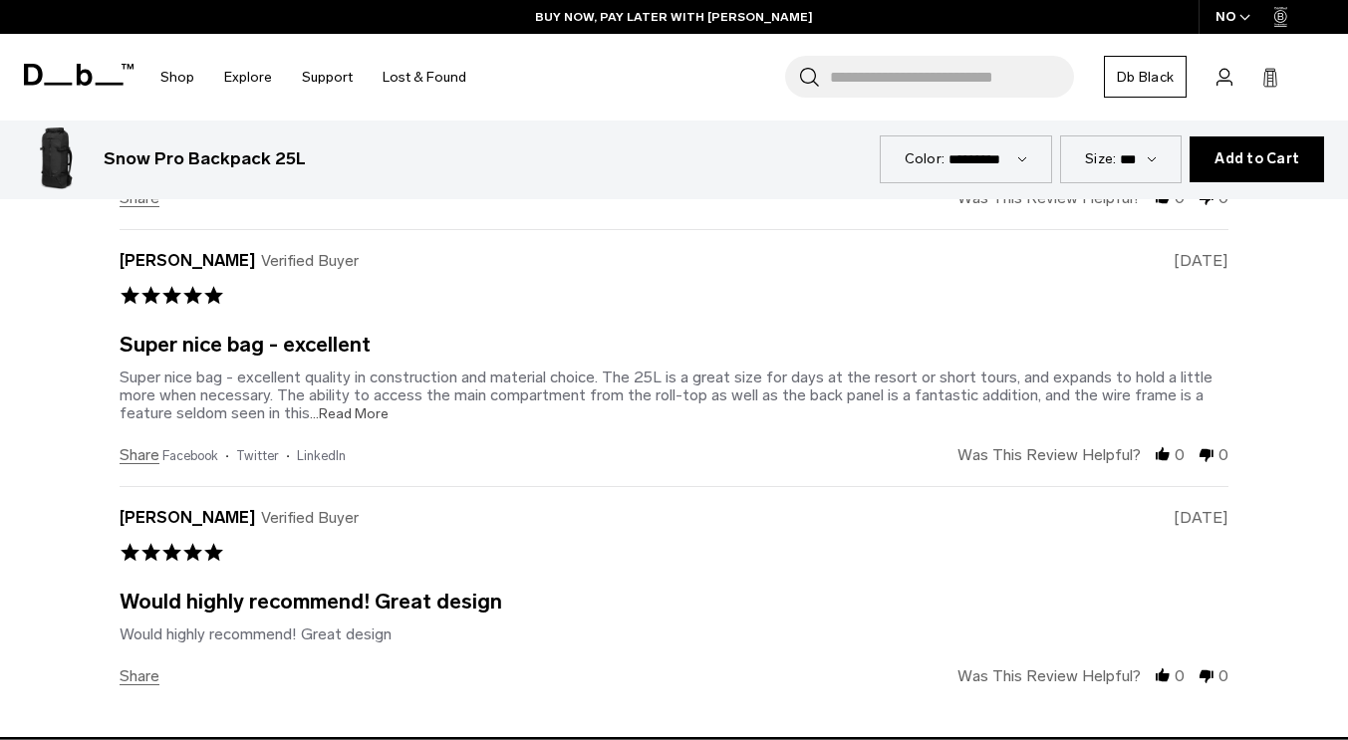
click at [353, 406] on span "...Read More" at bounding box center [349, 414] width 79 height 17
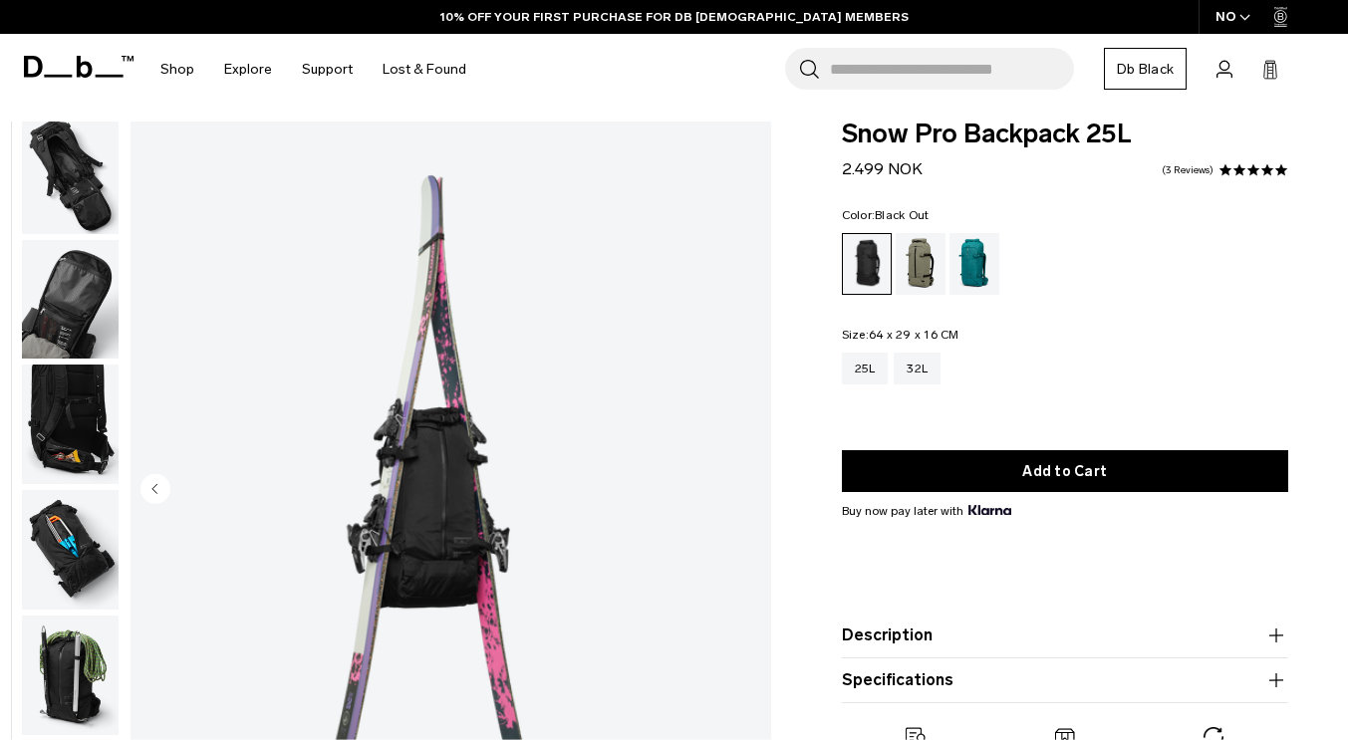
scroll to position [0, 0]
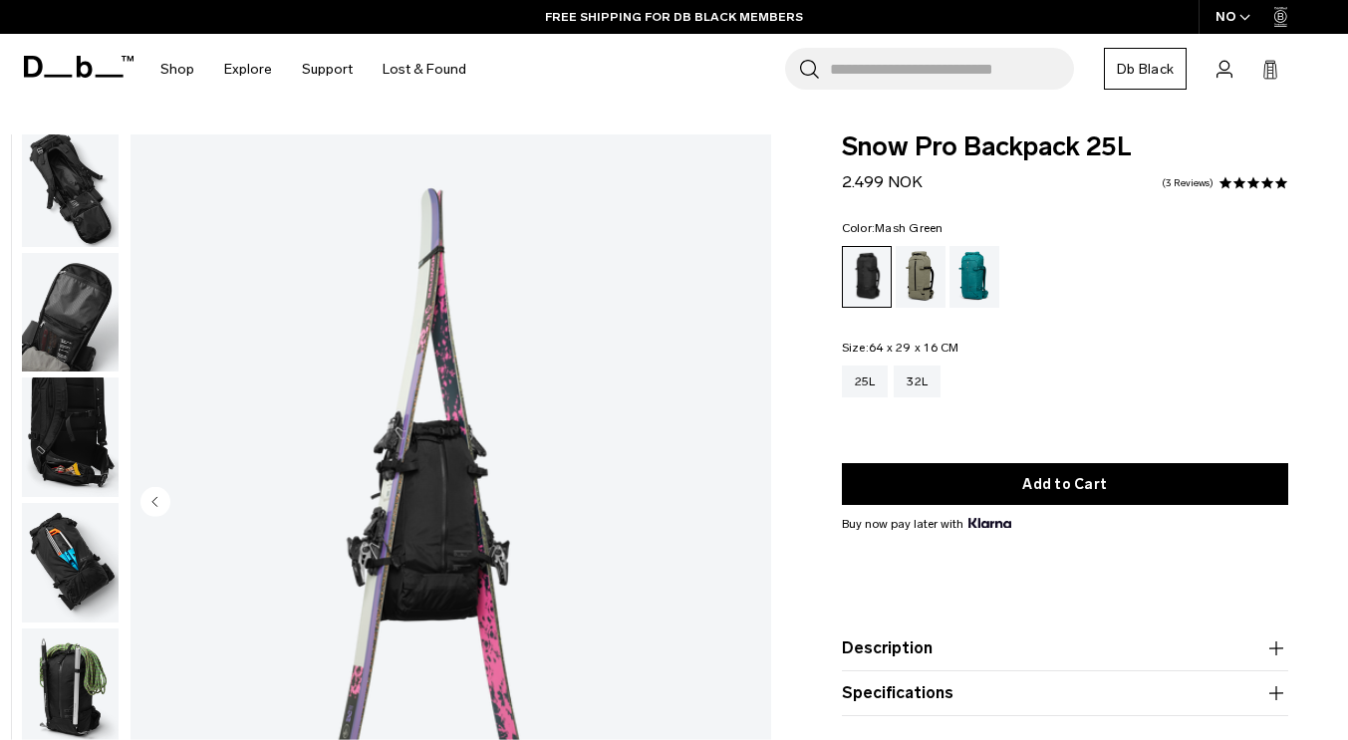
click at [922, 267] on div "Mash Green" at bounding box center [921, 277] width 51 height 62
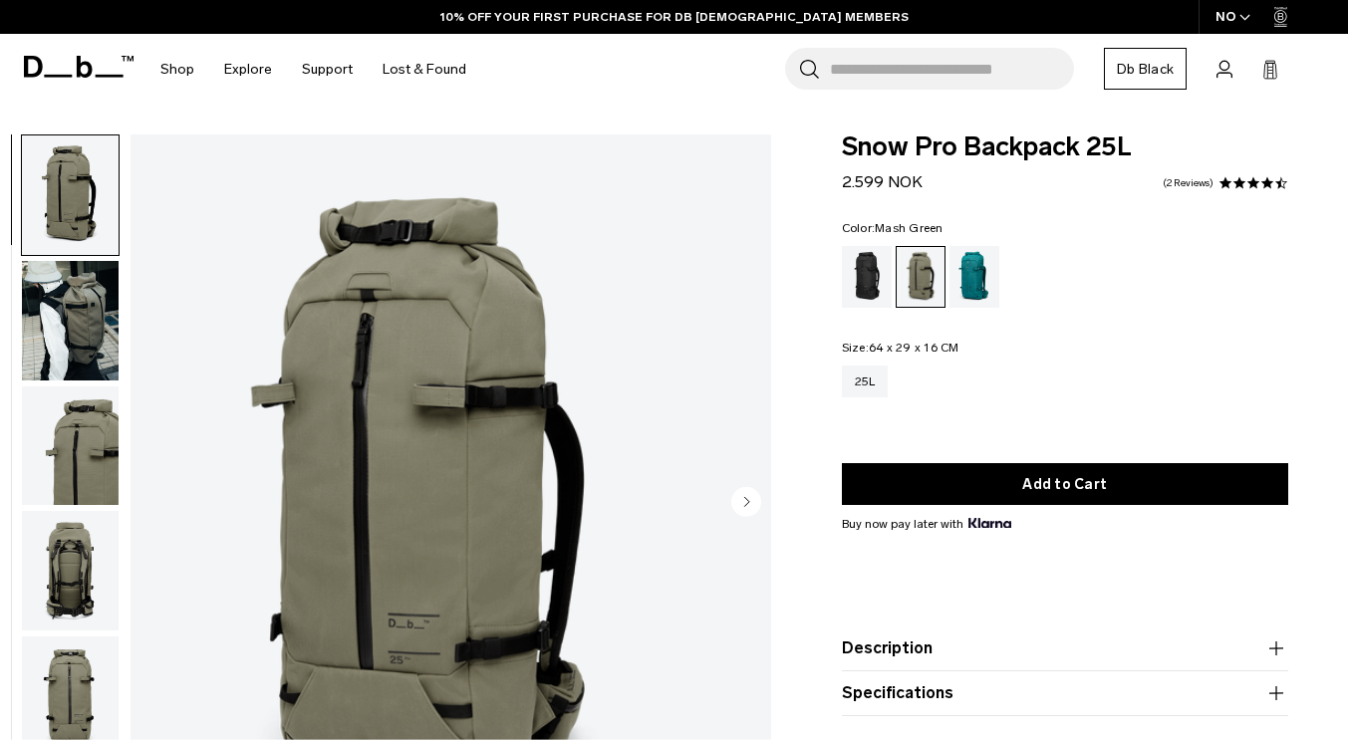
click at [119, 270] on img "button" at bounding box center [70, 321] width 97 height 120
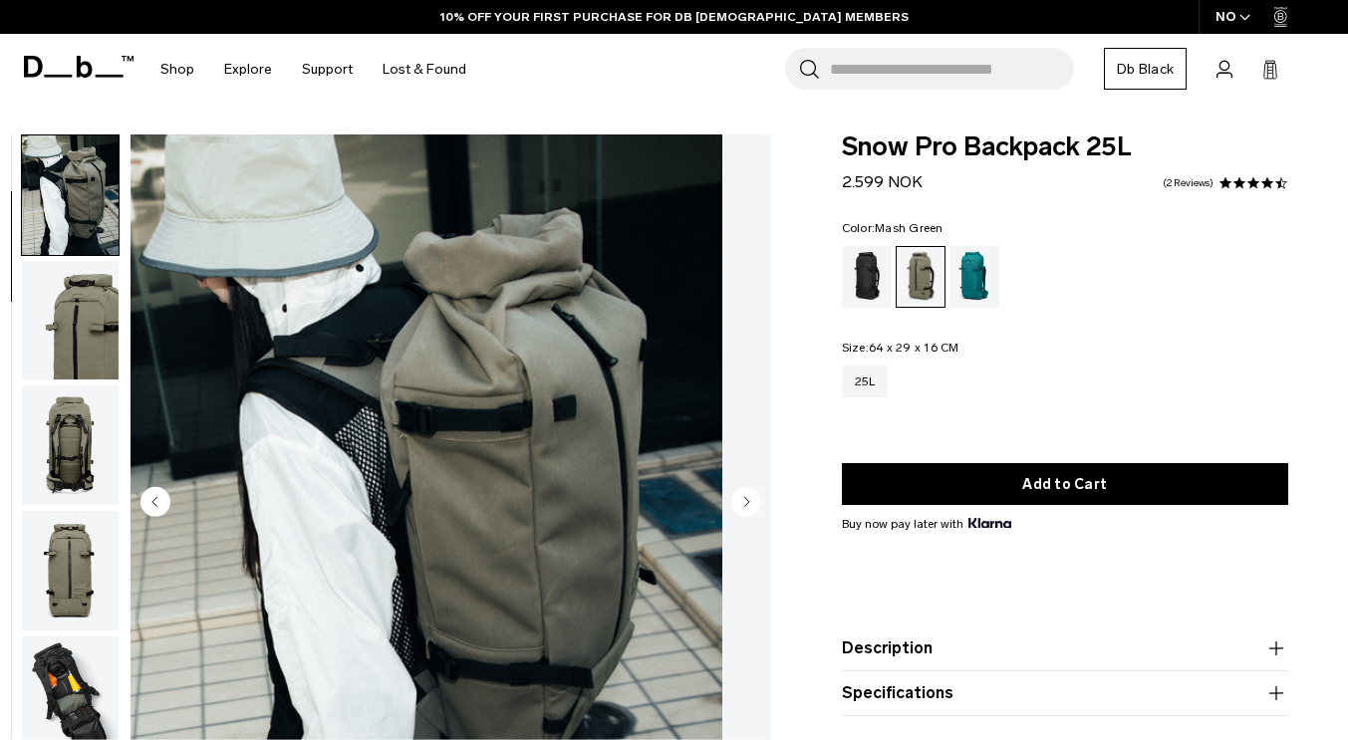
click at [751, 498] on circle "Next slide" at bounding box center [746, 502] width 30 height 30
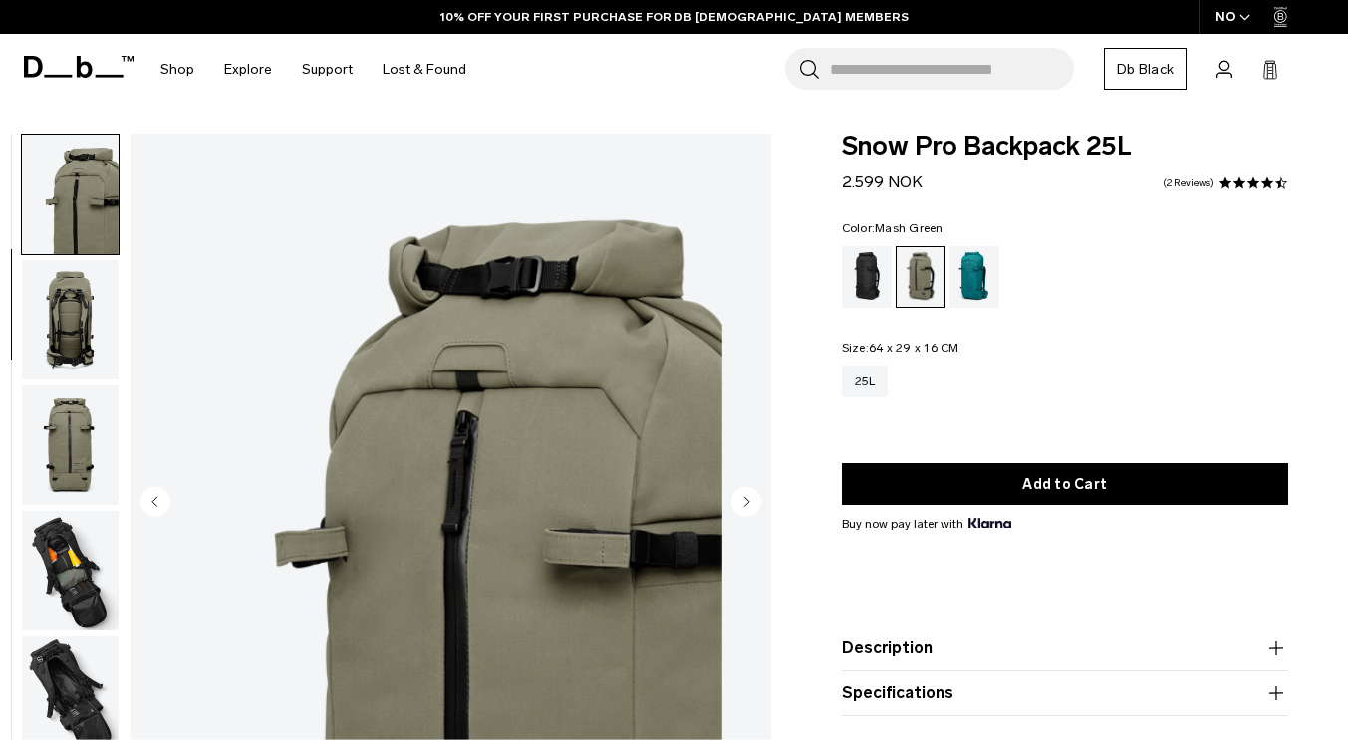
click at [751, 498] on circle "Next slide" at bounding box center [746, 502] width 30 height 30
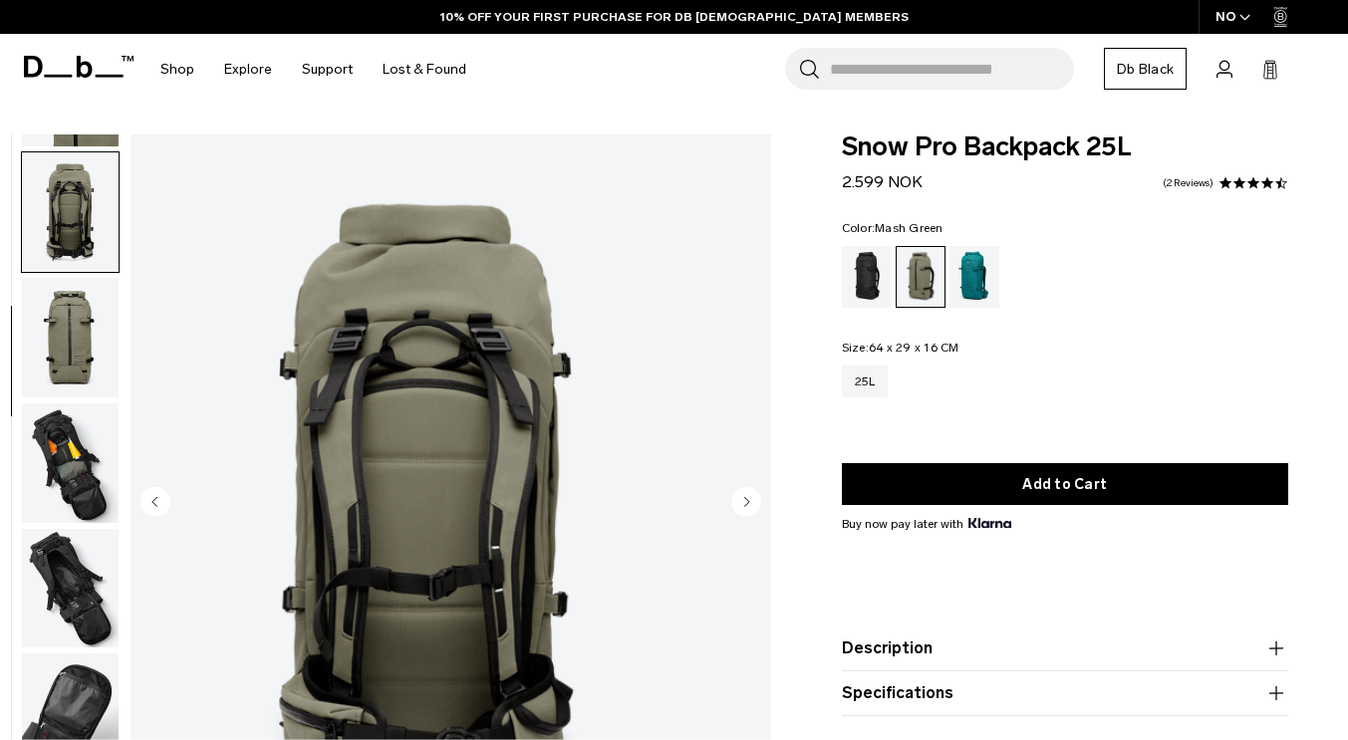
scroll to position [376, 0]
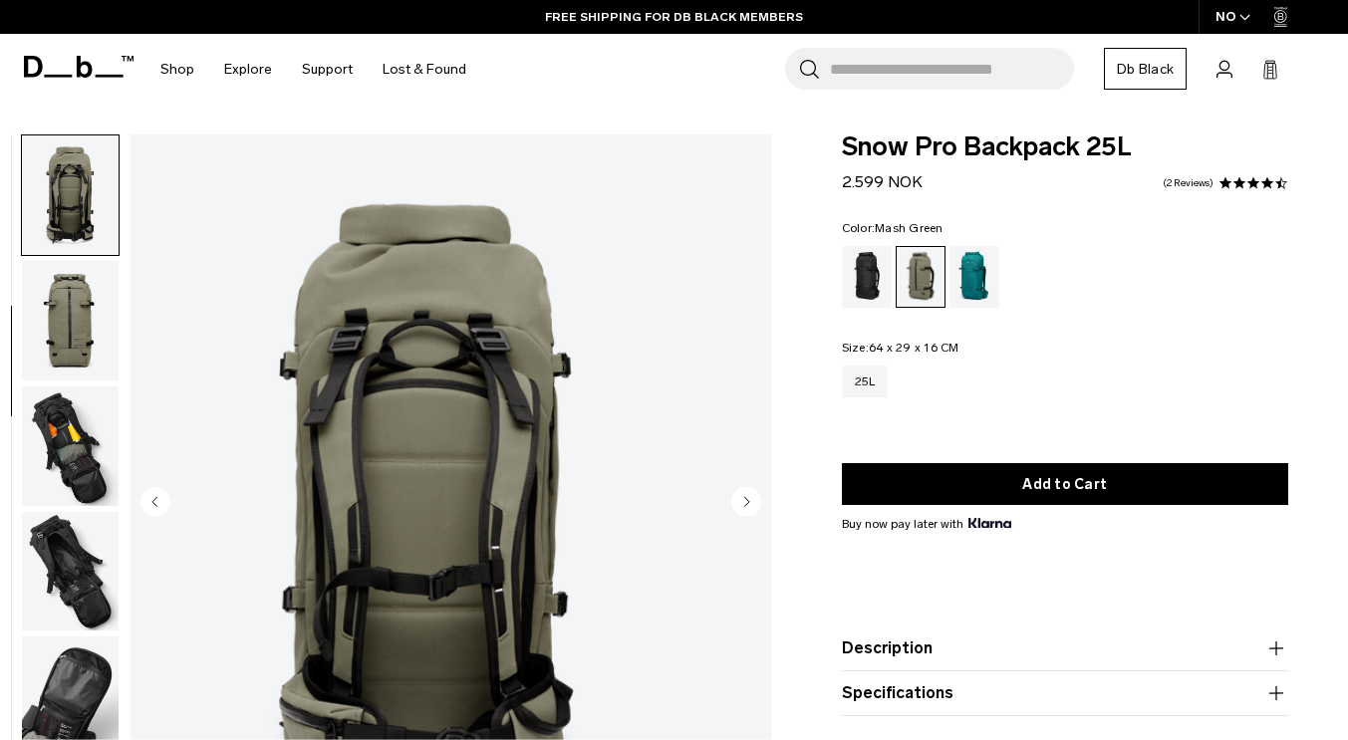
click at [751, 498] on circle "Next slide" at bounding box center [746, 502] width 30 height 30
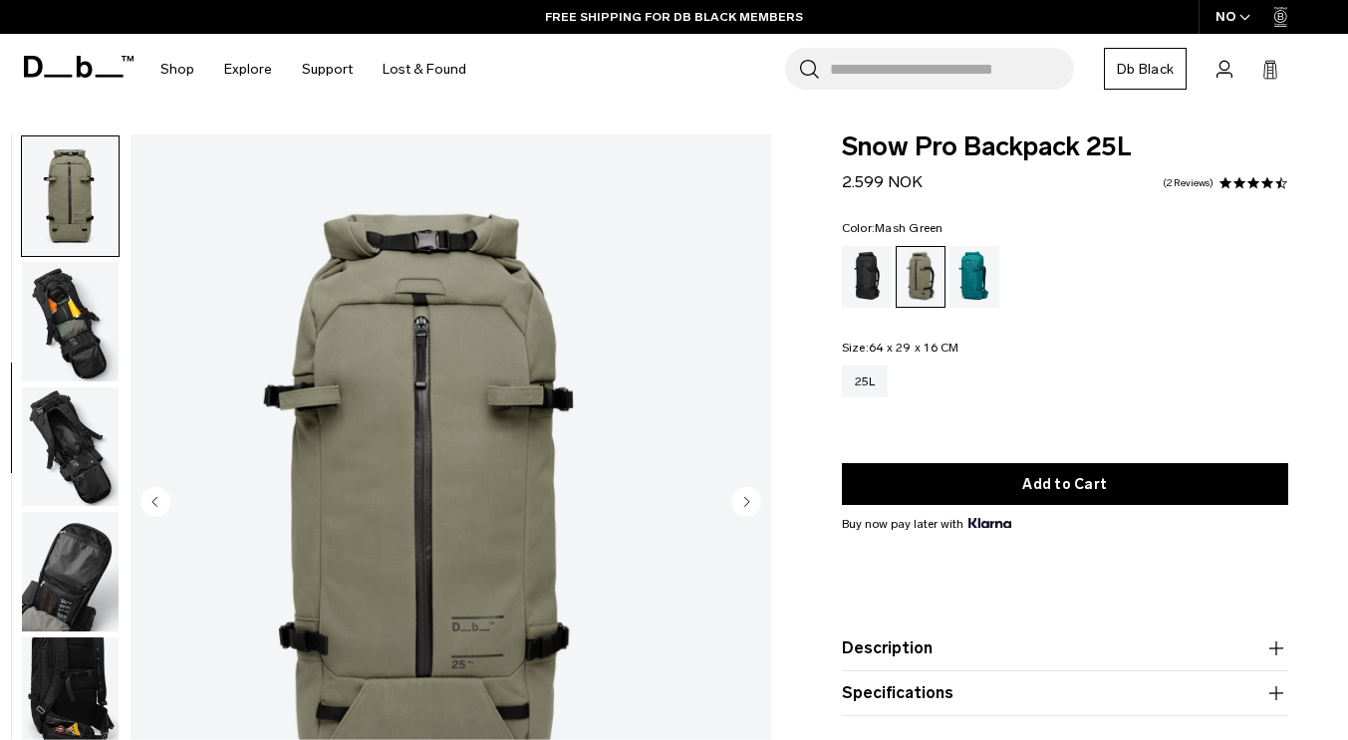
scroll to position [501, 0]
click at [751, 498] on circle "Next slide" at bounding box center [746, 502] width 30 height 30
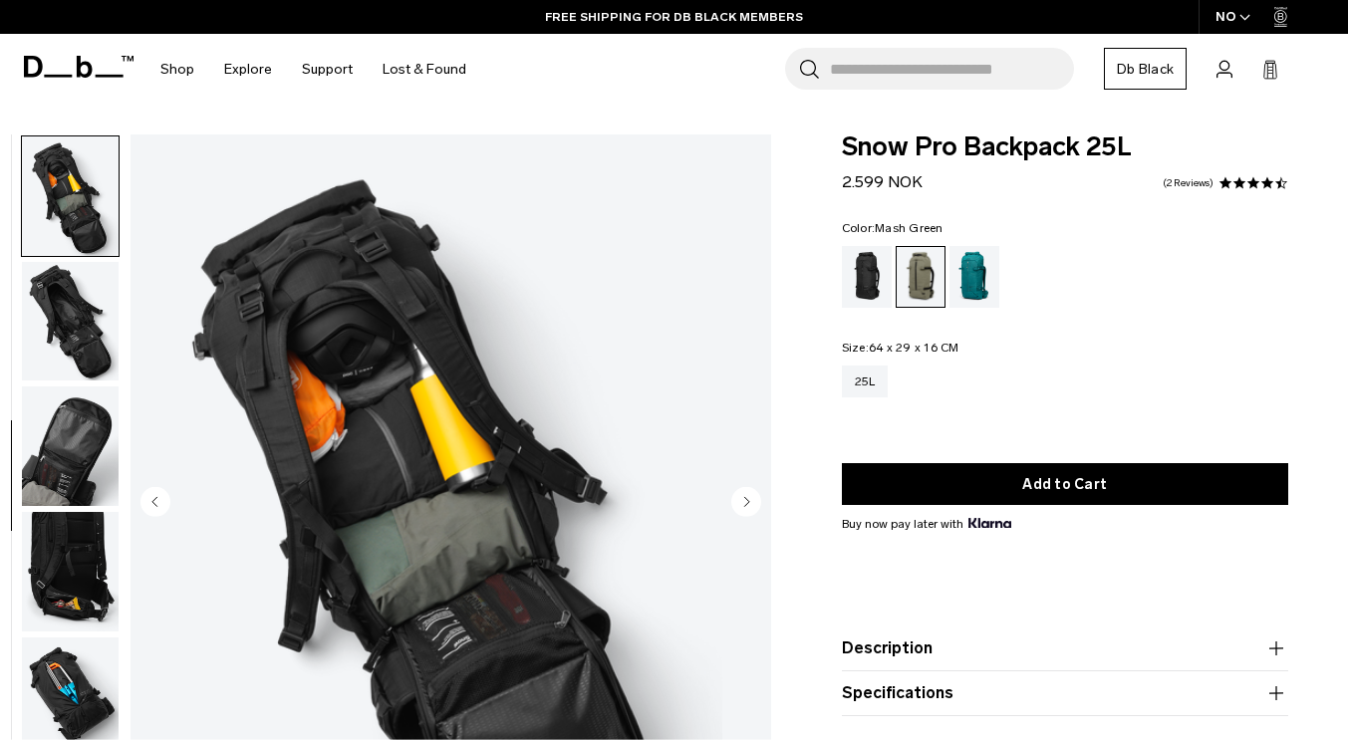
scroll to position [627, 0]
click at [749, 503] on circle "Next slide" at bounding box center [746, 502] width 30 height 30
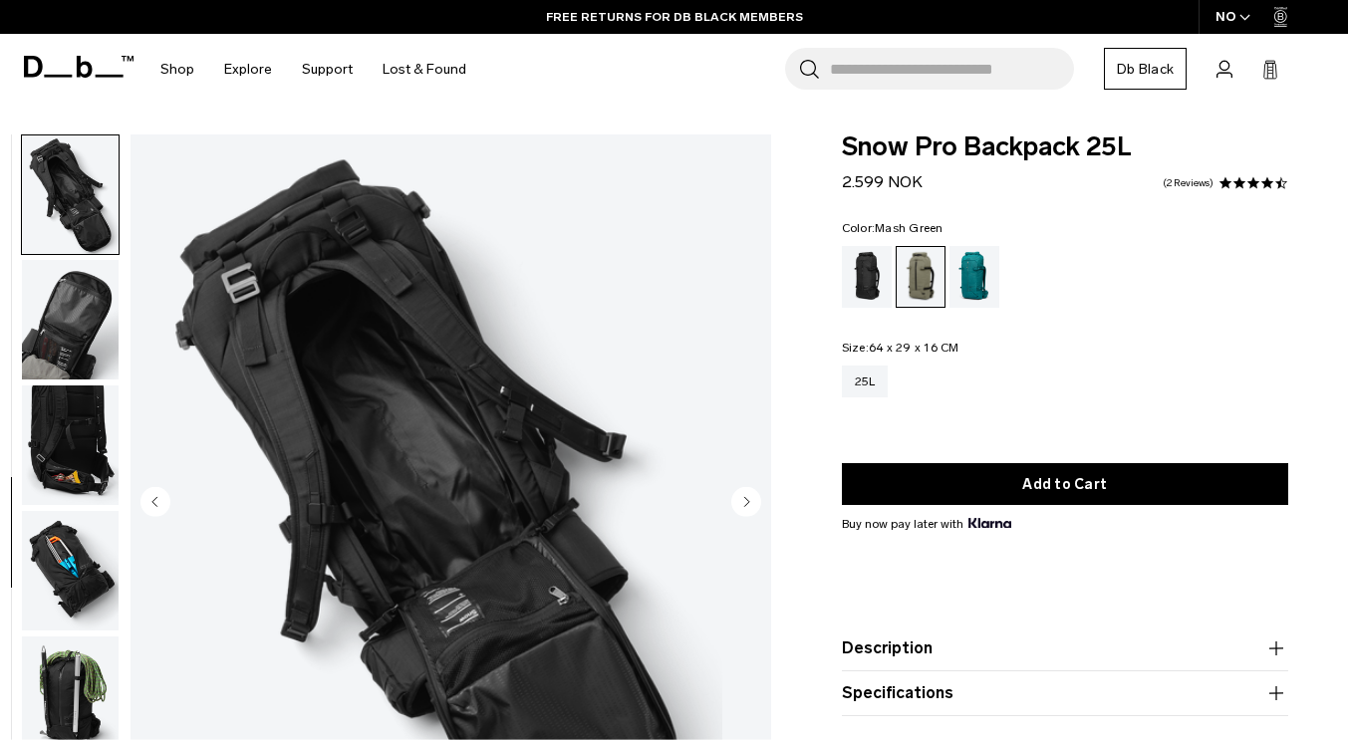
click at [749, 503] on circle "Next slide" at bounding box center [746, 502] width 30 height 30
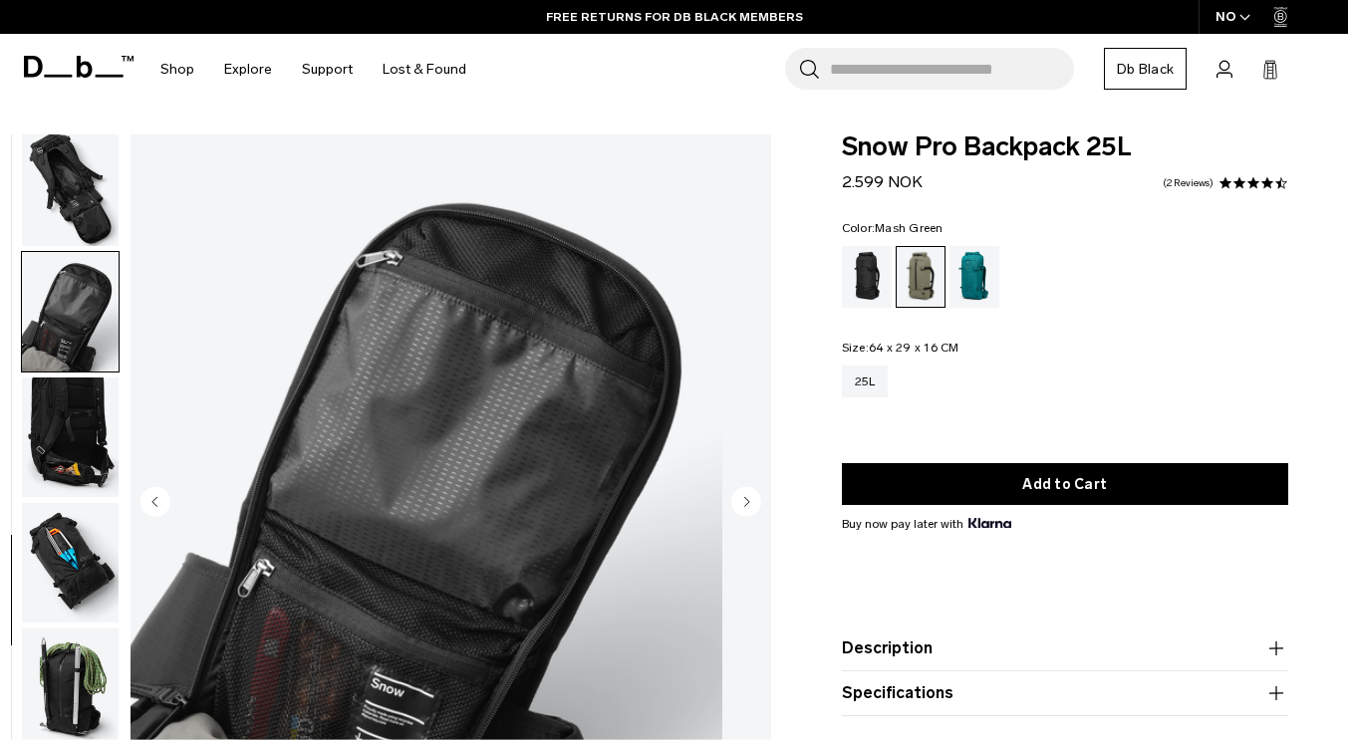
click at [749, 503] on circle "Next slide" at bounding box center [746, 502] width 30 height 30
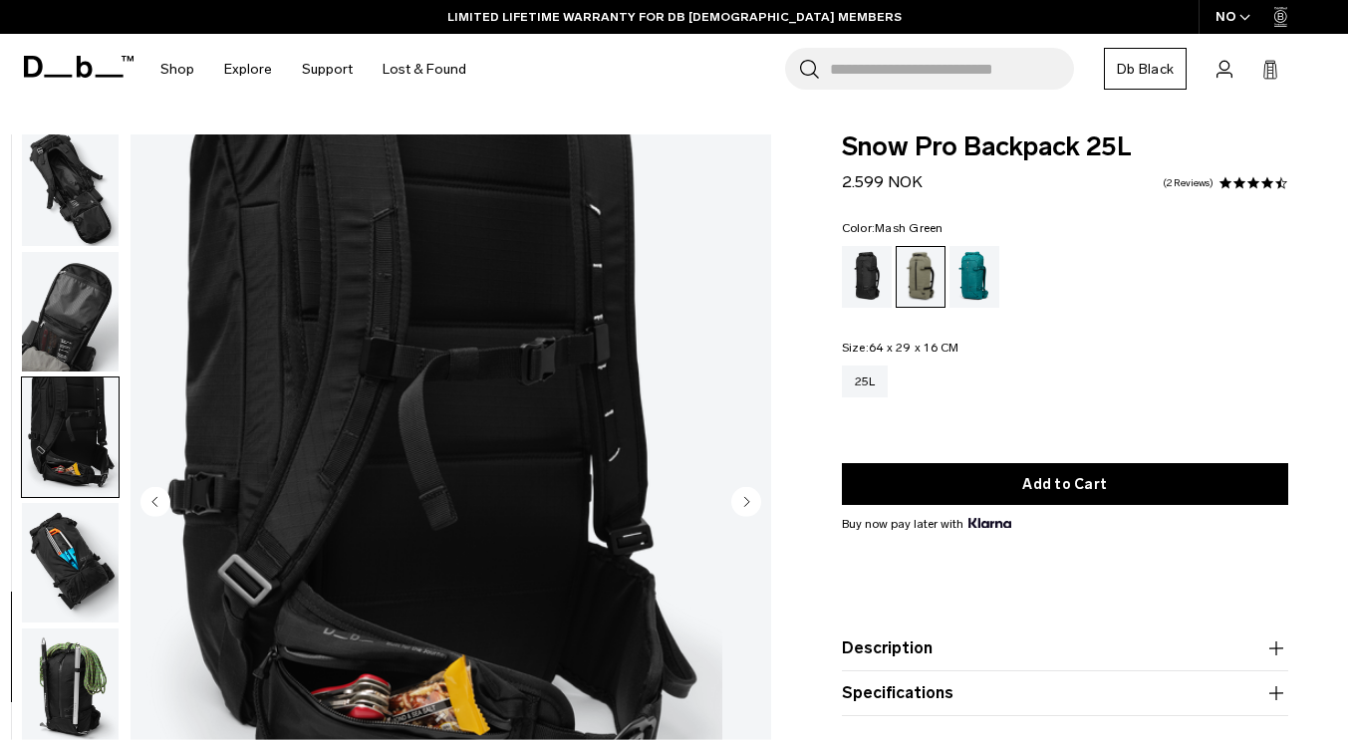
click at [749, 503] on circle "Next slide" at bounding box center [746, 502] width 30 height 30
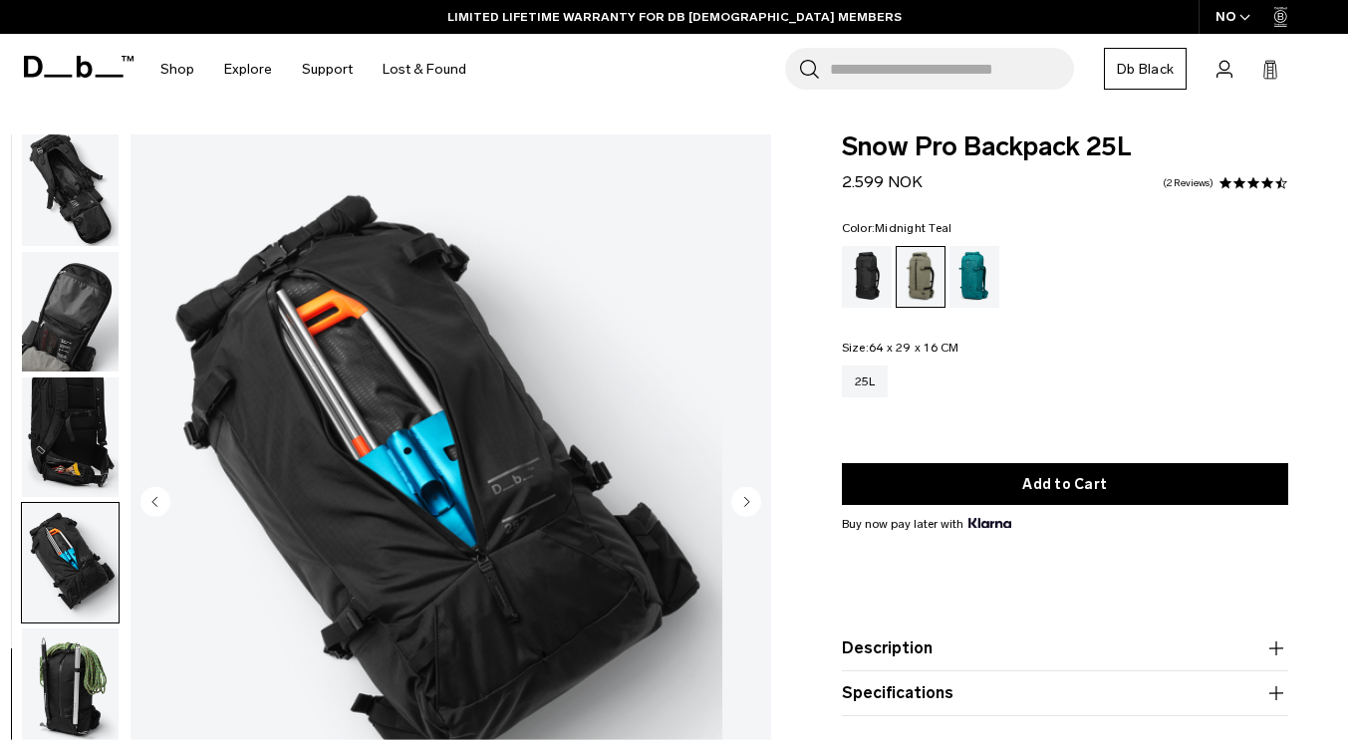
click at [966, 287] on div "Midnight Teal" at bounding box center [975, 277] width 51 height 62
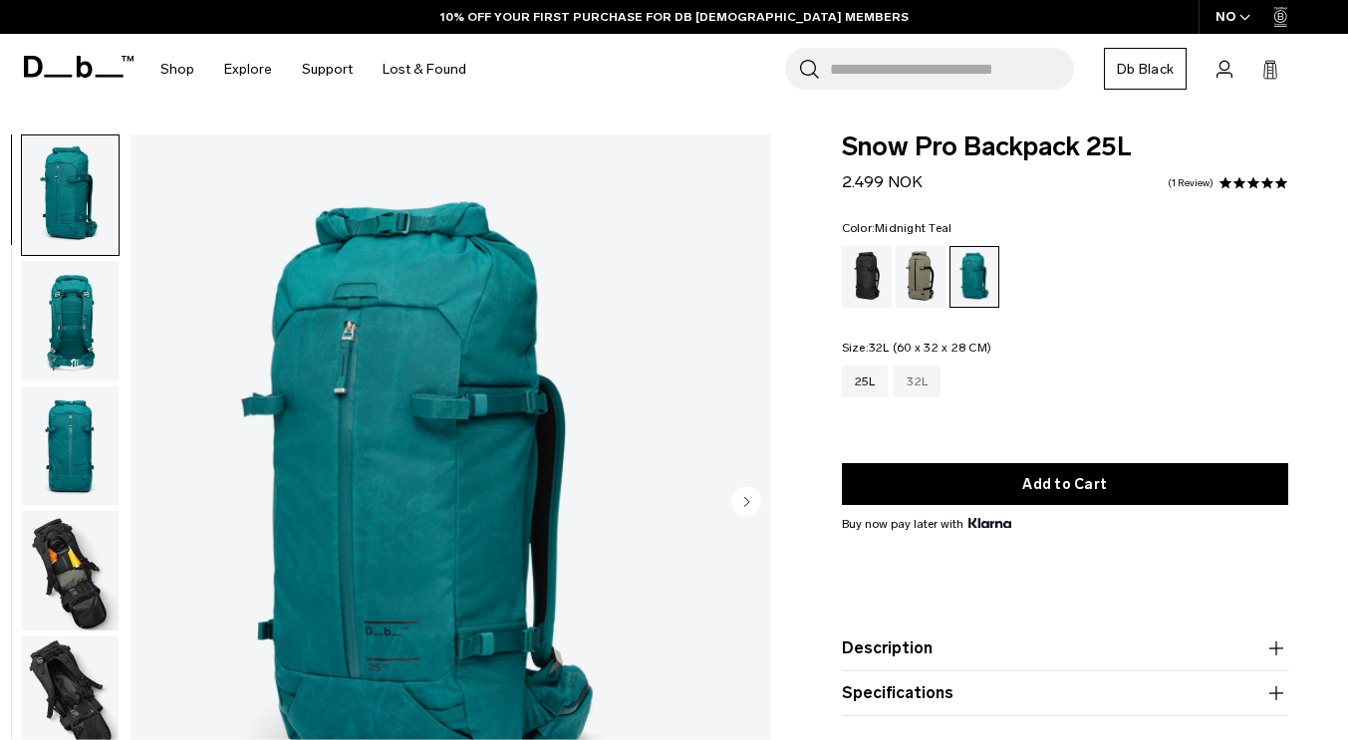
click at [920, 388] on div "32L" at bounding box center [917, 382] width 47 height 32
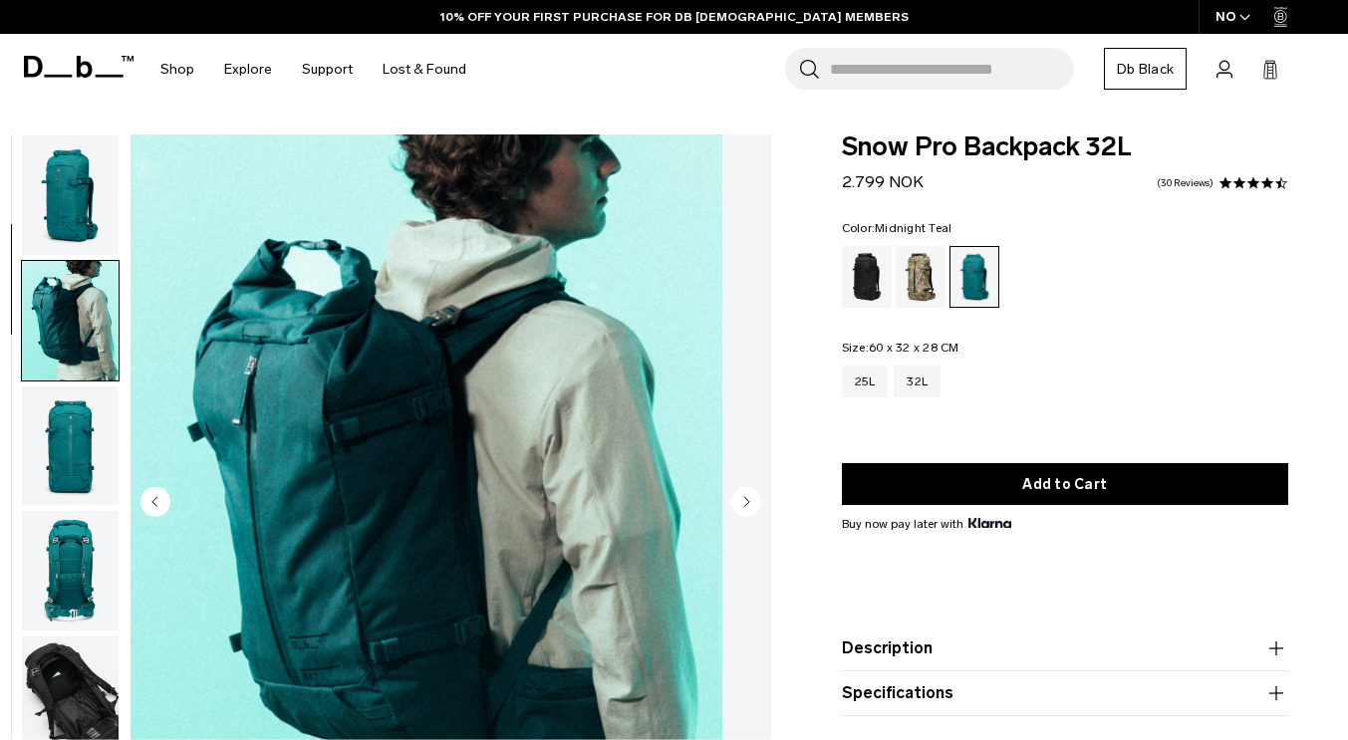
scroll to position [126, 0]
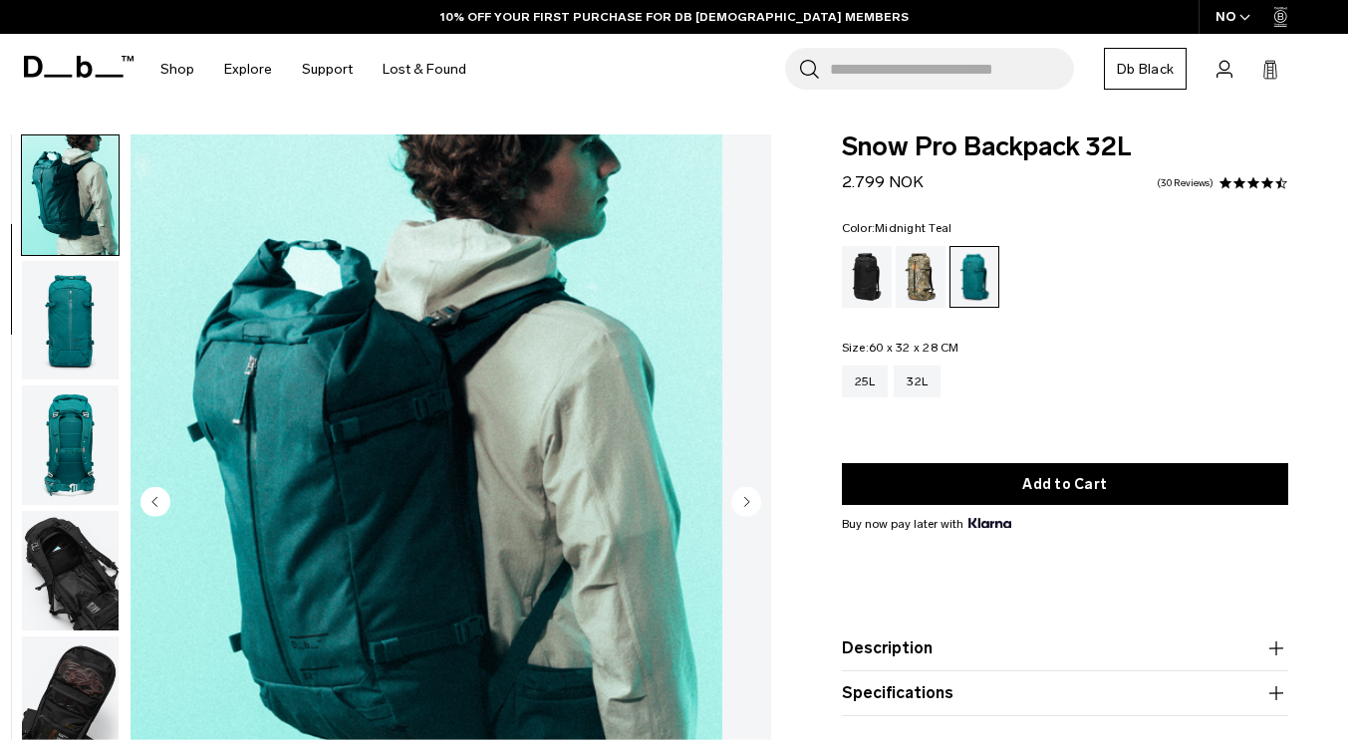
click at [879, 271] on div "Black Out" at bounding box center [867, 277] width 51 height 62
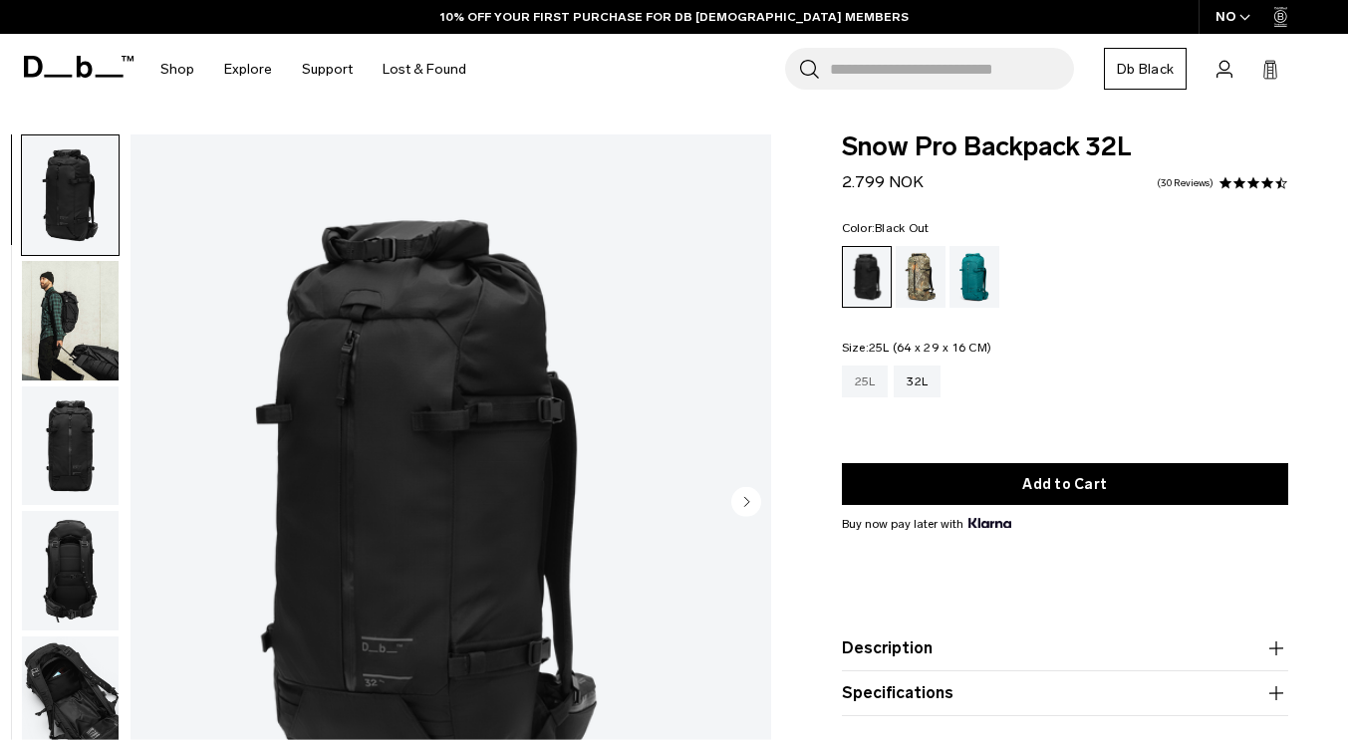
click at [858, 382] on div "25L" at bounding box center [865, 382] width 47 height 32
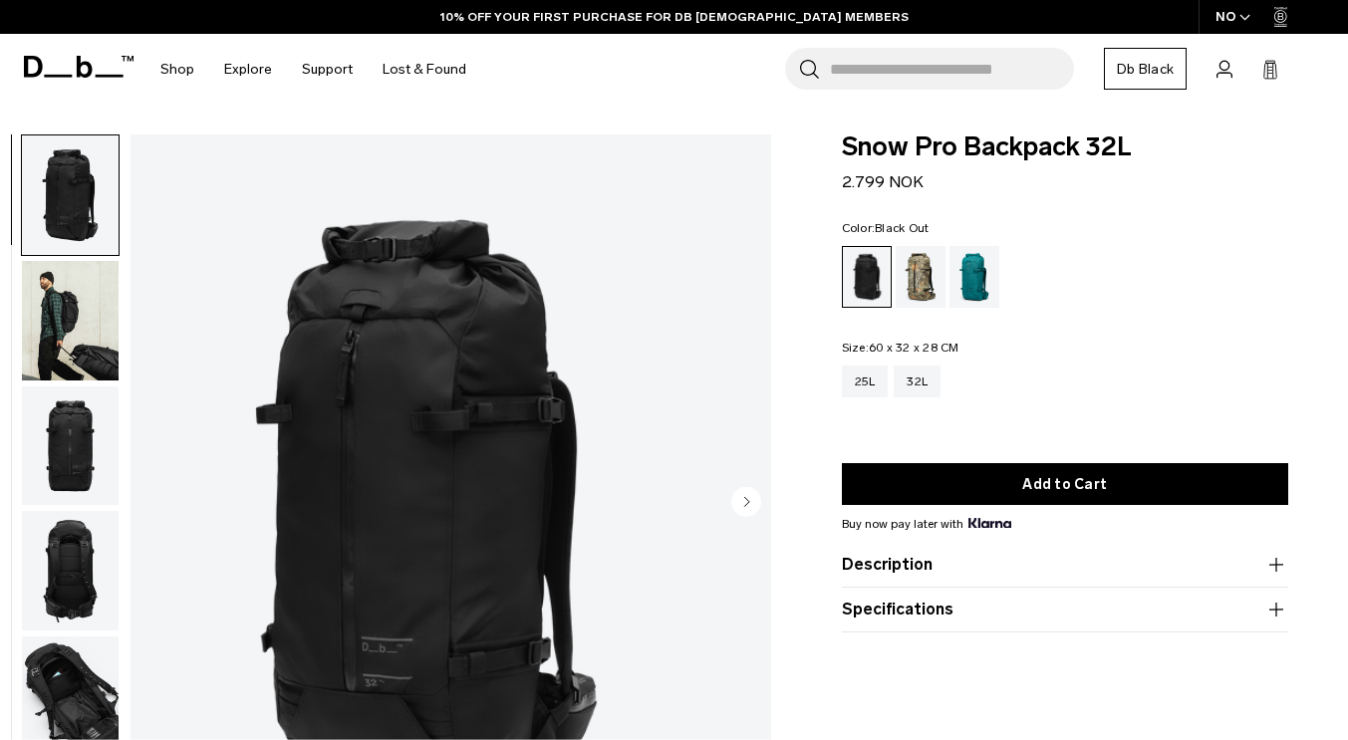
click at [99, 327] on img "button" at bounding box center [70, 321] width 97 height 120
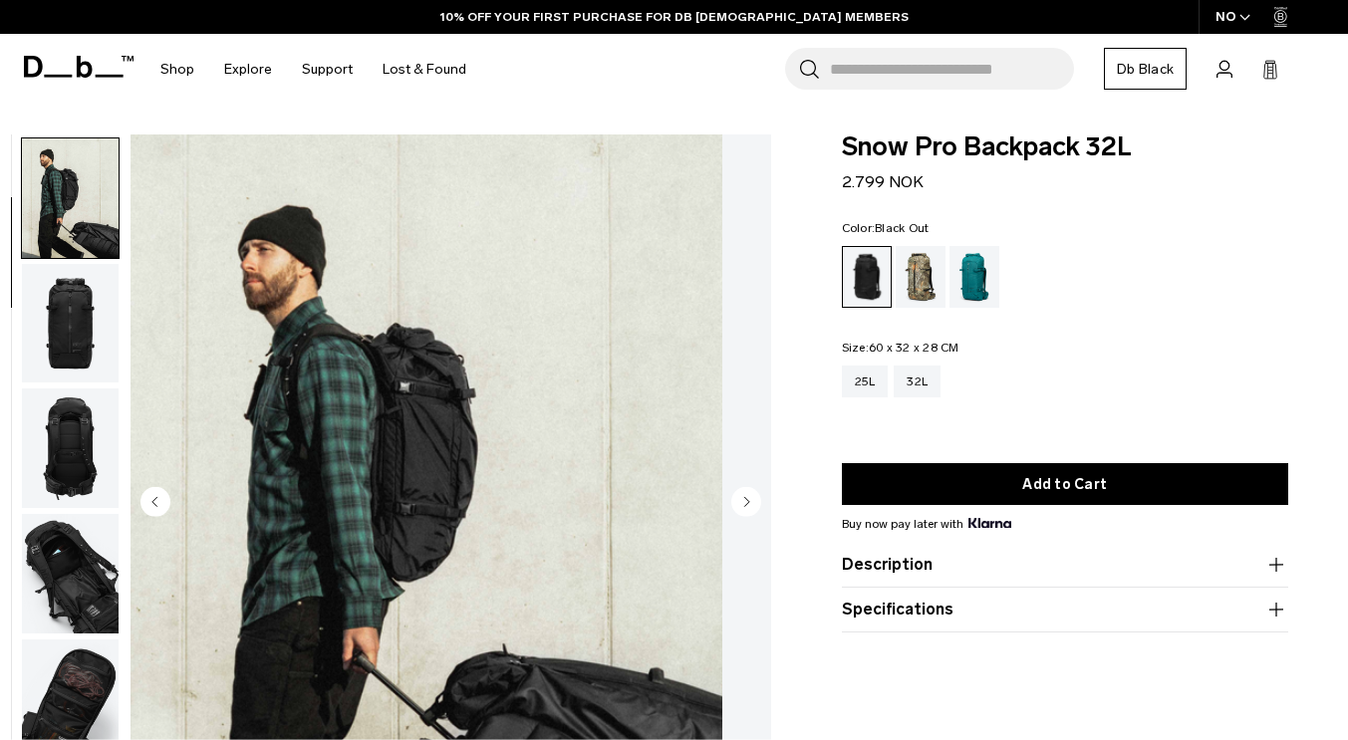
scroll to position [126, 0]
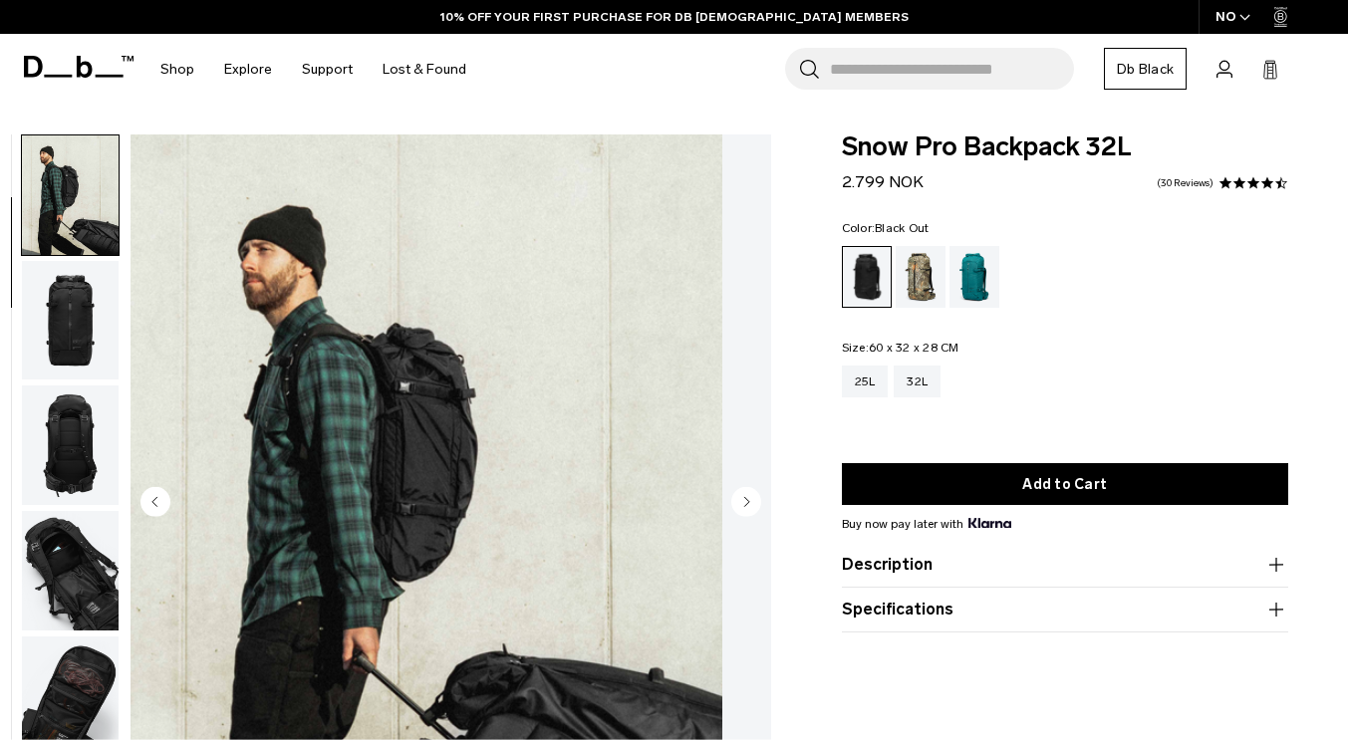
click at [119, 442] on img "button" at bounding box center [70, 446] width 97 height 120
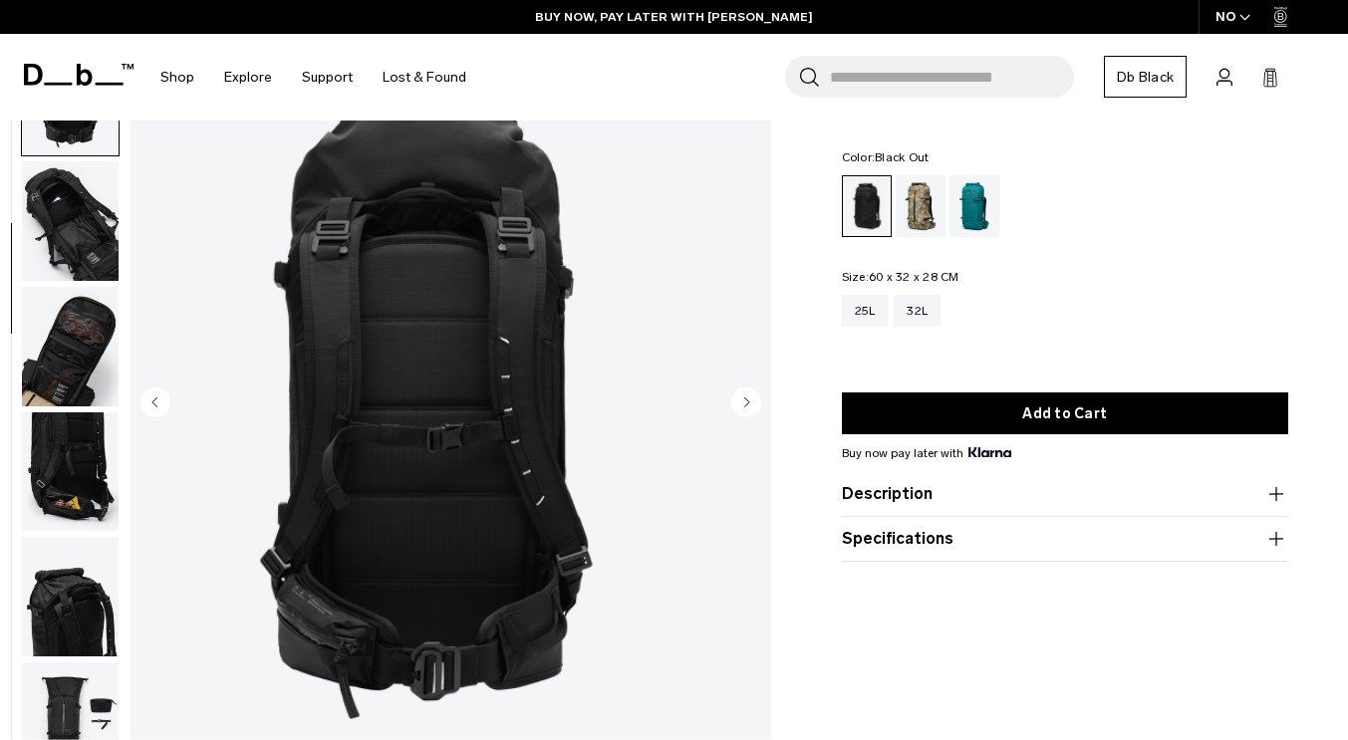
scroll to position [5, 0]
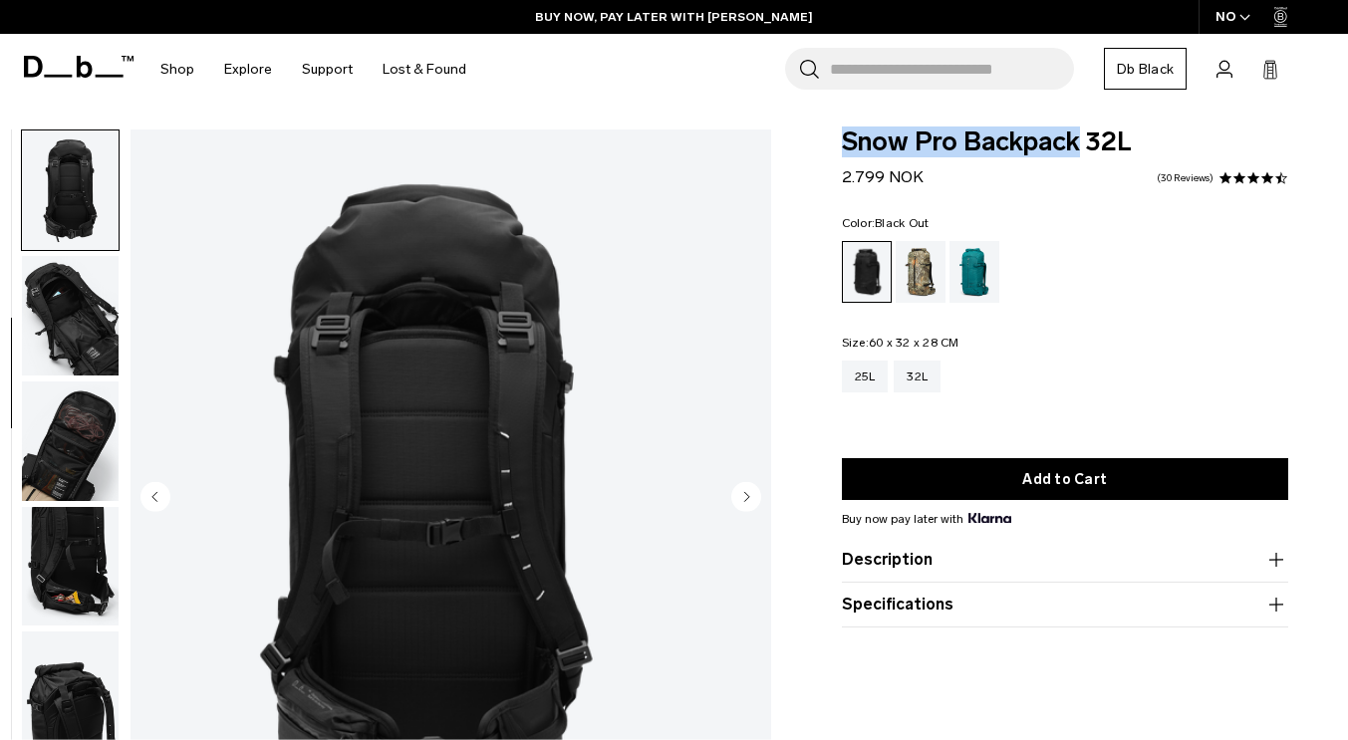
drag, startPoint x: 1075, startPoint y: 142, endPoint x: 837, endPoint y: 156, distance: 238.5
click at [837, 156] on div "Snow Pro Backpack 32L 2.799 NOK 4.4 star rating 30 Reviews Color: Black Out Out…" at bounding box center [1065, 379] width 566 height 498
copy span "Snow Pro Backpack"
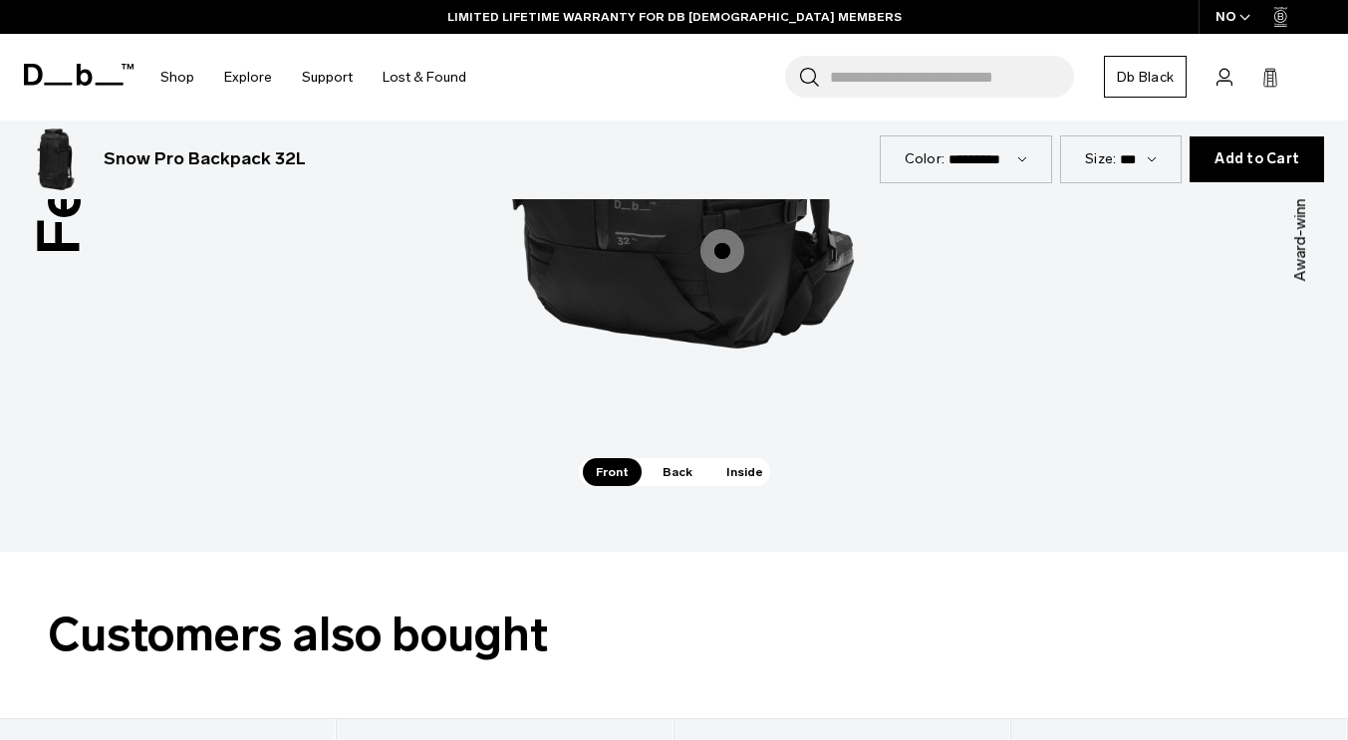
scroll to position [2798, 0]
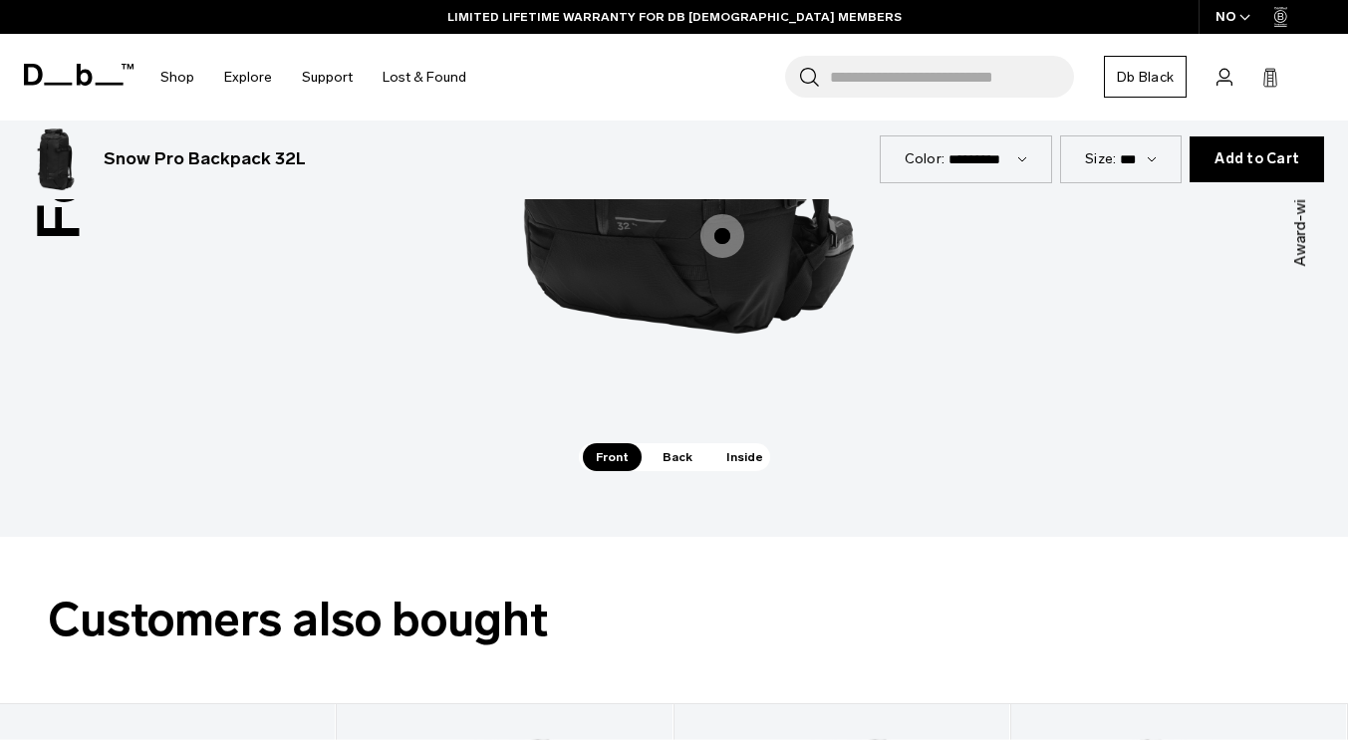
click at [733, 452] on div "Features Tap a hotspot to learn more Award-winning travel gear from Scandinavia…" at bounding box center [674, 70] width 1348 height 936
click at [734, 448] on div "Features Tap a hotspot to learn more Award-winning travel gear from Scandinavia…" at bounding box center [674, 70] width 1348 height 936
click at [737, 443] on span "Inside" at bounding box center [744, 457] width 63 height 28
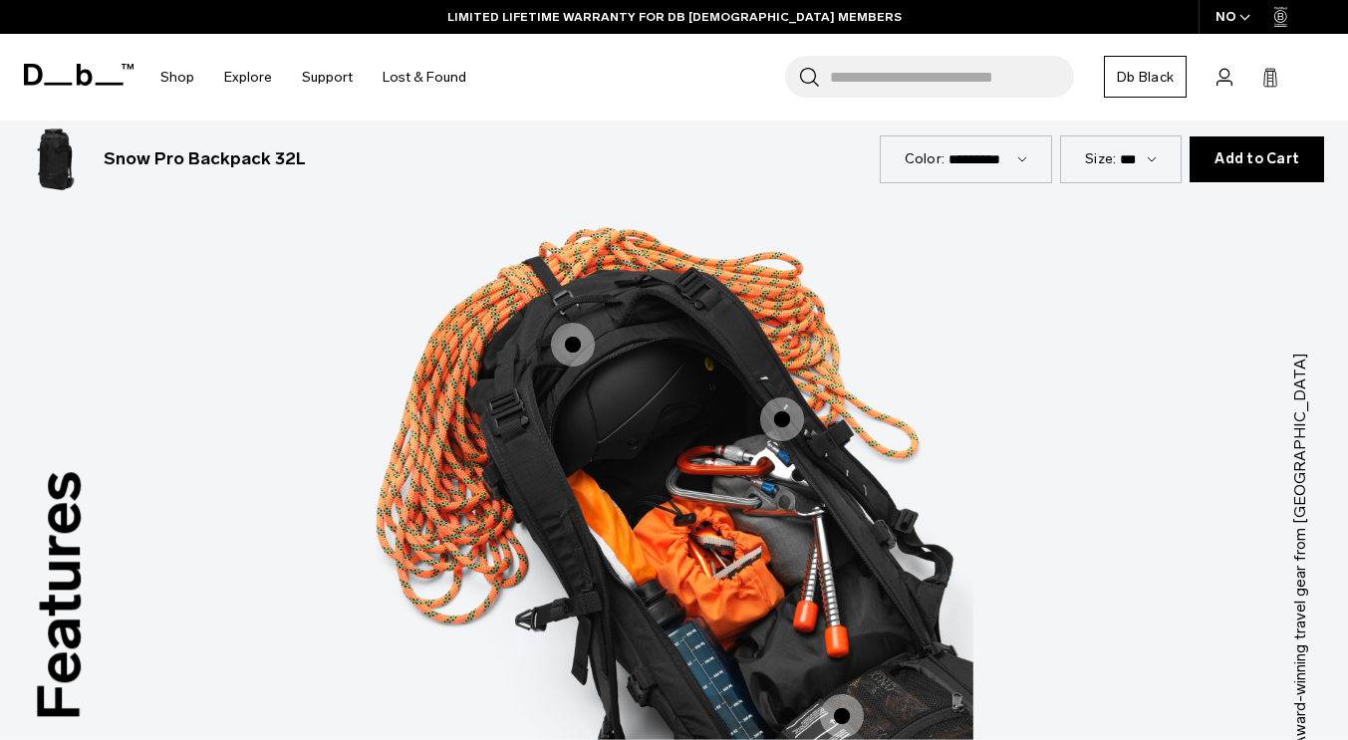
scroll to position [2377, 0]
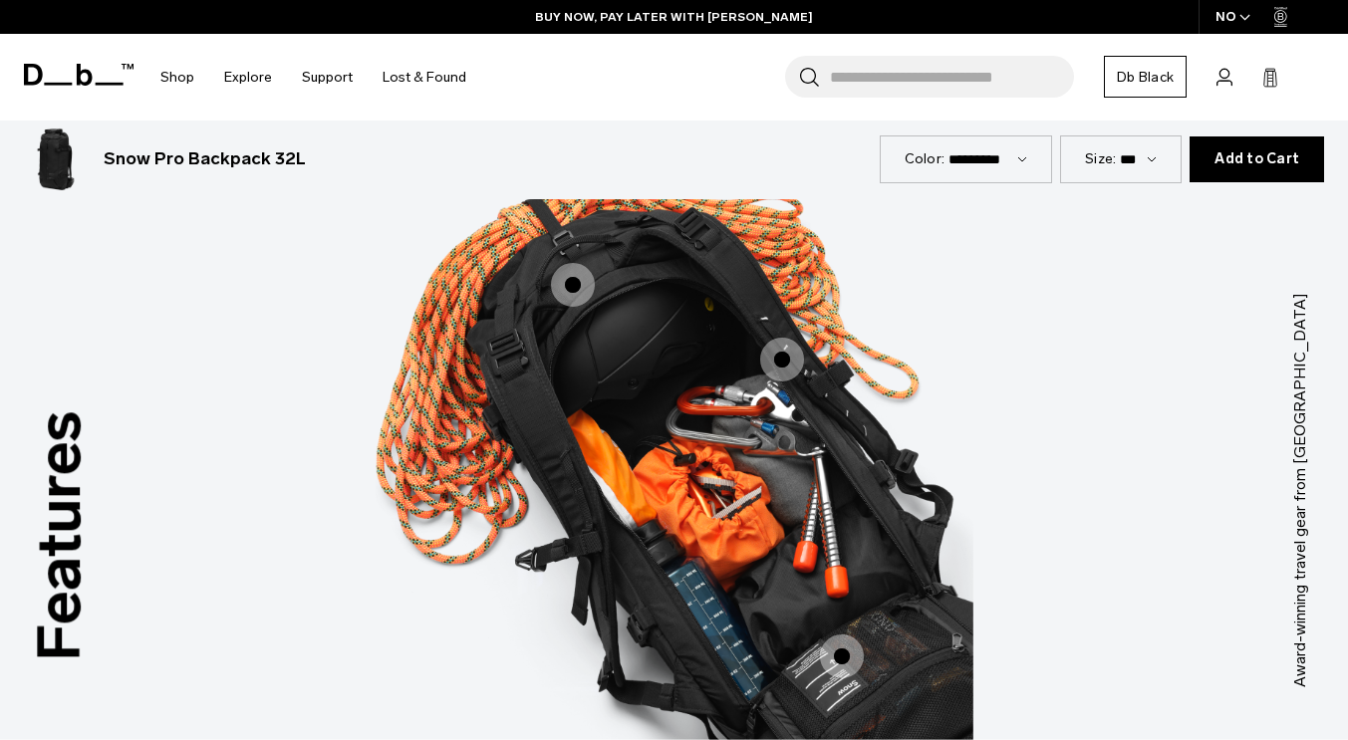
click at [583, 267] on span "3 / 3" at bounding box center [573, 285] width 44 height 44
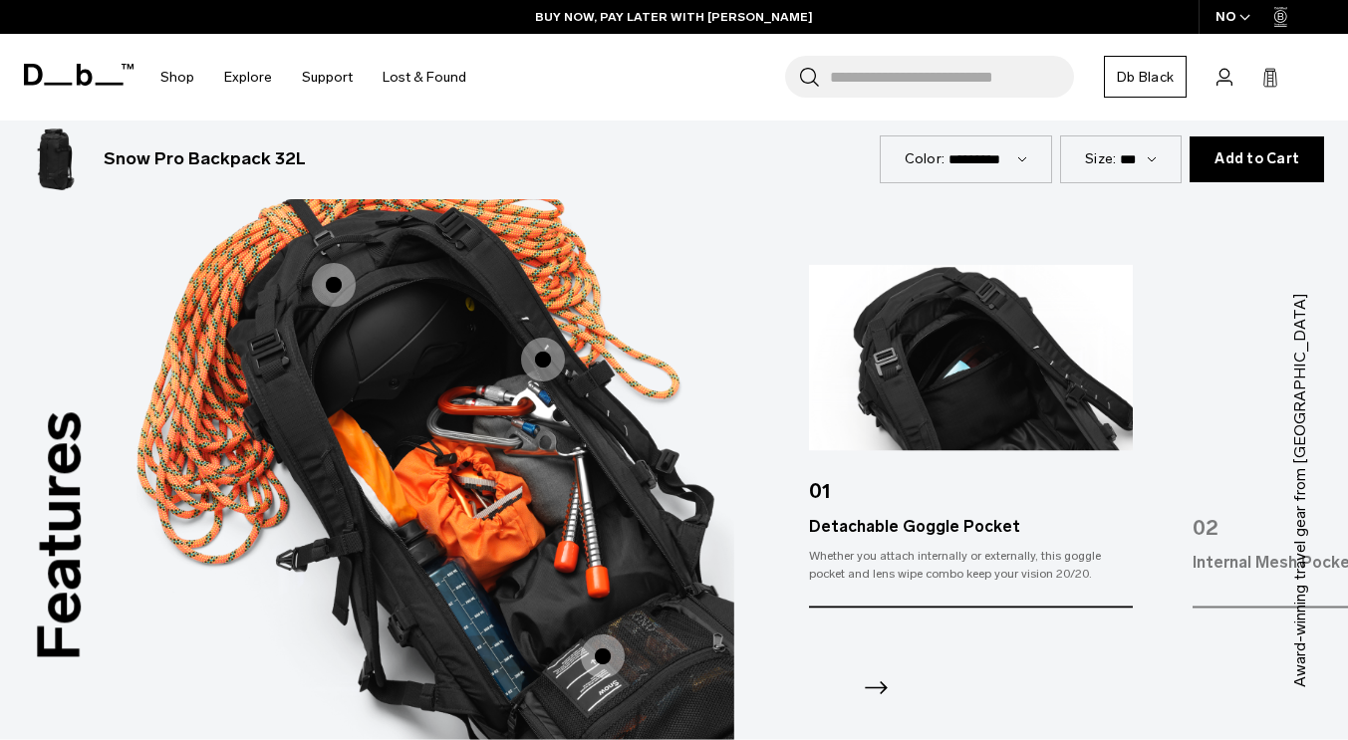
click at [883, 682] on icon "Next slide" at bounding box center [876, 688] width 23 height 13
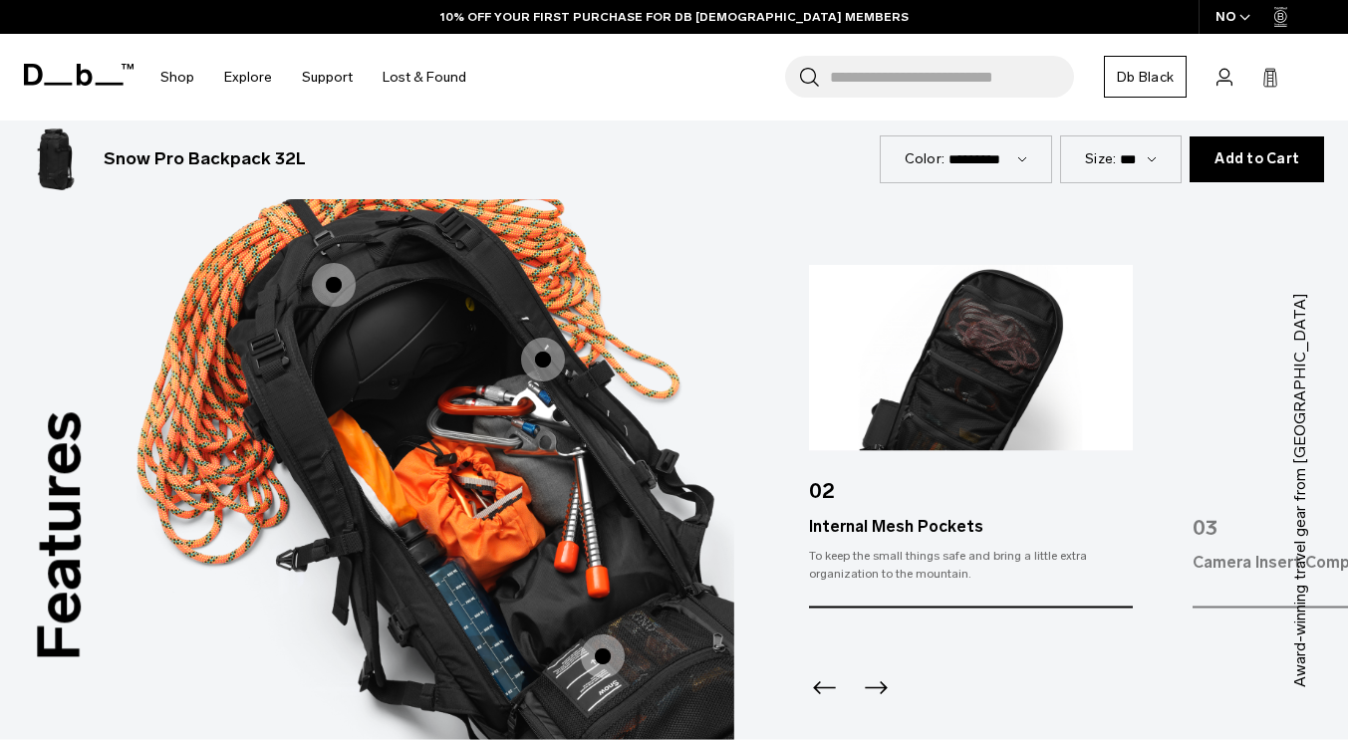
click at [884, 682] on icon "Next slide" at bounding box center [876, 688] width 23 height 13
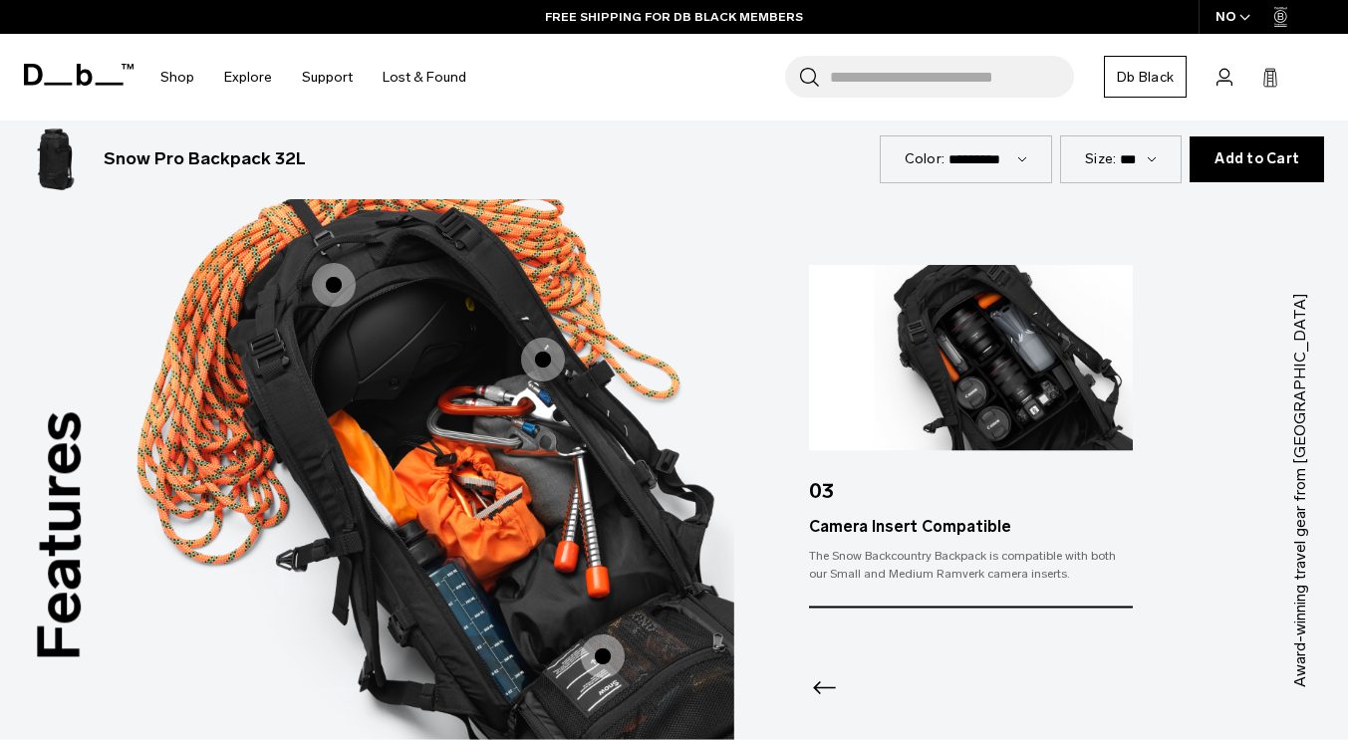
click at [718, 279] on img "3 / 3" at bounding box center [436, 461] width 598 height 744
click at [539, 338] on span "3 / 3" at bounding box center [543, 360] width 44 height 44
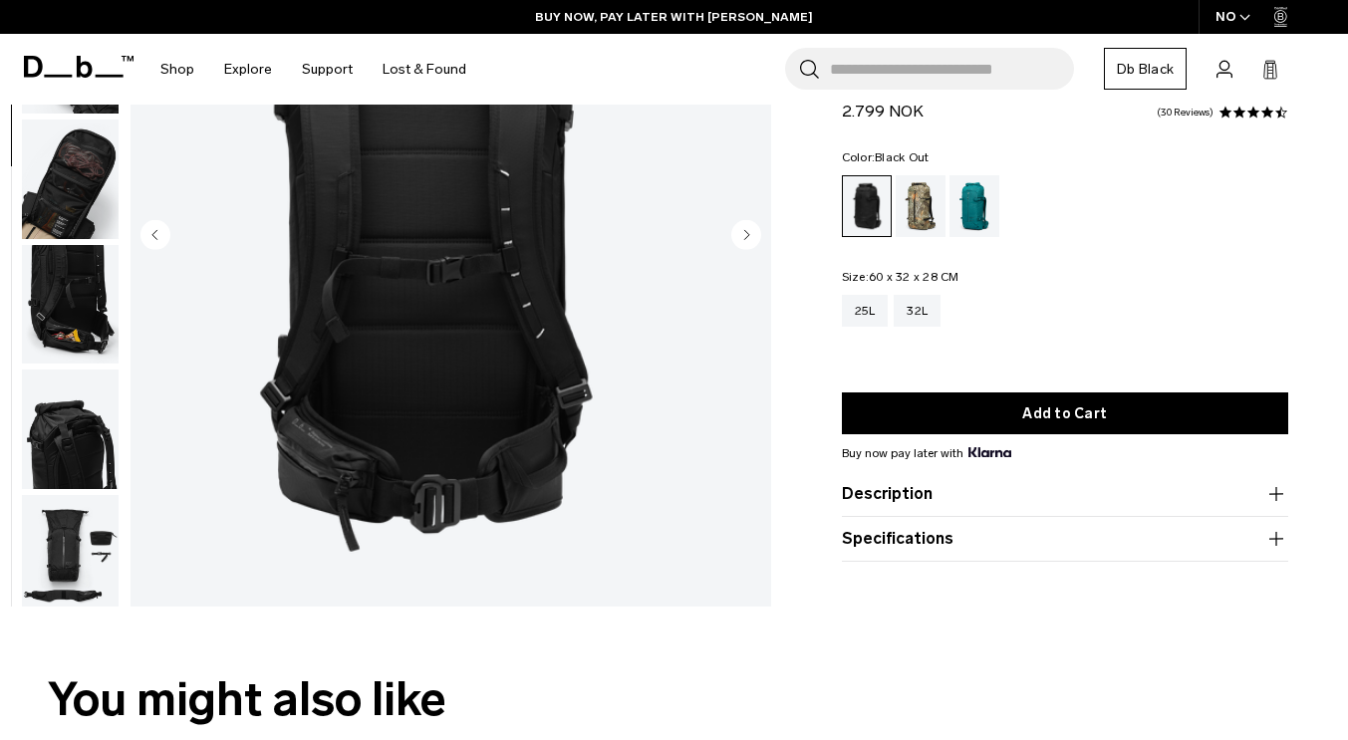
scroll to position [0, 0]
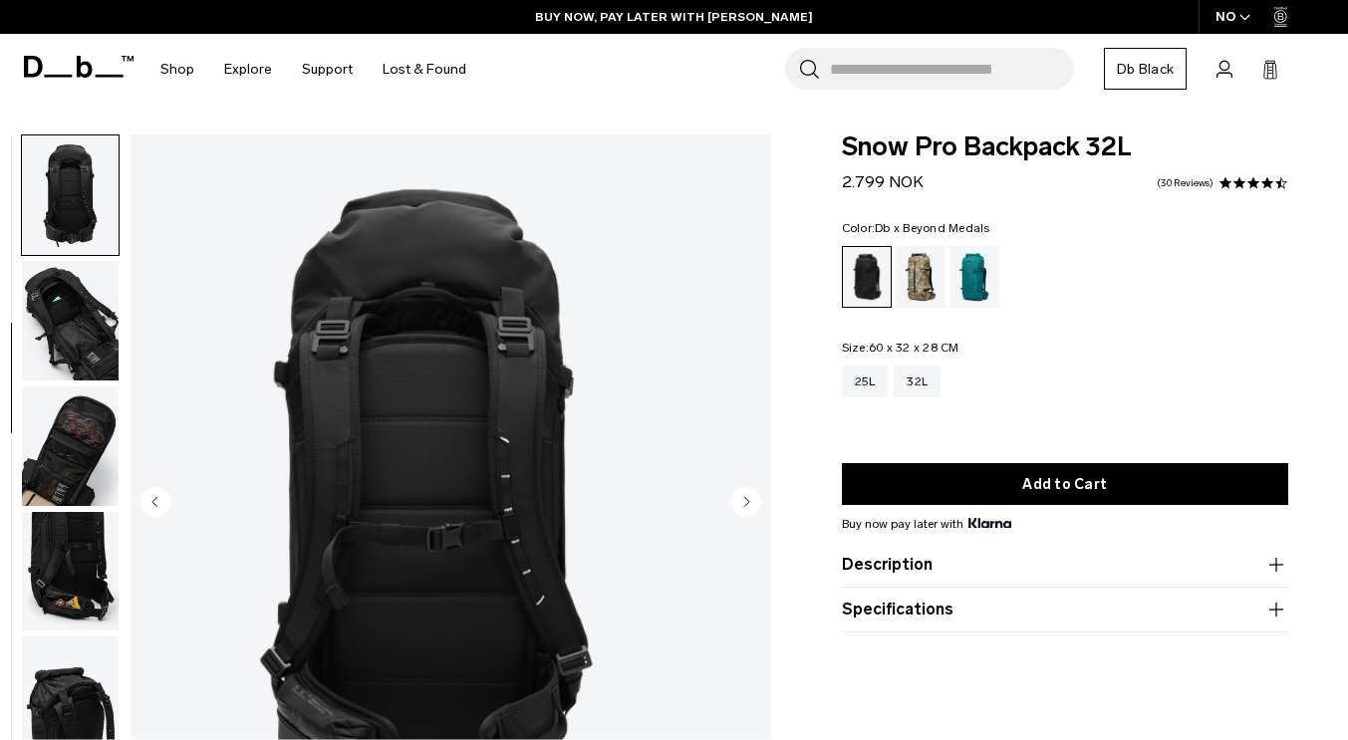
click at [930, 276] on div "Db x Beyond Medals" at bounding box center [921, 277] width 51 height 62
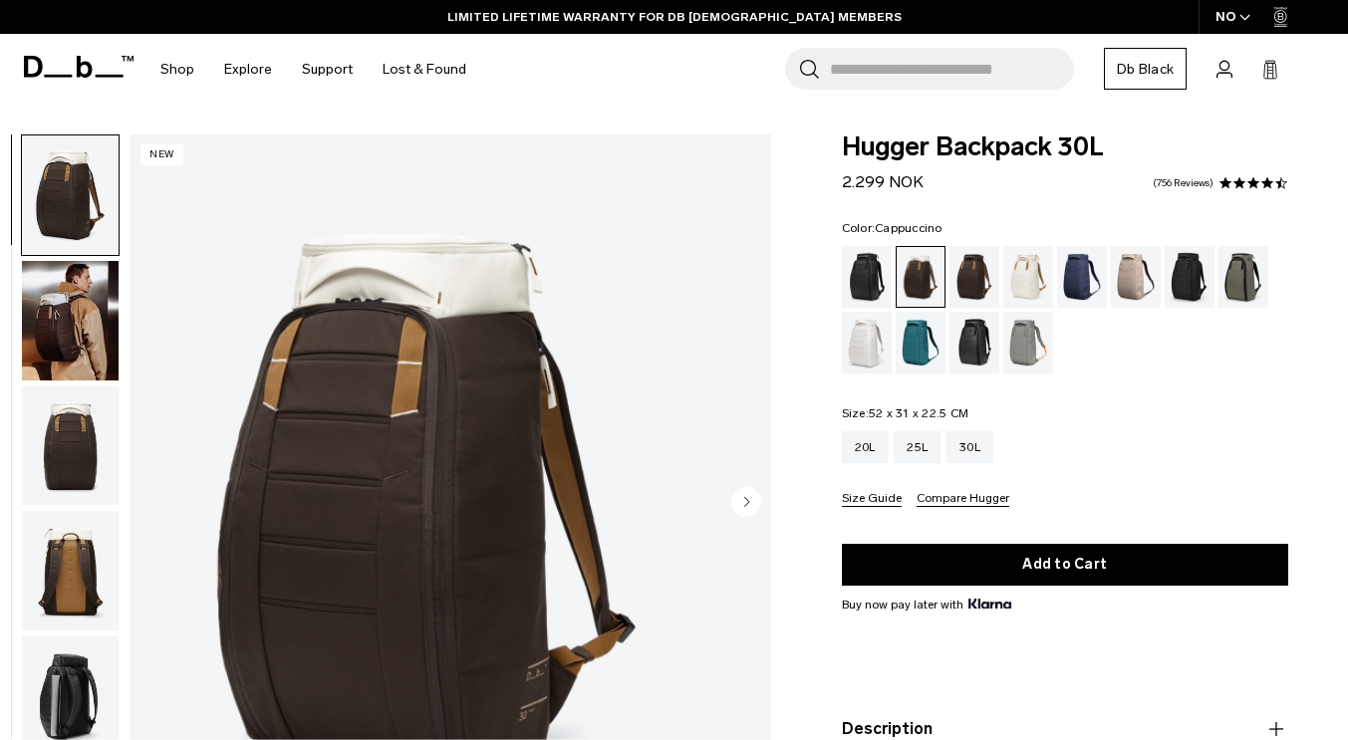
click at [112, 604] on img "button" at bounding box center [70, 571] width 97 height 120
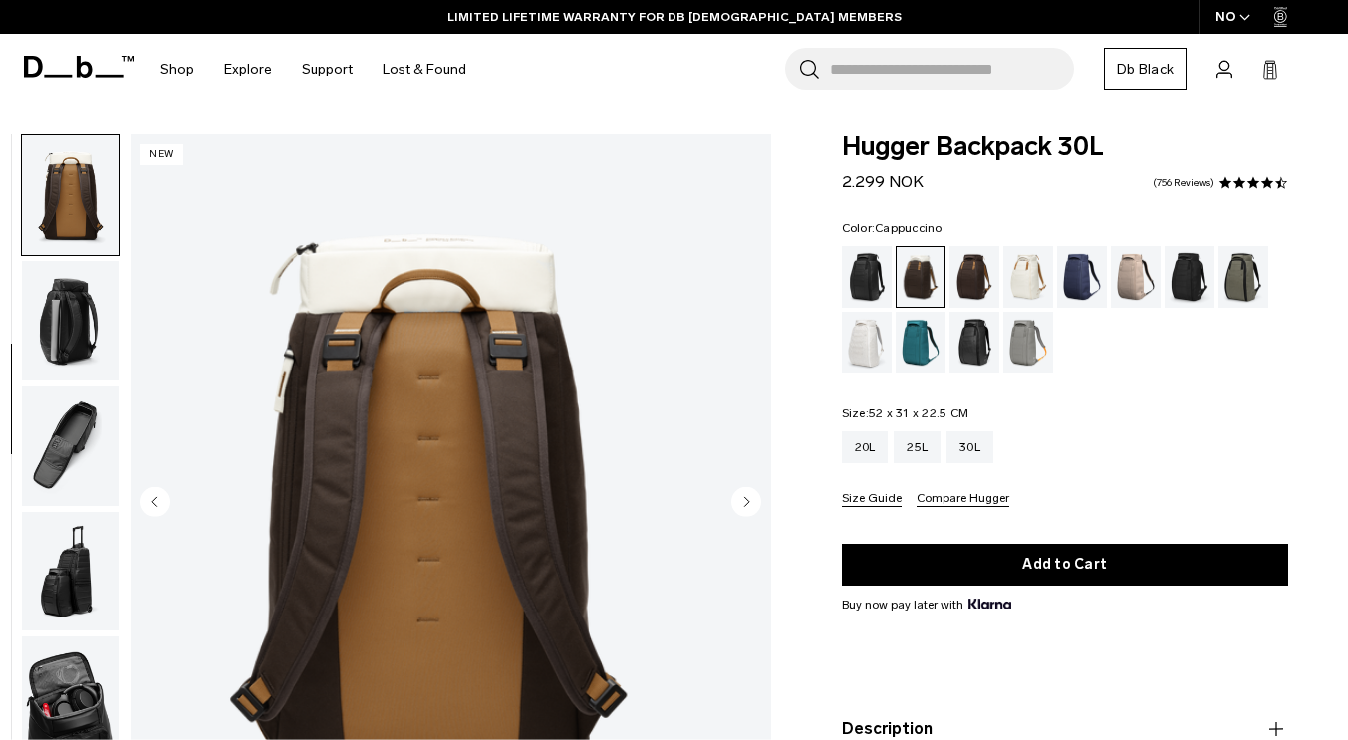
scroll to position [415, 0]
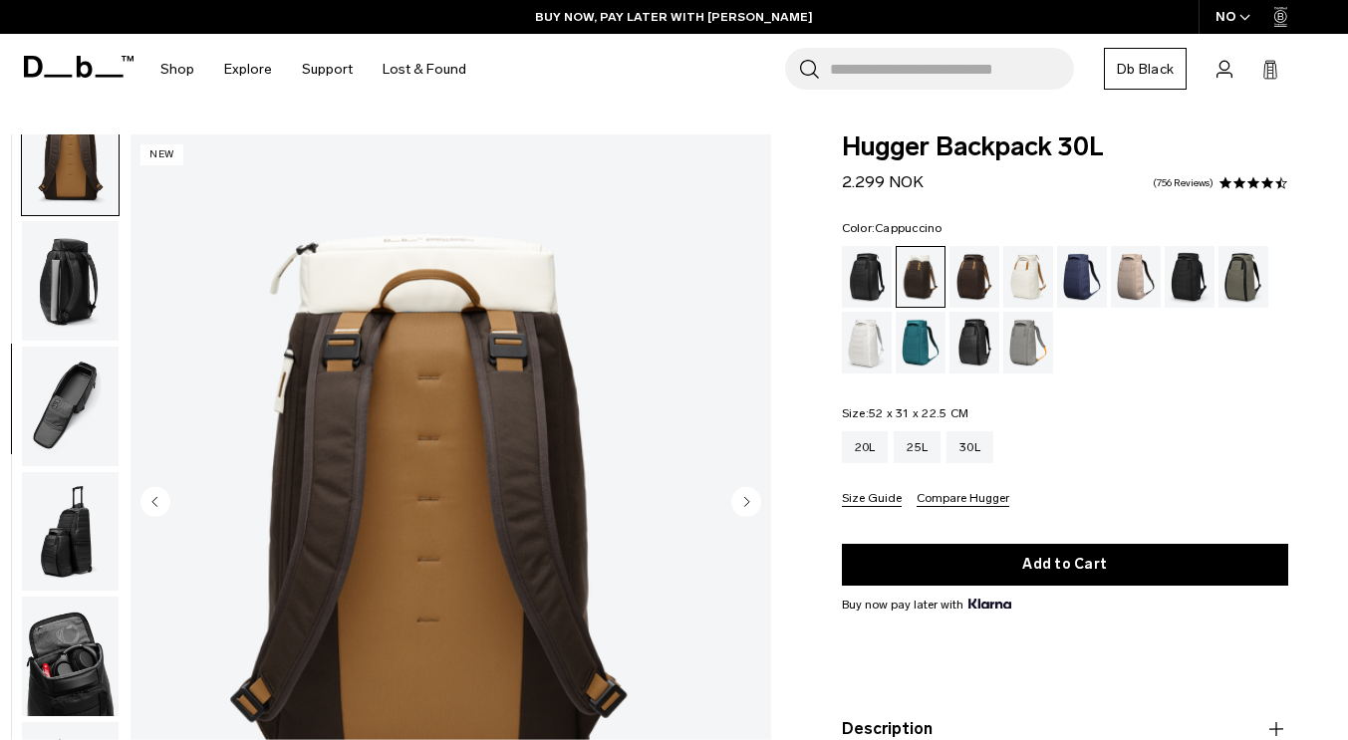
click at [118, 403] on img "button" at bounding box center [70, 407] width 97 height 120
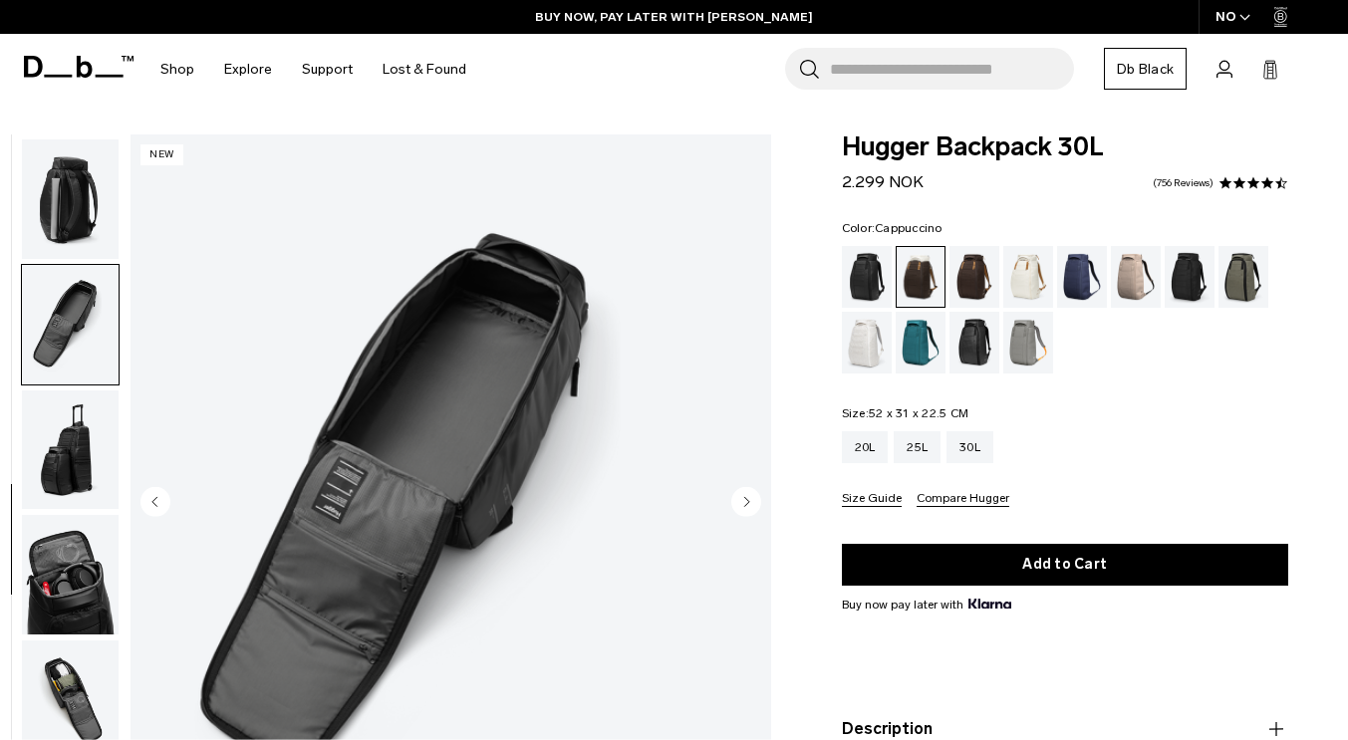
scroll to position [510, 0]
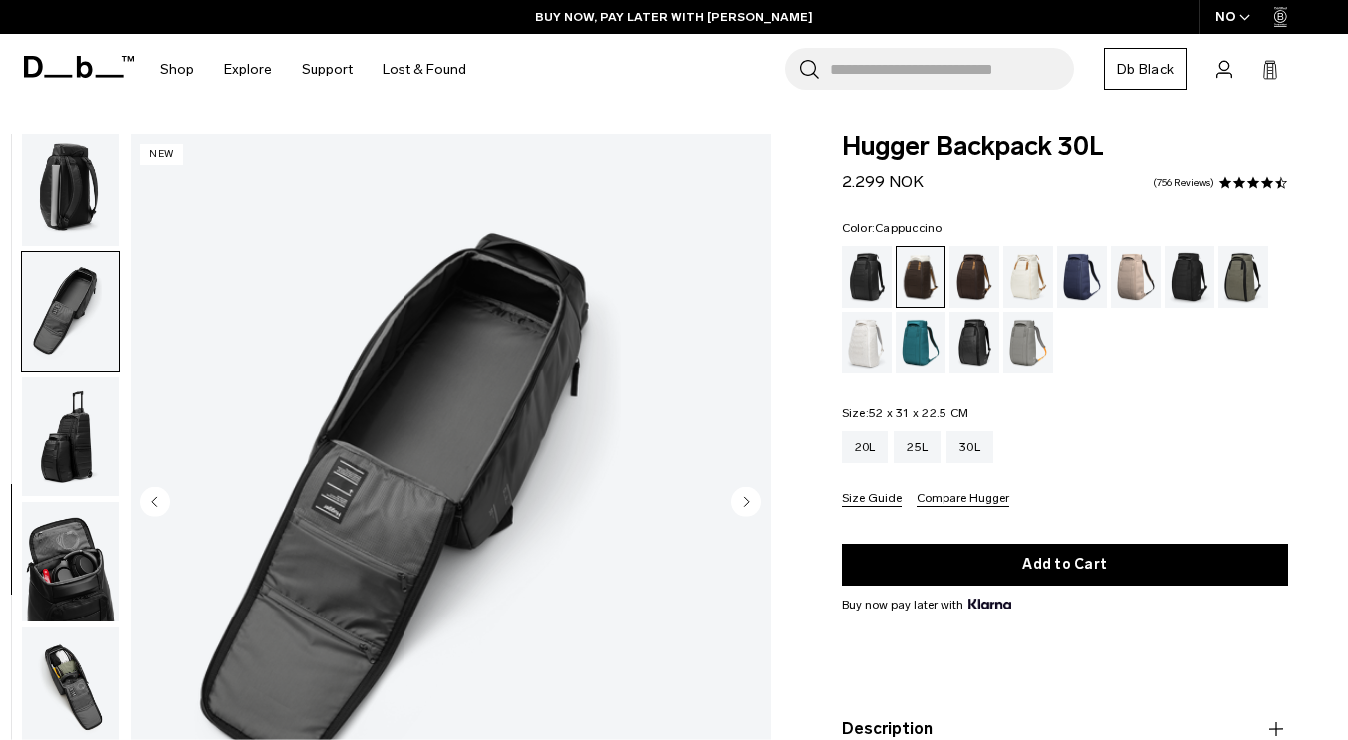
click at [114, 670] on img "button" at bounding box center [70, 688] width 97 height 120
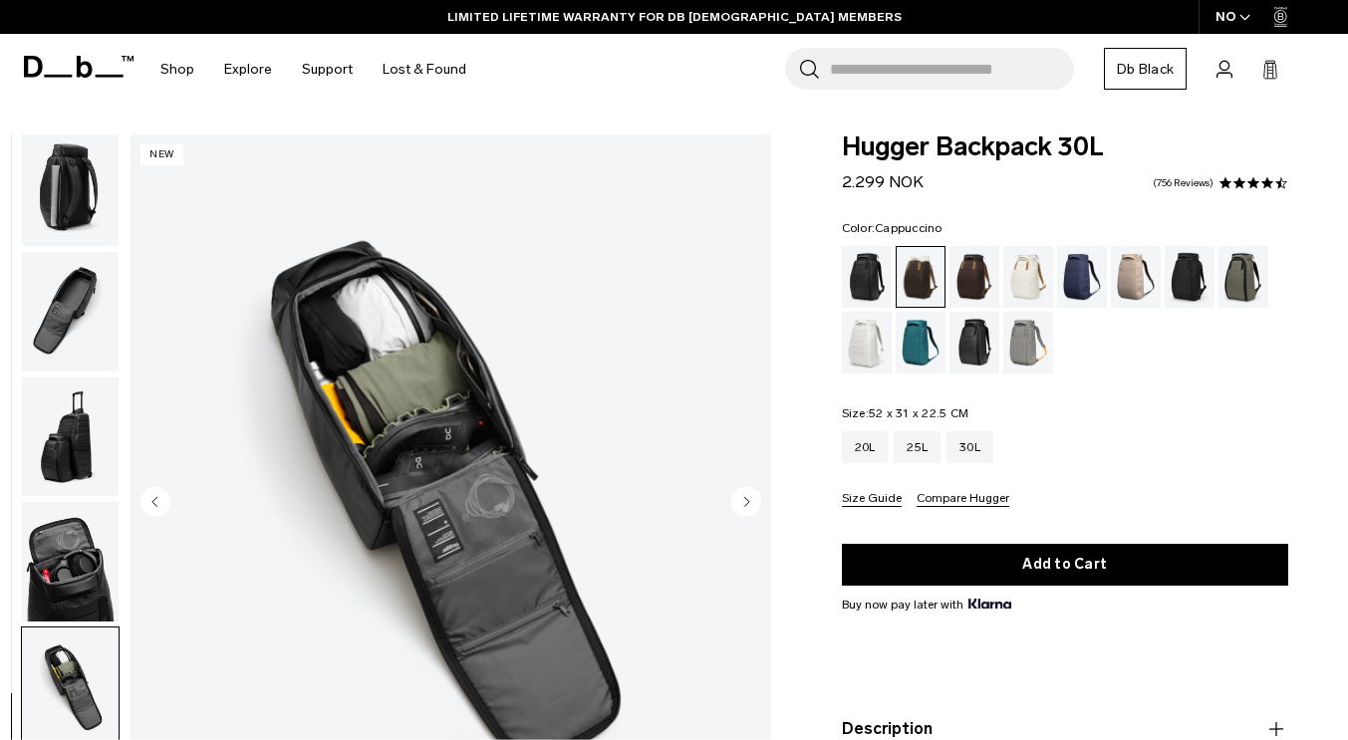
click at [119, 321] on img "button" at bounding box center [70, 312] width 97 height 120
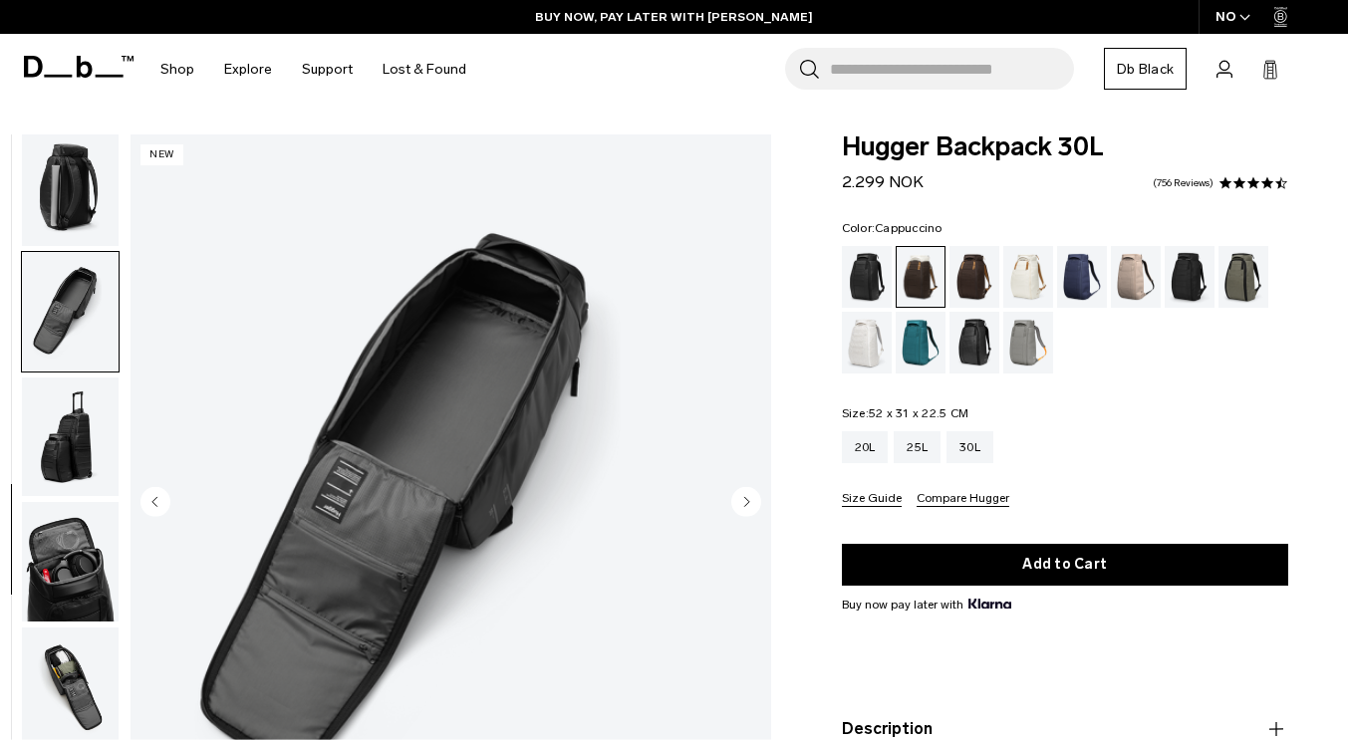
click at [119, 218] on img "button" at bounding box center [70, 187] width 97 height 120
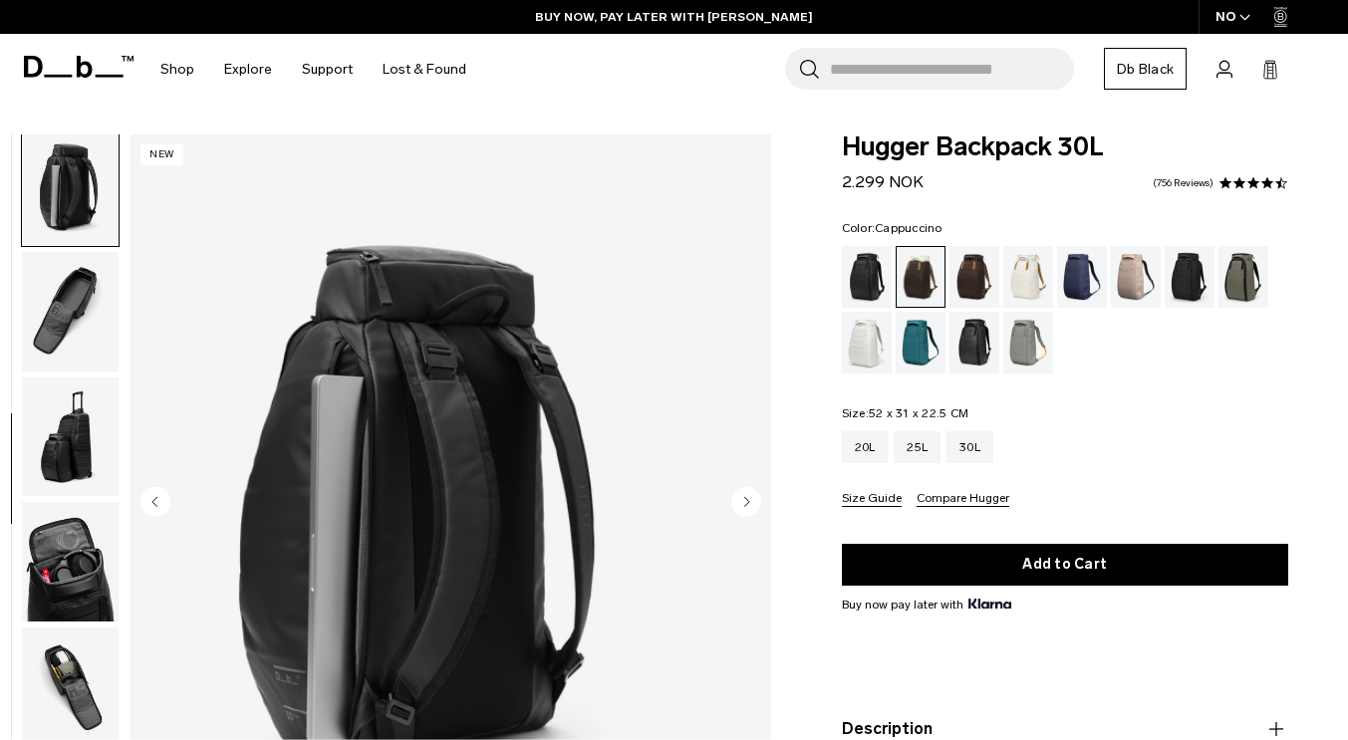
scroll to position [501, 0]
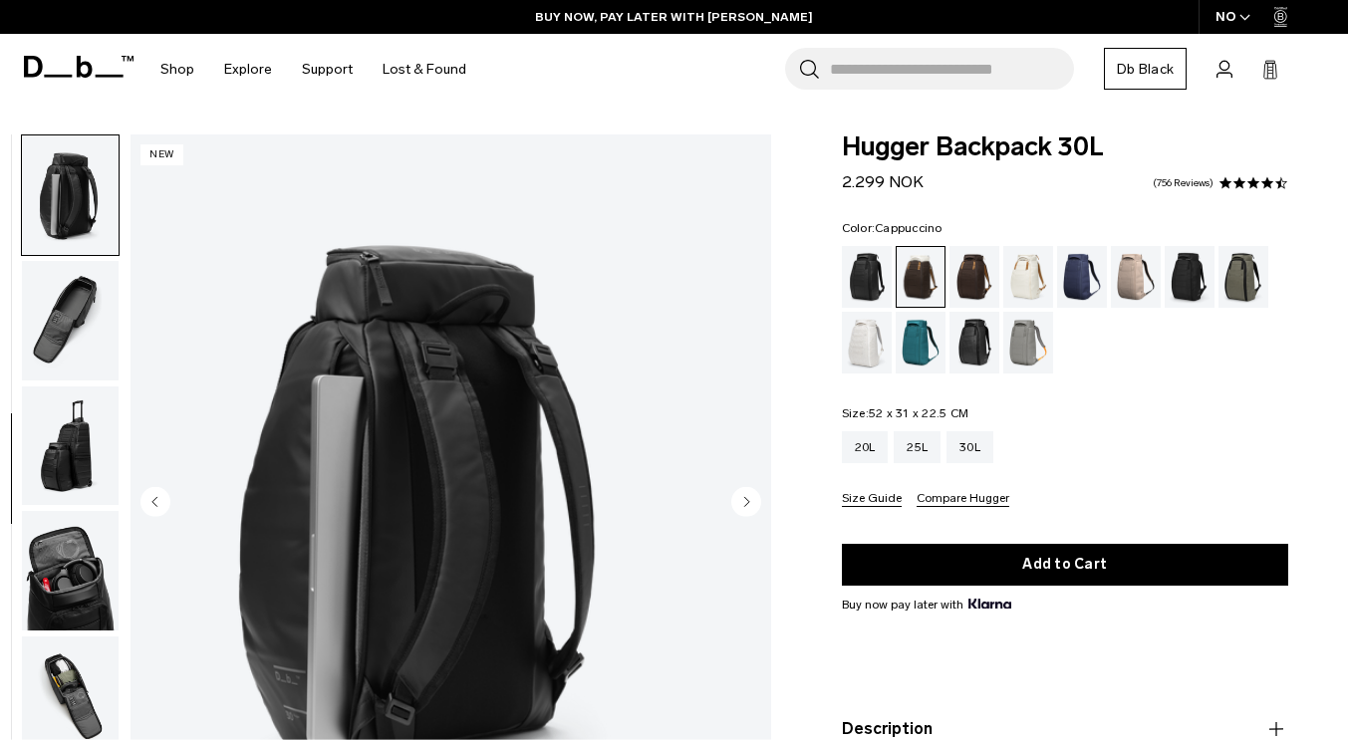
click at [916, 268] on div "Cappuccino" at bounding box center [921, 277] width 49 height 60
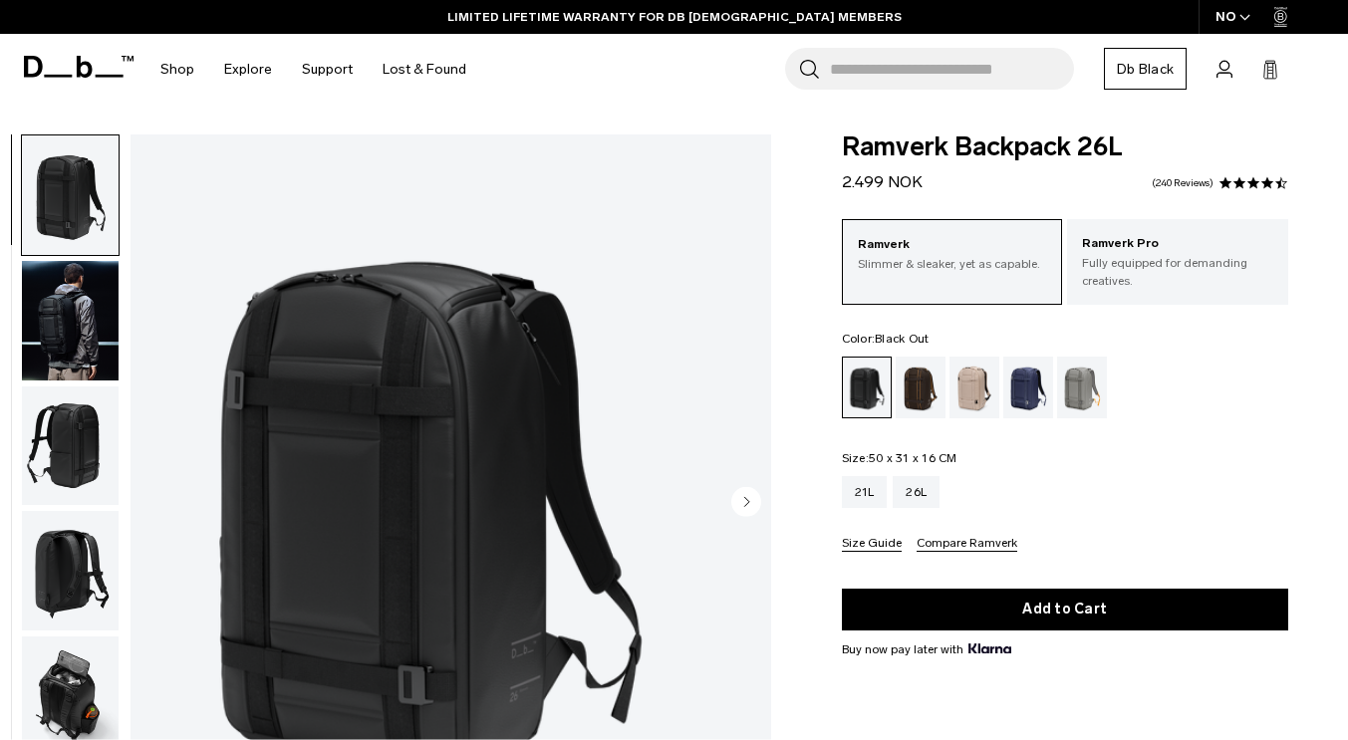
click at [119, 437] on img "button" at bounding box center [70, 447] width 97 height 120
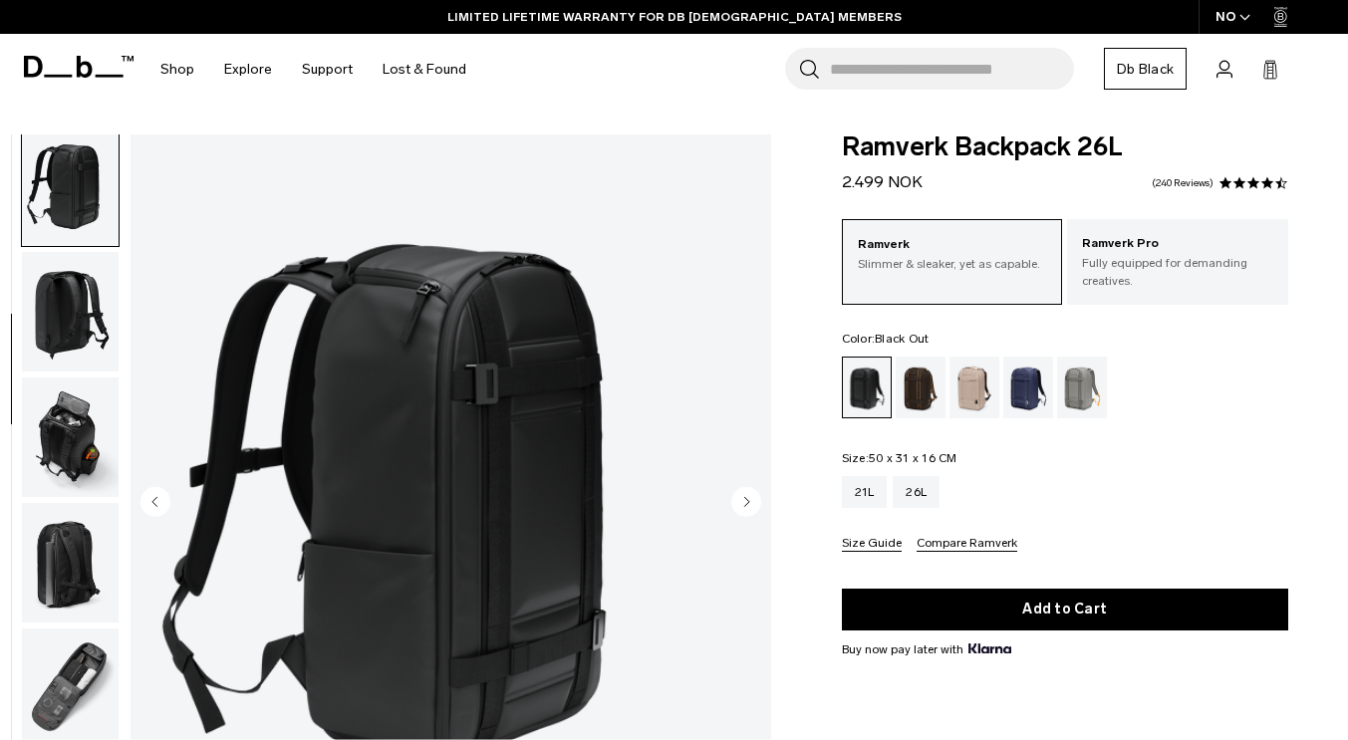
scroll to position [259, 0]
click at [110, 428] on img "button" at bounding box center [70, 438] width 97 height 120
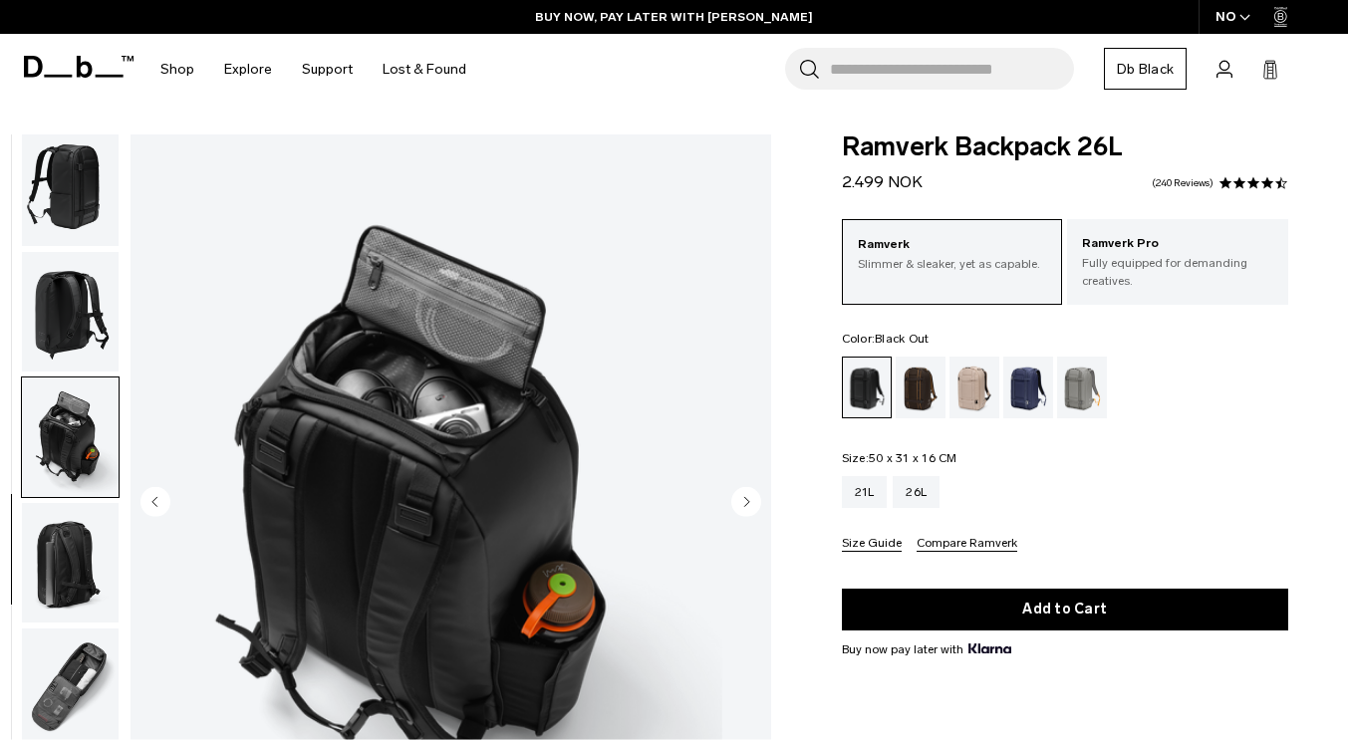
click at [113, 680] on img "button" at bounding box center [70, 689] width 97 height 120
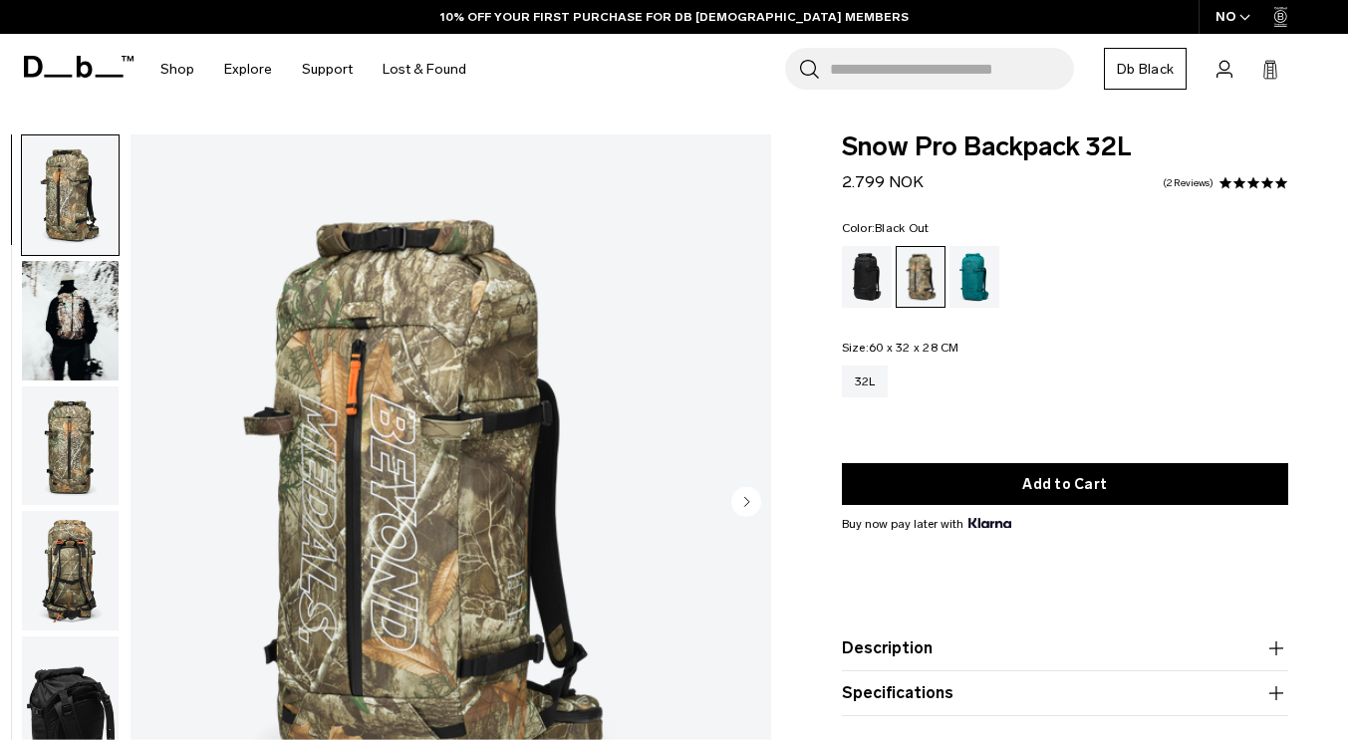
click at [875, 279] on div "Black Out" at bounding box center [867, 277] width 51 height 62
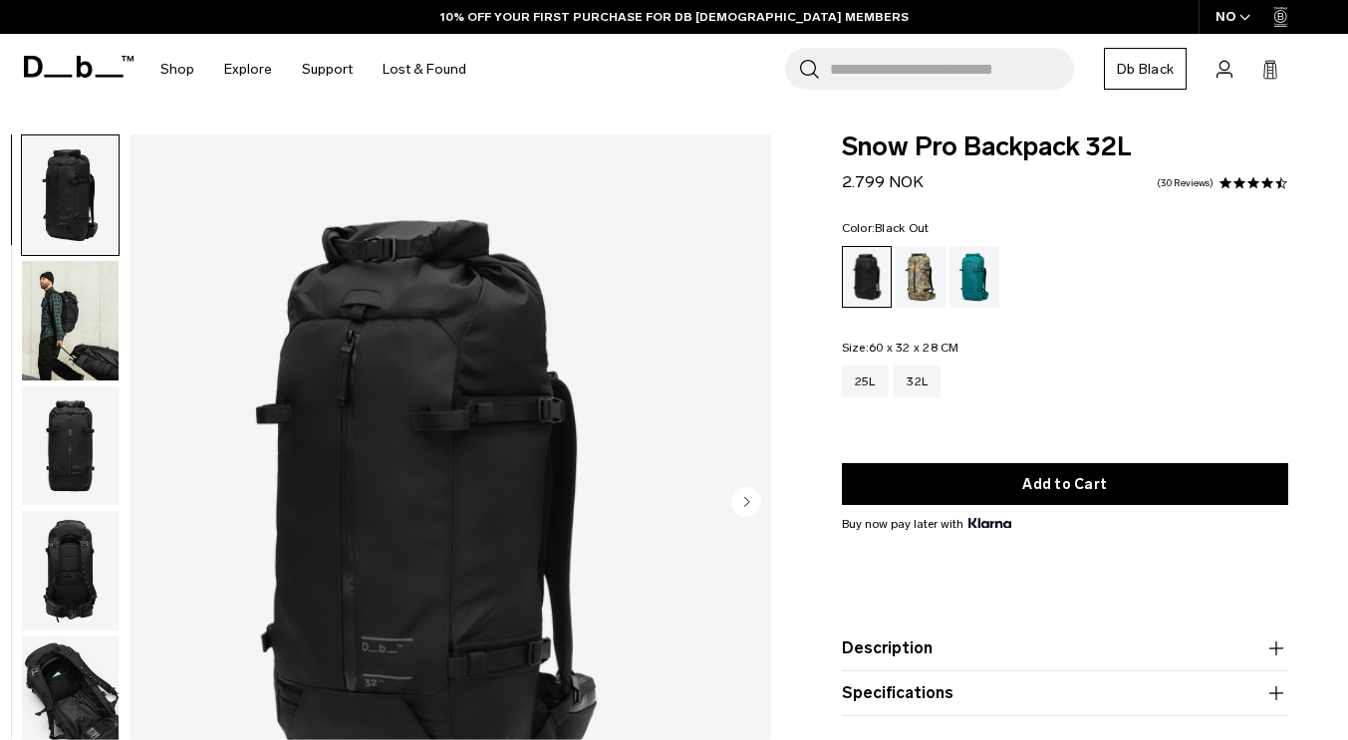
click at [115, 307] on img "button" at bounding box center [70, 321] width 97 height 120
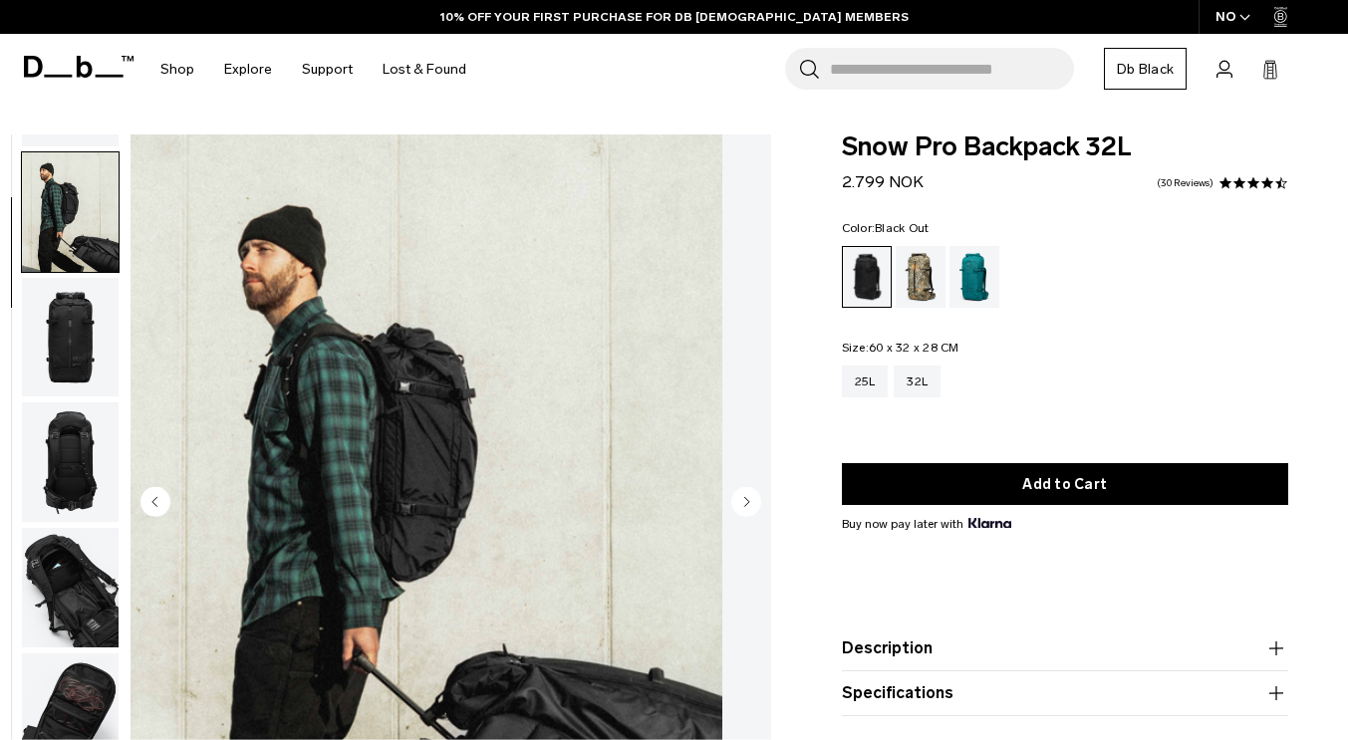
scroll to position [126, 0]
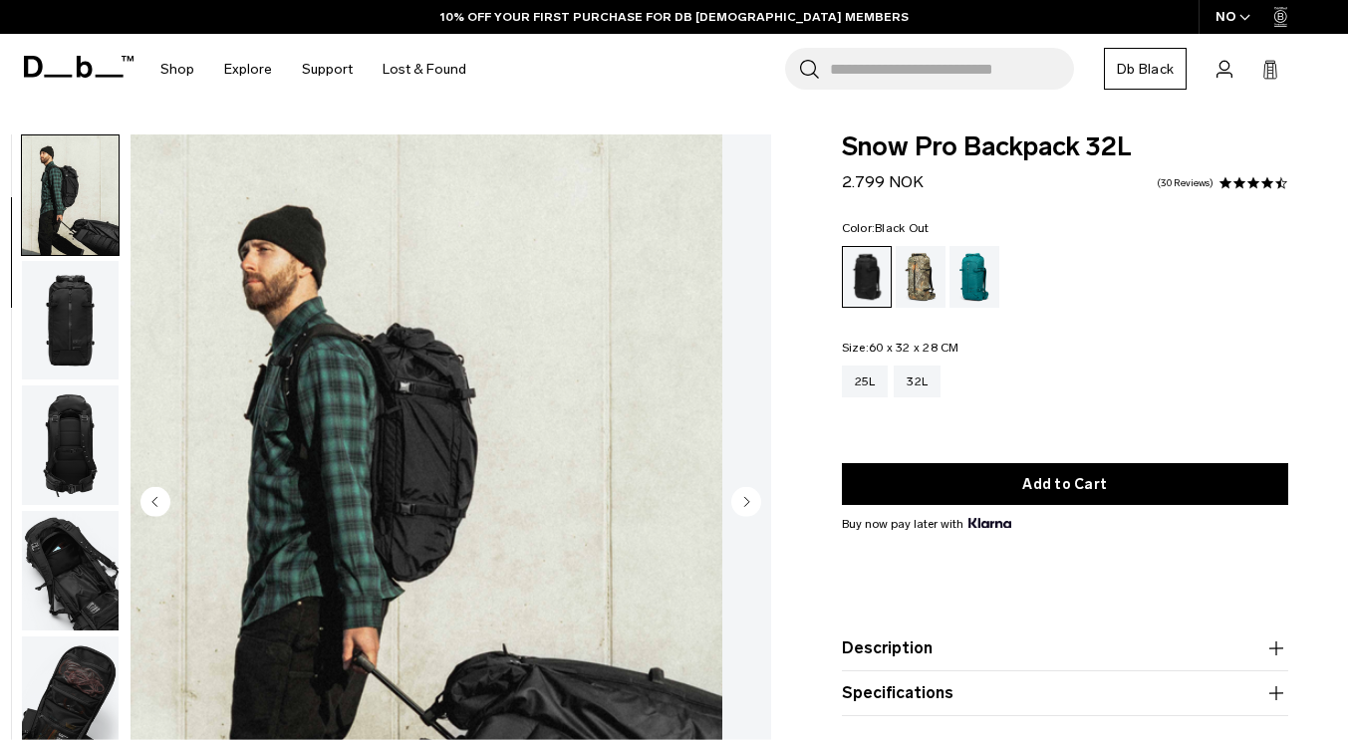
click at [119, 362] on img "button" at bounding box center [70, 321] width 97 height 120
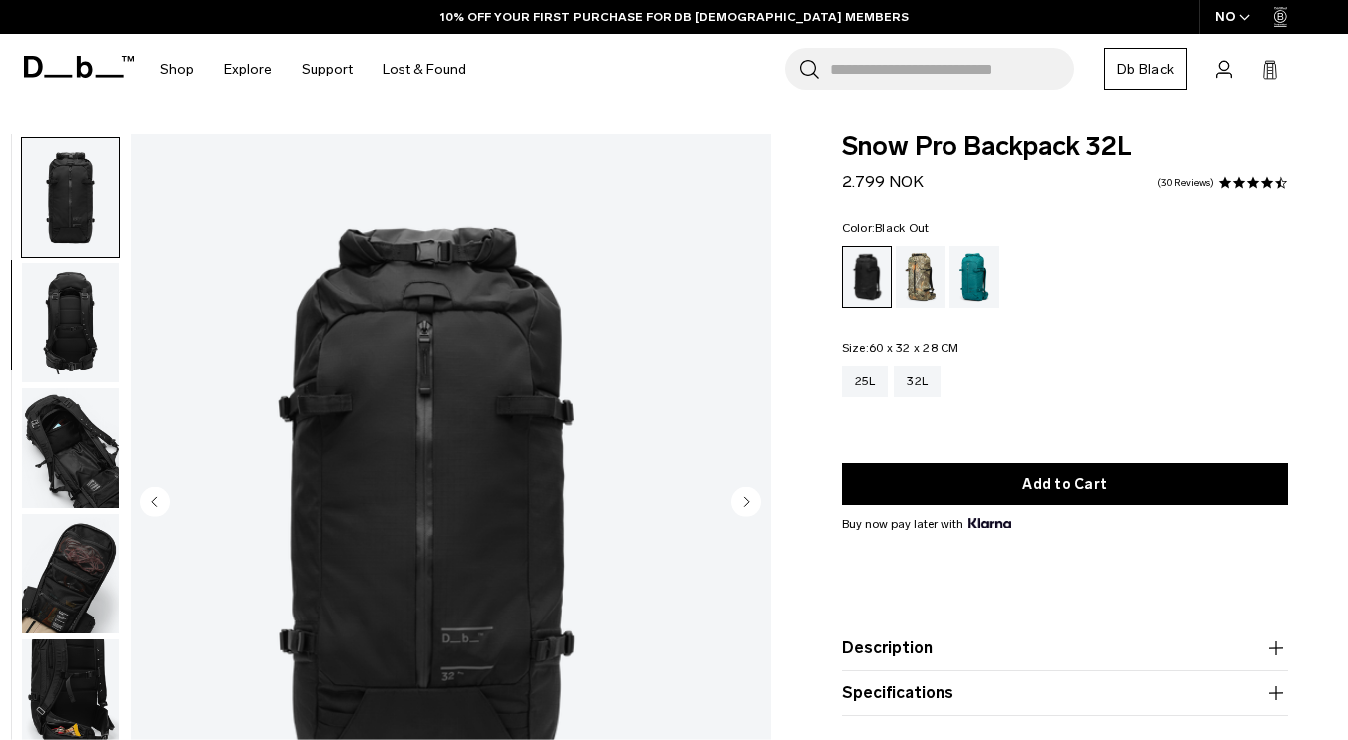
scroll to position [251, 0]
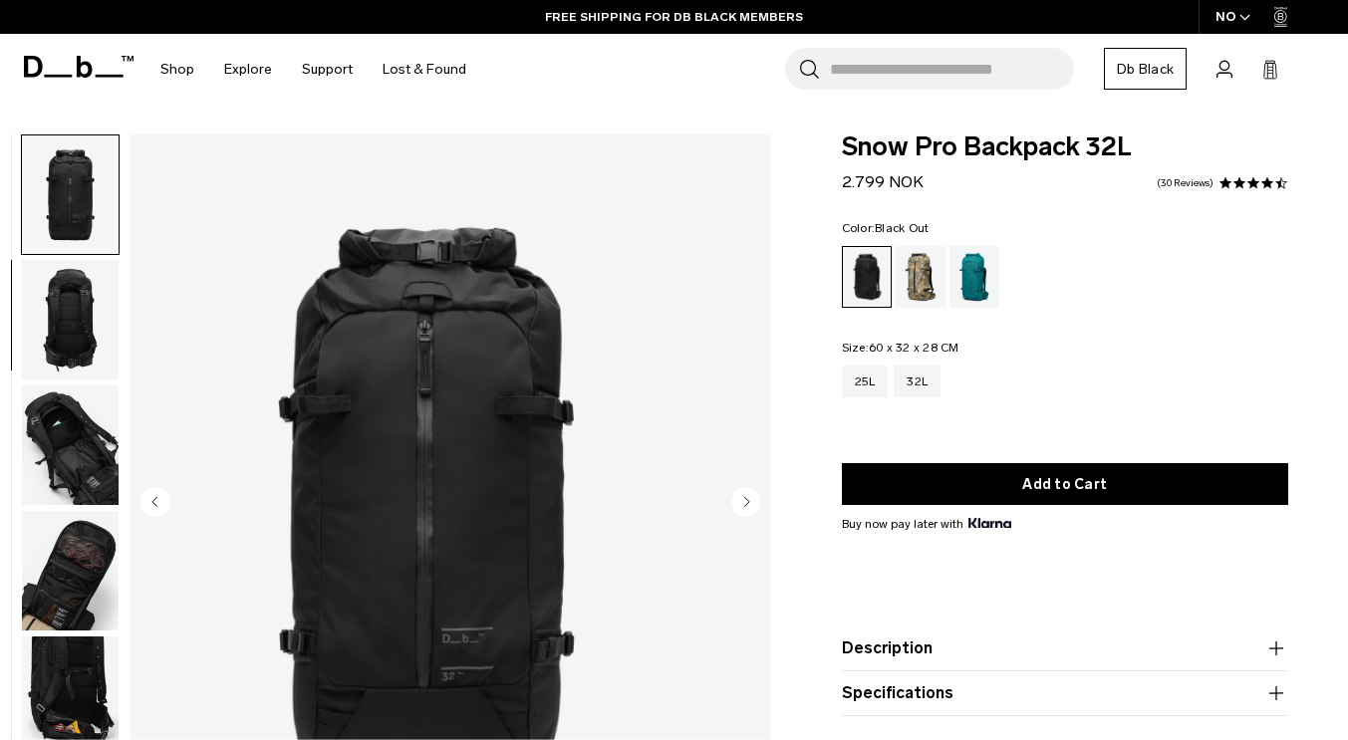
click at [119, 328] on img "button" at bounding box center [70, 320] width 97 height 120
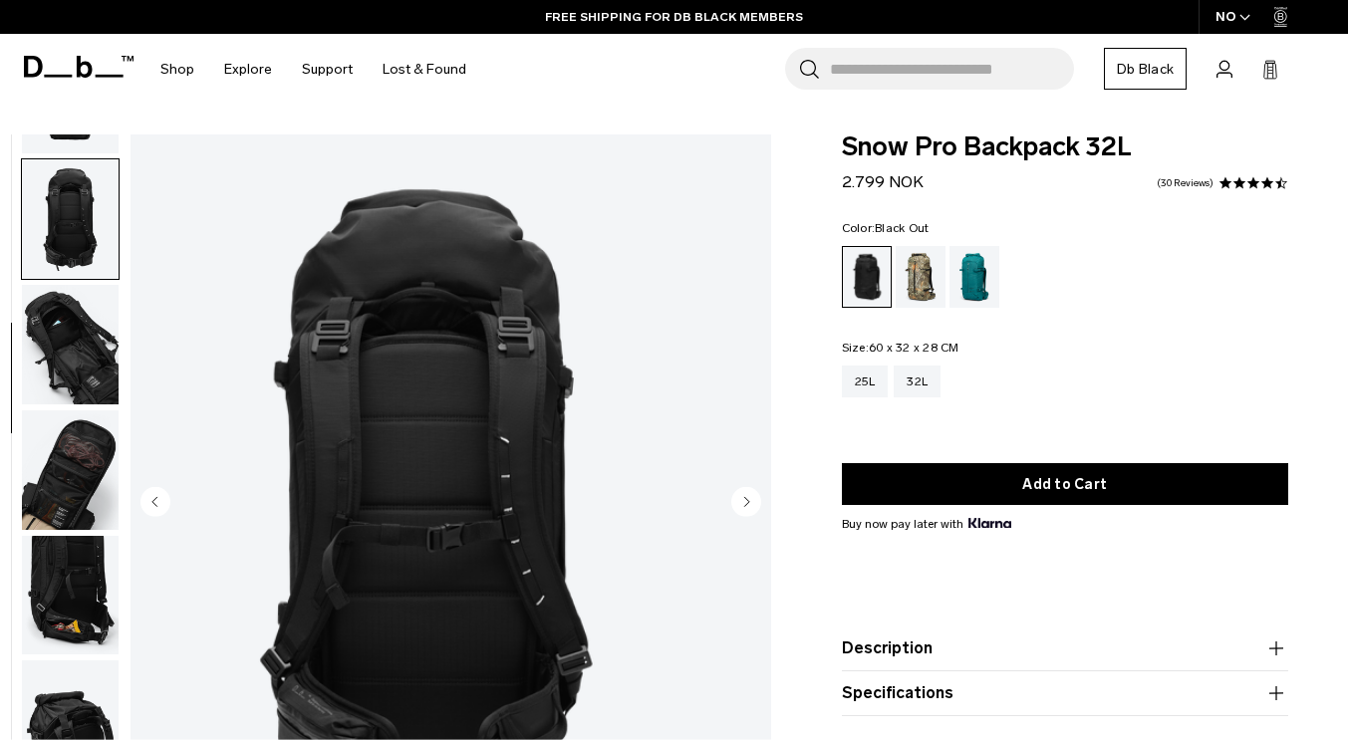
scroll to position [376, 0]
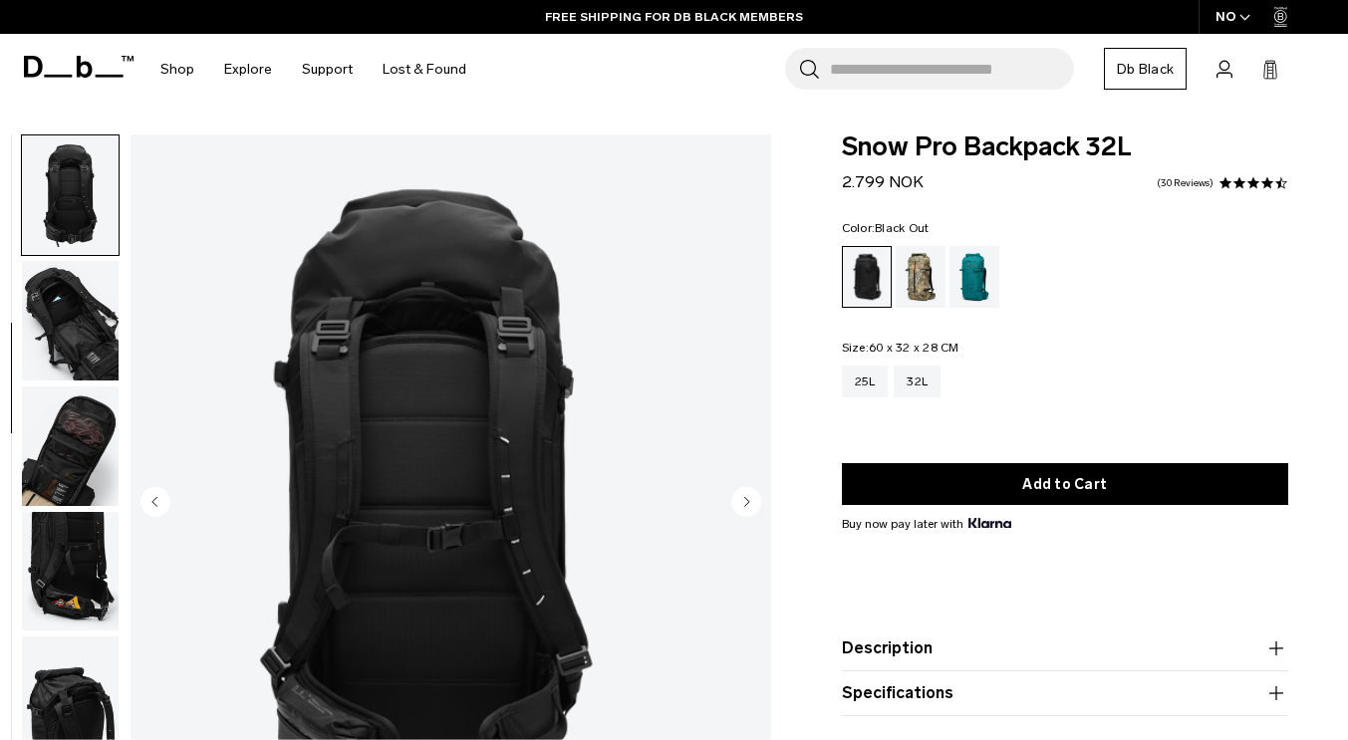
click at [118, 343] on img "button" at bounding box center [70, 321] width 97 height 120
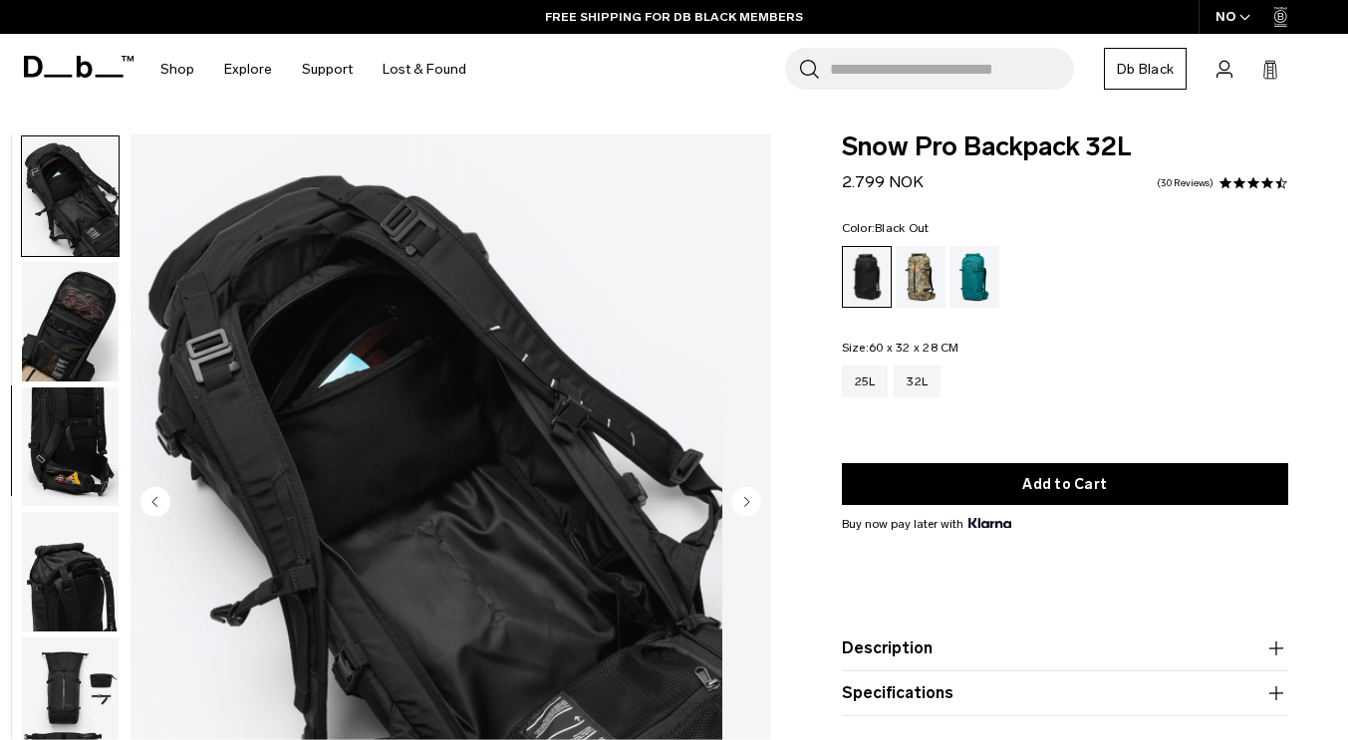
scroll to position [501, 0]
click at [749, 503] on circle "Next slide" at bounding box center [746, 502] width 30 height 30
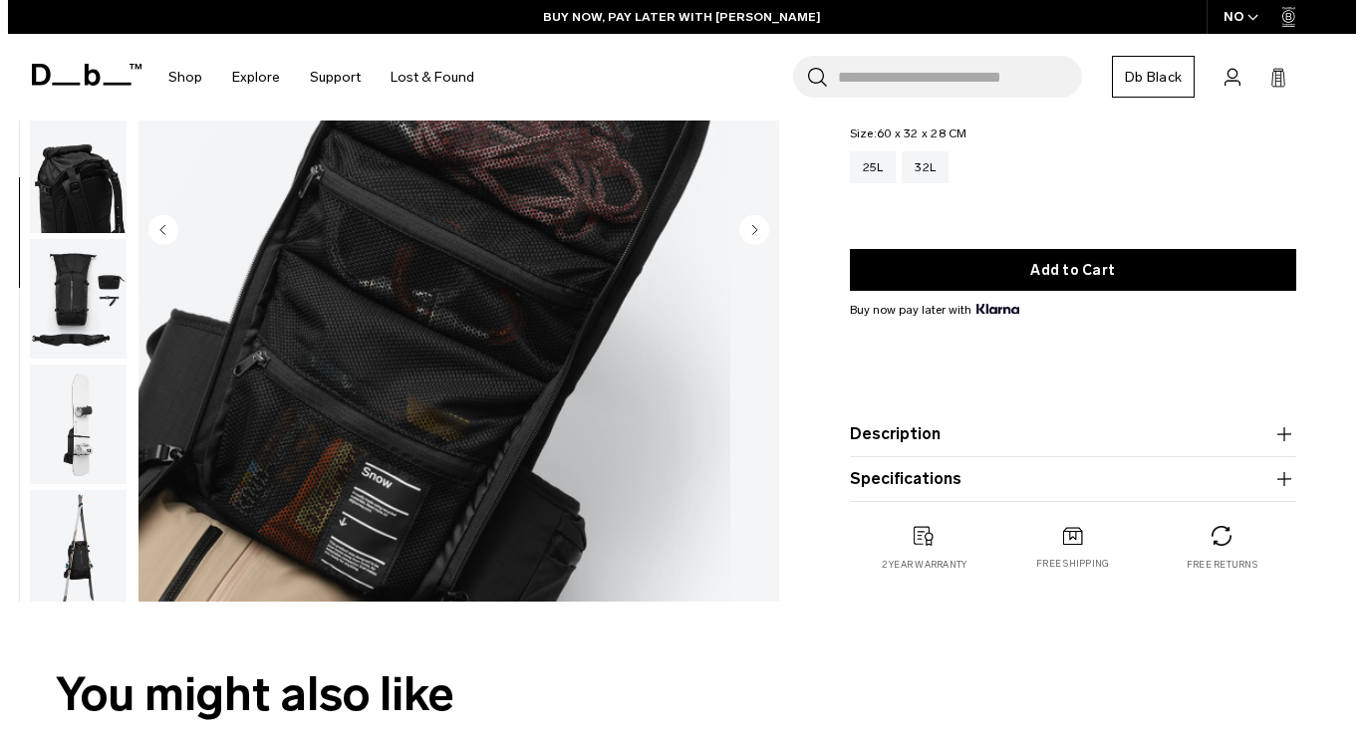
scroll to position [283, 0]
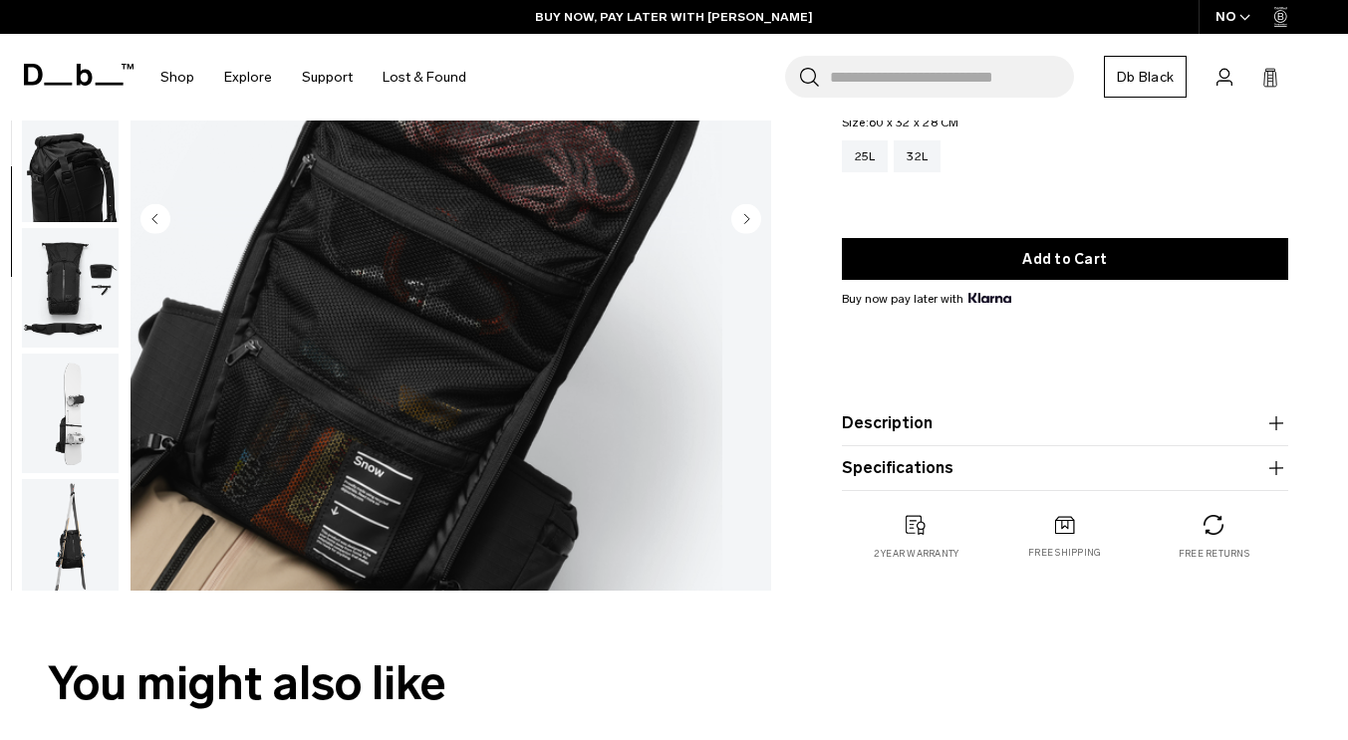
click at [427, 490] on img "6 / 11" at bounding box center [427, 221] width 592 height 739
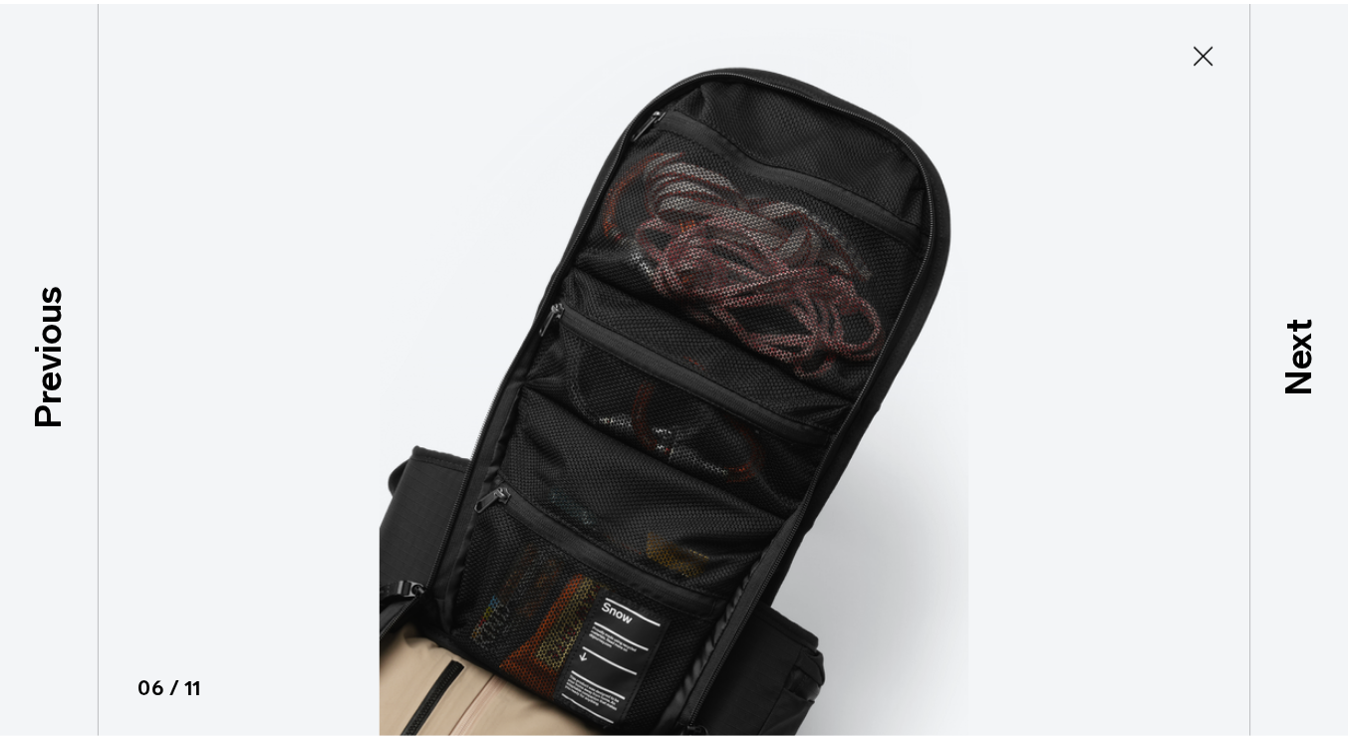
scroll to position [625, 0]
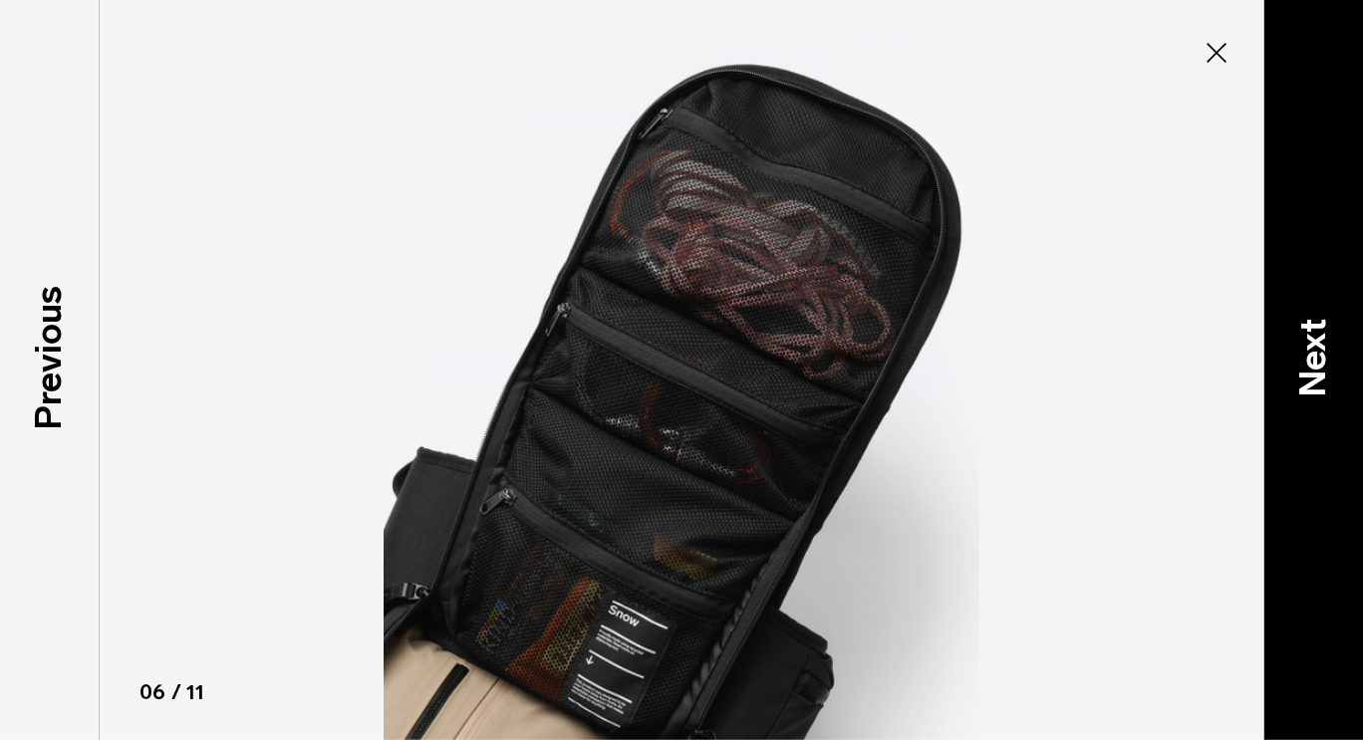
click at [1310, 336] on p "Next" at bounding box center [1313, 358] width 54 height 79
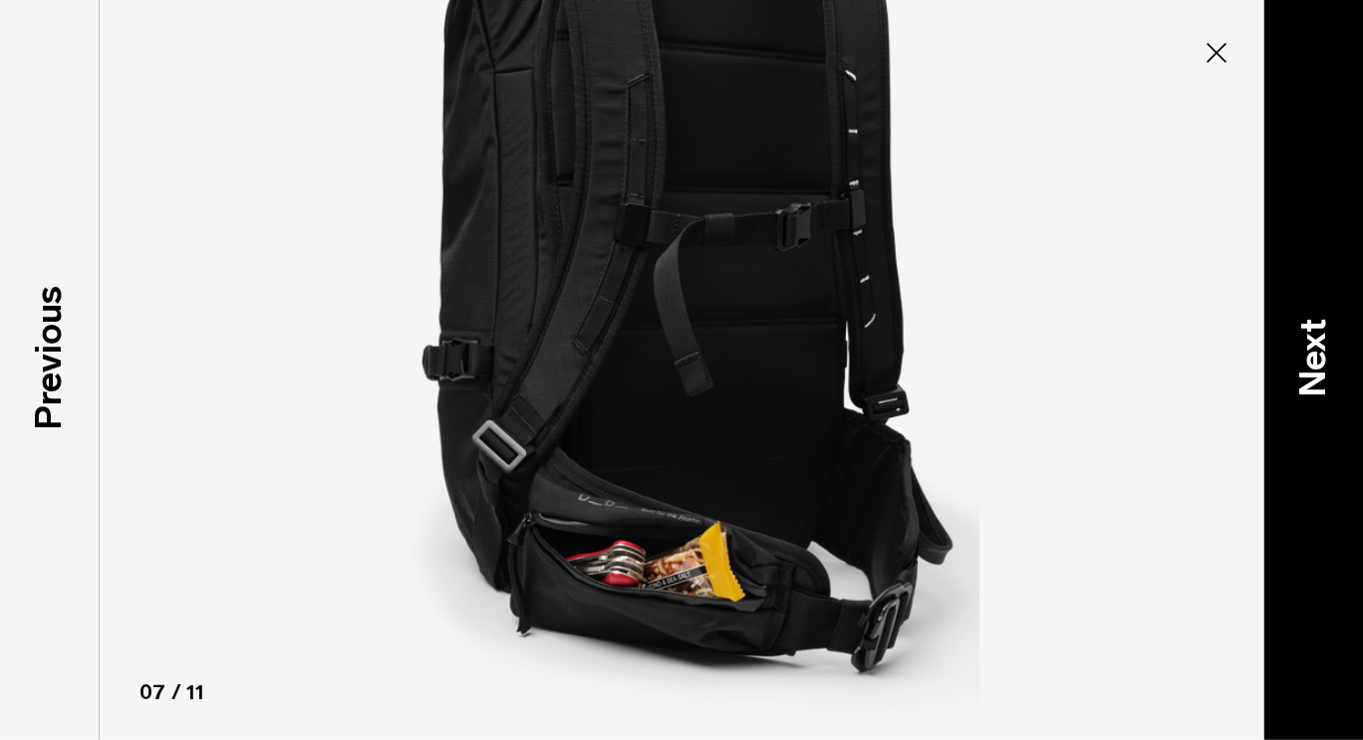
click at [1310, 336] on p "Next" at bounding box center [1313, 358] width 54 height 79
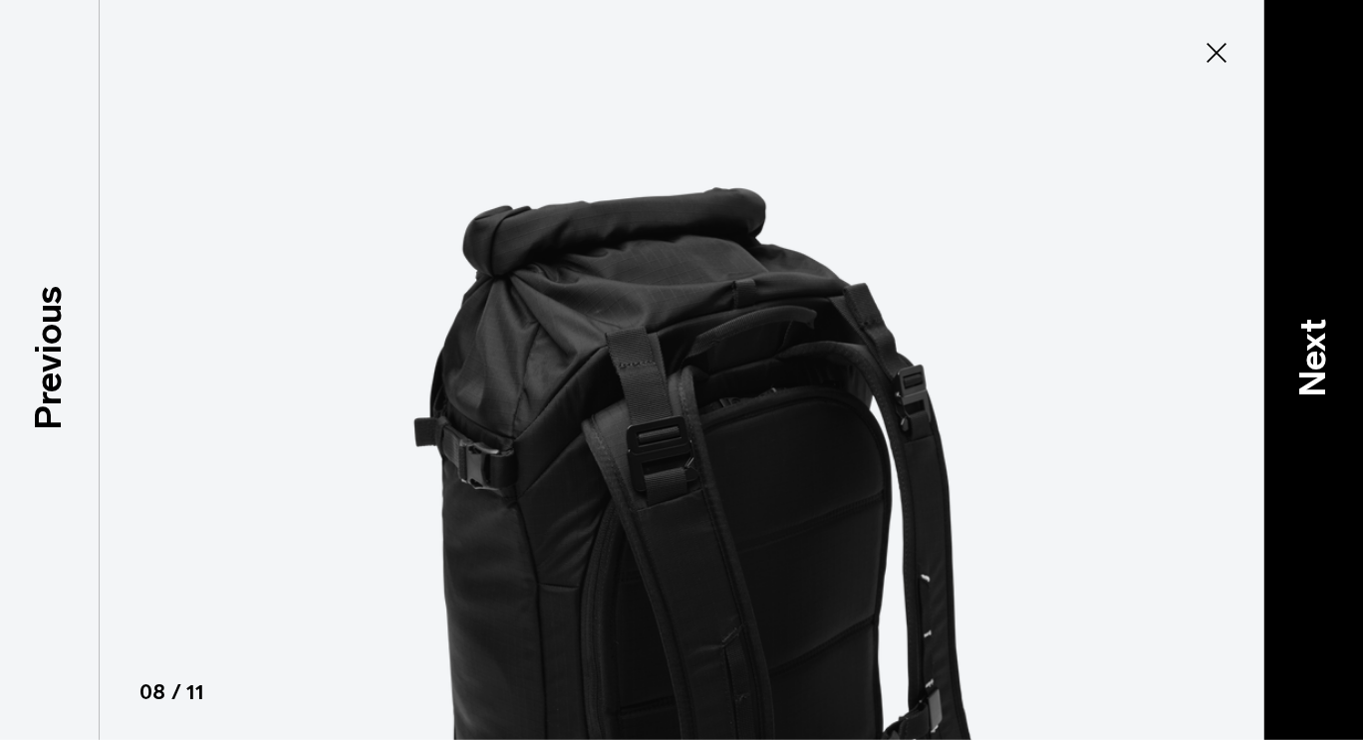
click at [1324, 341] on p "Next" at bounding box center [1313, 358] width 54 height 79
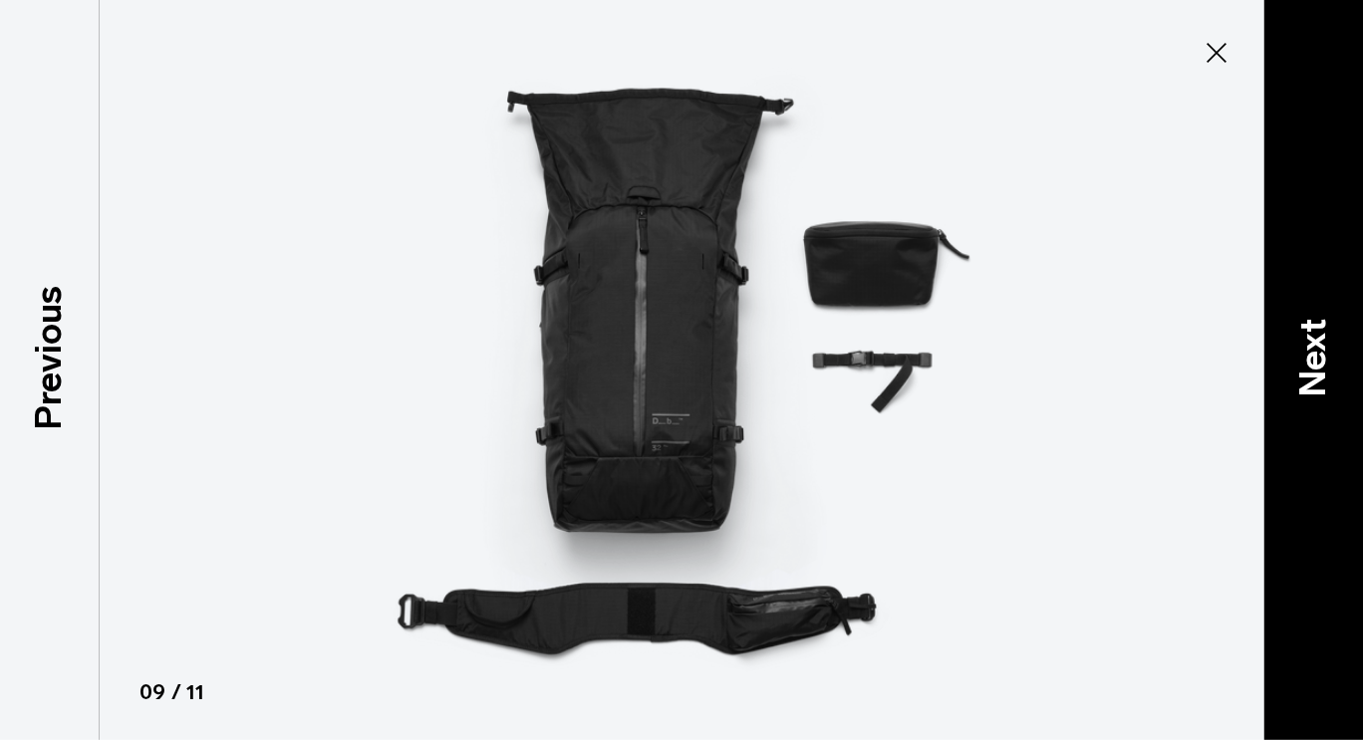
click at [1324, 341] on p "Next" at bounding box center [1313, 358] width 54 height 79
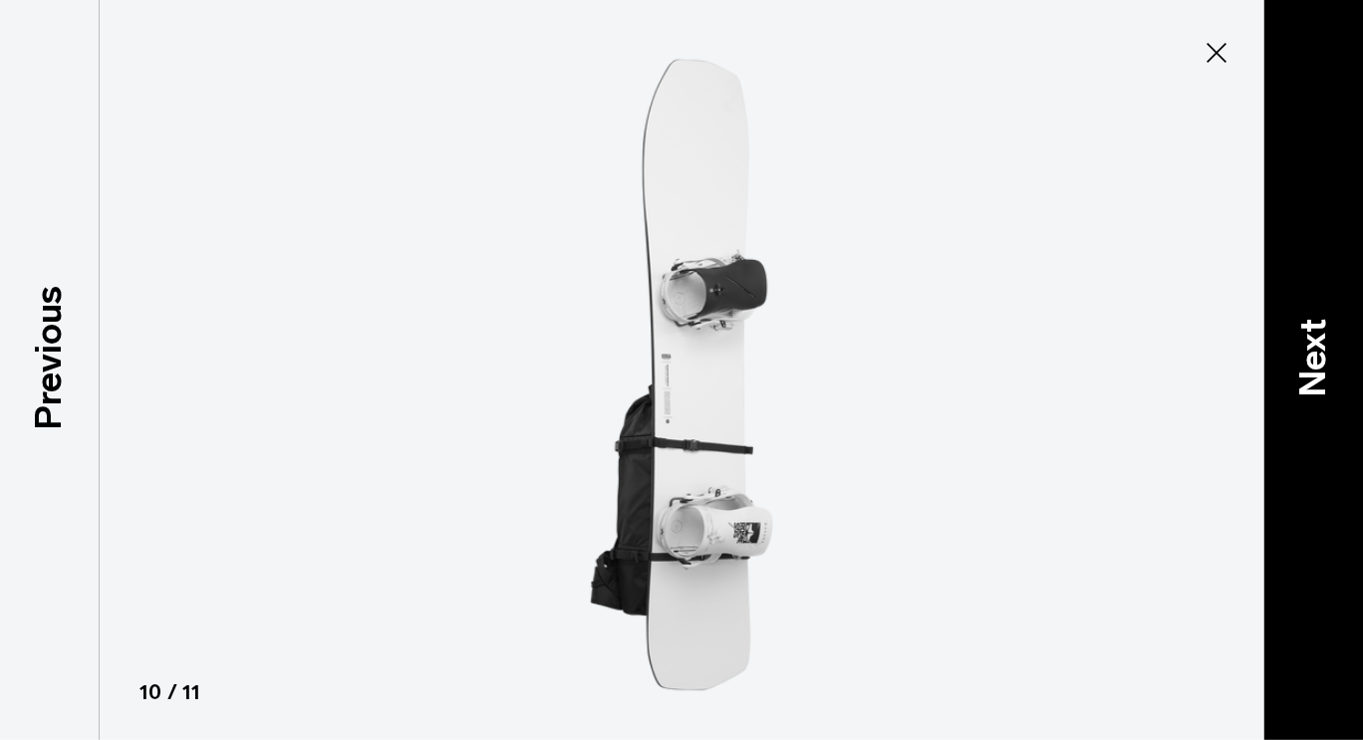
click at [1324, 341] on p "Next" at bounding box center [1313, 358] width 54 height 79
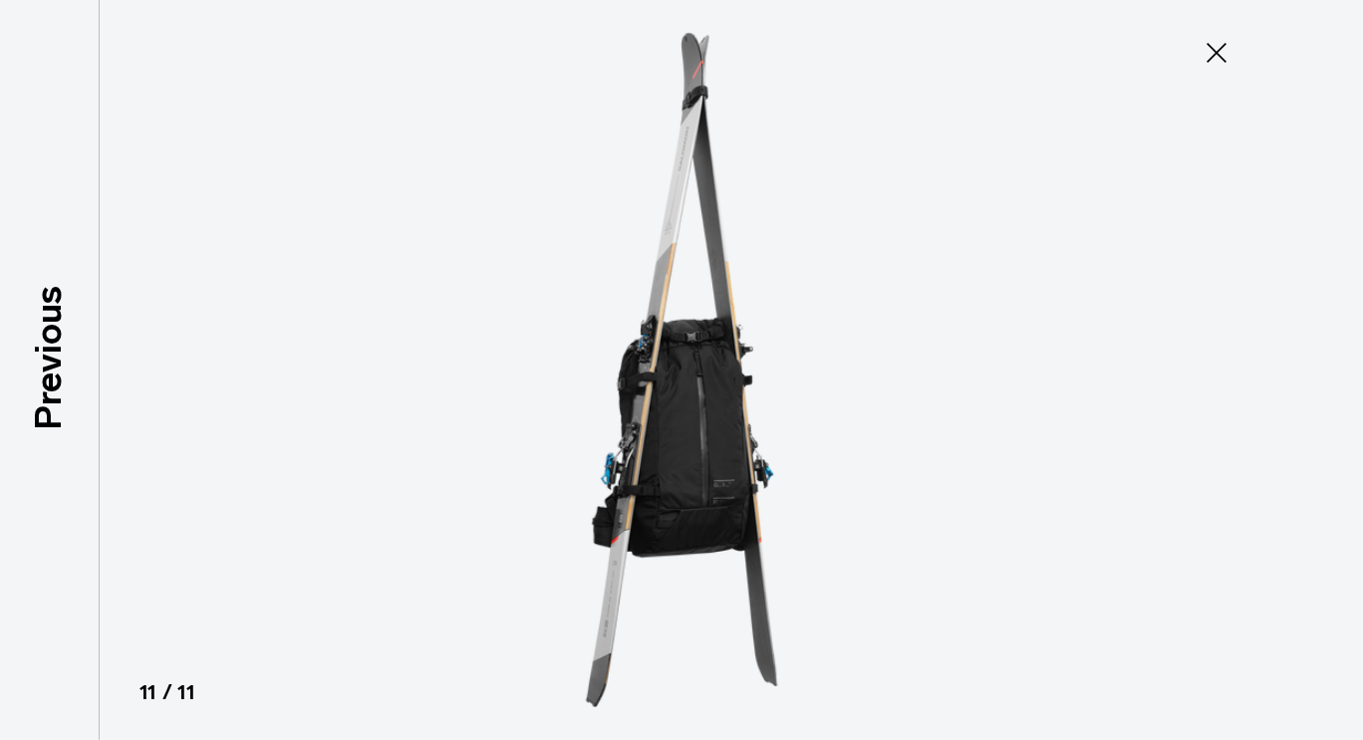
click at [1220, 61] on icon at bounding box center [1217, 53] width 32 height 32
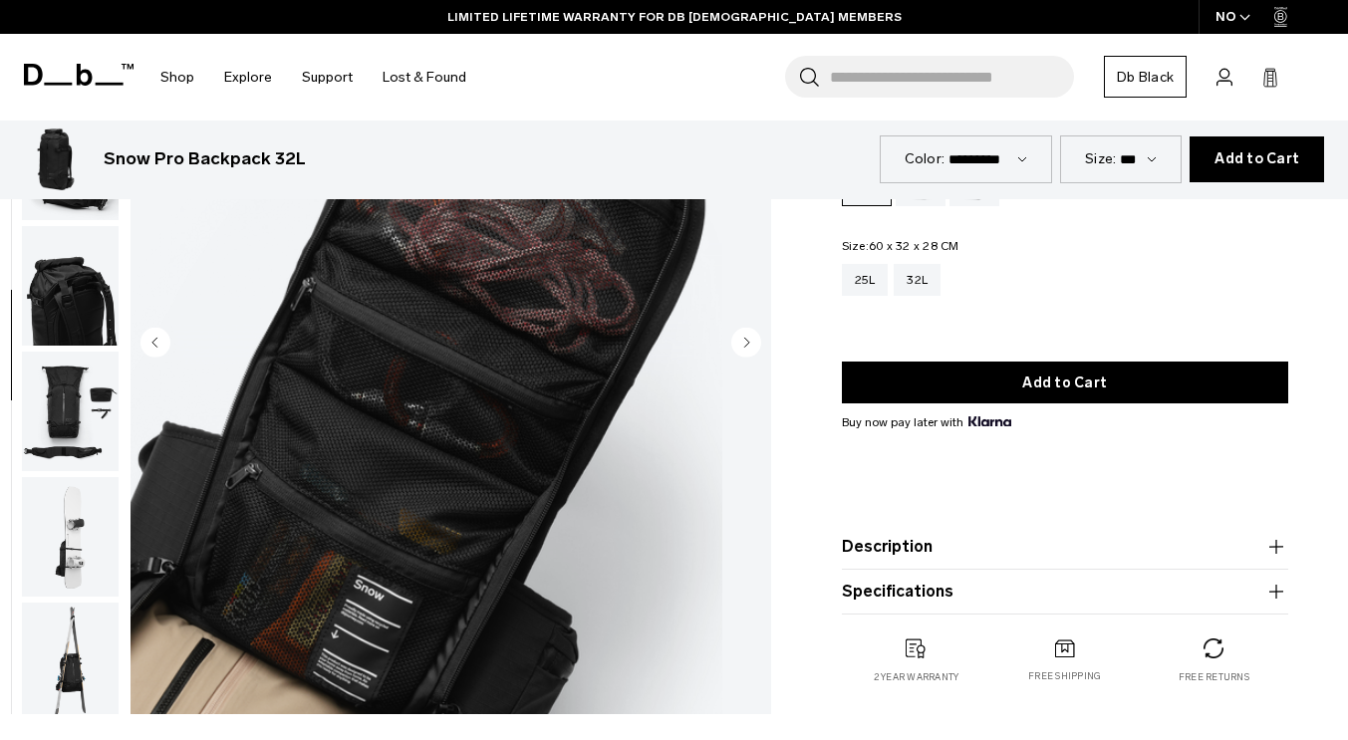
scroll to position [118, 0]
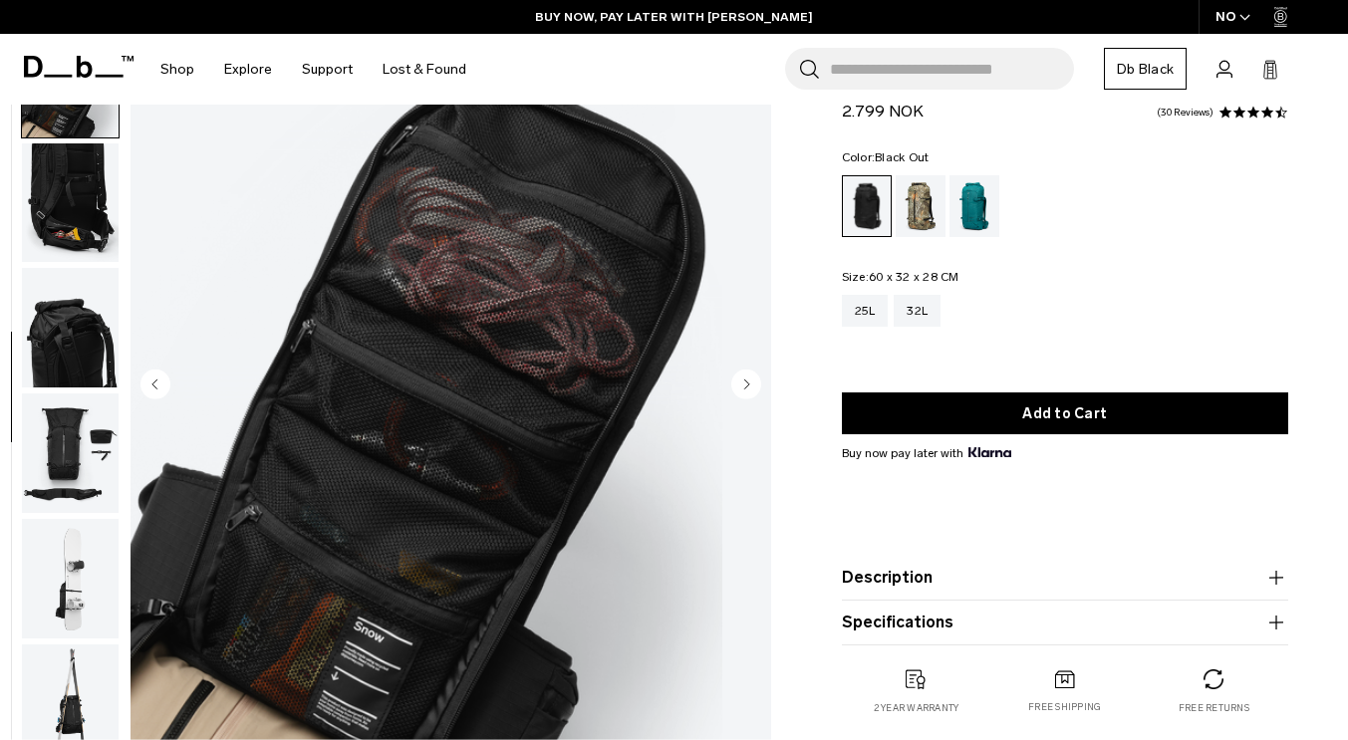
click at [170, 386] on circle "Previous slide" at bounding box center [155, 385] width 30 height 30
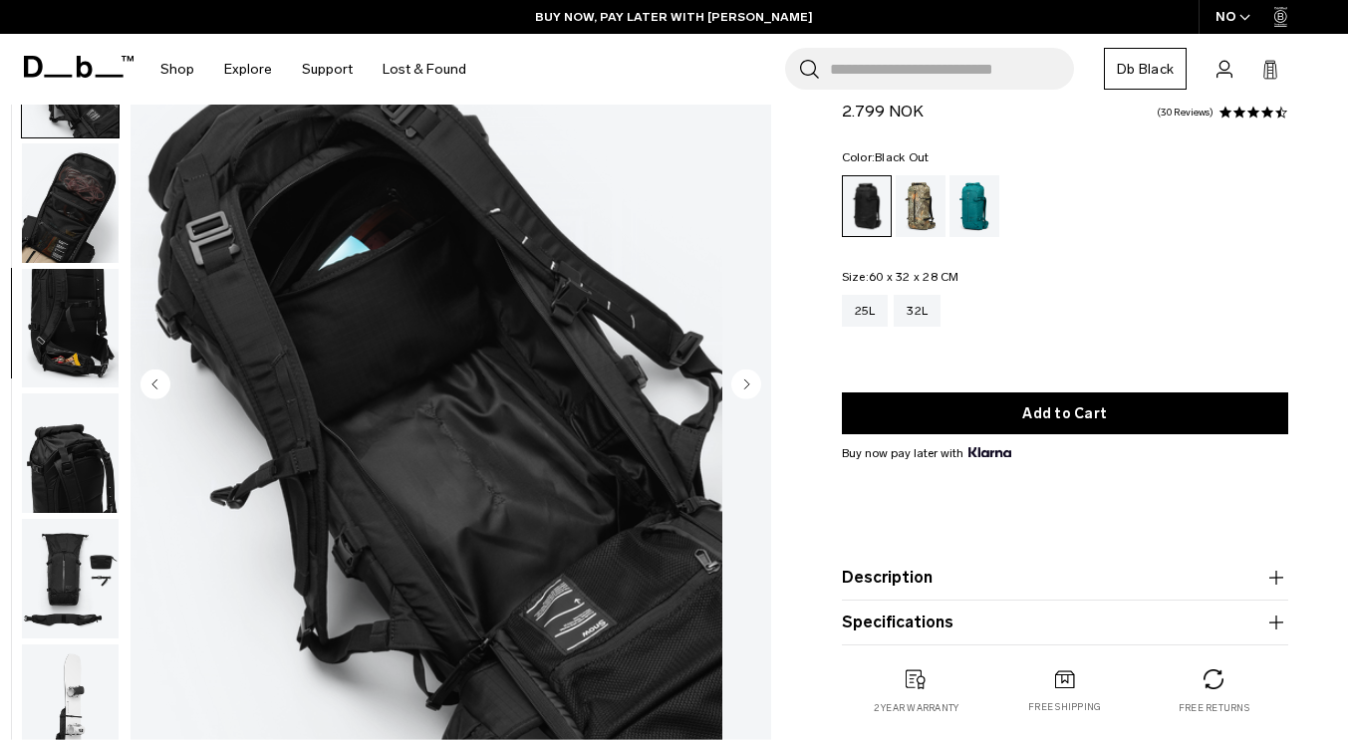
click at [170, 386] on circle "Previous slide" at bounding box center [155, 385] width 30 height 30
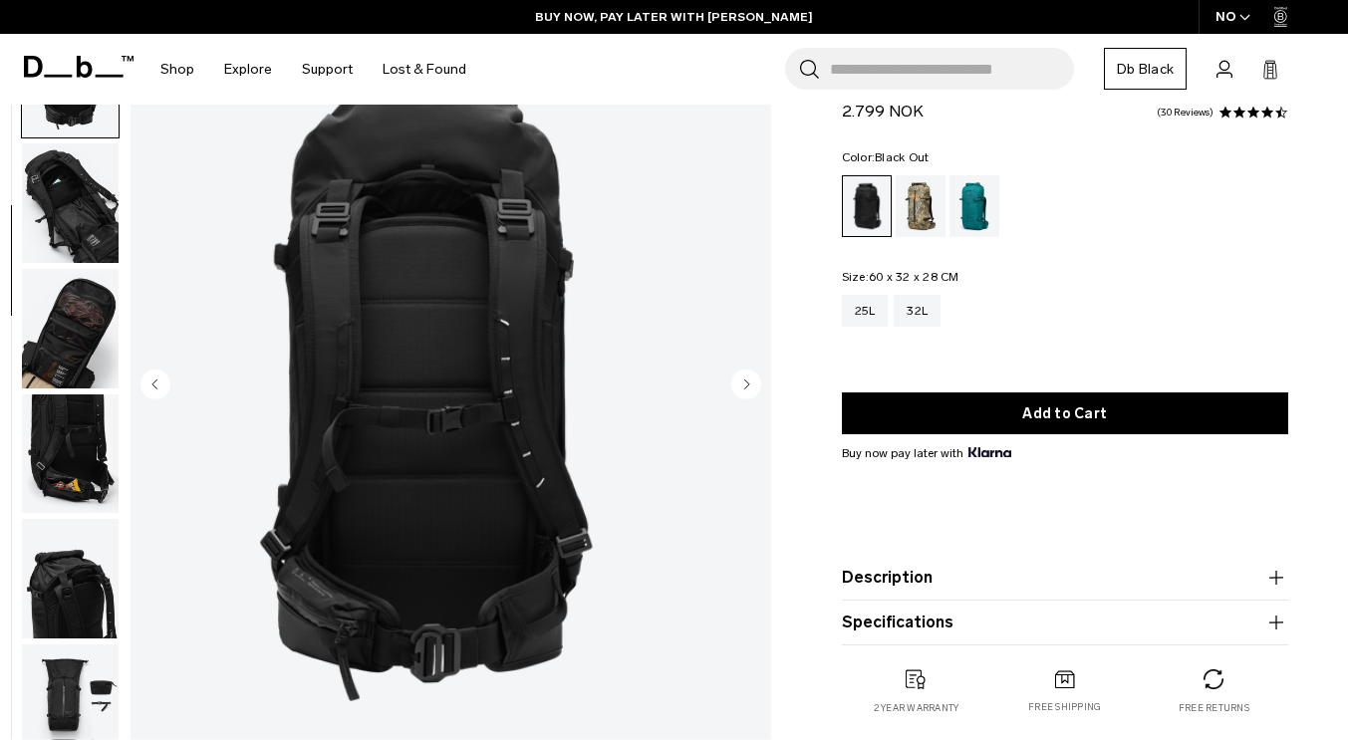
click at [170, 386] on circle "Previous slide" at bounding box center [155, 385] width 30 height 30
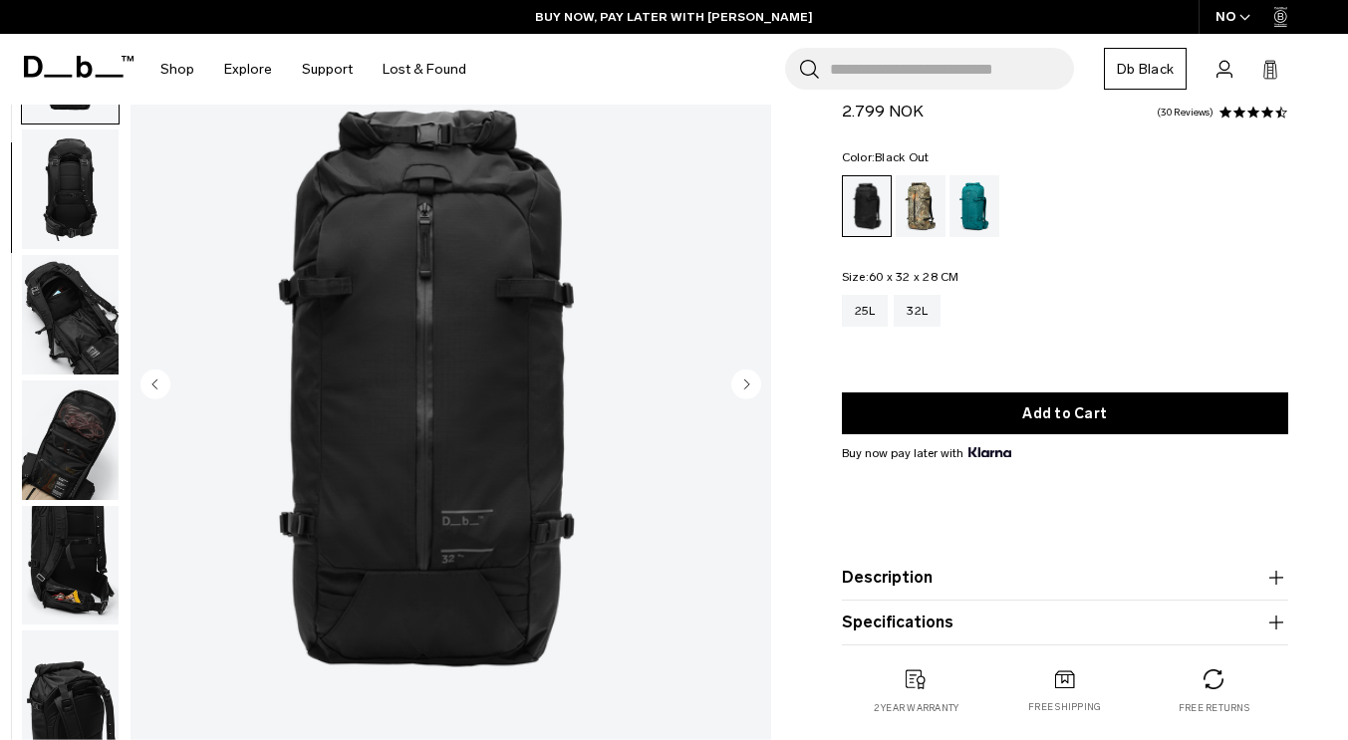
click at [170, 386] on circle "Previous slide" at bounding box center [155, 385] width 30 height 30
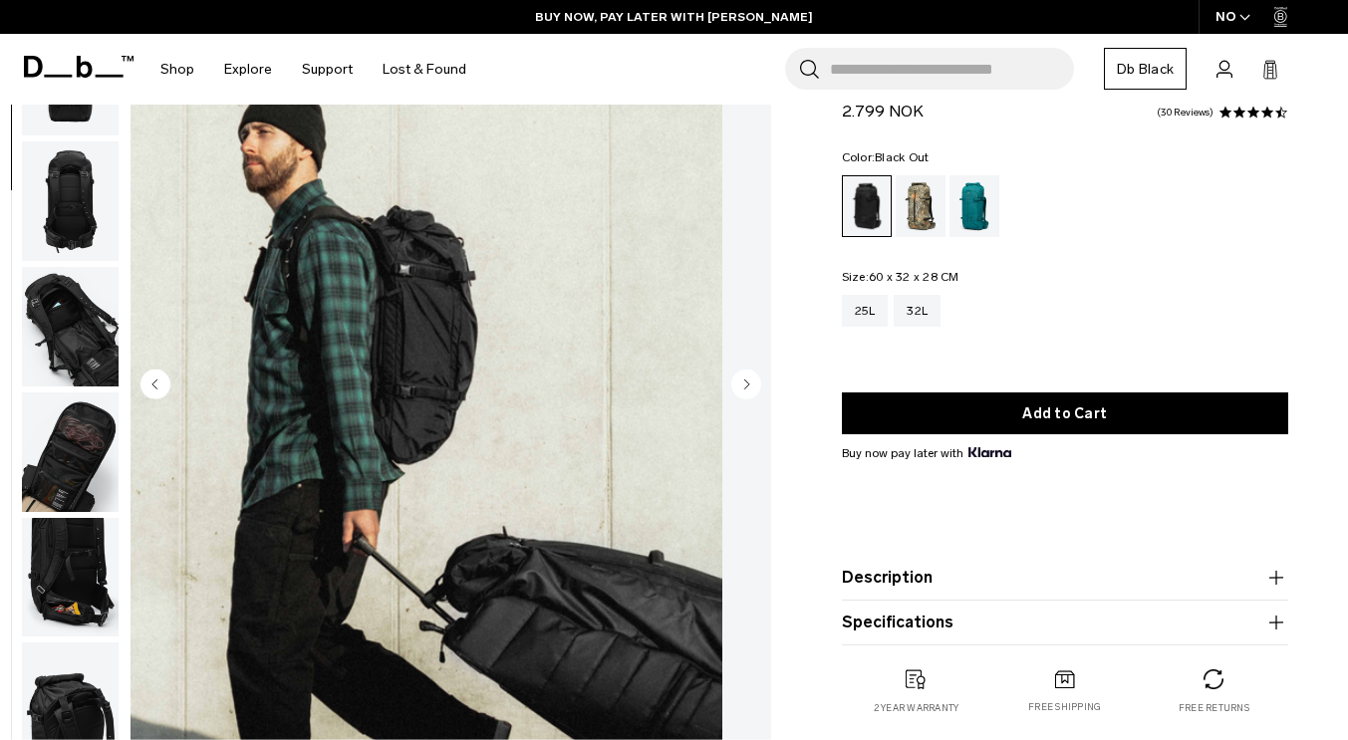
click at [170, 386] on circle "Previous slide" at bounding box center [155, 385] width 30 height 30
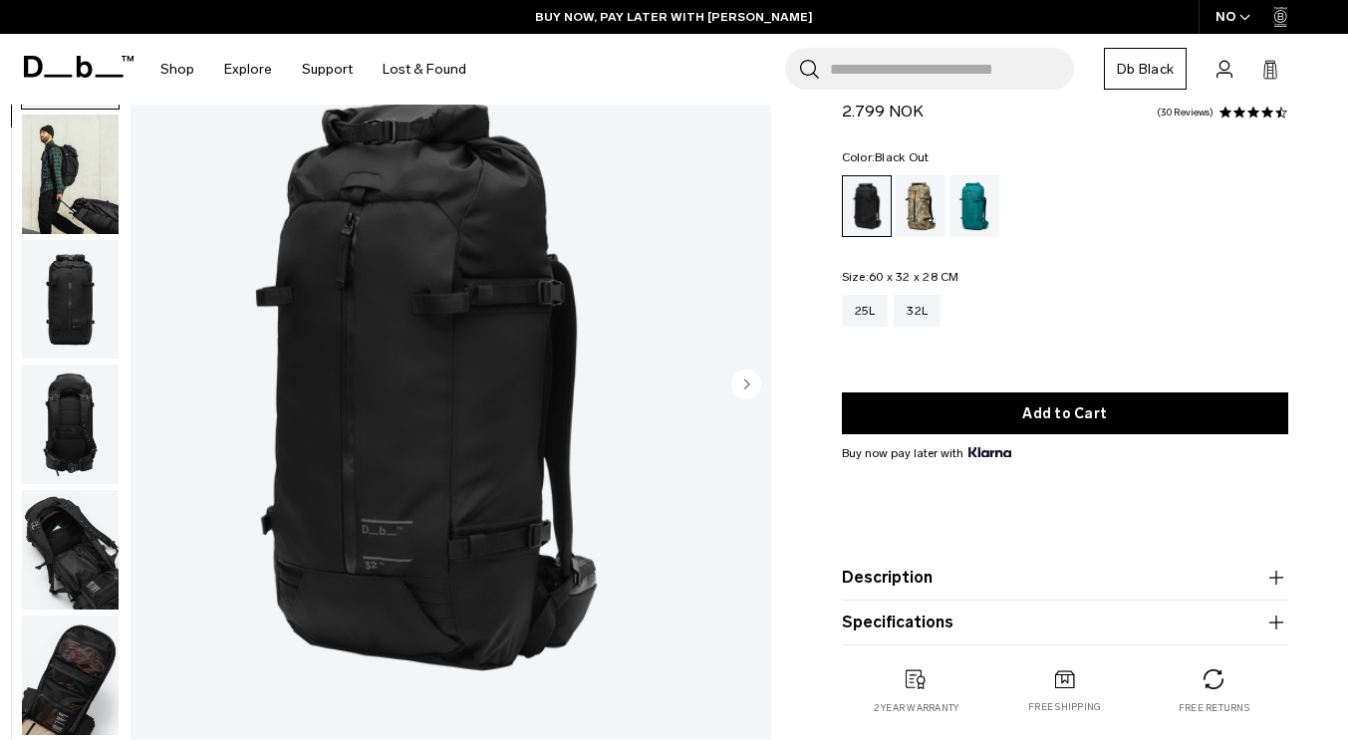
scroll to position [0, 0]
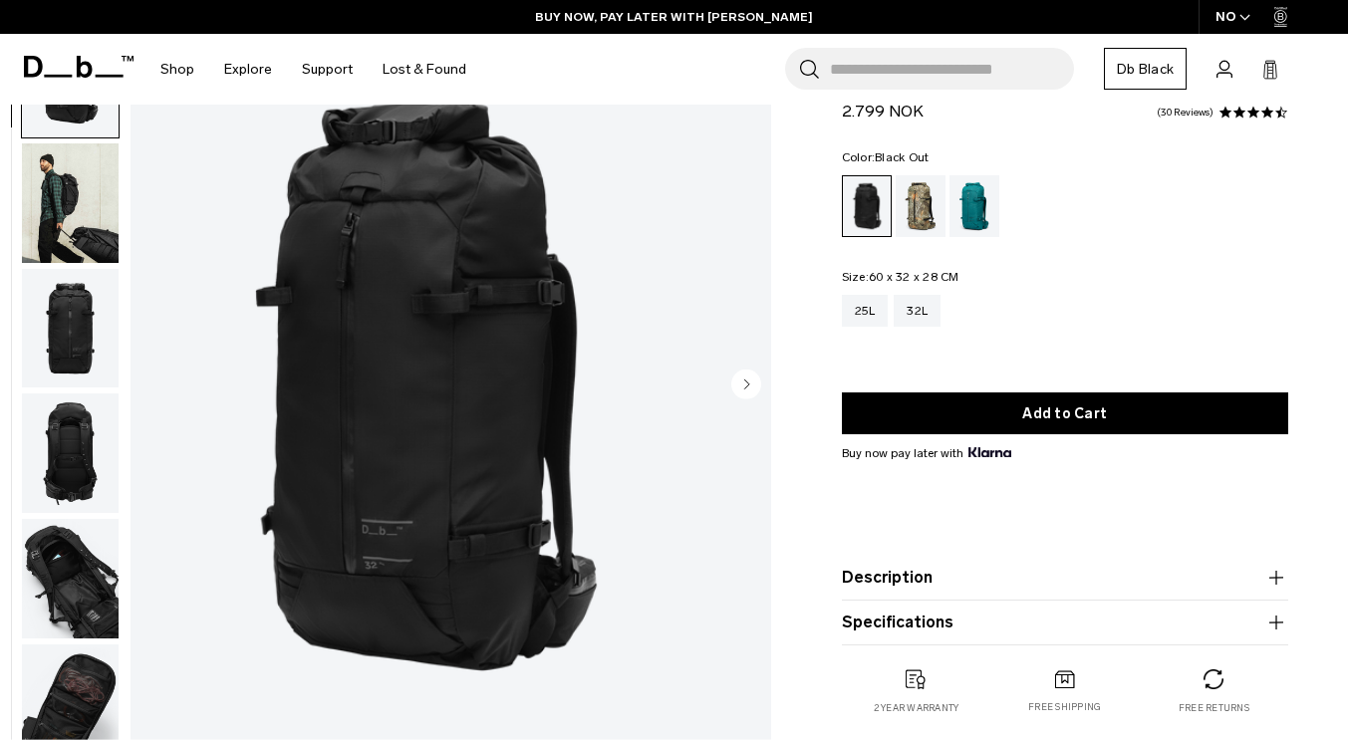
click at [210, 386] on div "01 / 11" at bounding box center [451, 386] width 641 height 739
click at [210, 386] on img "1 / 11" at bounding box center [427, 386] width 592 height 739
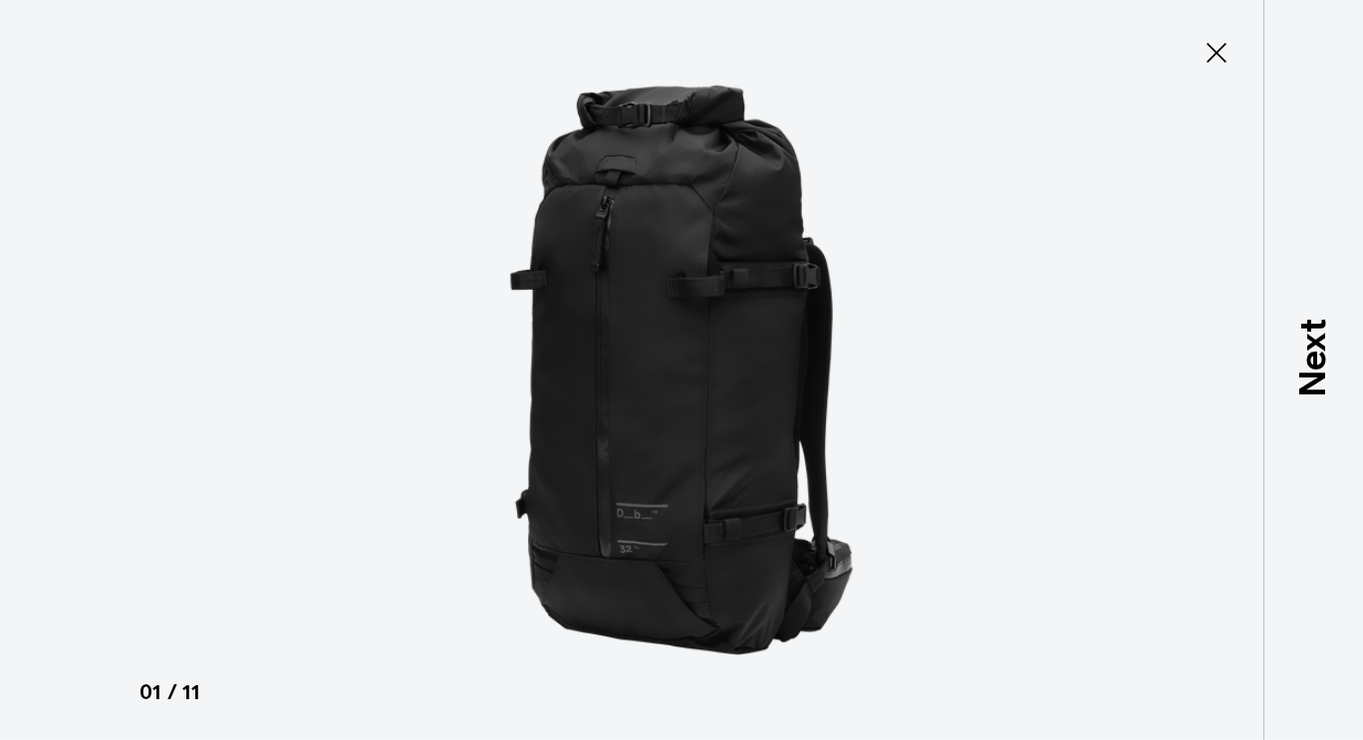
click at [210, 386] on div at bounding box center [681, 370] width 1363 height 740
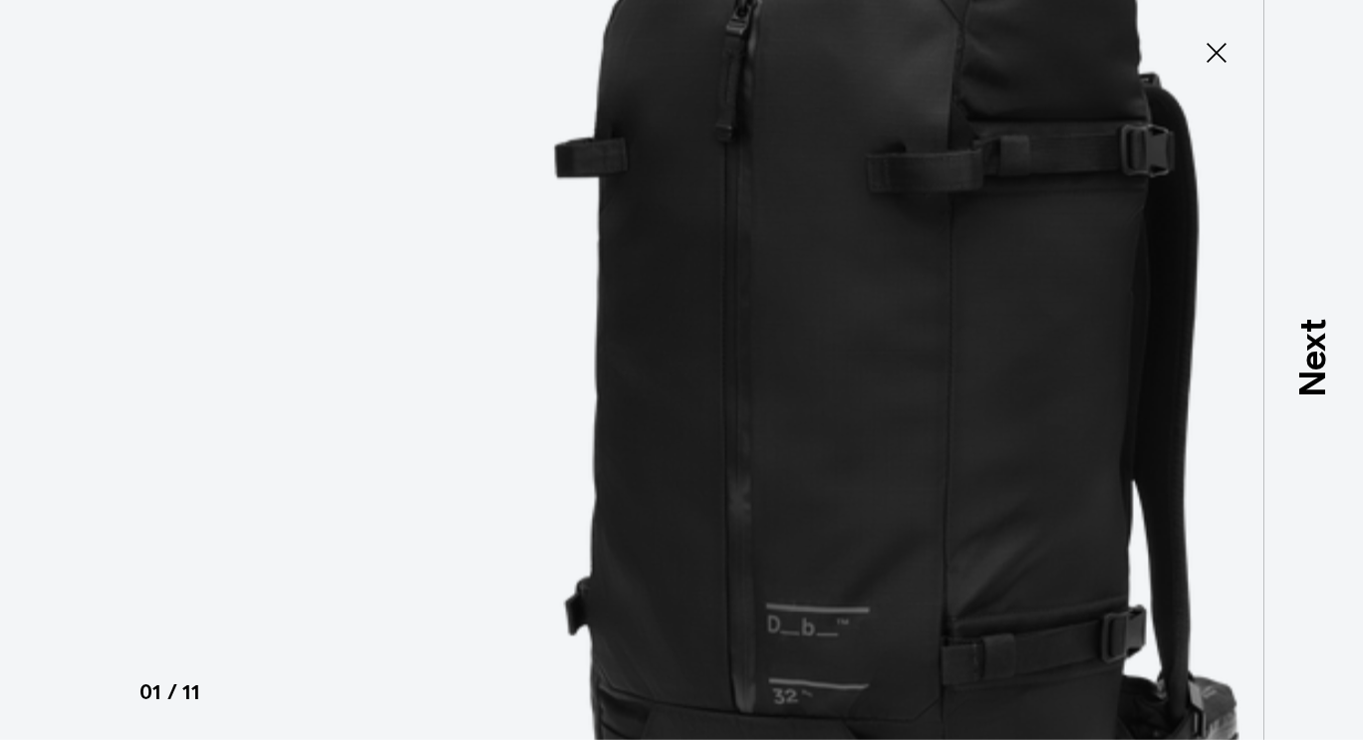
click at [619, 306] on img at bounding box center [896, 338] width 1793 height 1481
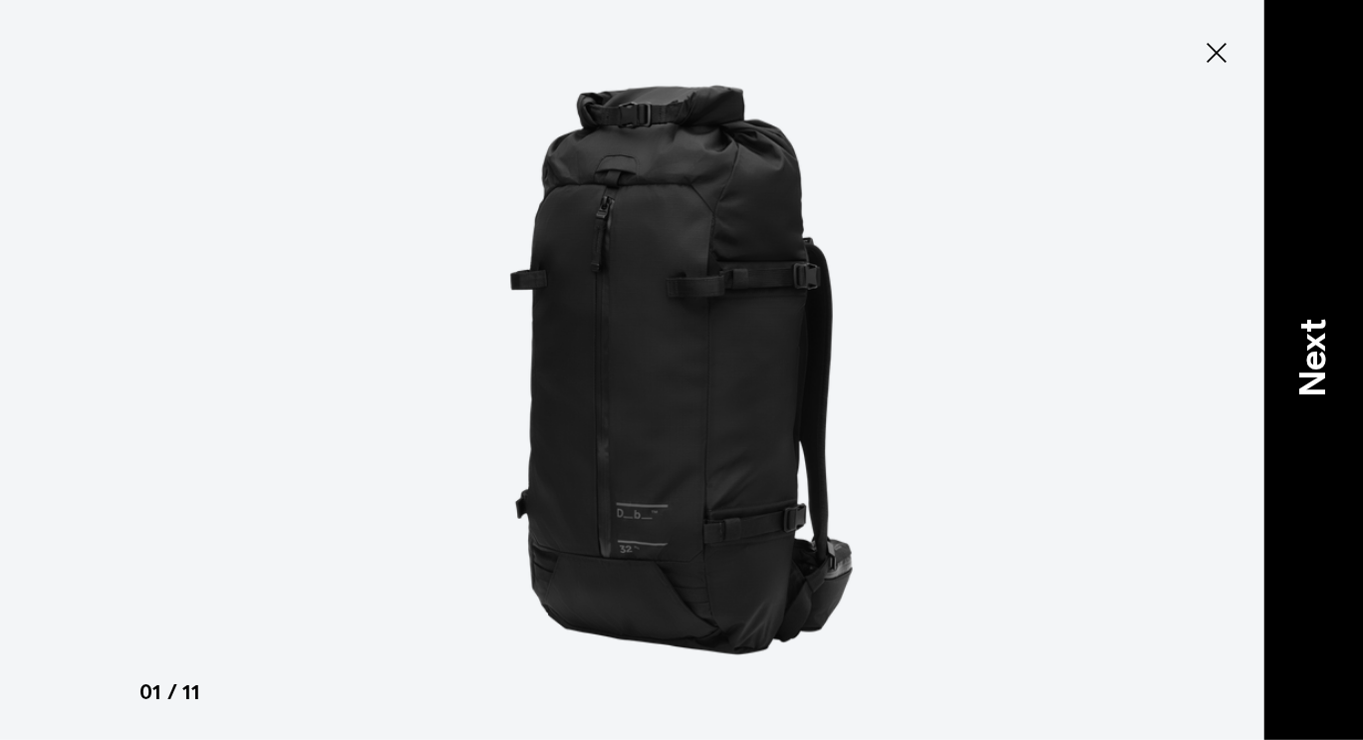
click at [1301, 351] on p "Next" at bounding box center [1313, 358] width 54 height 79
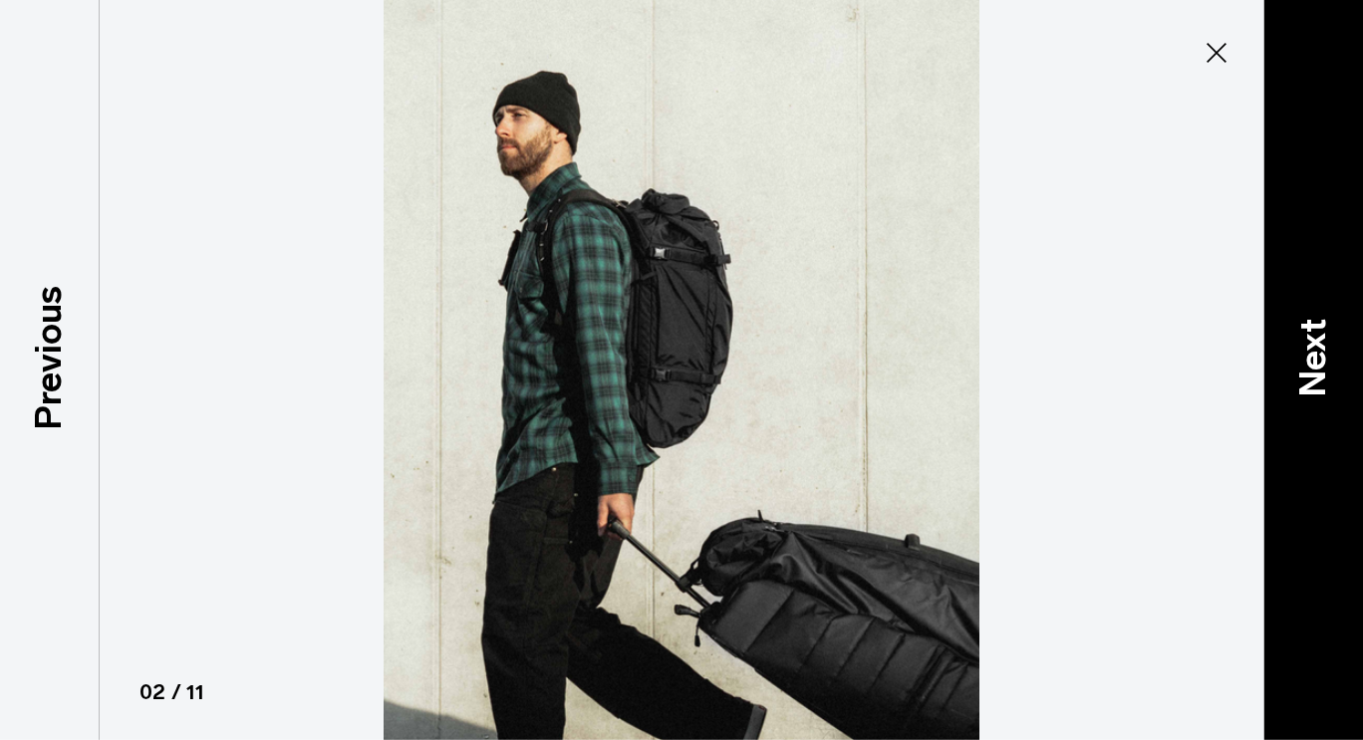
click at [1308, 349] on p "Next" at bounding box center [1313, 358] width 54 height 79
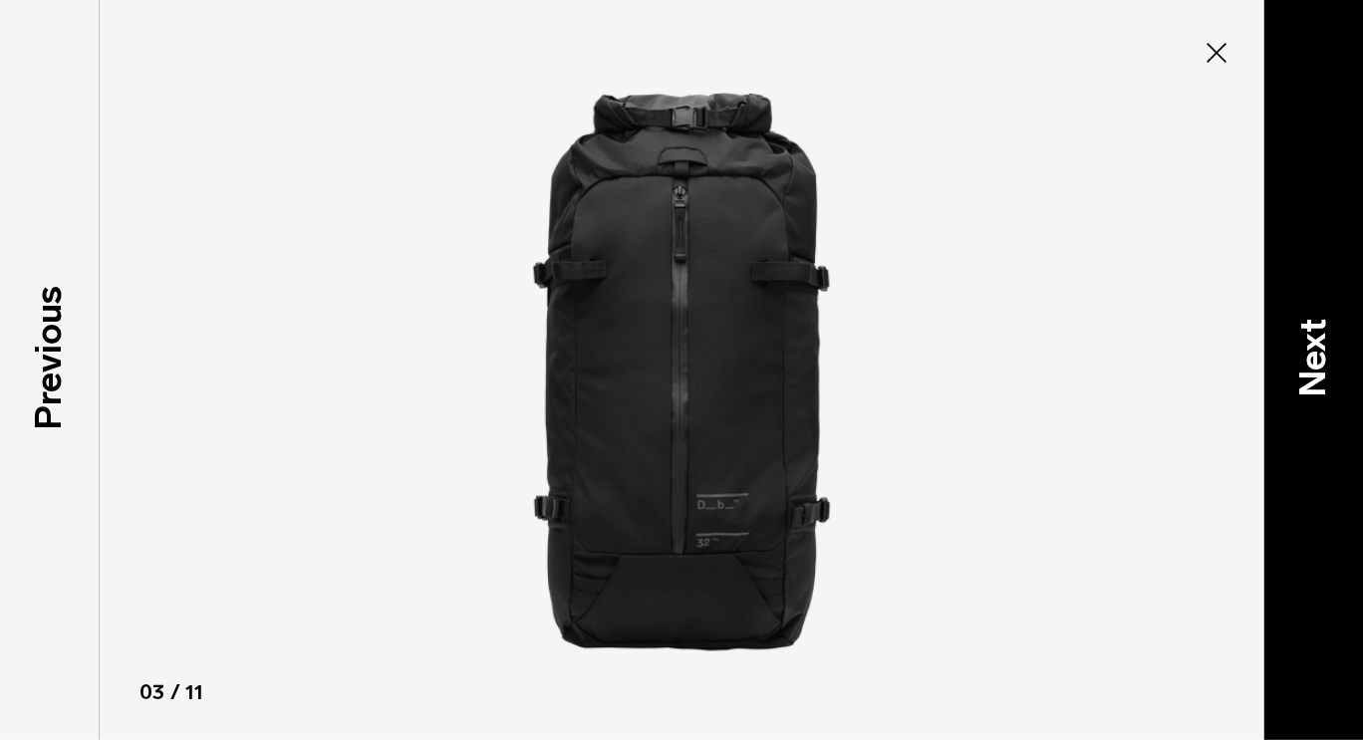
click at [1342, 250] on div "Next" at bounding box center [1313, 370] width 100 height 740
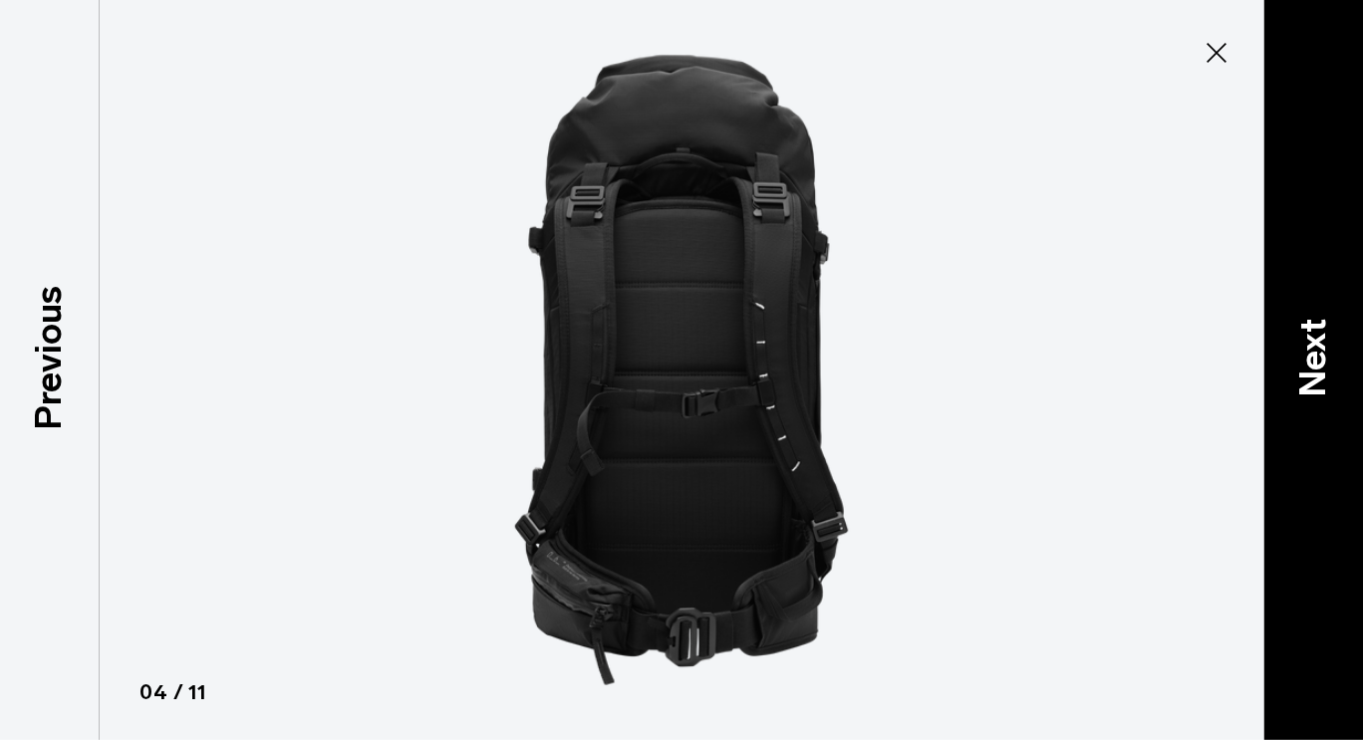
click at [1342, 250] on div "Next" at bounding box center [1313, 370] width 100 height 740
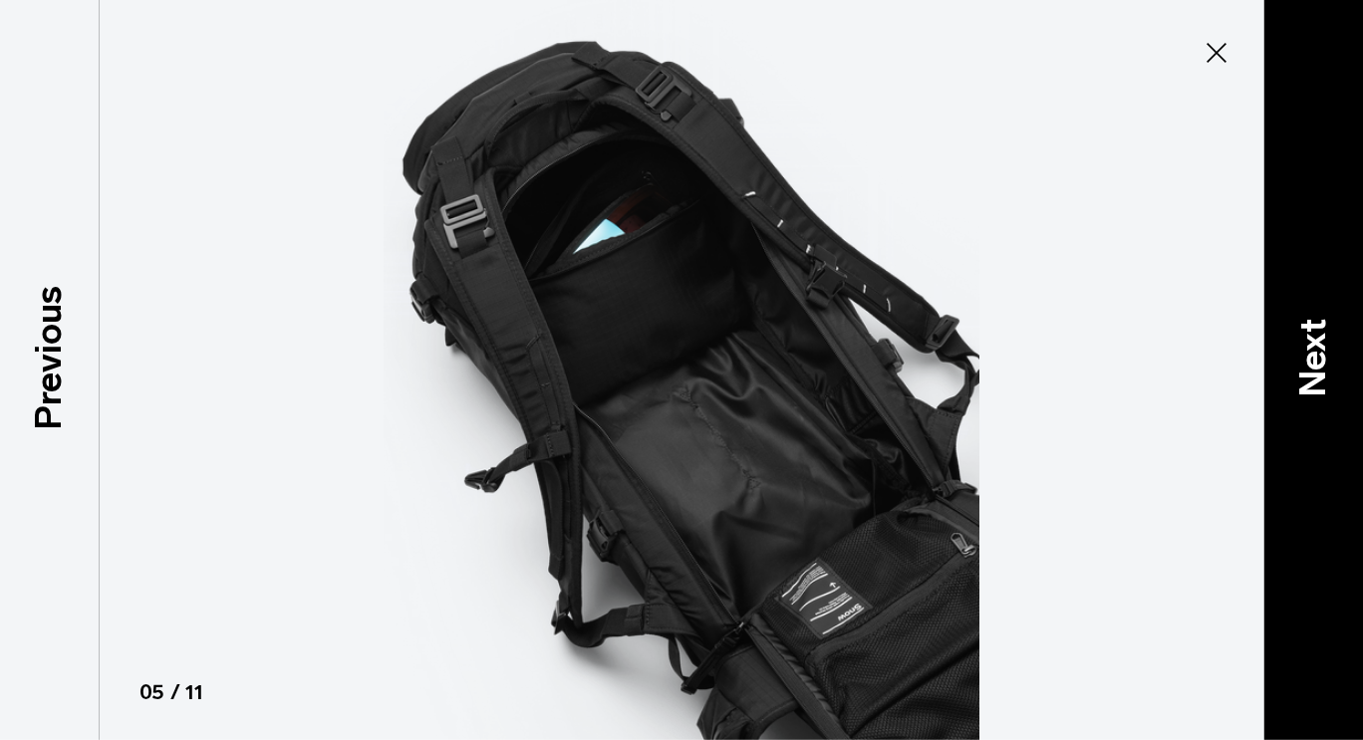
click at [1347, 249] on div "Next" at bounding box center [1313, 370] width 100 height 740
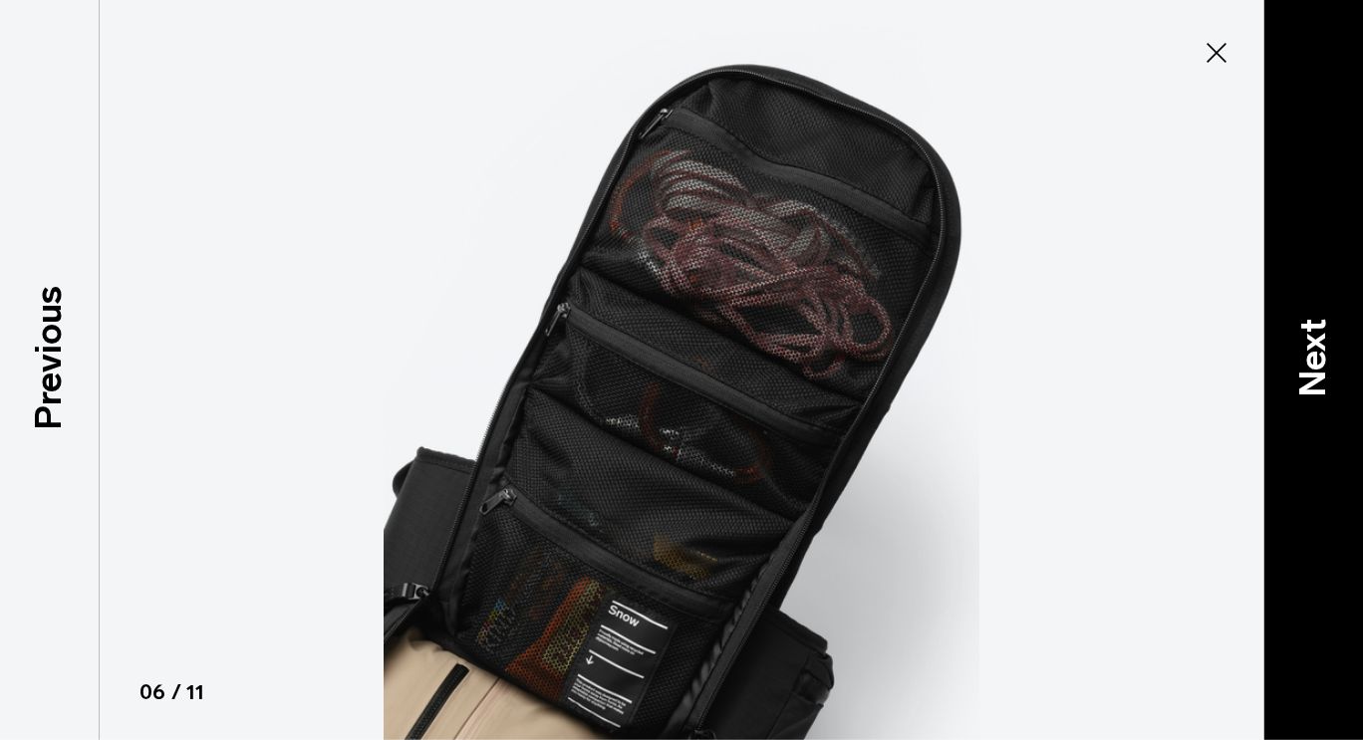
click at [1347, 249] on div "Next" at bounding box center [1313, 370] width 100 height 740
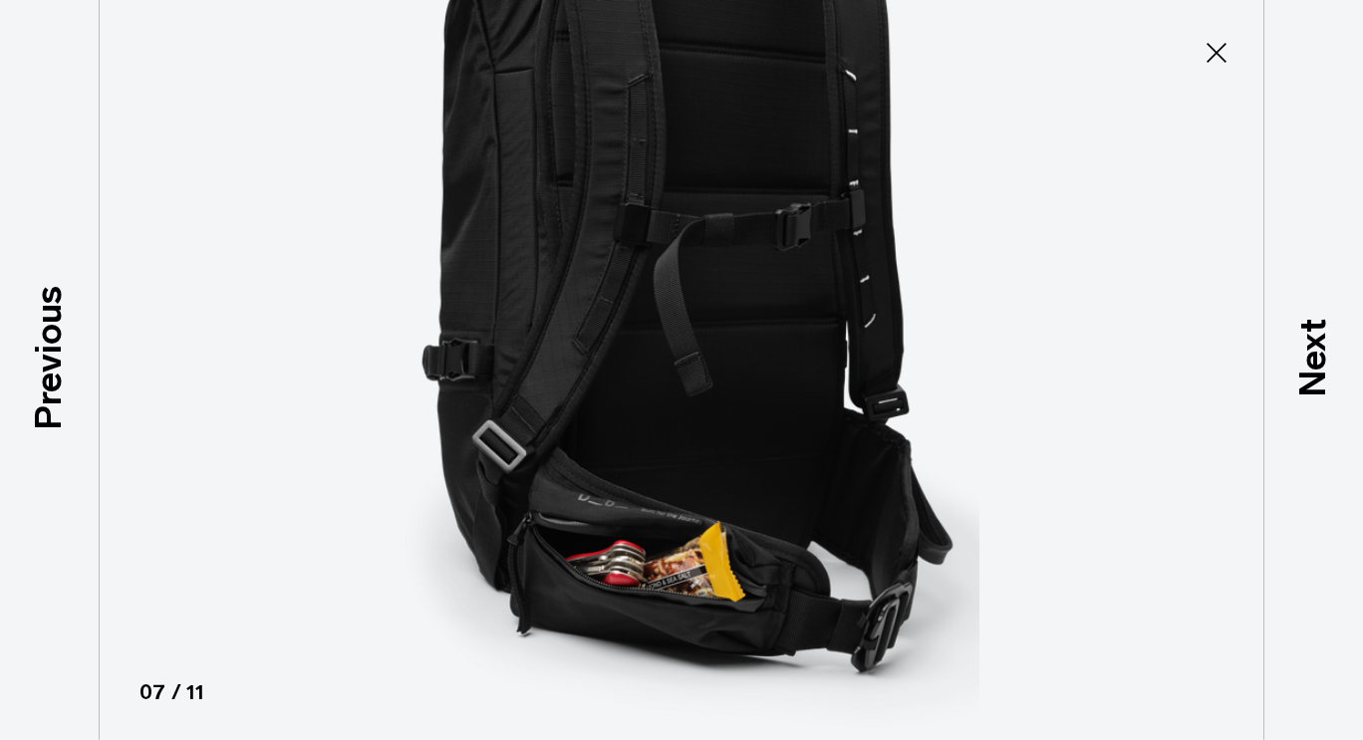
click at [1227, 77] on div at bounding box center [681, 370] width 1363 height 740
click at [1214, 43] on icon at bounding box center [1217, 53] width 32 height 32
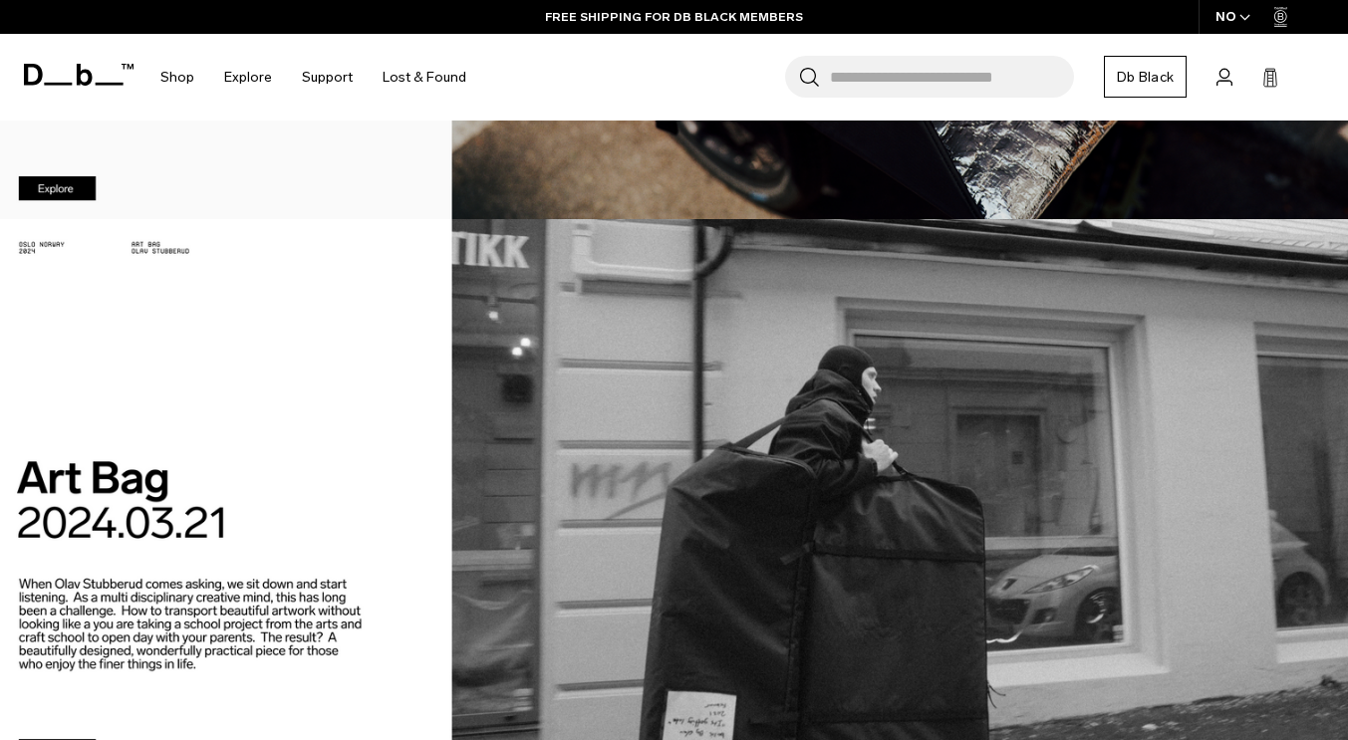
scroll to position [829, 0]
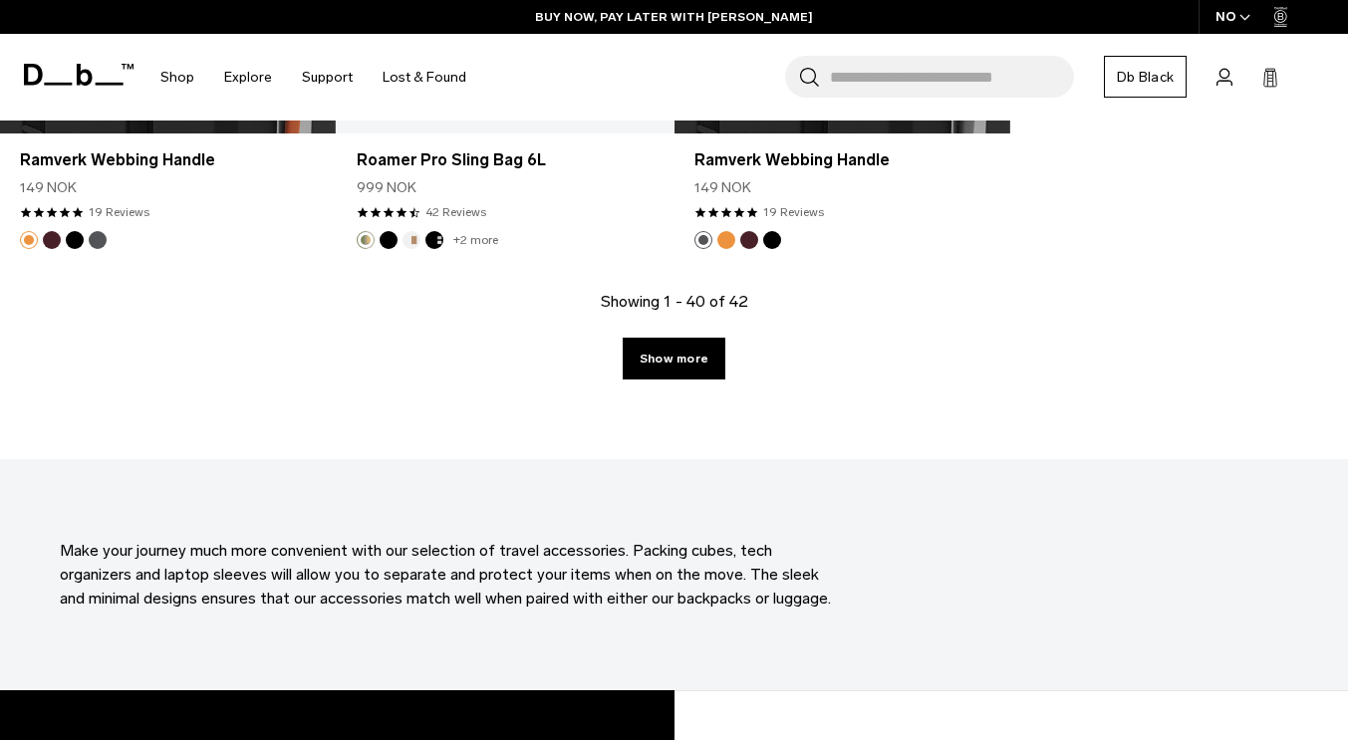
scroll to position [6032, 0]
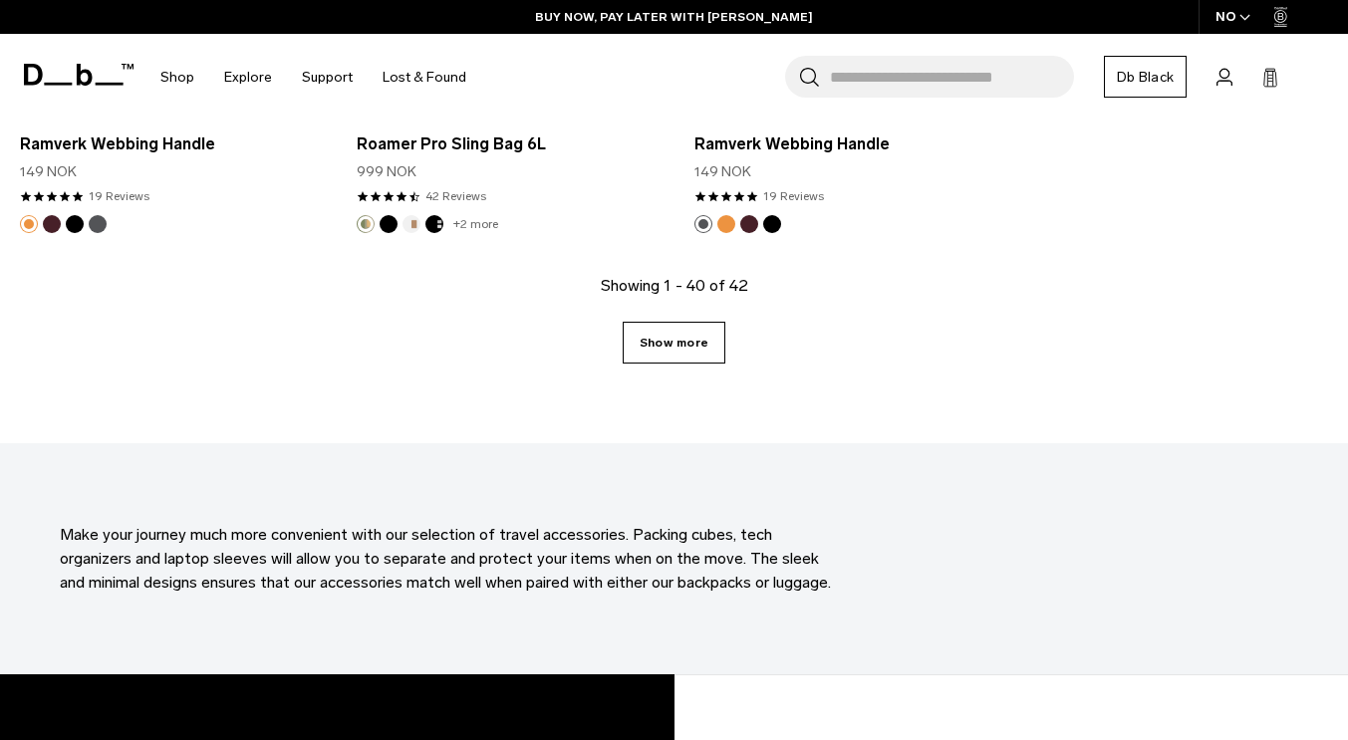
click at [698, 359] on link "Show more" at bounding box center [674, 343] width 103 height 42
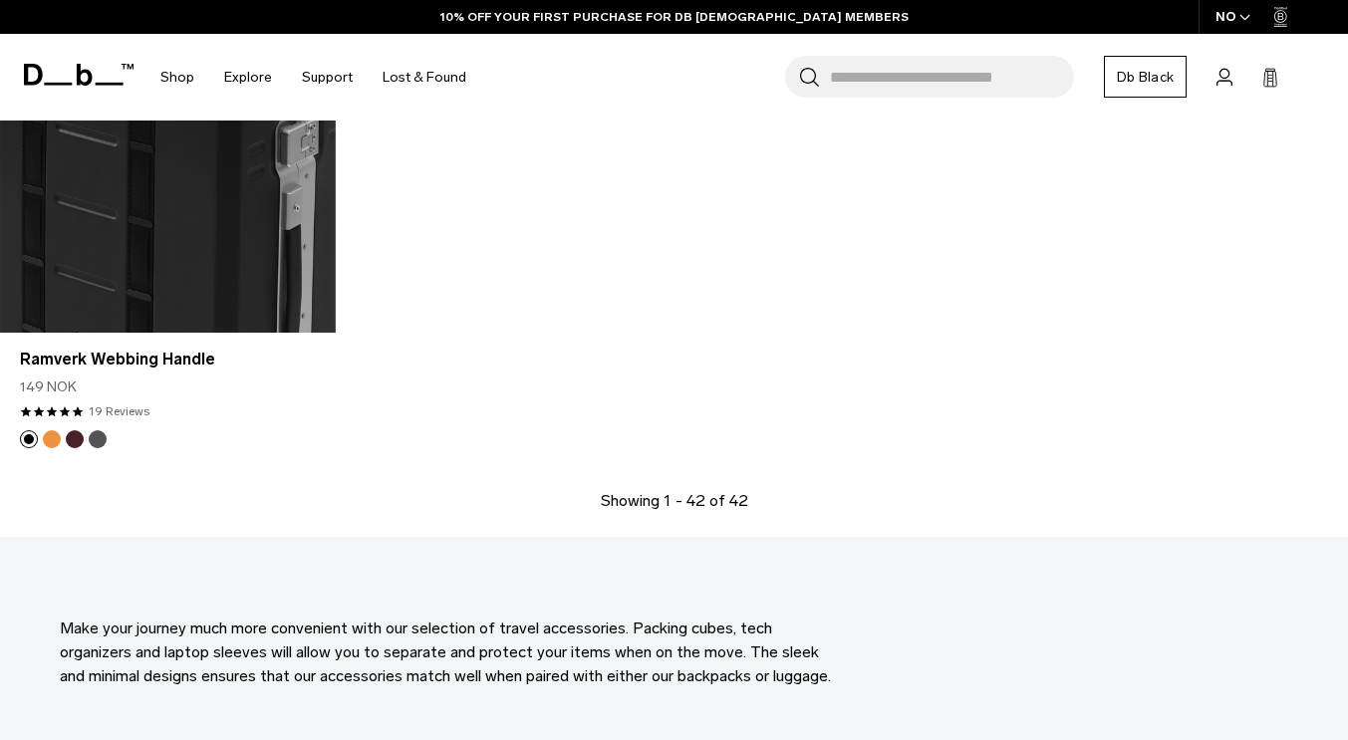
scroll to position [6217, 0]
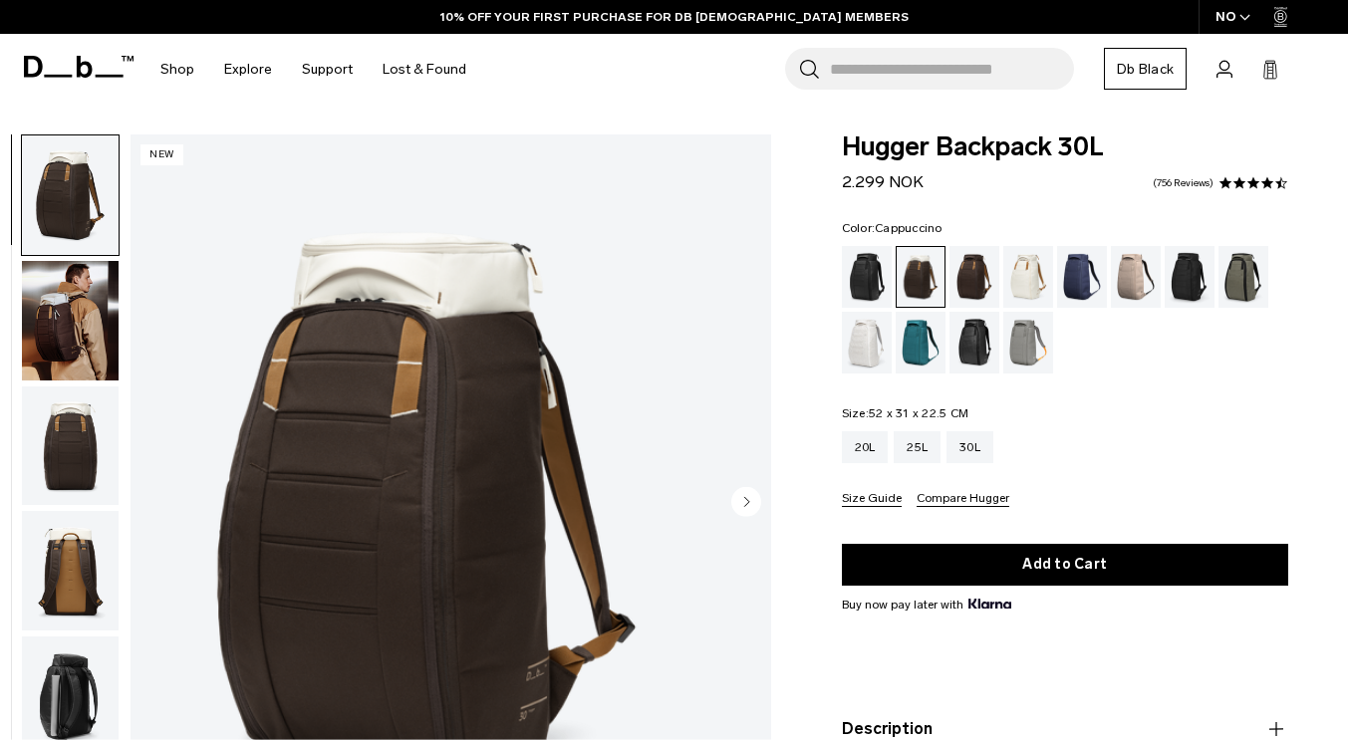
click at [119, 565] on img "button" at bounding box center [70, 571] width 97 height 120
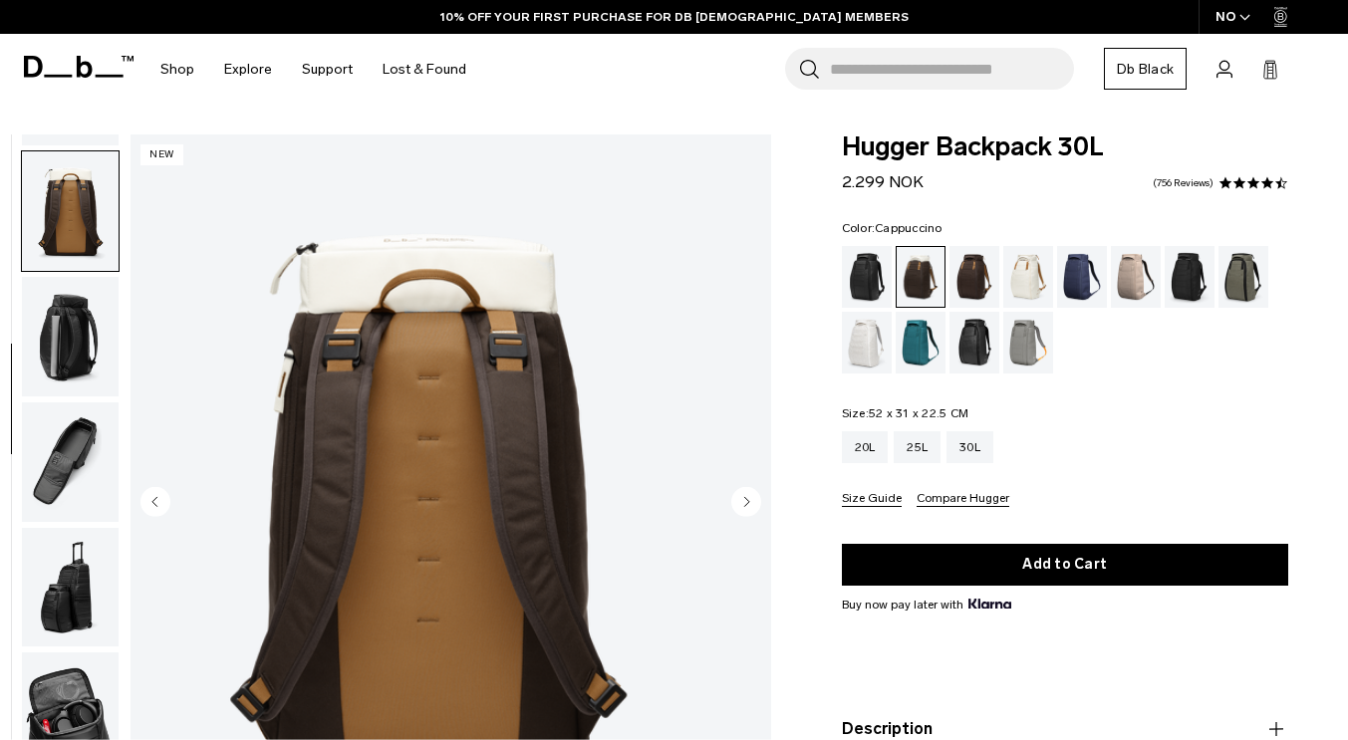
scroll to position [376, 0]
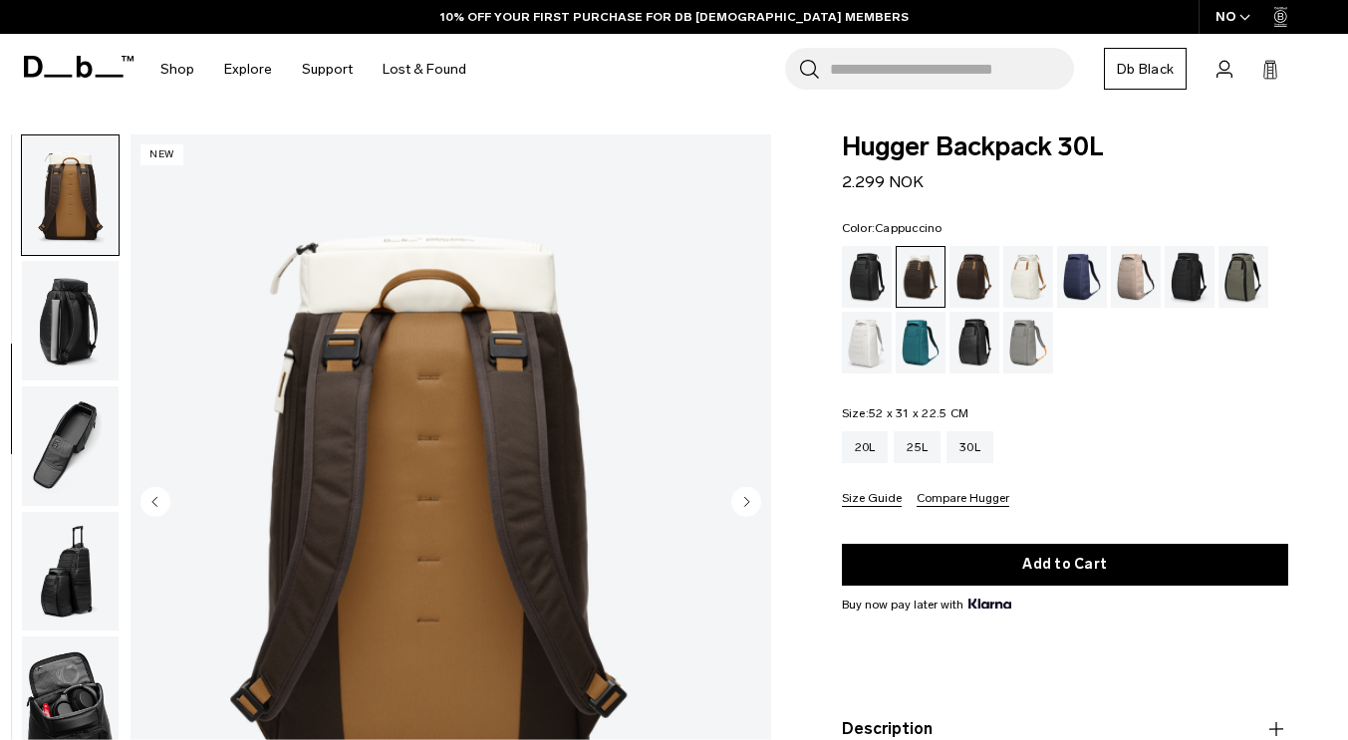
click at [111, 692] on img "button" at bounding box center [70, 697] width 97 height 120
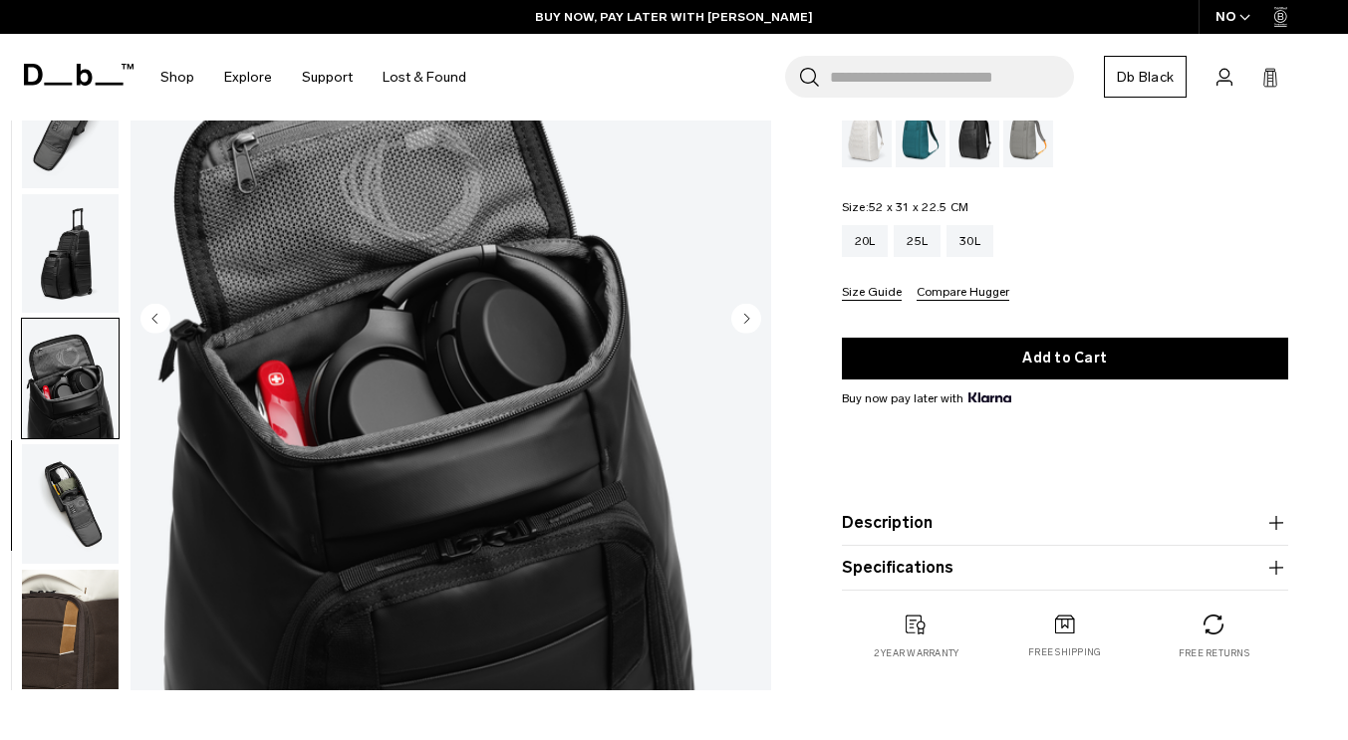
scroll to position [219, 0]
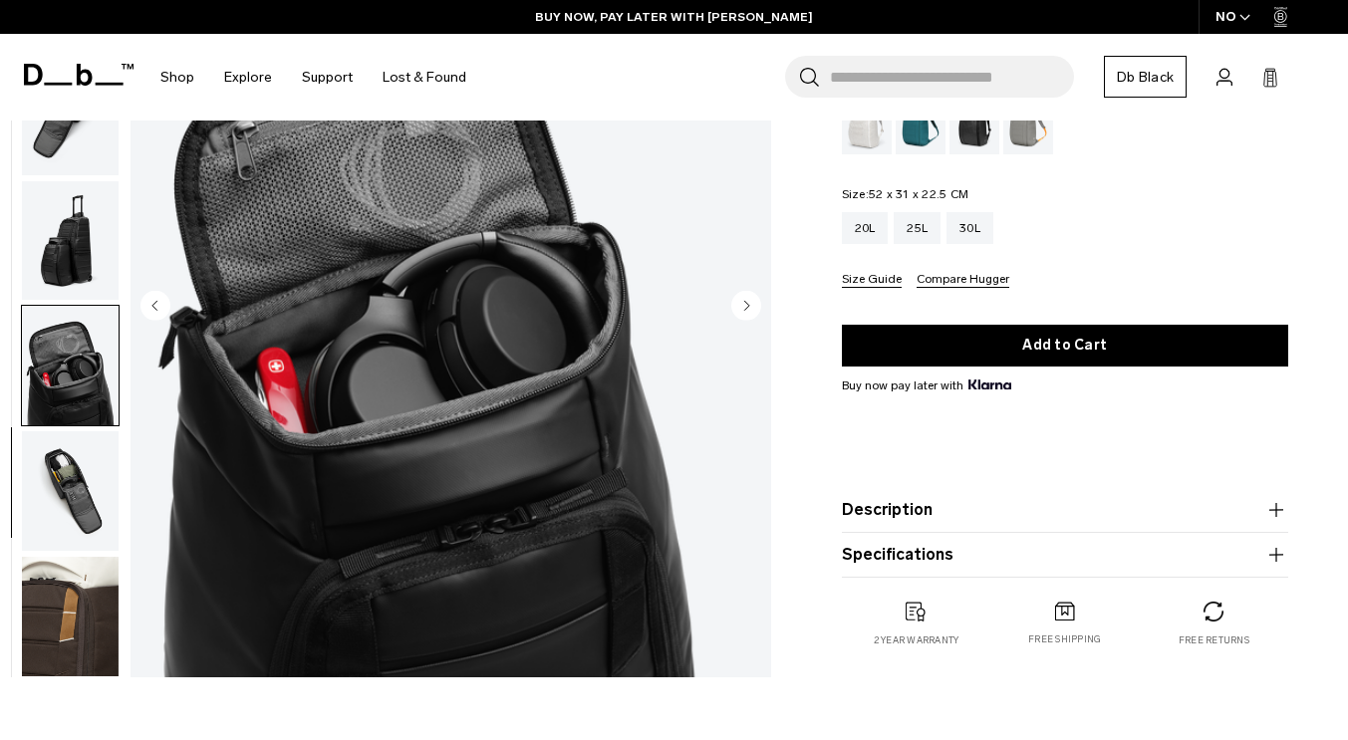
click at [750, 308] on circle "Next slide" at bounding box center [746, 305] width 30 height 30
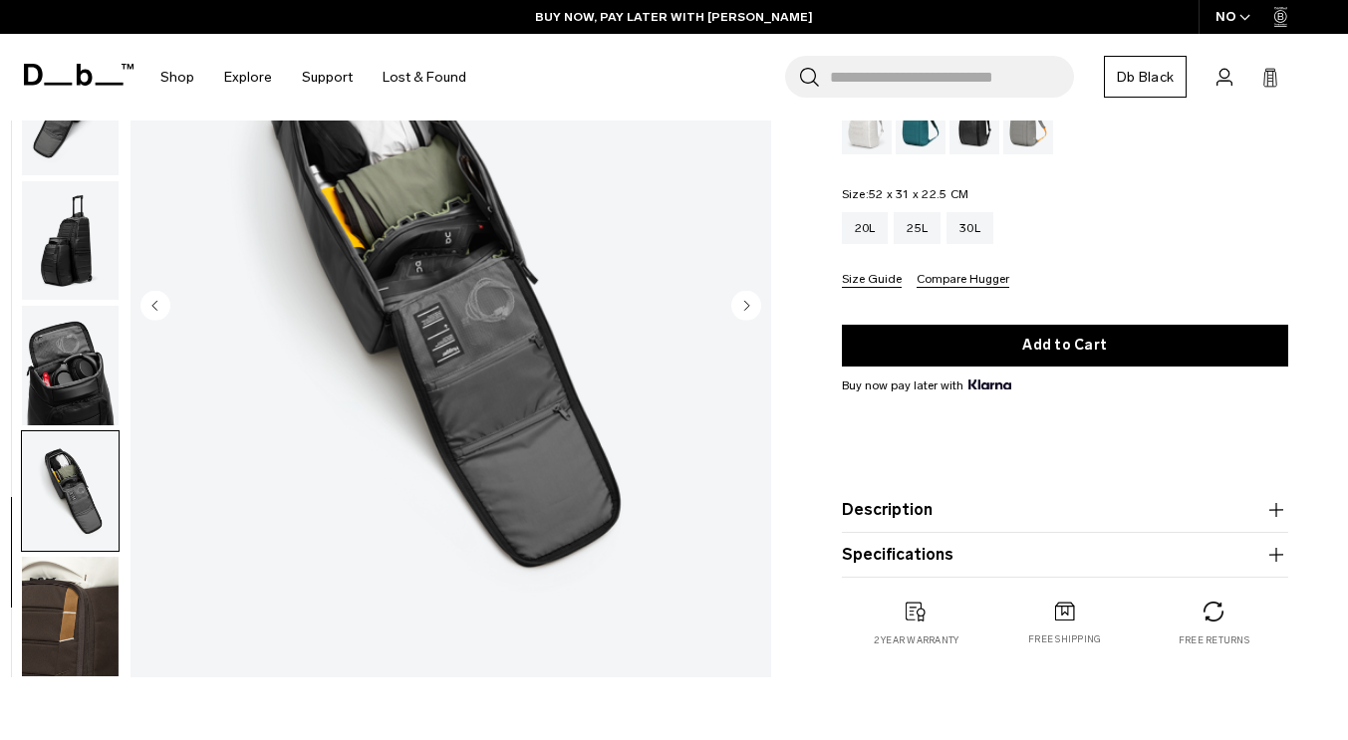
click at [750, 308] on circle "Next slide" at bounding box center [746, 305] width 30 height 30
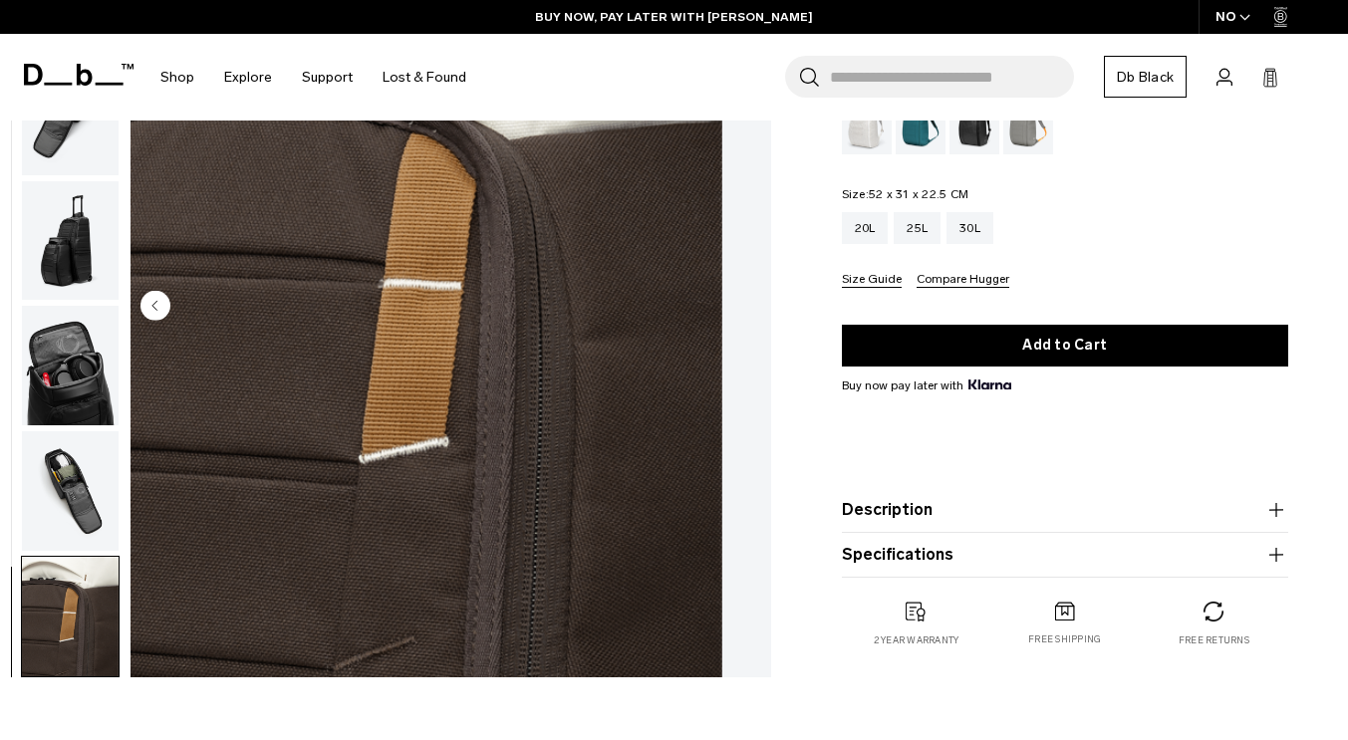
click at [110, 527] on img "button" at bounding box center [70, 491] width 97 height 120
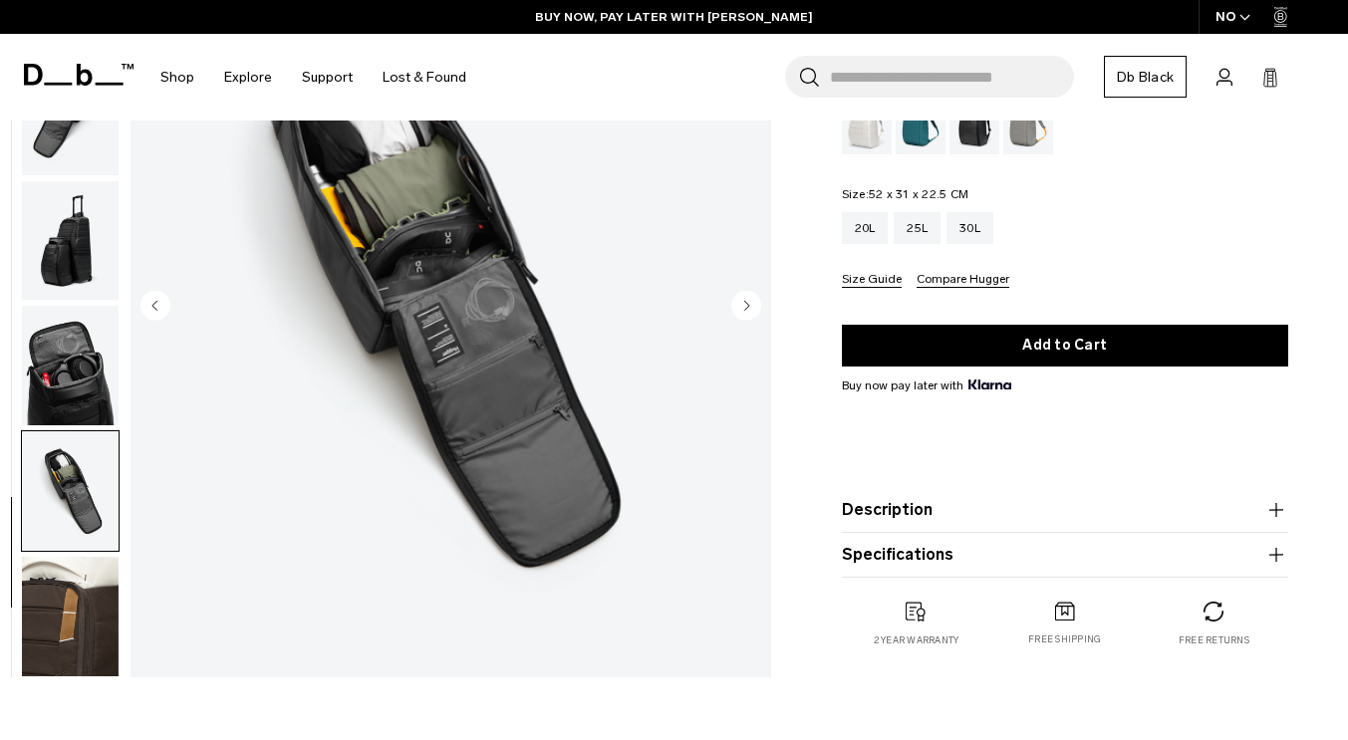
click at [117, 400] on img "button" at bounding box center [70, 366] width 97 height 120
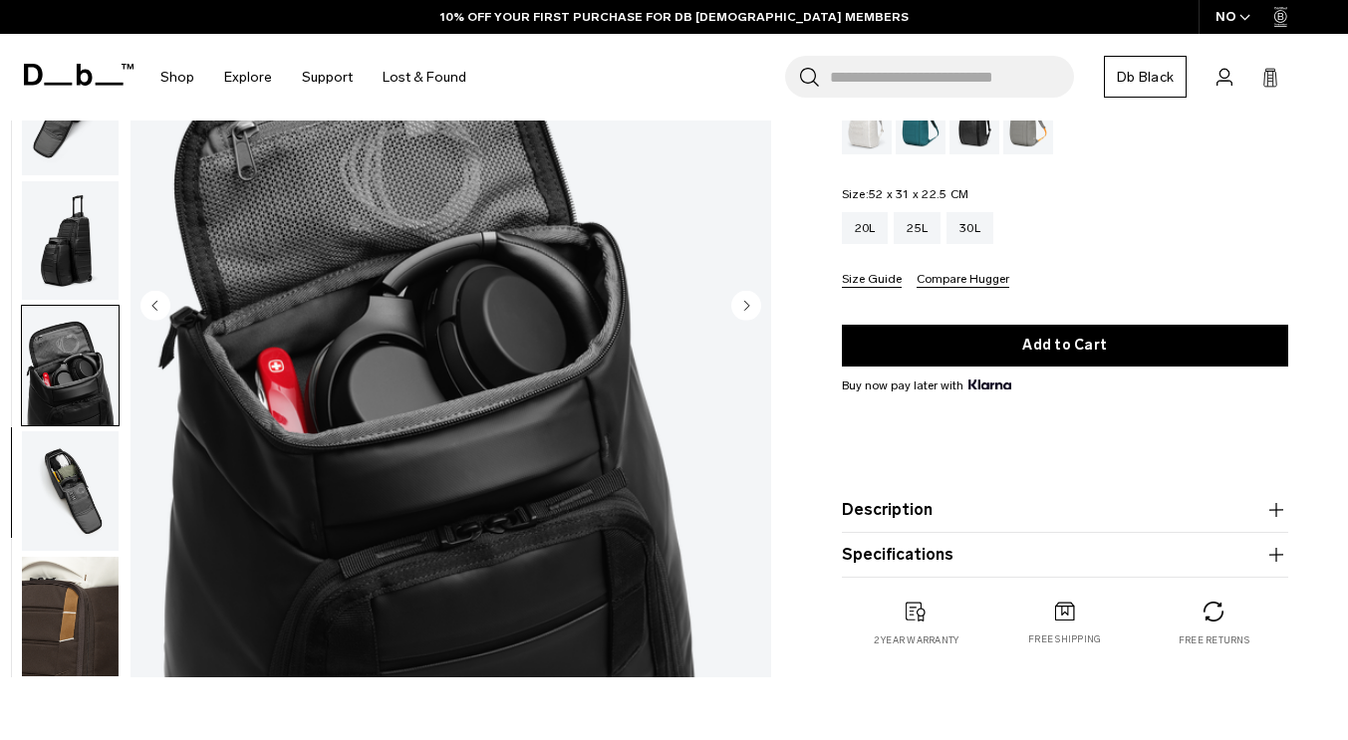
click at [119, 465] on img "button" at bounding box center [70, 491] width 97 height 120
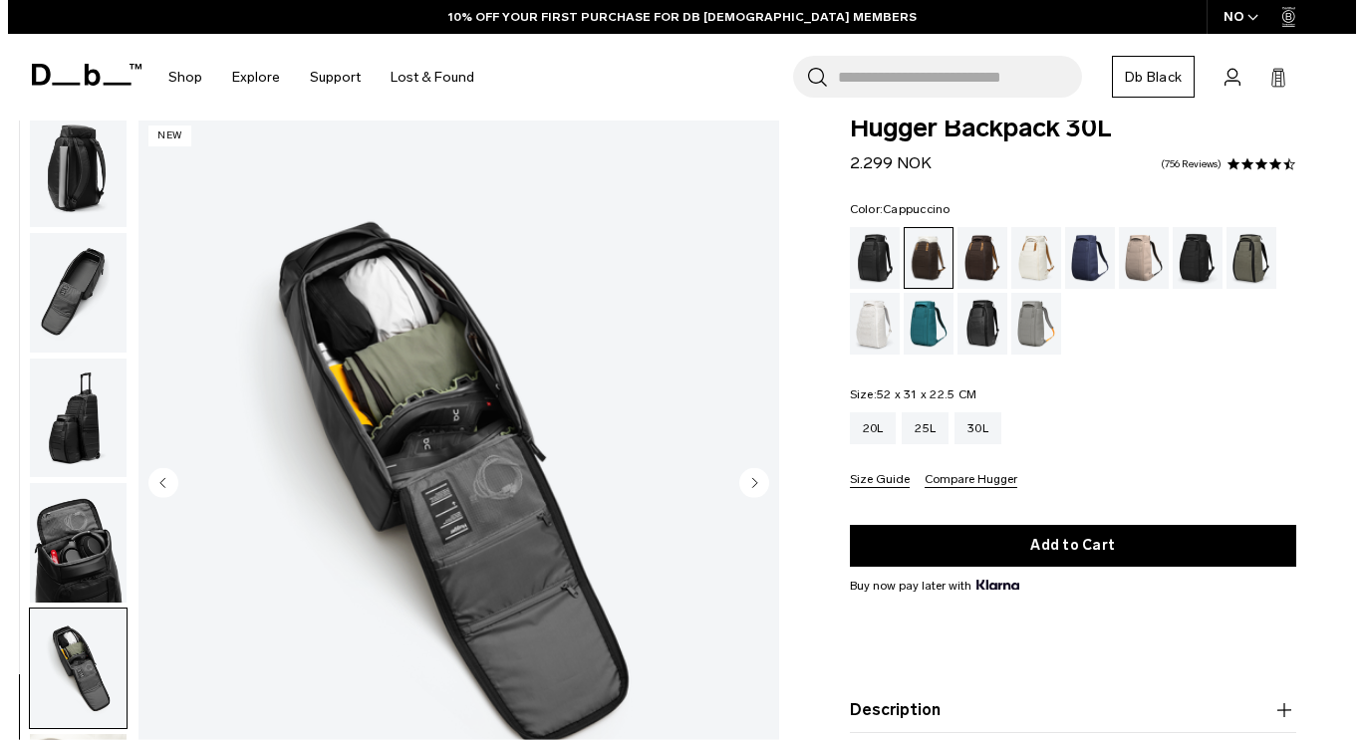
scroll to position [0, 0]
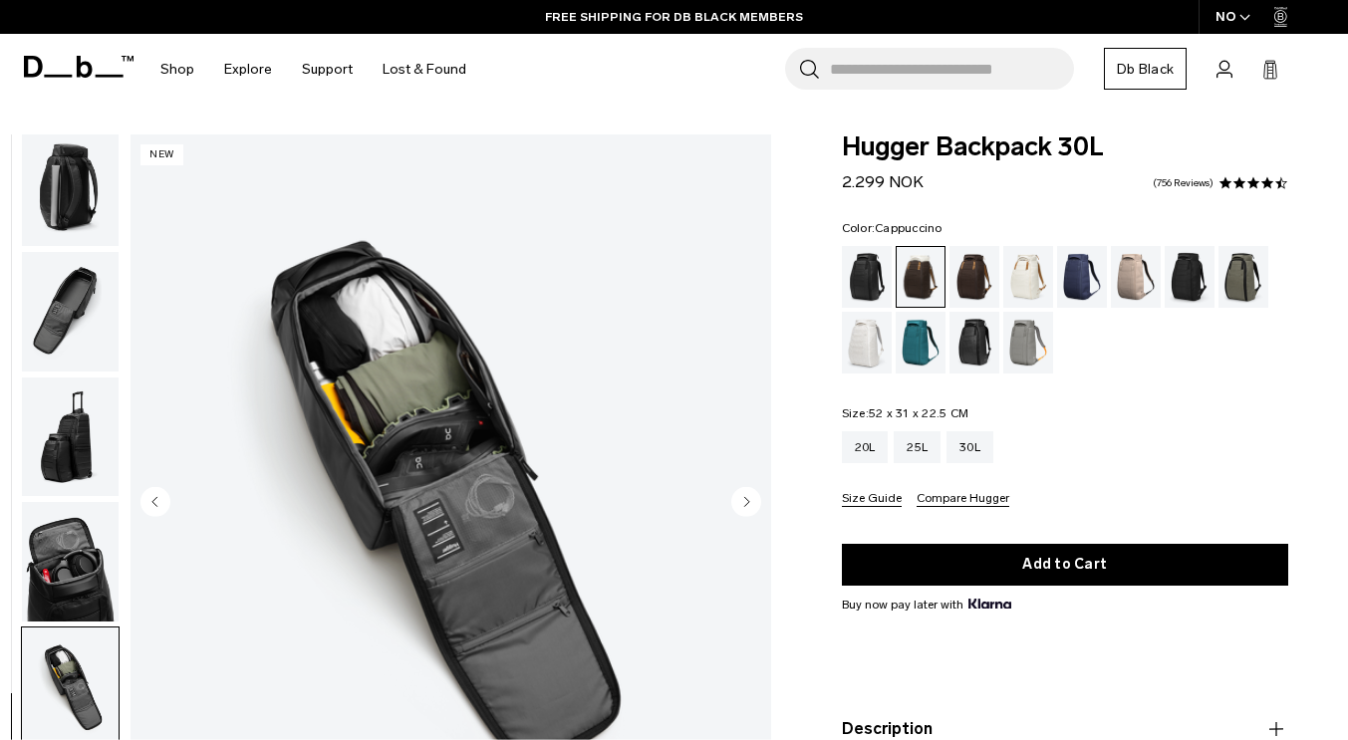
click at [520, 516] on img "9 / 10" at bounding box center [427, 504] width 592 height 739
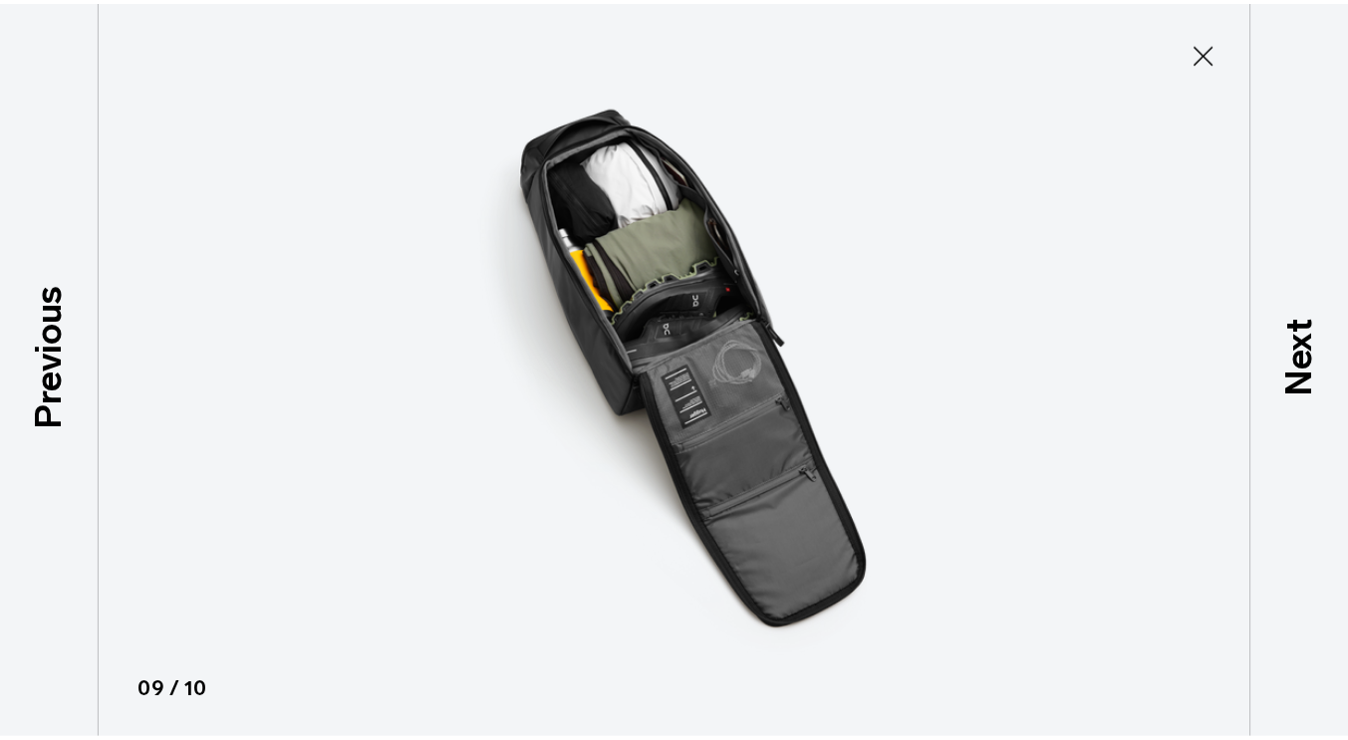
scroll to position [500, 0]
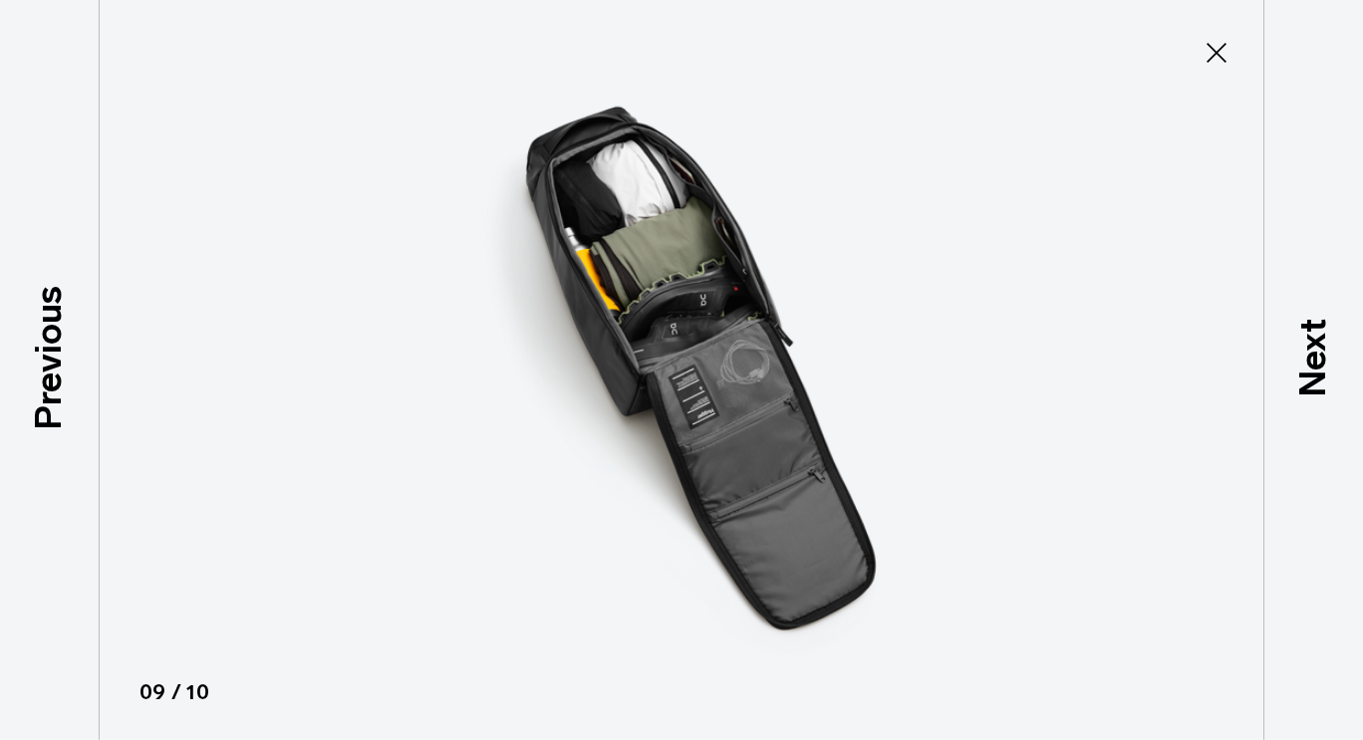
click at [1210, 49] on icon at bounding box center [1217, 53] width 32 height 32
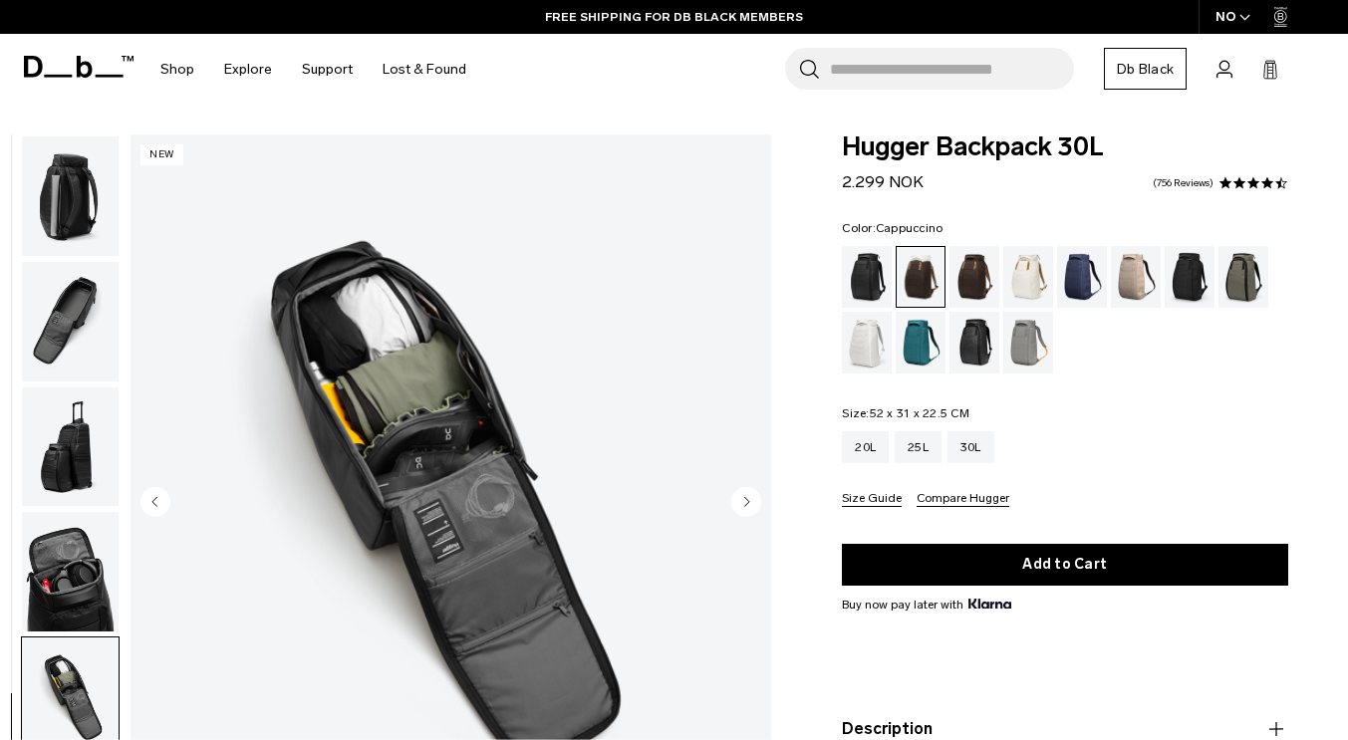
scroll to position [510, 0]
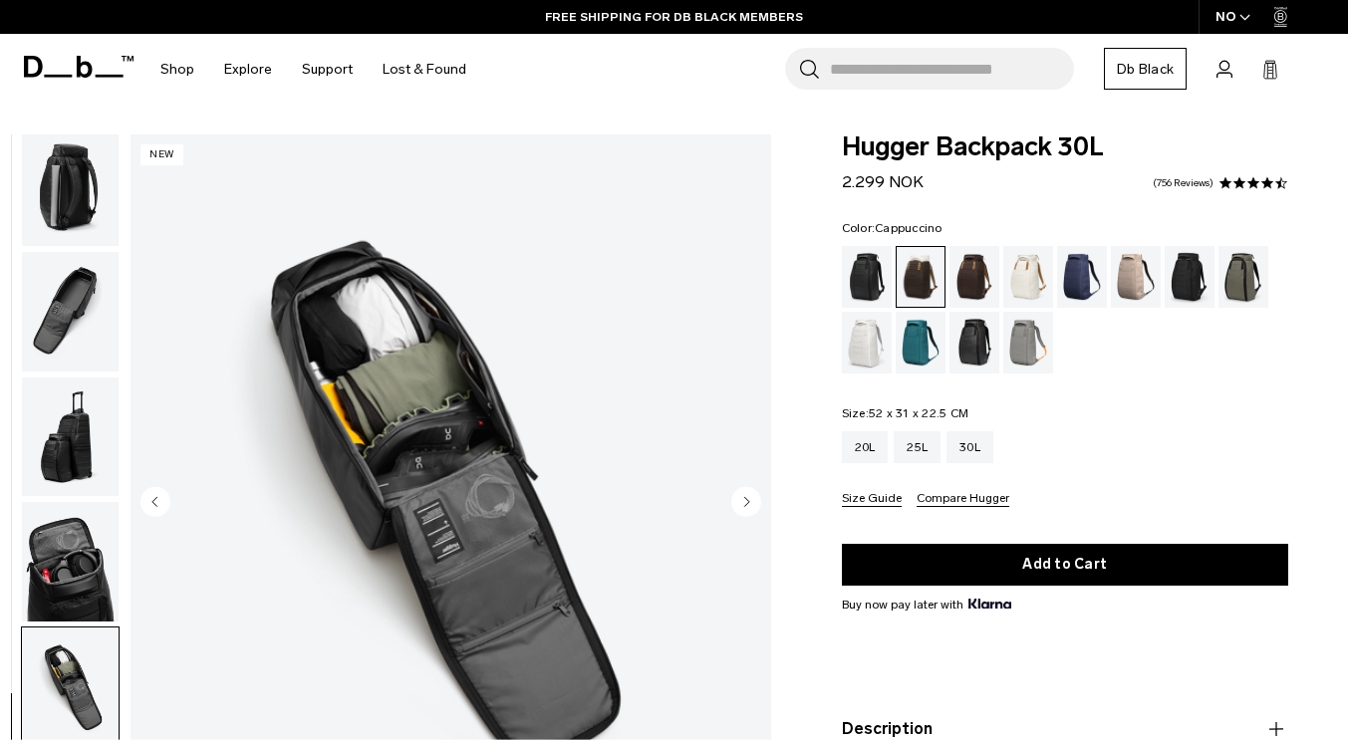
click at [107, 294] on img "button" at bounding box center [70, 312] width 97 height 120
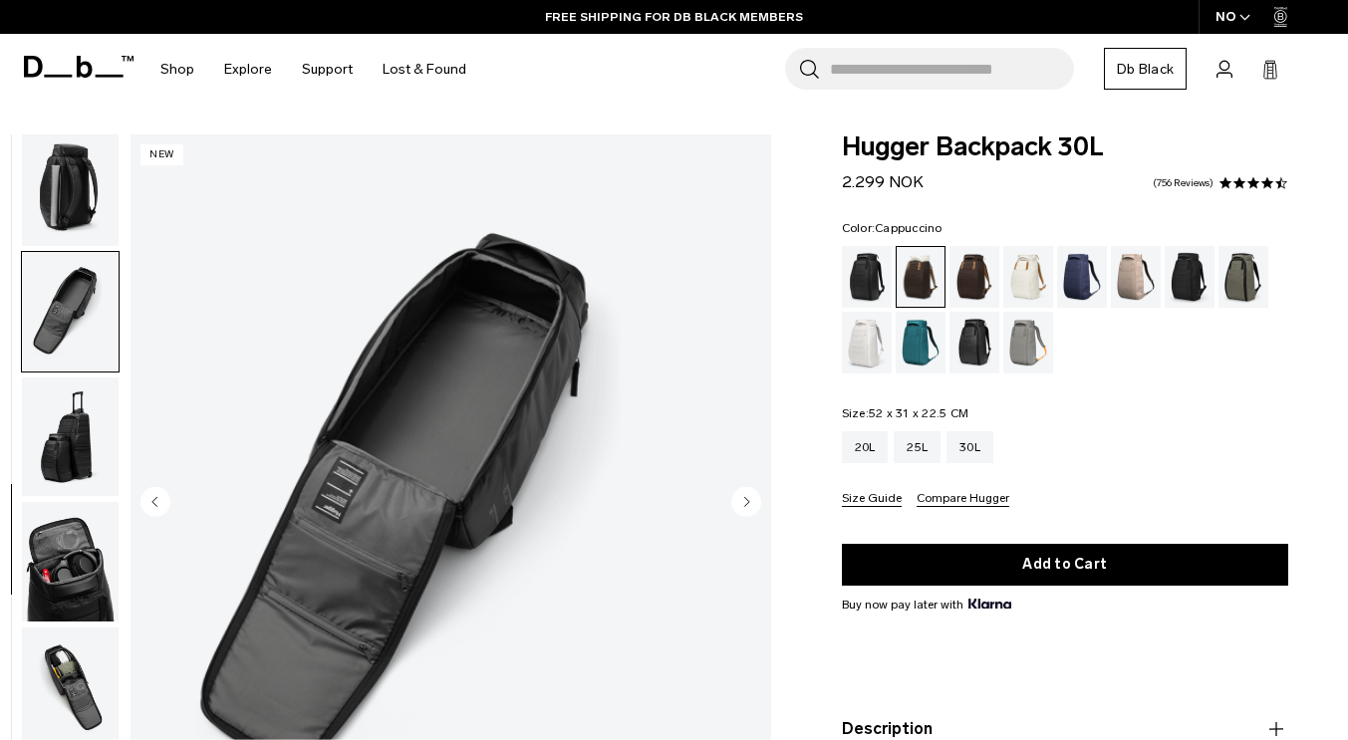
click at [109, 198] on img "button" at bounding box center [70, 187] width 97 height 120
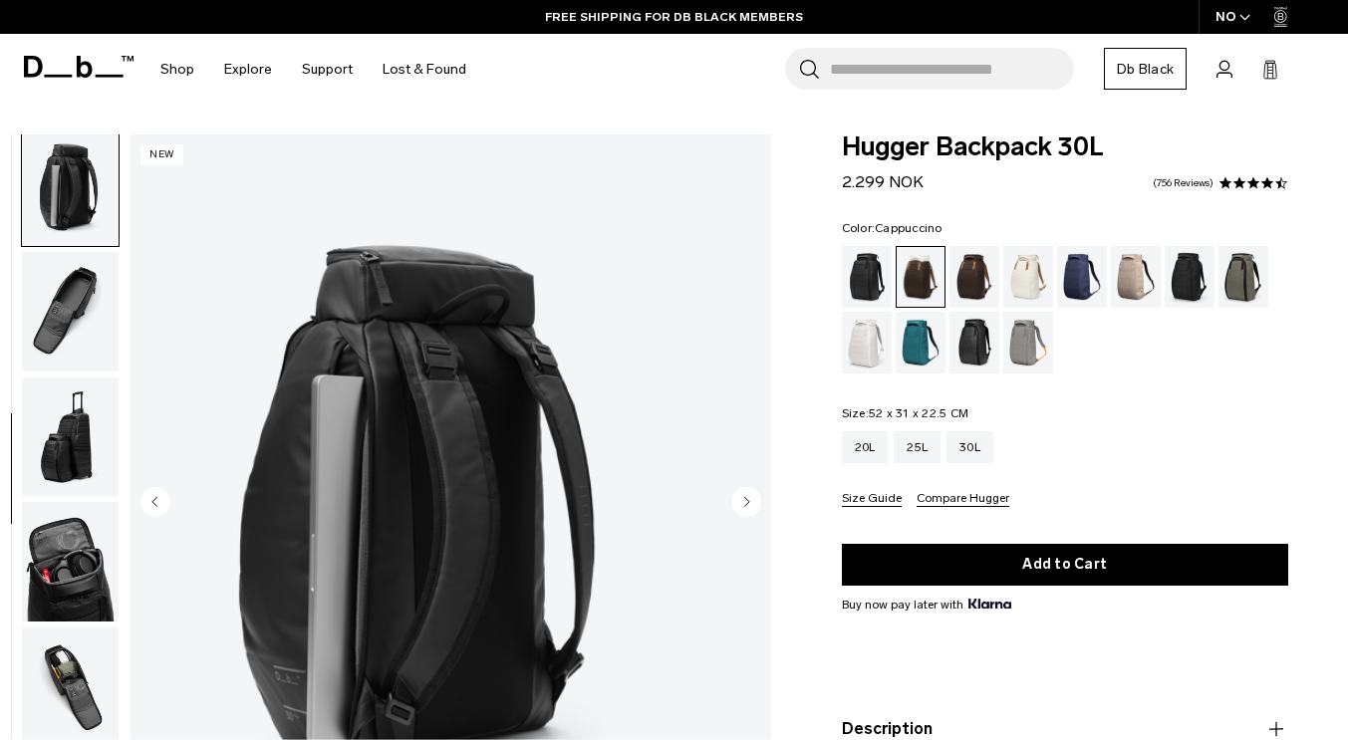
scroll to position [501, 0]
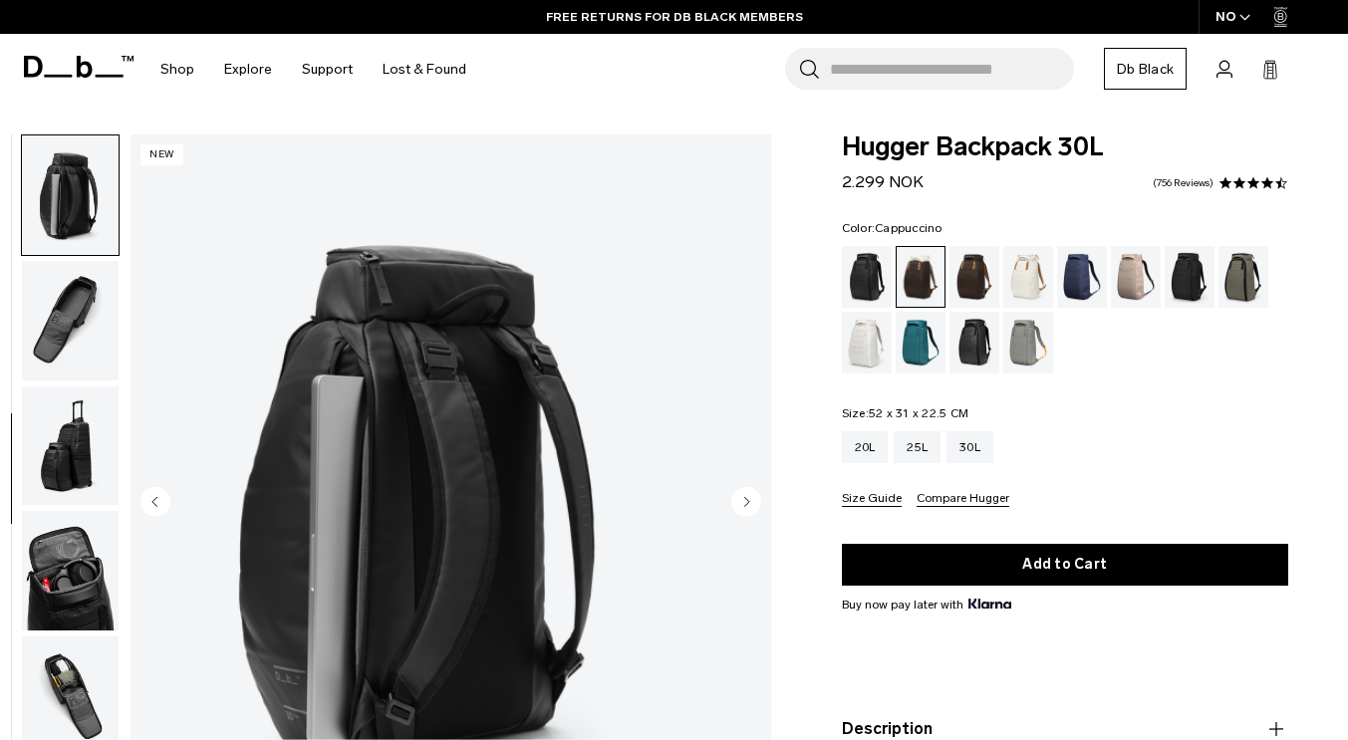
click at [117, 279] on img "button" at bounding box center [70, 321] width 97 height 120
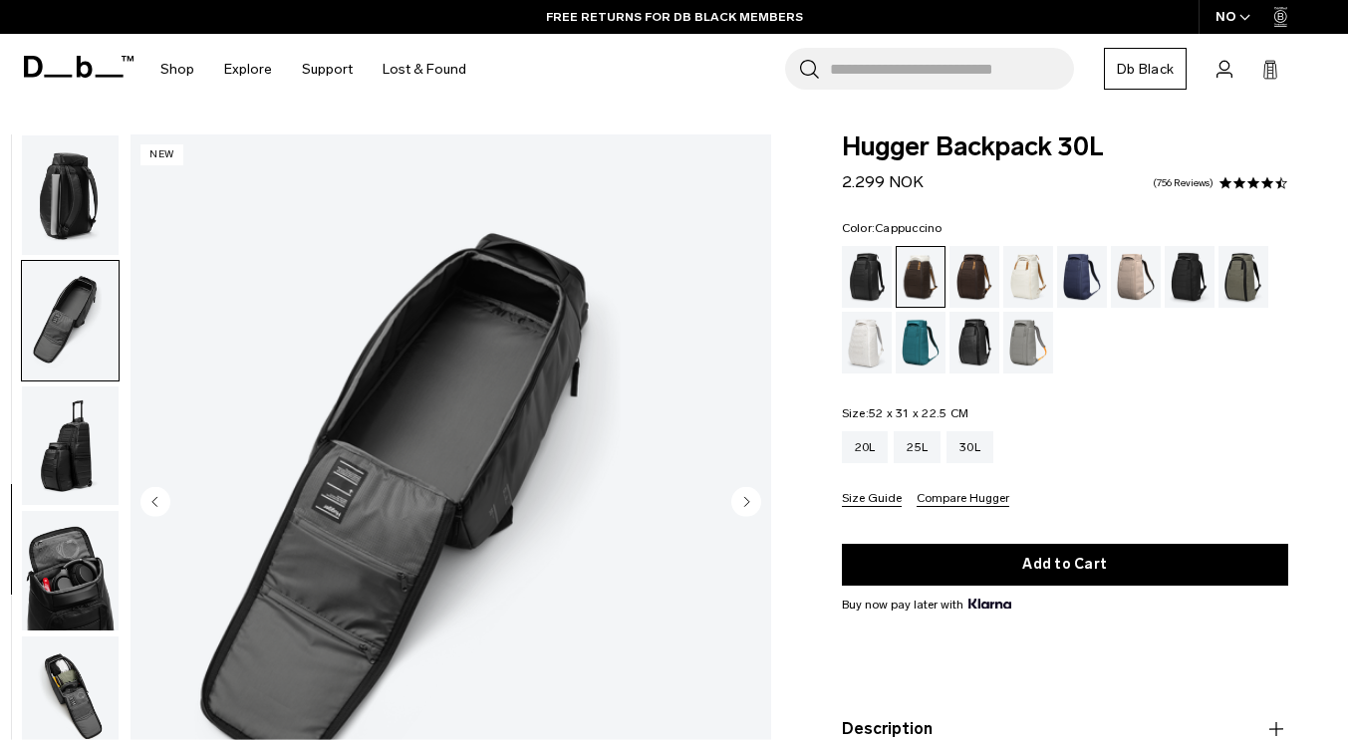
scroll to position [510, 0]
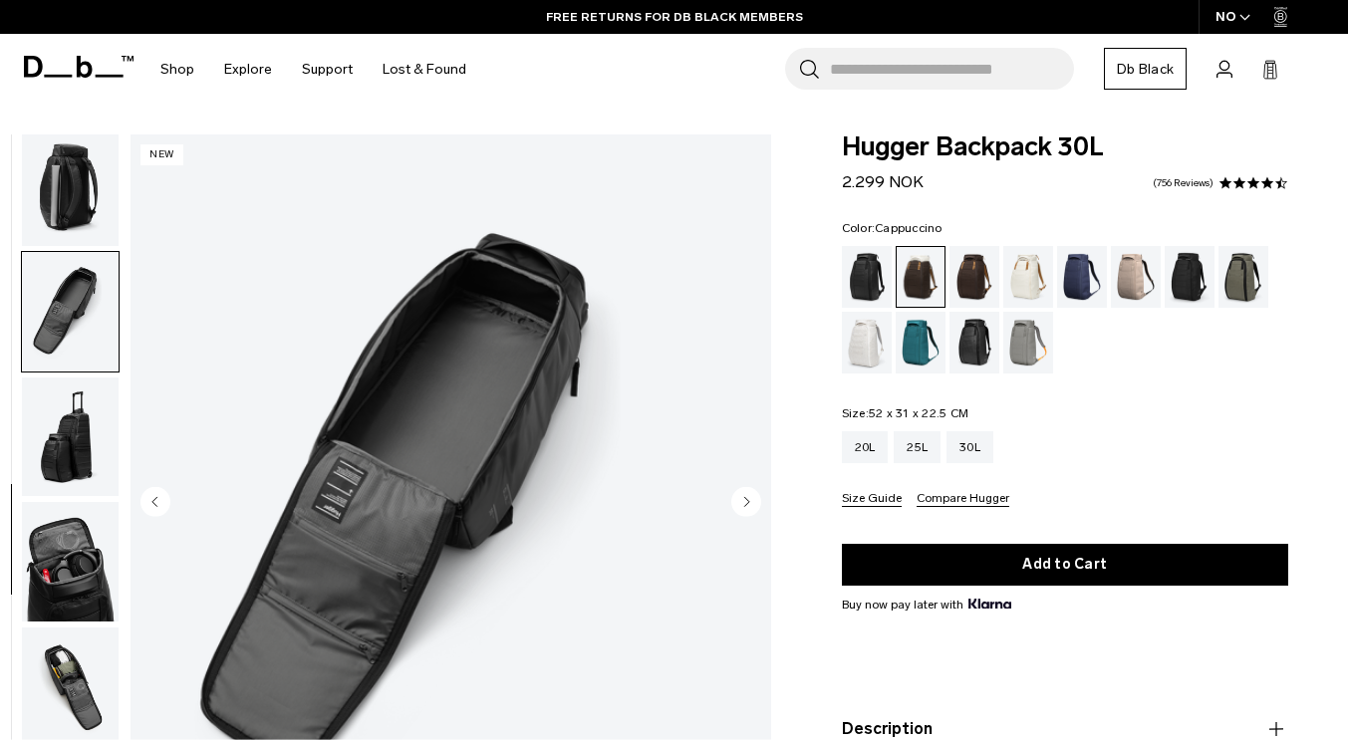
click at [105, 431] on img "button" at bounding box center [70, 438] width 97 height 120
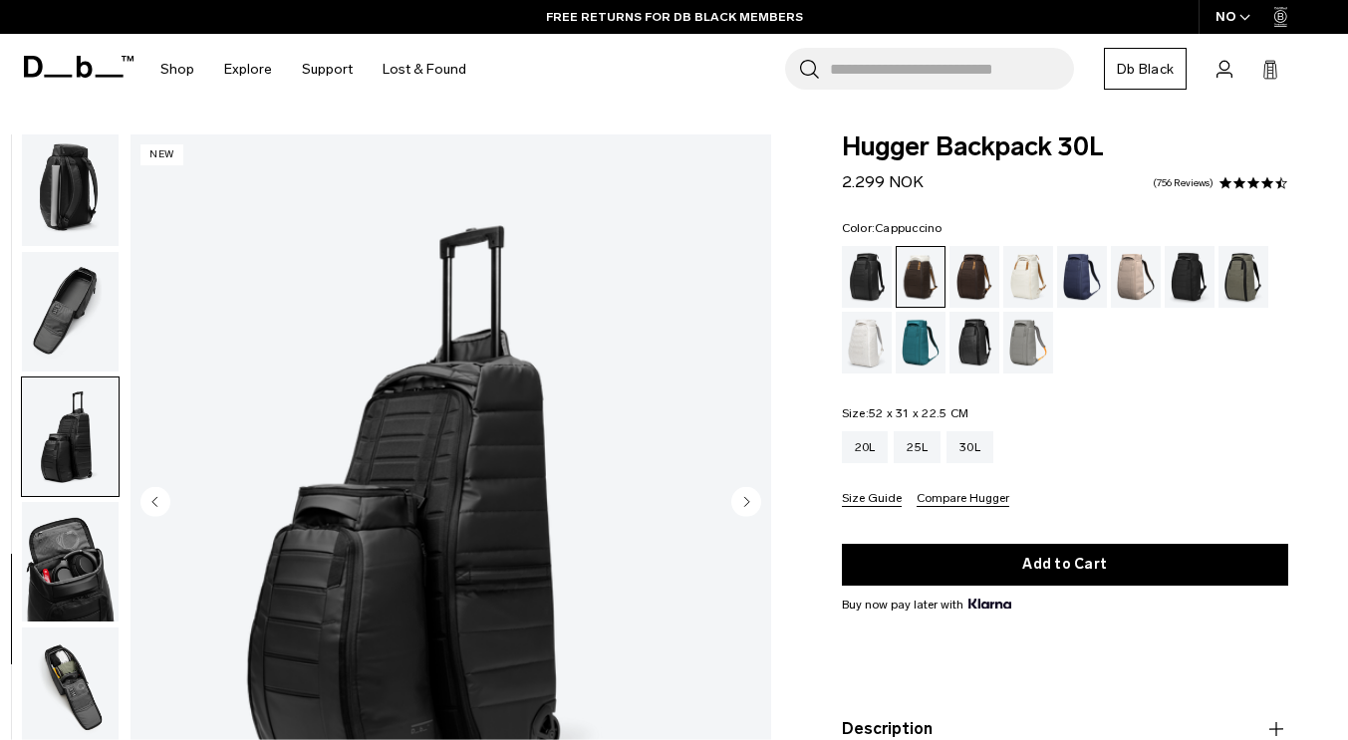
click at [119, 547] on img "button" at bounding box center [70, 562] width 97 height 120
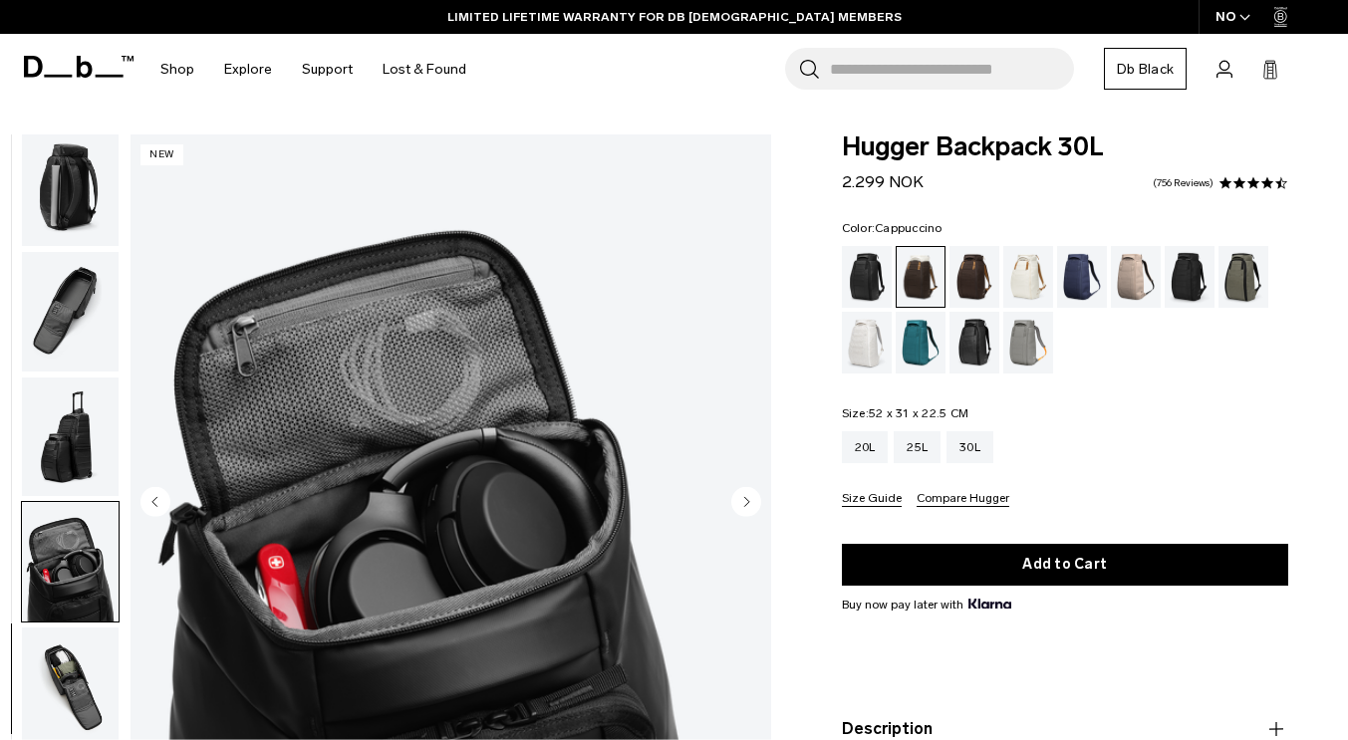
click at [98, 675] on img "button" at bounding box center [70, 688] width 97 height 120
